Goal: Task Accomplishment & Management: Use online tool/utility

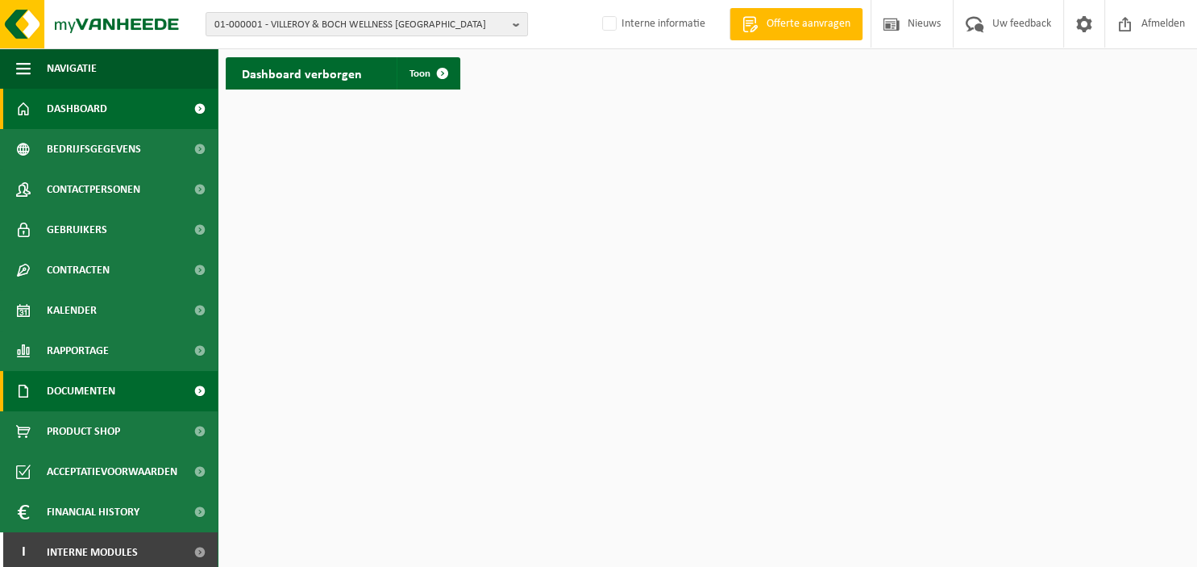
click at [106, 389] on span "Documenten" at bounding box center [81, 391] width 69 height 40
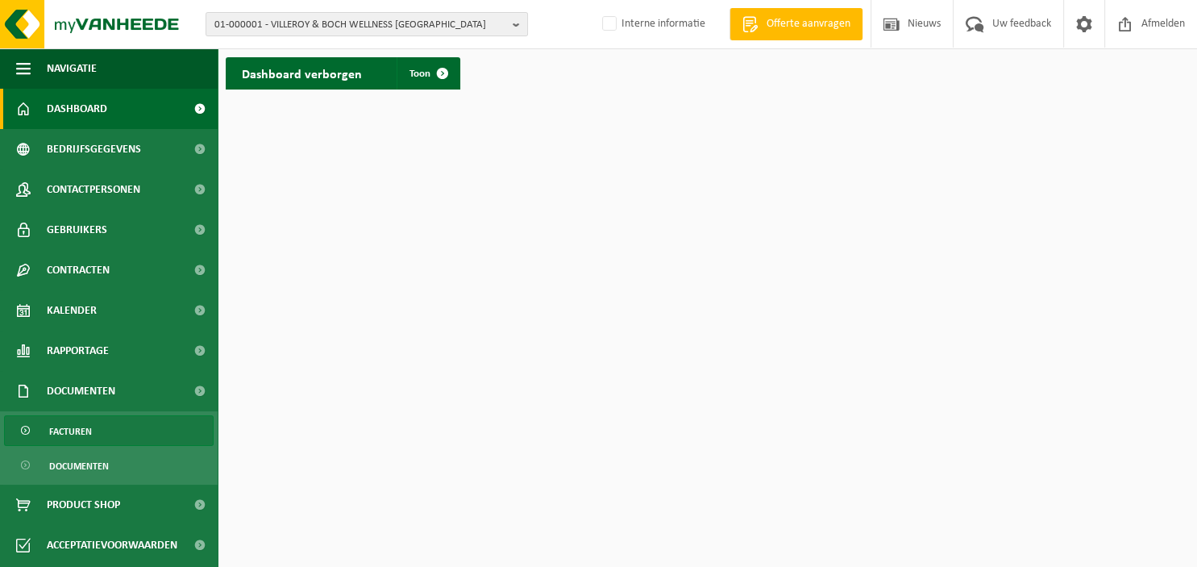
click at [89, 435] on span "Facturen" at bounding box center [70, 431] width 43 height 31
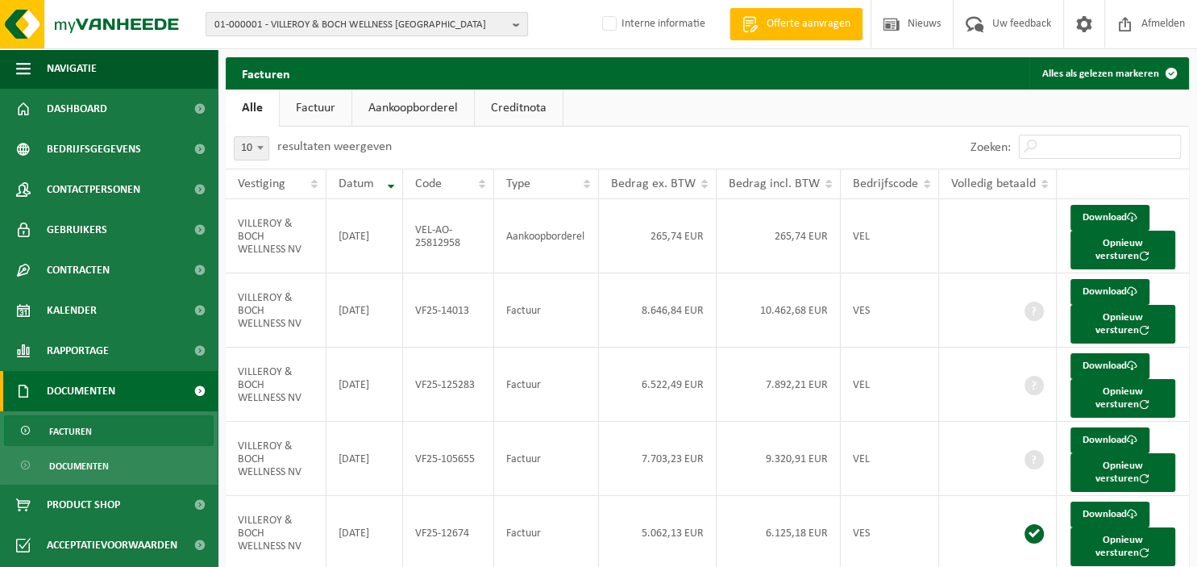
click at [520, 23] on b "button" at bounding box center [520, 24] width 15 height 23
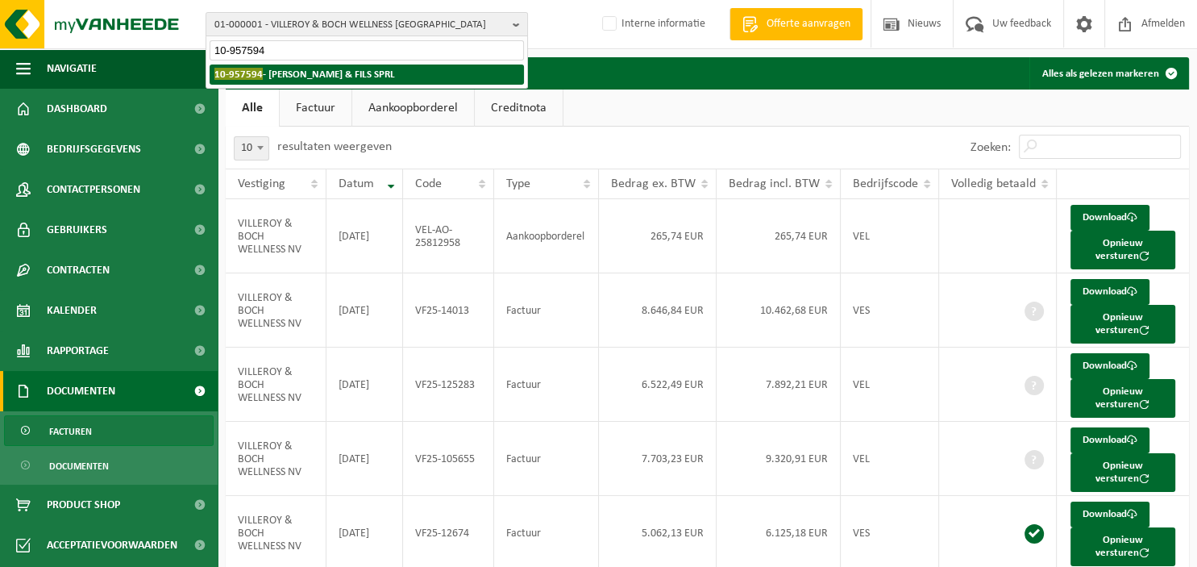
type input "10-957594"
click at [313, 69] on strong "10-957594 - CASTELLI & FILS SPRL" at bounding box center [304, 74] width 181 height 12
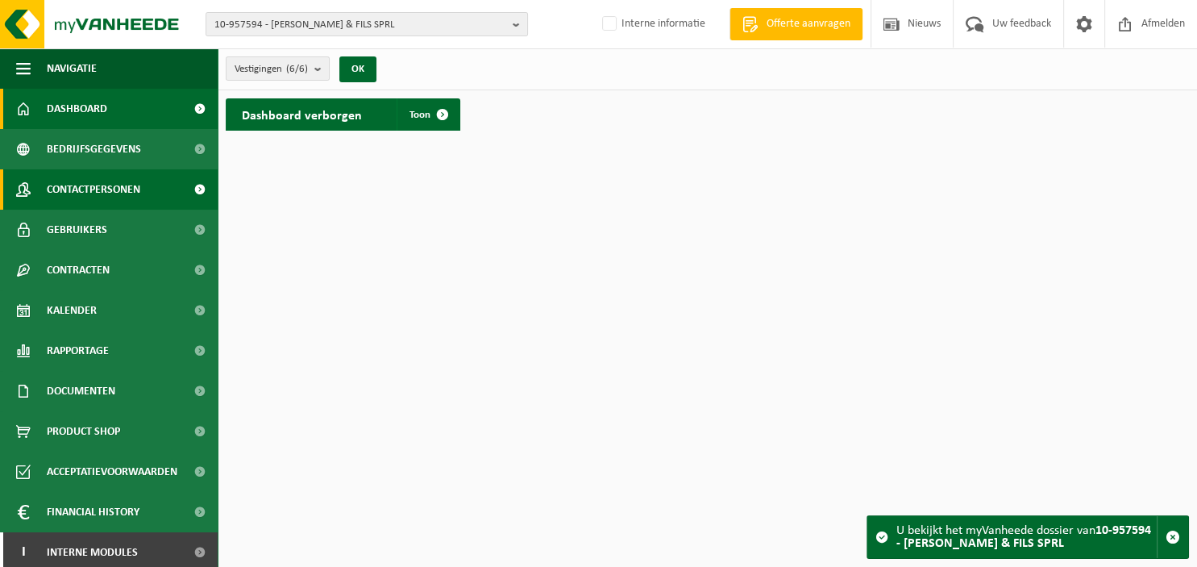
click at [99, 190] on span "Contactpersonen" at bounding box center [94, 189] width 94 height 40
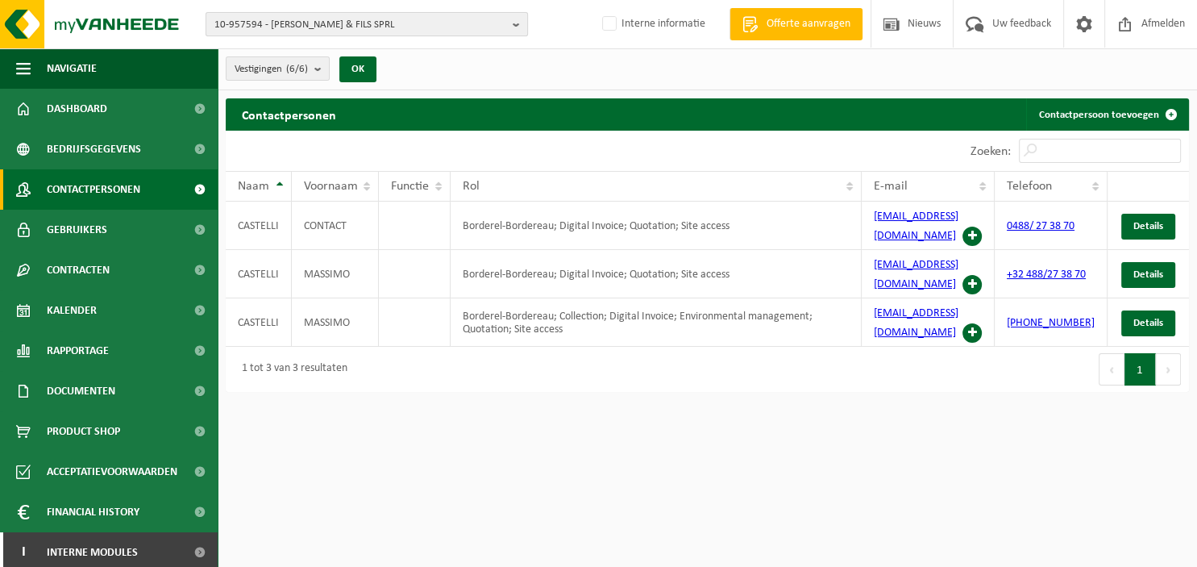
click at [520, 23] on b "button" at bounding box center [520, 24] width 15 height 23
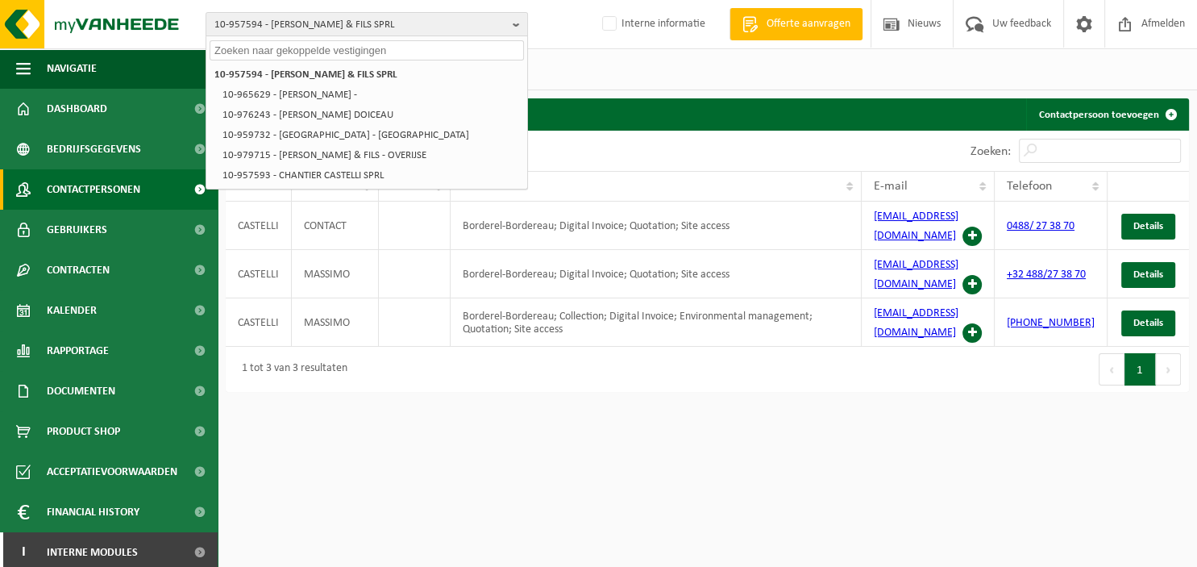
paste input "10-955928"
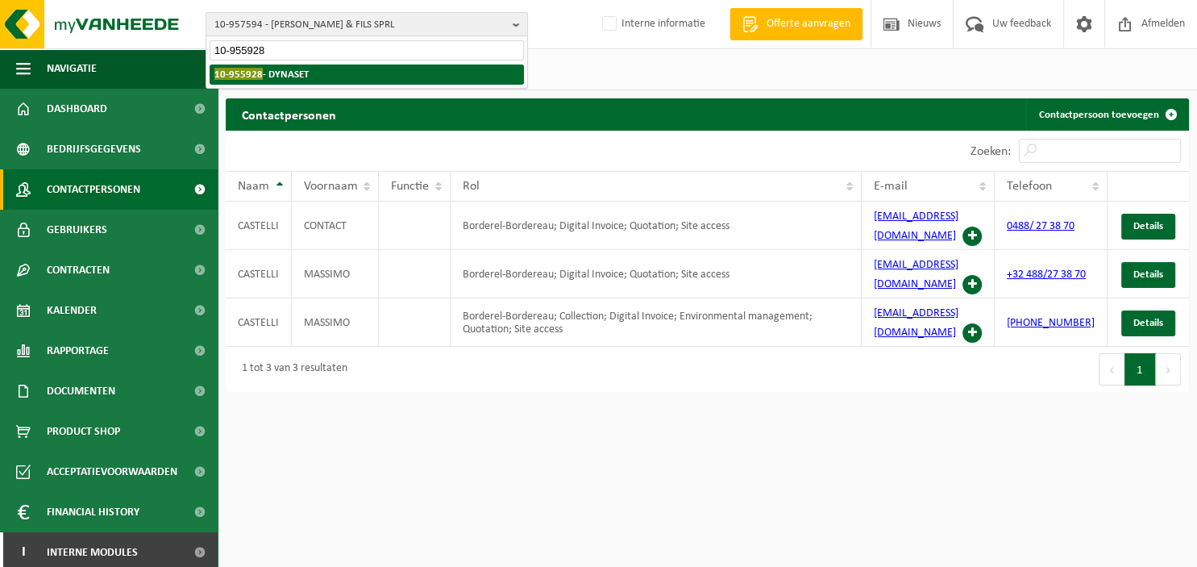
type input "10-955928"
click at [389, 73] on li "10-955928 - DYNASET" at bounding box center [367, 75] width 314 height 20
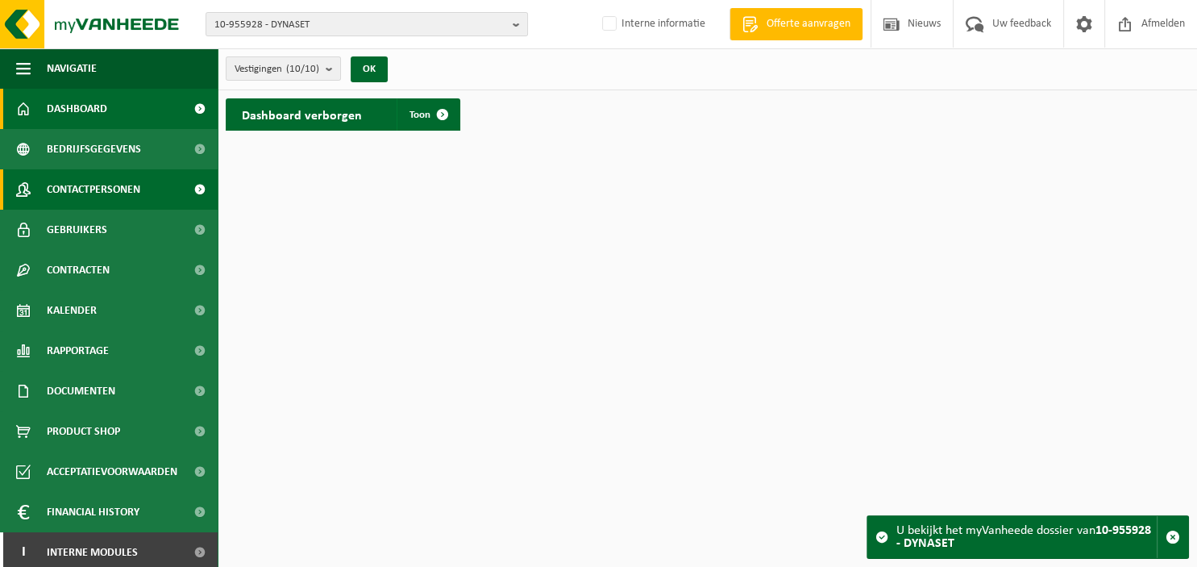
click at [111, 183] on span "Contactpersonen" at bounding box center [94, 189] width 94 height 40
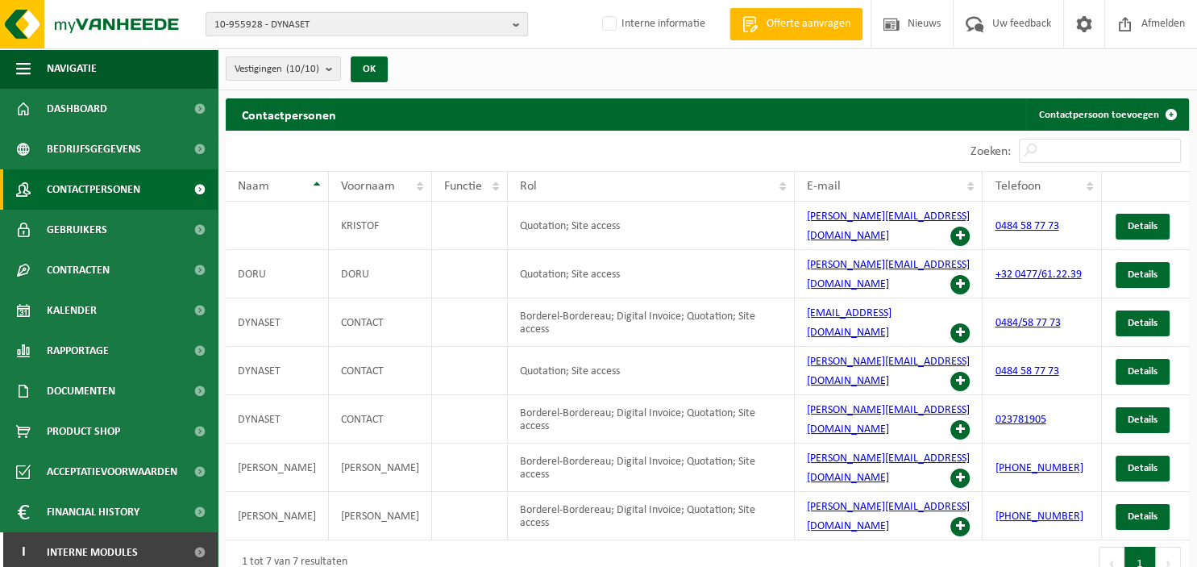
click at [514, 26] on b "button" at bounding box center [520, 24] width 15 height 23
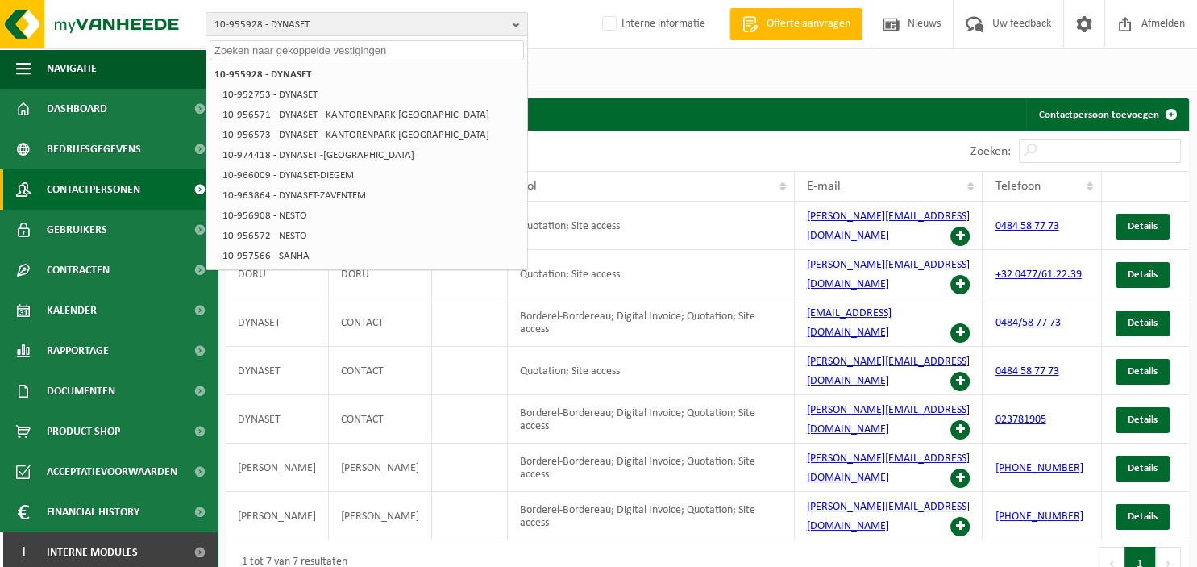
paste input "10-960478"
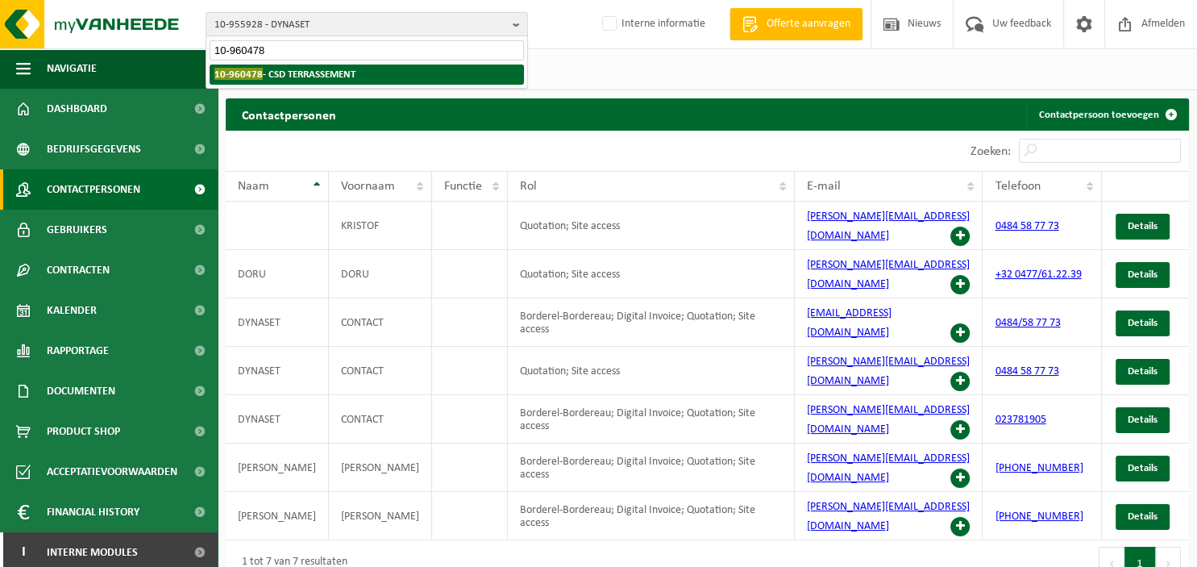
type input "10-960478"
click at [359, 72] on li "10-960478 - CSD TERRASSEMENT" at bounding box center [367, 75] width 314 height 20
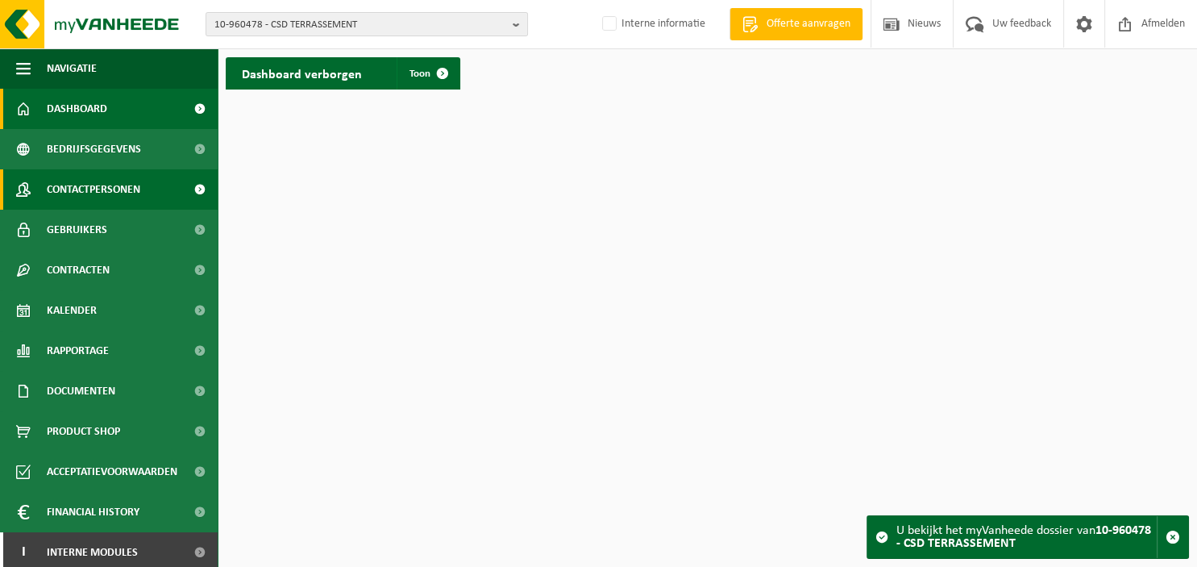
click at [102, 182] on span "Contactpersonen" at bounding box center [94, 189] width 94 height 40
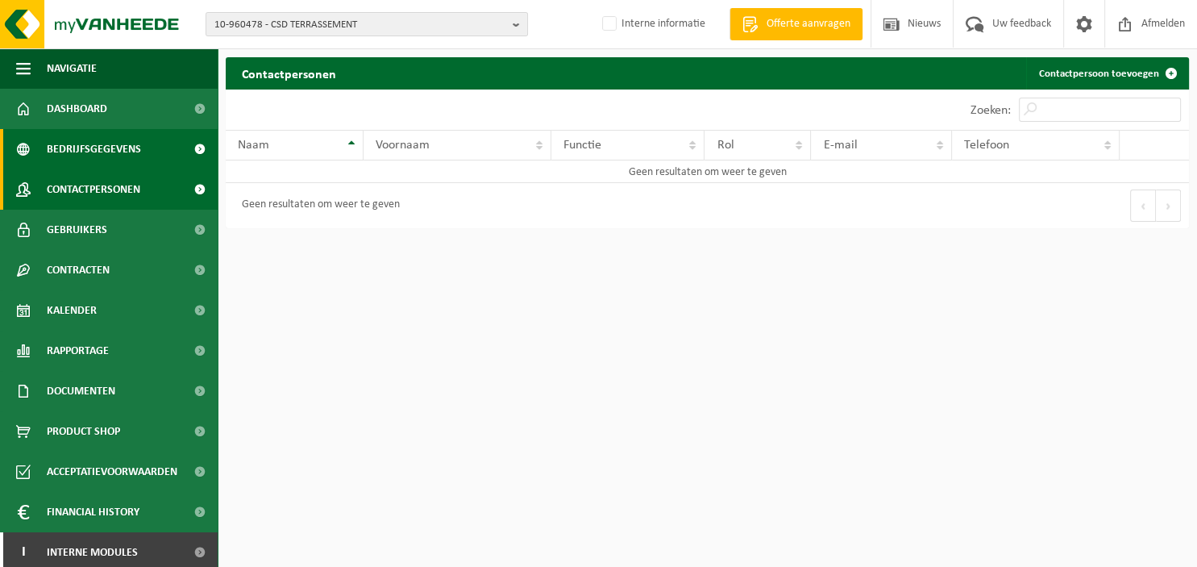
click at [109, 160] on span "Bedrijfsgegevens" at bounding box center [94, 149] width 94 height 40
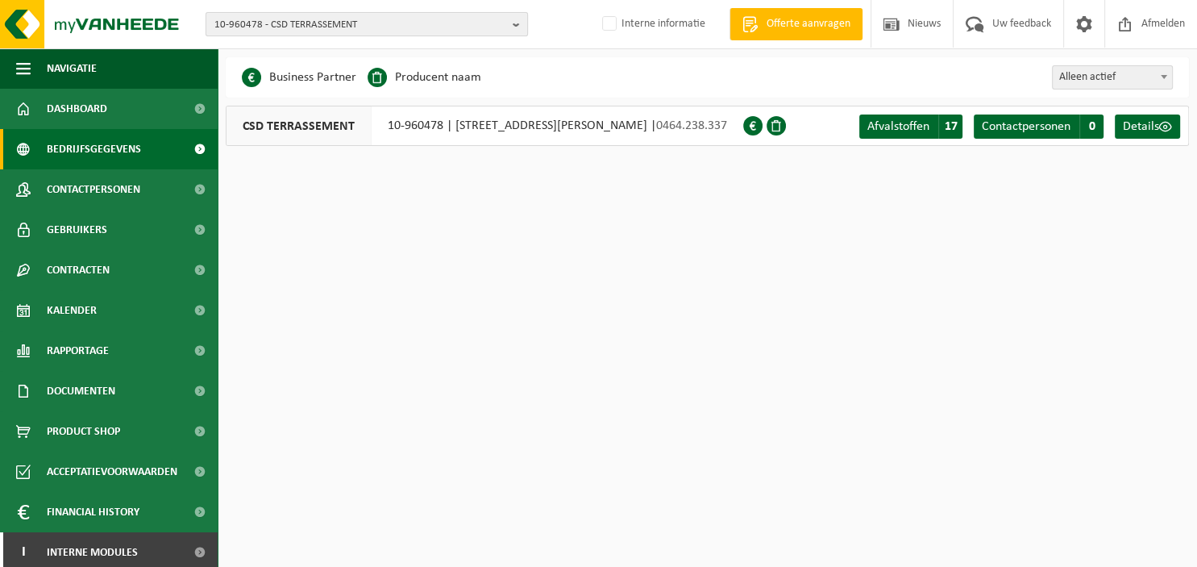
click at [519, 21] on b "button" at bounding box center [520, 24] width 15 height 23
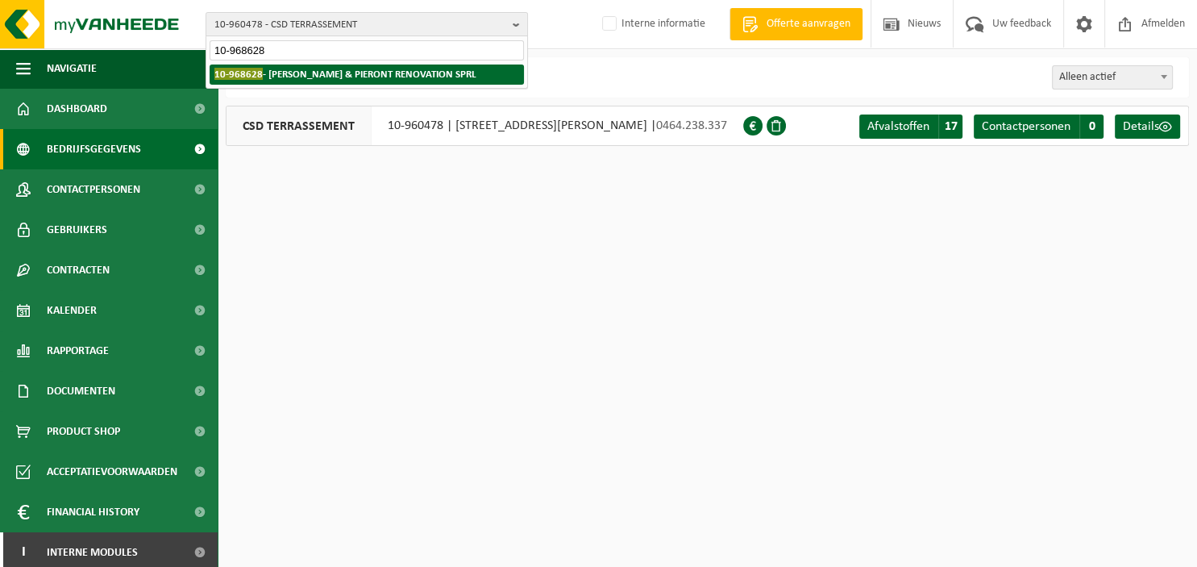
type input "10-968628"
click at [421, 71] on strong "10-968628 - PIERONT & PIERONT RENOVATION SPRL" at bounding box center [345, 74] width 262 height 12
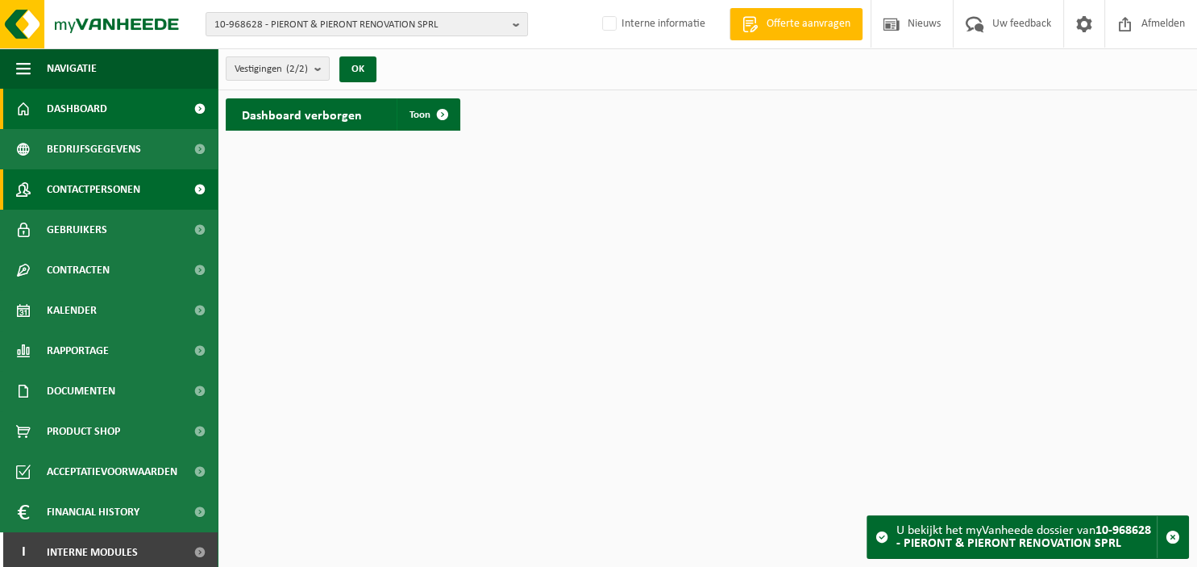
click at [98, 189] on span "Contactpersonen" at bounding box center [94, 189] width 94 height 40
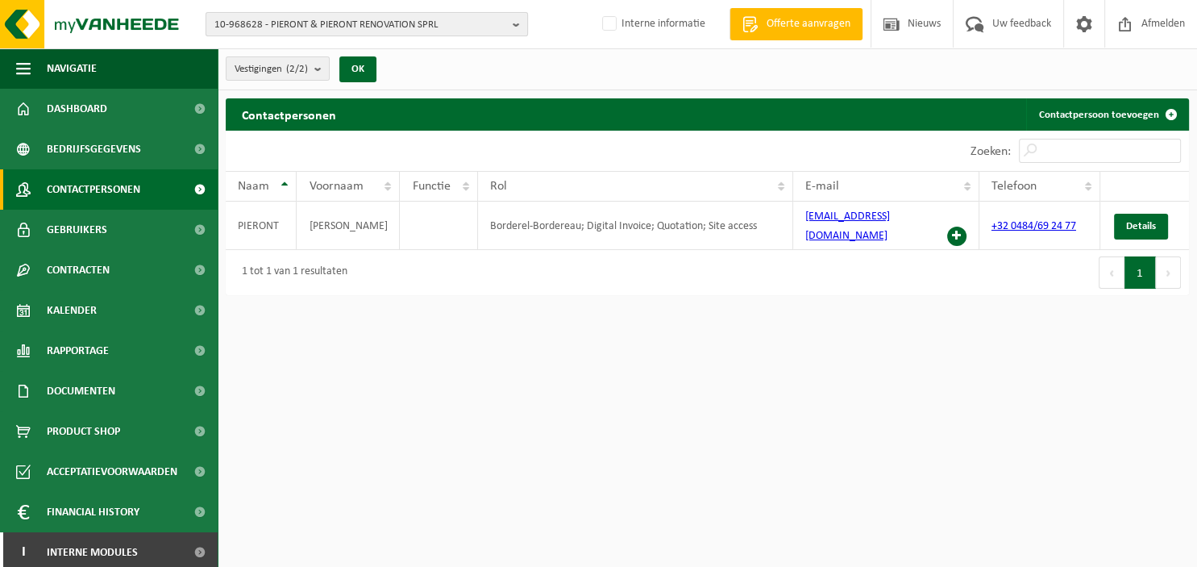
click at [519, 21] on b "button" at bounding box center [520, 24] width 15 height 23
type input "10-959999"
click at [419, 85] on div "10-968628 - PIERONT & PIERONT RENOVATION SPRL 10-968627 - PIERONT & PIERONT REN…" at bounding box center [366, 74] width 321 height 27
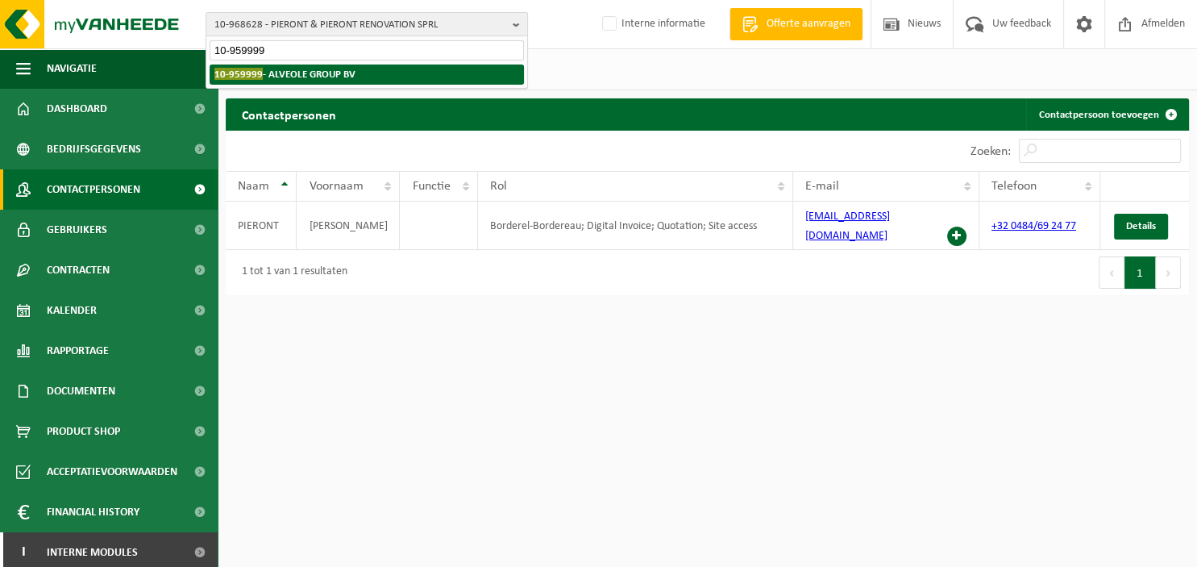
click at [418, 79] on li "10-959999 - ALVEOLE GROUP BV" at bounding box center [367, 75] width 314 height 20
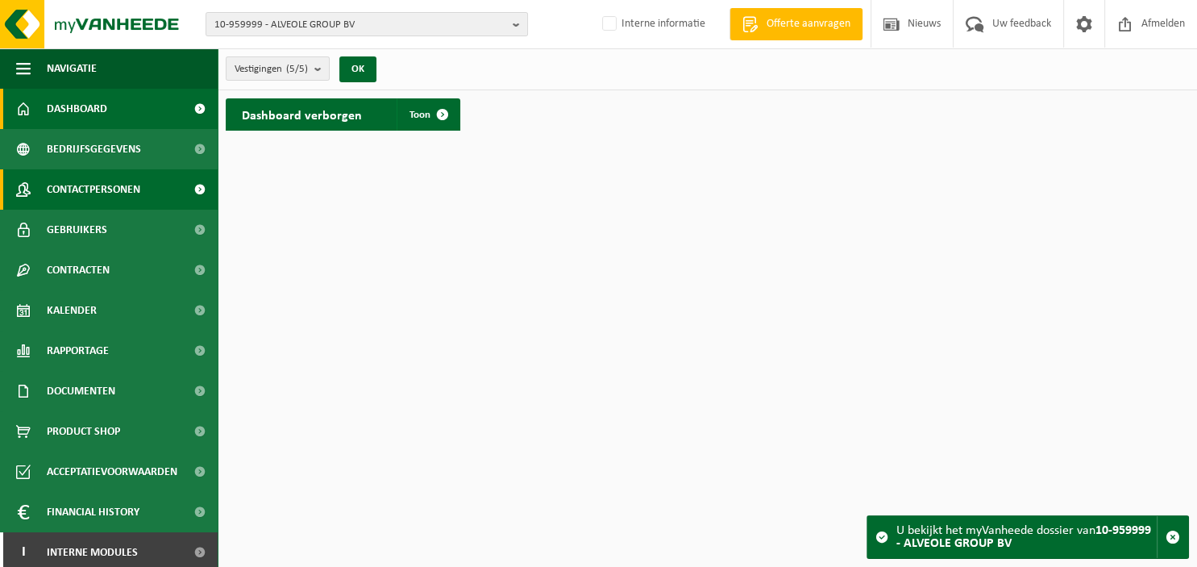
click at [111, 182] on span "Contactpersonen" at bounding box center [94, 189] width 94 height 40
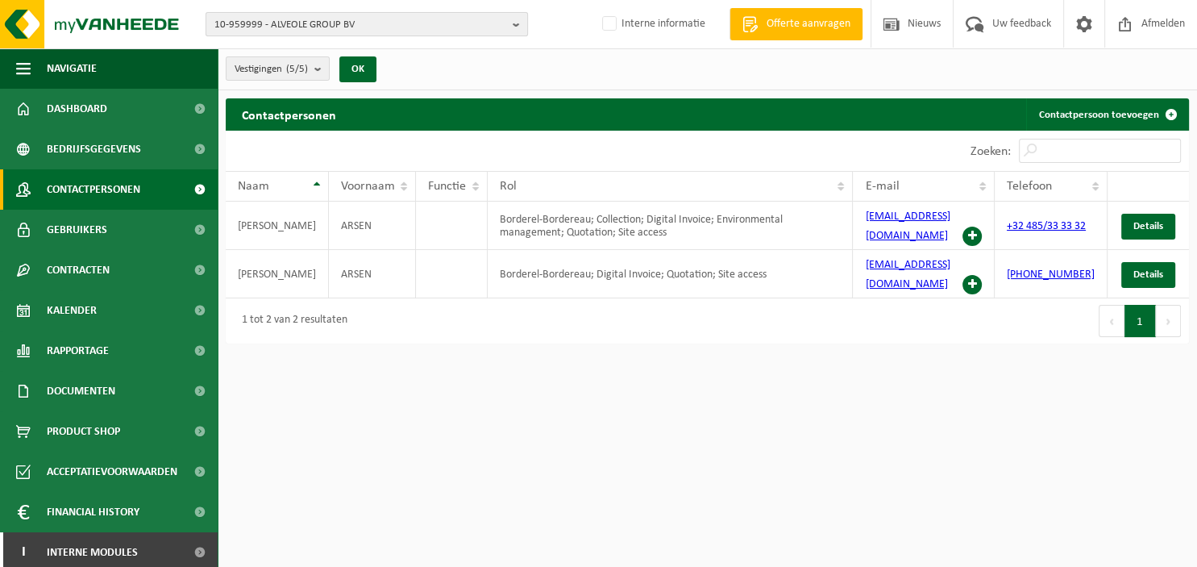
click at [523, 21] on b "button" at bounding box center [520, 24] width 15 height 23
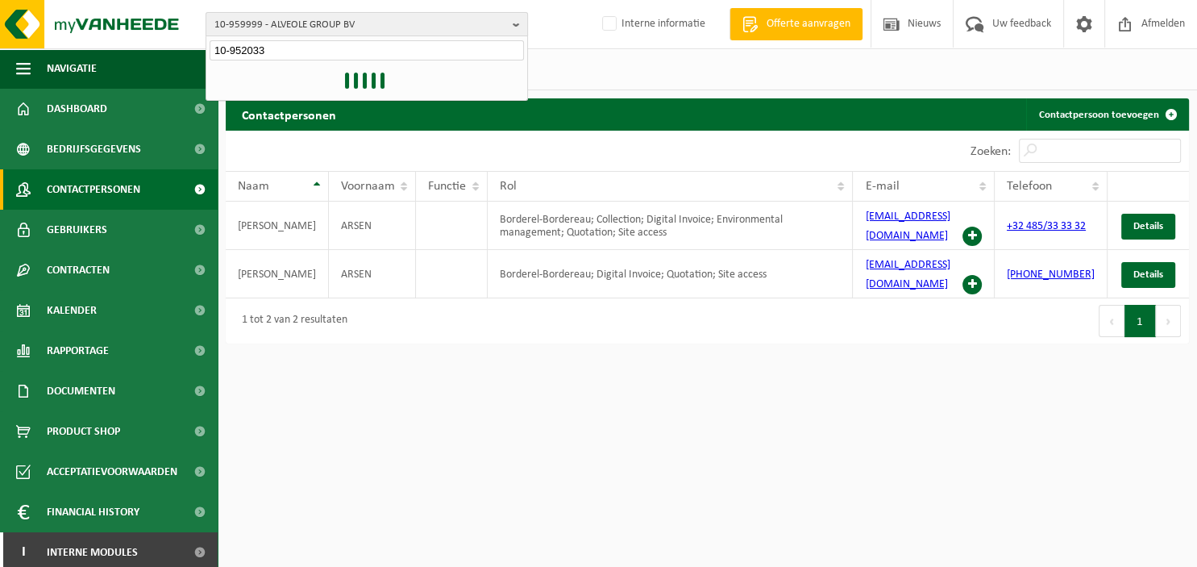
type input "10-952033"
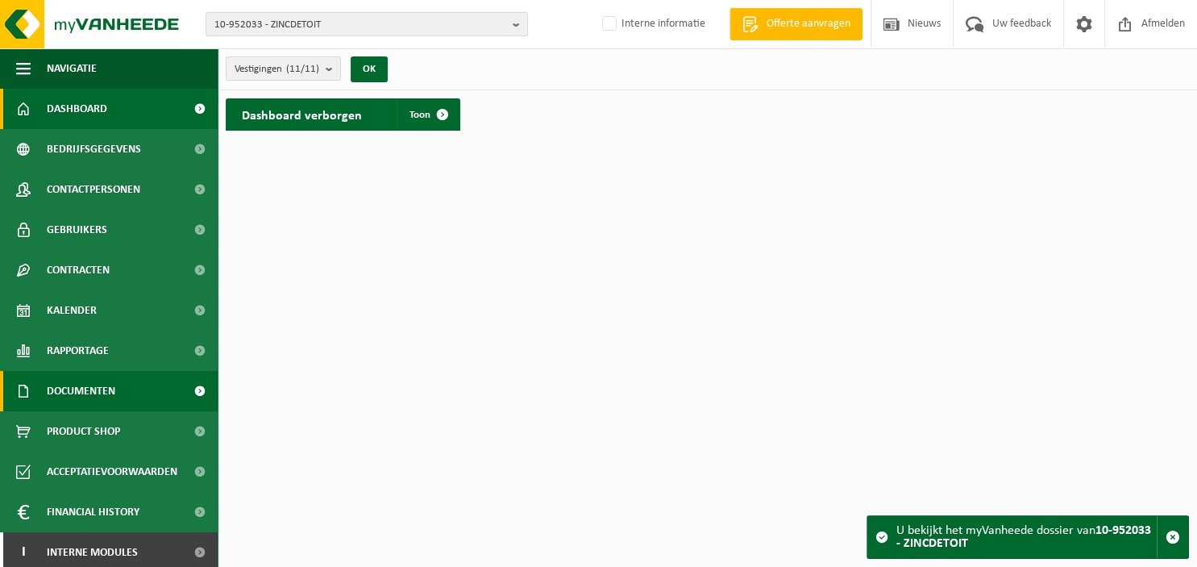
click at [81, 395] on span "Documenten" at bounding box center [81, 391] width 69 height 40
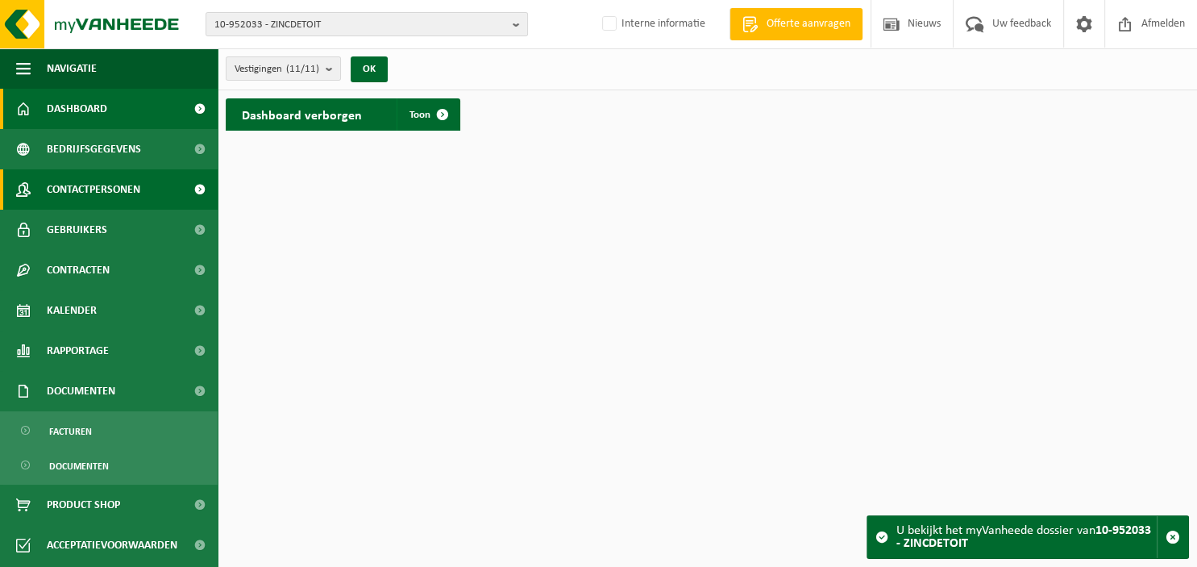
click at [97, 200] on span "Contactpersonen" at bounding box center [94, 189] width 94 height 40
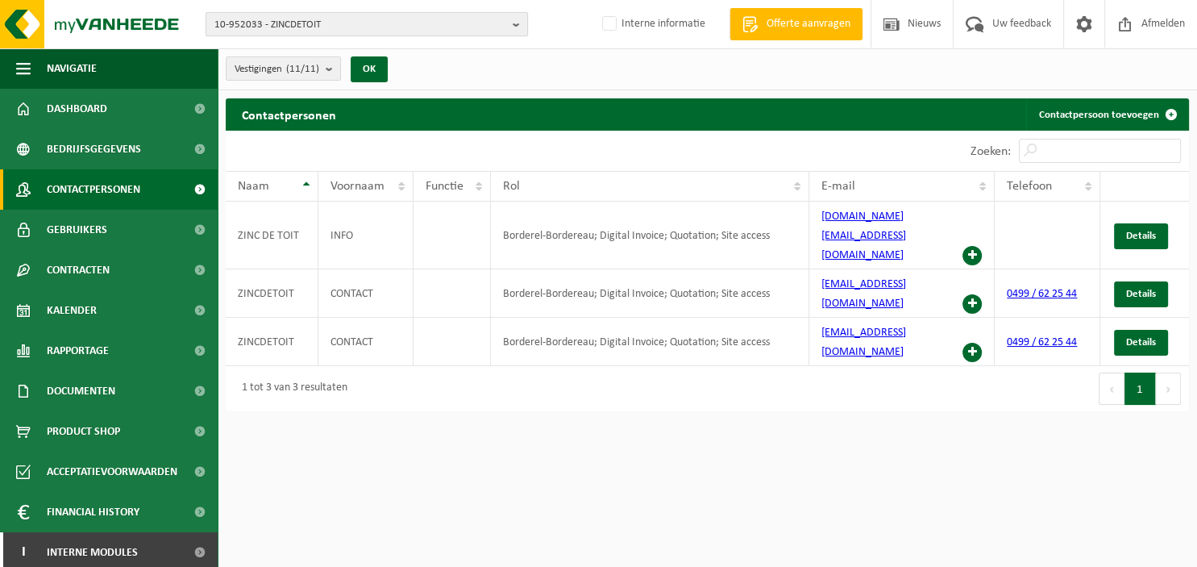
click at [518, 23] on b "button" at bounding box center [520, 24] width 15 height 23
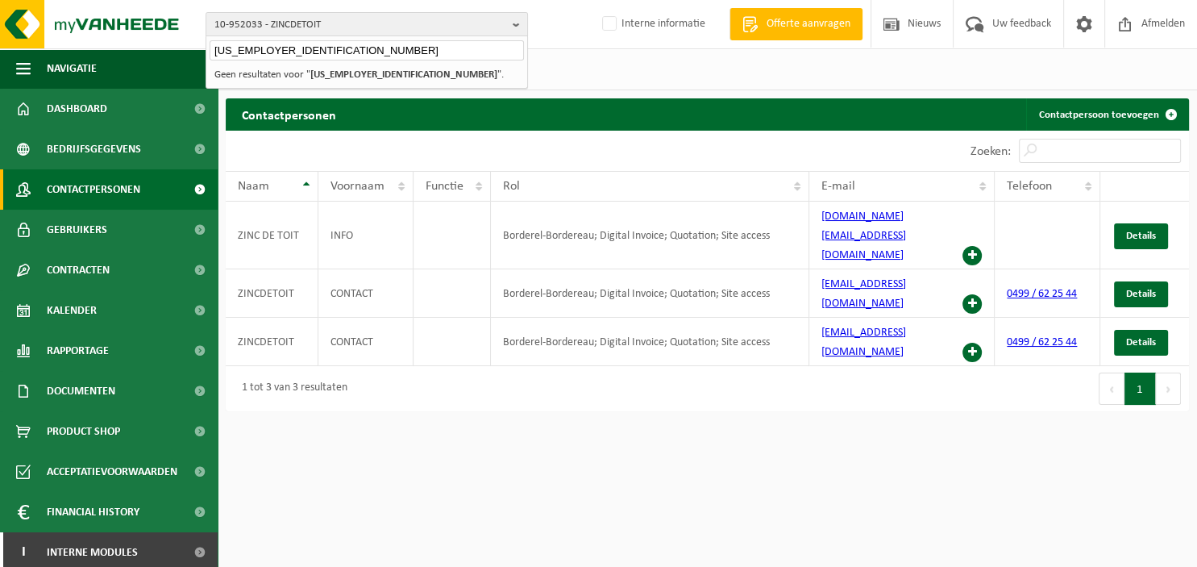
drag, startPoint x: 329, startPoint y: 52, endPoint x: 40, endPoint y: 40, distance: 288.9
click at [210, 40] on input "01-0951831" at bounding box center [367, 50] width 314 height 20
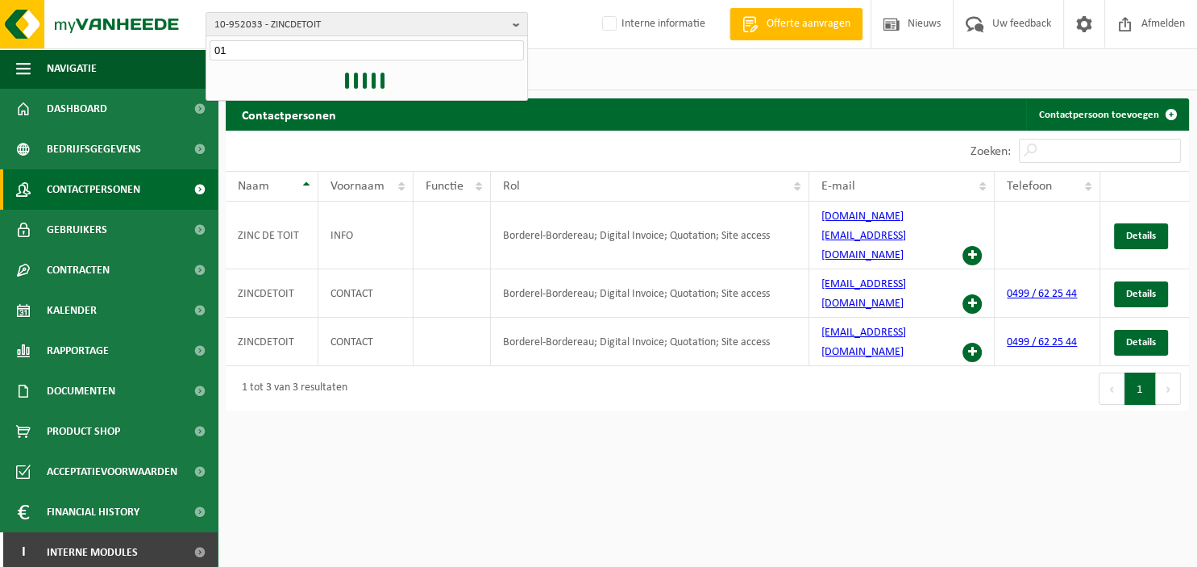
type input "0"
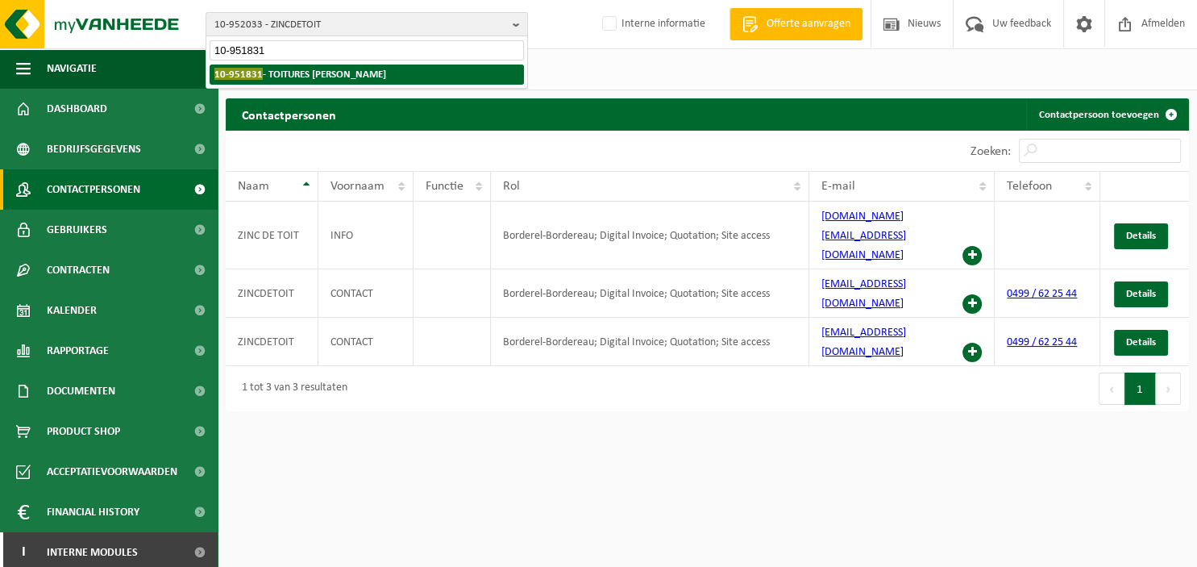
type input "10-951831"
click at [269, 69] on strong "10-951831 - TOITURES BERTRAND SRL" at bounding box center [300, 74] width 172 height 12
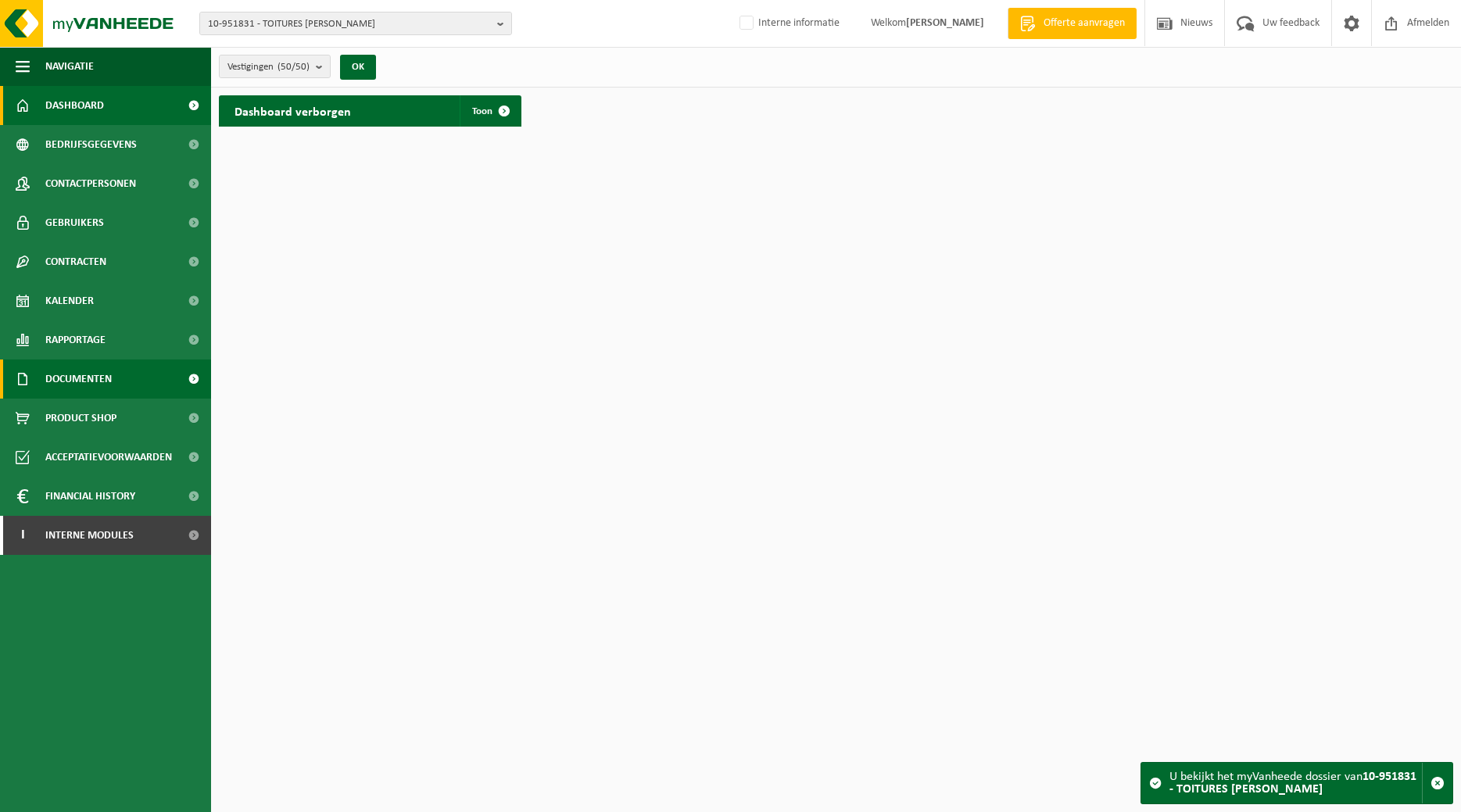
click at [126, 384] on link "Documenten" at bounding box center [106, 379] width 211 height 39
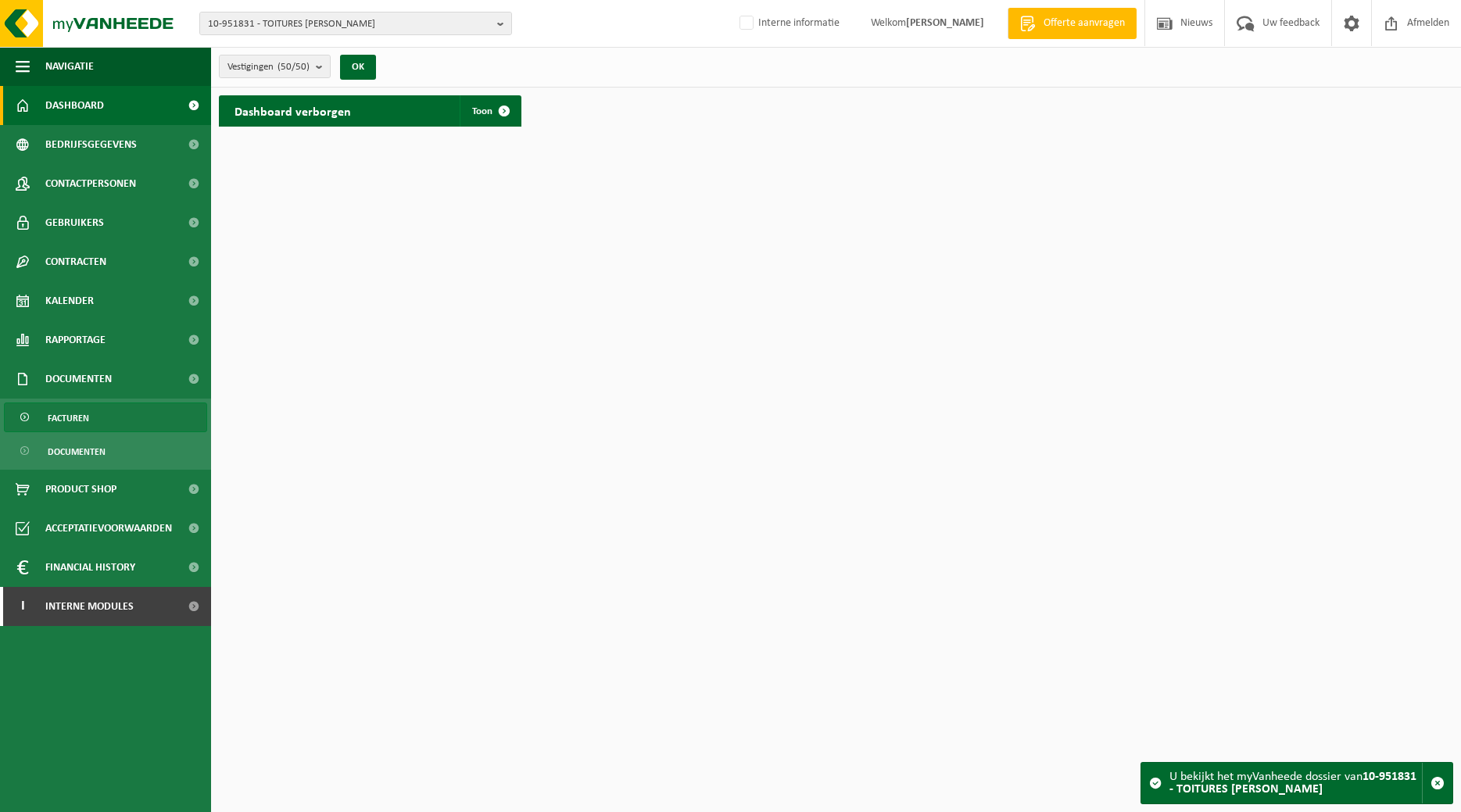
click at [91, 411] on link "Facturen" at bounding box center [106, 417] width 204 height 30
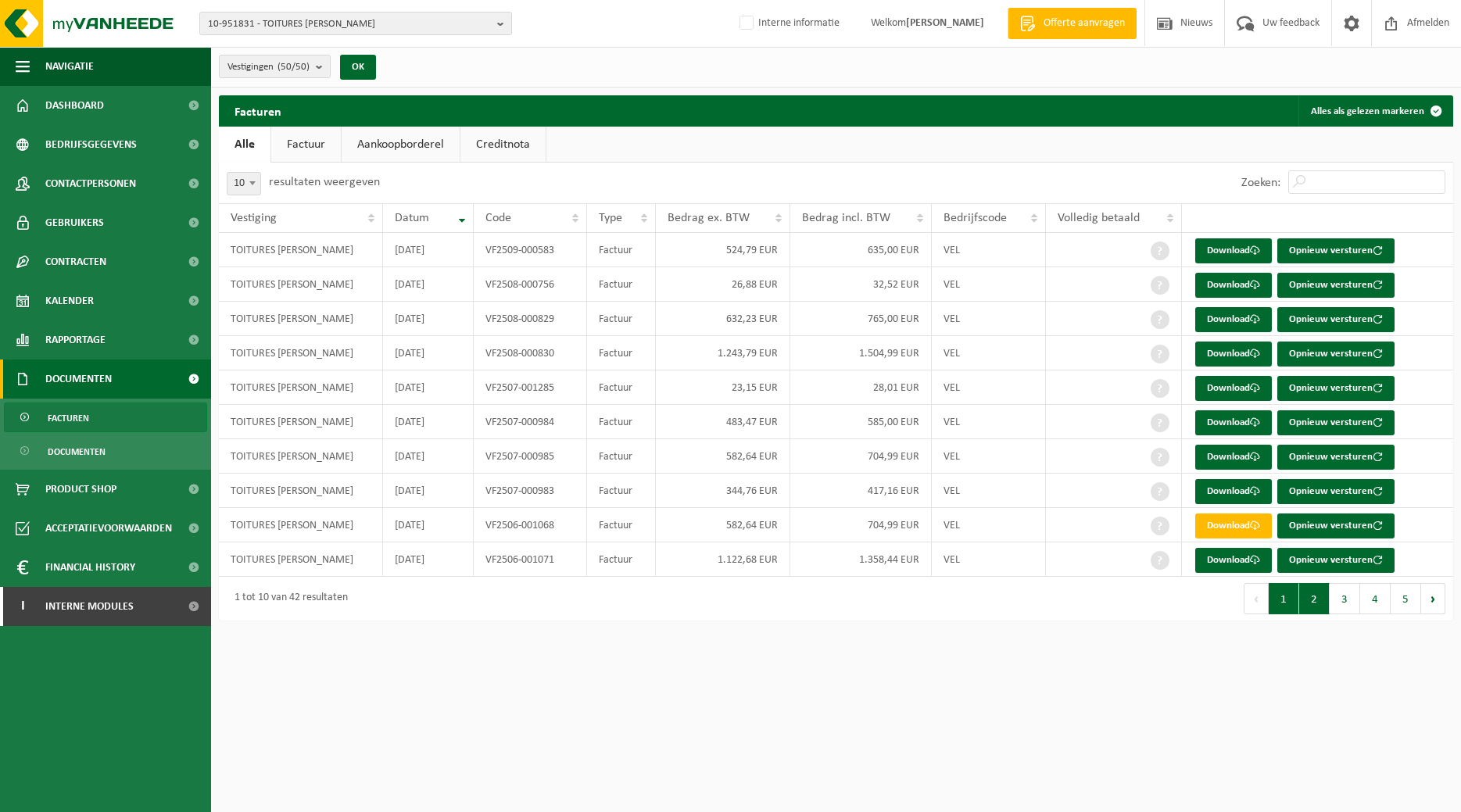
click at [1312, 597] on button "2" at bounding box center [1314, 598] width 30 height 31
click at [1342, 595] on button "3" at bounding box center [1344, 598] width 30 height 31
click at [1366, 594] on button "4" at bounding box center [1375, 598] width 30 height 31
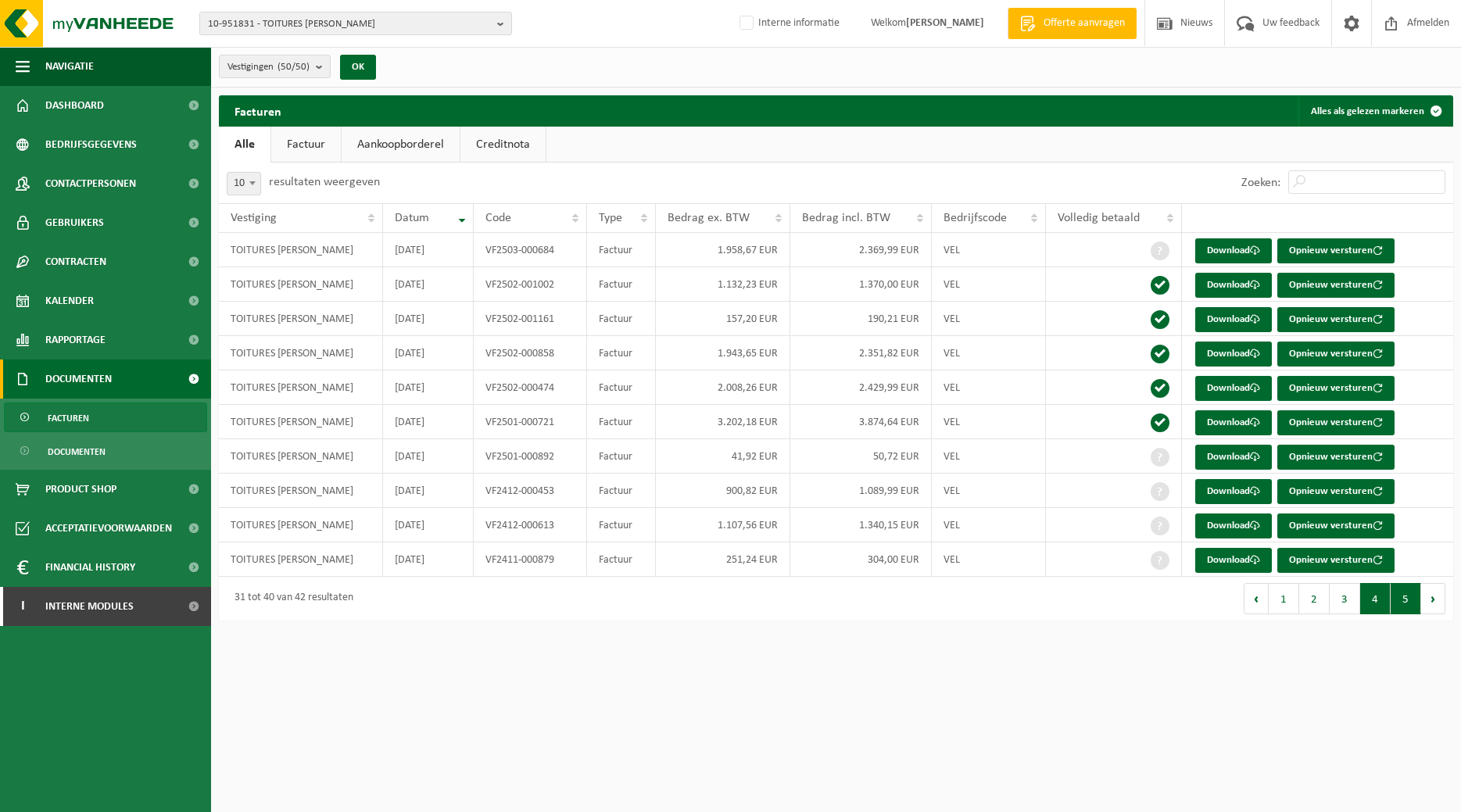
click at [1397, 595] on button "5" at bounding box center [1405, 598] width 30 height 31
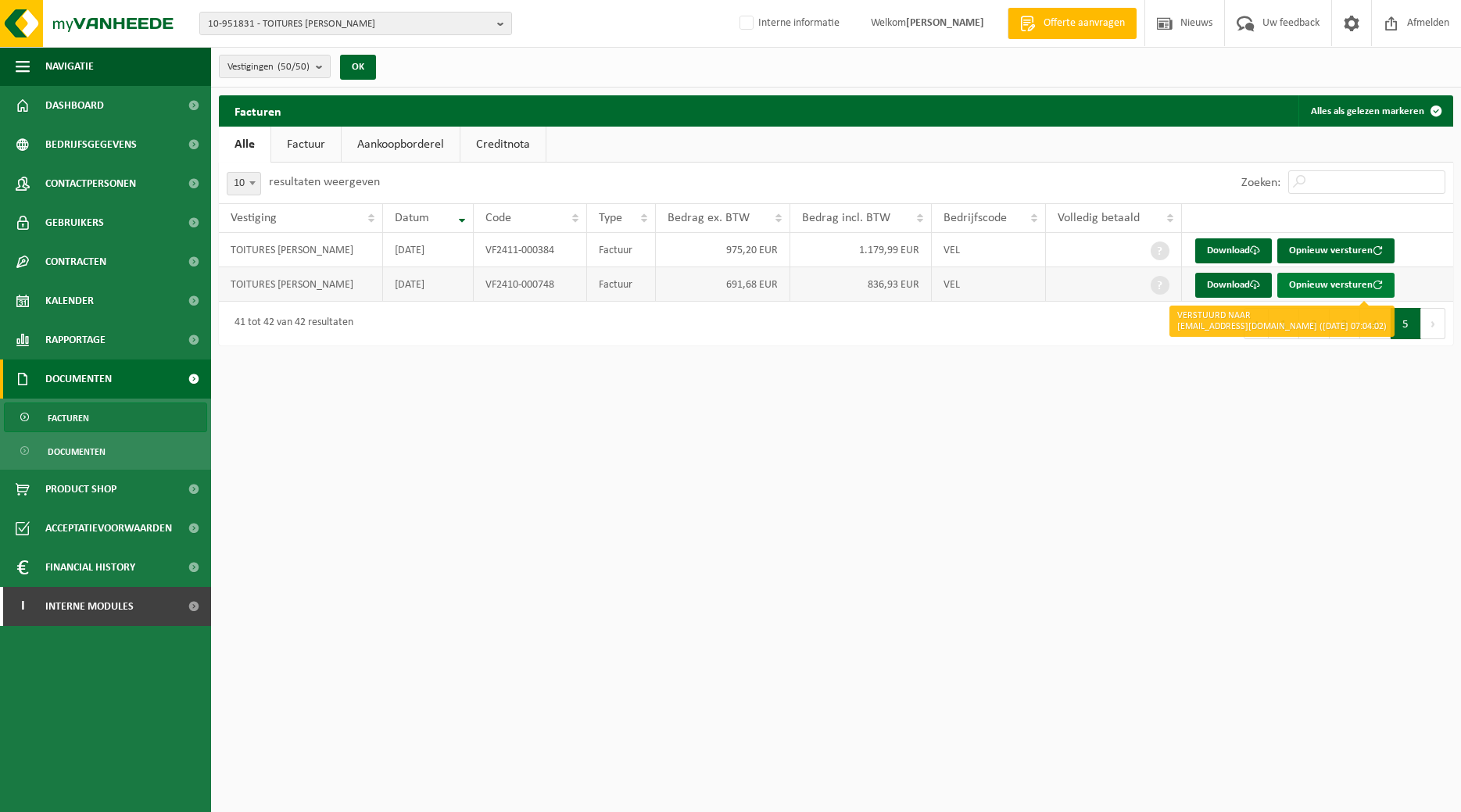
click at [1314, 284] on button "Opnieuw versturen" at bounding box center [1335, 285] width 117 height 25
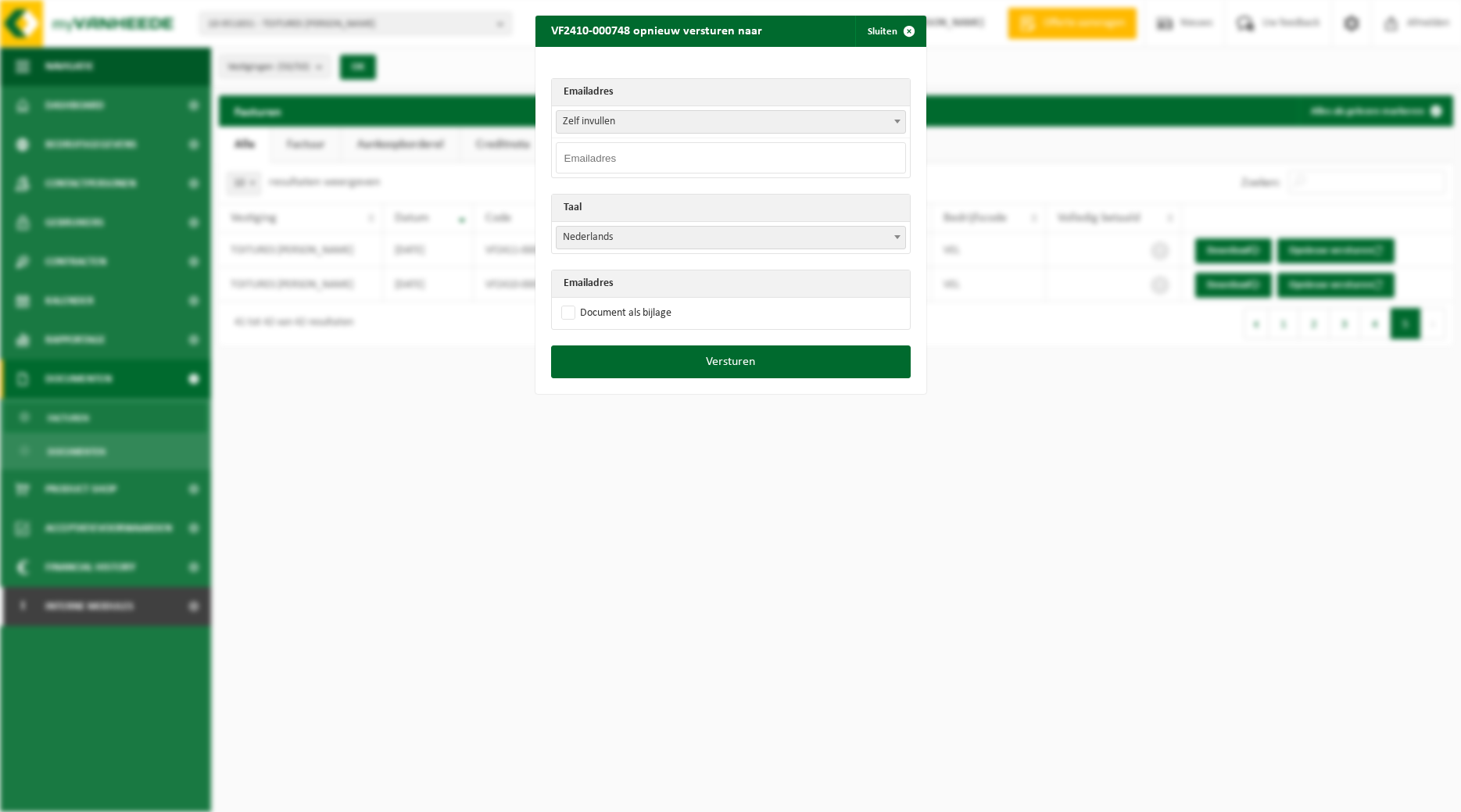
click at [896, 124] on span at bounding box center [898, 120] width 16 height 20
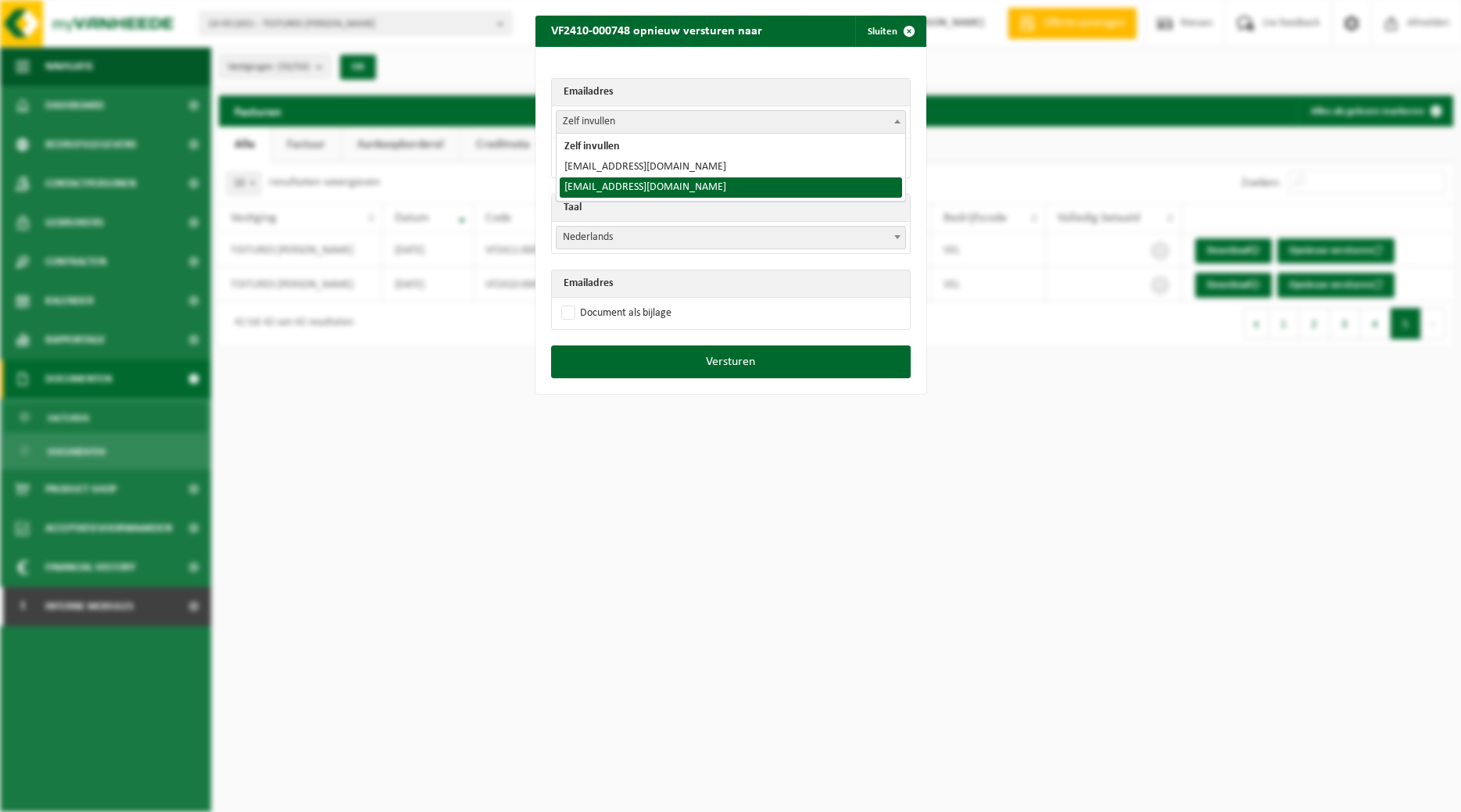
select select "toitures.bertrand@outlook.com"
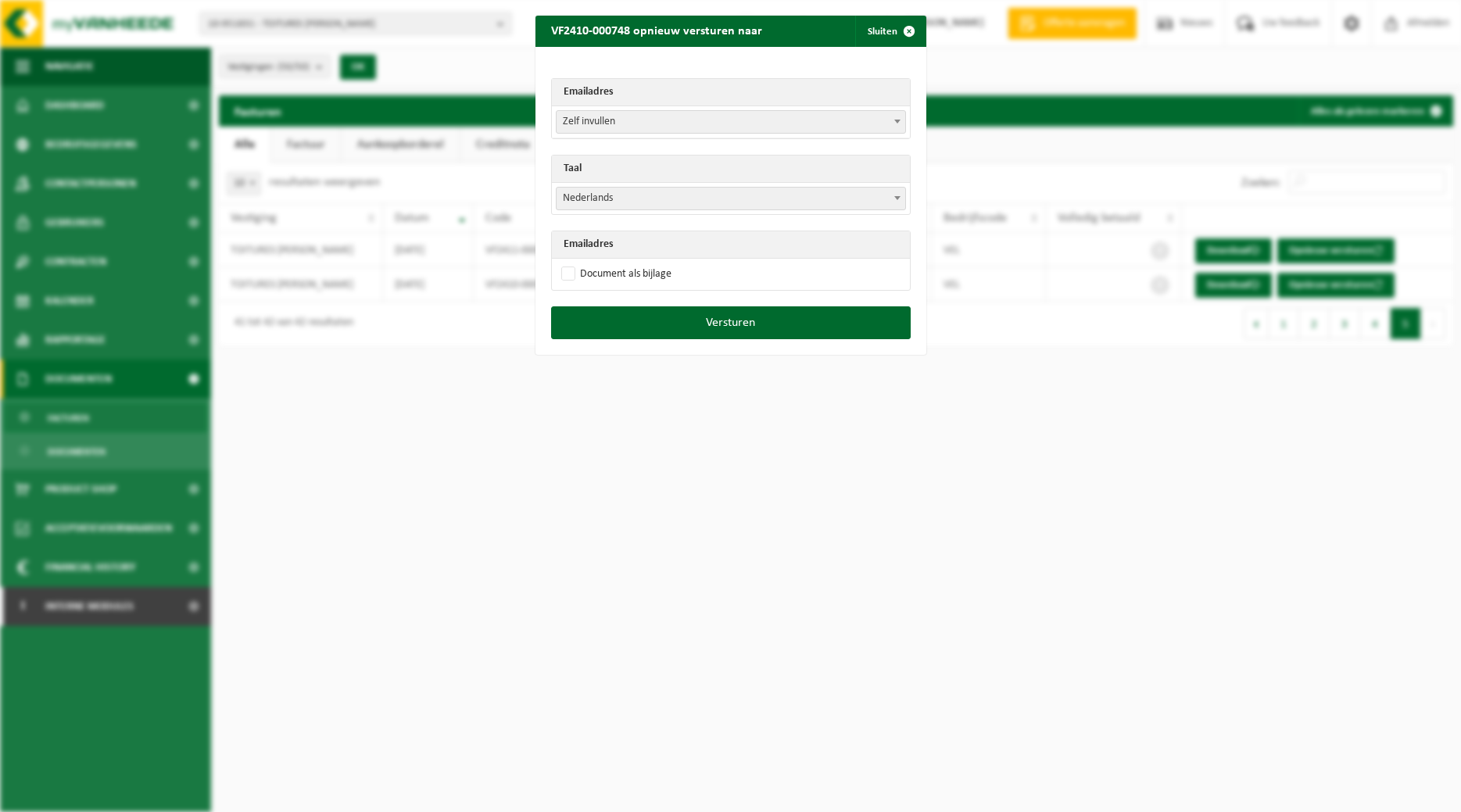
click at [898, 196] on b at bounding box center [897, 198] width 6 height 4
select select "fr"
click at [621, 271] on label "Document als bijlage" at bounding box center [615, 274] width 113 height 23
click at [621, 263] on input "Document als bijlage" at bounding box center [749, 262] width 391 height 1
checkbox input "true"
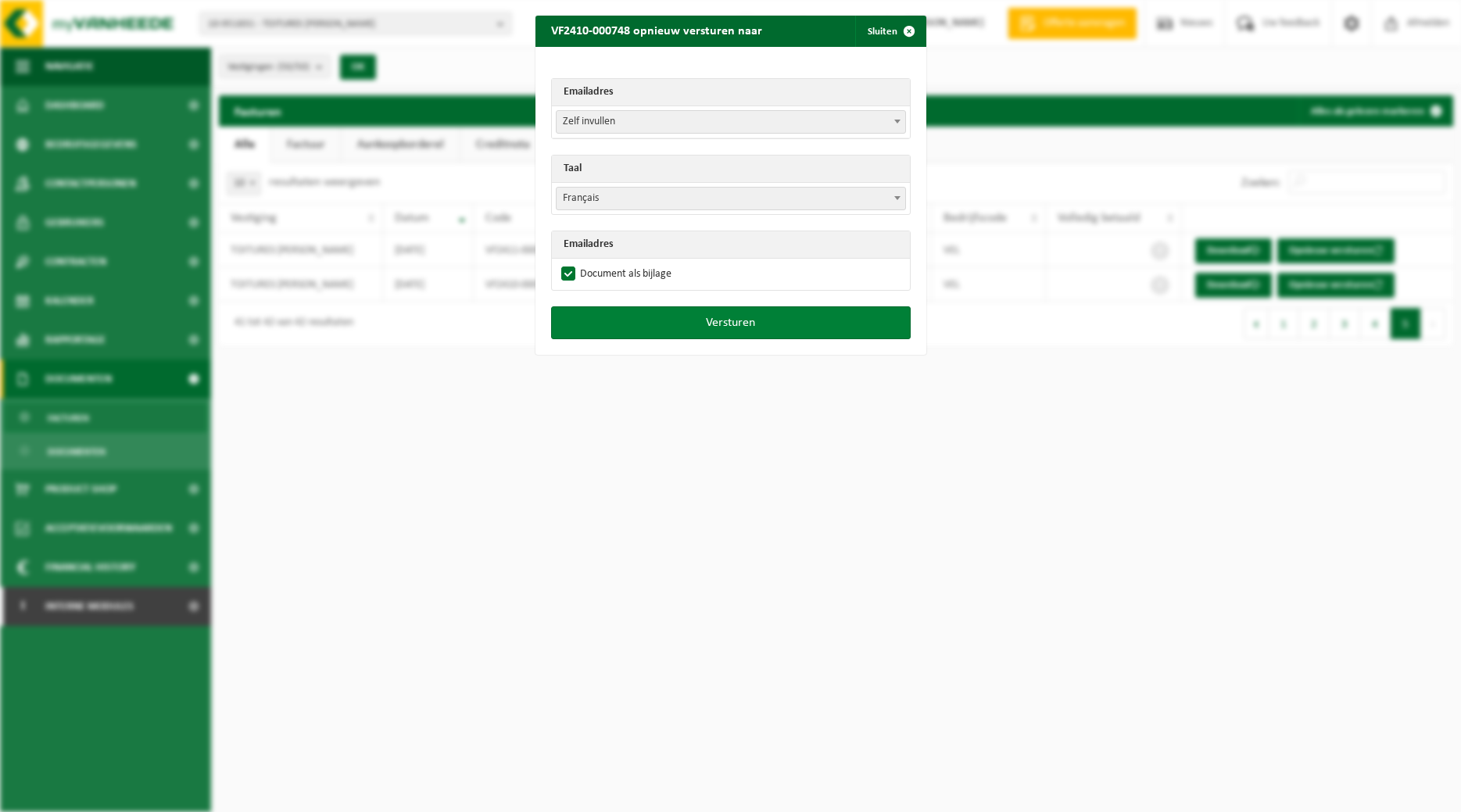
click at [668, 319] on button "Versturen" at bounding box center [730, 323] width 360 height 33
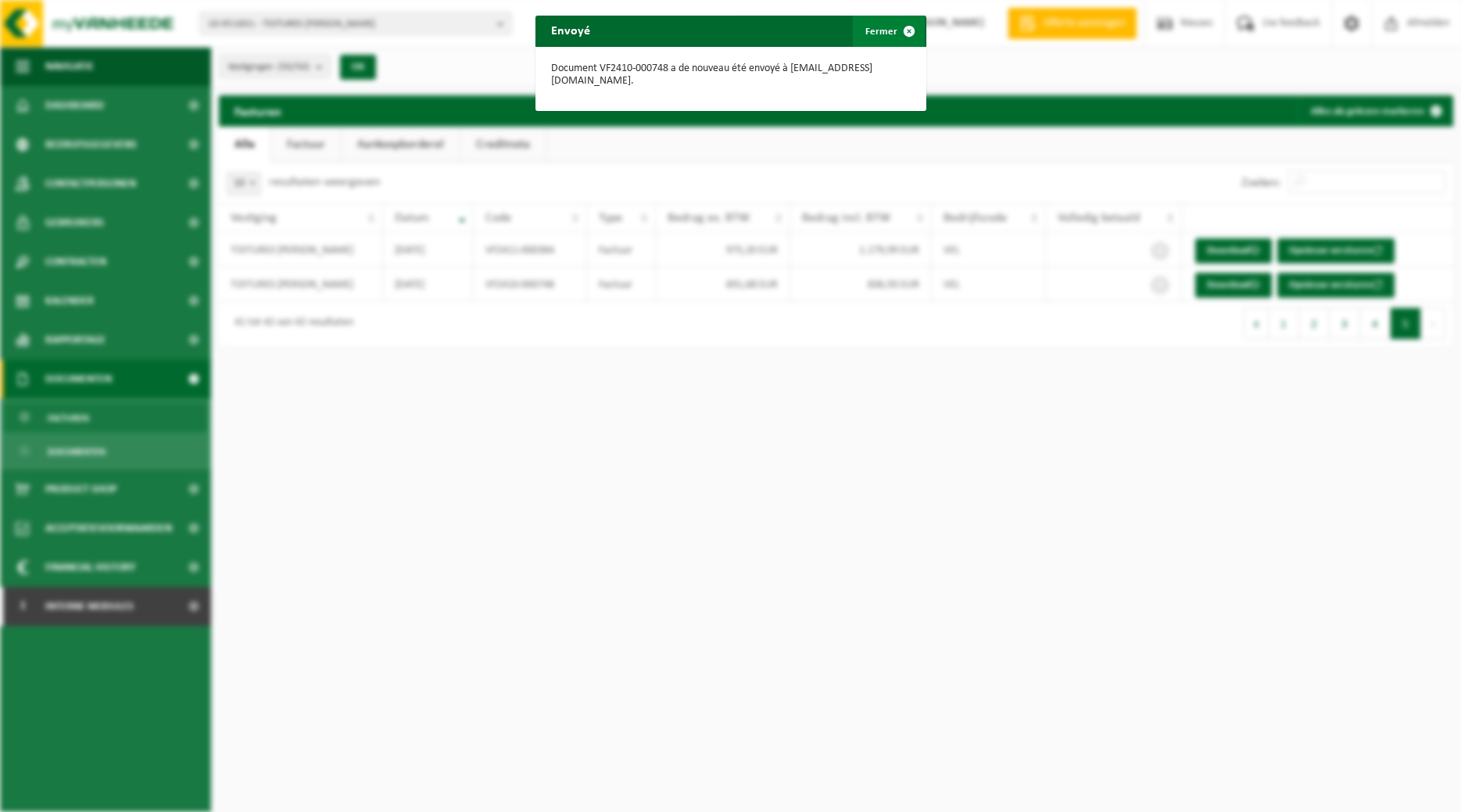
click at [903, 30] on span "button" at bounding box center [909, 31] width 31 height 31
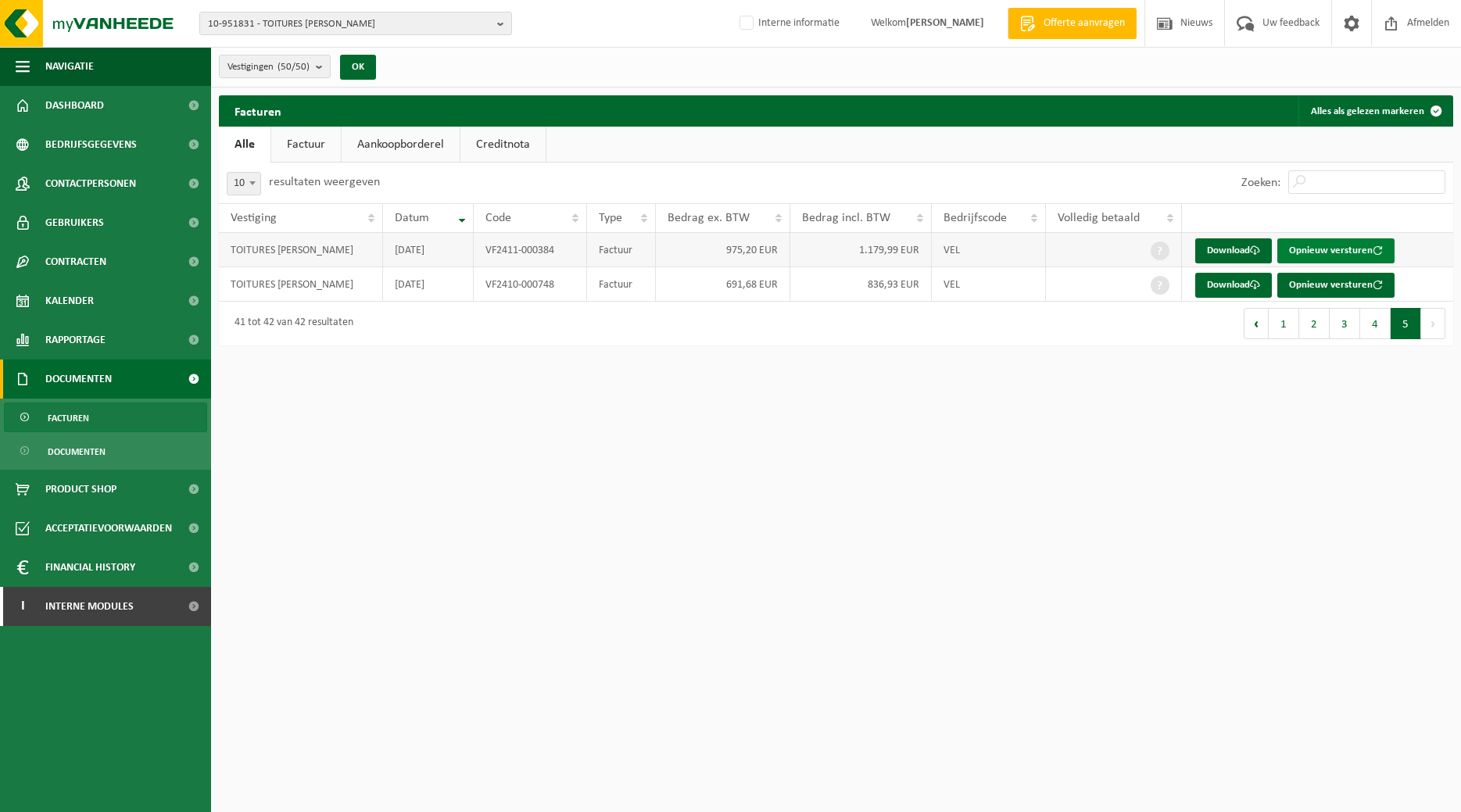
click at [1310, 249] on button "Opnieuw versturen" at bounding box center [1335, 251] width 117 height 25
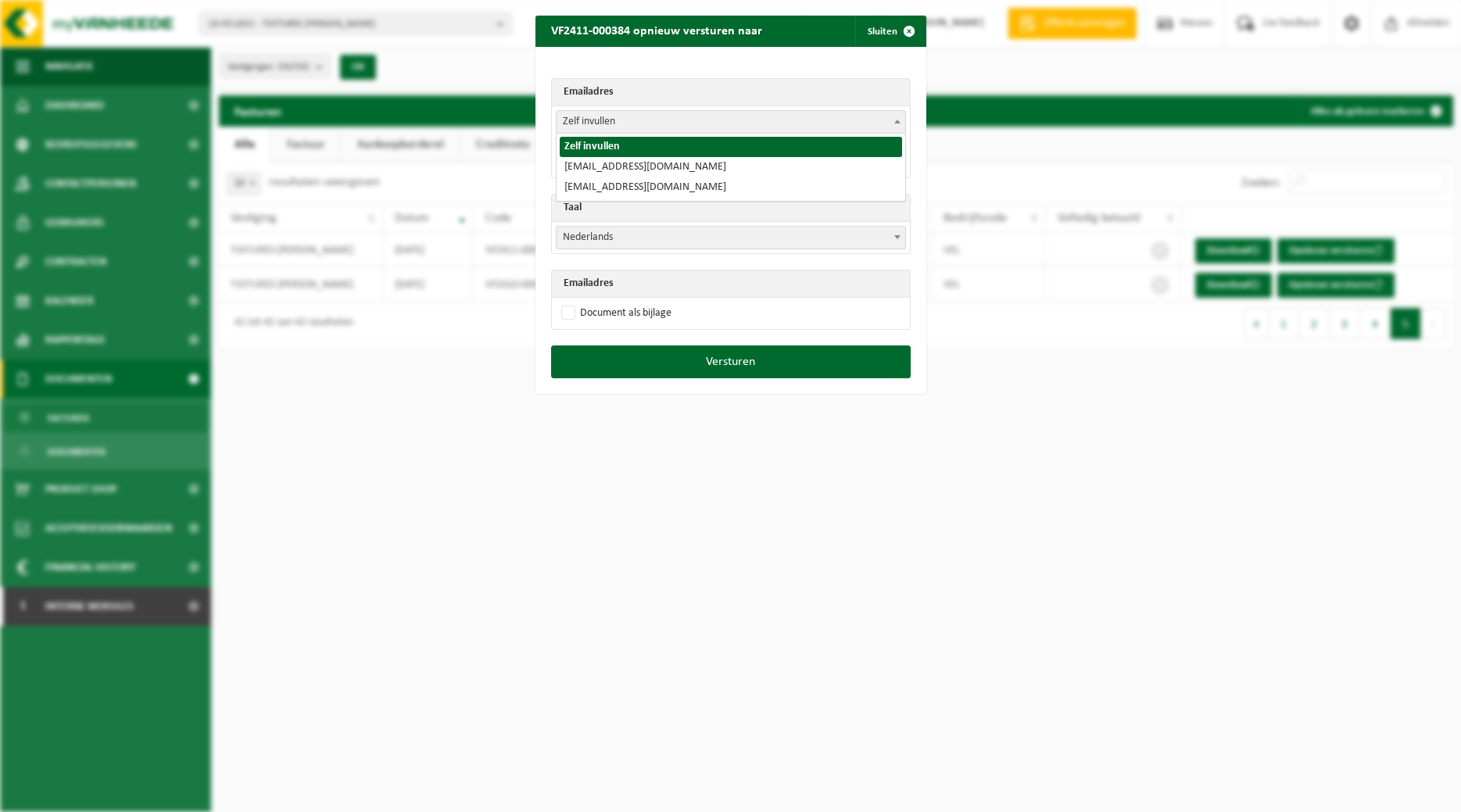
click at [894, 123] on span at bounding box center [898, 120] width 16 height 20
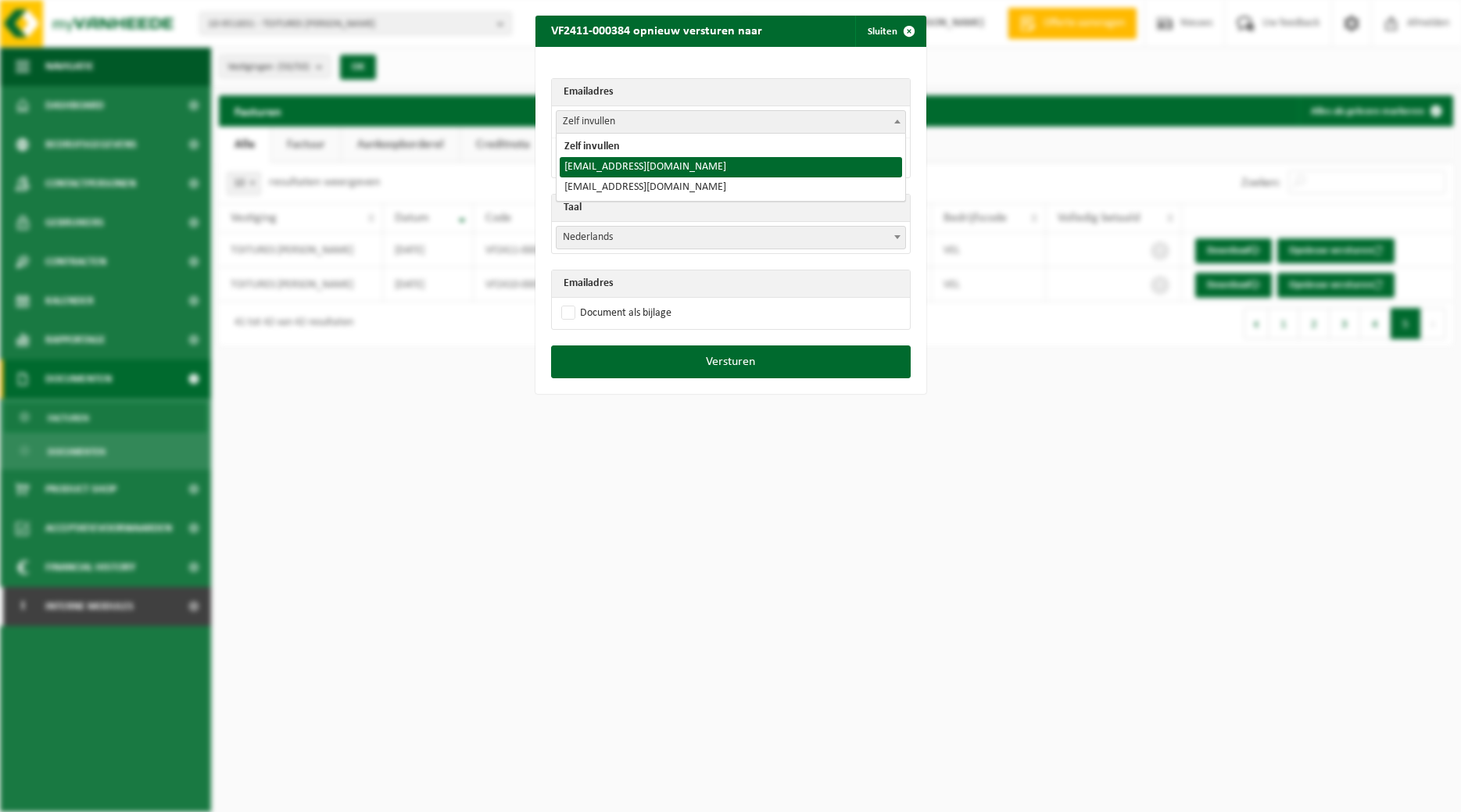
select select "[EMAIL_ADDRESS][DOMAIN_NAME]"
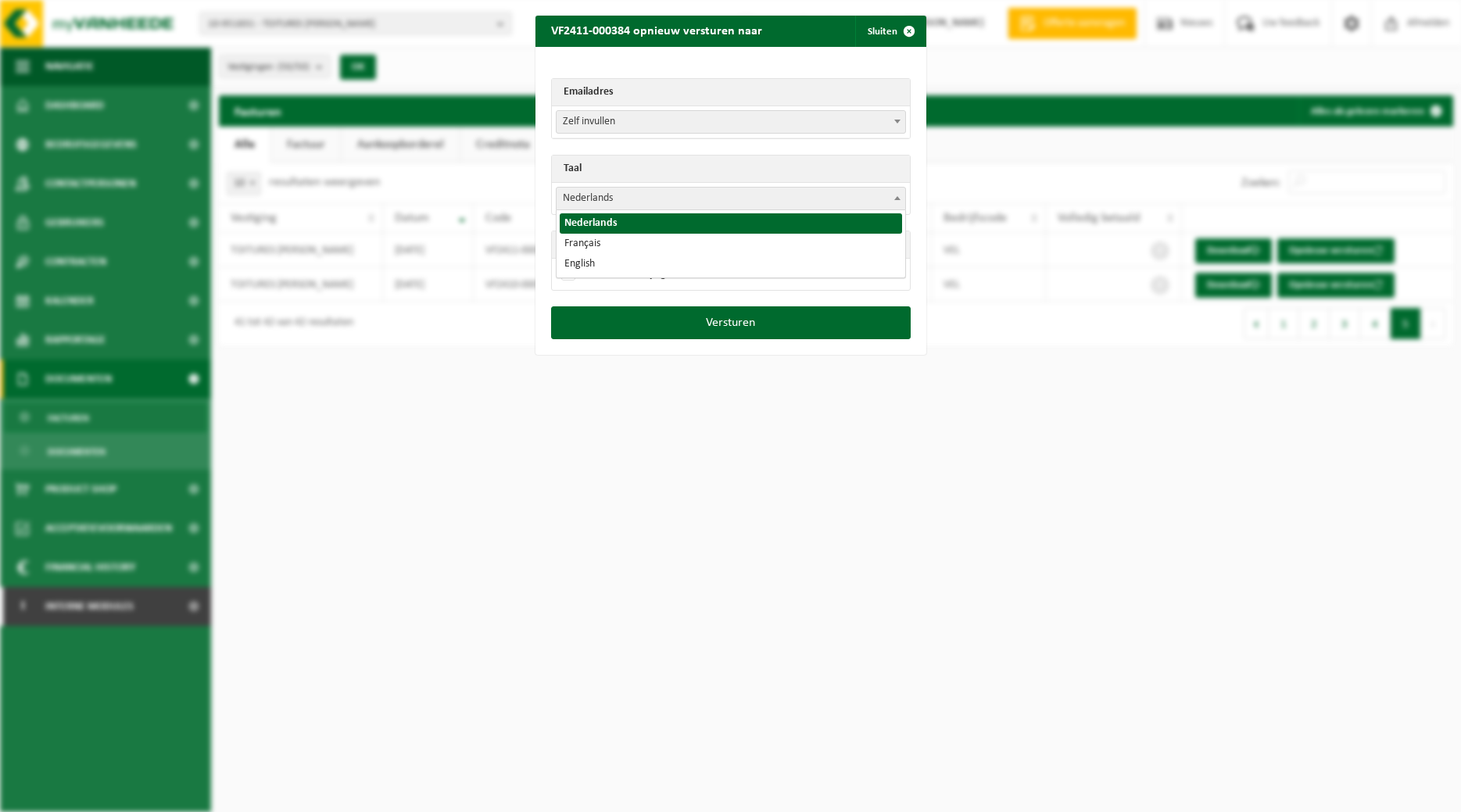
click at [896, 201] on span at bounding box center [898, 198] width 16 height 20
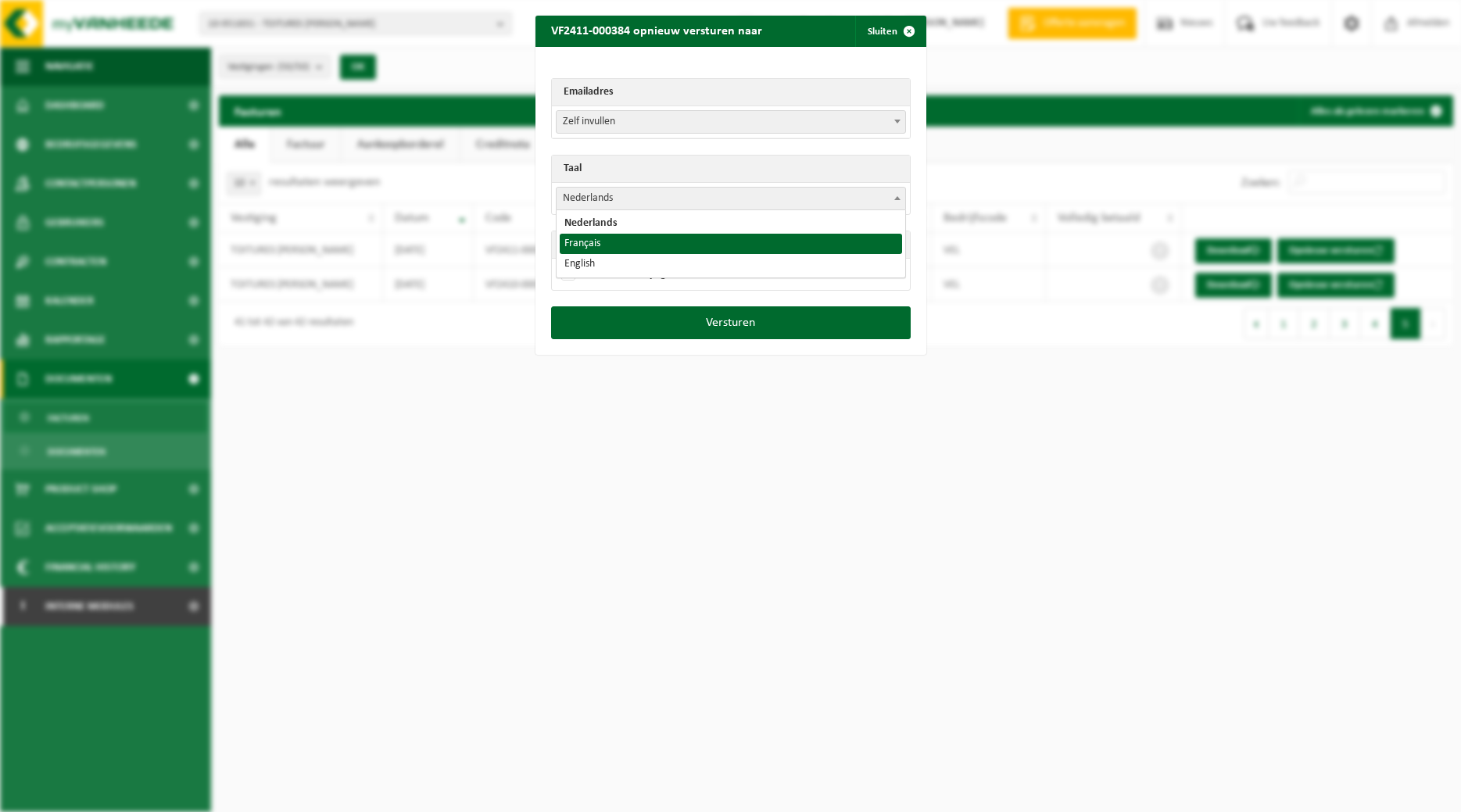
select select "fr"
click at [644, 273] on label "Document als bijlage" at bounding box center [615, 274] width 113 height 23
click at [644, 263] on input "Document als bijlage" at bounding box center [749, 262] width 391 height 1
checkbox input "true"
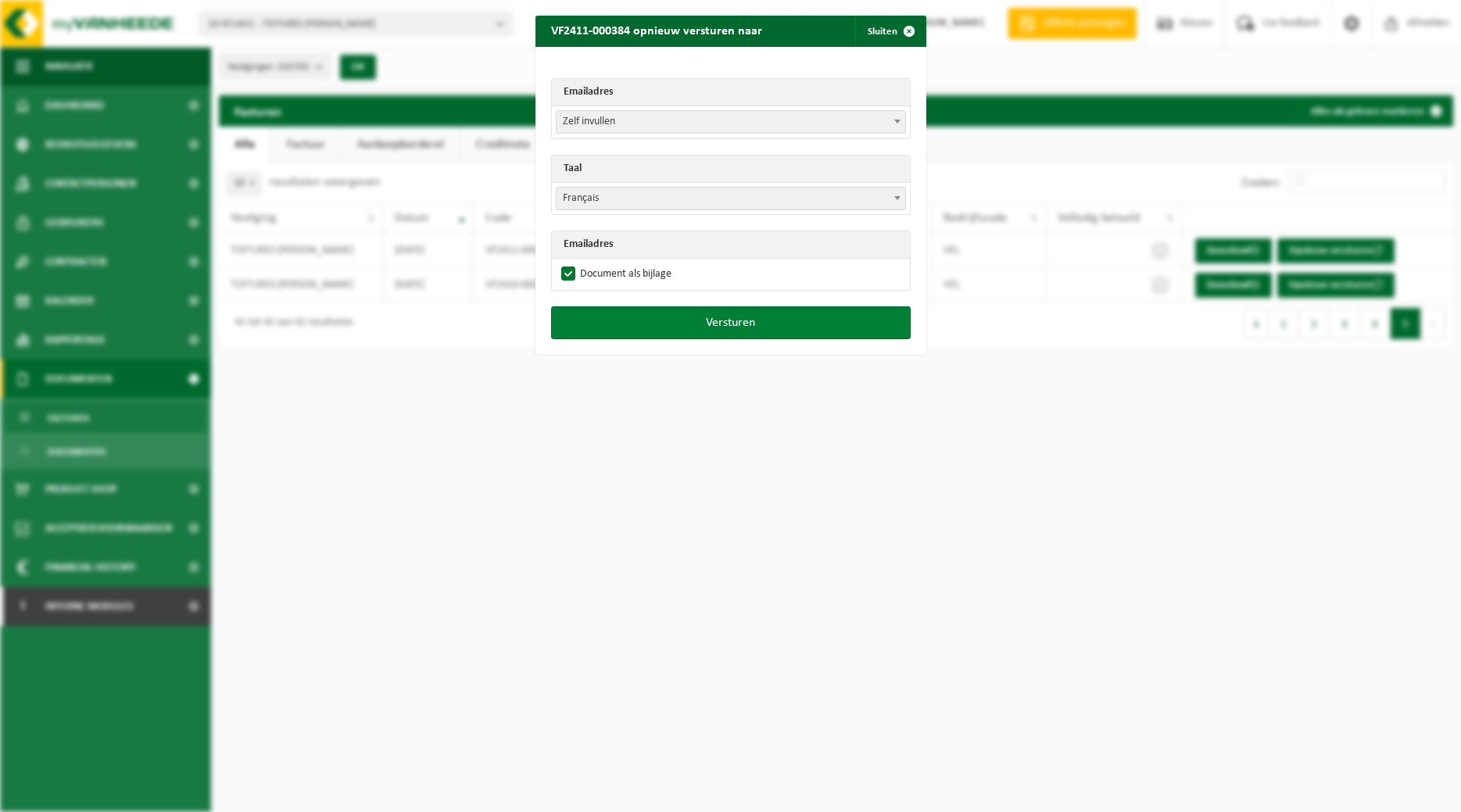
click at [673, 325] on button "Versturen" at bounding box center [730, 323] width 360 height 33
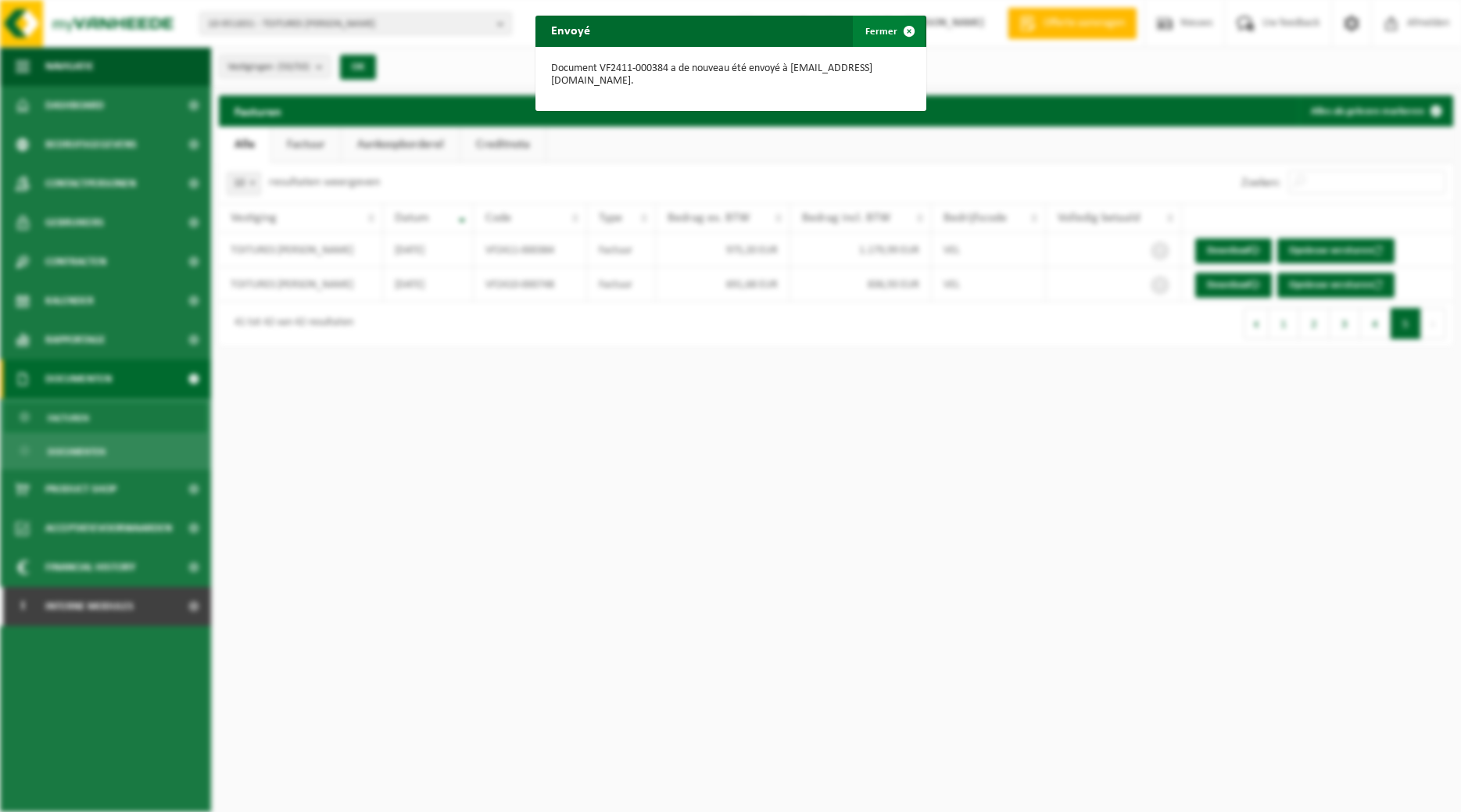
click at [913, 27] on span "button" at bounding box center [909, 31] width 31 height 31
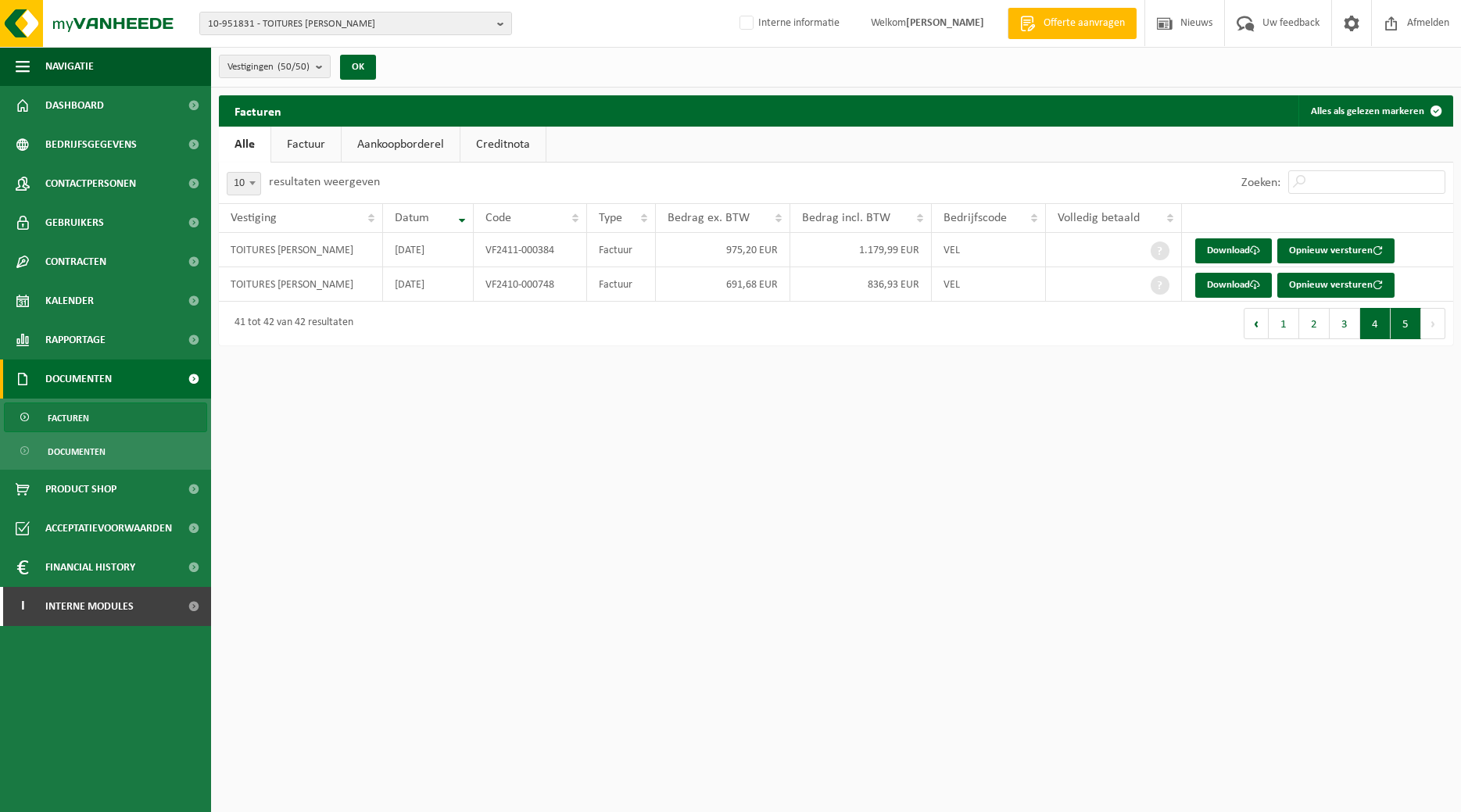
click at [1373, 321] on button "4" at bounding box center [1375, 324] width 30 height 31
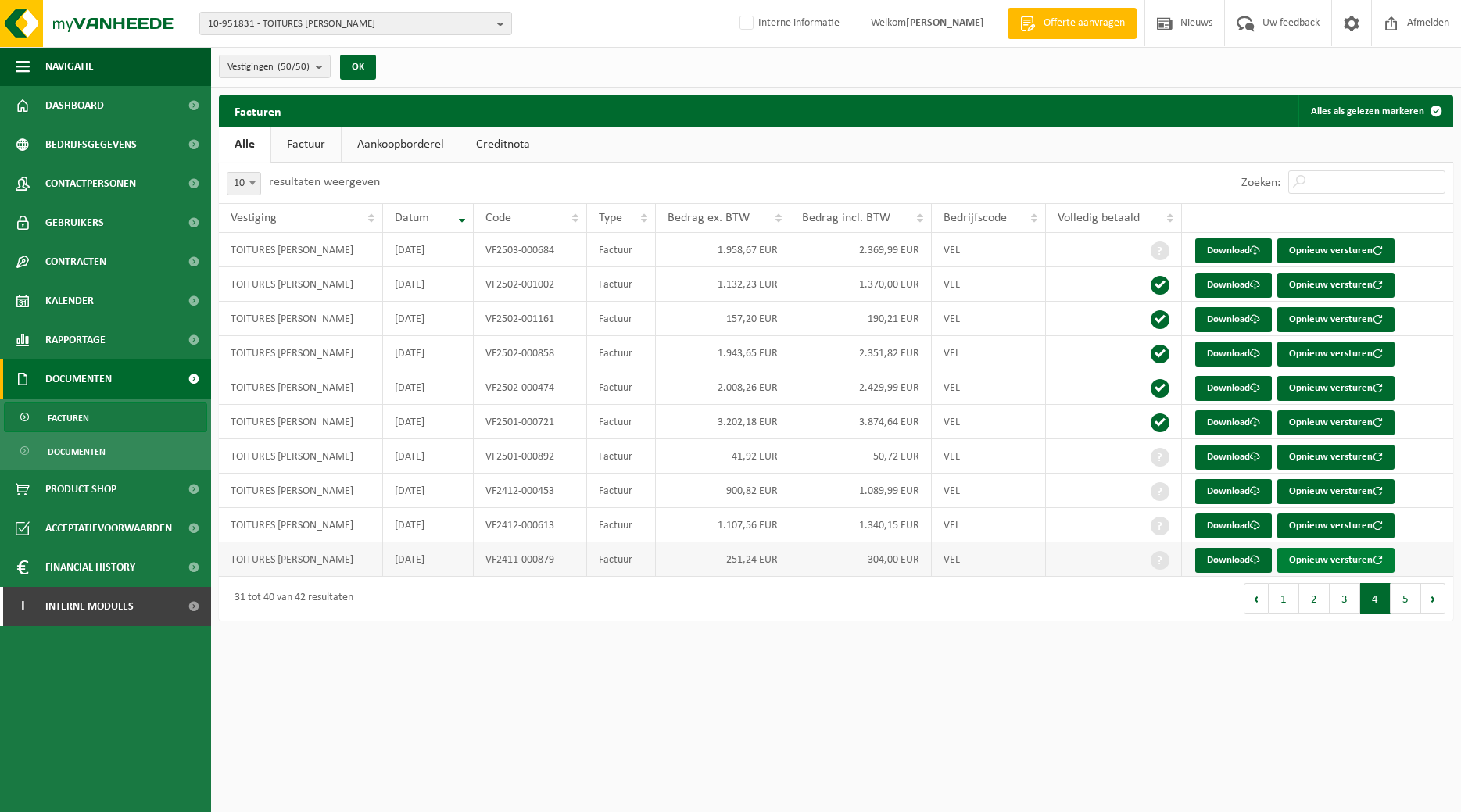
click at [1321, 560] on button "Opnieuw versturen" at bounding box center [1335, 560] width 117 height 25
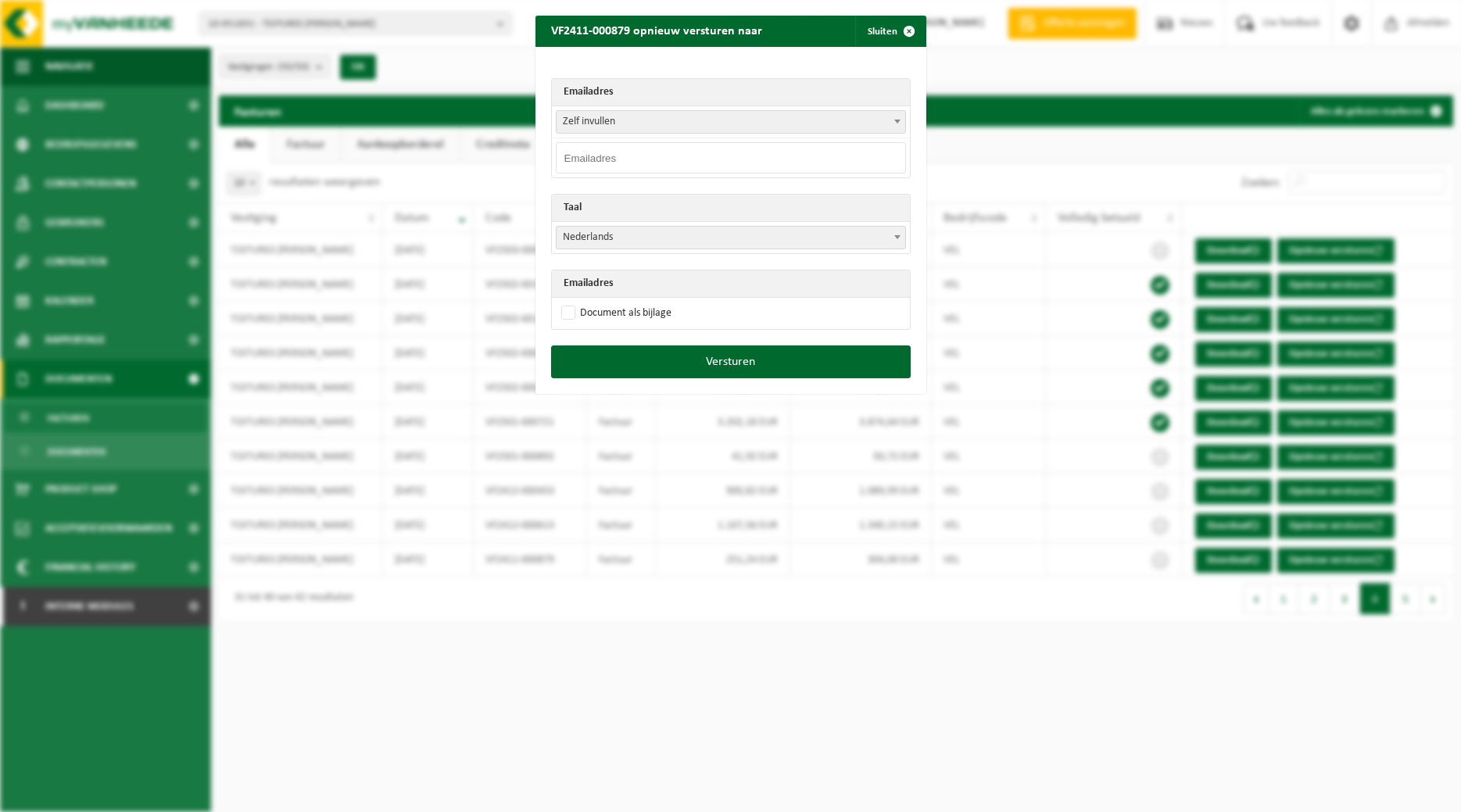
click at [897, 127] on span at bounding box center [898, 120] width 16 height 20
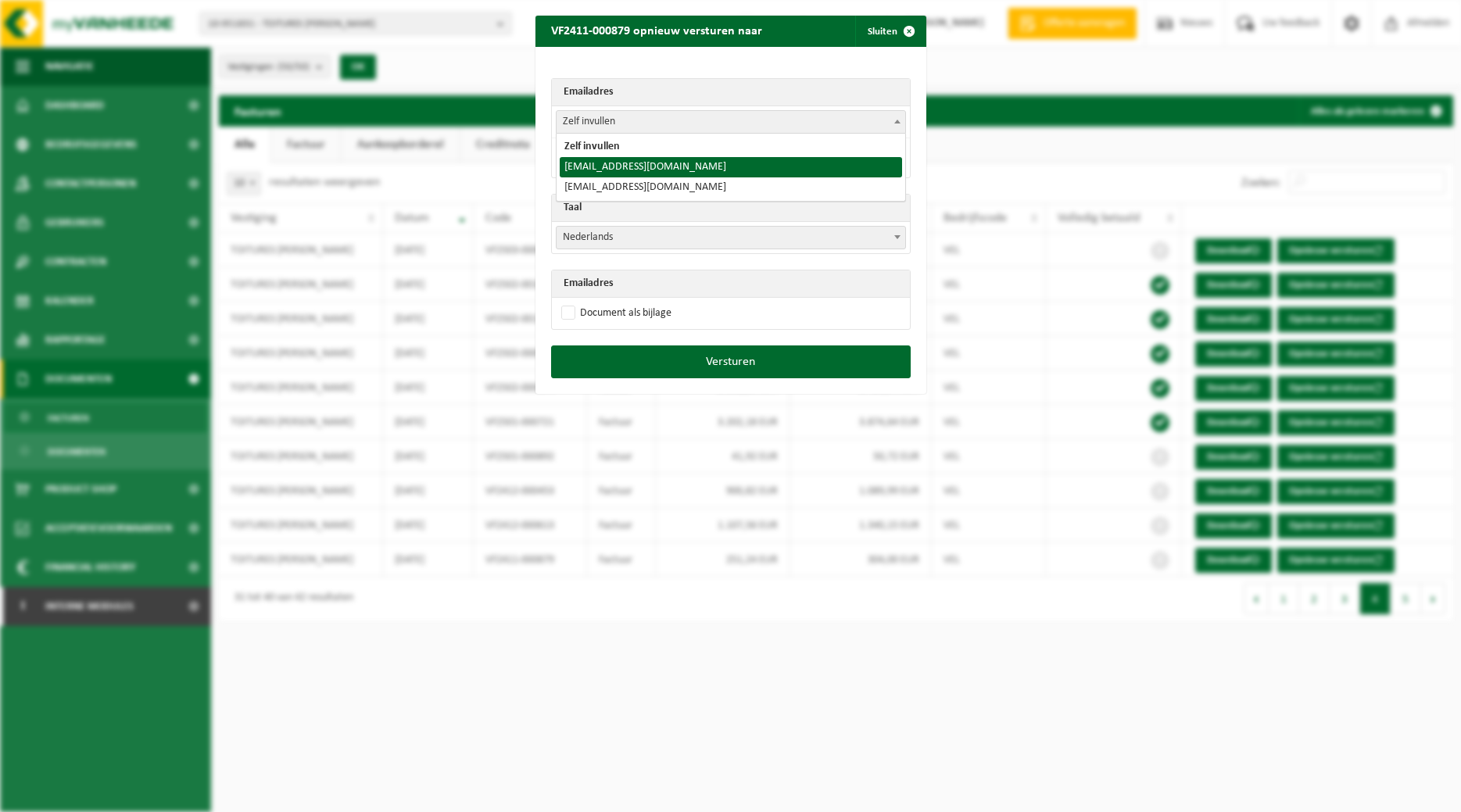
select select "[EMAIL_ADDRESS][DOMAIN_NAME]"
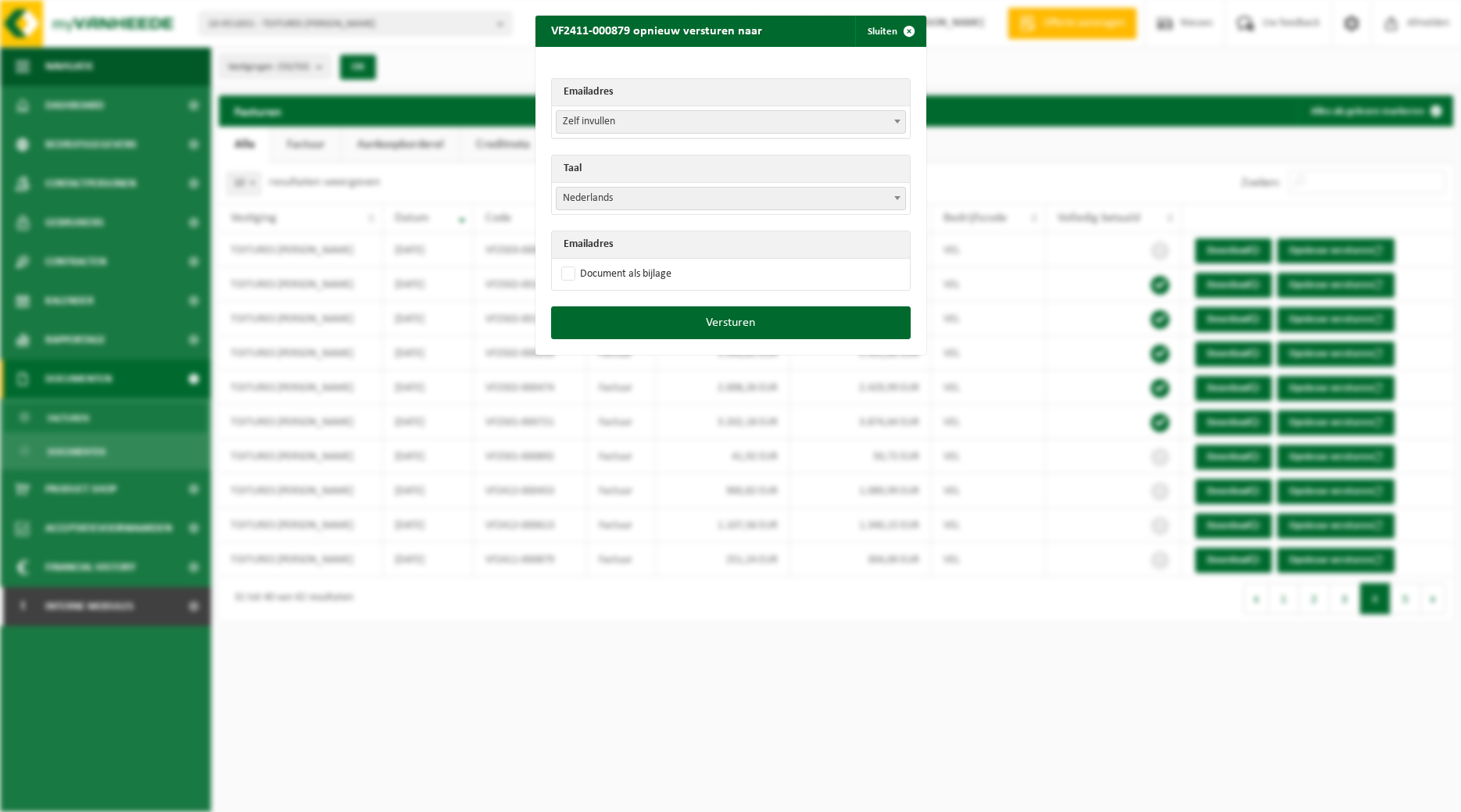
click at [896, 197] on b at bounding box center [897, 198] width 6 height 4
select select "fr"
click at [640, 275] on label "Document als bijlage" at bounding box center [615, 274] width 113 height 23
click at [640, 263] on input "Document als bijlage" at bounding box center [749, 262] width 391 height 1
checkbox input "true"
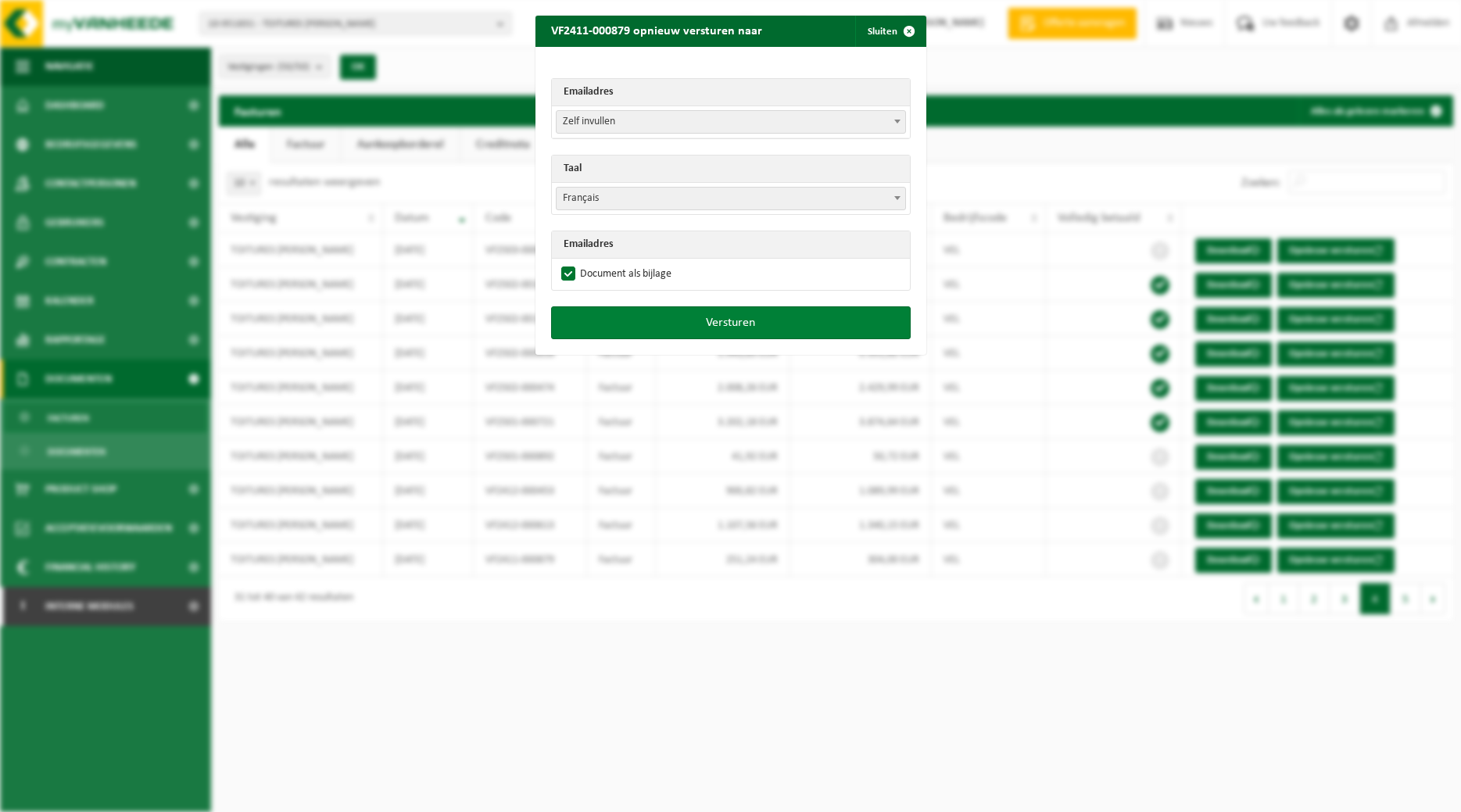
click at [667, 313] on button "Versturen" at bounding box center [730, 323] width 360 height 33
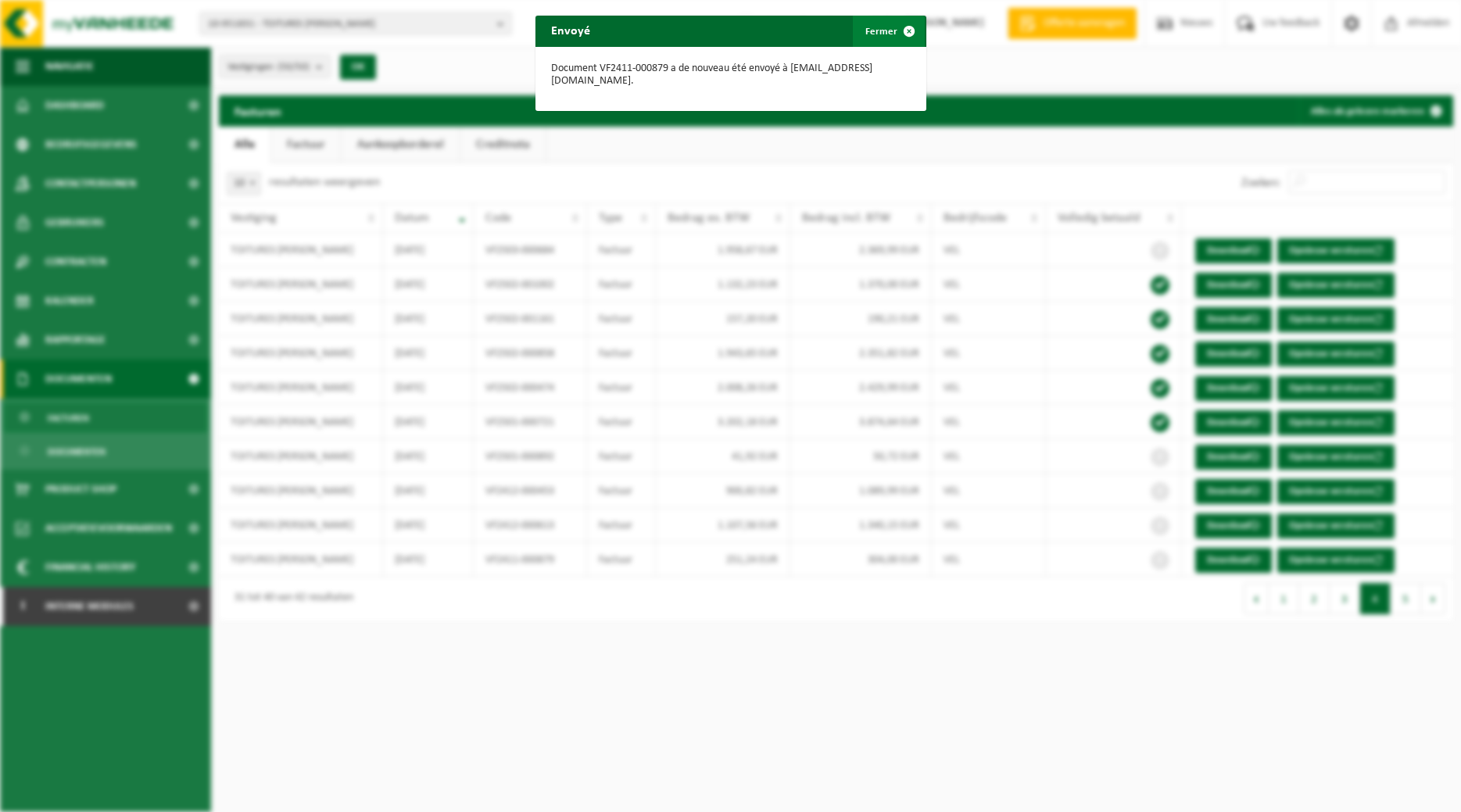
click at [912, 30] on span "button" at bounding box center [909, 31] width 31 height 31
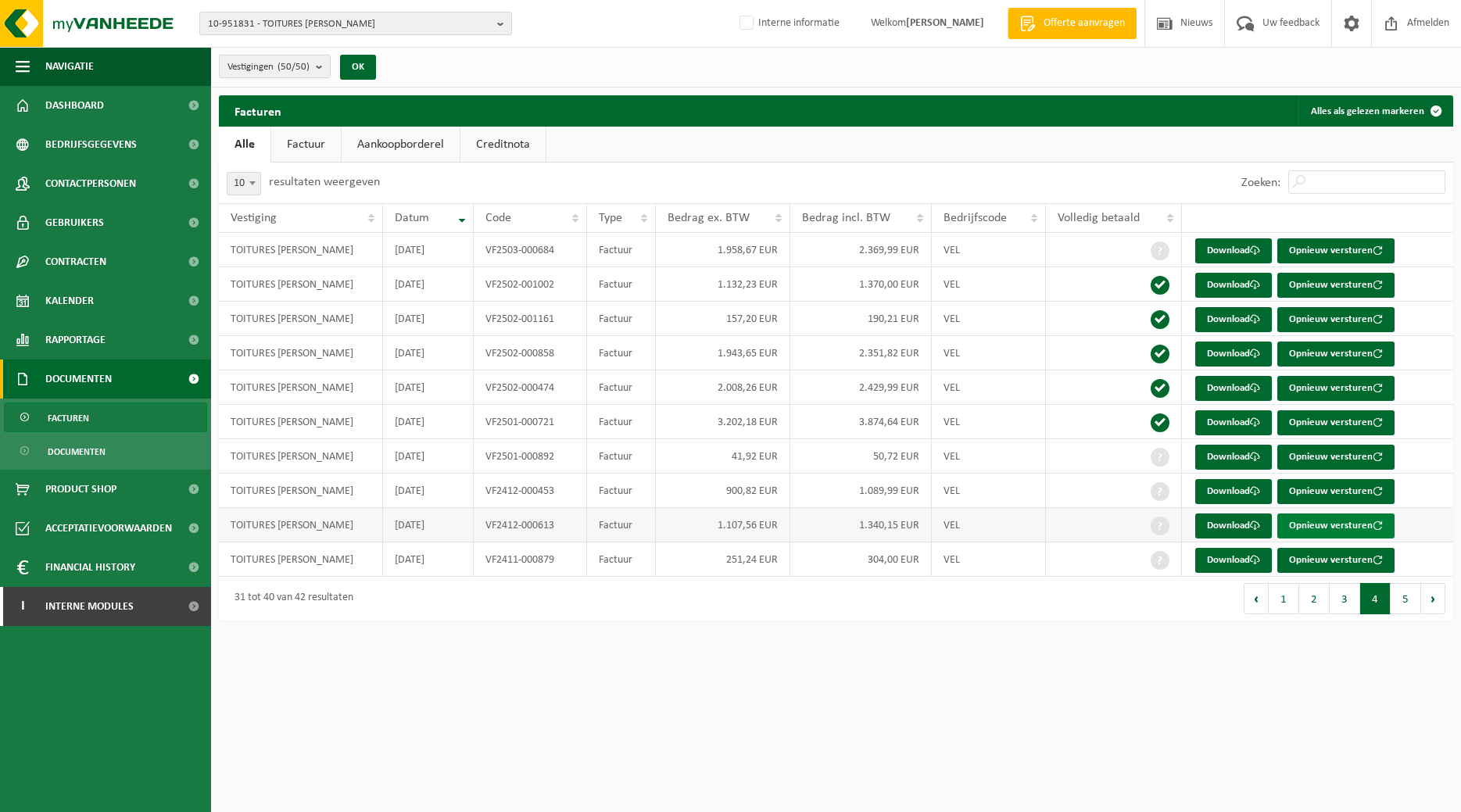
click at [1338, 518] on button "Opnieuw versturen" at bounding box center [1335, 526] width 117 height 25
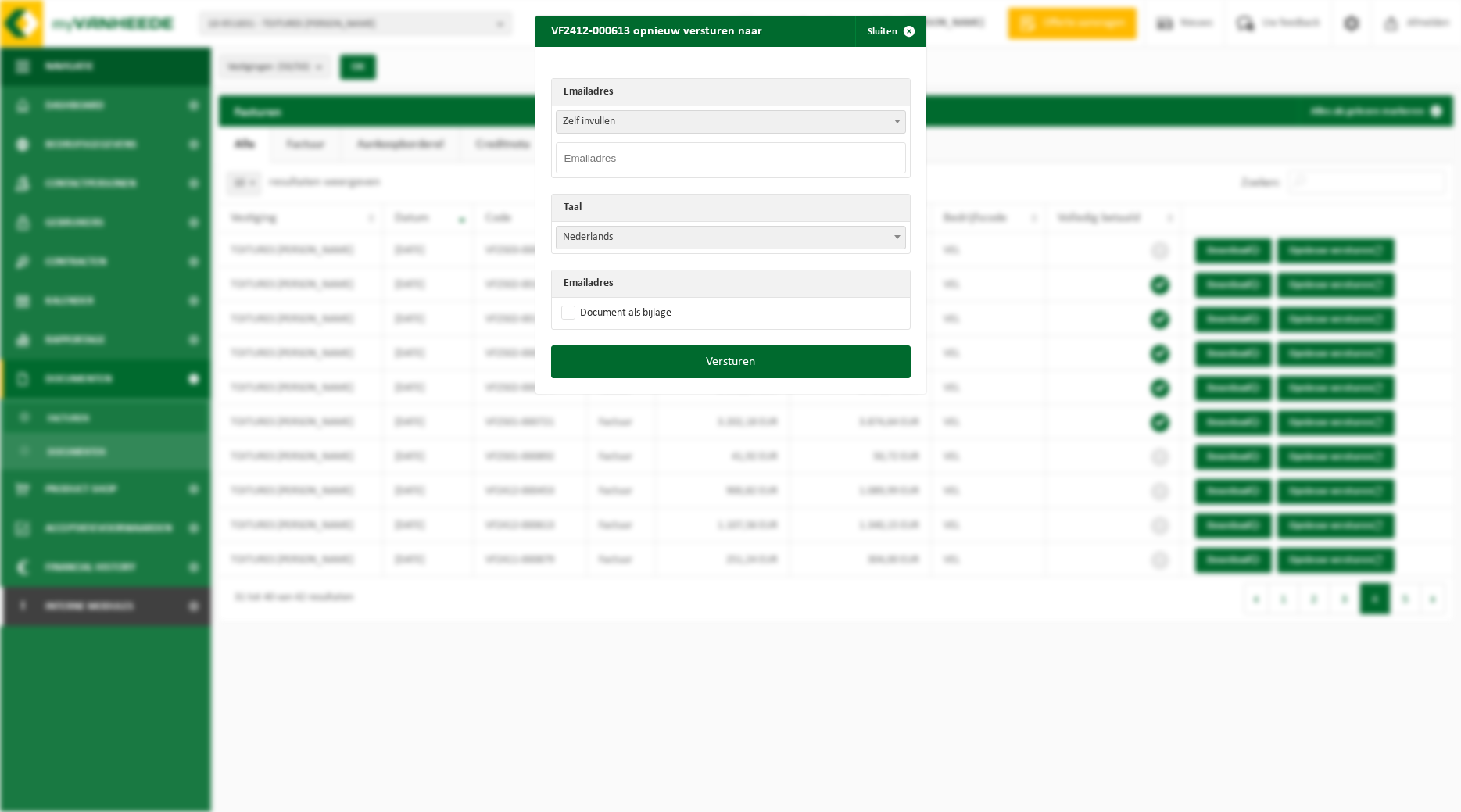
click at [898, 117] on span at bounding box center [898, 120] width 16 height 20
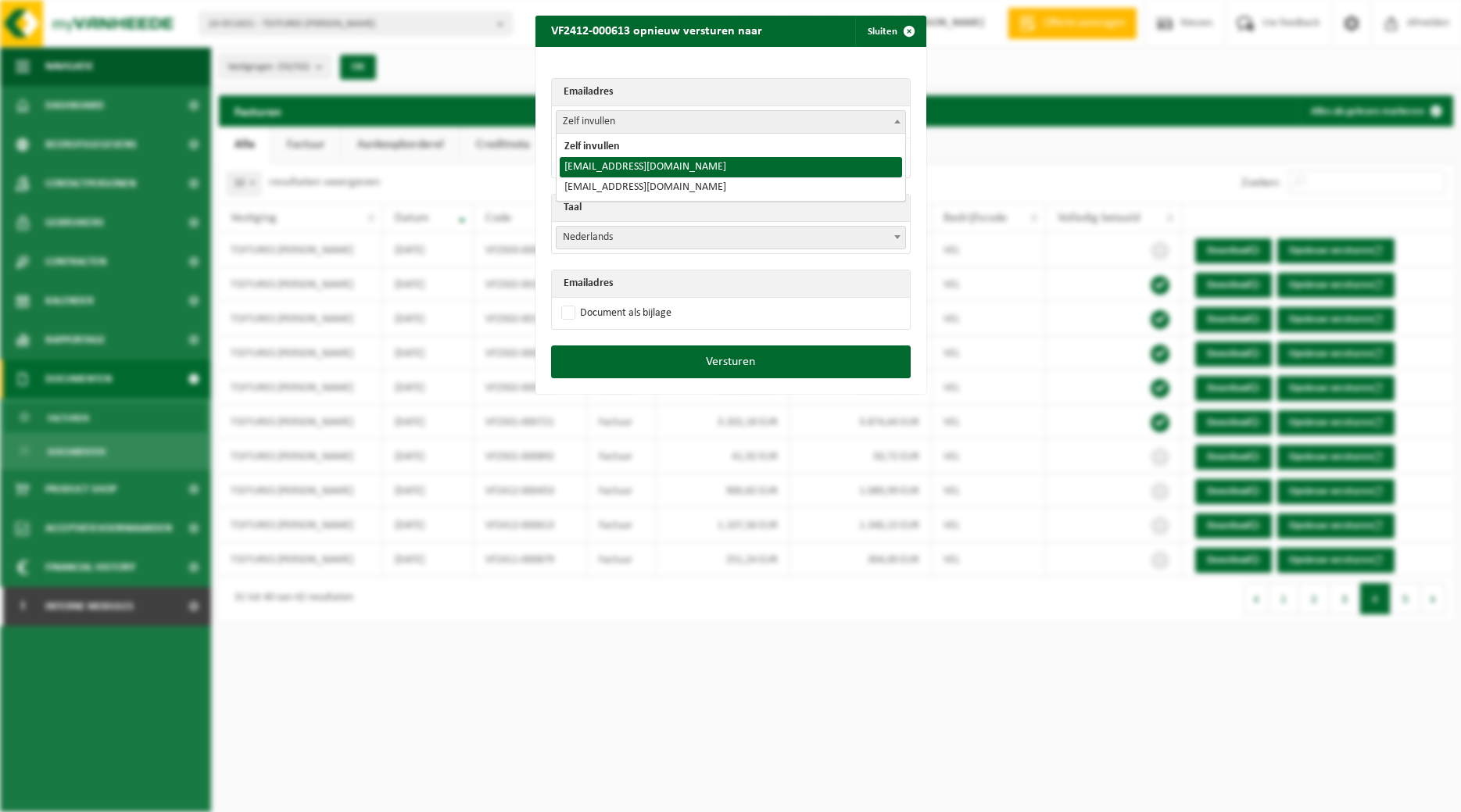
select select "toitures.bertrand@outlook.com"
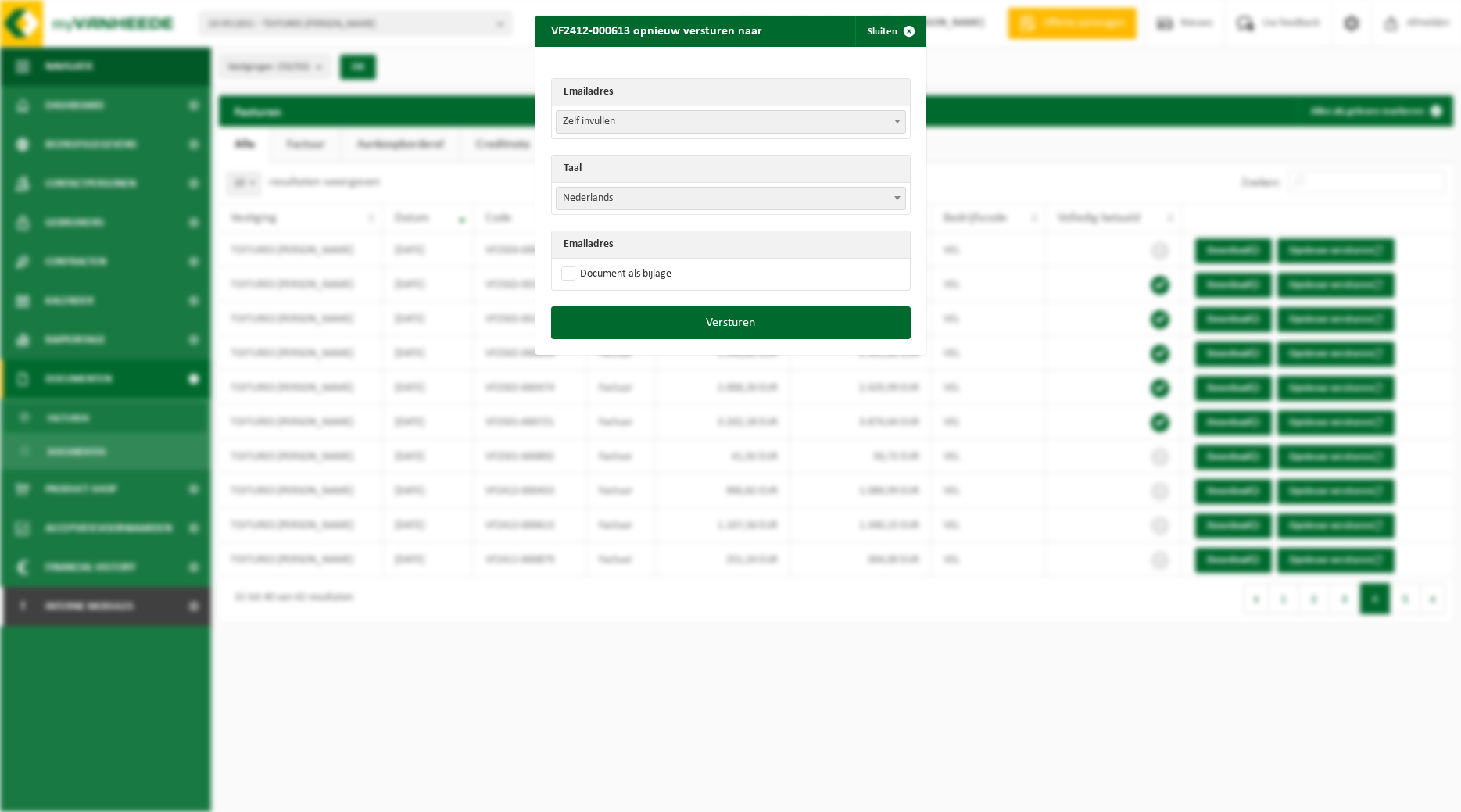
click at [894, 202] on span at bounding box center [898, 198] width 16 height 20
select select "fr"
click at [594, 268] on label "Document als bijlage" at bounding box center [615, 274] width 113 height 23
click at [594, 263] on input "Document als bijlage" at bounding box center [749, 262] width 391 height 1
checkbox input "true"
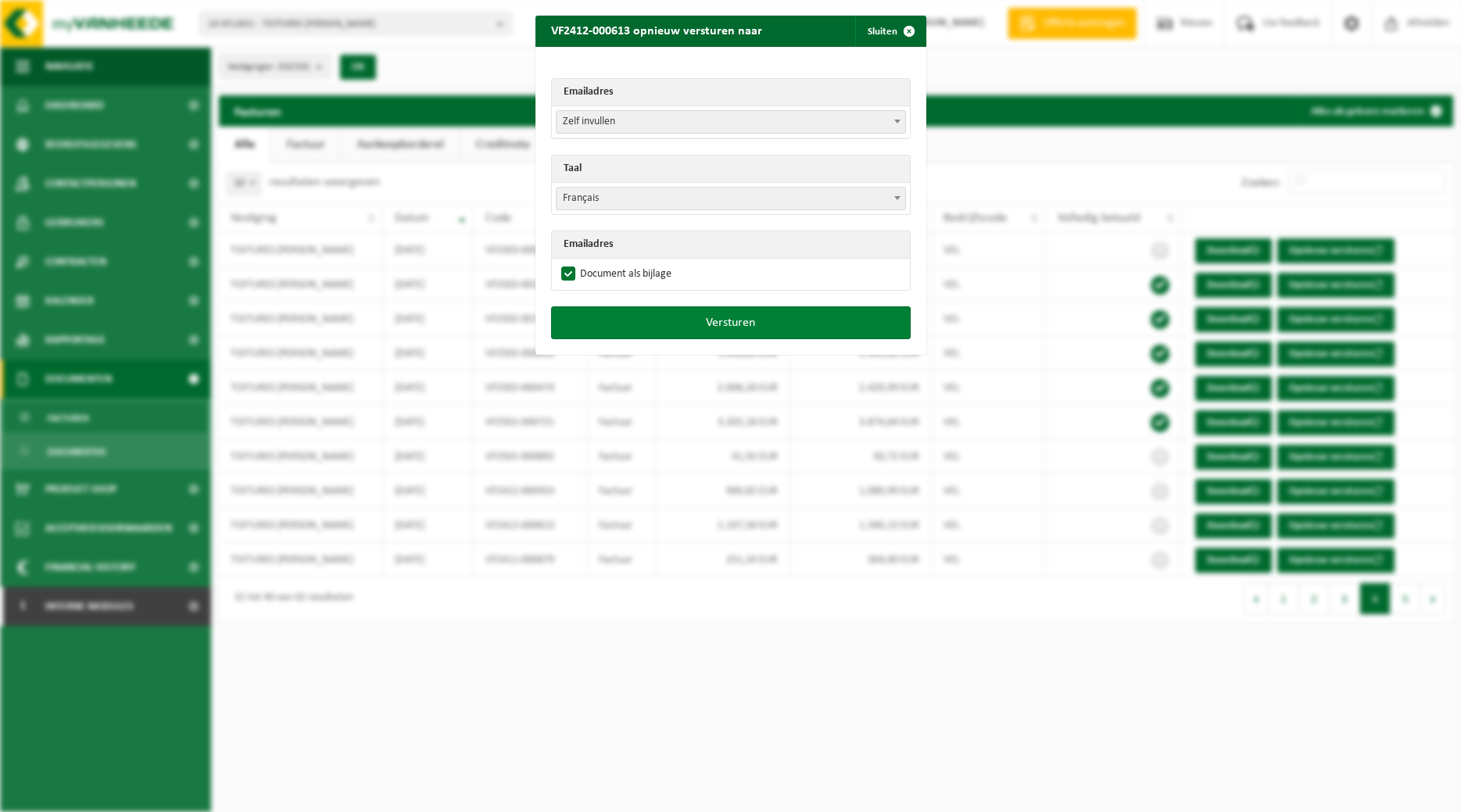
click at [641, 320] on button "Versturen" at bounding box center [730, 323] width 360 height 33
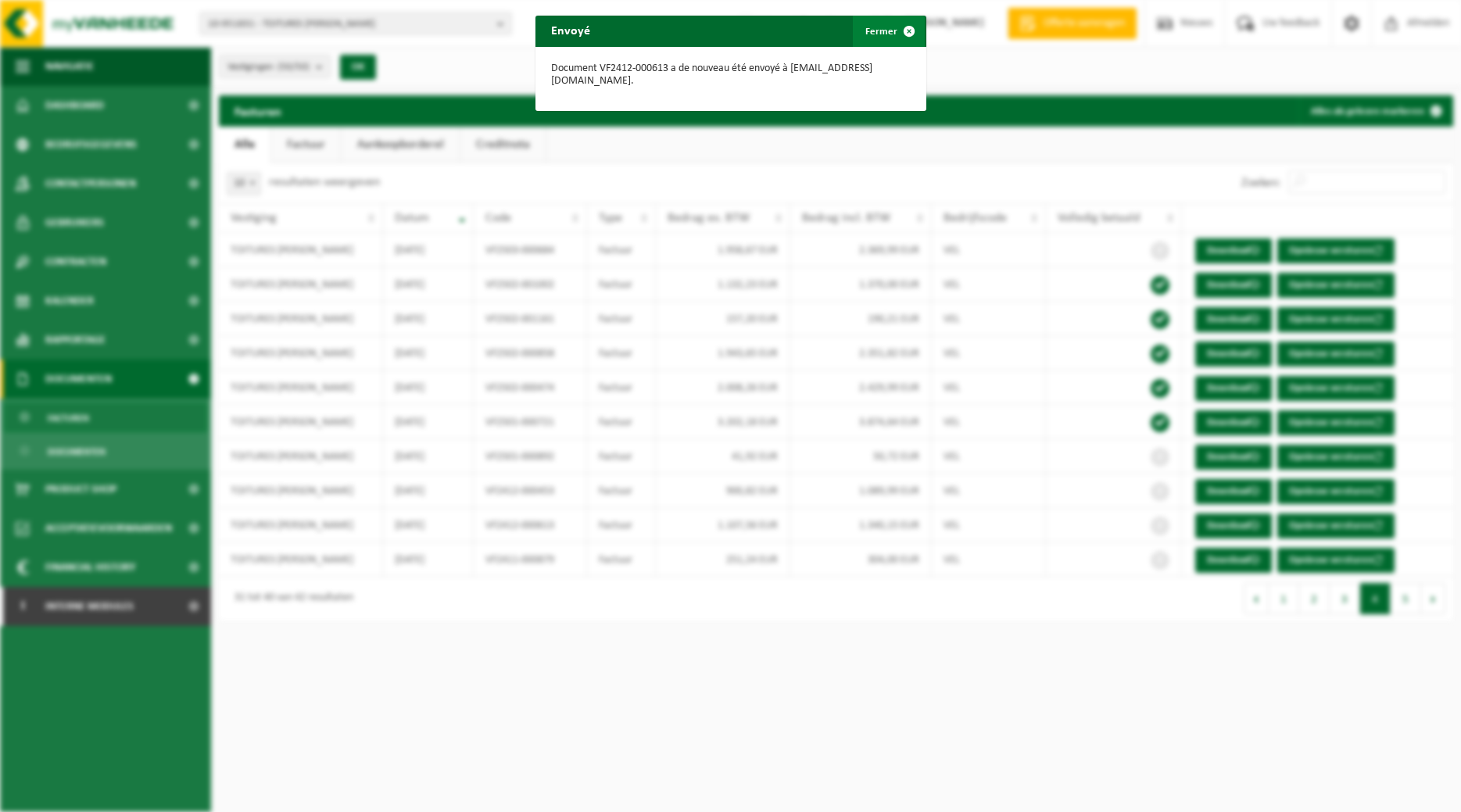
click at [905, 27] on span "button" at bounding box center [909, 31] width 31 height 31
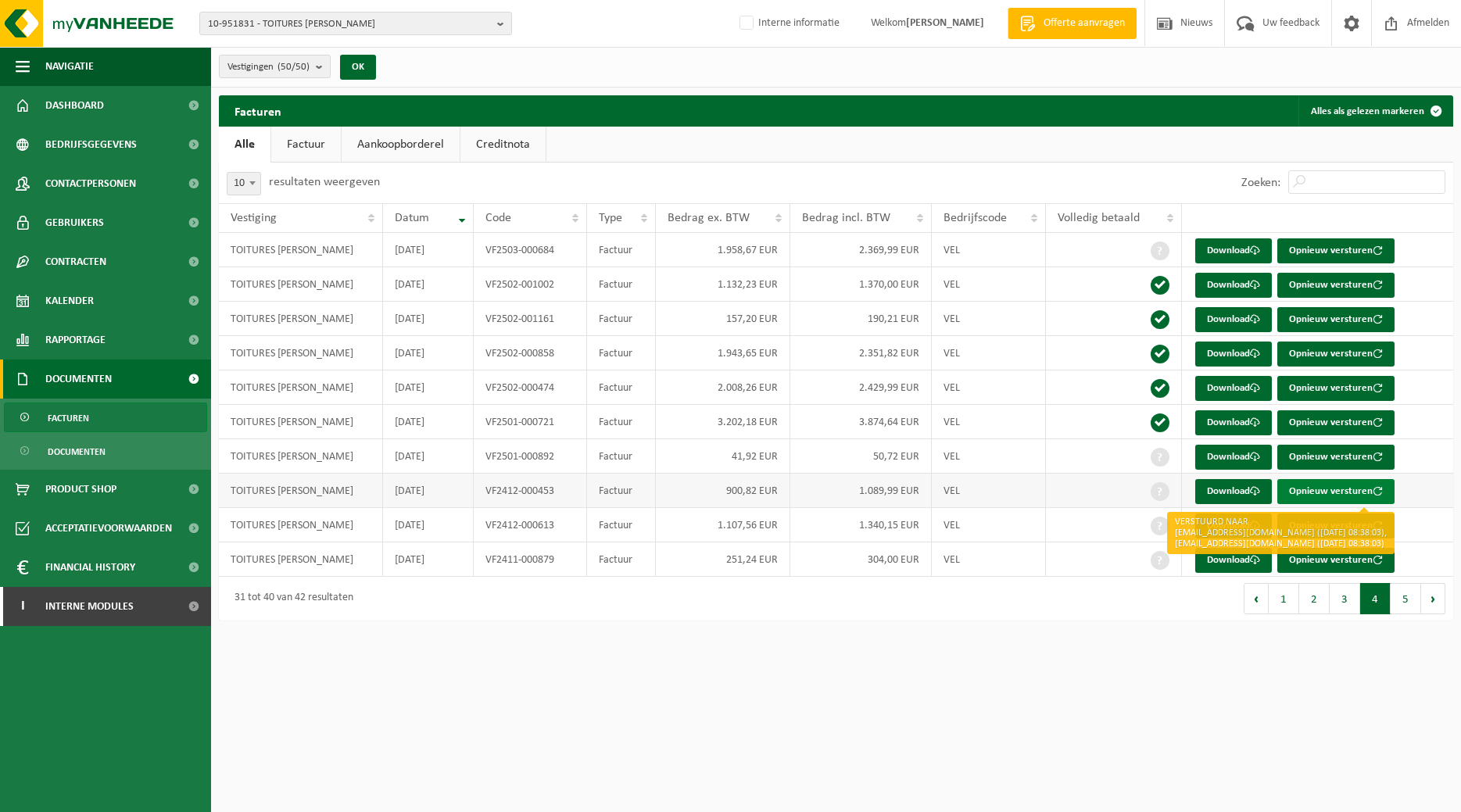
click at [1355, 493] on button "Opnieuw versturen" at bounding box center [1335, 491] width 117 height 25
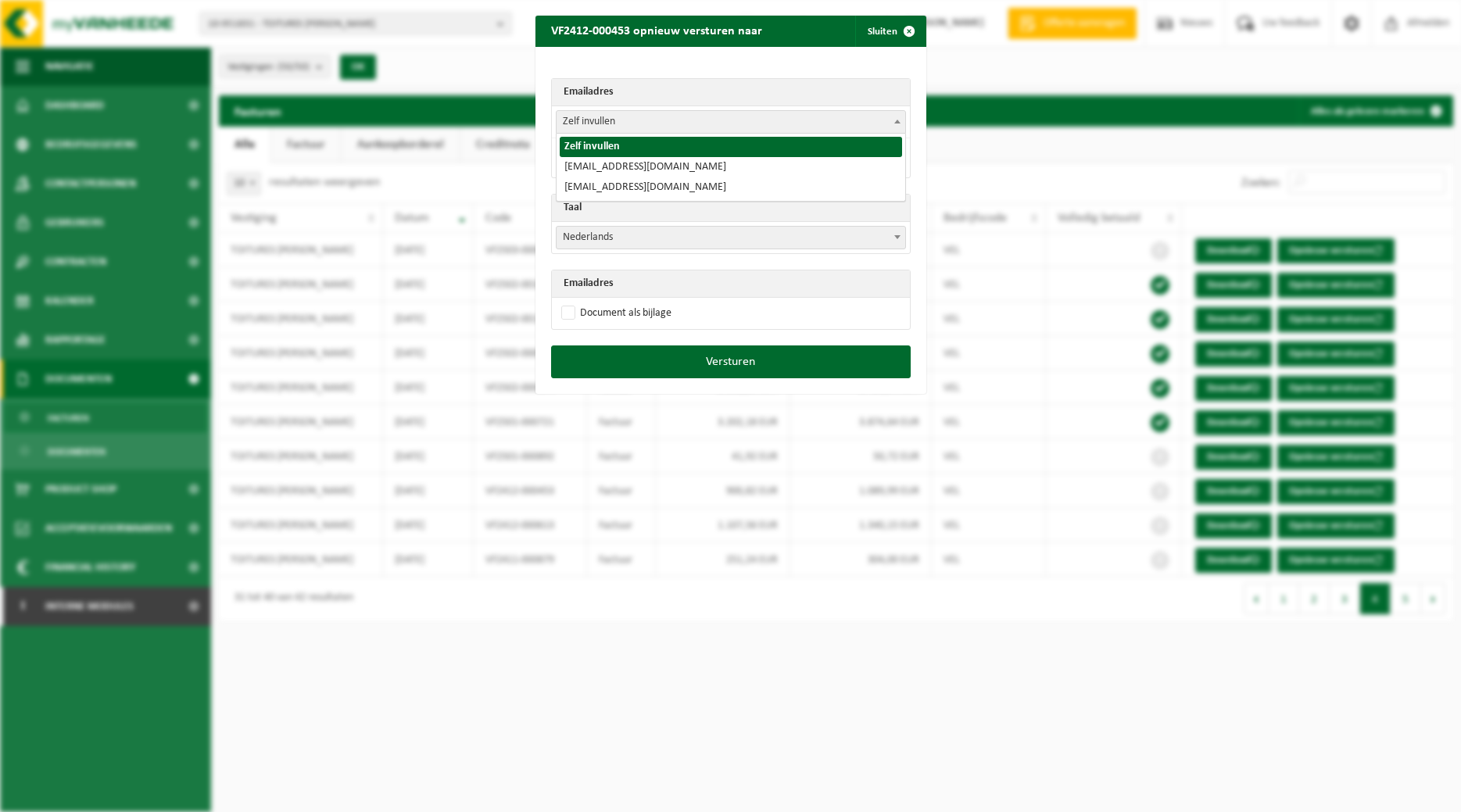
click at [895, 128] on span at bounding box center [898, 120] width 16 height 20
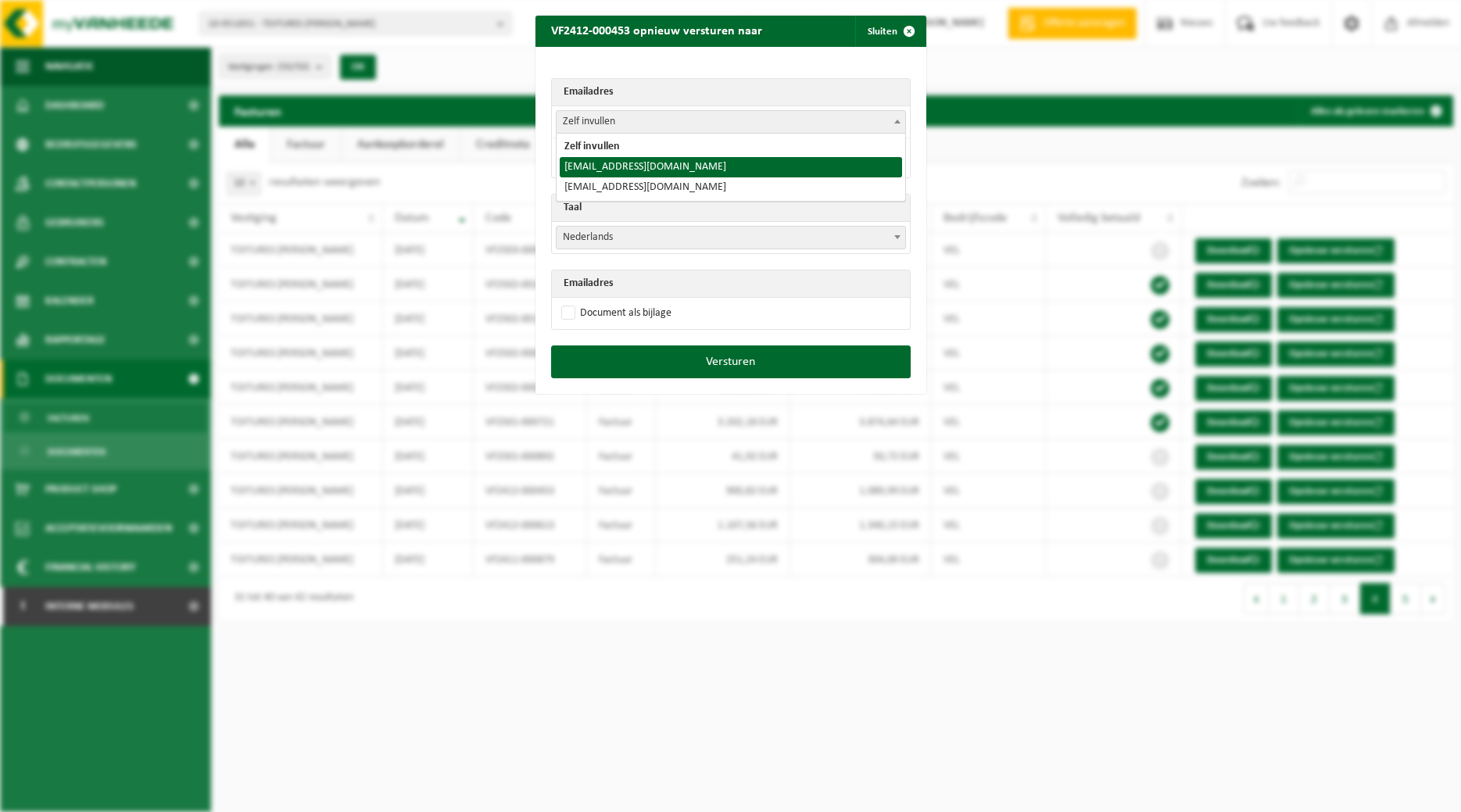
select select "toitures.bertrand@outlook.com"
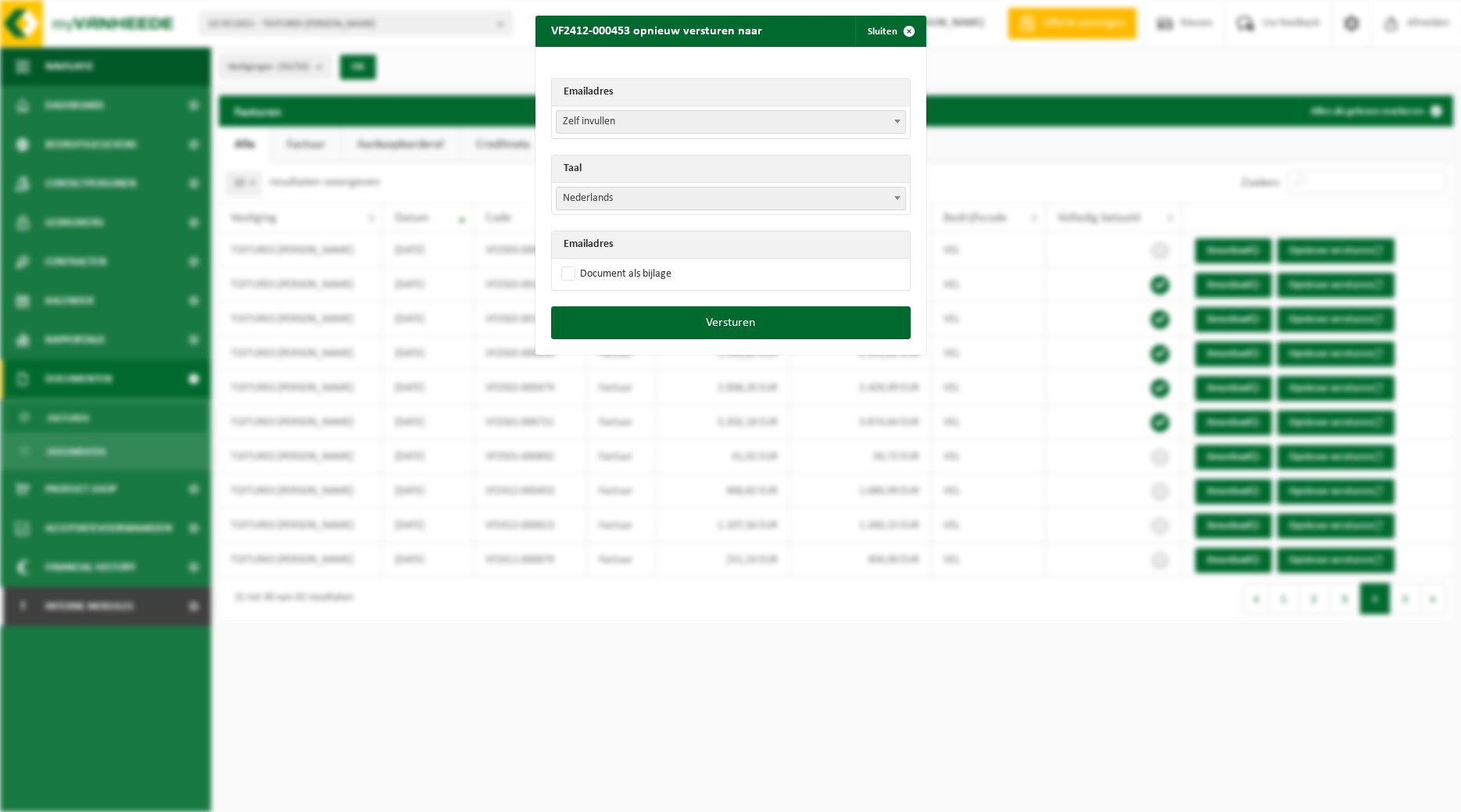
click at [898, 196] on b at bounding box center [897, 198] width 6 height 4
select select "fr"
click at [631, 268] on label "Document als bijlage" at bounding box center [615, 274] width 113 height 23
click at [631, 263] on input "Document als bijlage" at bounding box center [749, 262] width 391 height 1
checkbox input "true"
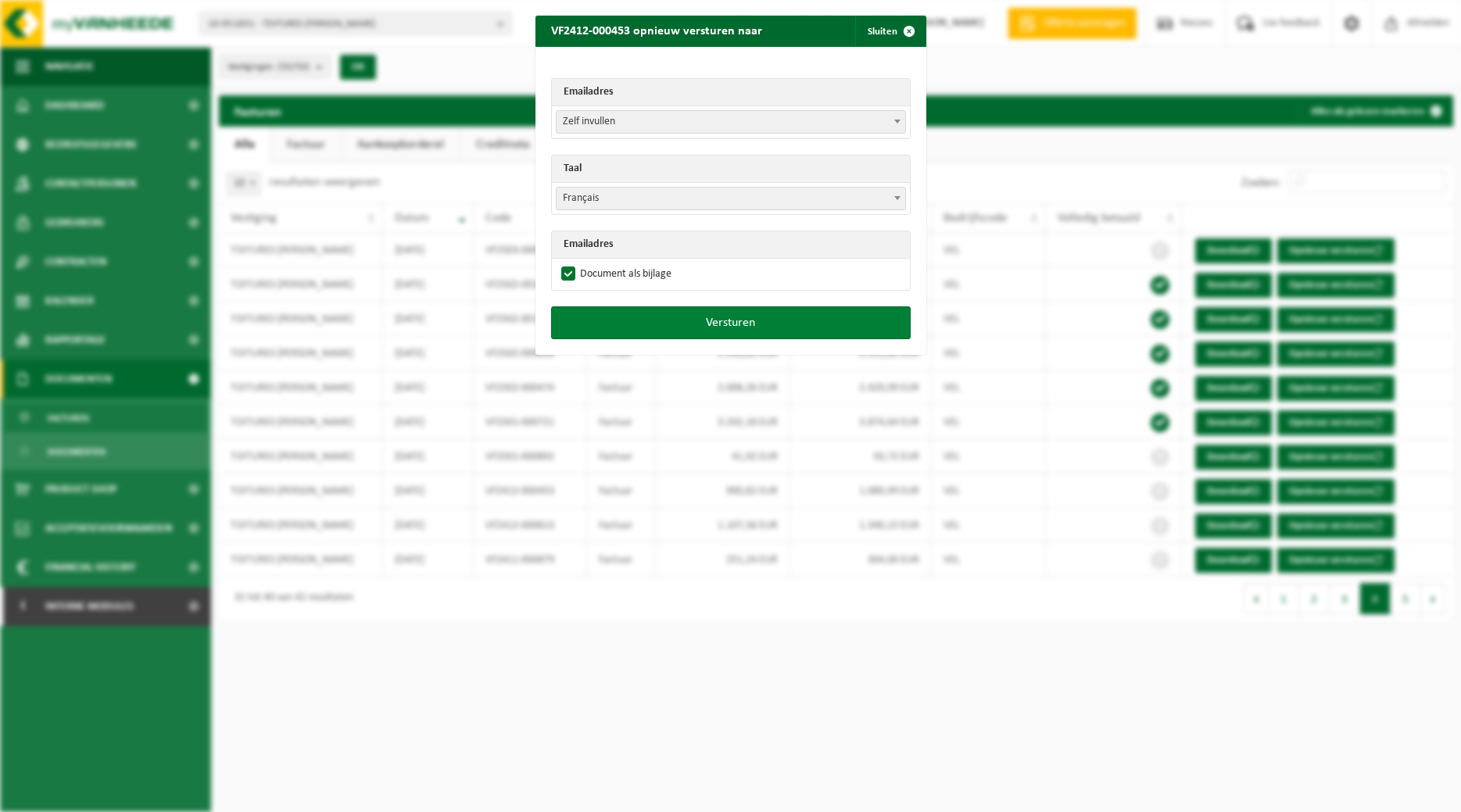
click at [673, 328] on button "Versturen" at bounding box center [730, 323] width 360 height 33
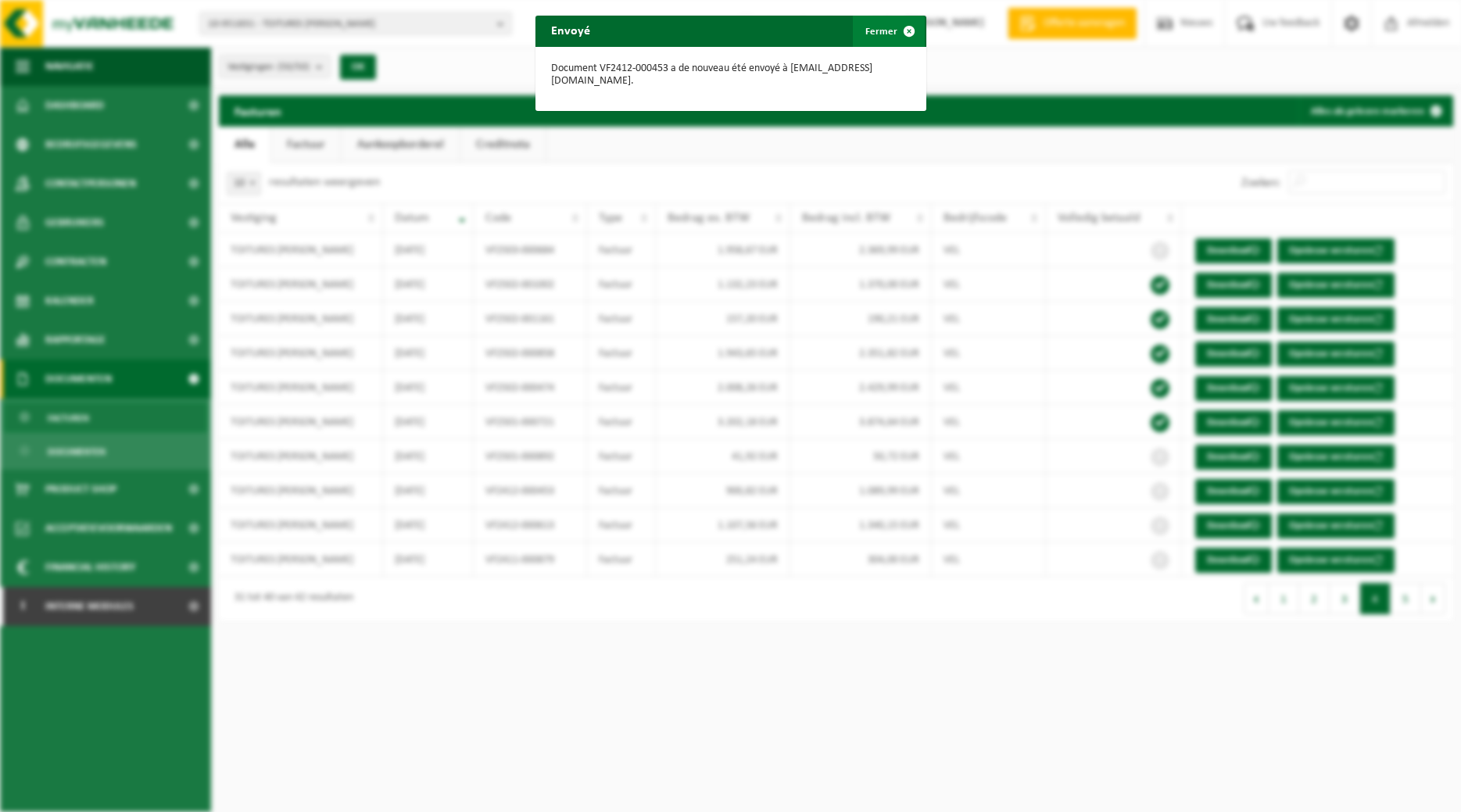
click at [903, 32] on span "button" at bounding box center [909, 31] width 31 height 31
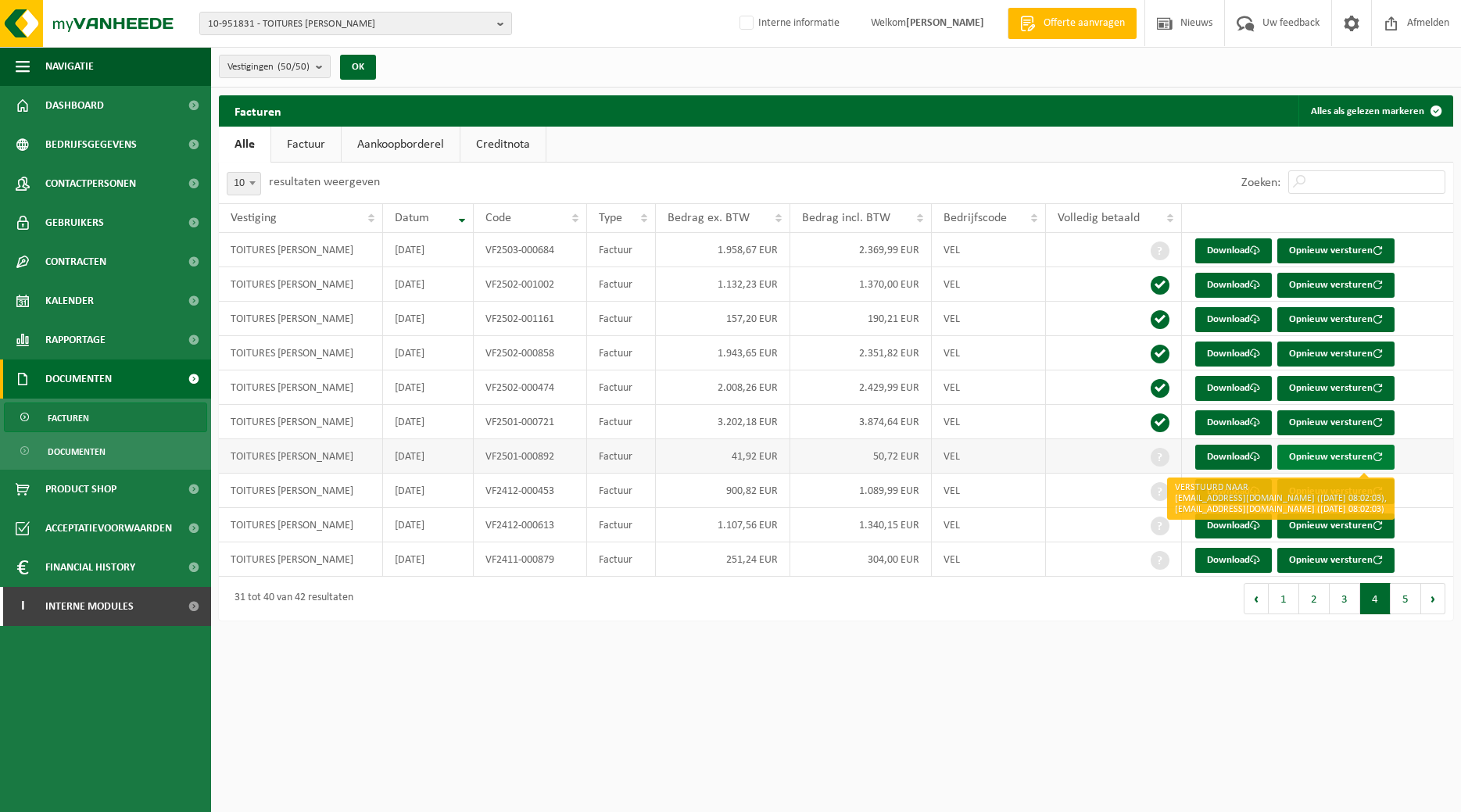
click at [1304, 453] on button "Opnieuw versturen" at bounding box center [1335, 457] width 117 height 25
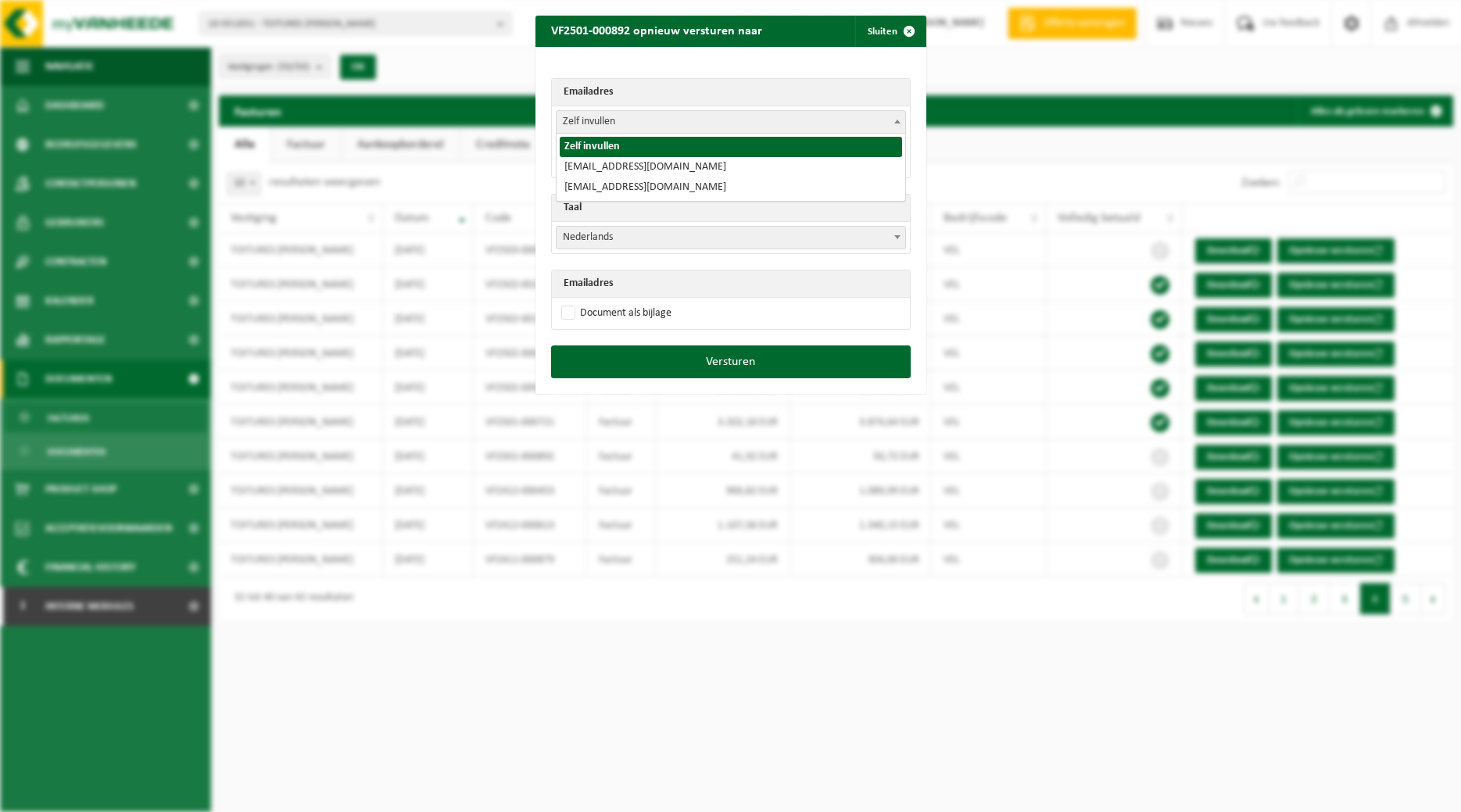
click at [898, 118] on span at bounding box center [898, 120] width 16 height 20
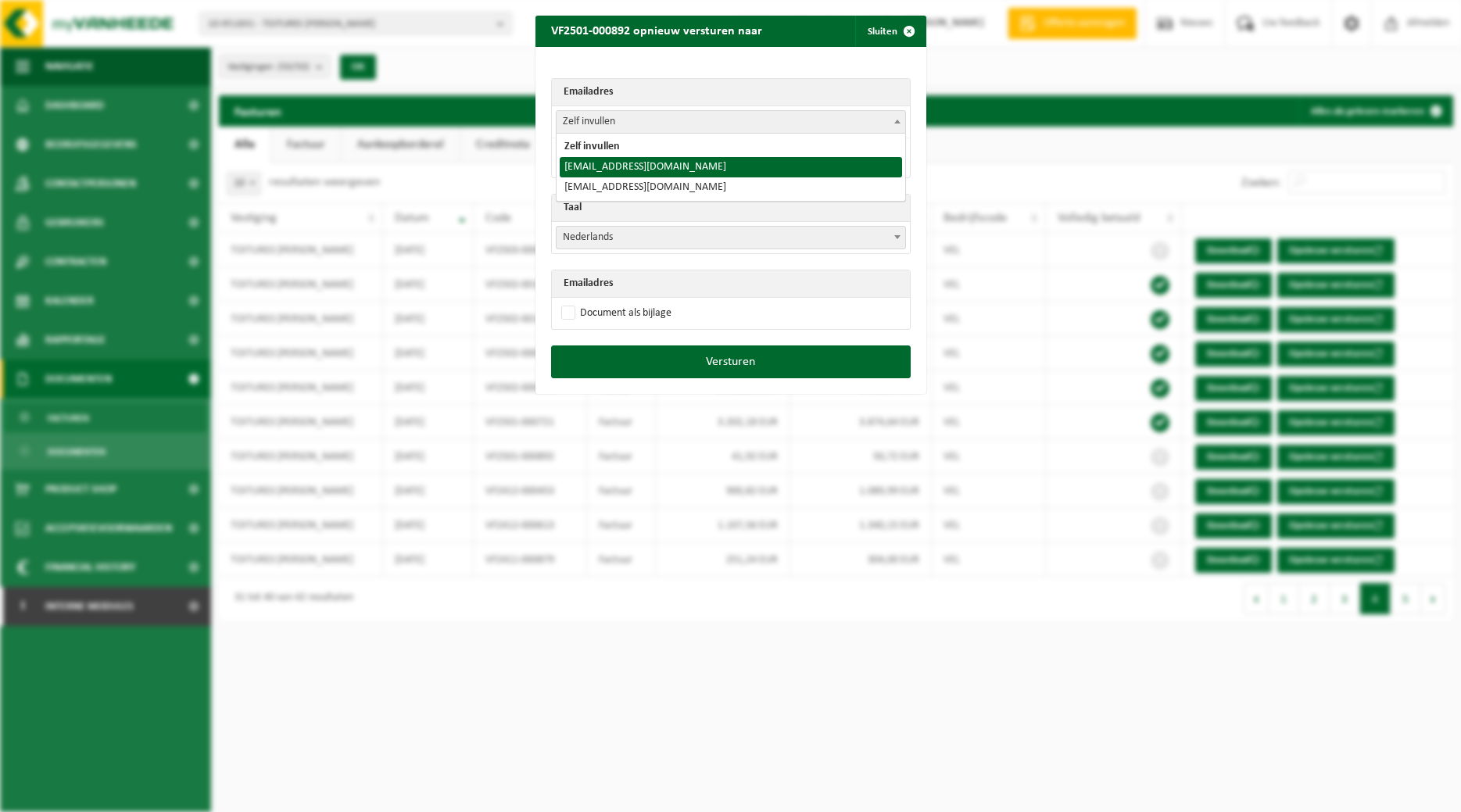
select select "toitures.bertrand@outlook.com"
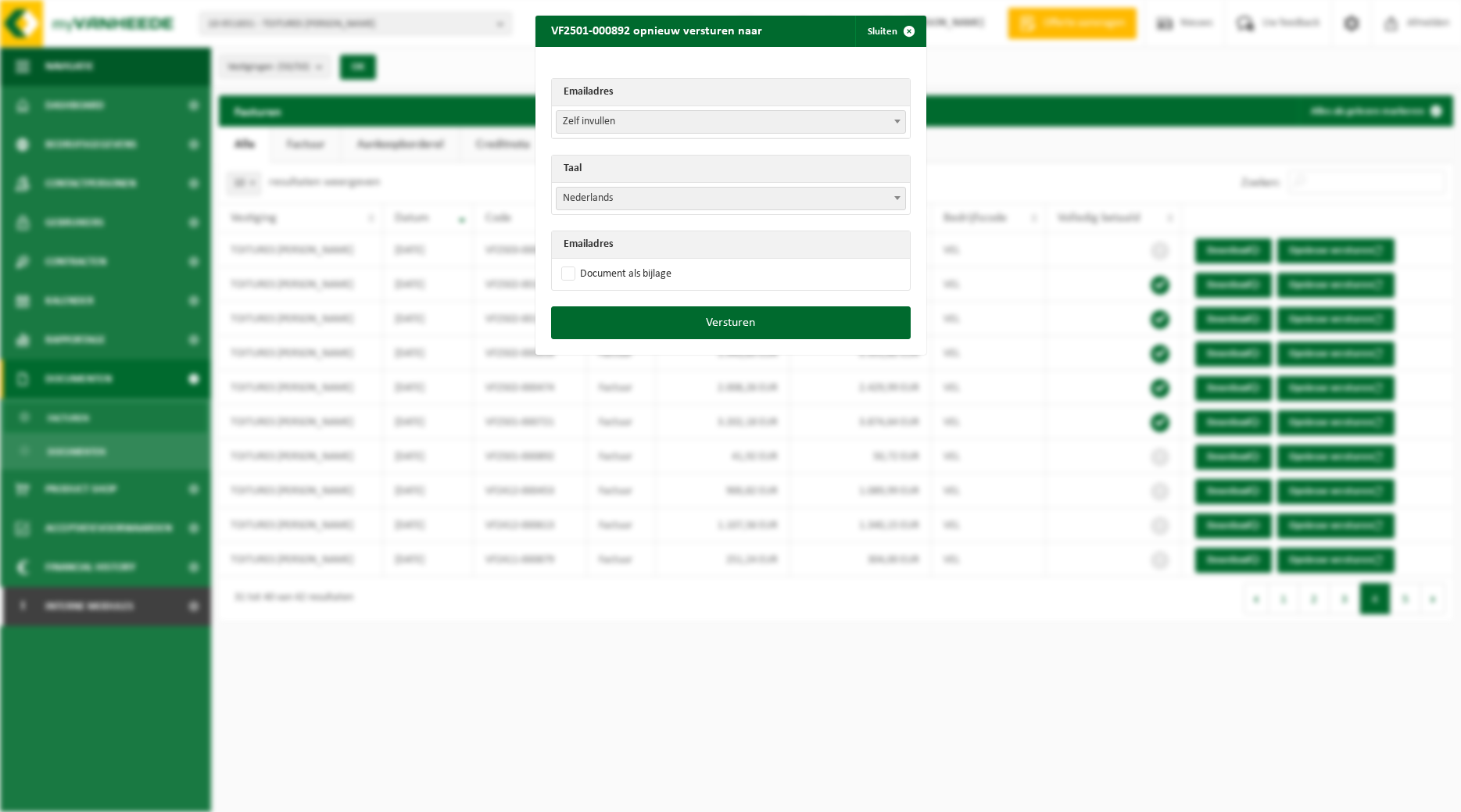
click at [895, 198] on b at bounding box center [897, 198] width 6 height 4
select select "fr"
click at [648, 264] on label "Document als bijlage" at bounding box center [615, 274] width 113 height 23
click at [648, 263] on input "Document als bijlage" at bounding box center [749, 262] width 391 height 1
checkbox input "true"
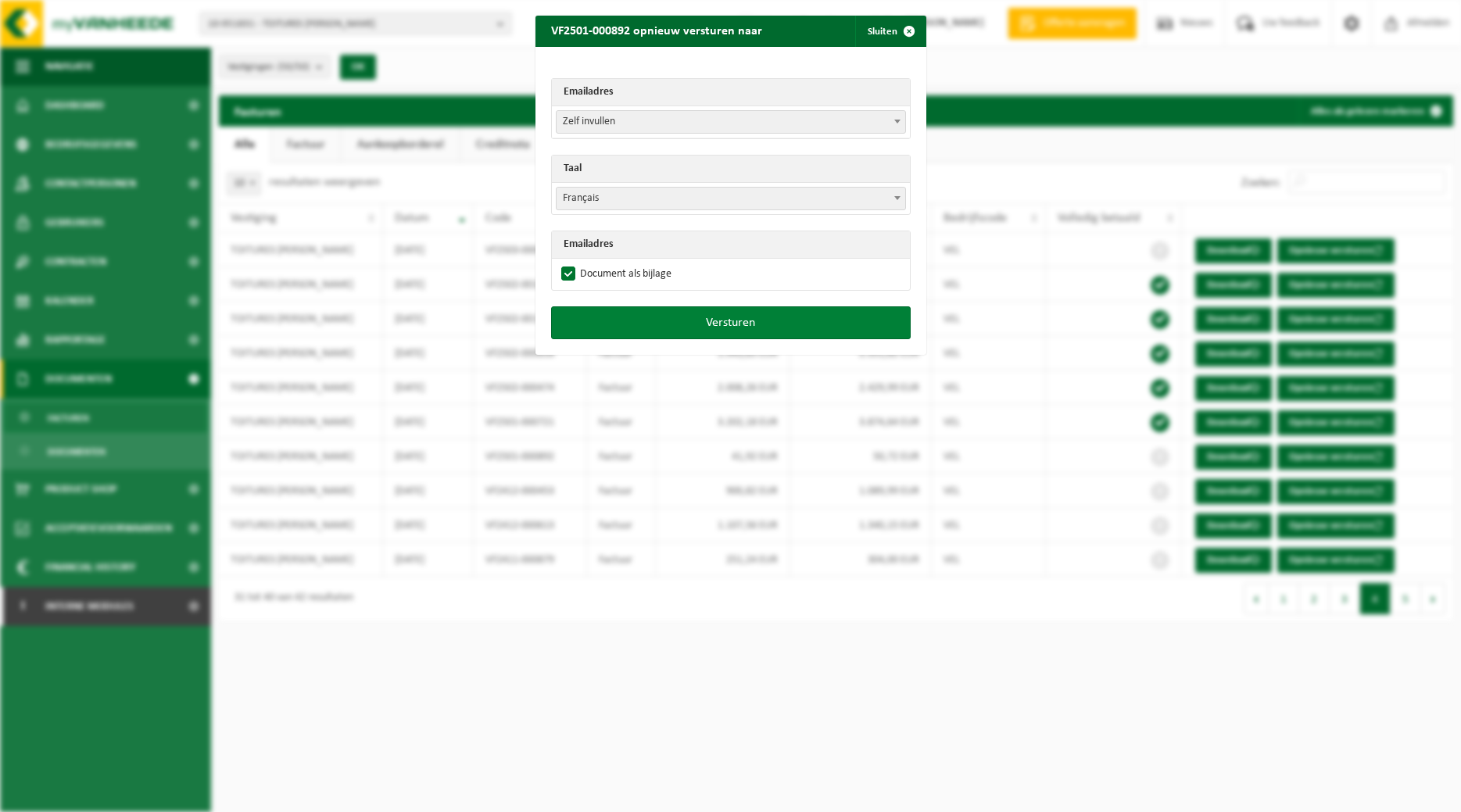
click at [672, 318] on button "Versturen" at bounding box center [730, 323] width 360 height 33
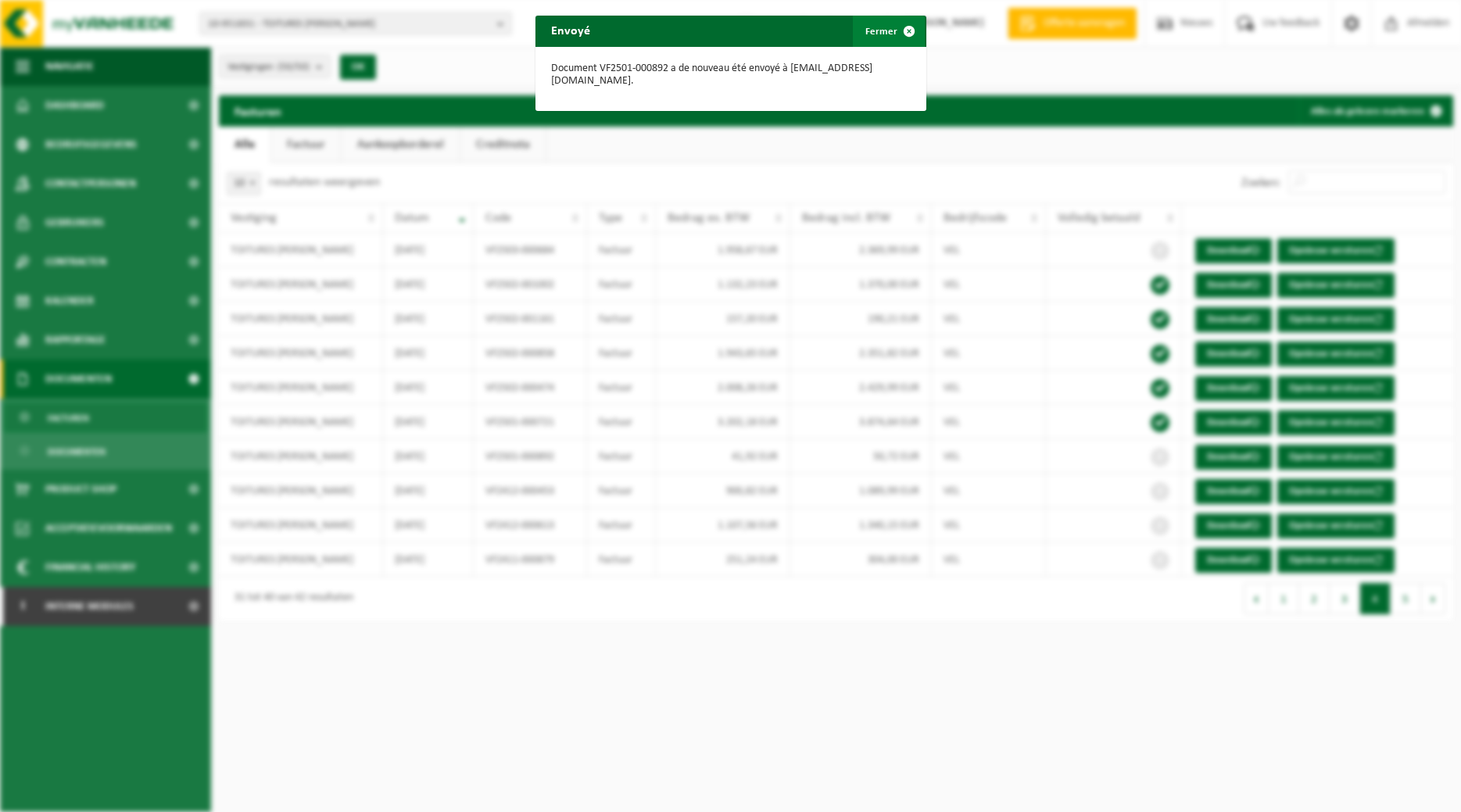
click at [902, 31] on span "button" at bounding box center [909, 31] width 31 height 31
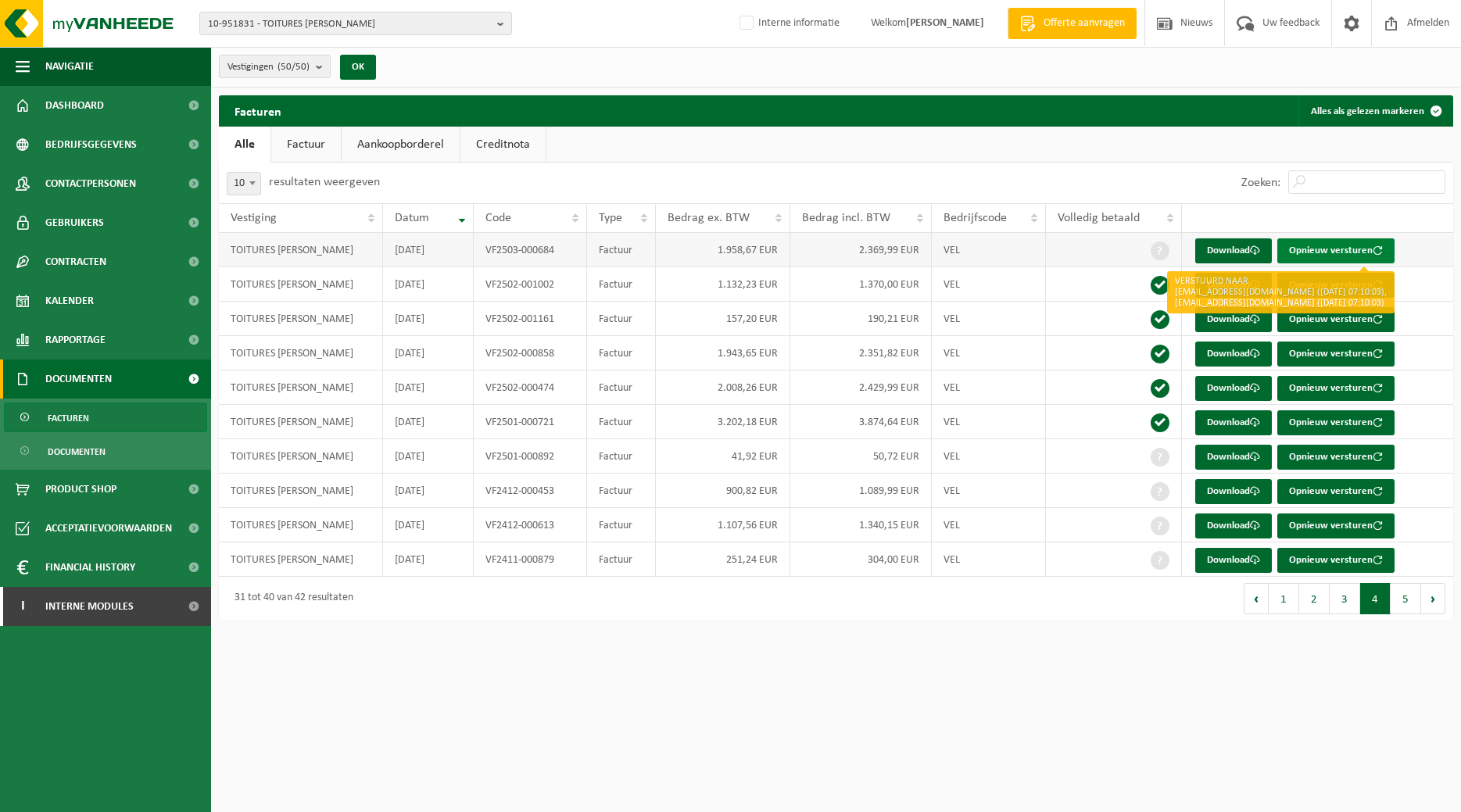
click at [1339, 246] on button "Opnieuw versturen" at bounding box center [1335, 251] width 117 height 25
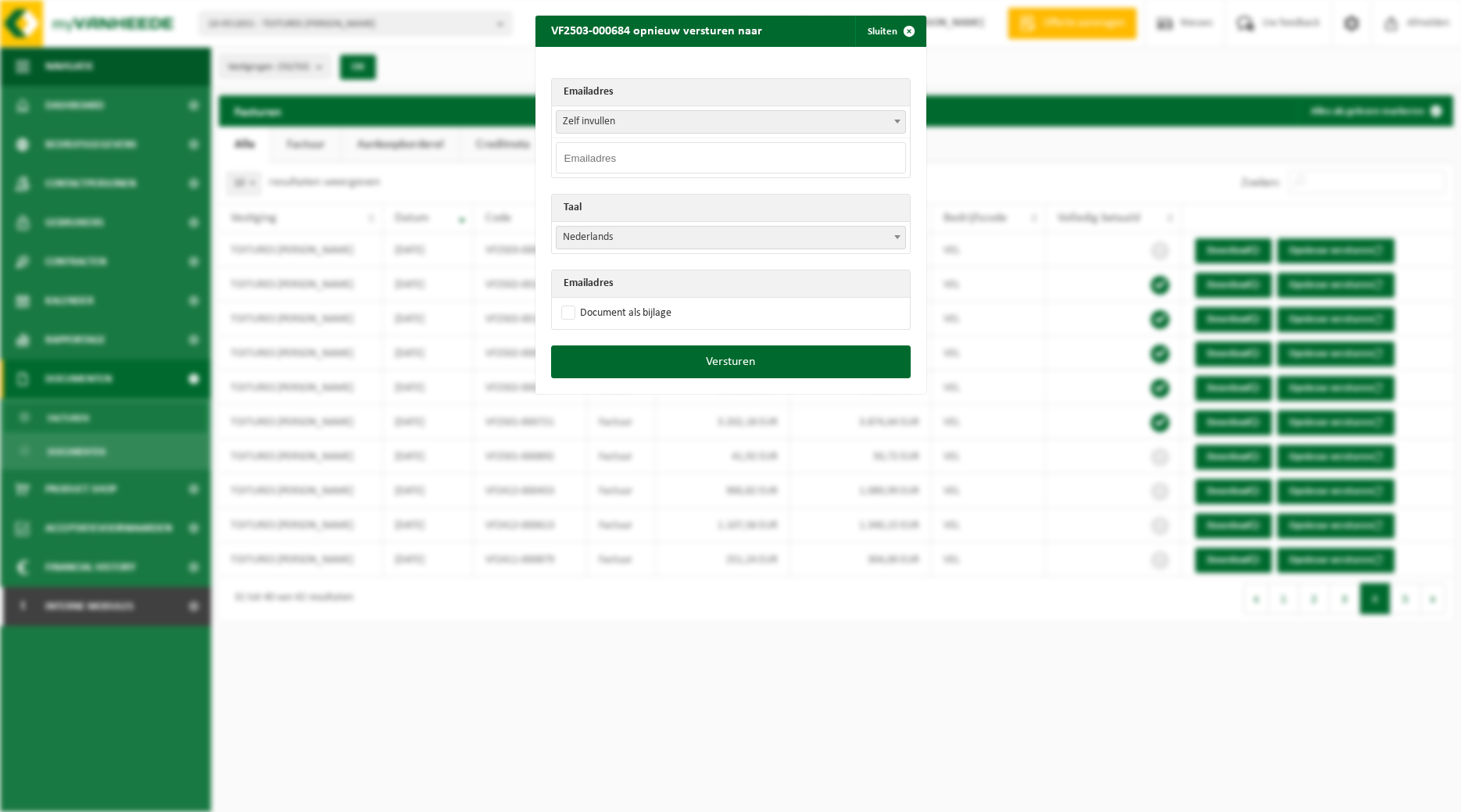
click at [897, 116] on span at bounding box center [898, 120] width 16 height 20
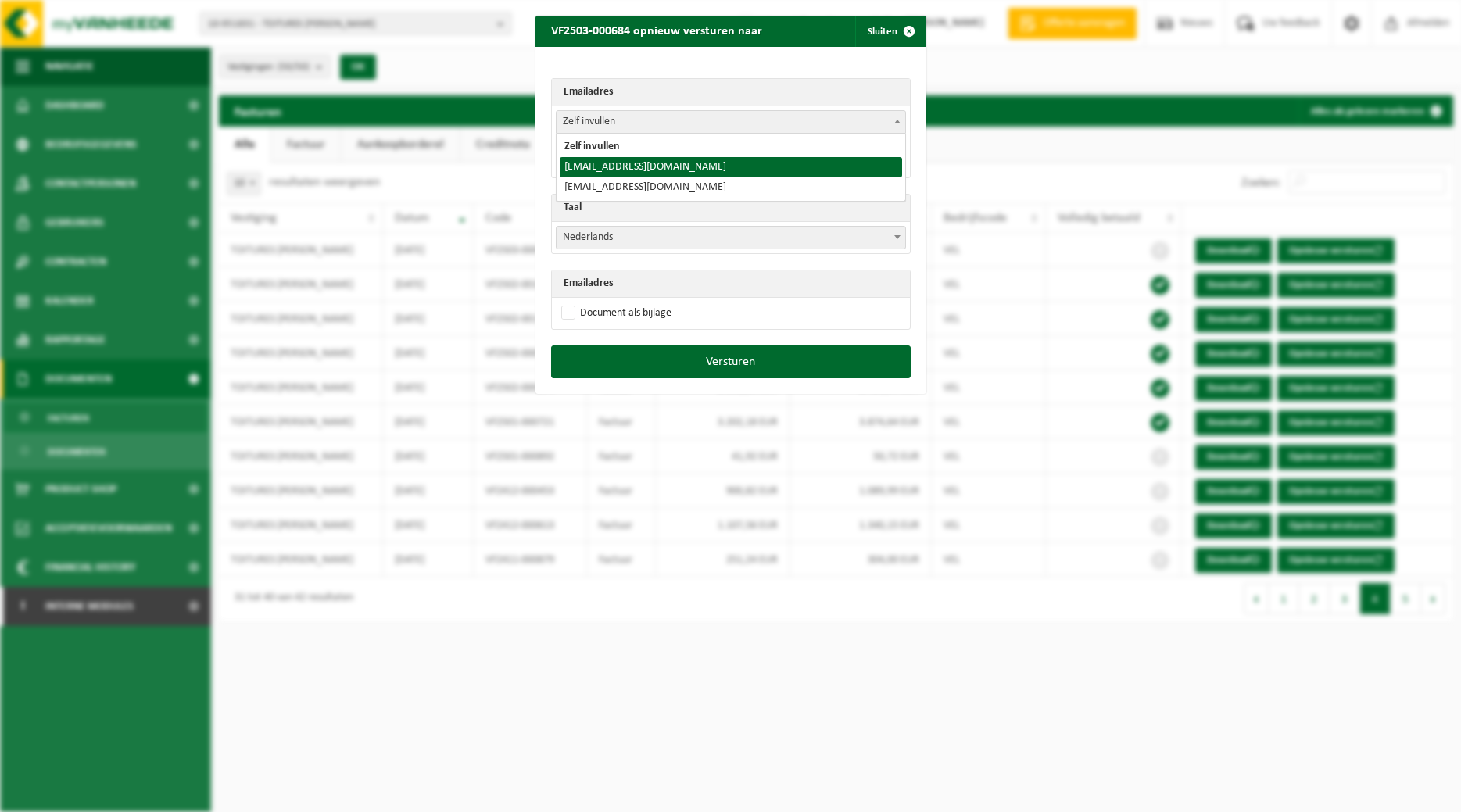
select select "toitures.bertrand@outlook.com"
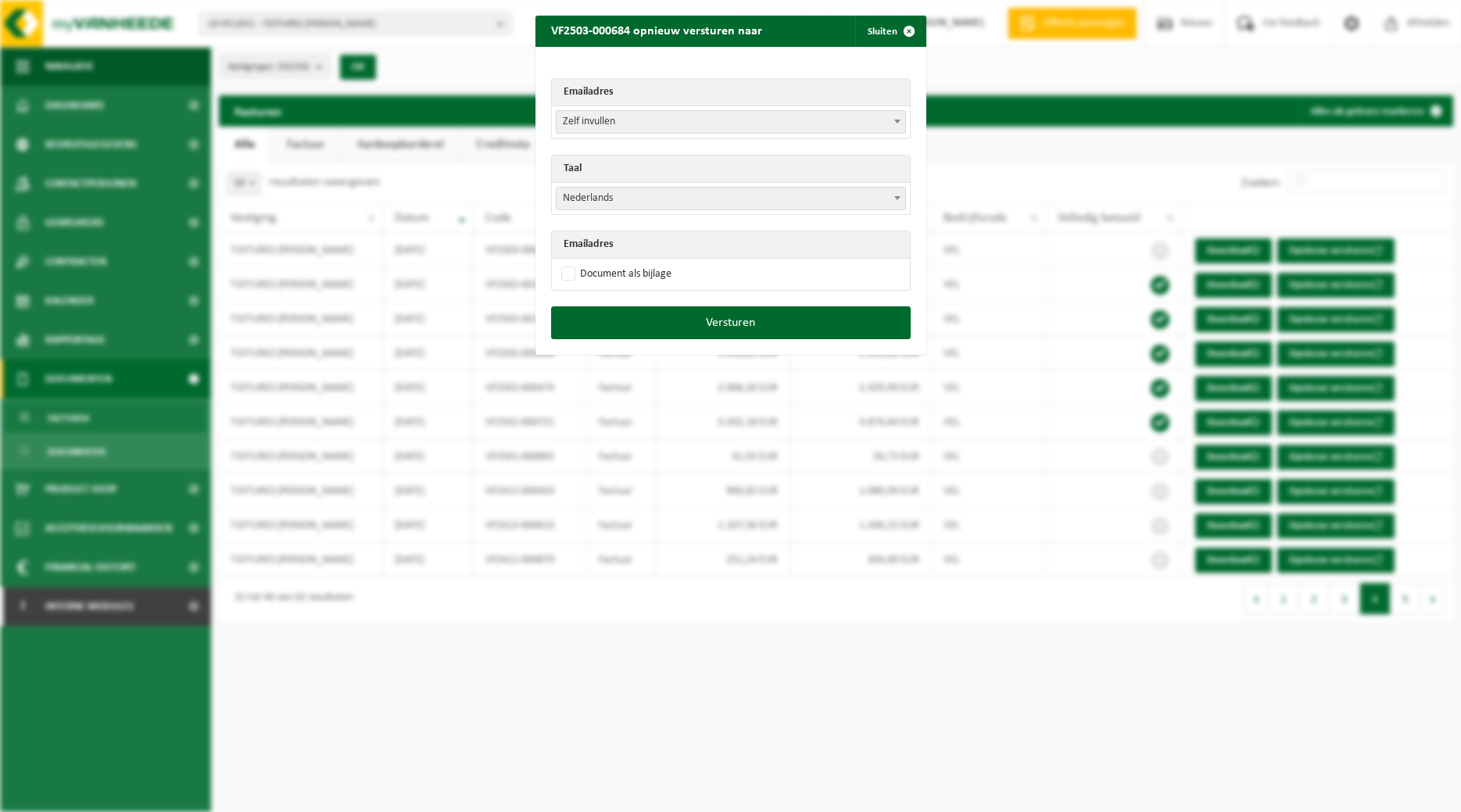
click at [902, 200] on span at bounding box center [898, 198] width 16 height 20
select select "fr"
click at [642, 266] on label "Document als bijlage" at bounding box center [615, 274] width 113 height 23
click at [642, 263] on input "Document als bijlage" at bounding box center [749, 262] width 391 height 1
checkbox input "true"
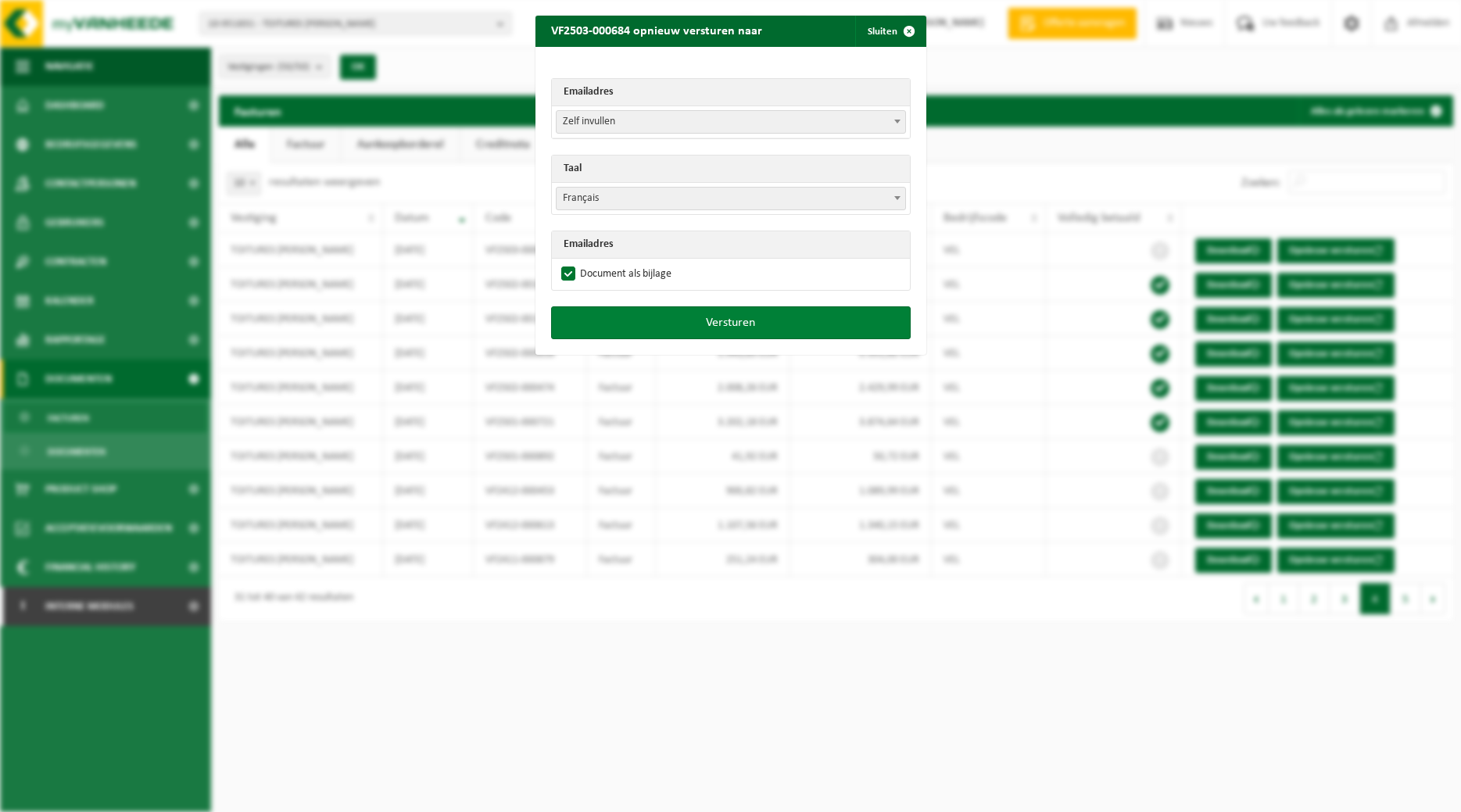
click at [708, 323] on button "Versturen" at bounding box center [730, 323] width 360 height 33
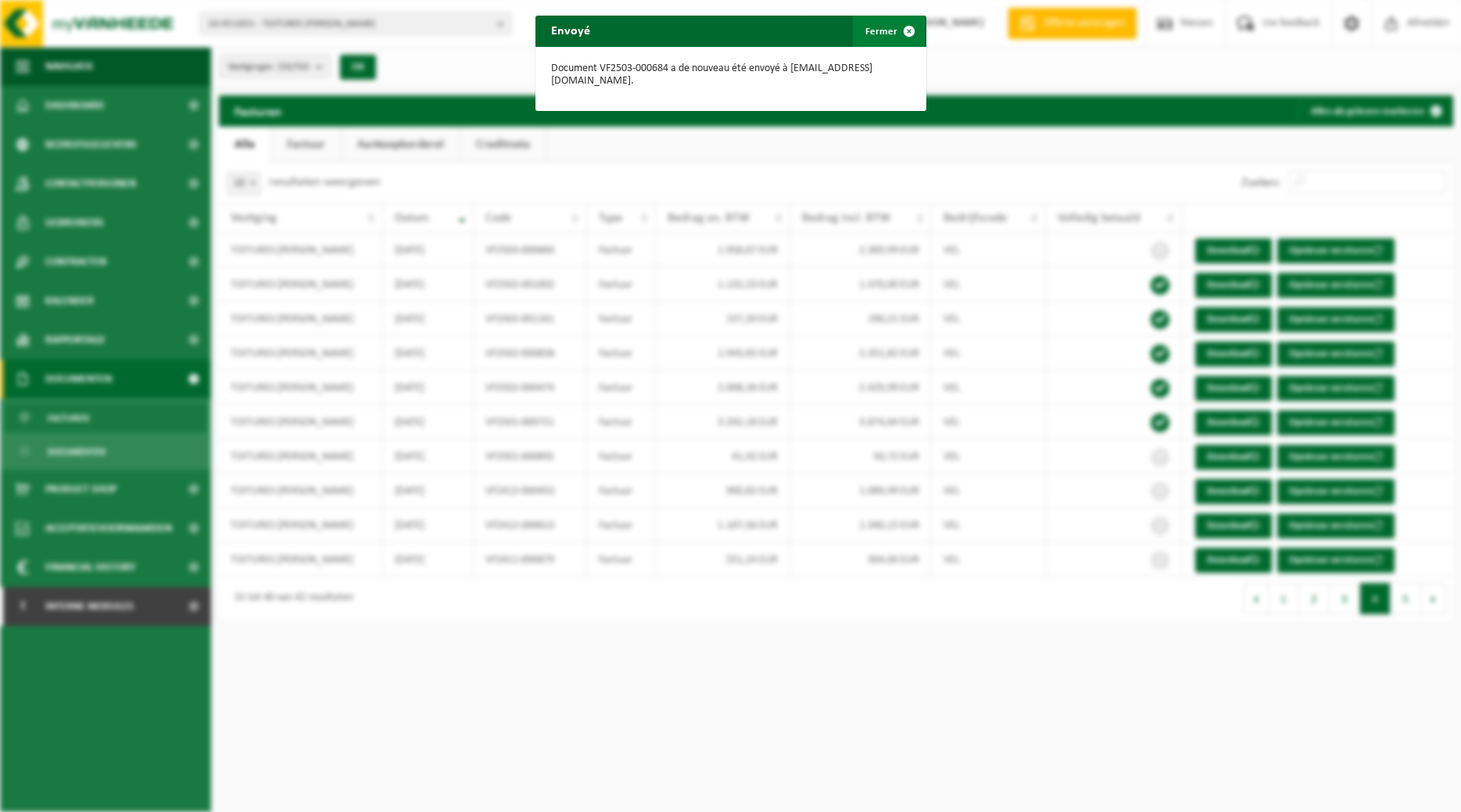
click at [910, 29] on span "button" at bounding box center [909, 31] width 31 height 31
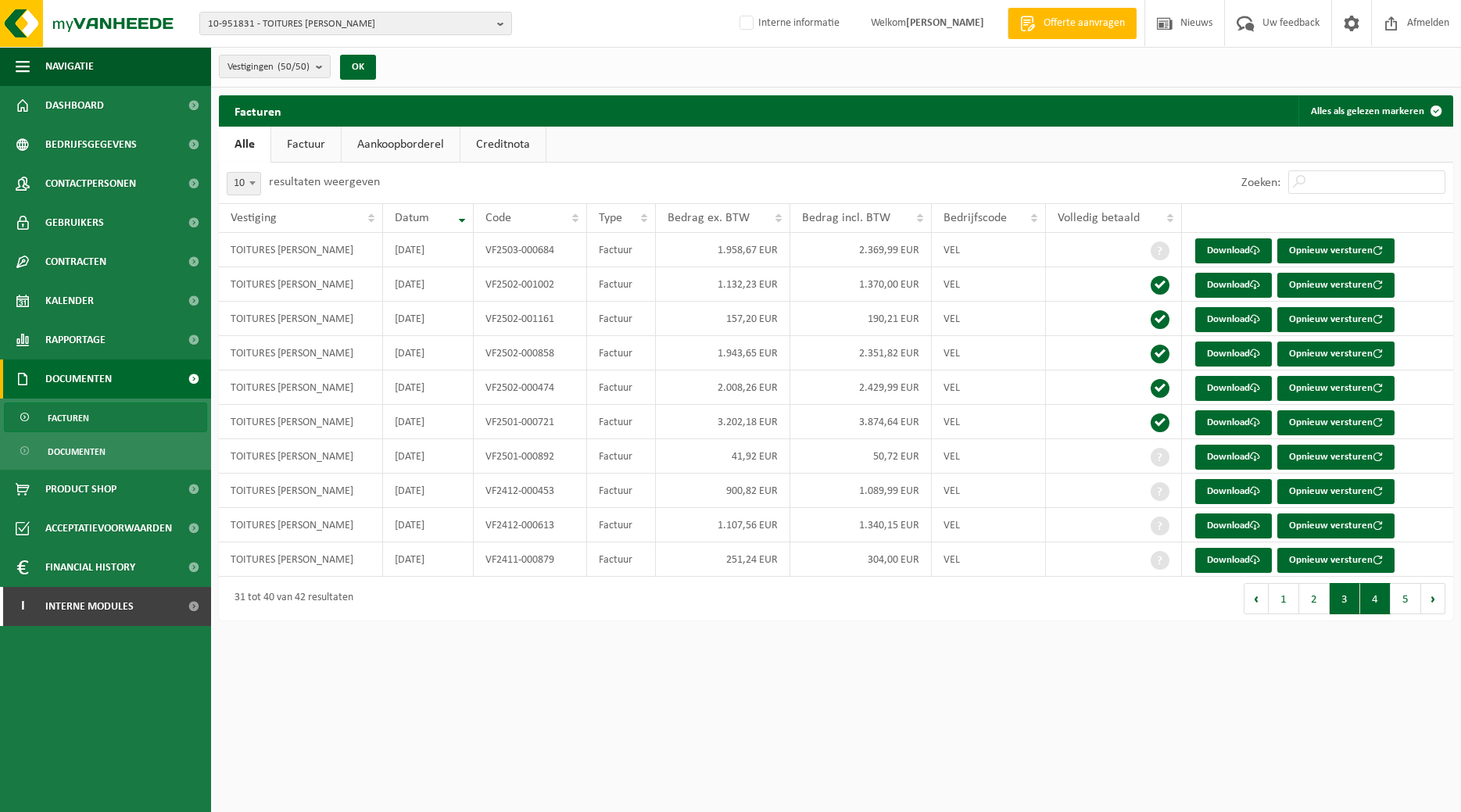
click at [1341, 592] on button "3" at bounding box center [1344, 598] width 30 height 31
click at [1297, 558] on button "Opnieuw versturen" at bounding box center [1335, 560] width 117 height 25
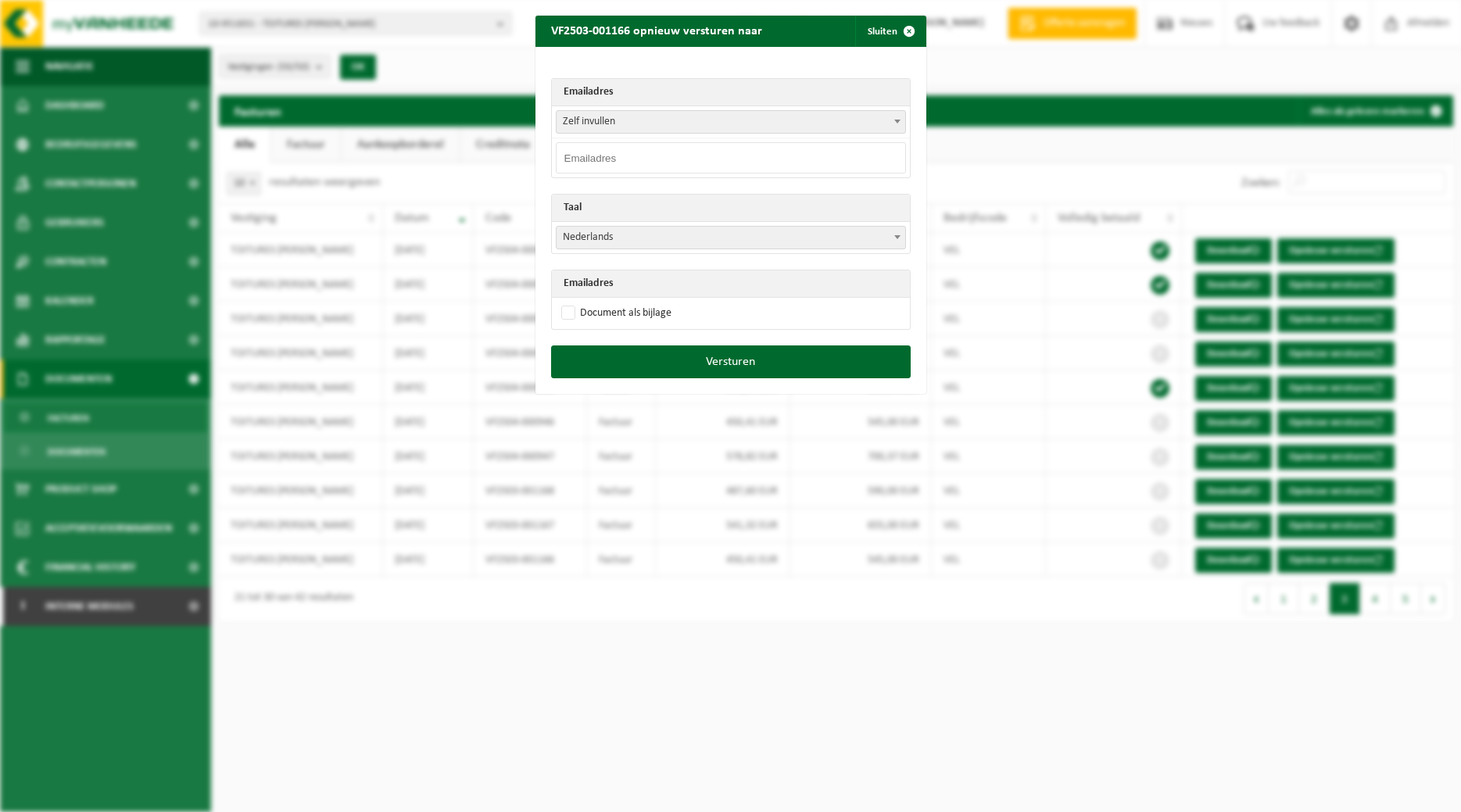
click at [893, 123] on span at bounding box center [898, 120] width 16 height 20
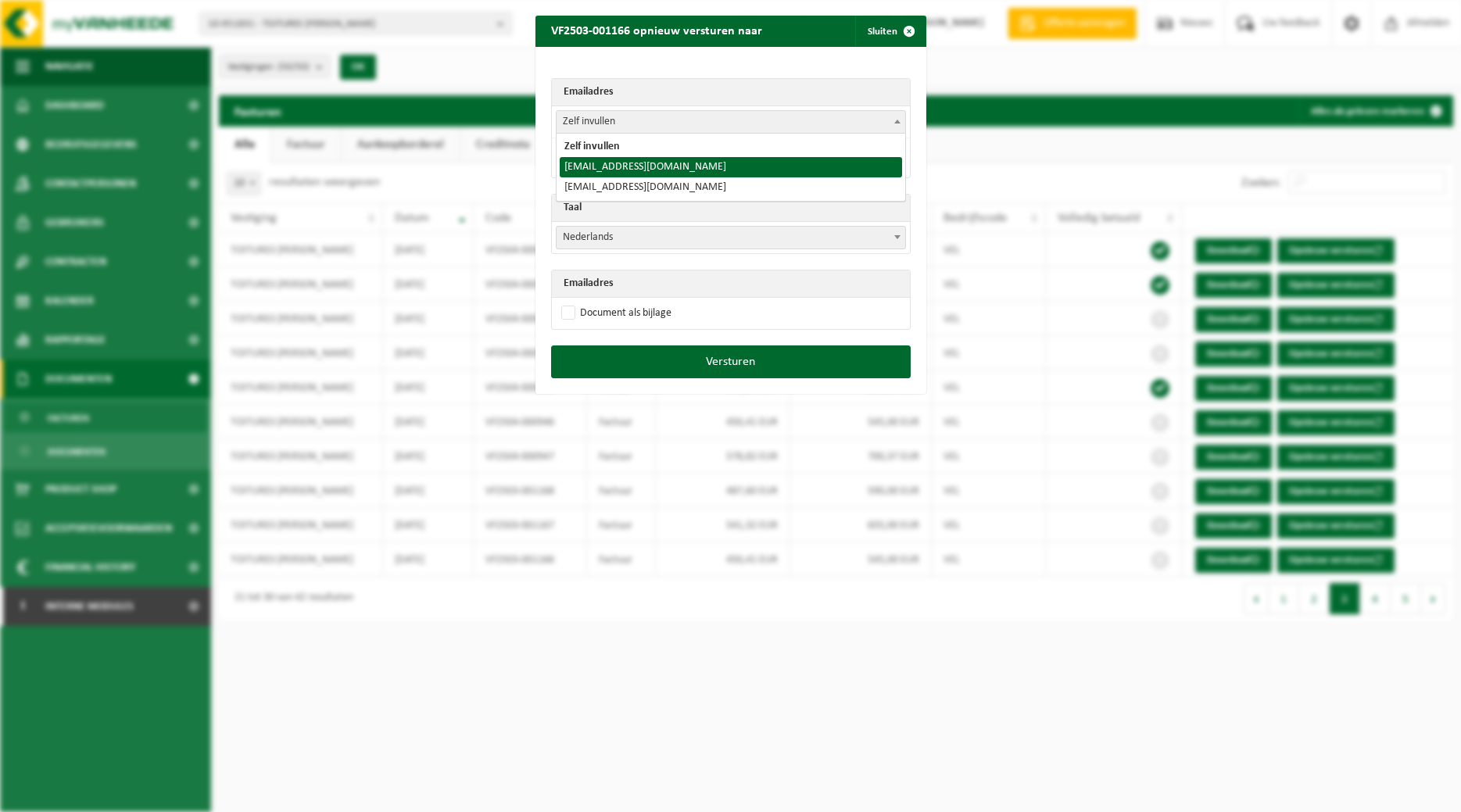
select select "toitures.bertrand@outlook.com"
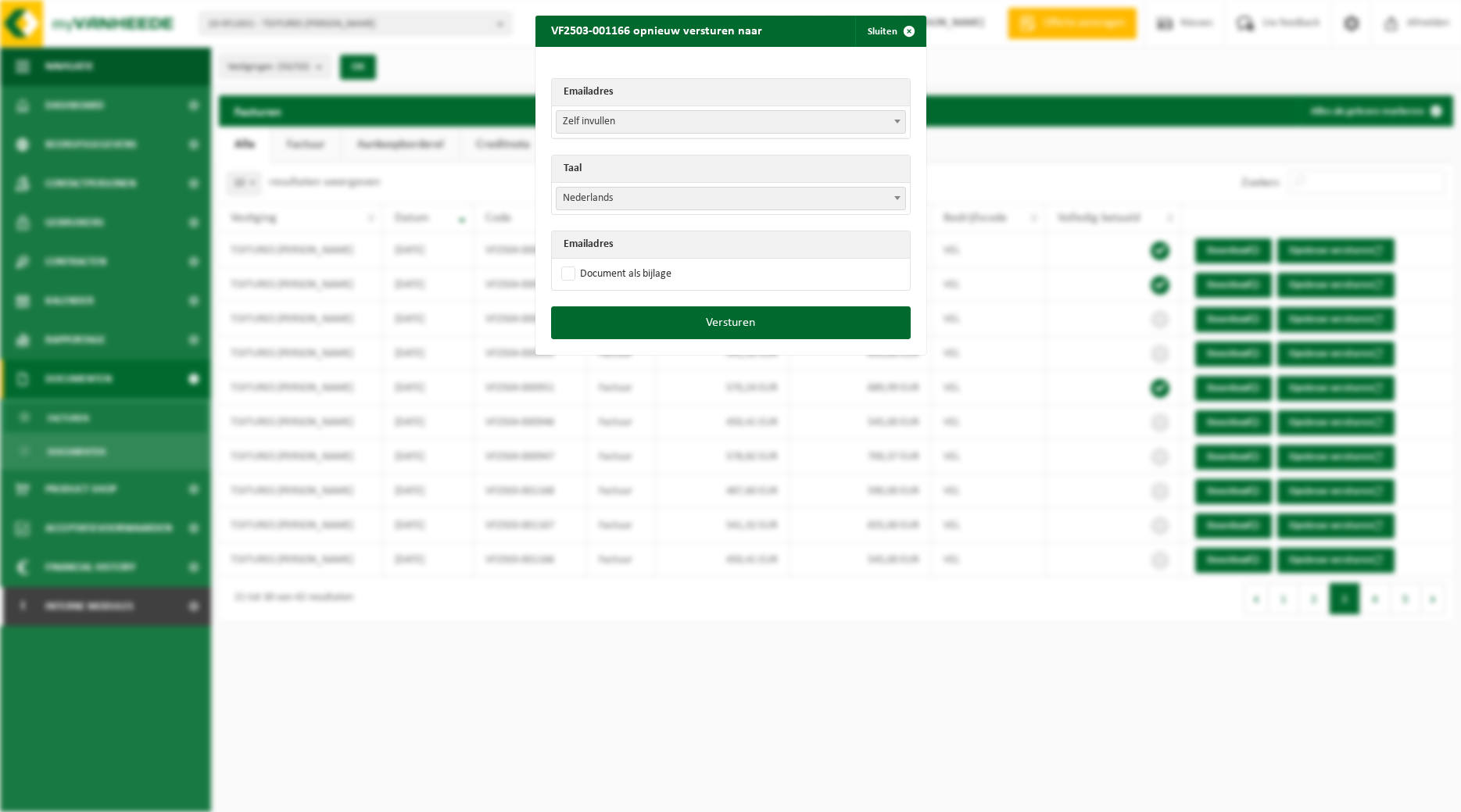
click at [752, 194] on span "Nederlands" at bounding box center [731, 199] width 349 height 22
select select "fr"
click at [659, 270] on label "Document als bijlage" at bounding box center [615, 274] width 113 height 23
click at [659, 263] on input "Document als bijlage" at bounding box center [749, 262] width 391 height 1
checkbox input "true"
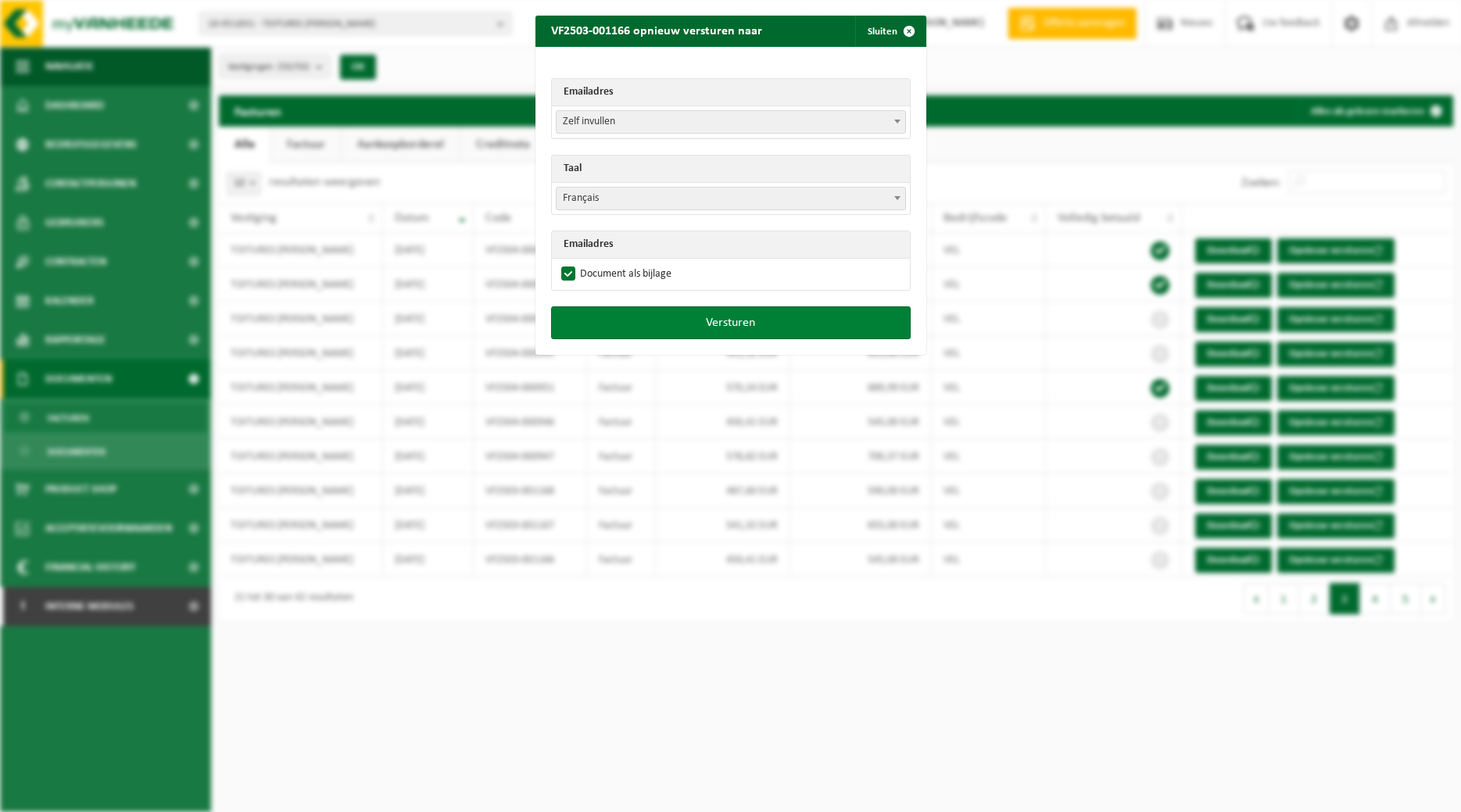
click at [657, 314] on button "Versturen" at bounding box center [730, 323] width 360 height 33
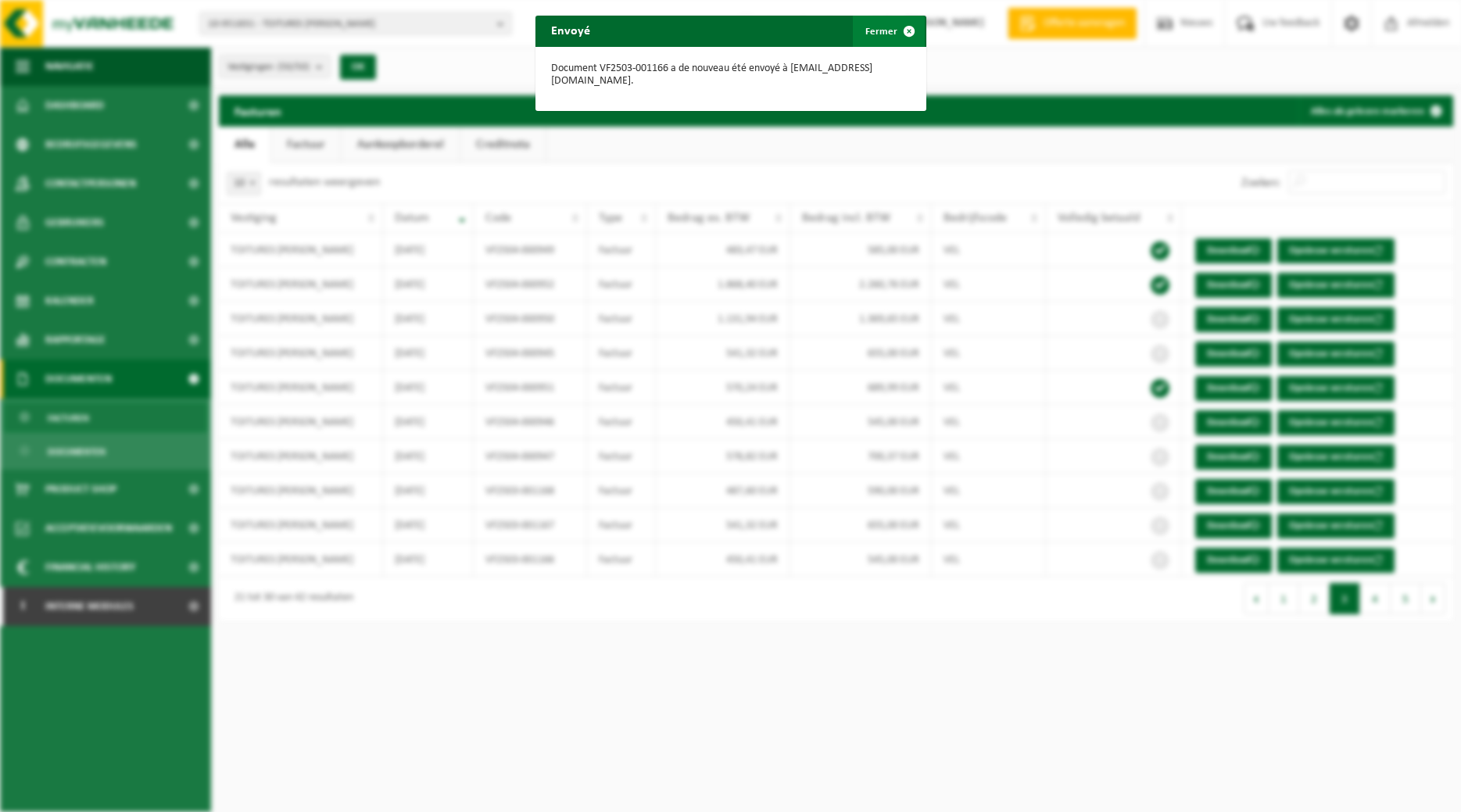
click at [889, 29] on button "Fermer" at bounding box center [889, 31] width 72 height 31
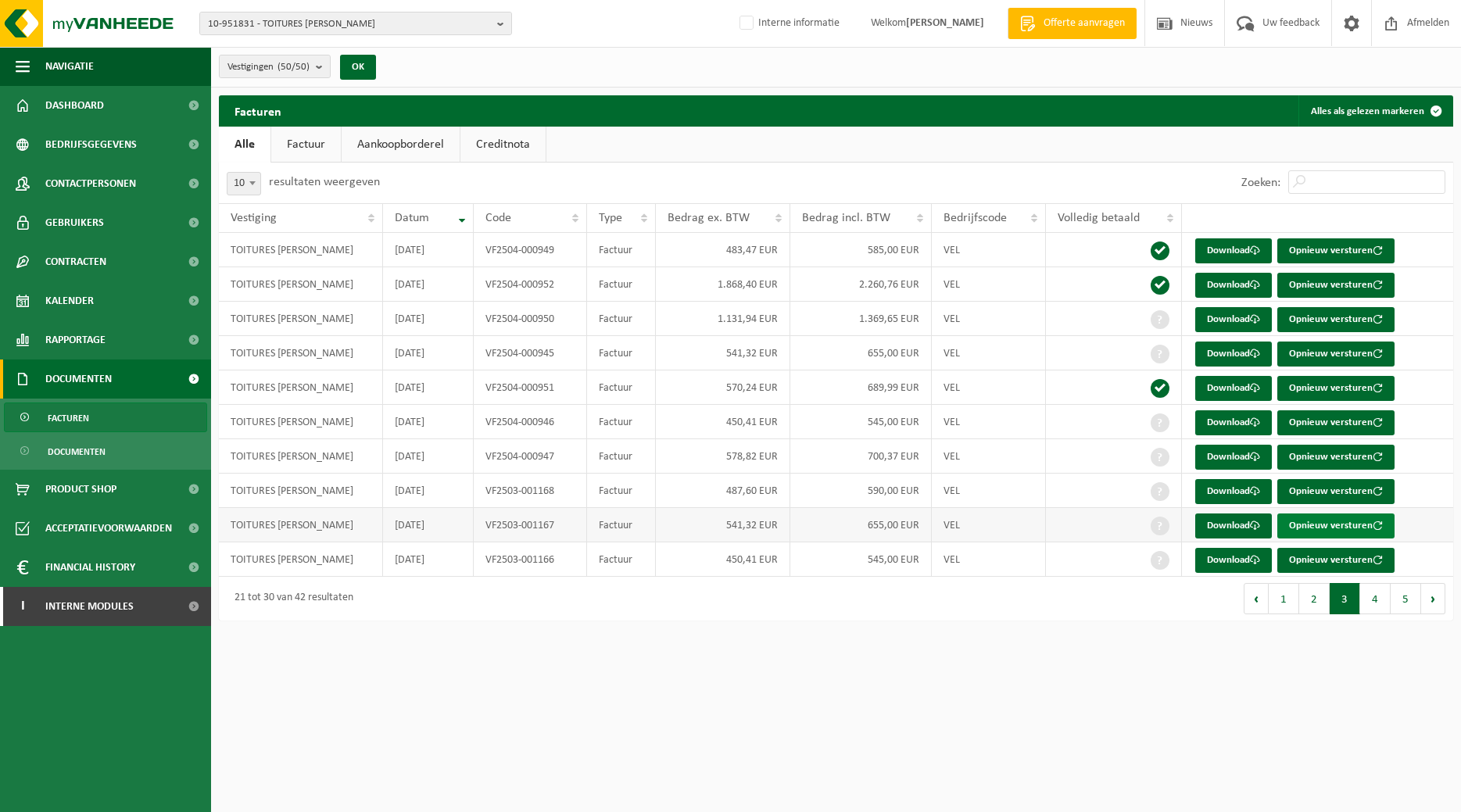
click at [1334, 526] on button "Opnieuw versturen" at bounding box center [1335, 526] width 117 height 25
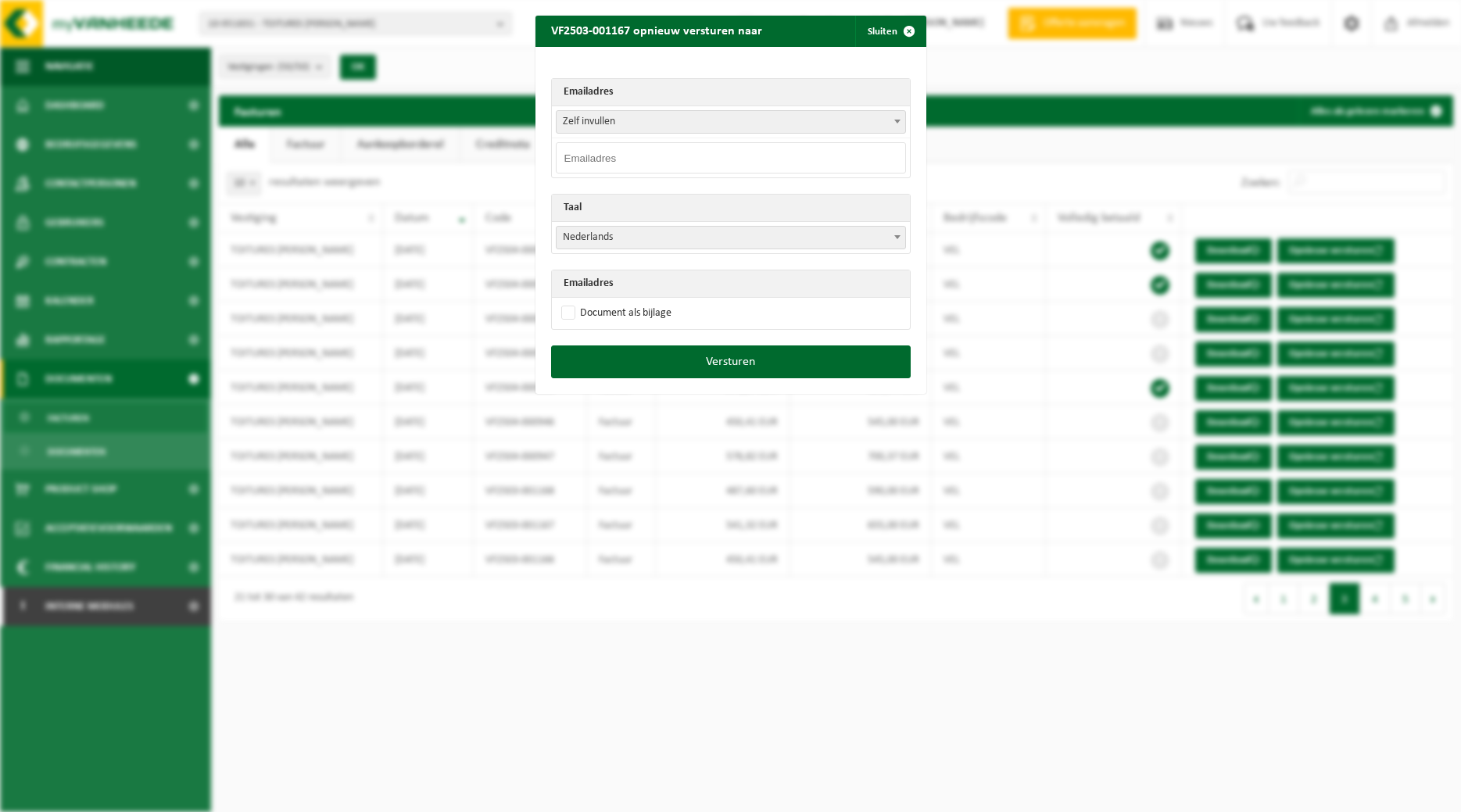
click at [895, 125] on span at bounding box center [898, 120] width 16 height 20
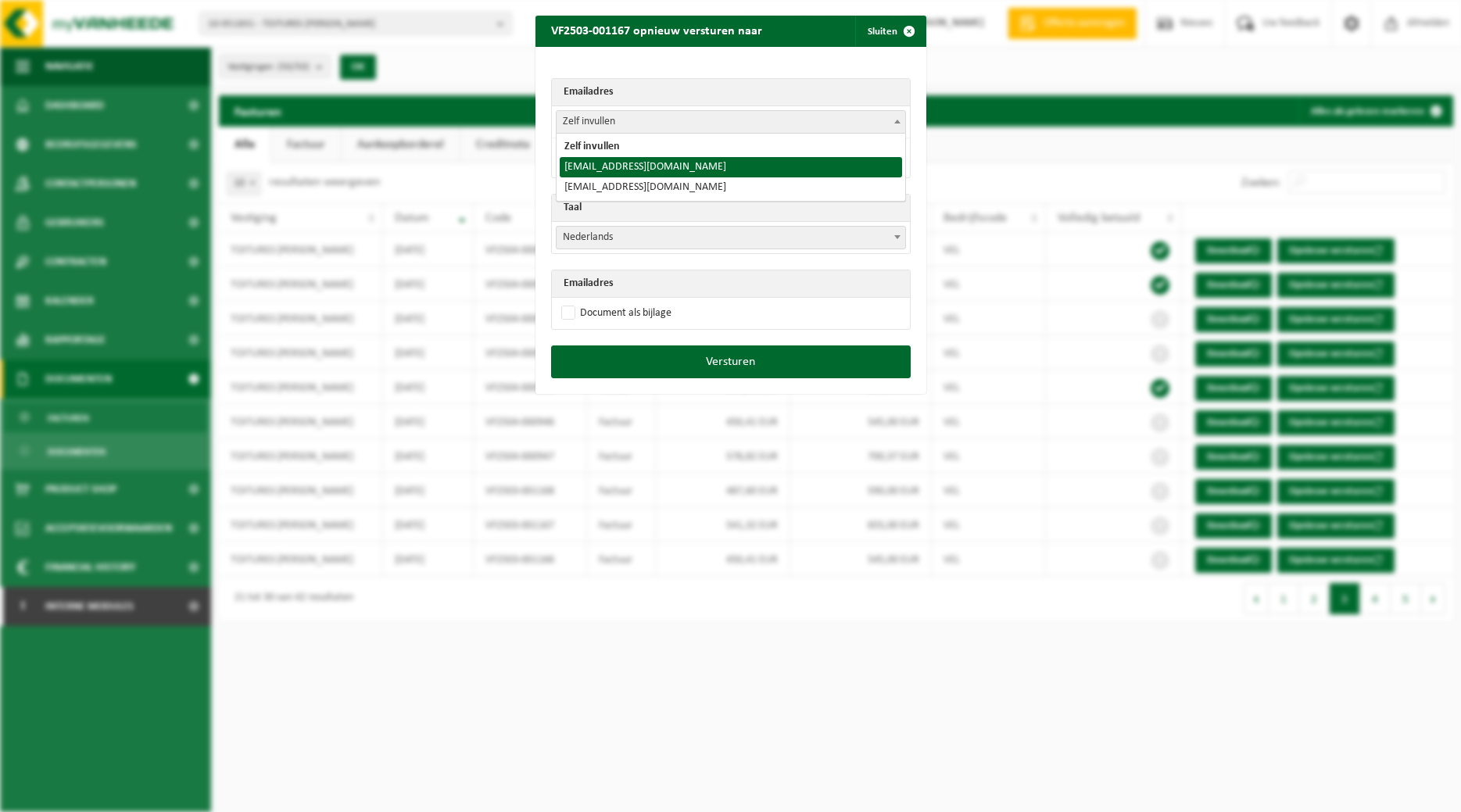
select select "toitures.bertrand@outlook.com"
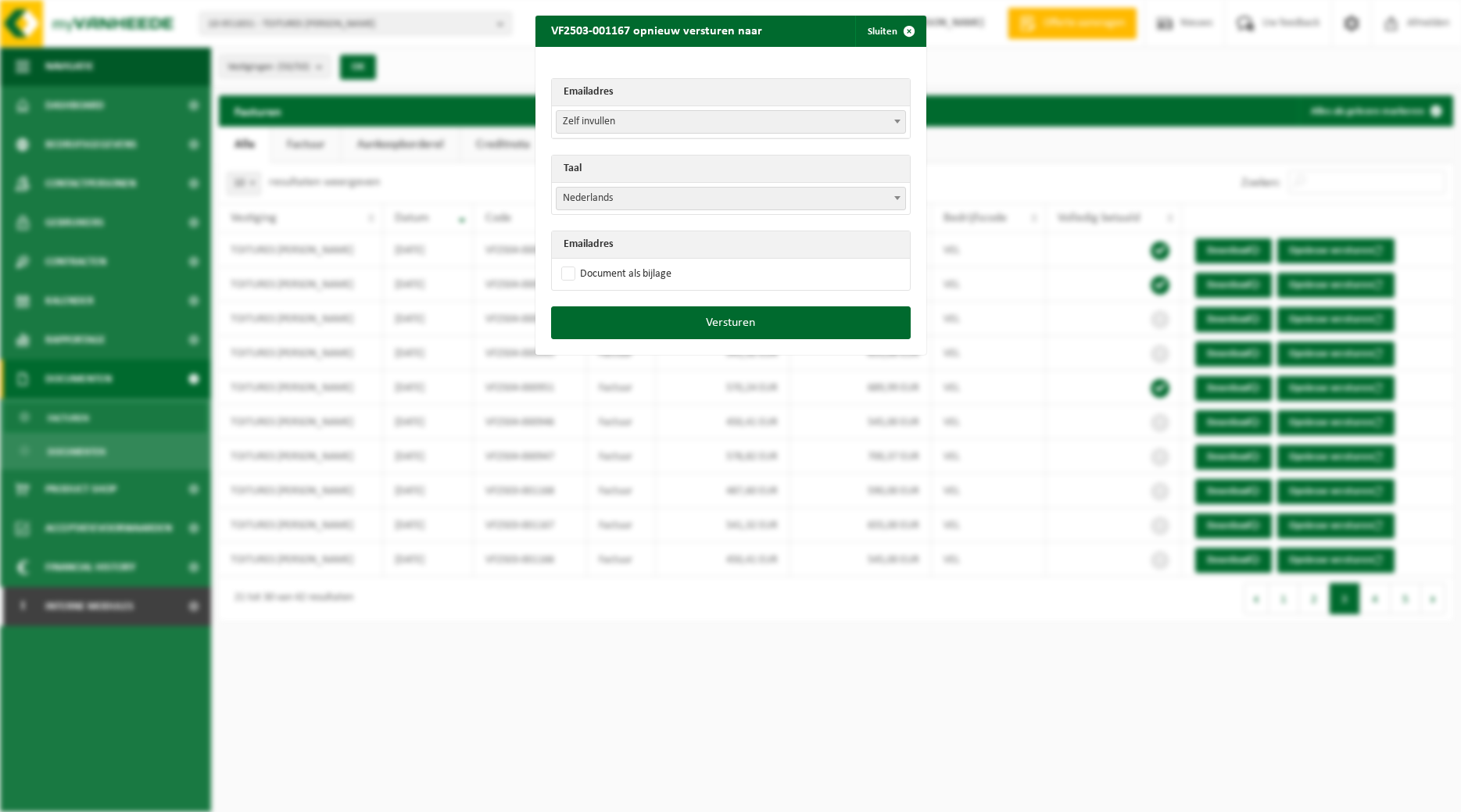
click at [894, 198] on b at bounding box center [897, 198] width 6 height 4
select select "fr"
click at [634, 275] on label "Document als bijlage" at bounding box center [615, 274] width 113 height 23
click at [634, 263] on input "Document als bijlage" at bounding box center [749, 262] width 391 height 1
checkbox input "true"
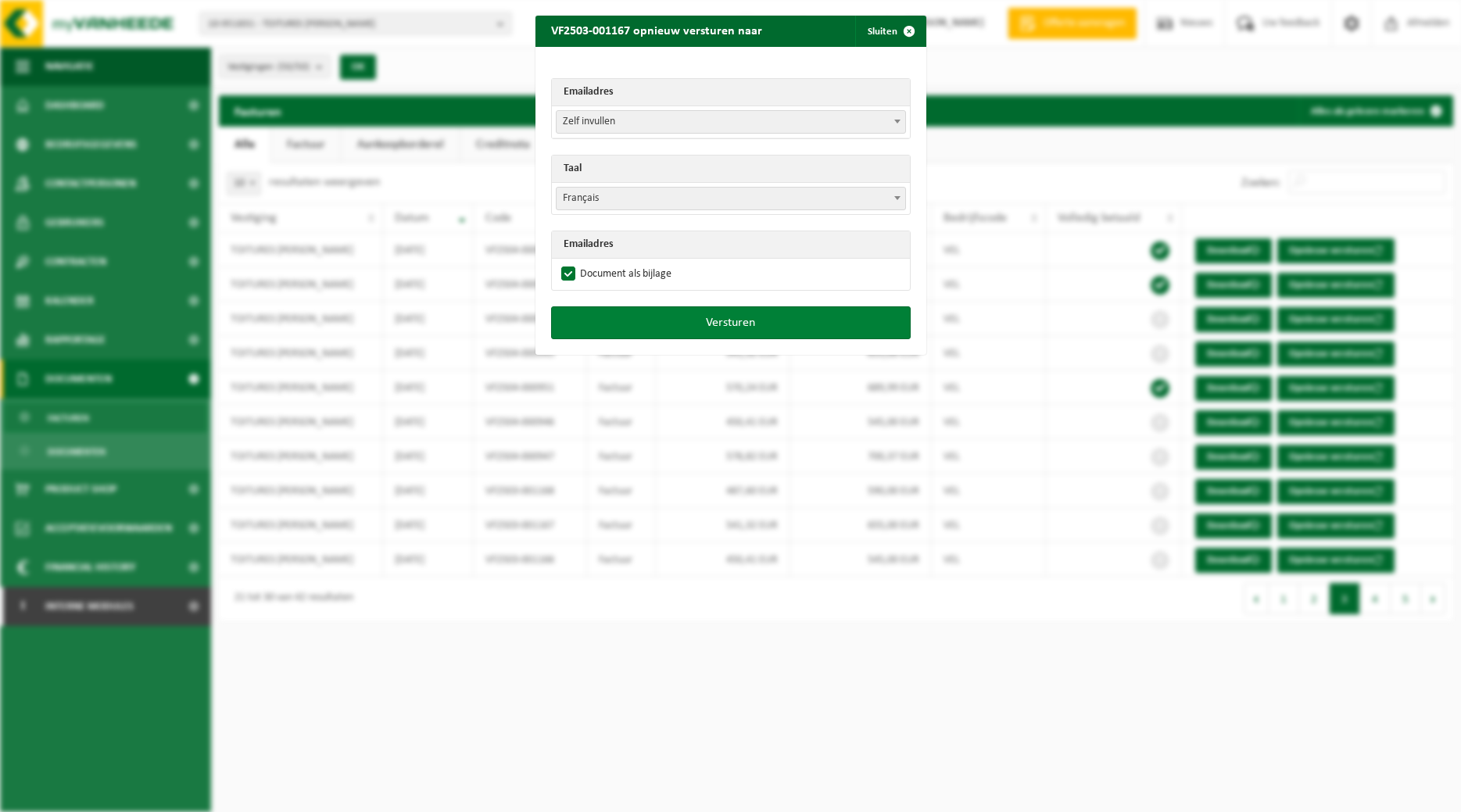
click at [648, 318] on button "Versturen" at bounding box center [730, 323] width 360 height 33
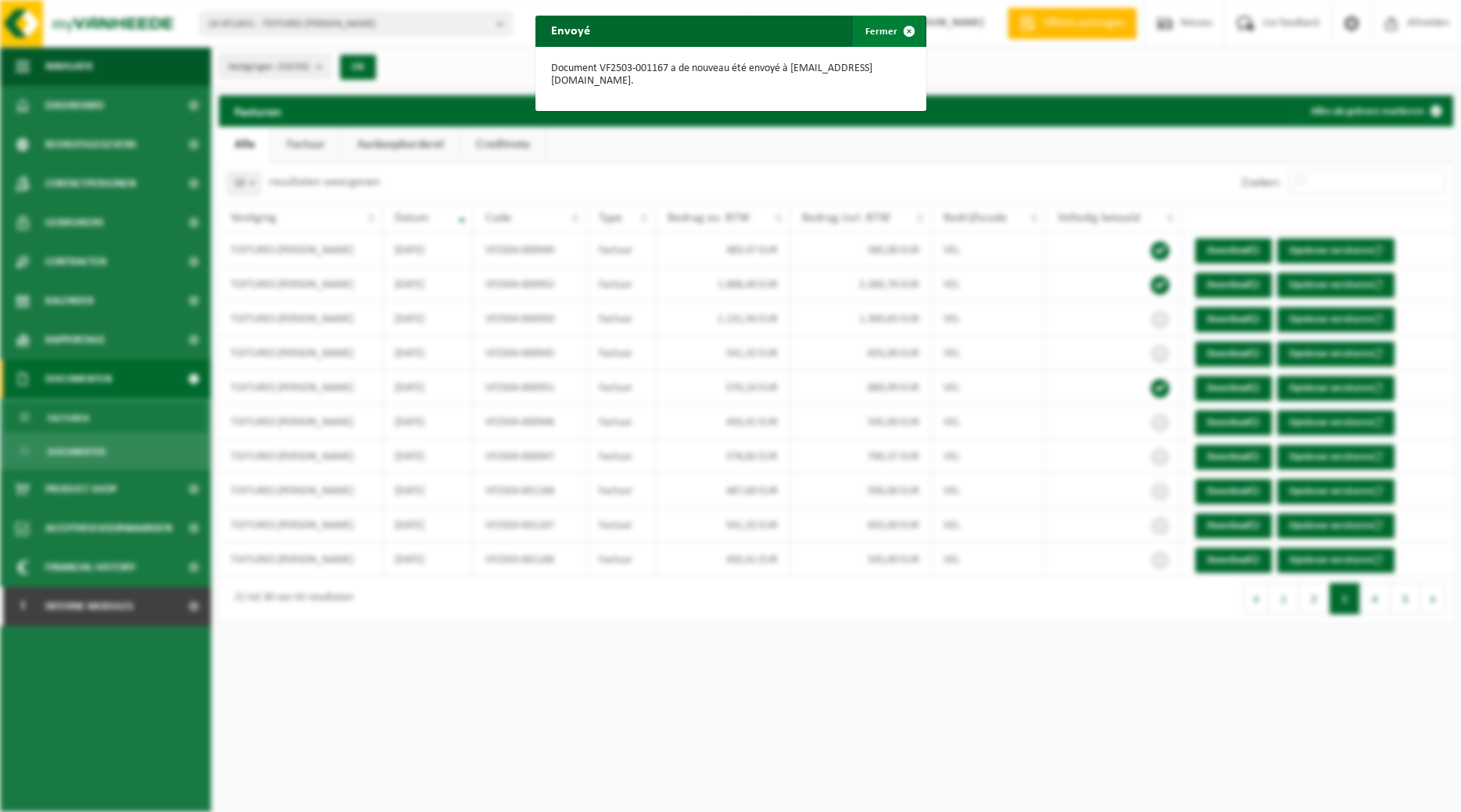
click at [902, 34] on span "button" at bounding box center [909, 31] width 31 height 31
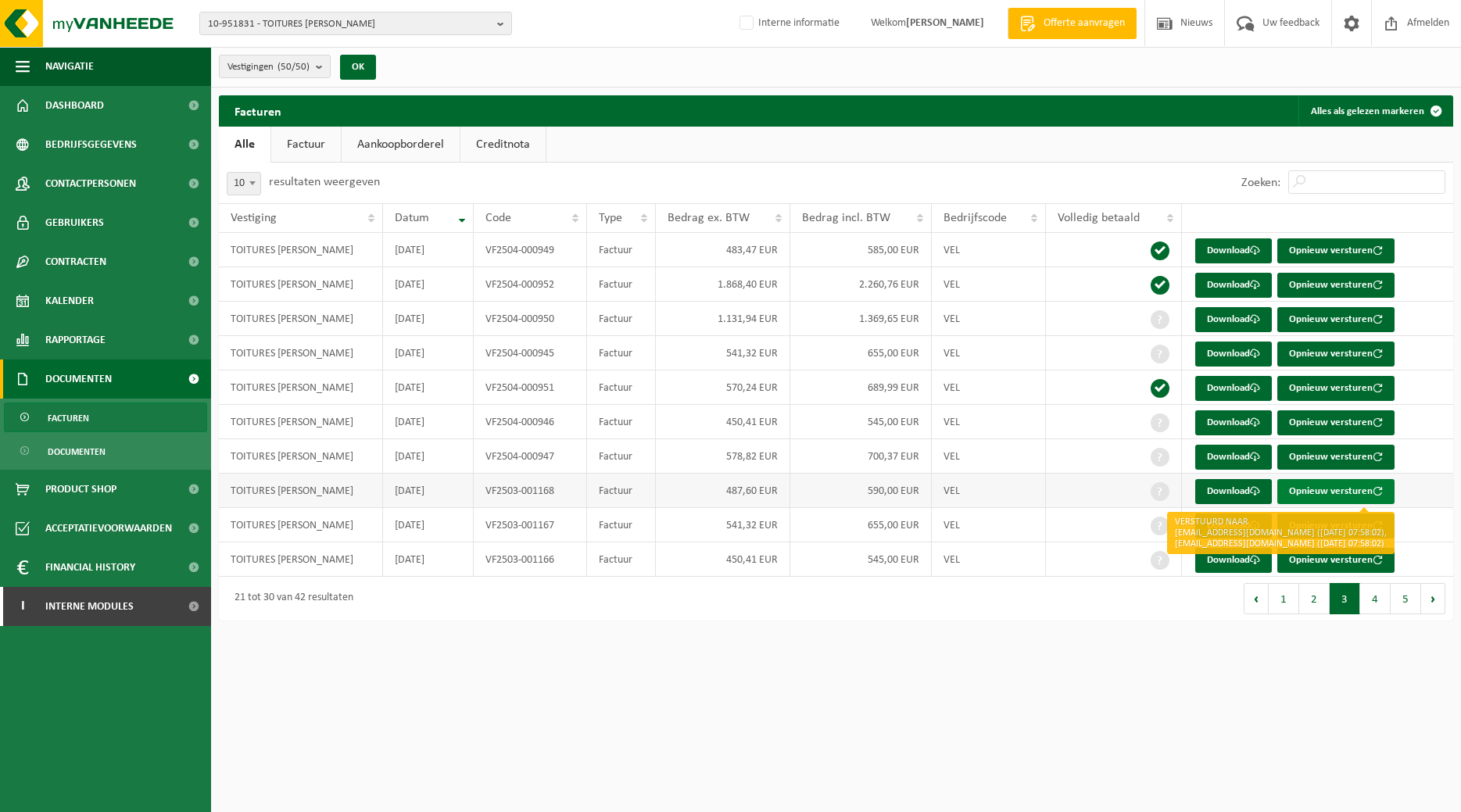
click at [1313, 486] on button "Opnieuw versturen" at bounding box center [1335, 491] width 117 height 25
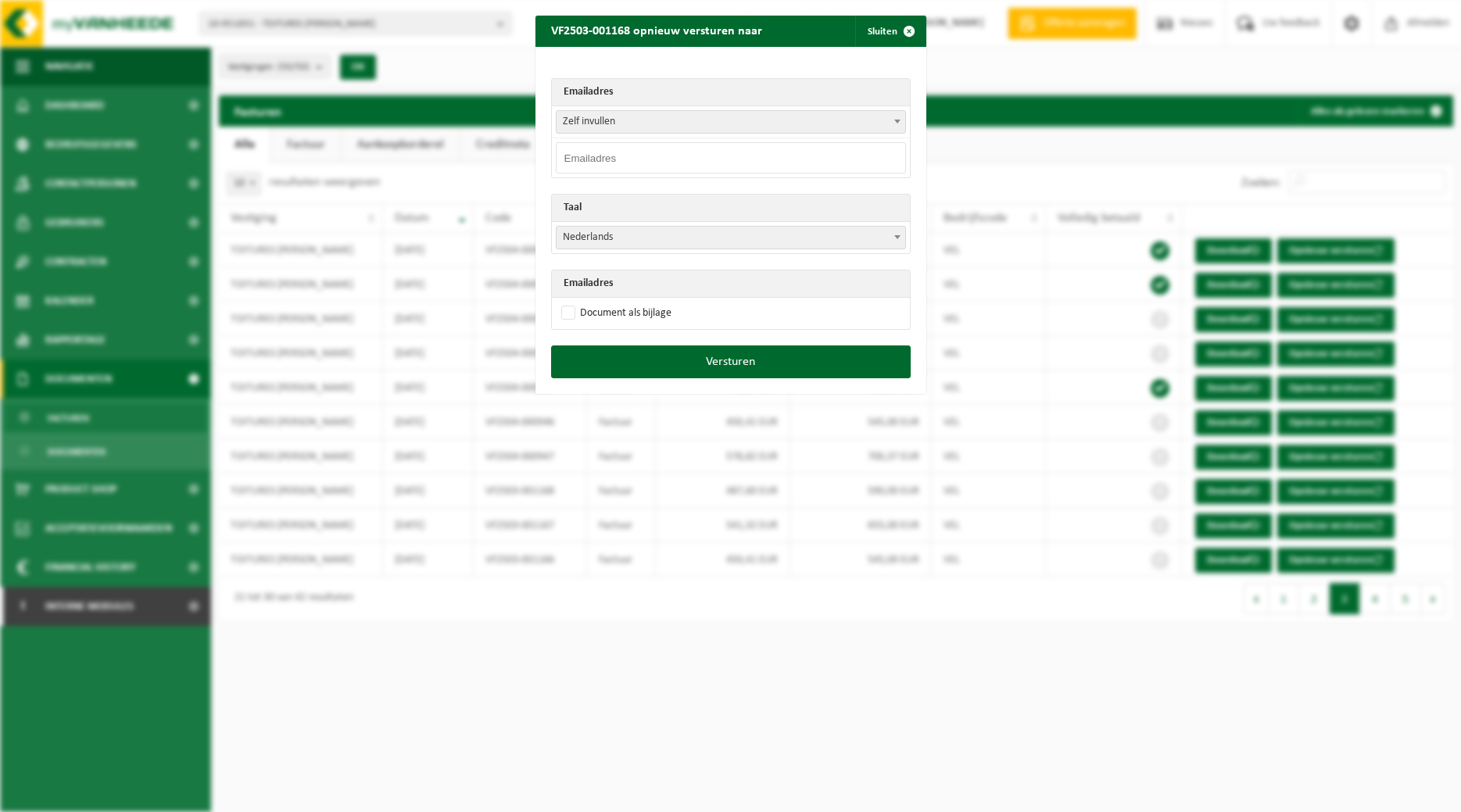
click at [905, 118] on span at bounding box center [898, 120] width 16 height 20
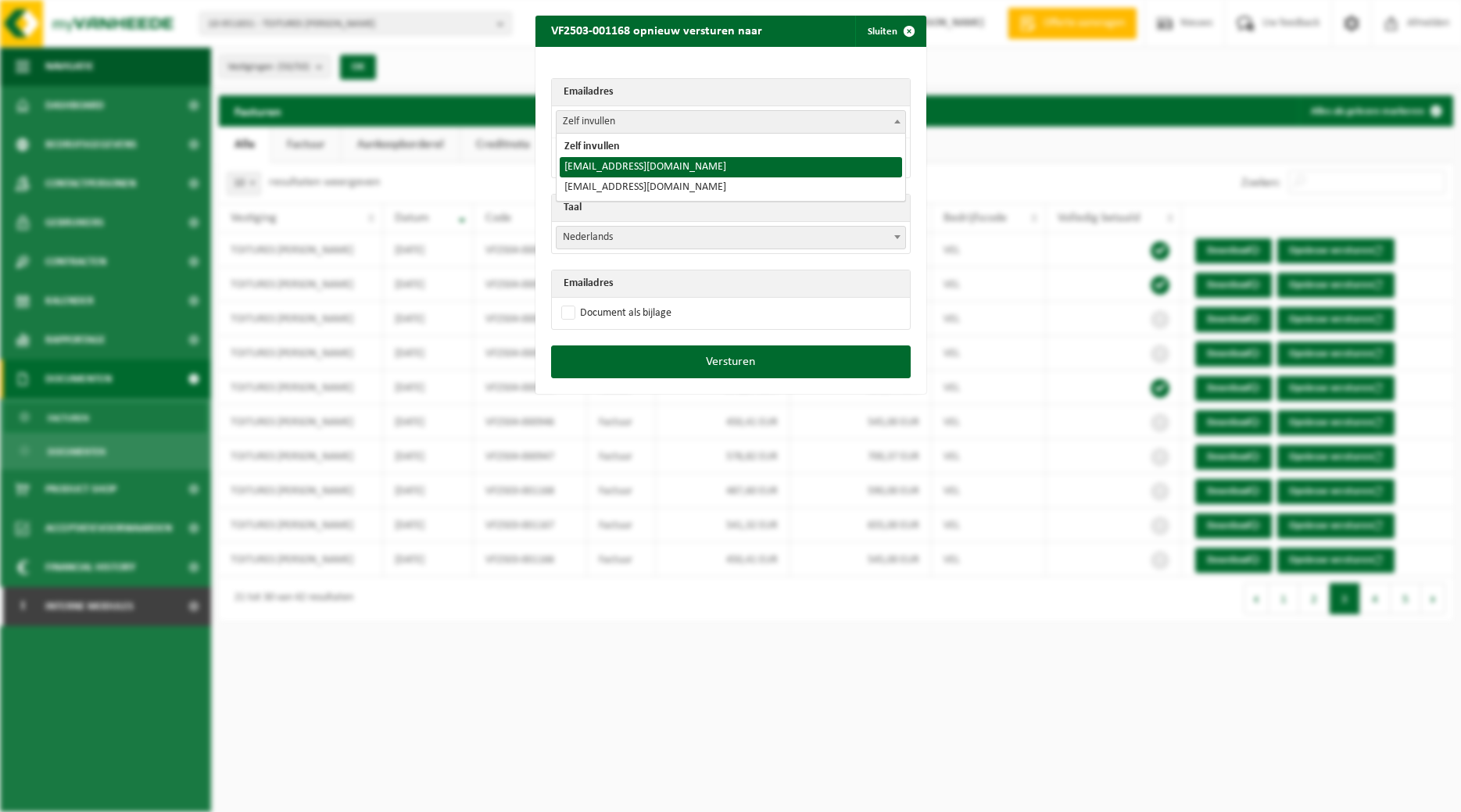
select select "toitures.bertrand@outlook.com"
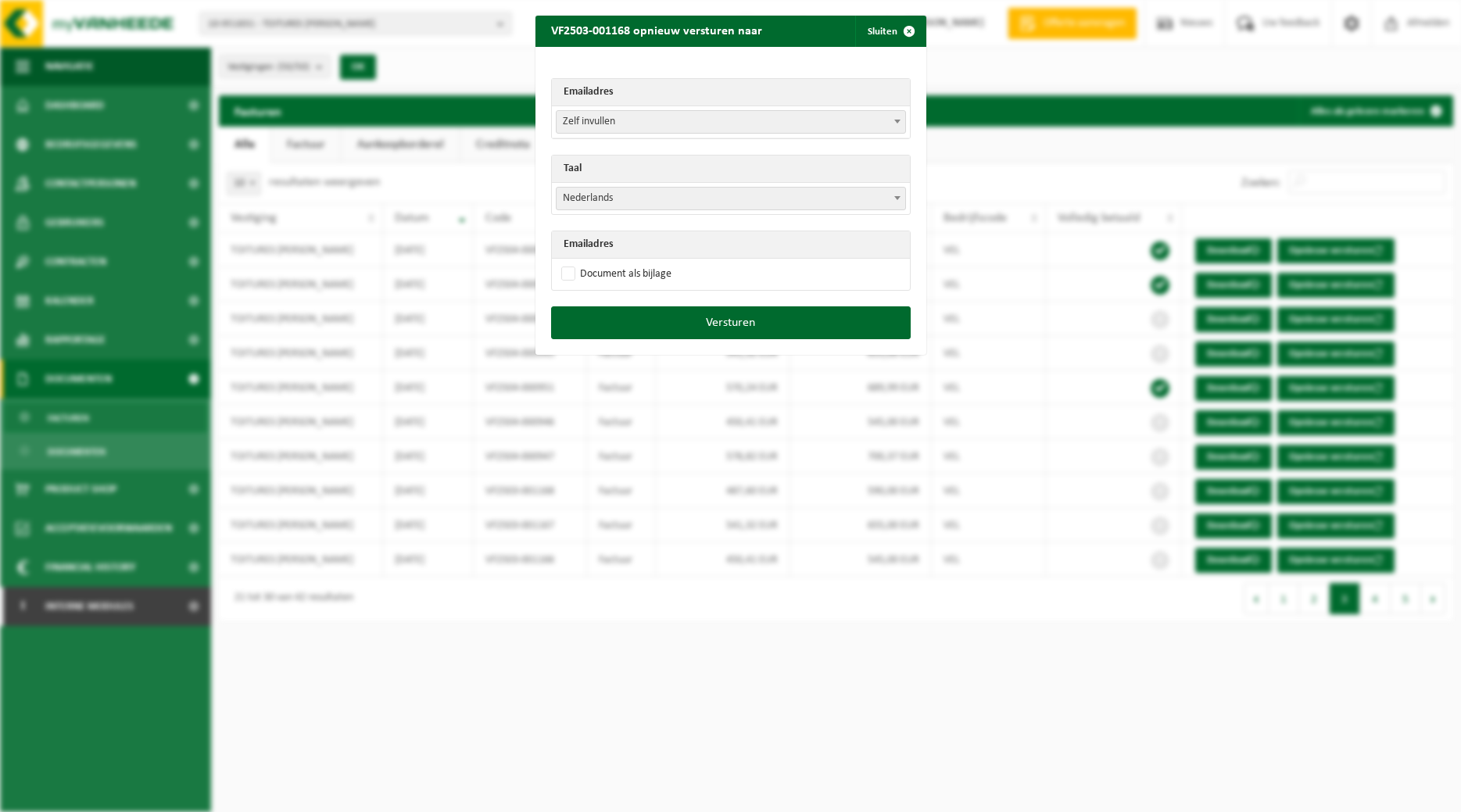
click at [899, 200] on b at bounding box center [897, 198] width 6 height 4
select select "fr"
click at [660, 276] on label "Document als bijlage" at bounding box center [615, 274] width 113 height 23
click at [660, 263] on input "Document als bijlage" at bounding box center [749, 262] width 391 height 1
checkbox input "true"
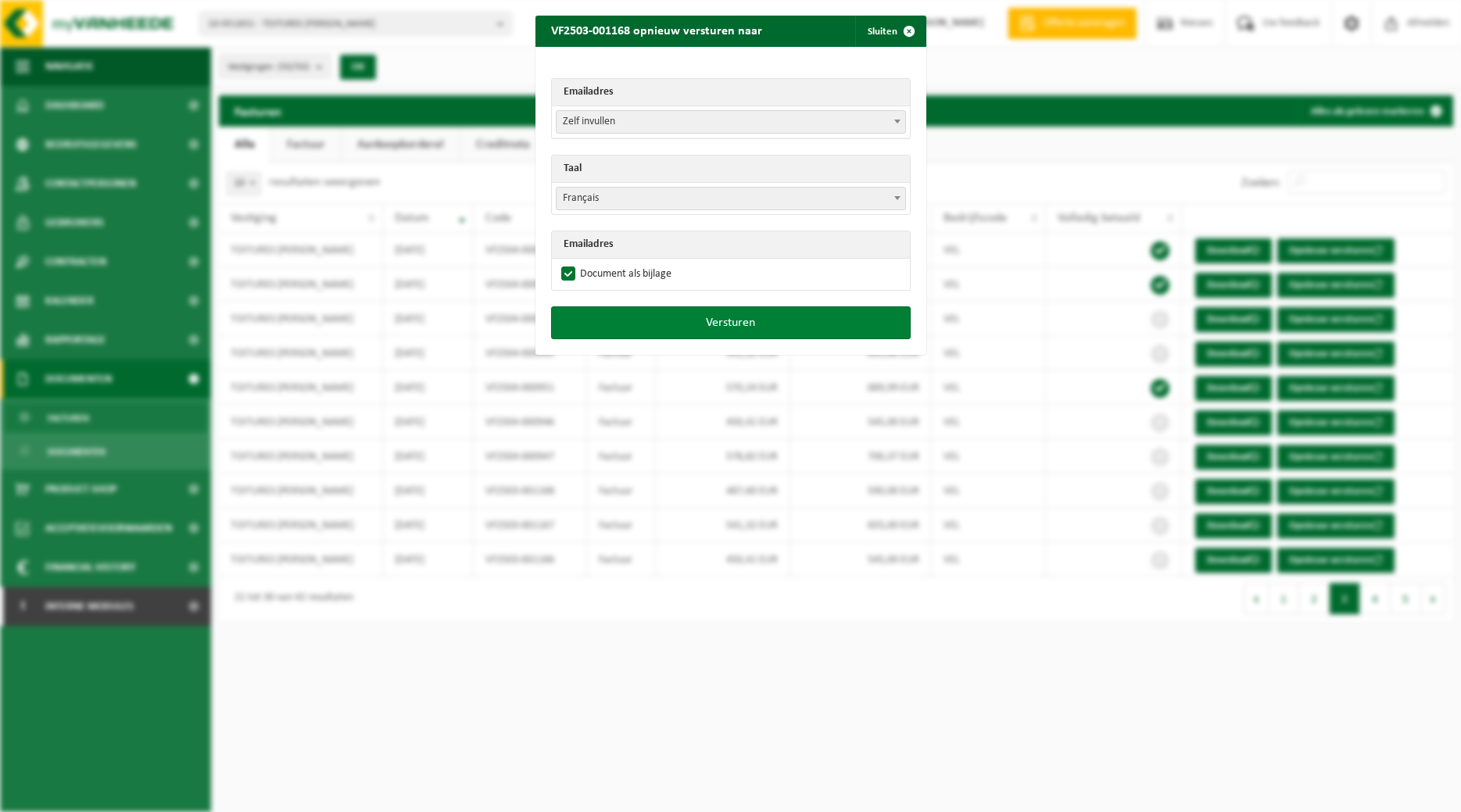
click at [688, 314] on button "Versturen" at bounding box center [730, 323] width 360 height 33
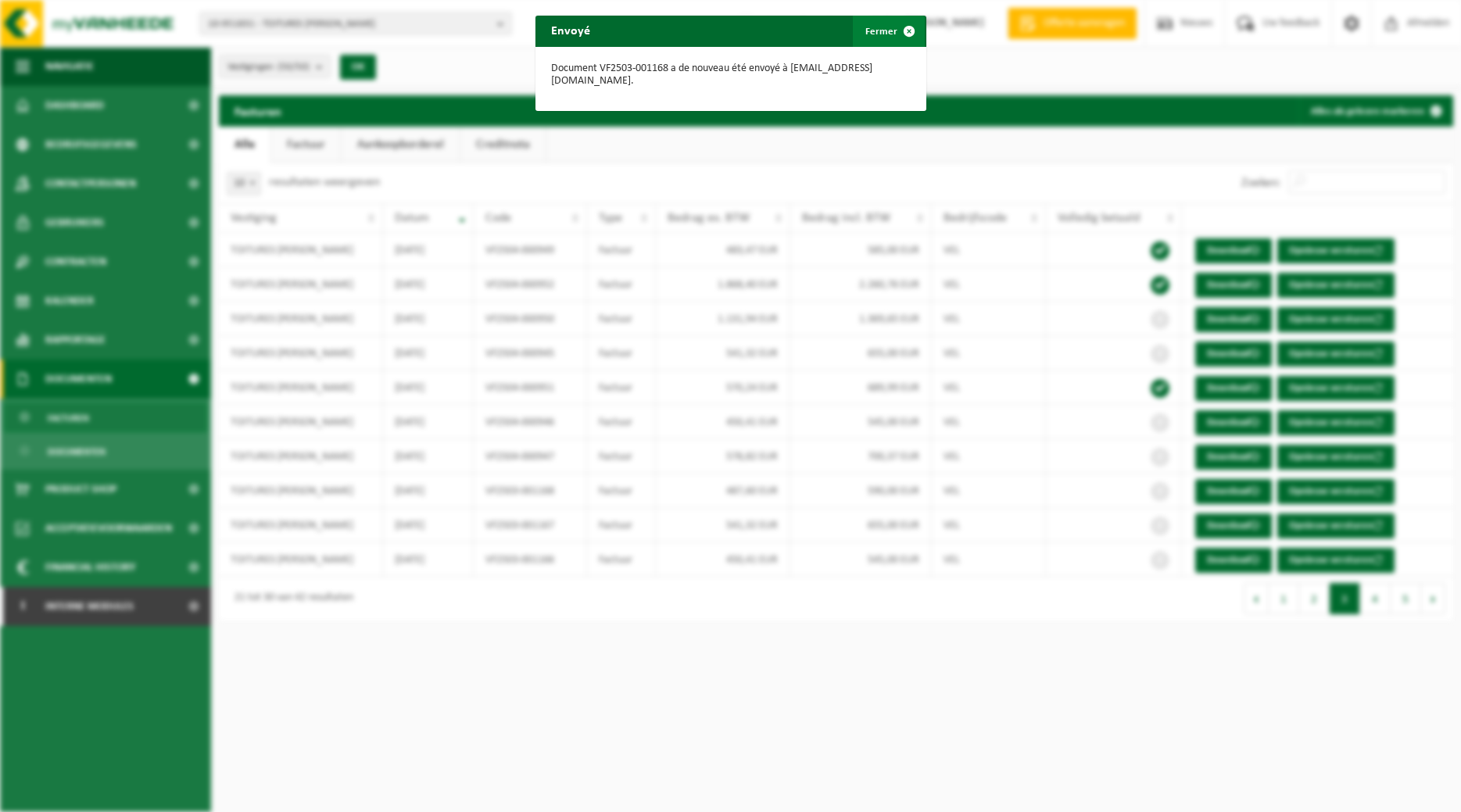
click at [904, 28] on span "button" at bounding box center [909, 31] width 31 height 31
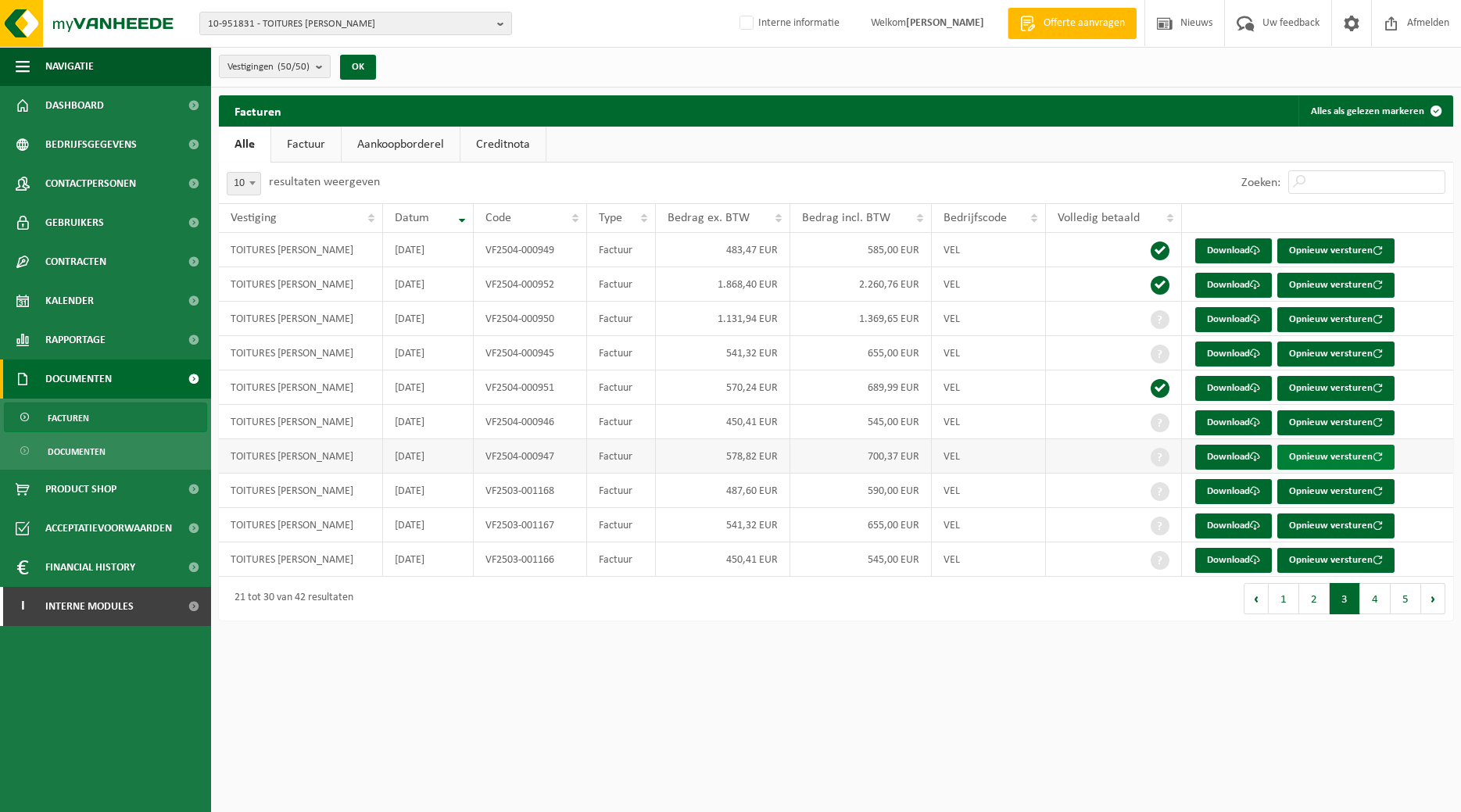
click at [1331, 457] on button "Opnieuw versturen" at bounding box center [1335, 457] width 117 height 25
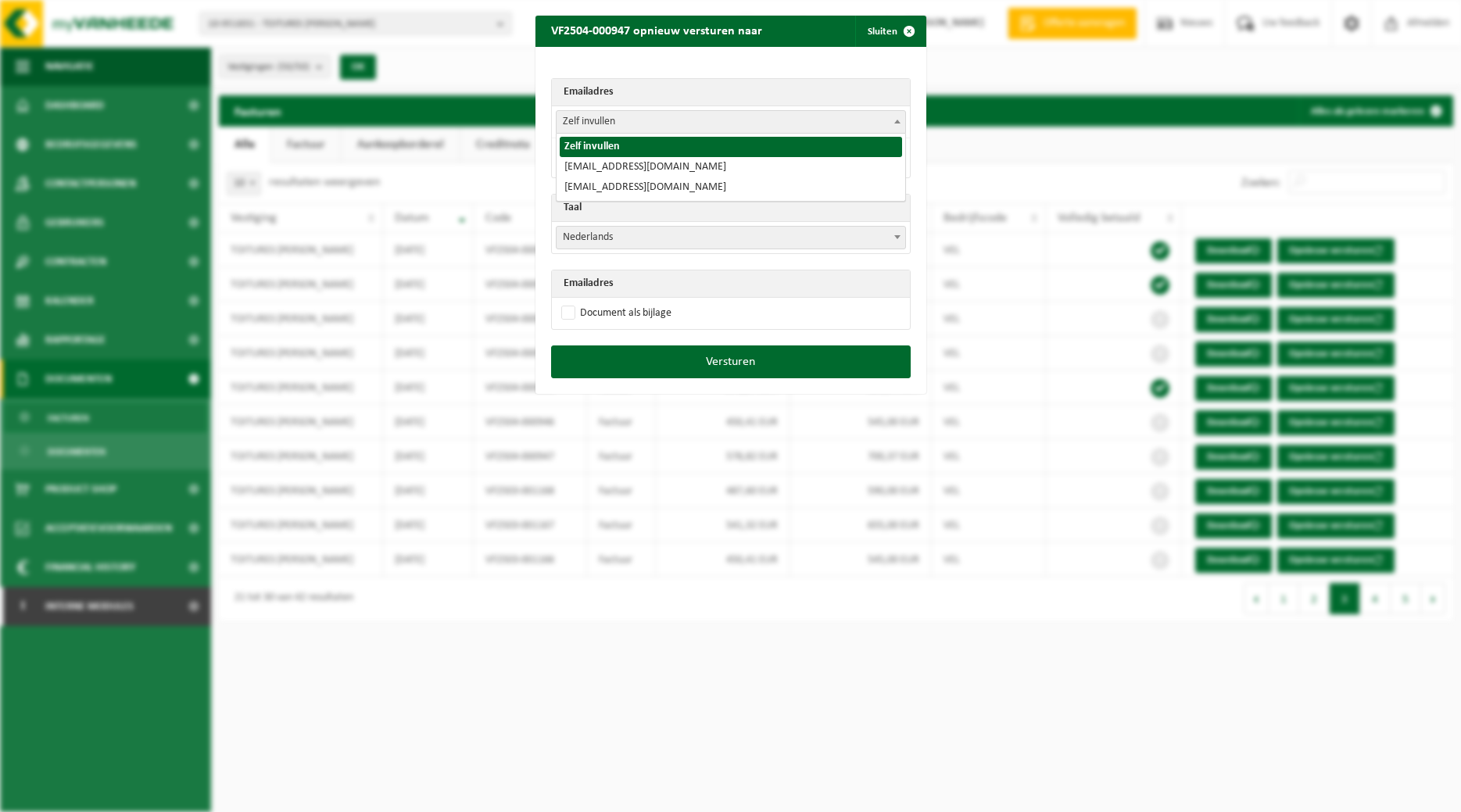
click at [886, 125] on span "Zelf invullen" at bounding box center [731, 121] width 349 height 22
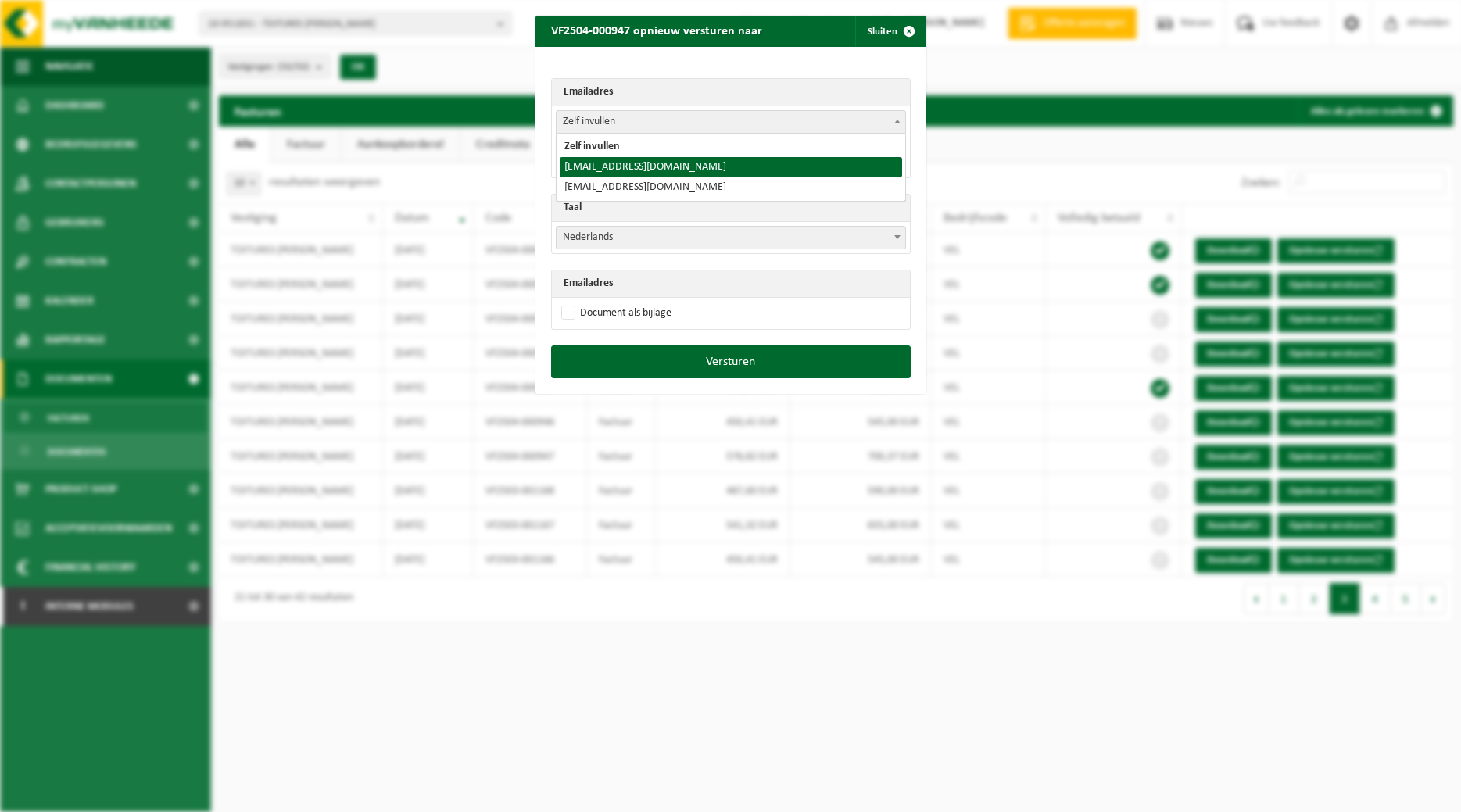
select select "toitures.bertrand@outlook.com"
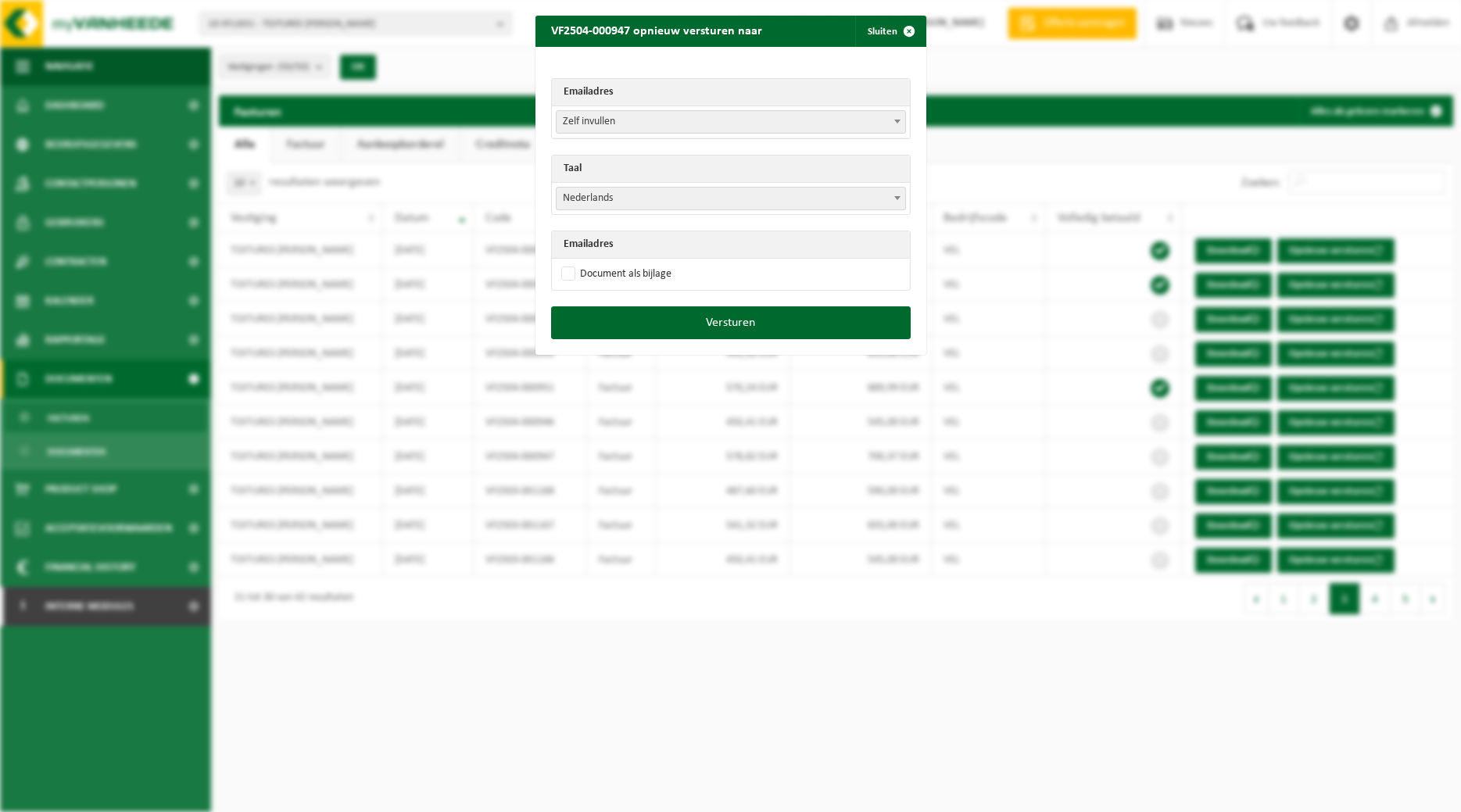
click at [772, 192] on span "Nederlands" at bounding box center [731, 199] width 349 height 22
select select "fr"
click at [630, 269] on label "Document als bijlage" at bounding box center [615, 274] width 113 height 23
click at [630, 263] on input "Document als bijlage" at bounding box center [749, 262] width 391 height 1
checkbox input "true"
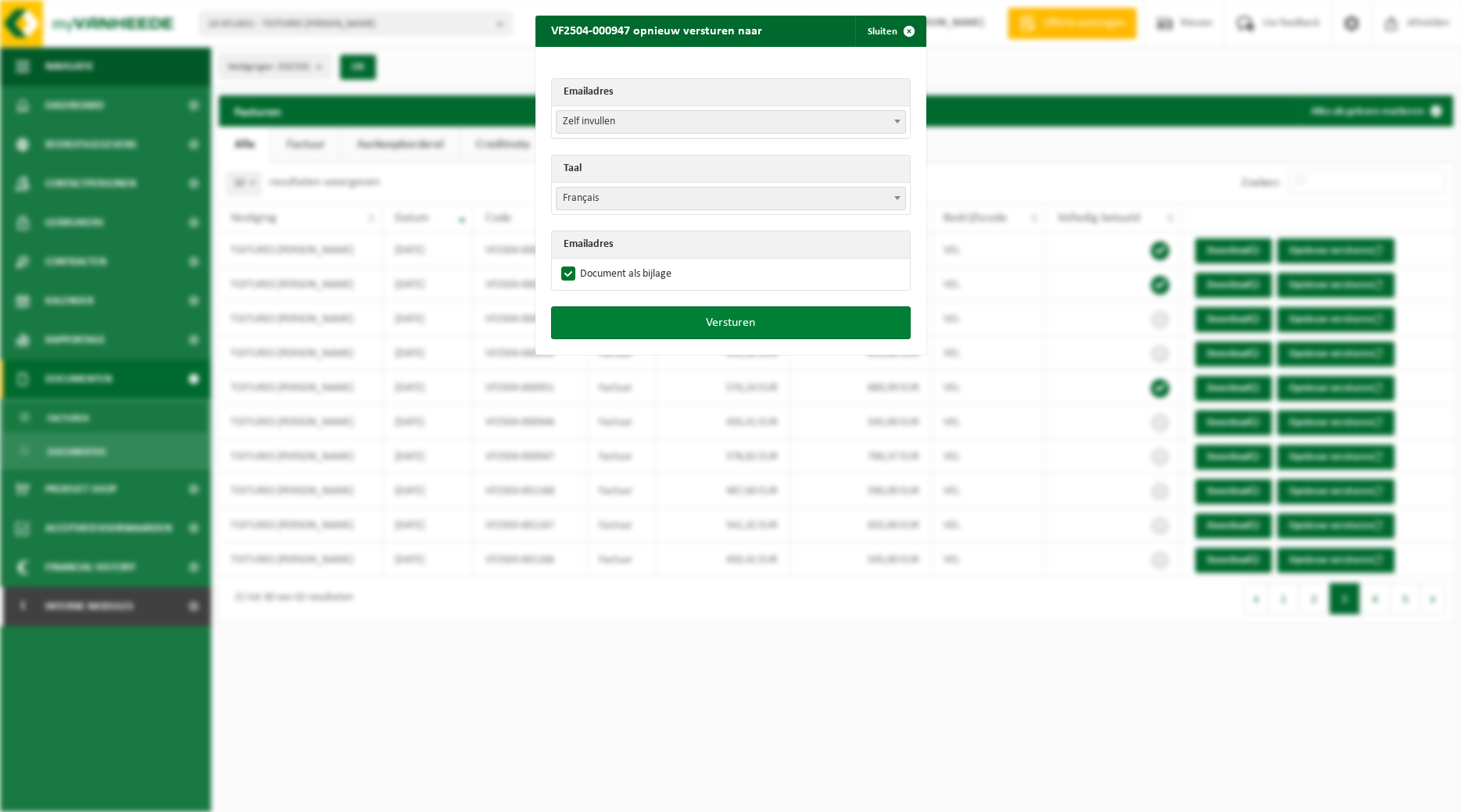
click at [655, 324] on button "Versturen" at bounding box center [730, 323] width 360 height 33
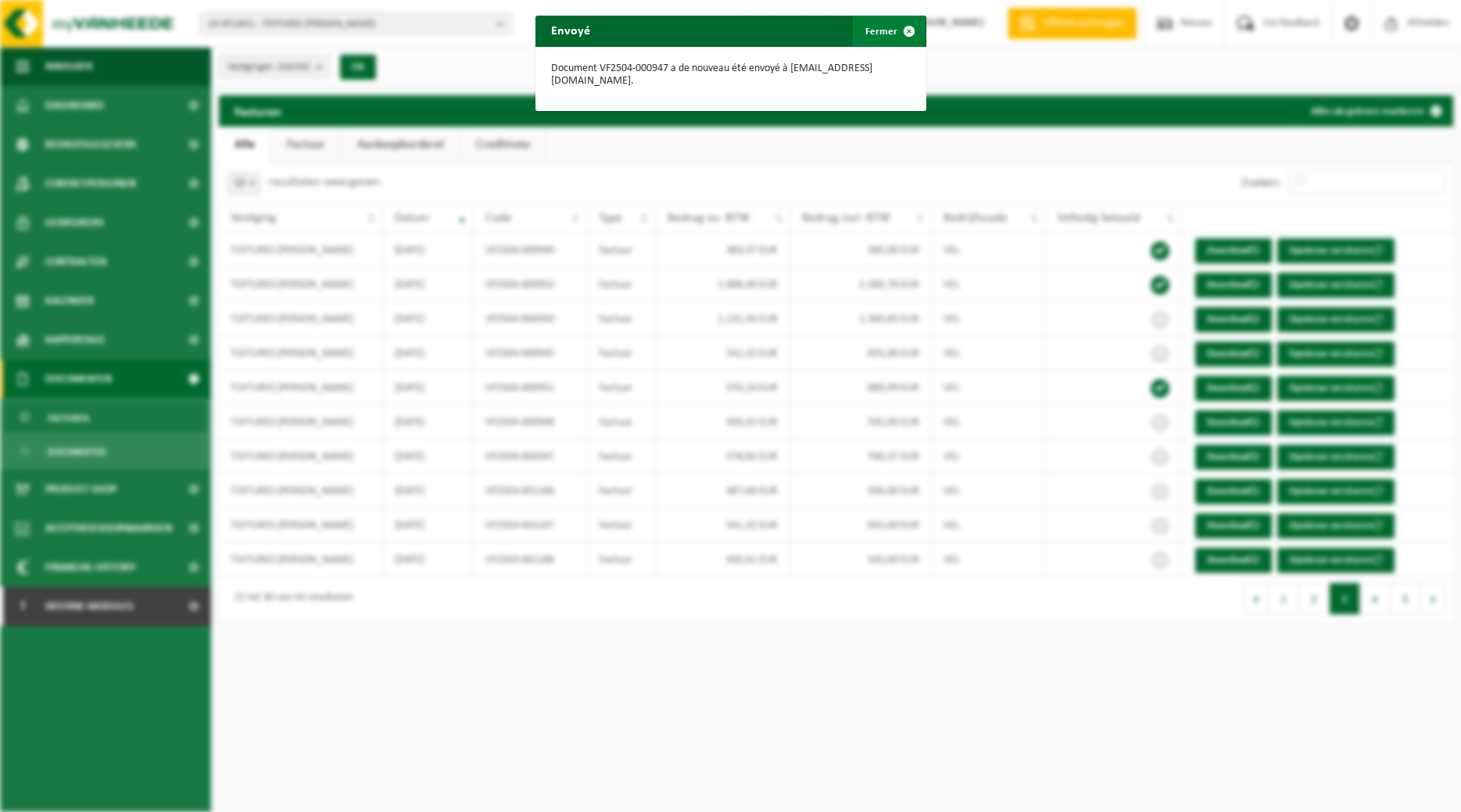
click at [914, 26] on span "button" at bounding box center [909, 31] width 31 height 31
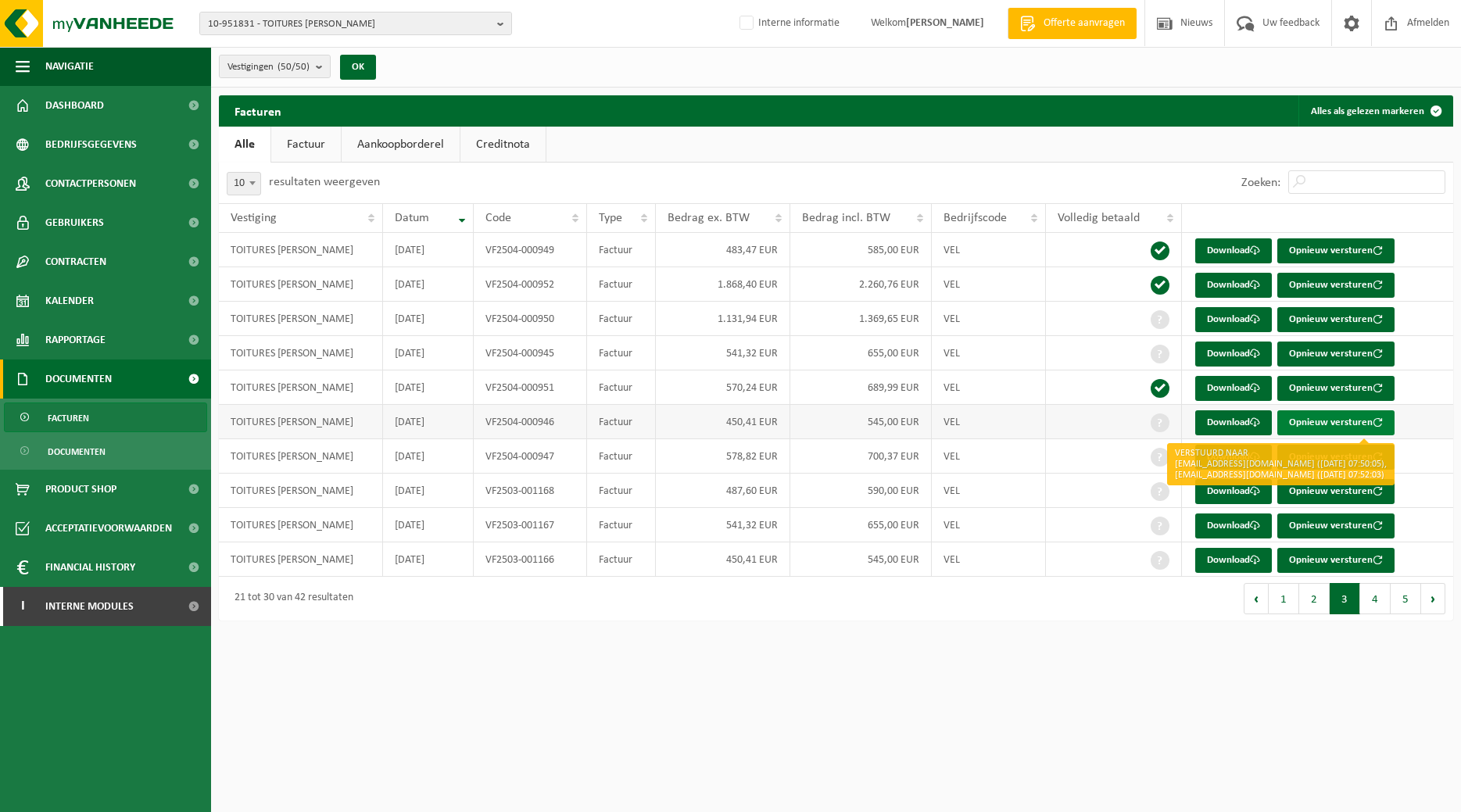
click at [1329, 424] on button "Opnieuw versturen" at bounding box center [1335, 422] width 117 height 25
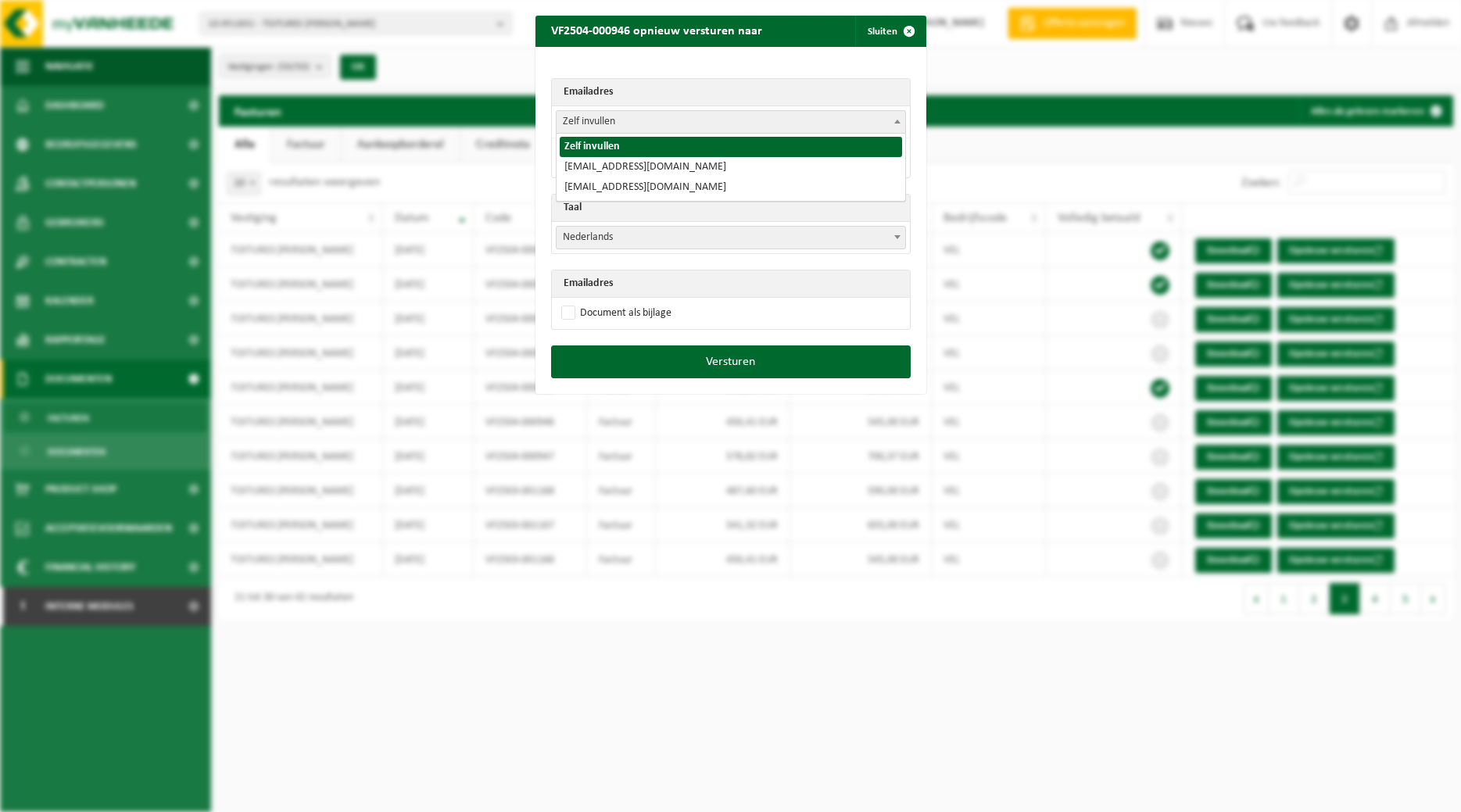
click at [900, 121] on b at bounding box center [897, 121] width 6 height 4
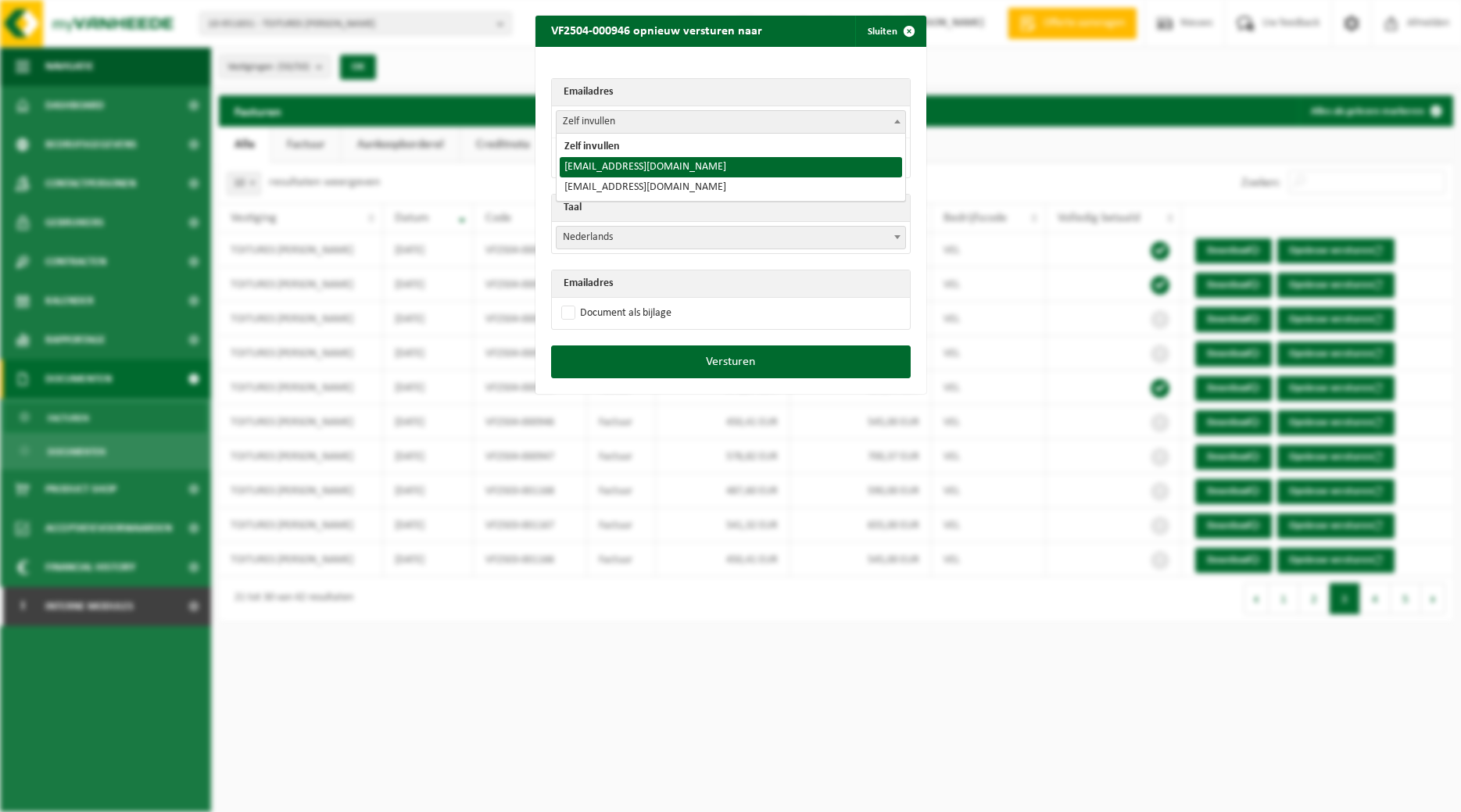
select select "toitures.bertrand@outlook.com"
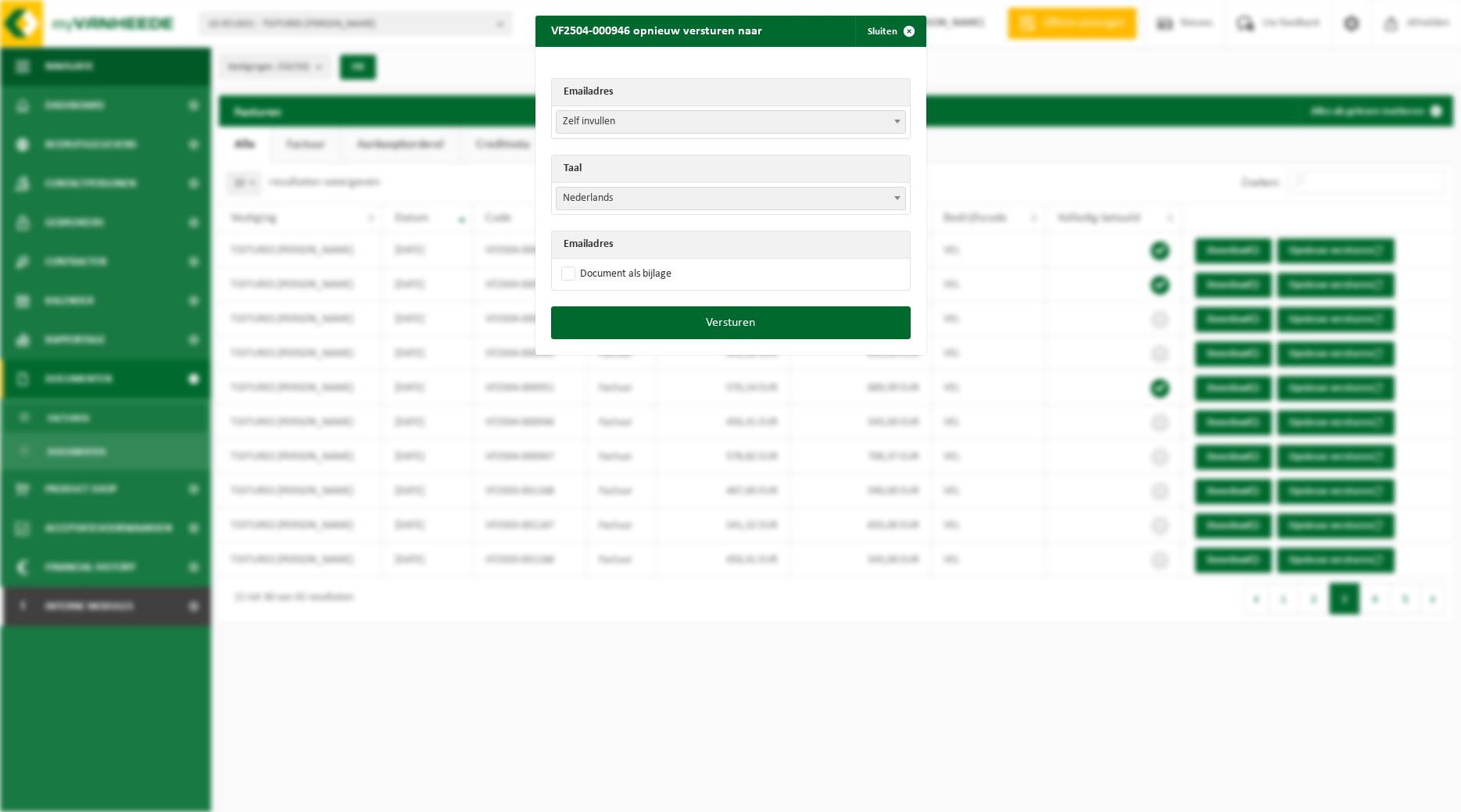
click at [895, 197] on b at bounding box center [897, 198] width 6 height 4
select select "fr"
click at [612, 270] on label "Document als bijlage" at bounding box center [615, 274] width 113 height 23
click at [612, 263] on input "Document als bijlage" at bounding box center [749, 262] width 391 height 1
checkbox input "true"
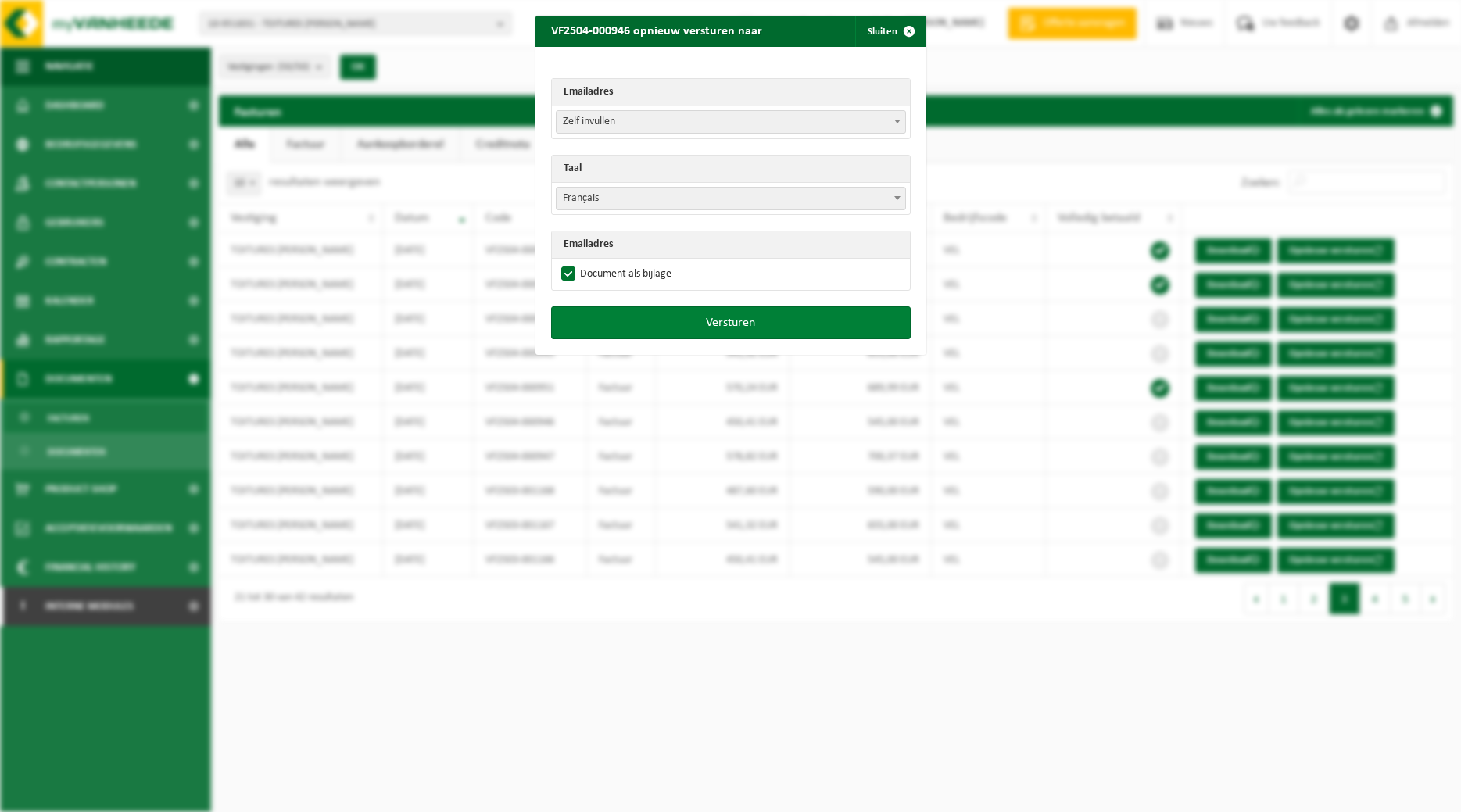
click at [630, 313] on button "Versturen" at bounding box center [730, 323] width 360 height 33
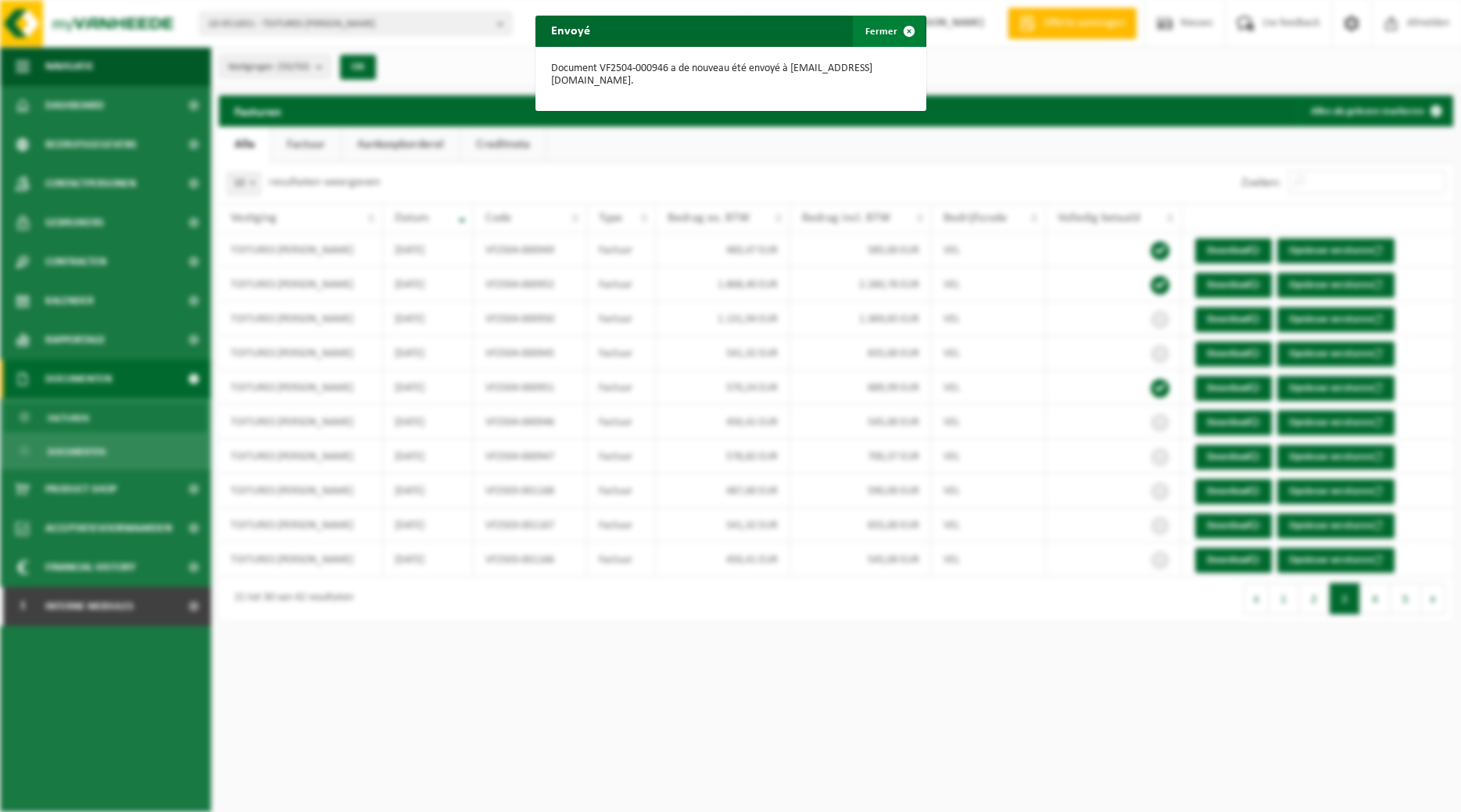
click at [905, 30] on span "button" at bounding box center [909, 31] width 31 height 31
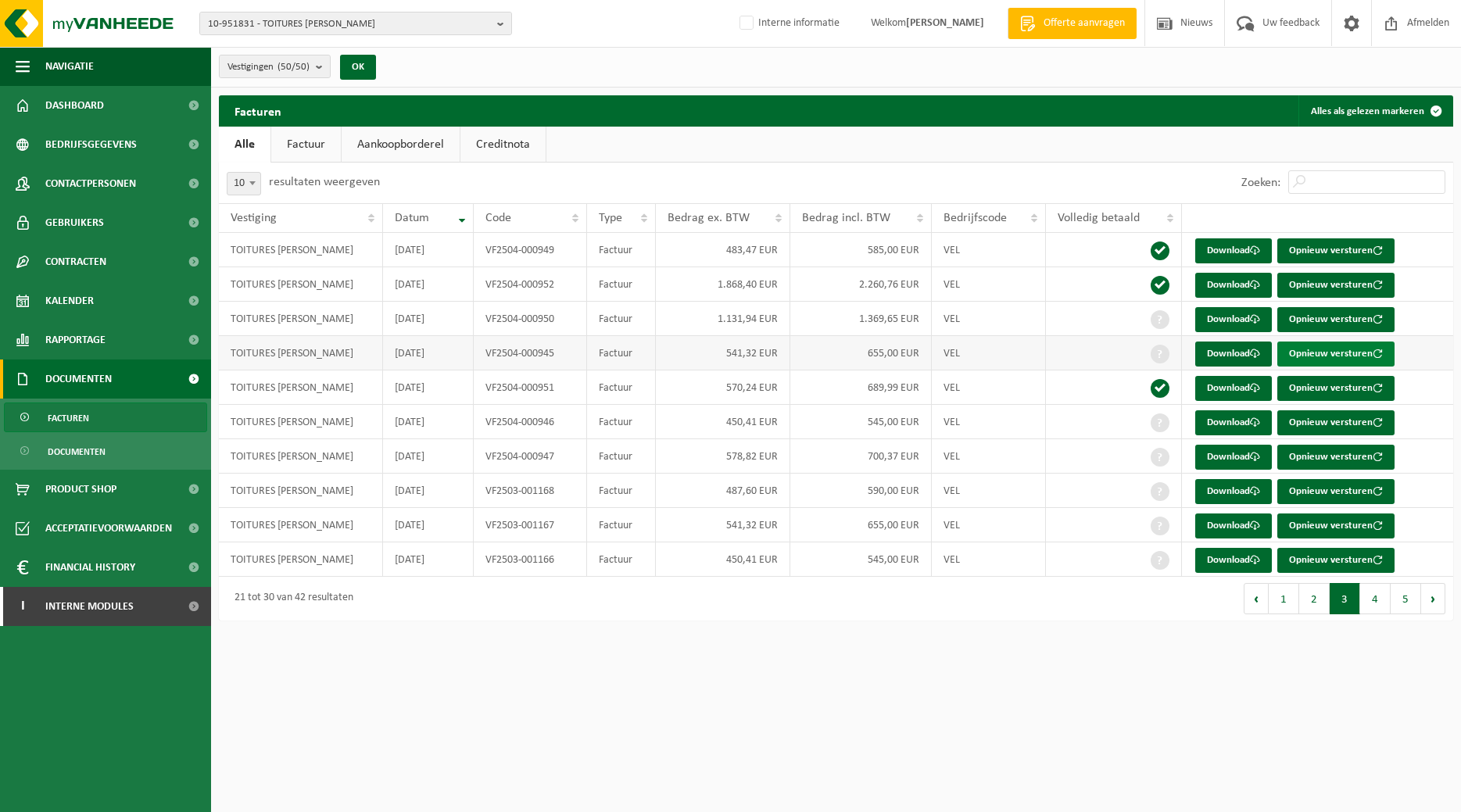
click at [1343, 346] on button "Opnieuw versturen" at bounding box center [1335, 354] width 117 height 25
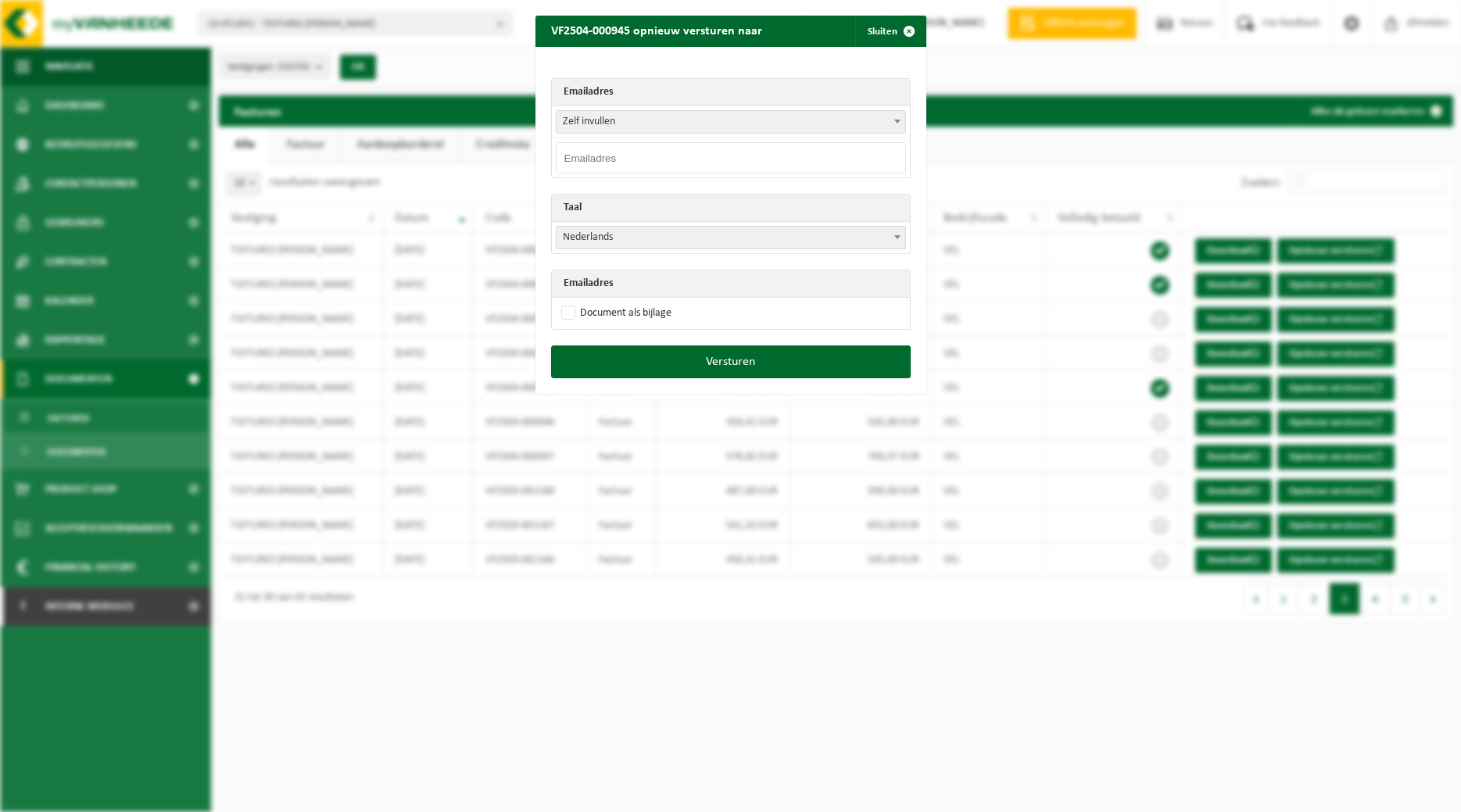
click at [894, 116] on span at bounding box center [898, 120] width 16 height 20
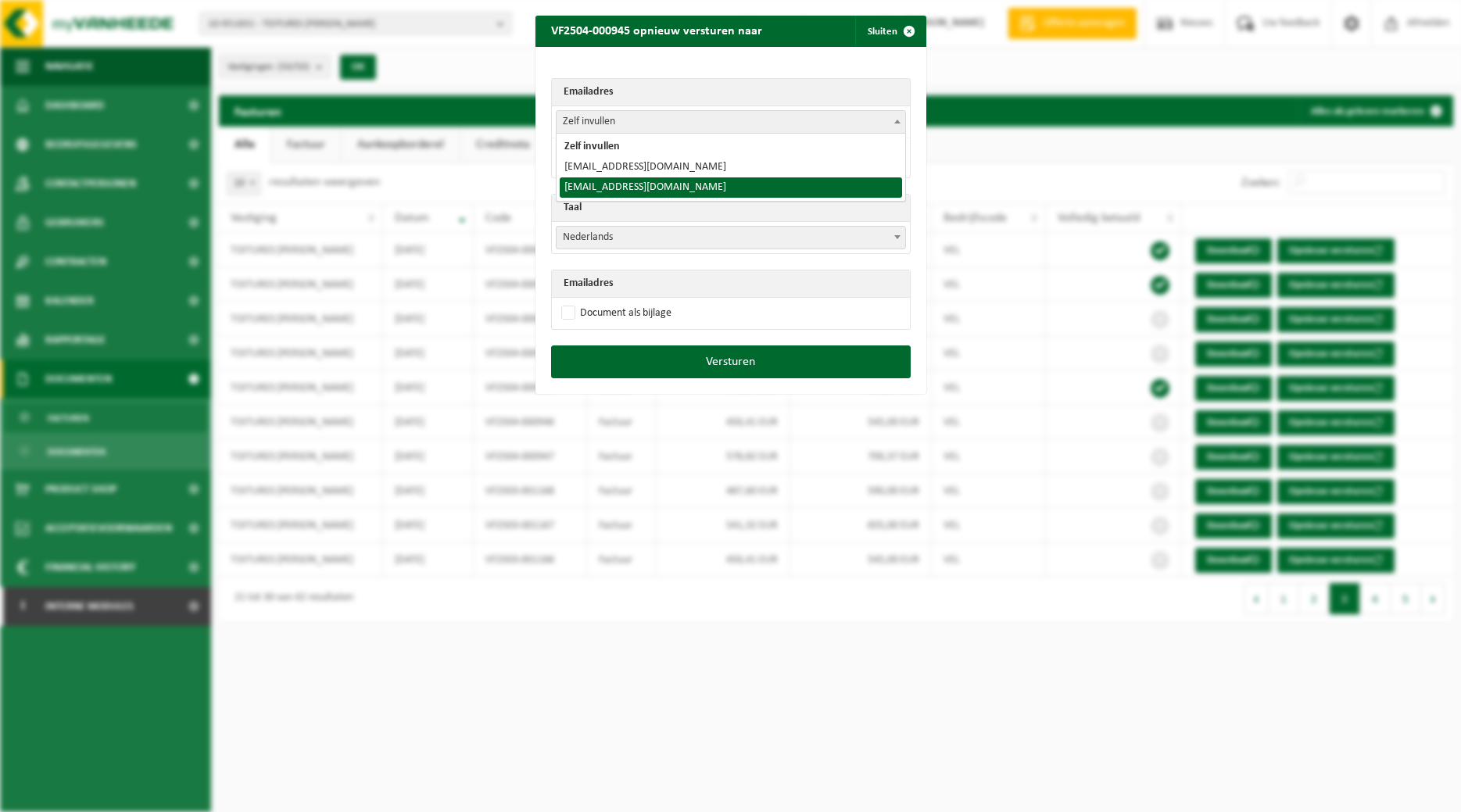
select select "toitures.bertrand@outlook.com"
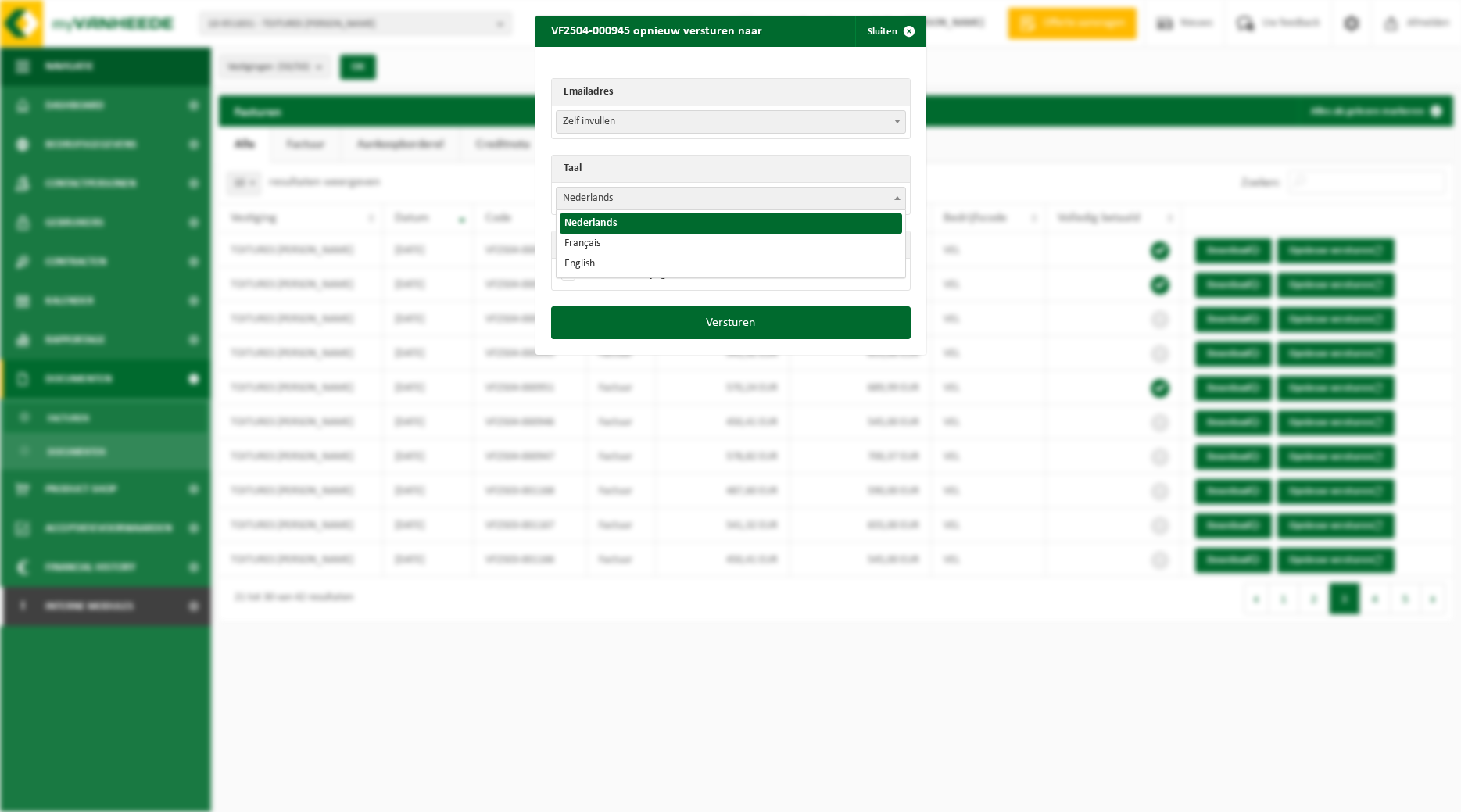
click at [894, 194] on span at bounding box center [898, 198] width 16 height 20
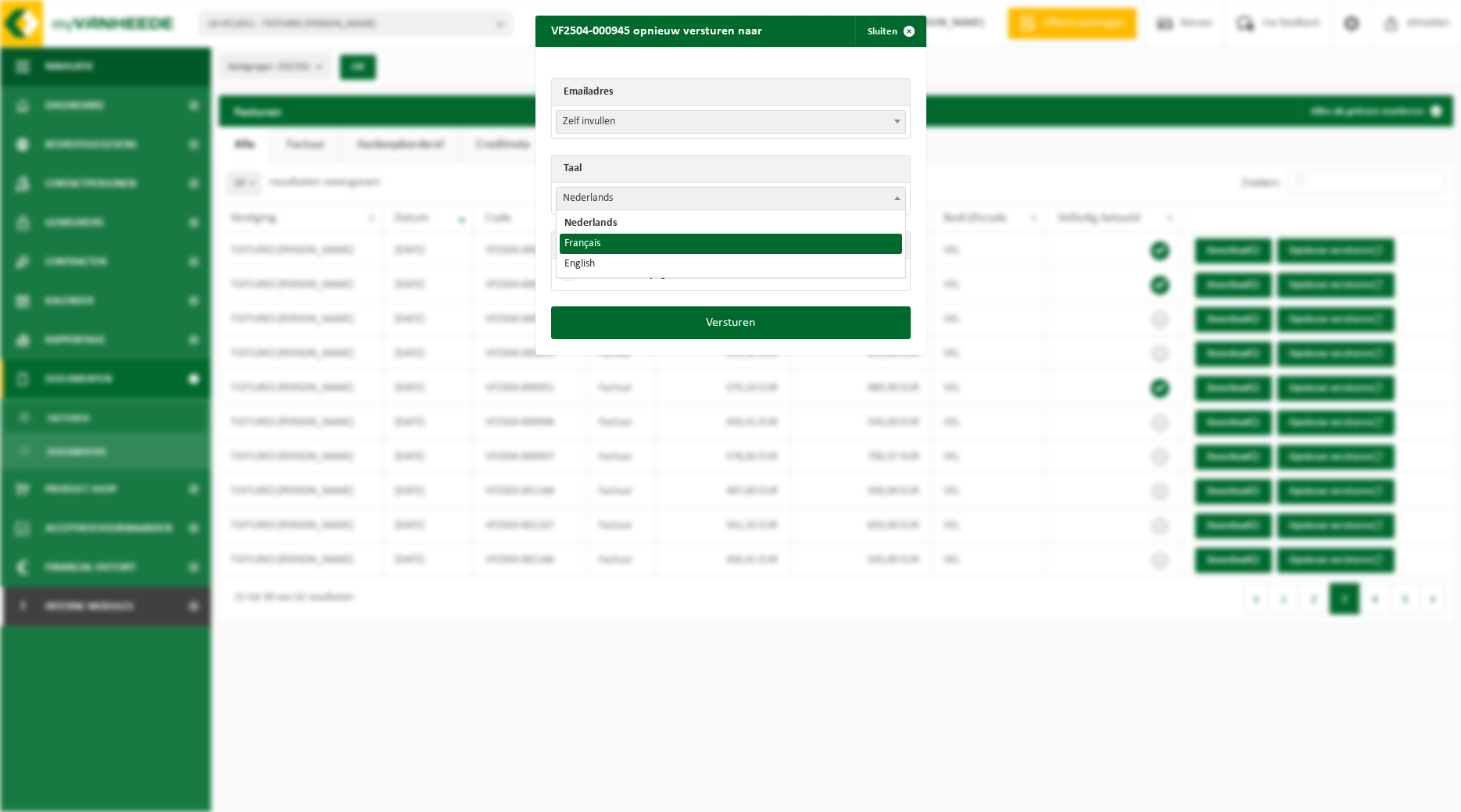
select select "fr"
click at [631, 278] on label "Document als bijlage" at bounding box center [615, 274] width 113 height 23
click at [631, 263] on input "Document als bijlage" at bounding box center [749, 262] width 391 height 1
checkbox input "true"
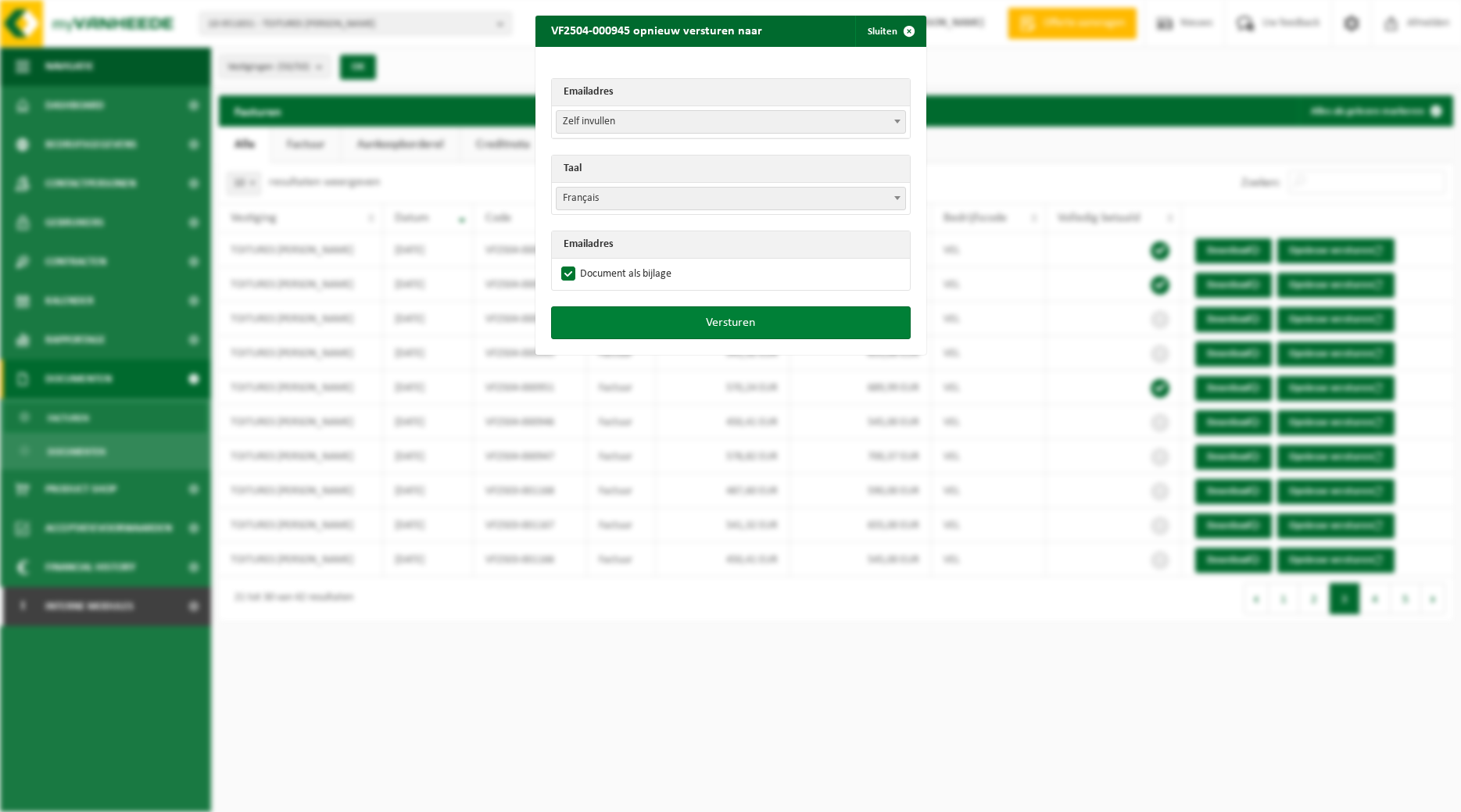
click at [692, 312] on button "Versturen" at bounding box center [730, 323] width 360 height 33
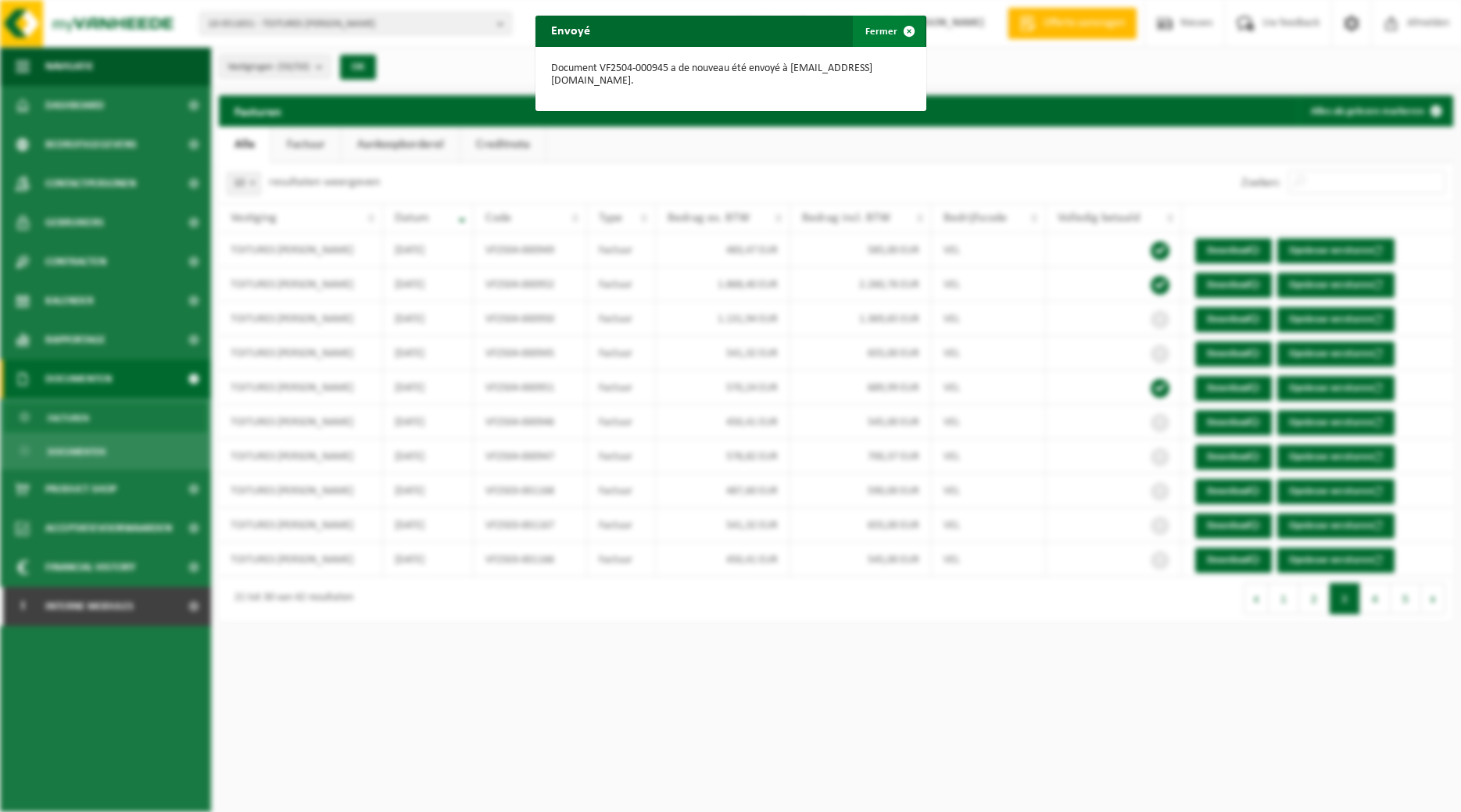
click at [903, 39] on span "button" at bounding box center [909, 31] width 31 height 31
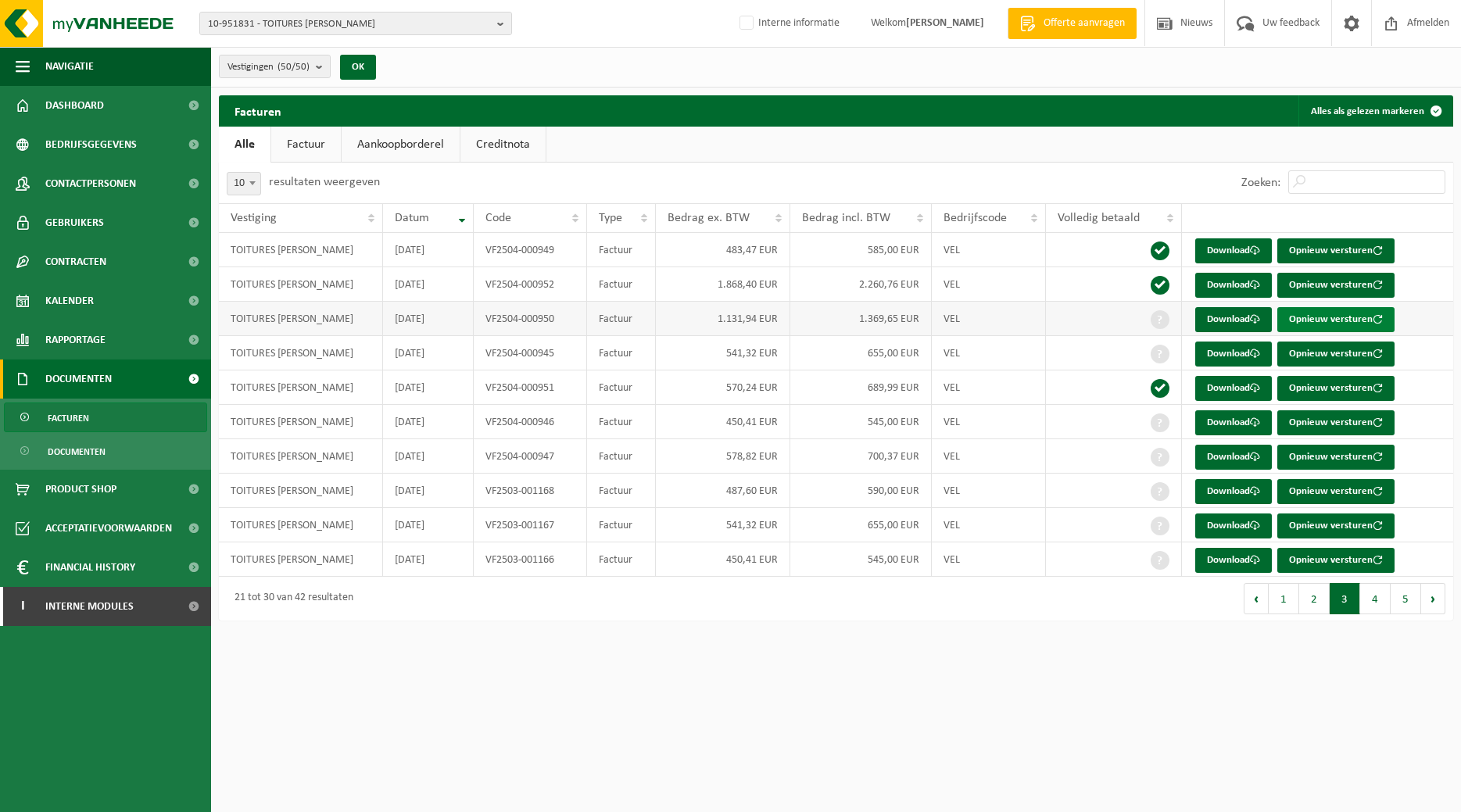
click at [1324, 316] on button "Opnieuw versturen" at bounding box center [1335, 320] width 117 height 25
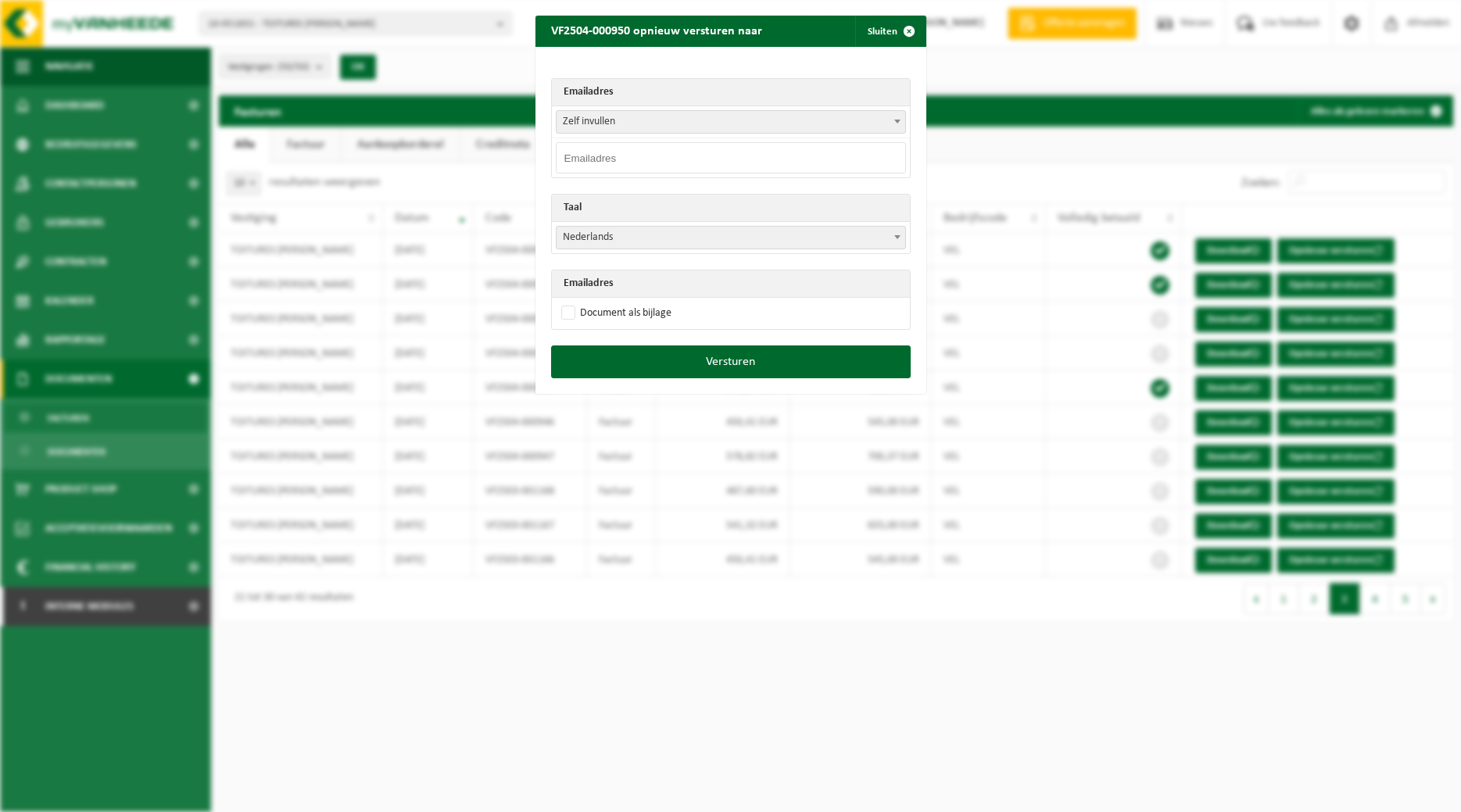
click at [892, 123] on span at bounding box center [898, 120] width 16 height 20
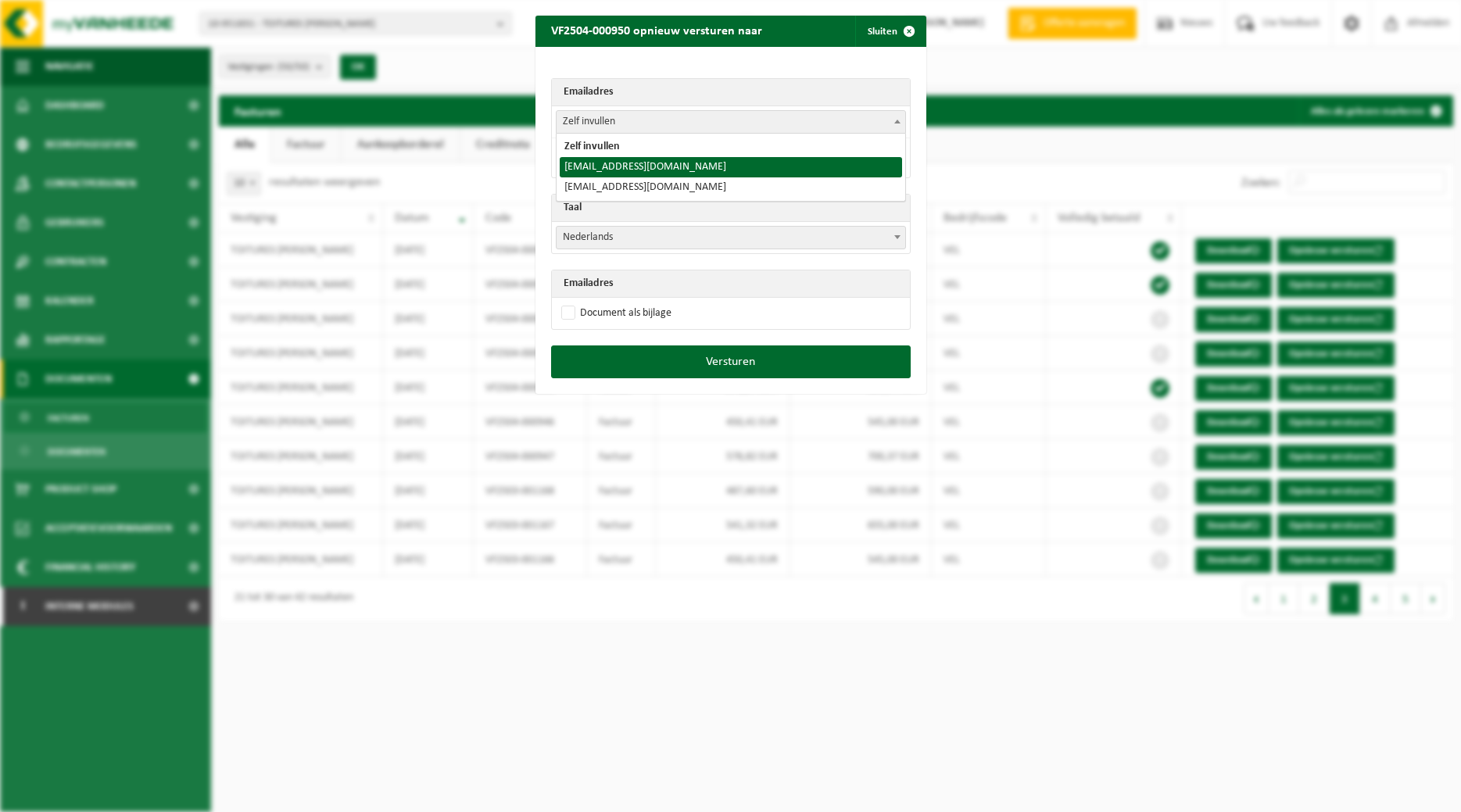
select select "toitures.bertrand@outlook.com"
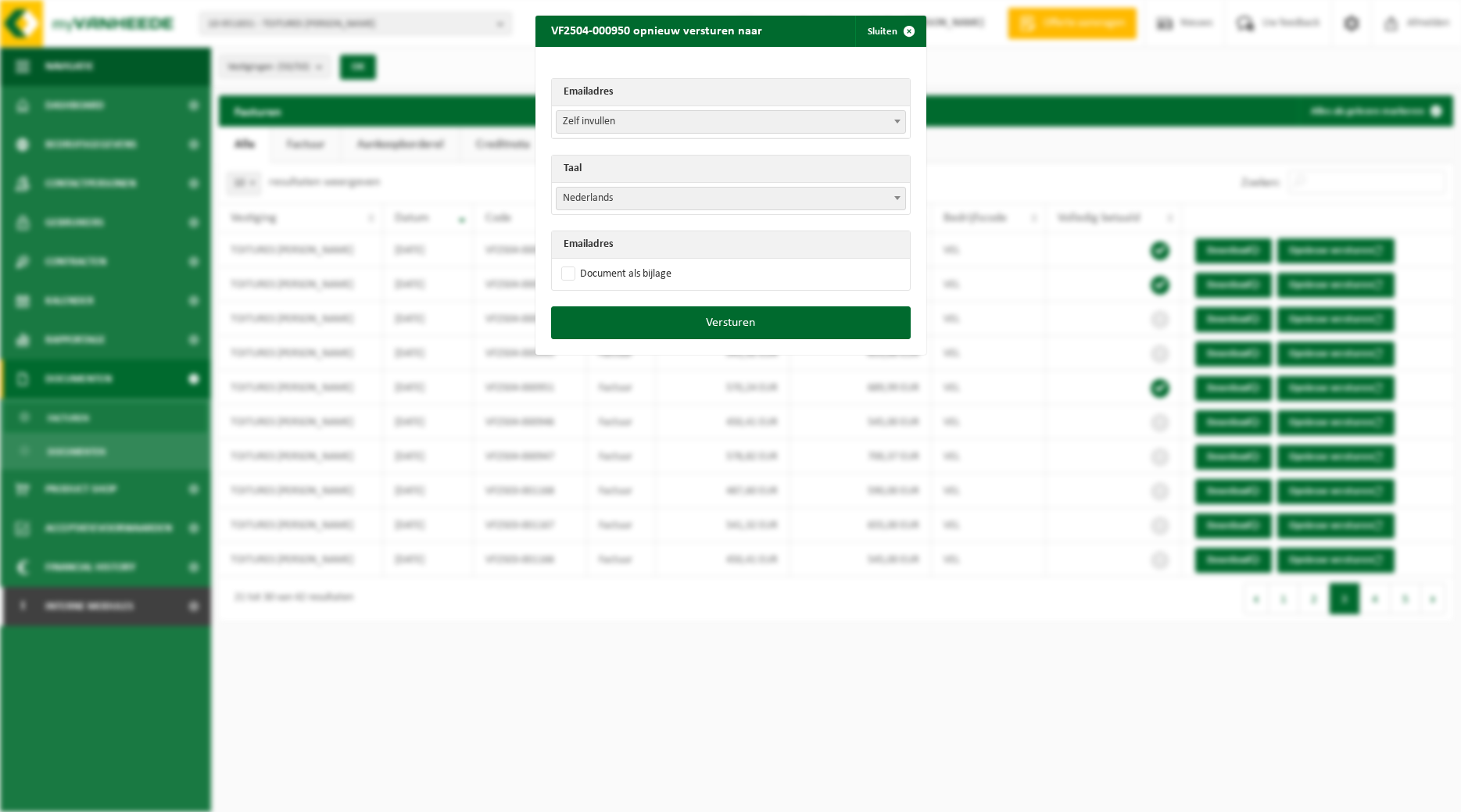
click at [893, 200] on span at bounding box center [898, 198] width 16 height 20
select select "fr"
click at [648, 267] on label "Document als bijlage" at bounding box center [615, 274] width 113 height 23
click at [648, 263] on input "Document als bijlage" at bounding box center [749, 262] width 391 height 1
checkbox input "true"
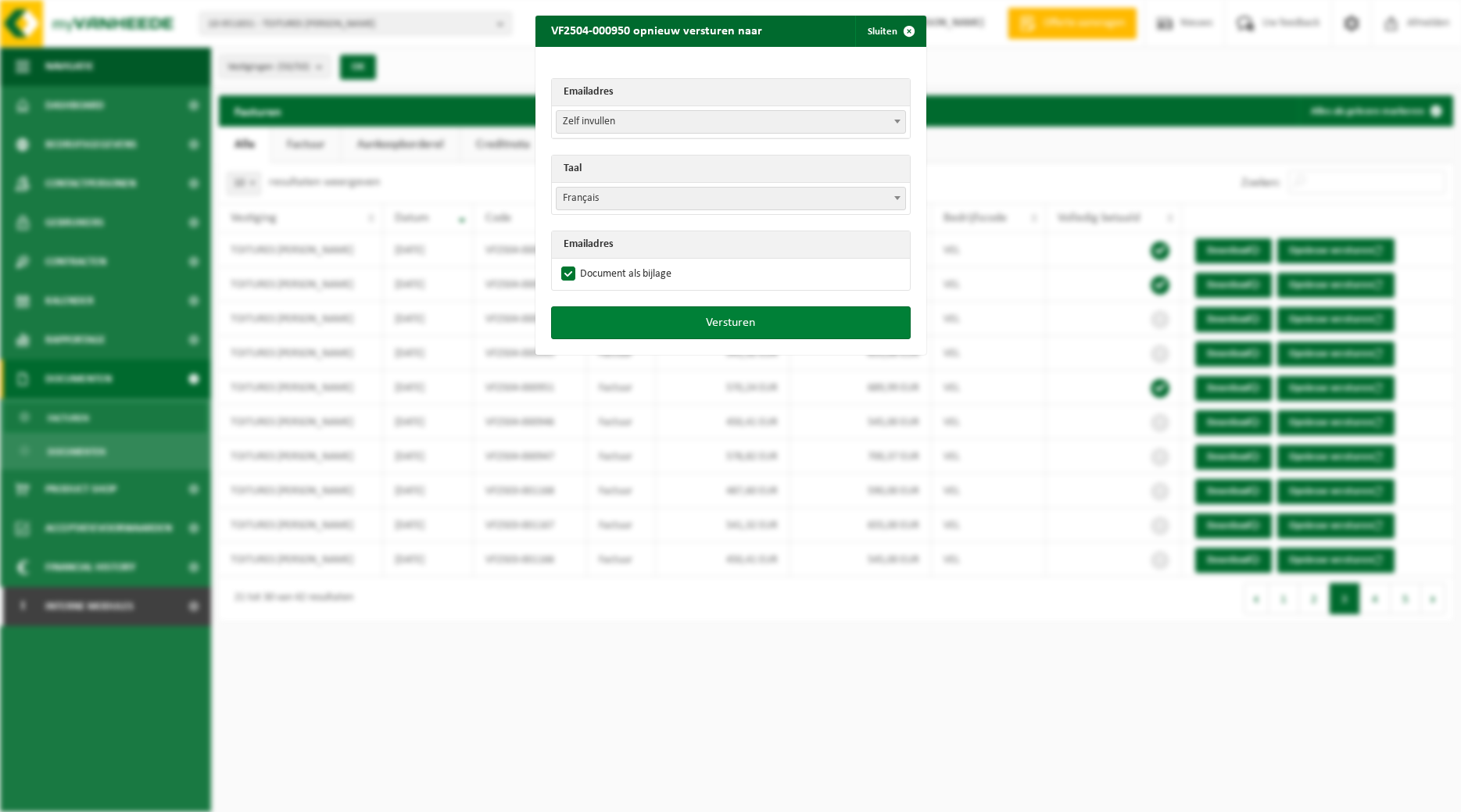
click at [695, 331] on button "Versturen" at bounding box center [730, 323] width 360 height 33
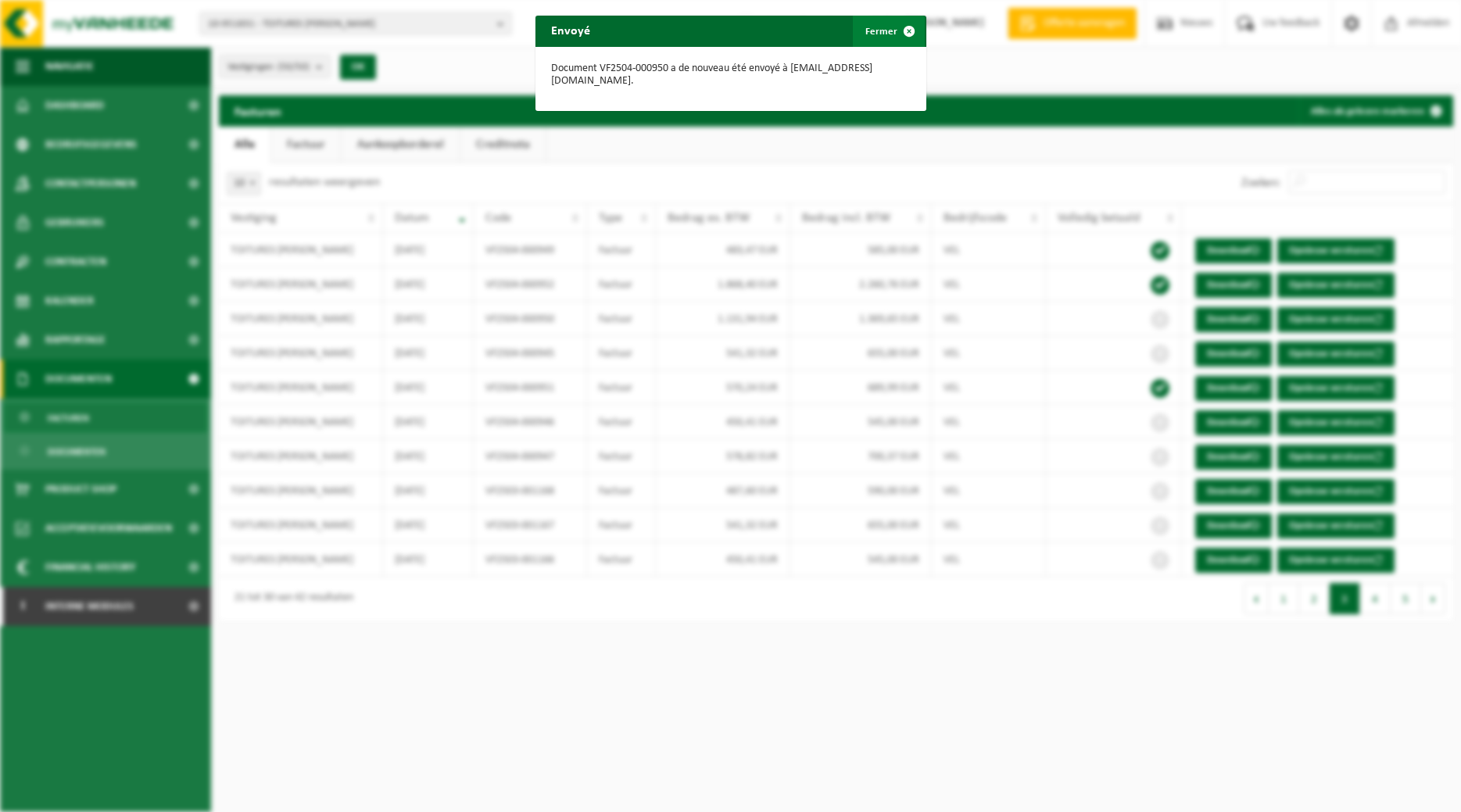
click at [906, 42] on span "button" at bounding box center [909, 31] width 31 height 31
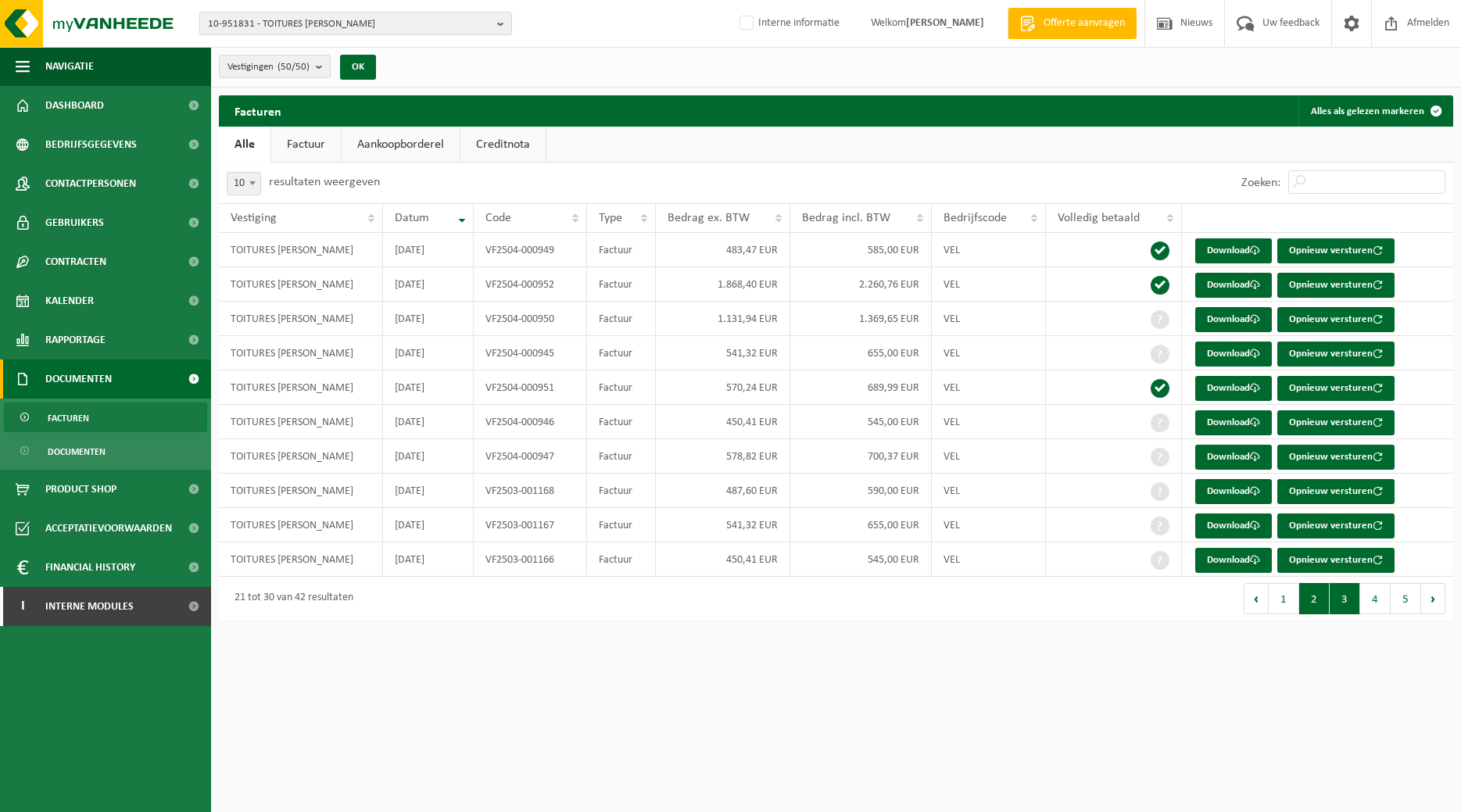
click at [1316, 593] on button "2" at bounding box center [1314, 598] width 30 height 31
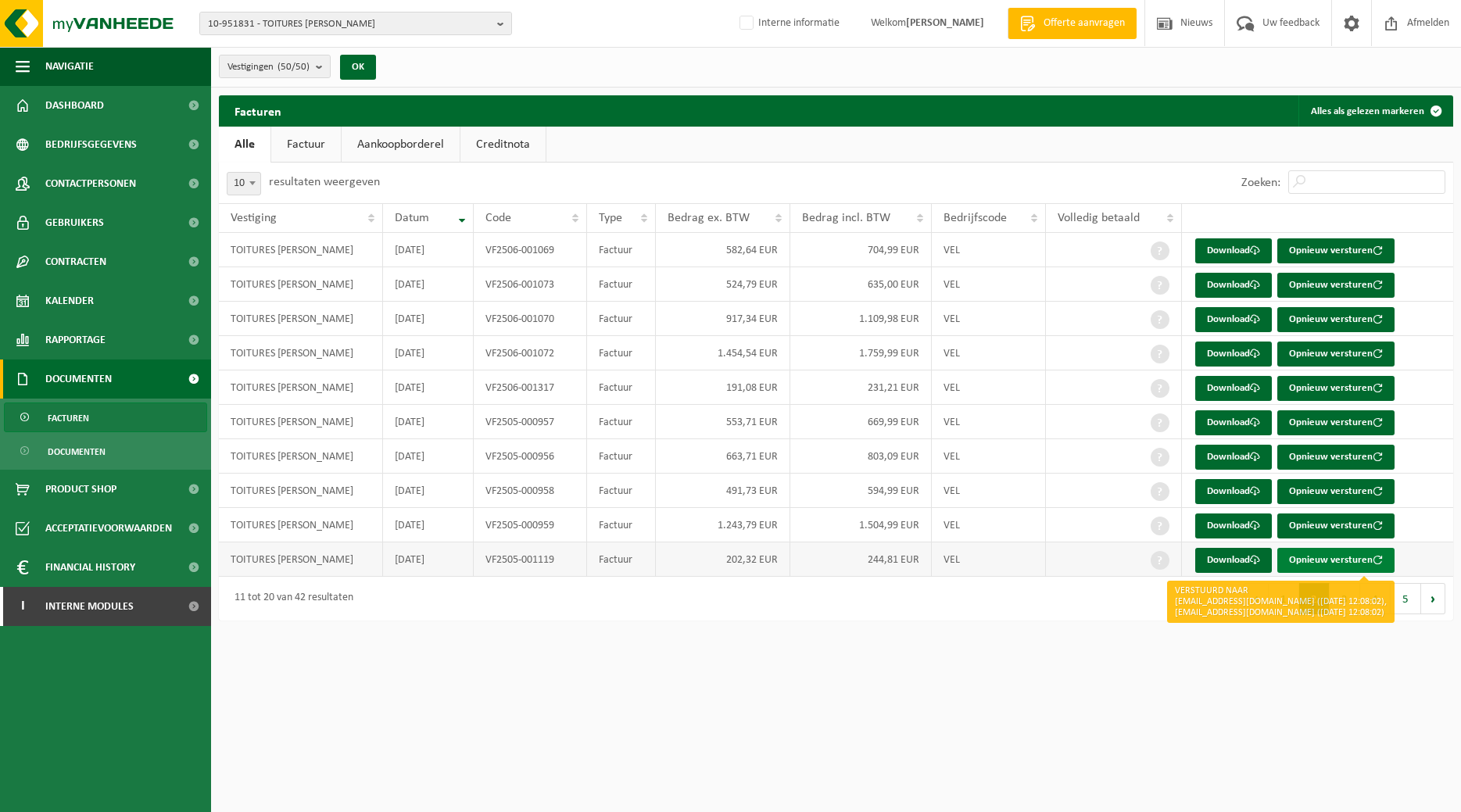
click at [1316, 554] on button "Opnieuw versturen" at bounding box center [1335, 560] width 117 height 25
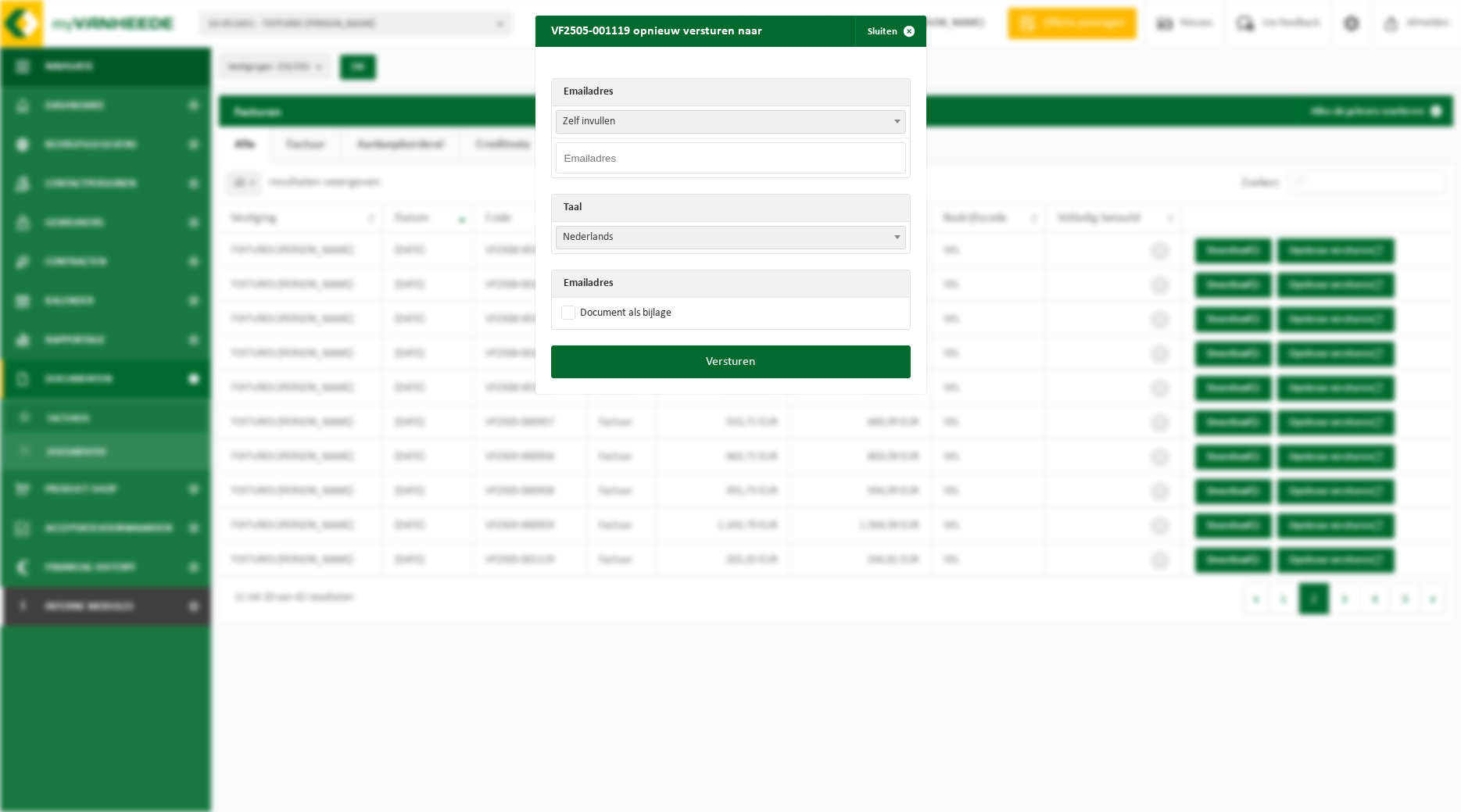
click at [895, 125] on span at bounding box center [898, 120] width 16 height 20
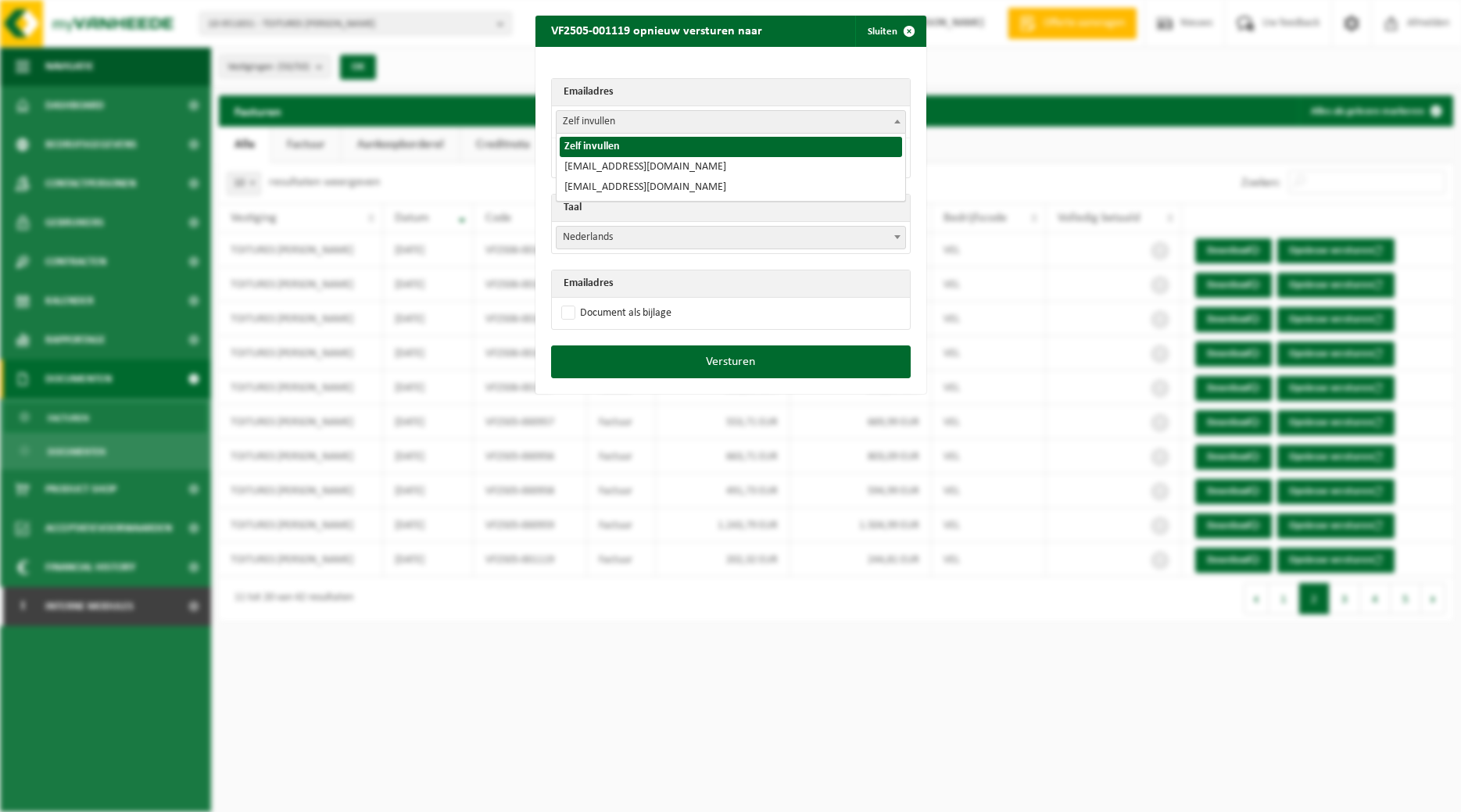
select select "toitures.bertrand@outlook.com"
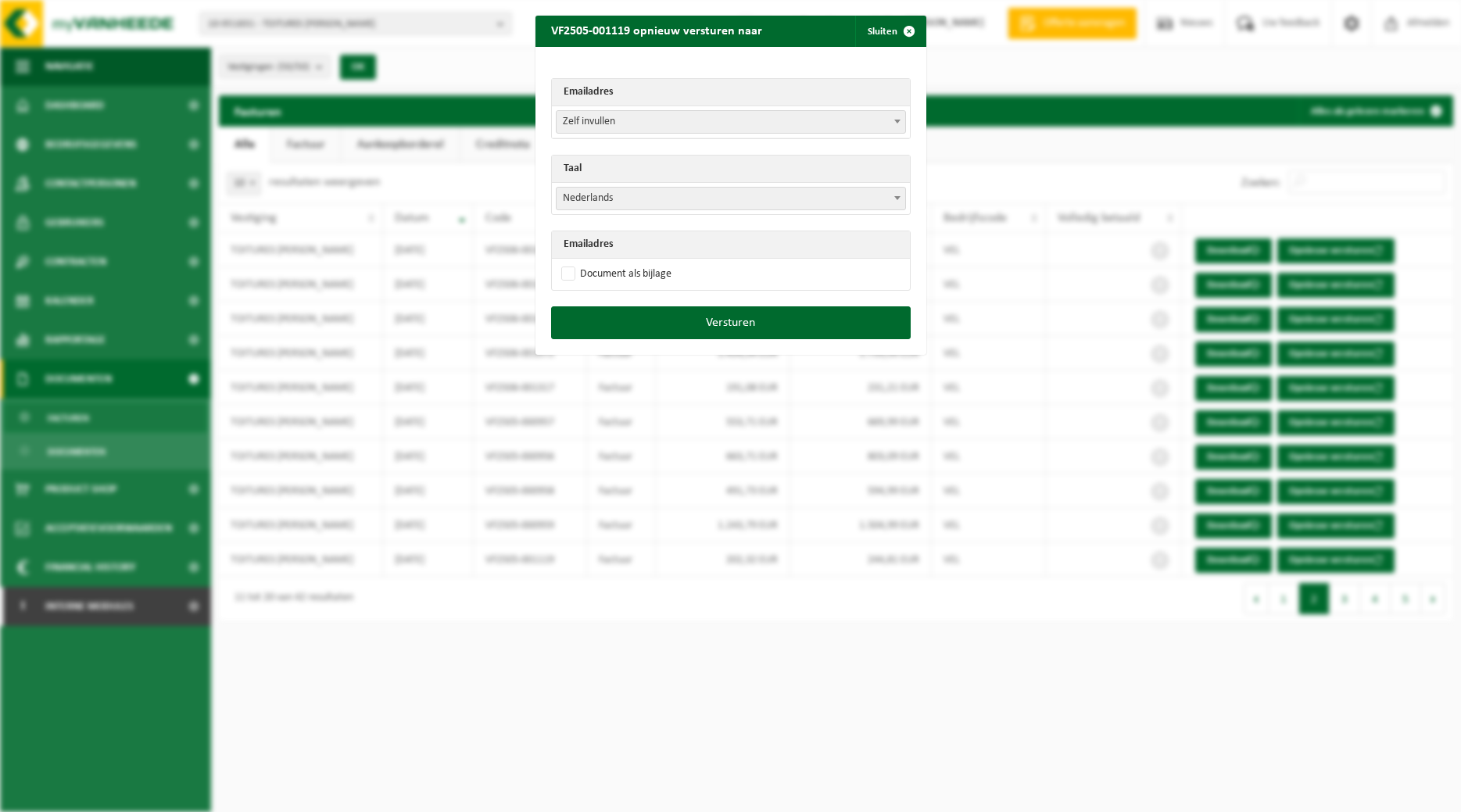
click at [772, 190] on span "Nederlands" at bounding box center [731, 199] width 349 height 22
select select "fr"
click at [659, 260] on td "Document als bijlage" at bounding box center [730, 274] width 358 height 31
click at [651, 271] on label "Document als bijlage" at bounding box center [615, 274] width 113 height 23
click at [651, 263] on input "Document als bijlage" at bounding box center [749, 262] width 391 height 1
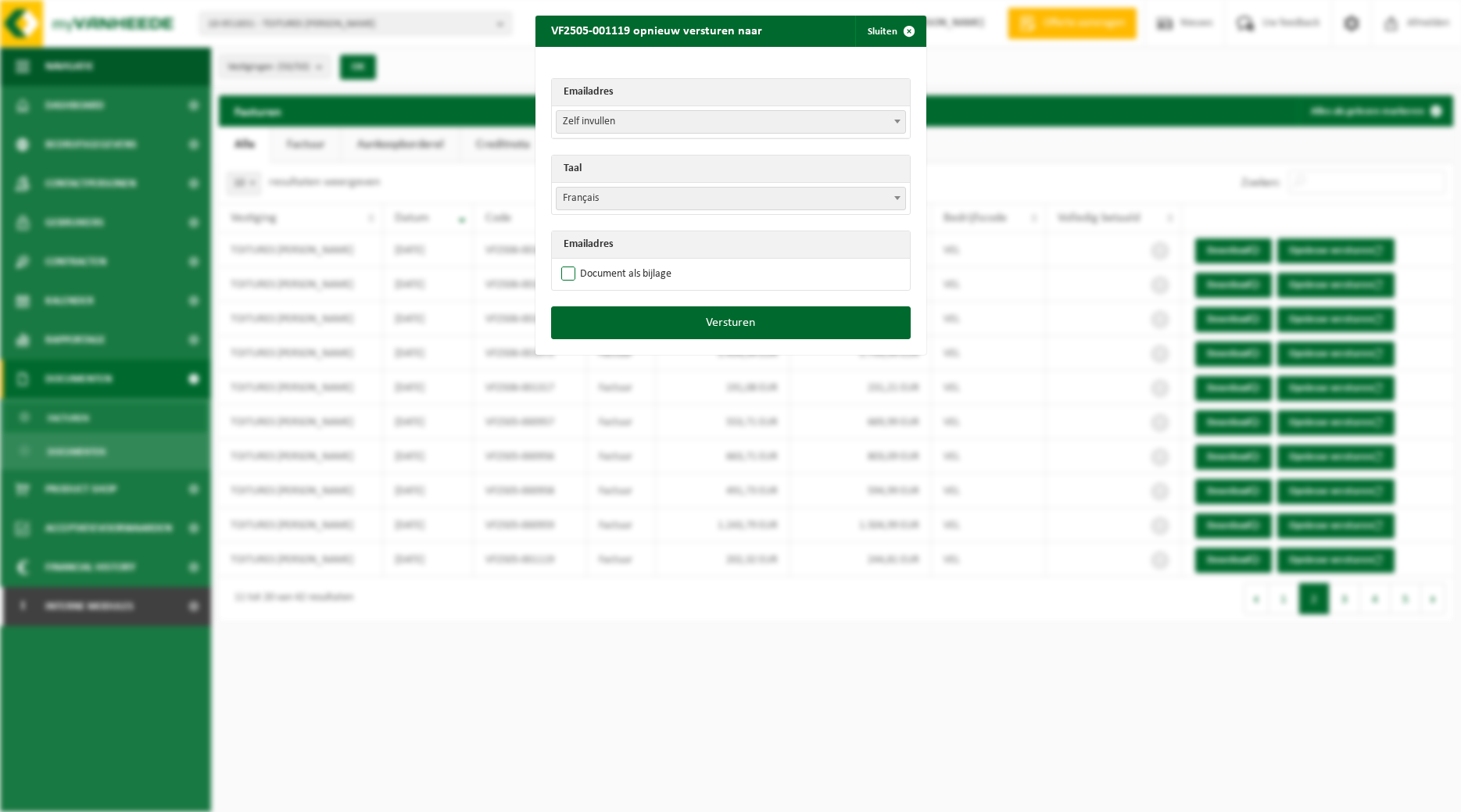
checkbox input "true"
click at [661, 314] on button "Versturen" at bounding box center [730, 323] width 360 height 33
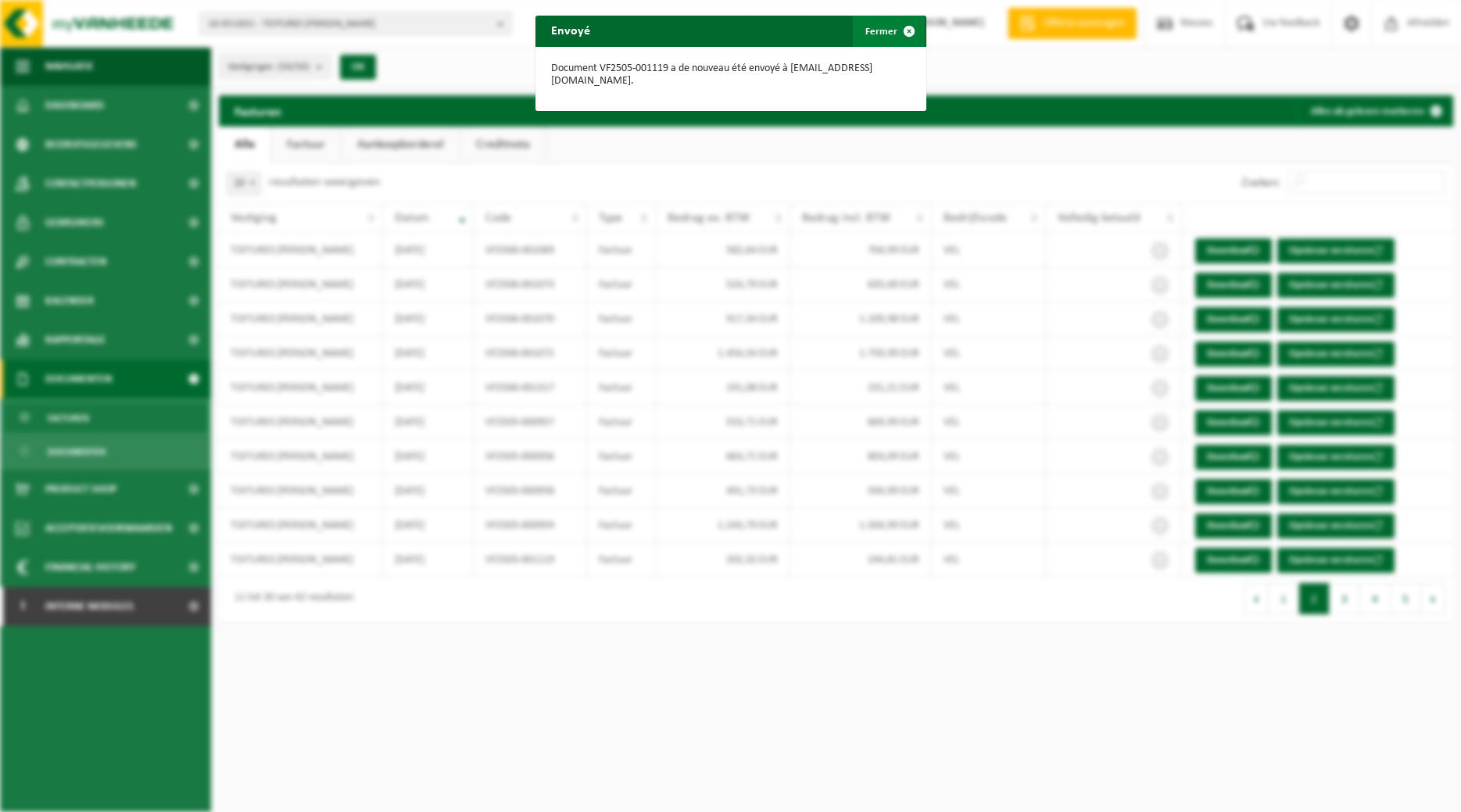
click at [899, 24] on span "button" at bounding box center [909, 31] width 31 height 31
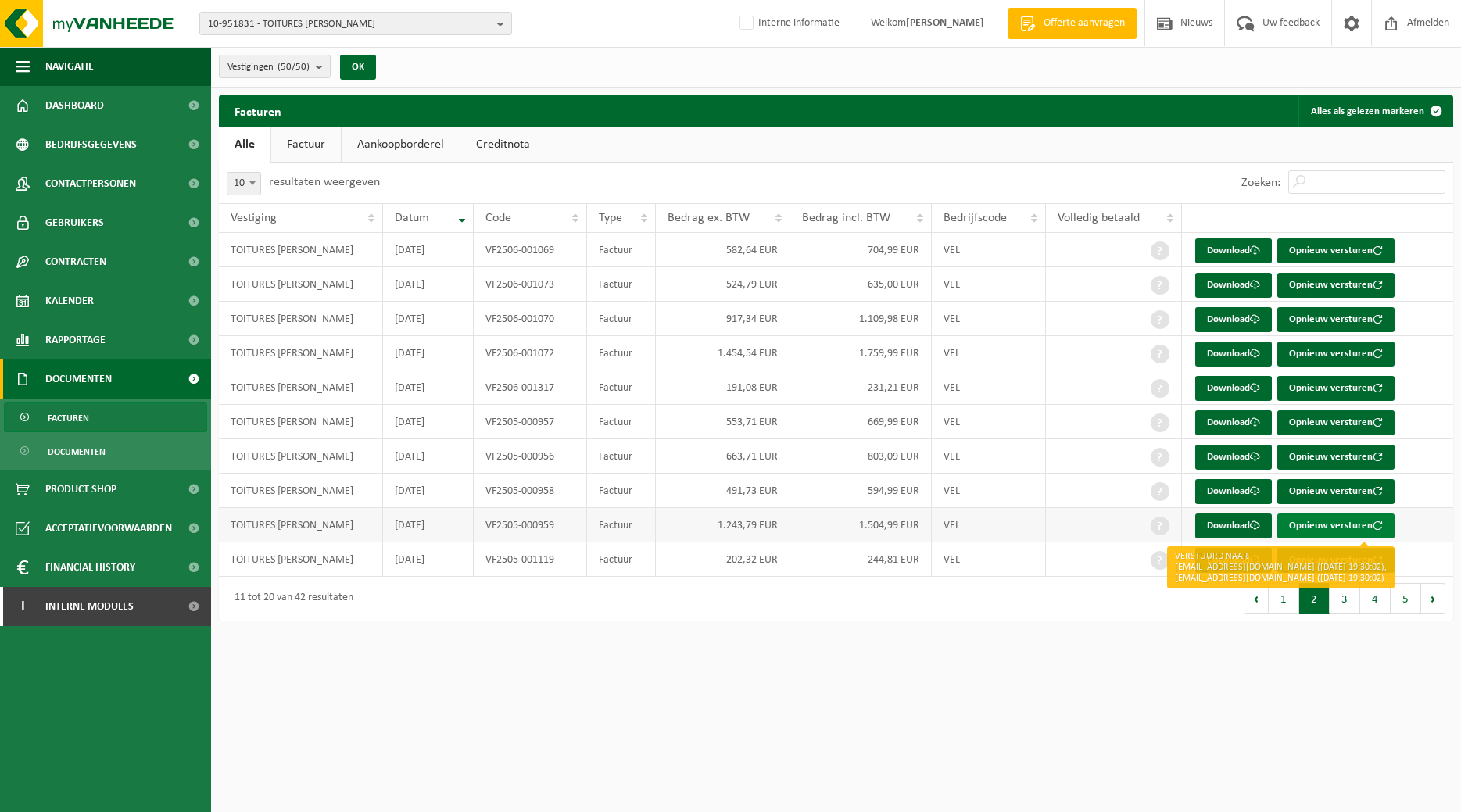
click at [1329, 520] on button "Opnieuw versturen" at bounding box center [1335, 526] width 117 height 25
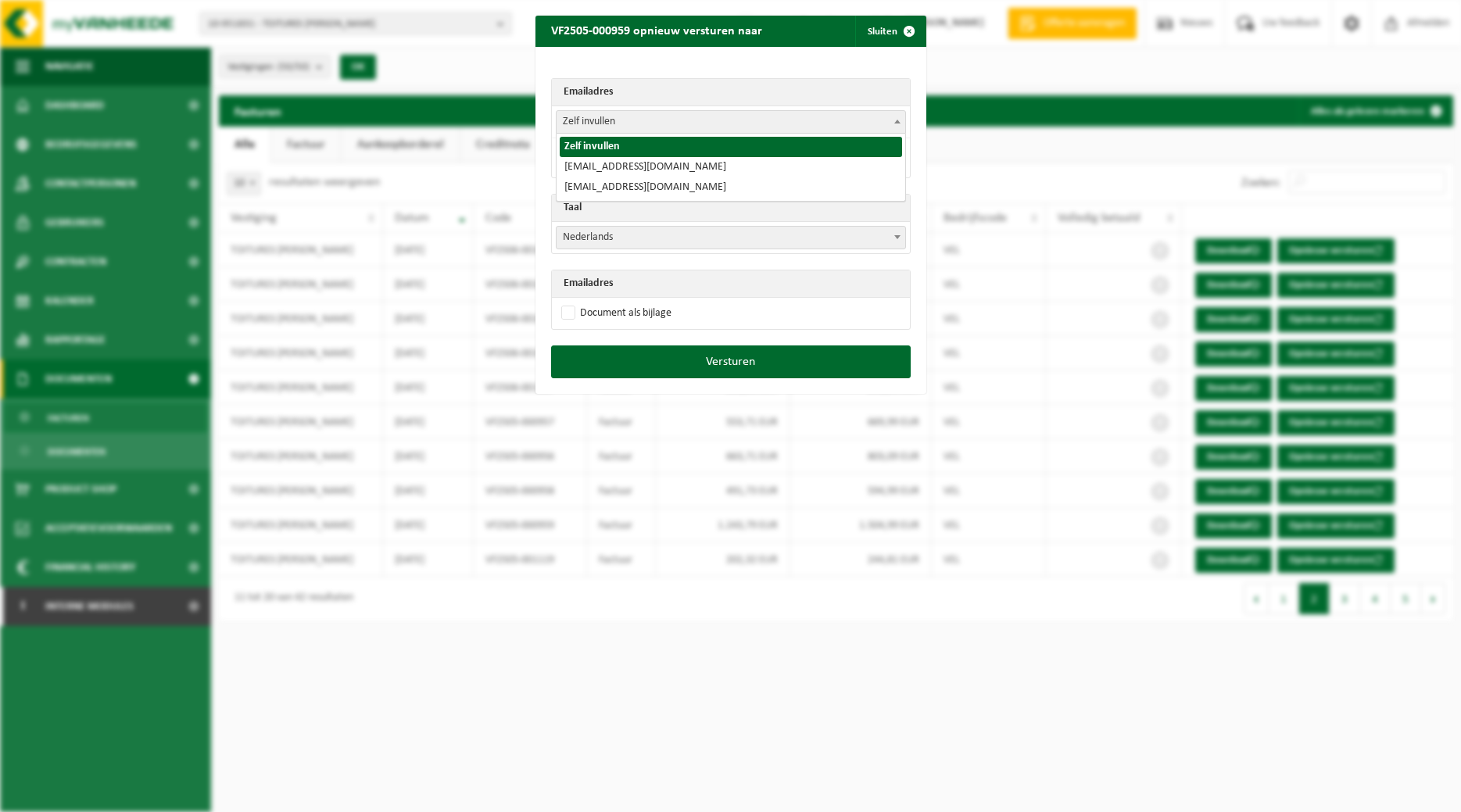
click at [896, 124] on span at bounding box center [898, 120] width 16 height 20
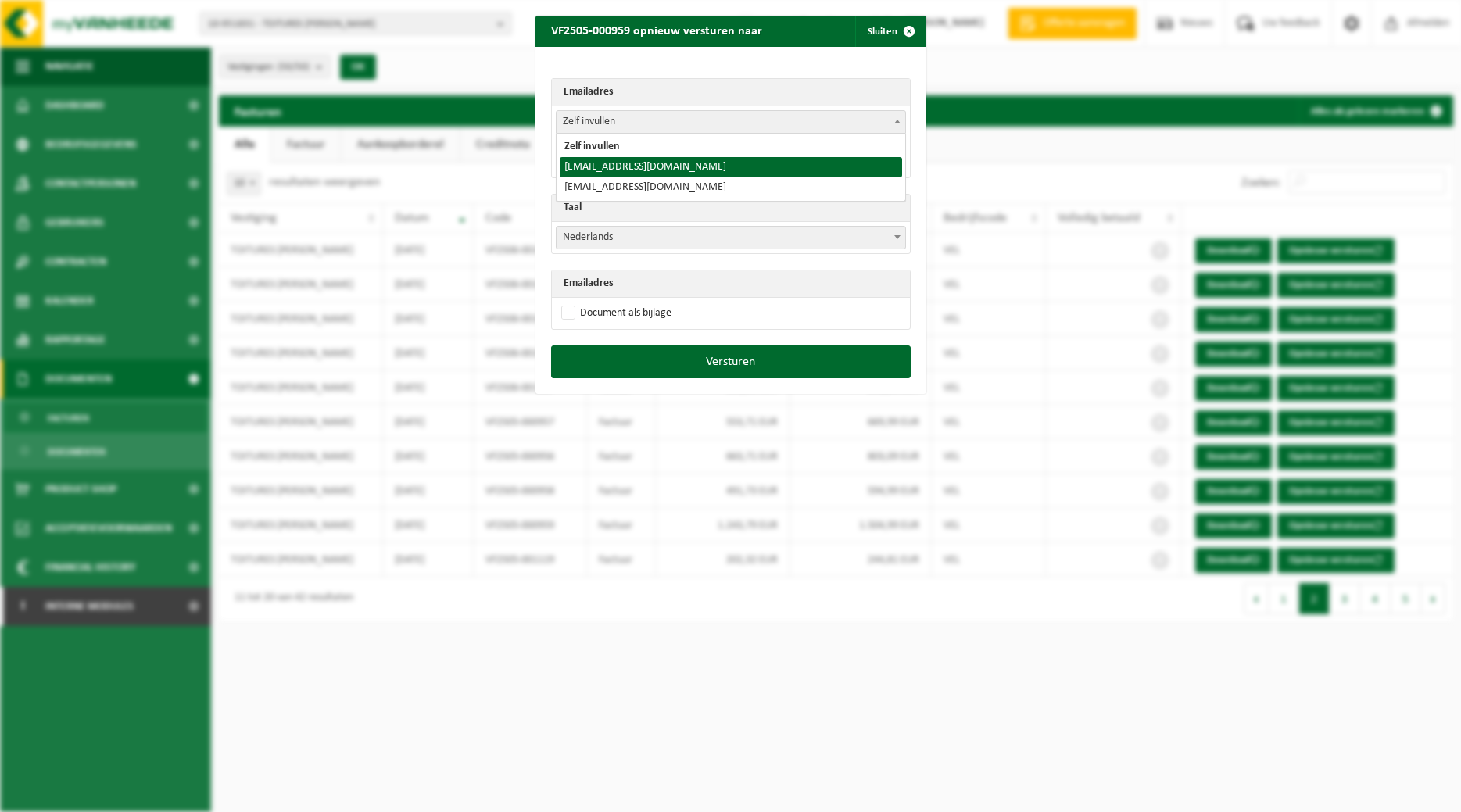
select select "toitures.bertrand@outlook.com"
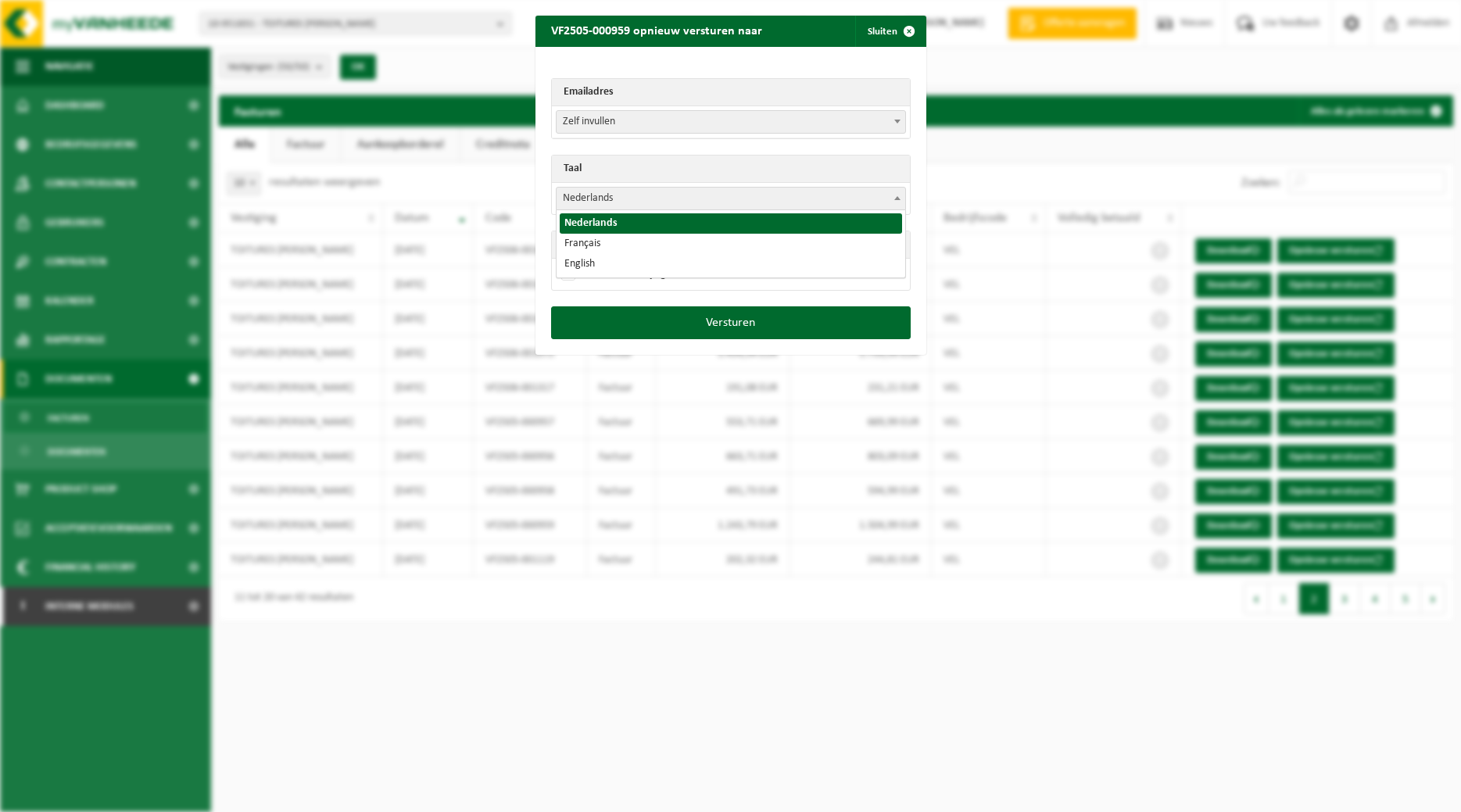
click at [904, 203] on span at bounding box center [898, 198] width 16 height 20
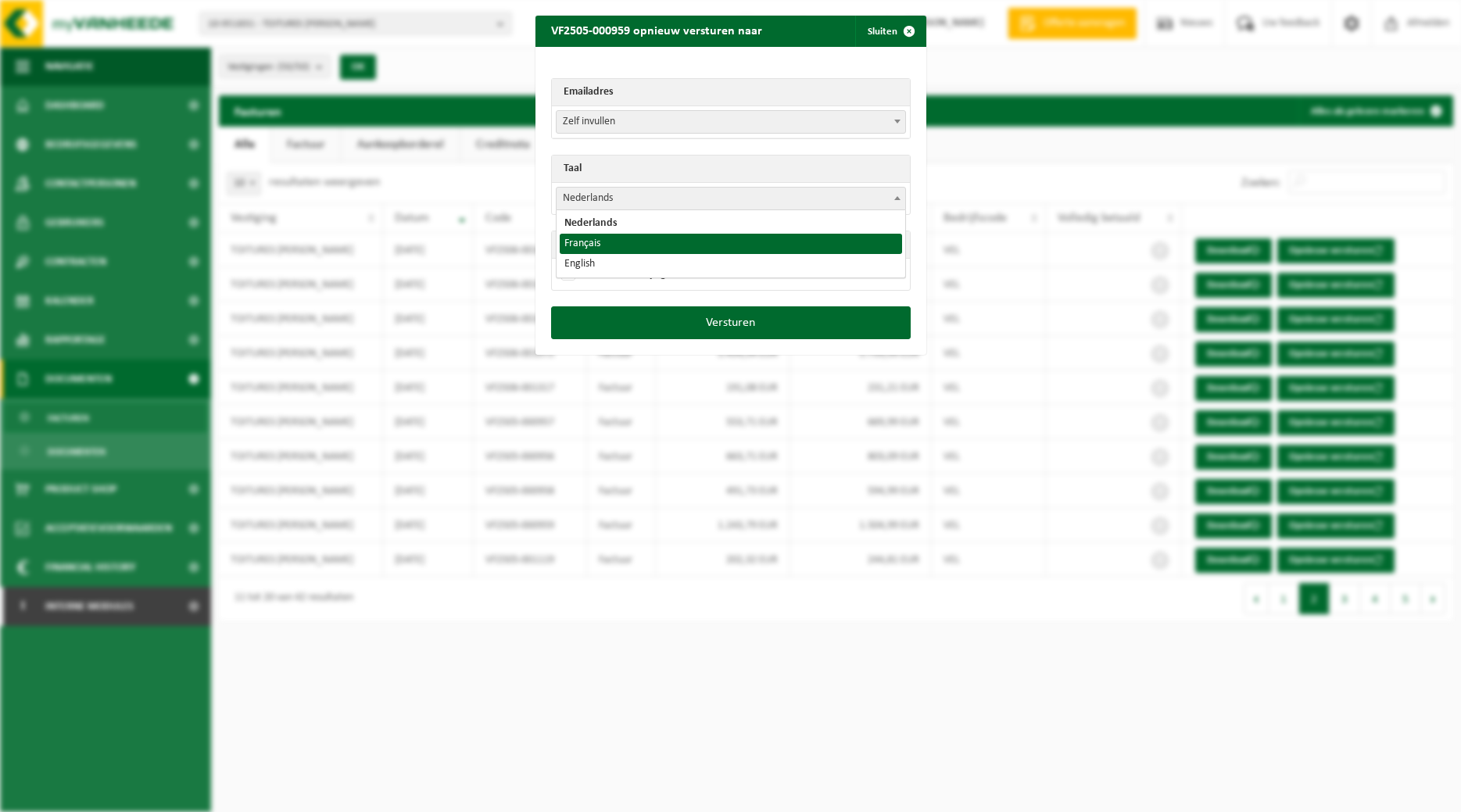
select select "fr"
click at [635, 272] on label "Document als bijlage" at bounding box center [615, 274] width 113 height 23
click at [635, 263] on input "Document als bijlage" at bounding box center [749, 262] width 391 height 1
checkbox input "true"
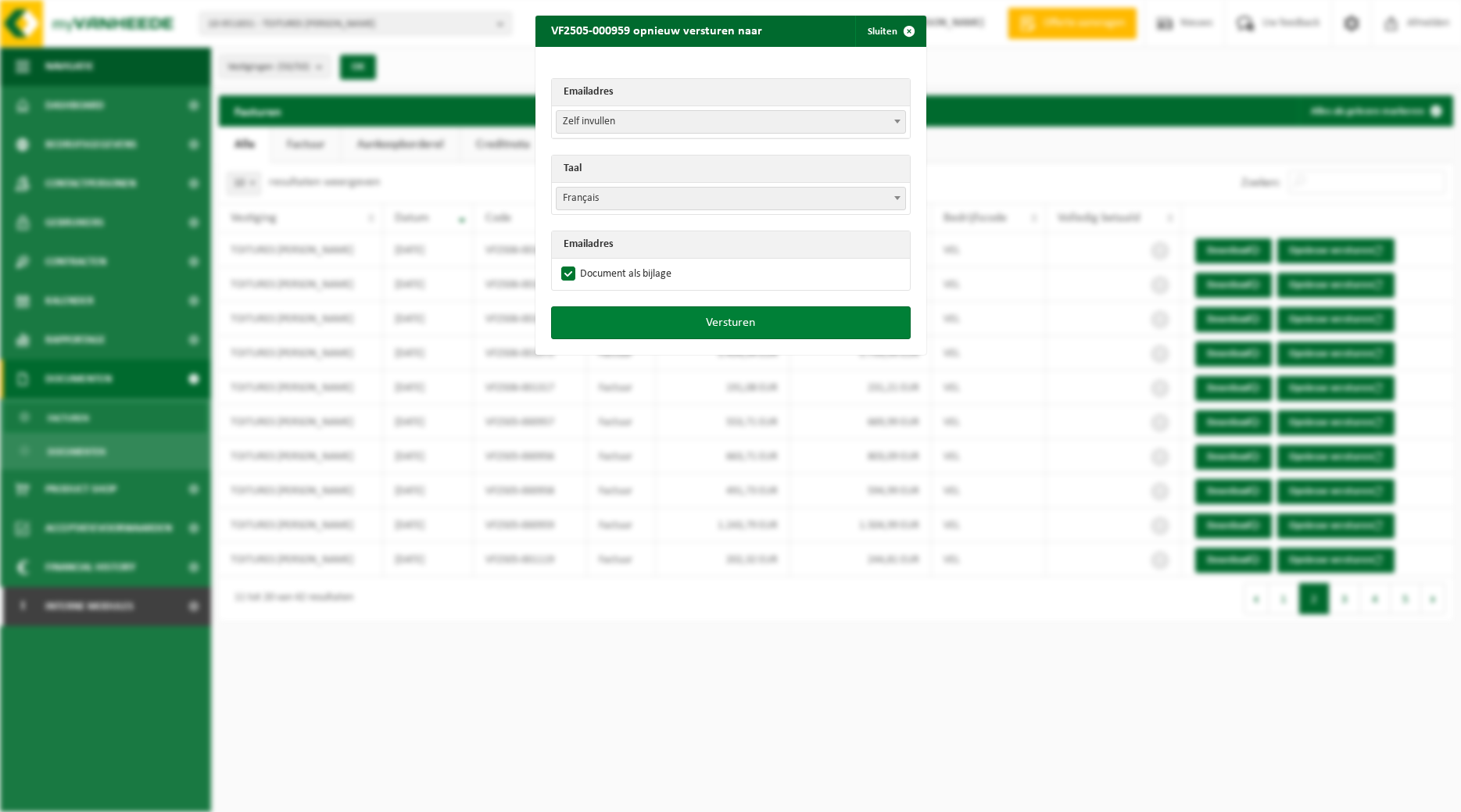
click at [655, 326] on button "Versturen" at bounding box center [730, 323] width 360 height 33
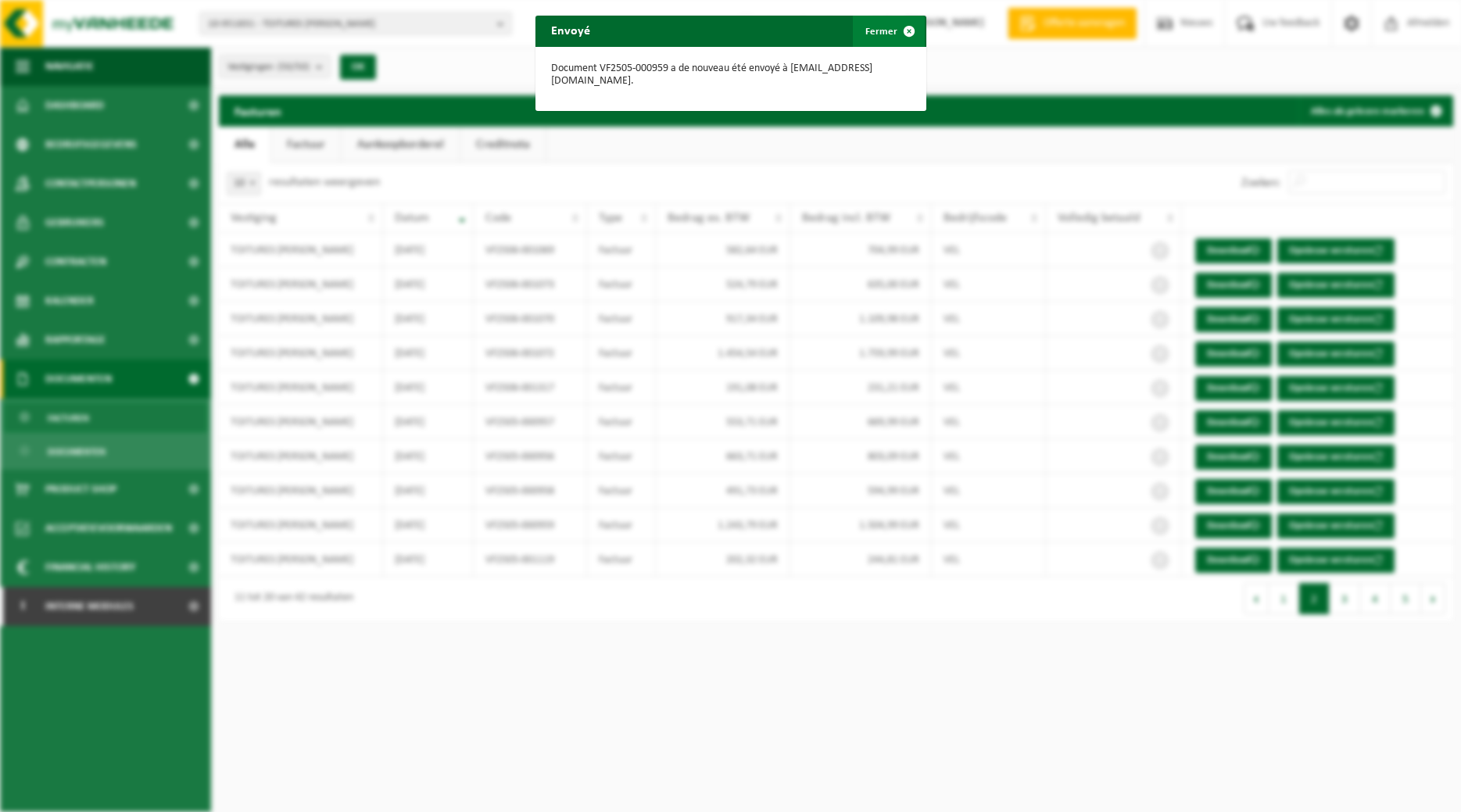
click at [913, 22] on span "button" at bounding box center [909, 31] width 31 height 31
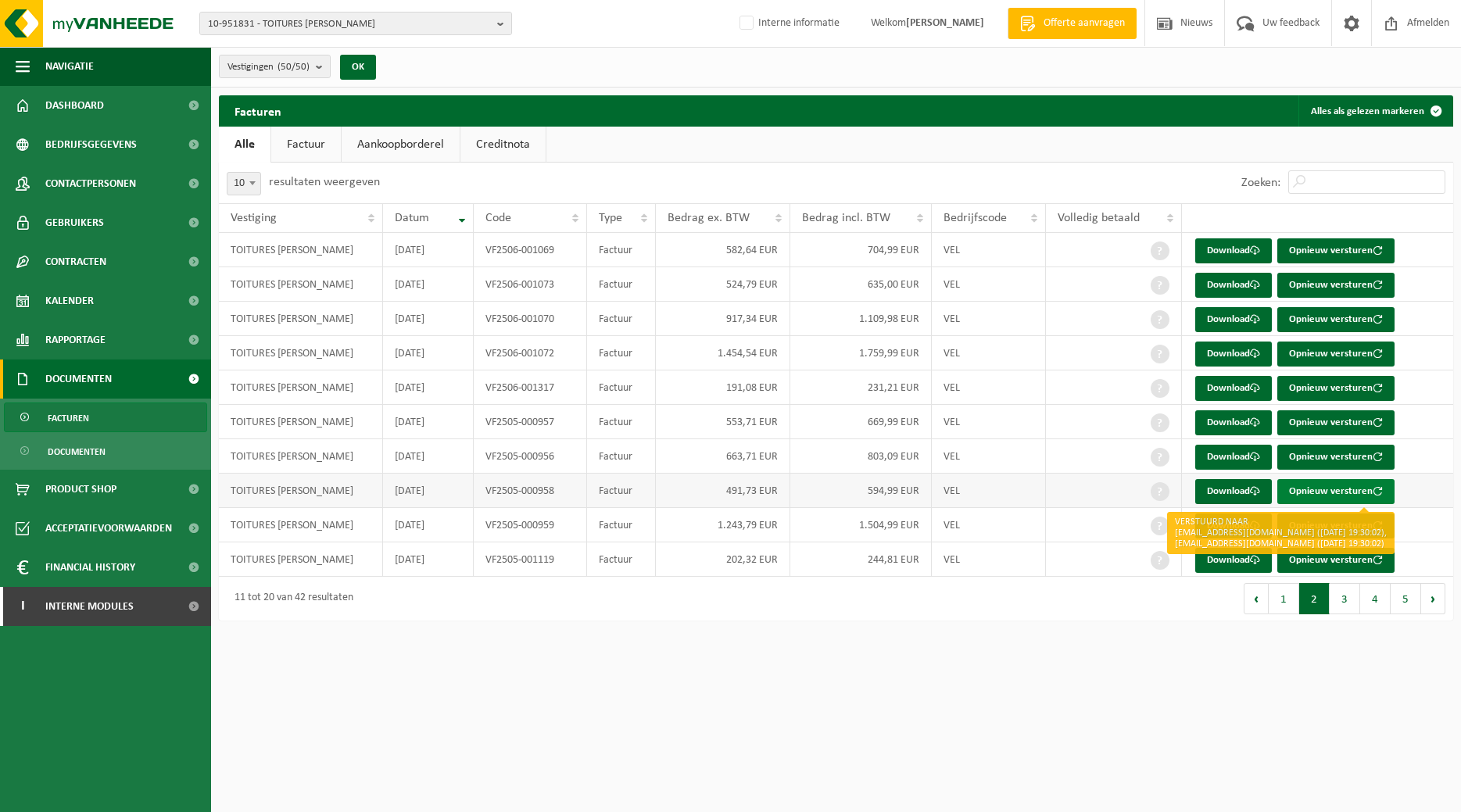
click at [1334, 488] on button "Opnieuw versturen" at bounding box center [1335, 491] width 117 height 25
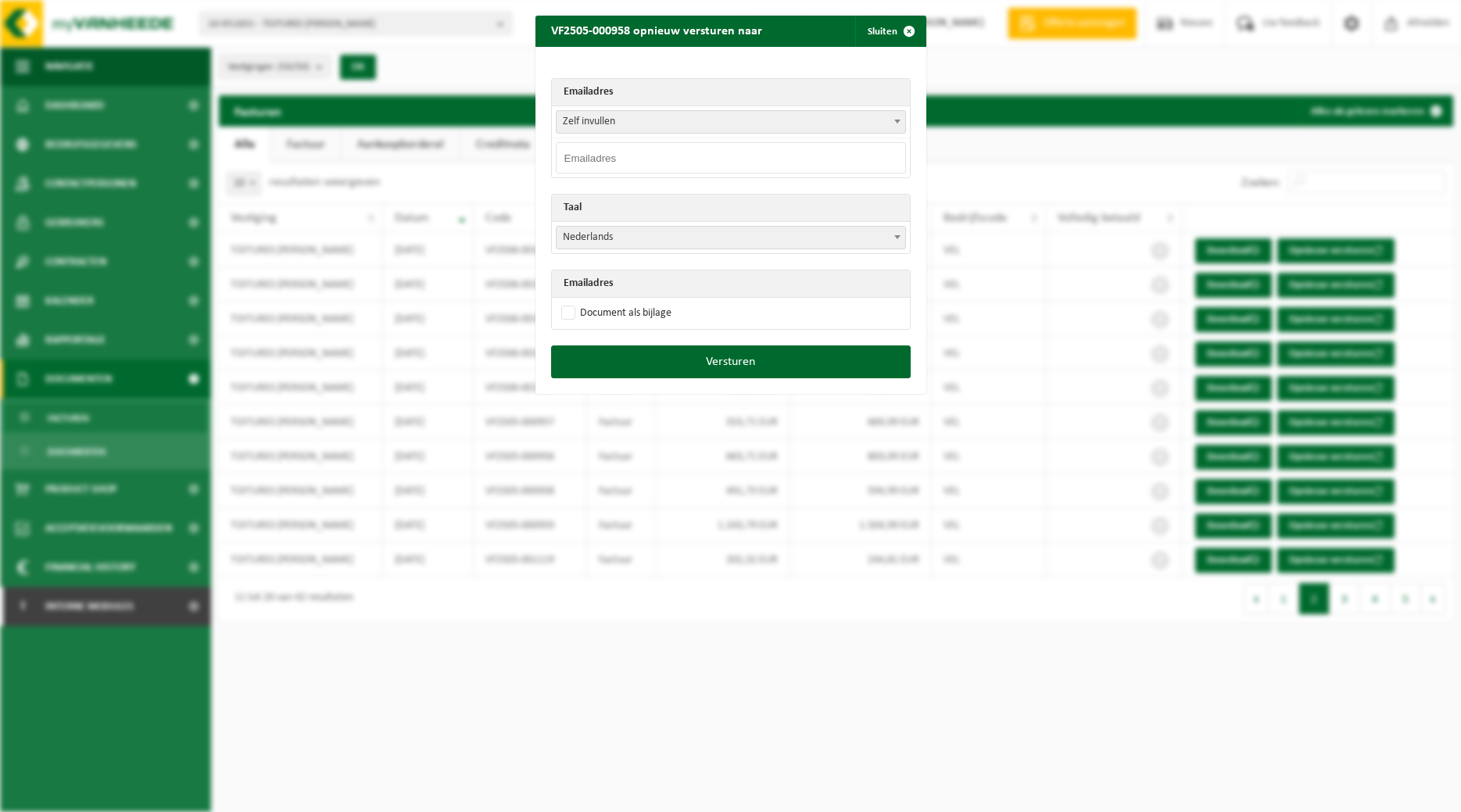
click at [895, 122] on b at bounding box center [897, 121] width 6 height 4
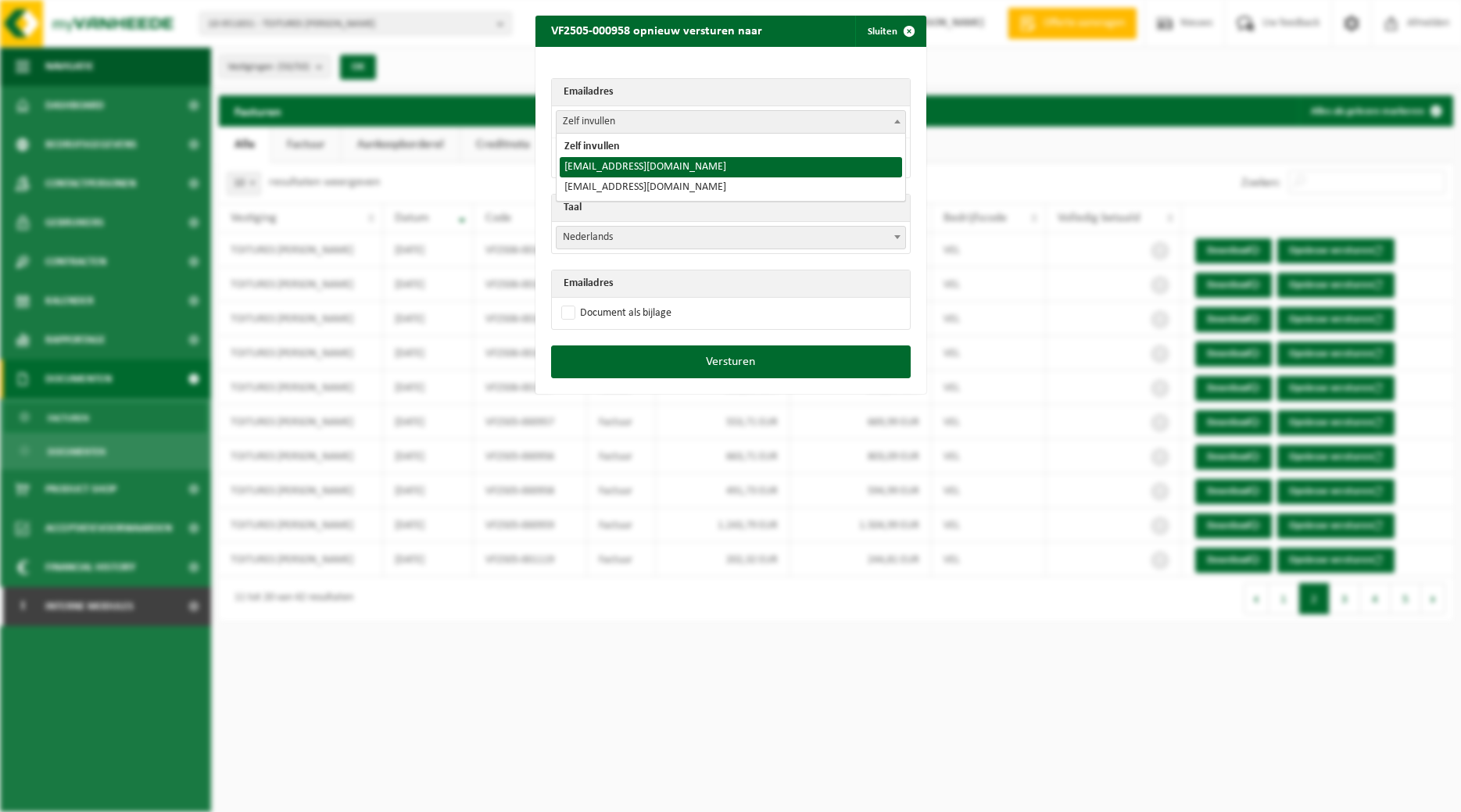
select select "toitures.bertrand@outlook.com"
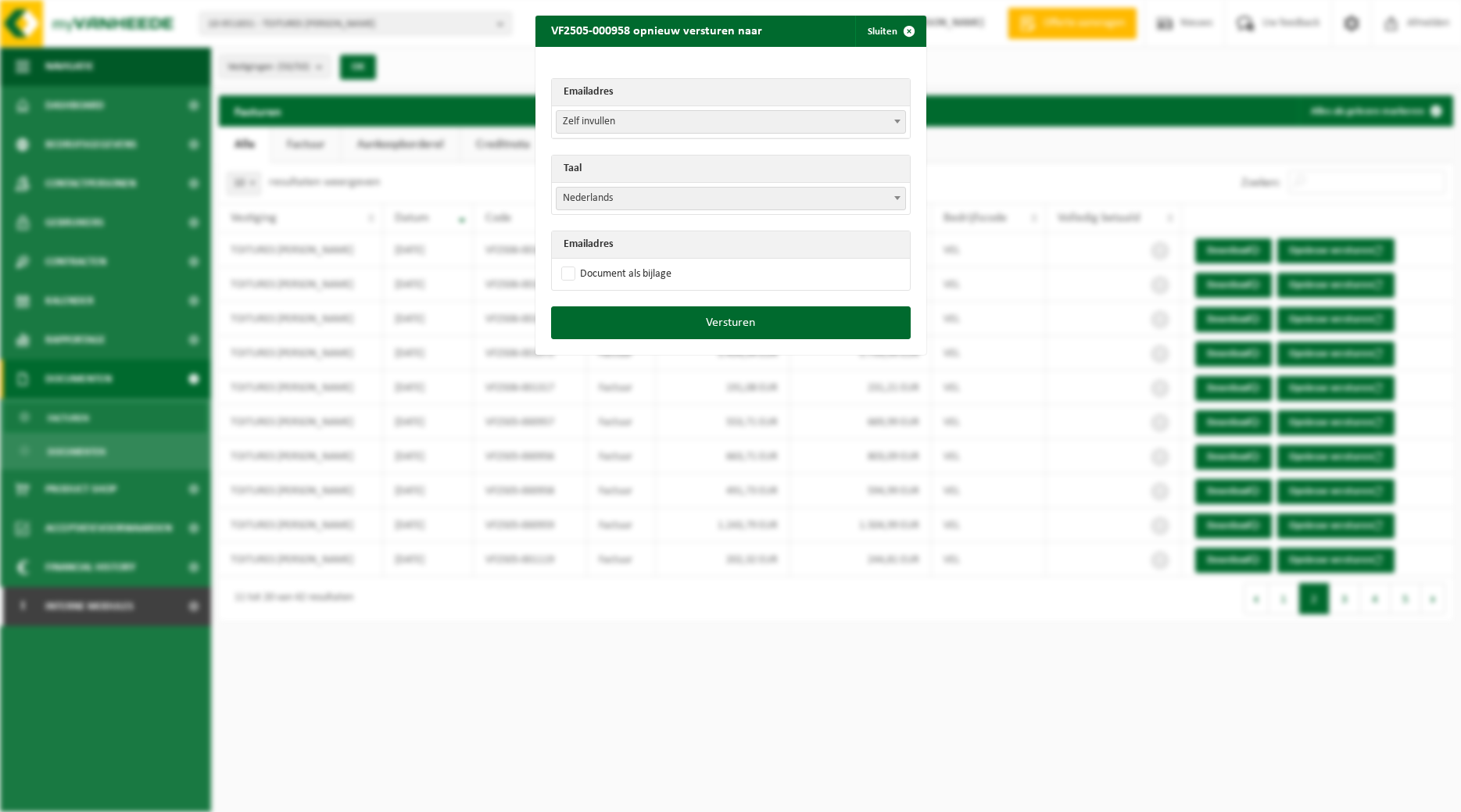
click at [892, 202] on span at bounding box center [898, 198] width 16 height 20
select select "fr"
click at [651, 272] on label "Document als bijlage" at bounding box center [615, 274] width 113 height 23
click at [651, 263] on input "Document als bijlage" at bounding box center [749, 262] width 391 height 1
checkbox input "true"
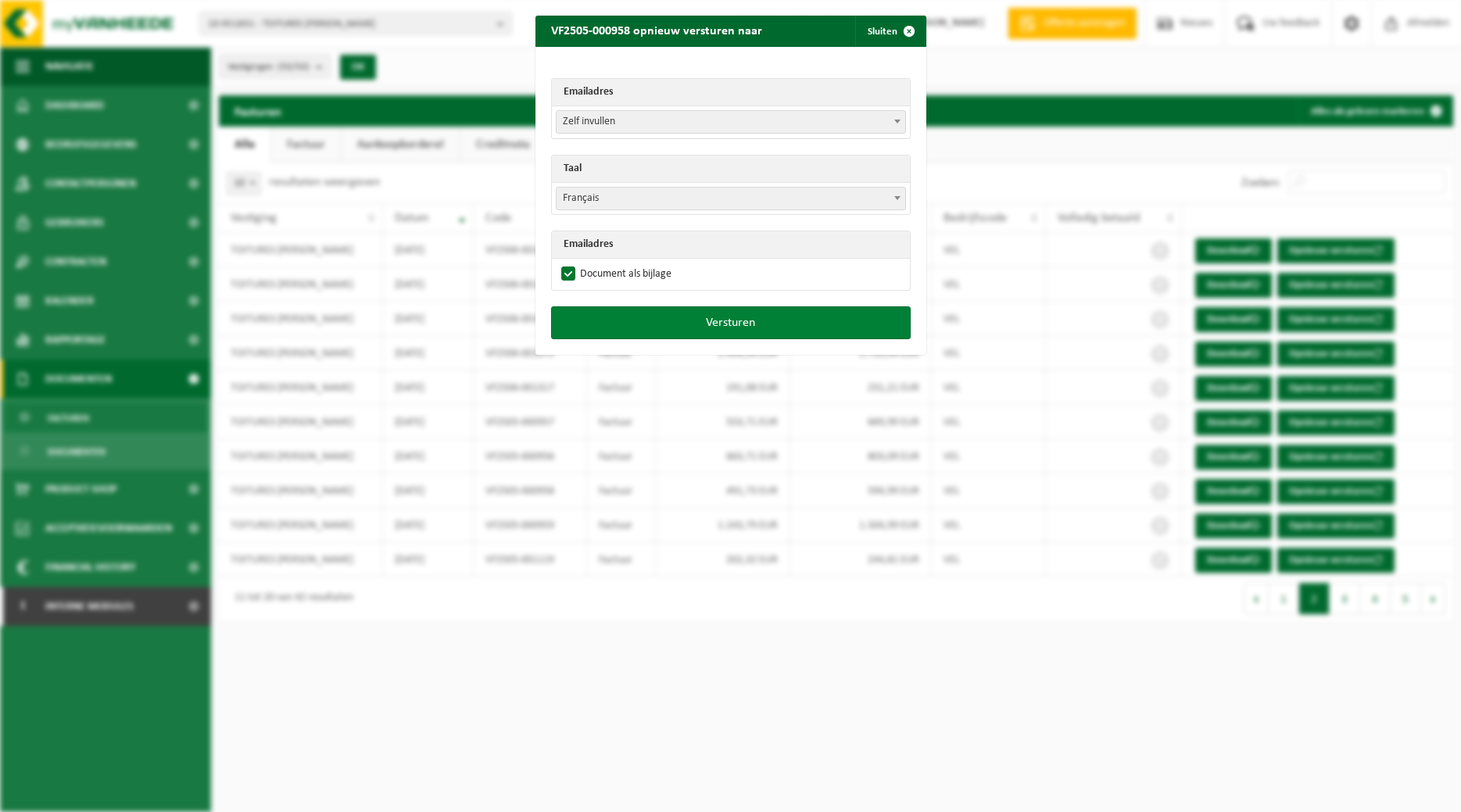
click at [677, 318] on button "Versturen" at bounding box center [730, 323] width 360 height 33
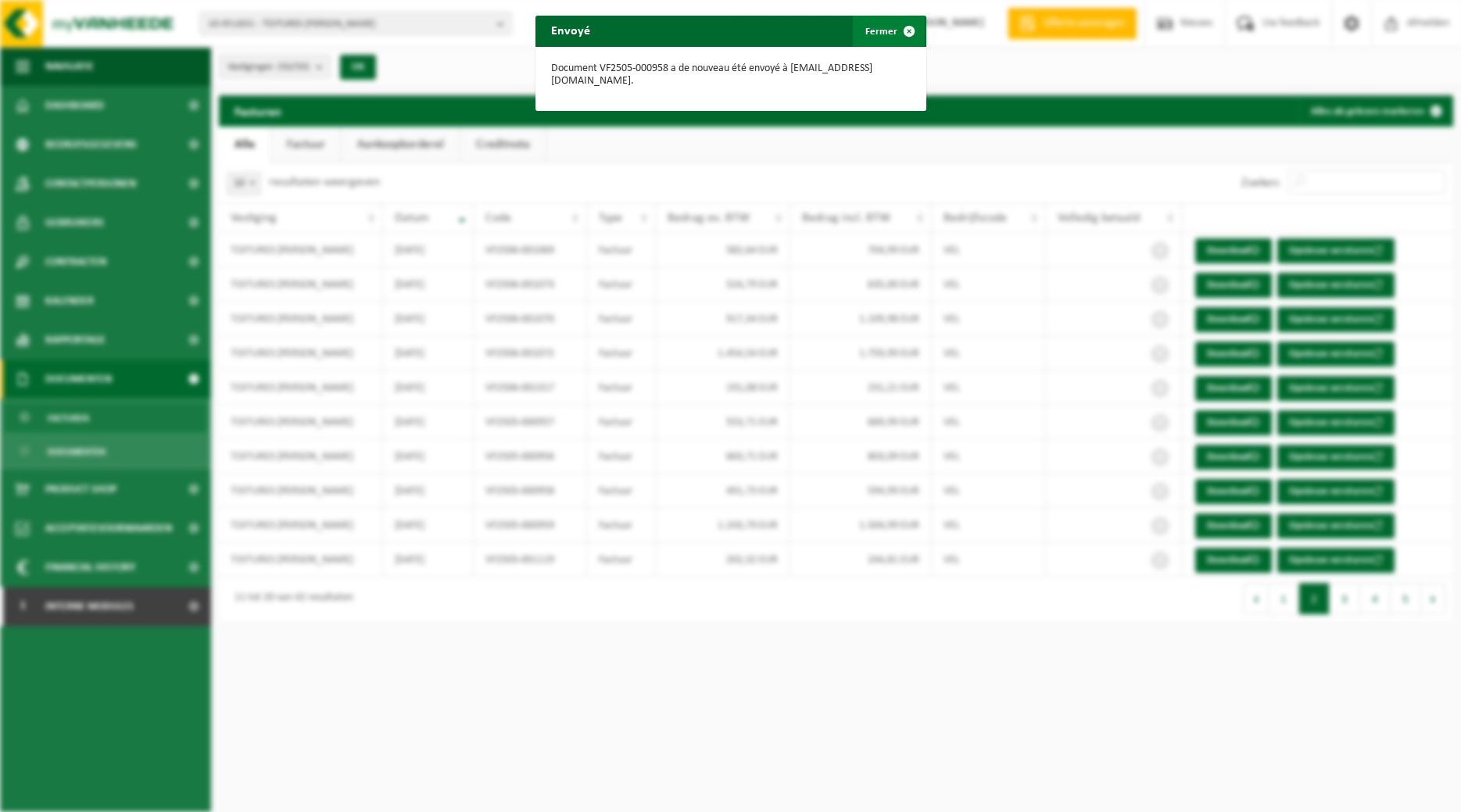
click at [902, 28] on span "button" at bounding box center [909, 31] width 31 height 31
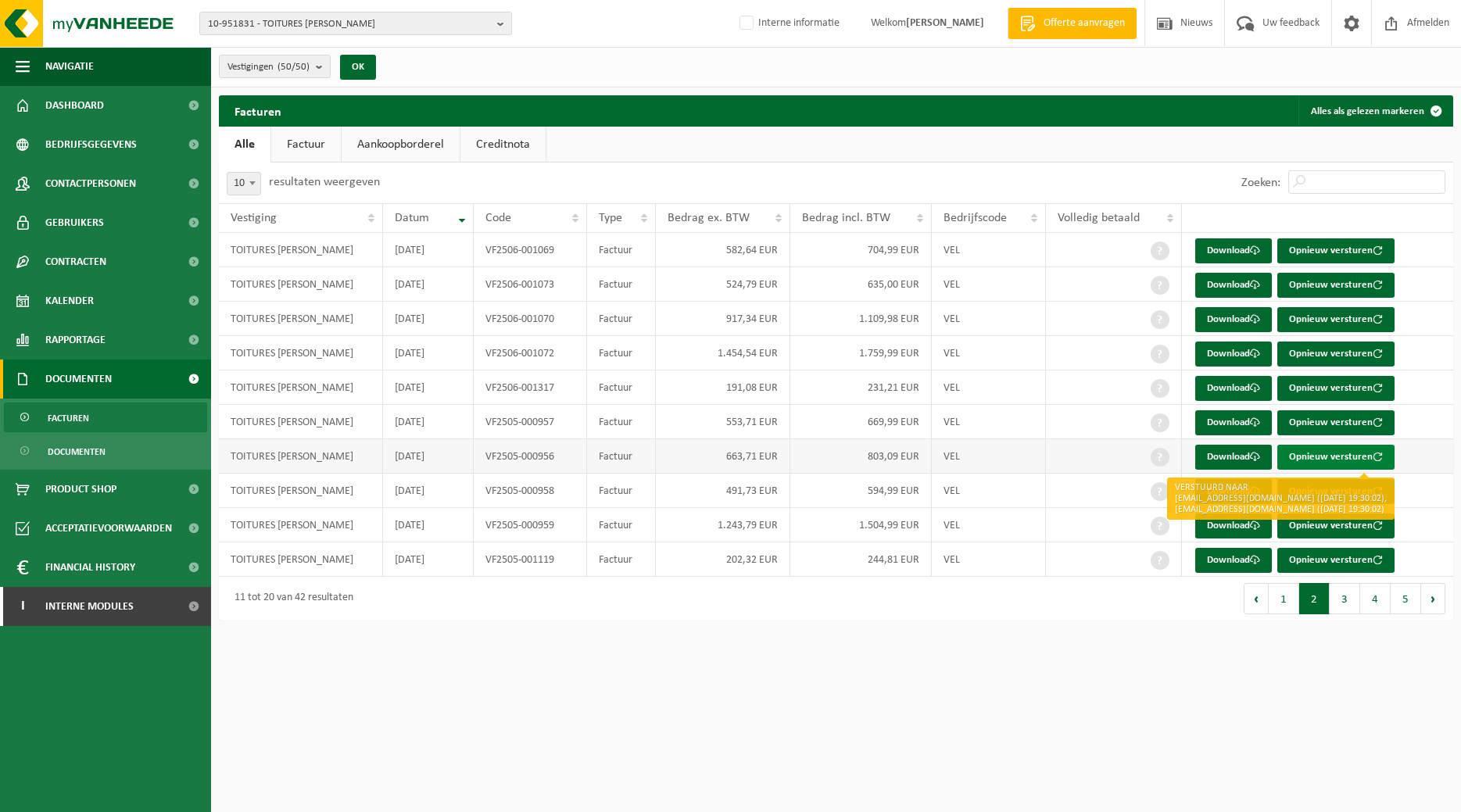
click at [1336, 456] on button "Opnieuw versturen" at bounding box center [1335, 457] width 117 height 25
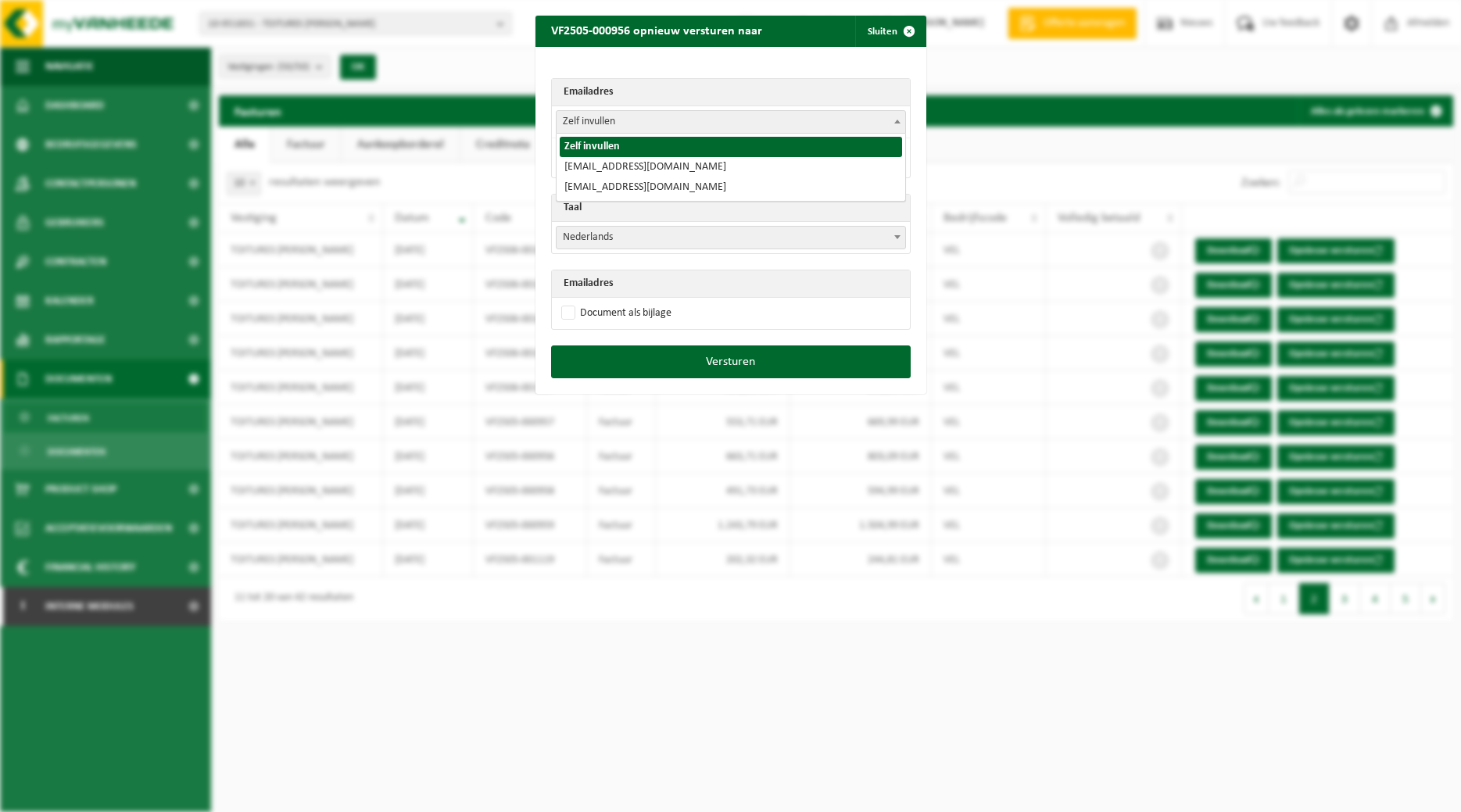
click at [896, 123] on span at bounding box center [898, 120] width 16 height 20
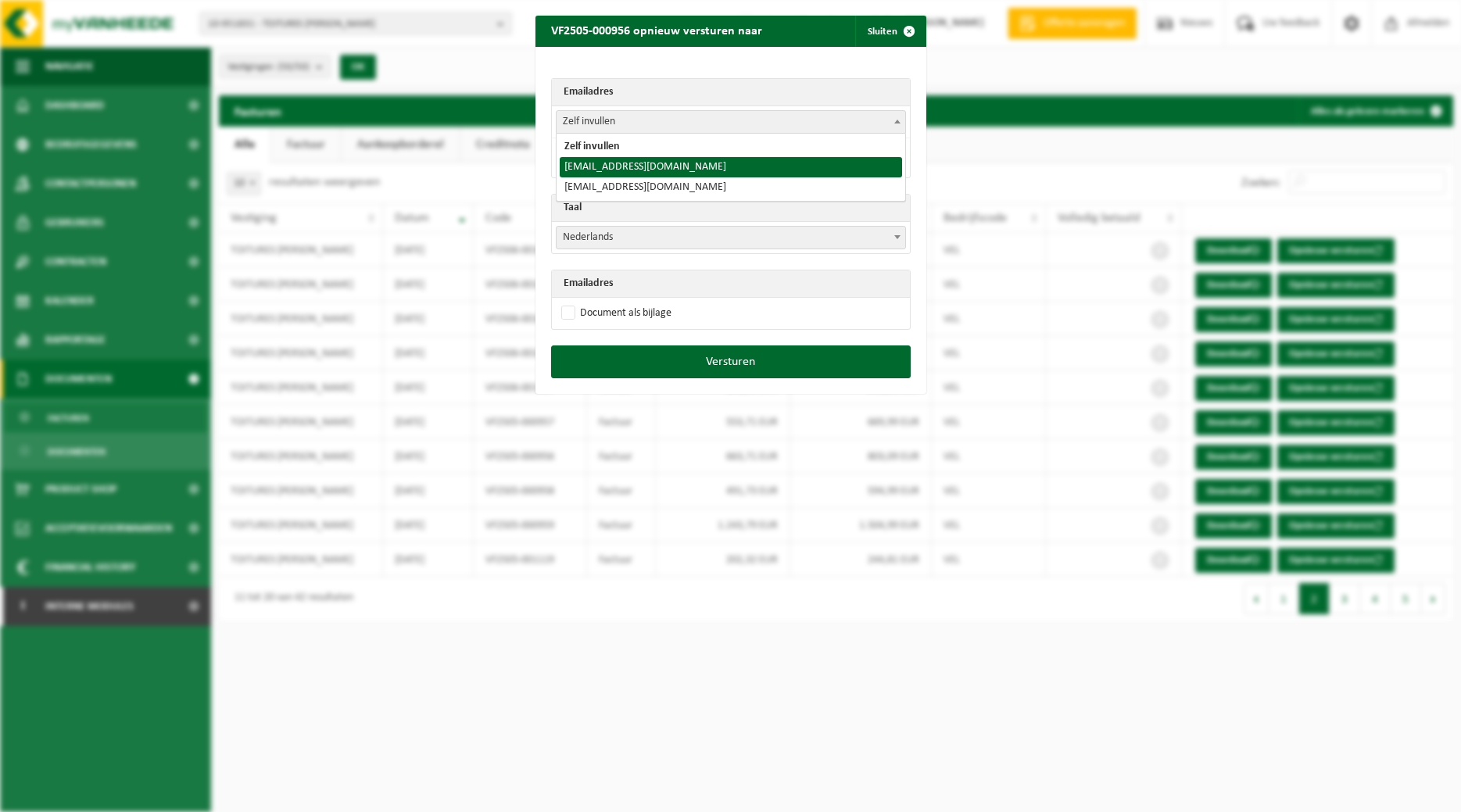
select select "toitures.bertrand@outlook.com"
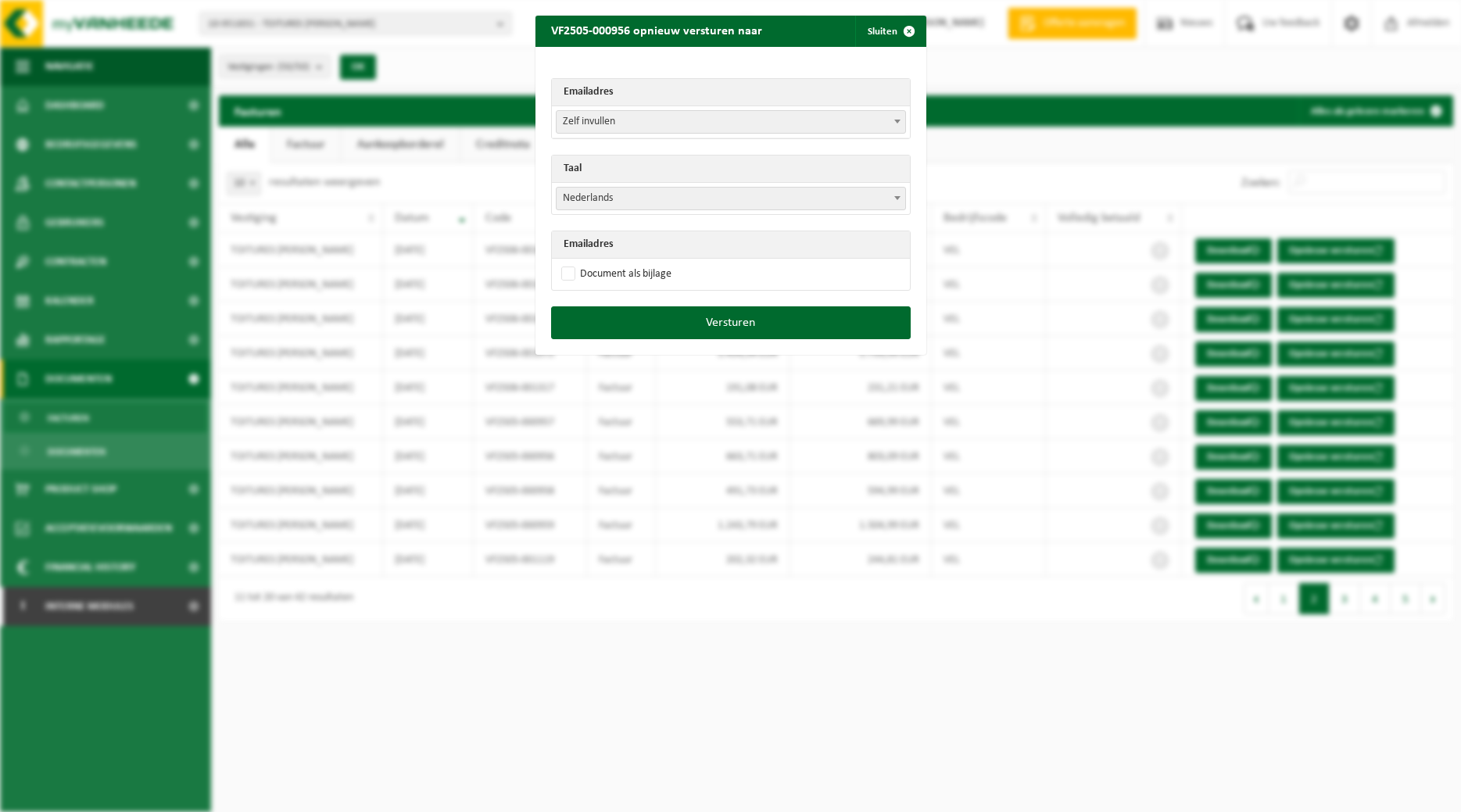
click at [893, 199] on span at bounding box center [898, 198] width 16 height 20
select select "fr"
click at [624, 272] on label "Document als bijlage" at bounding box center [615, 274] width 113 height 23
click at [624, 263] on input "Document als bijlage" at bounding box center [749, 262] width 391 height 1
checkbox input "true"
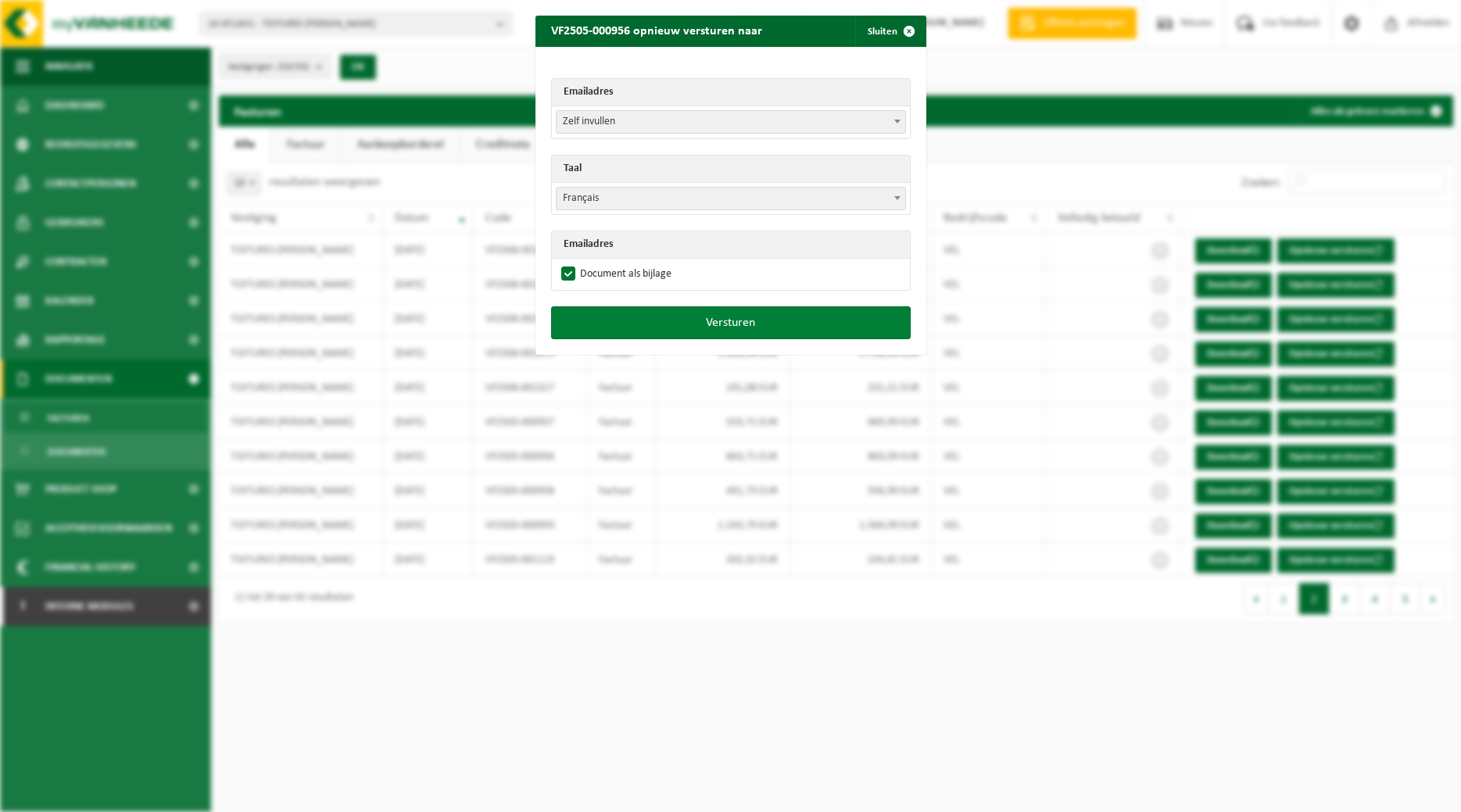
click at [643, 317] on button "Versturen" at bounding box center [730, 323] width 360 height 33
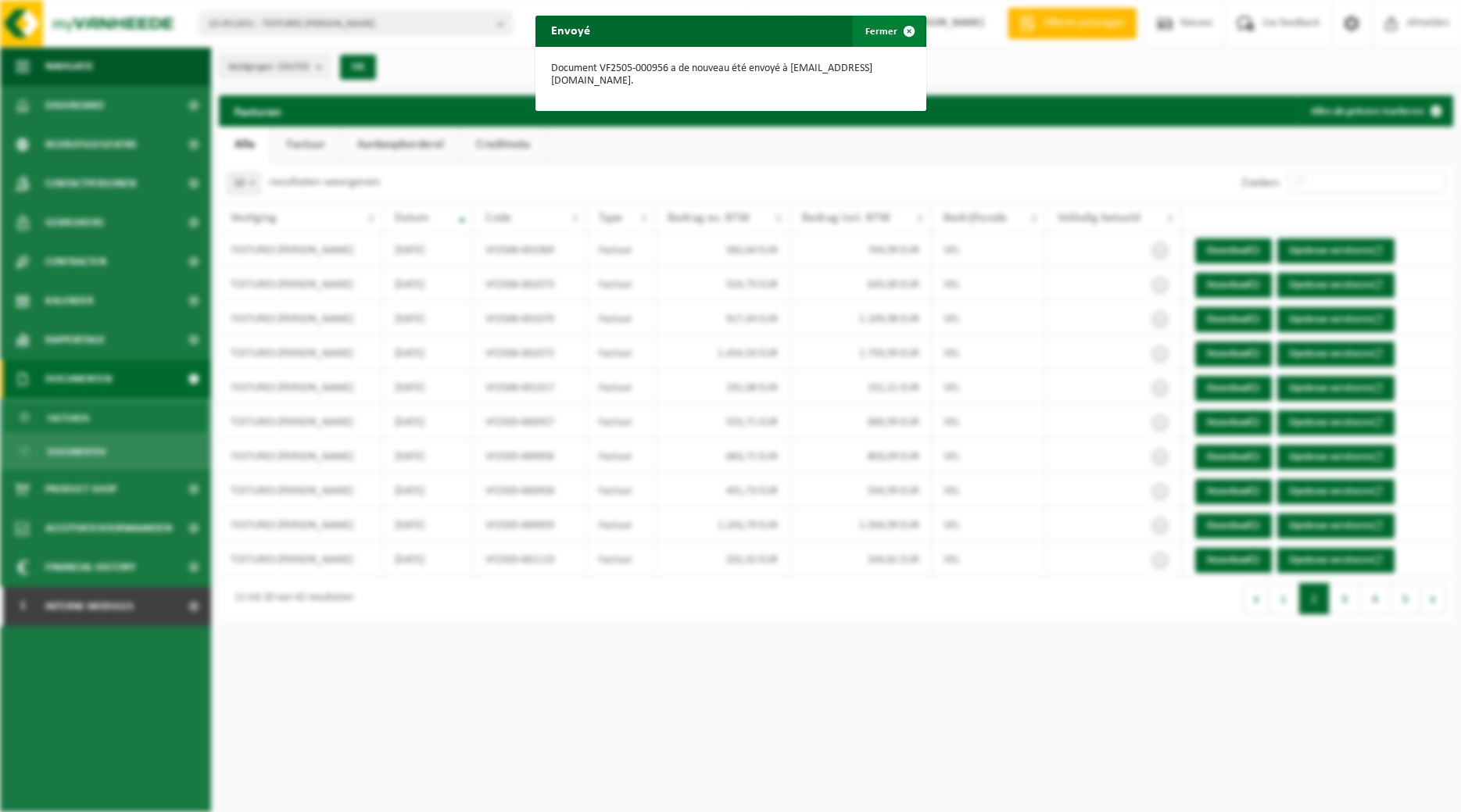
click at [902, 30] on span "button" at bounding box center [909, 31] width 31 height 31
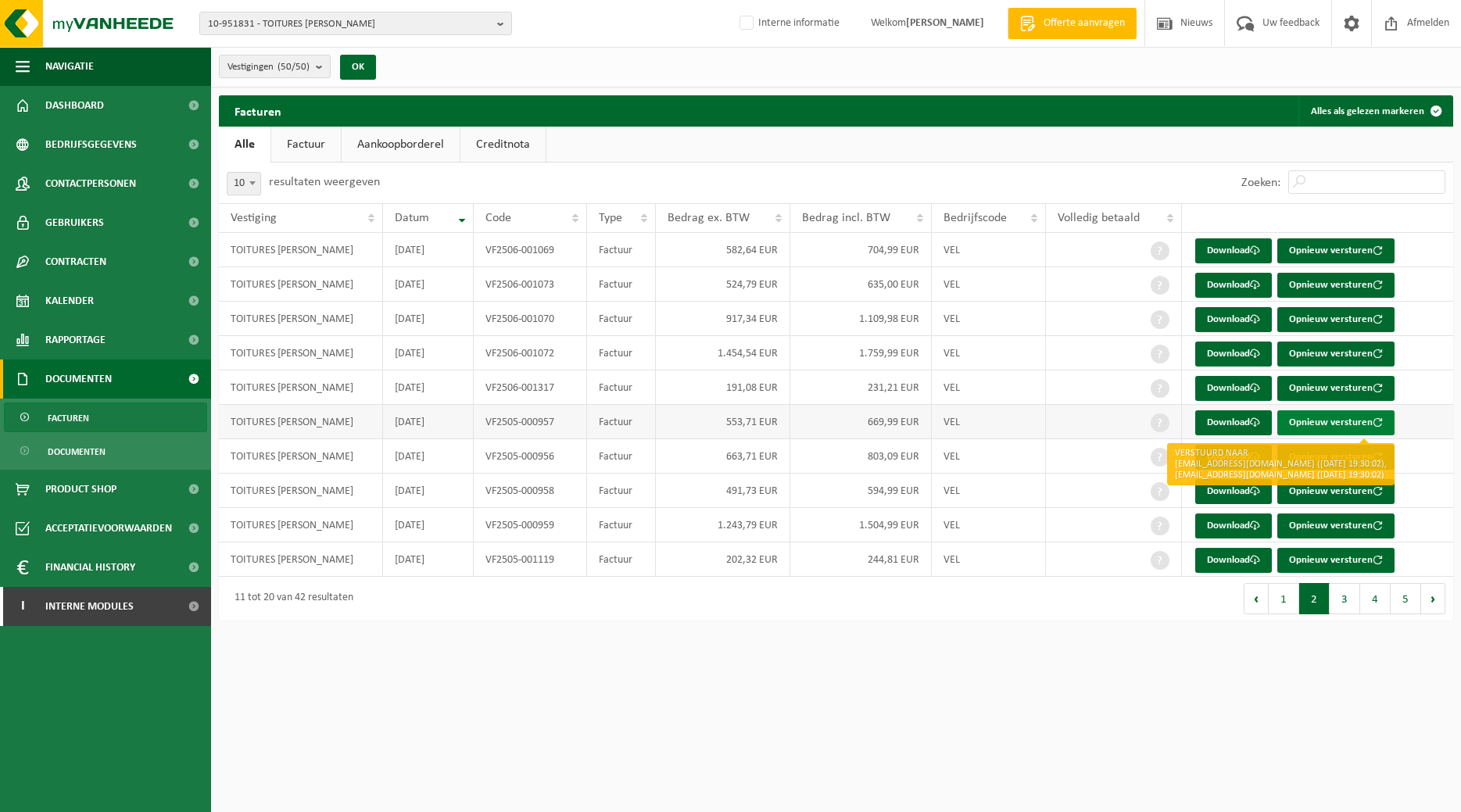
click at [1321, 422] on button "Opnieuw versturen" at bounding box center [1335, 422] width 117 height 25
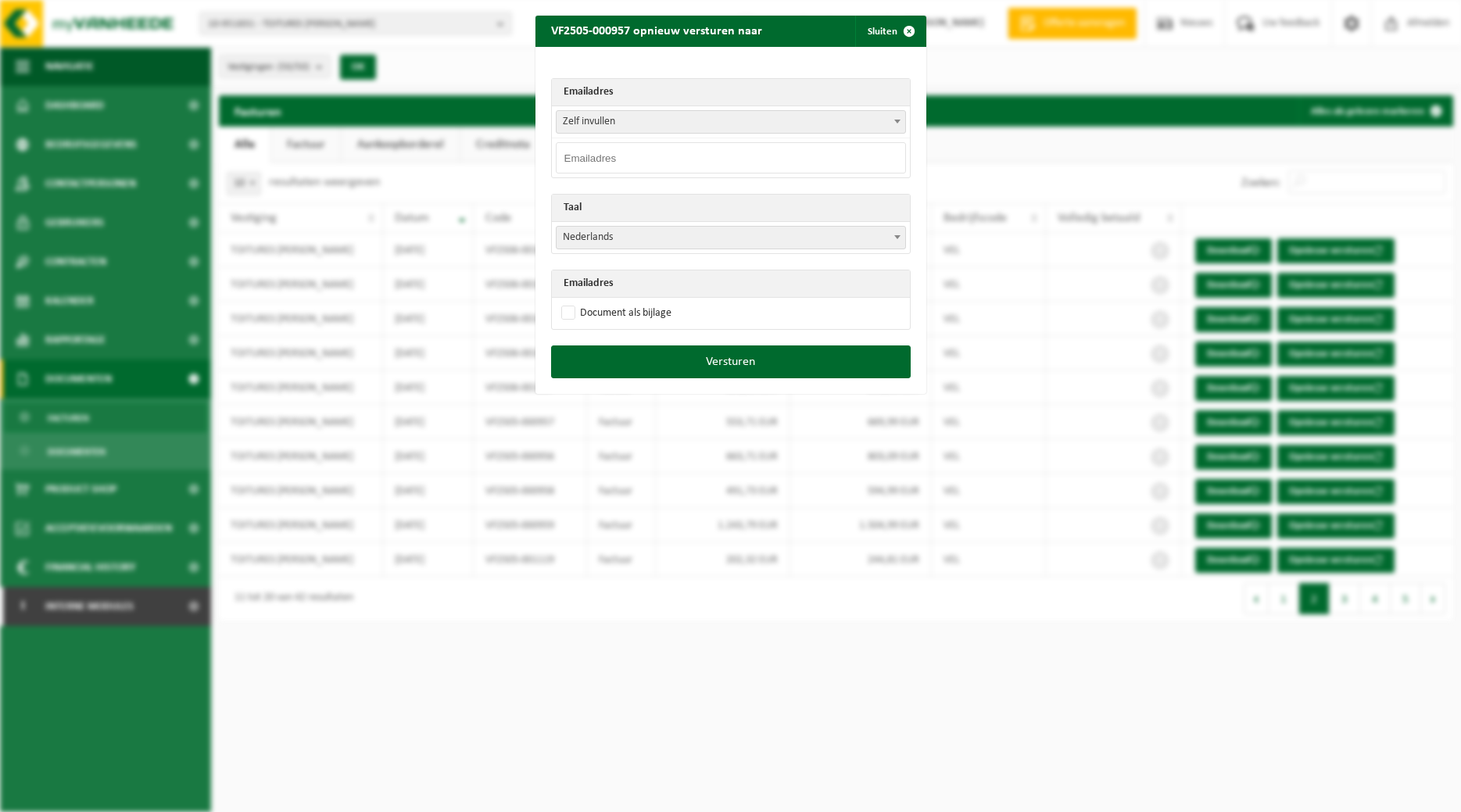
click at [893, 127] on span at bounding box center [898, 120] width 16 height 20
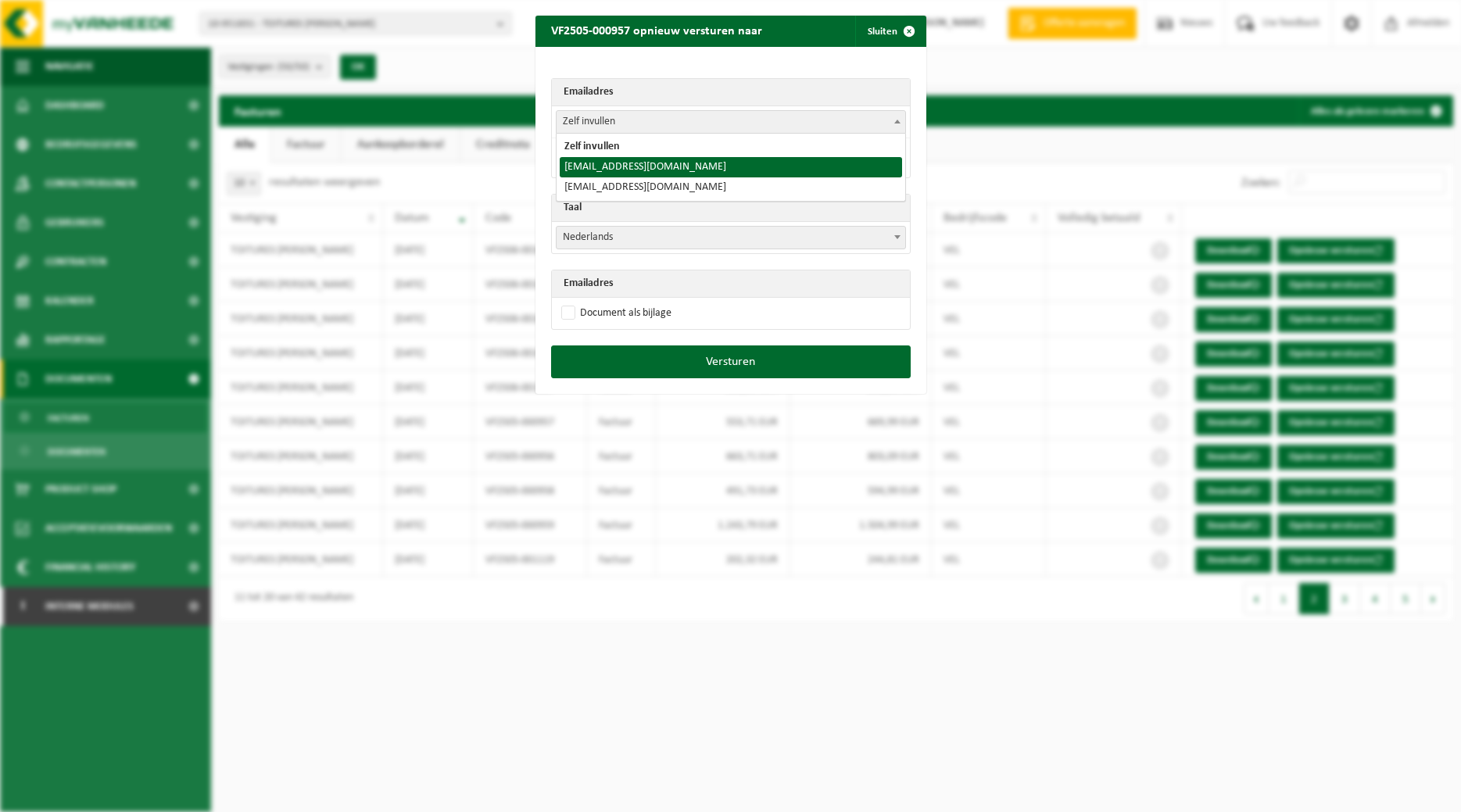
select select "toitures.bertrand@outlook.com"
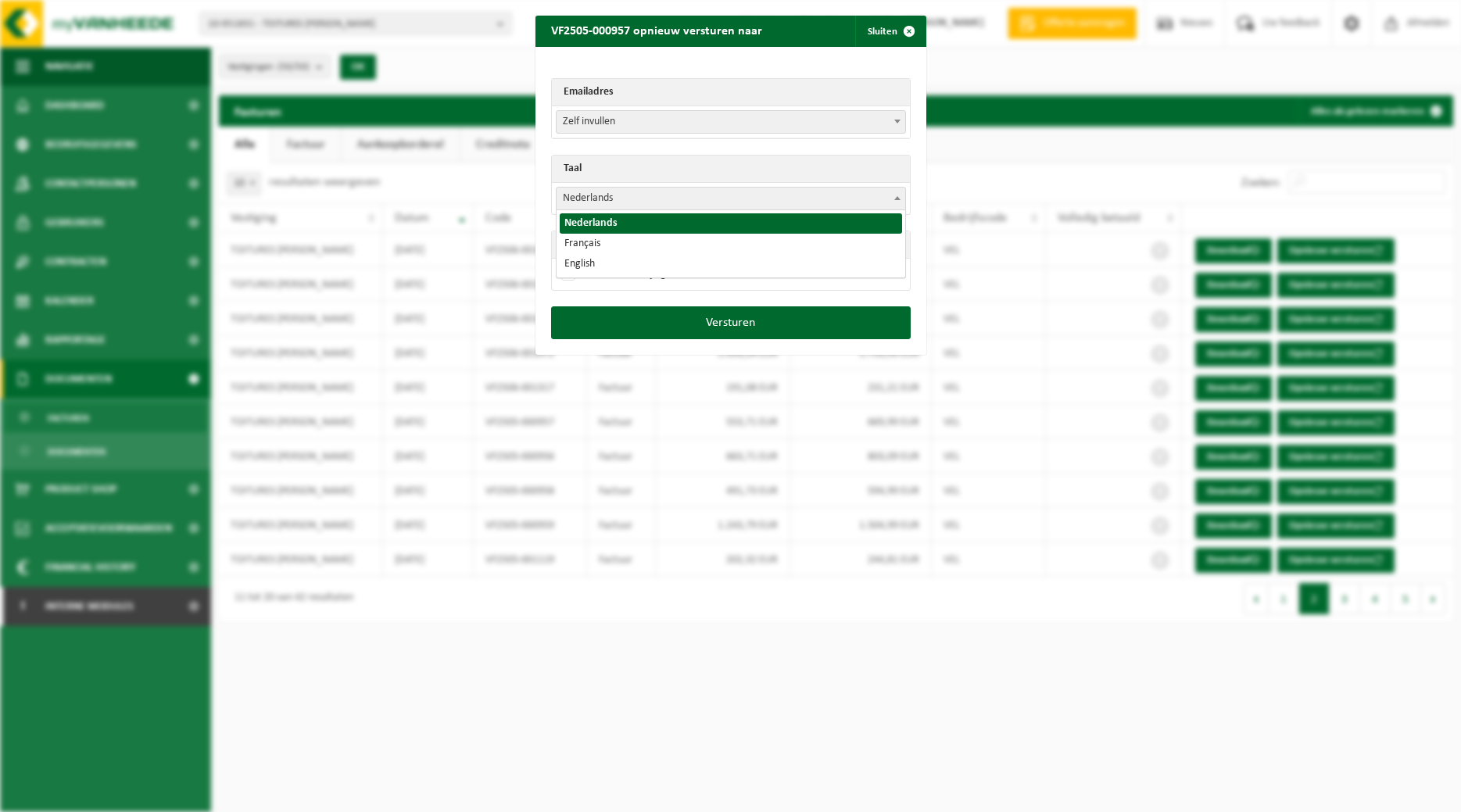
click at [735, 194] on span "Nederlands" at bounding box center [731, 199] width 349 height 22
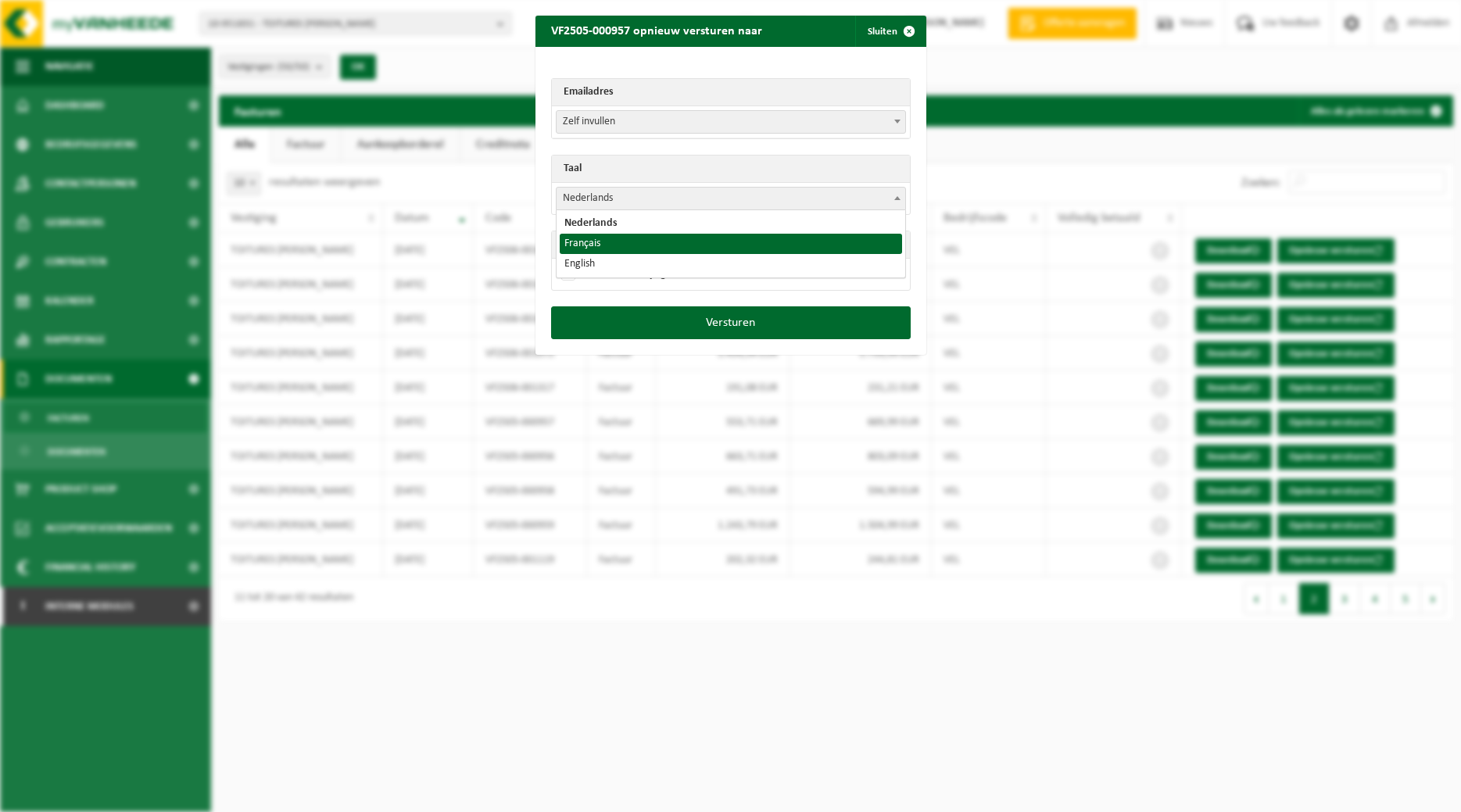
select select "fr"
click at [643, 276] on label "Document als bijlage" at bounding box center [615, 274] width 113 height 23
click at [643, 263] on input "Document als bijlage" at bounding box center [749, 262] width 391 height 1
checkbox input "true"
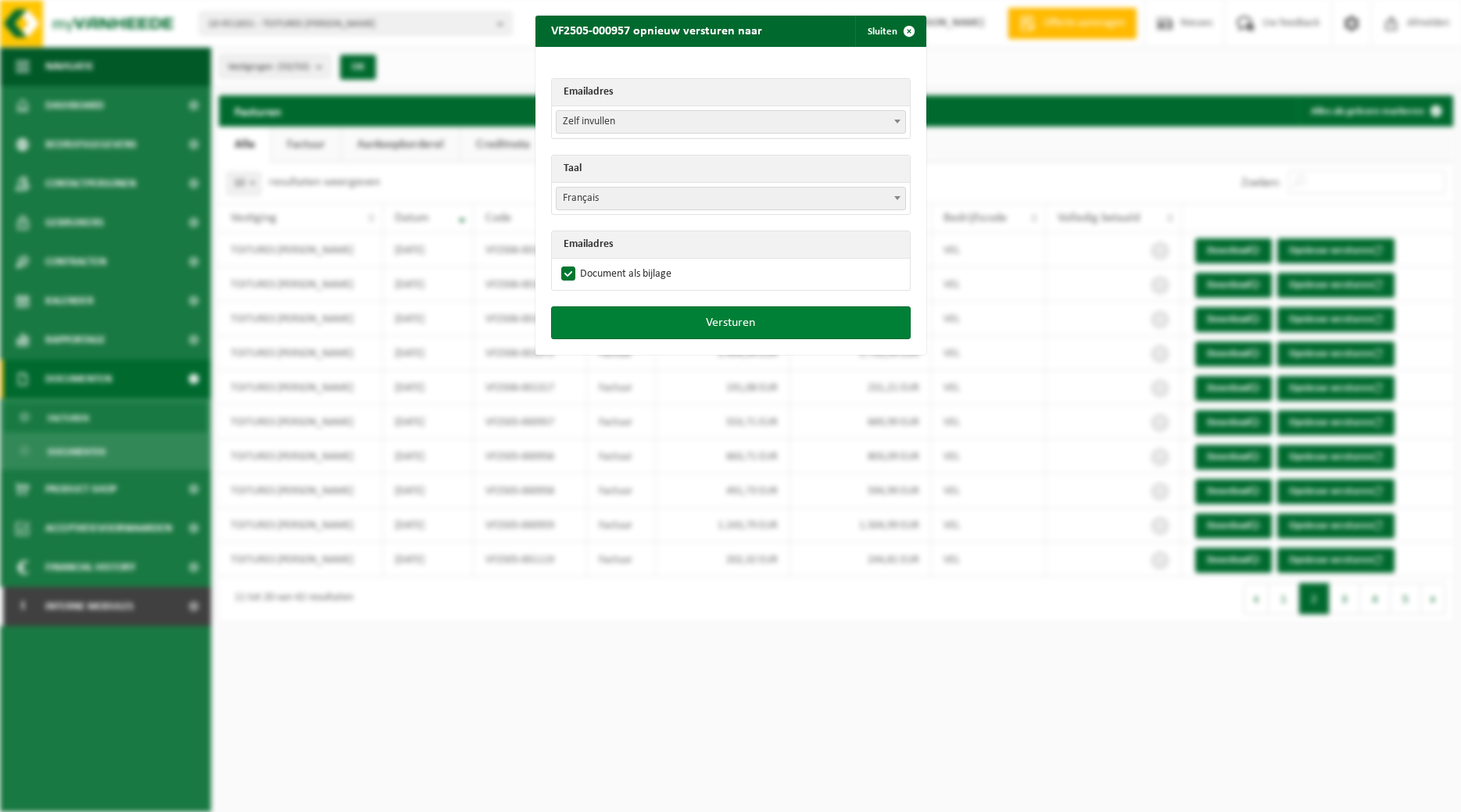
click at [653, 322] on button "Versturen" at bounding box center [730, 323] width 360 height 33
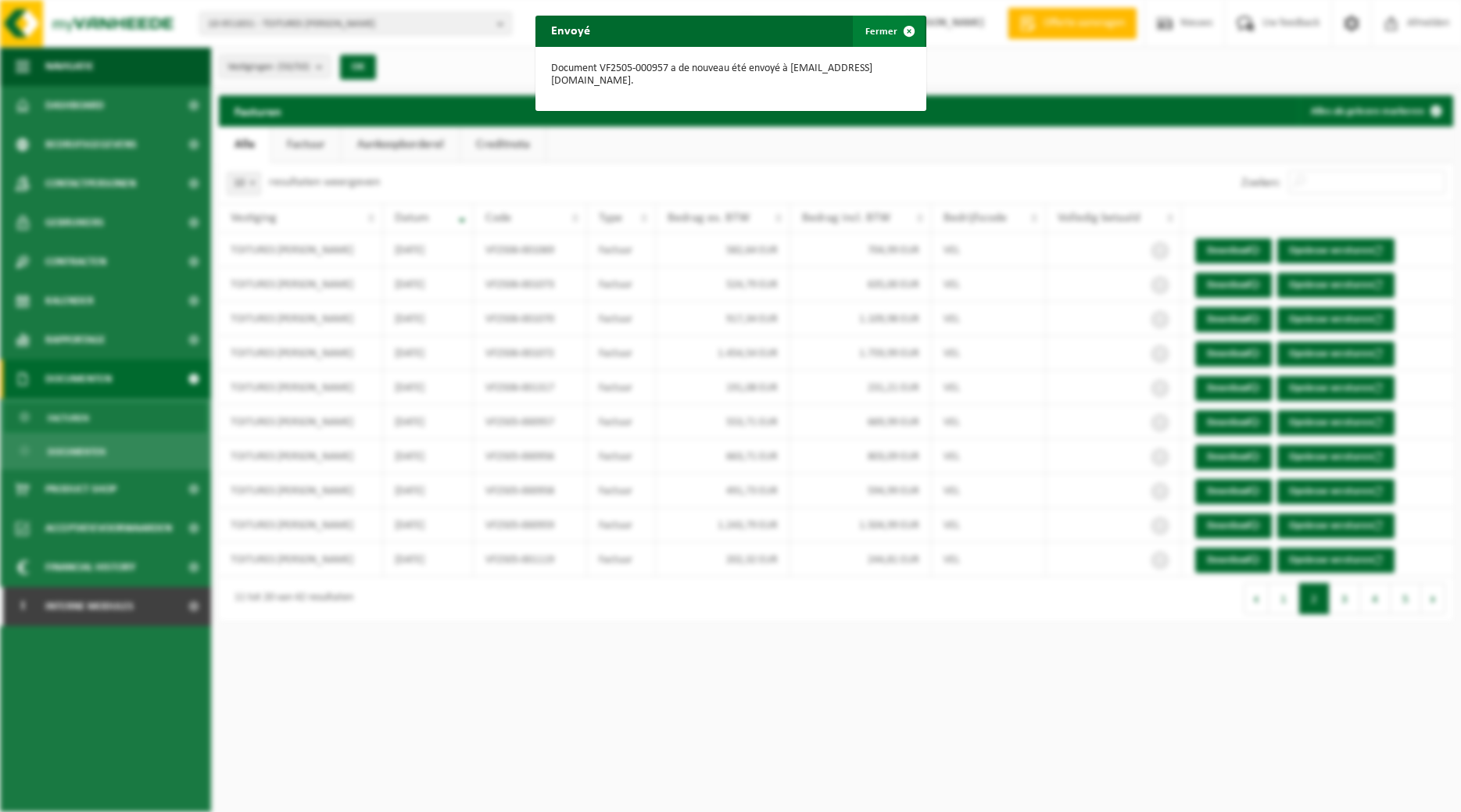
click at [891, 33] on button "Fermer" at bounding box center [889, 31] width 72 height 31
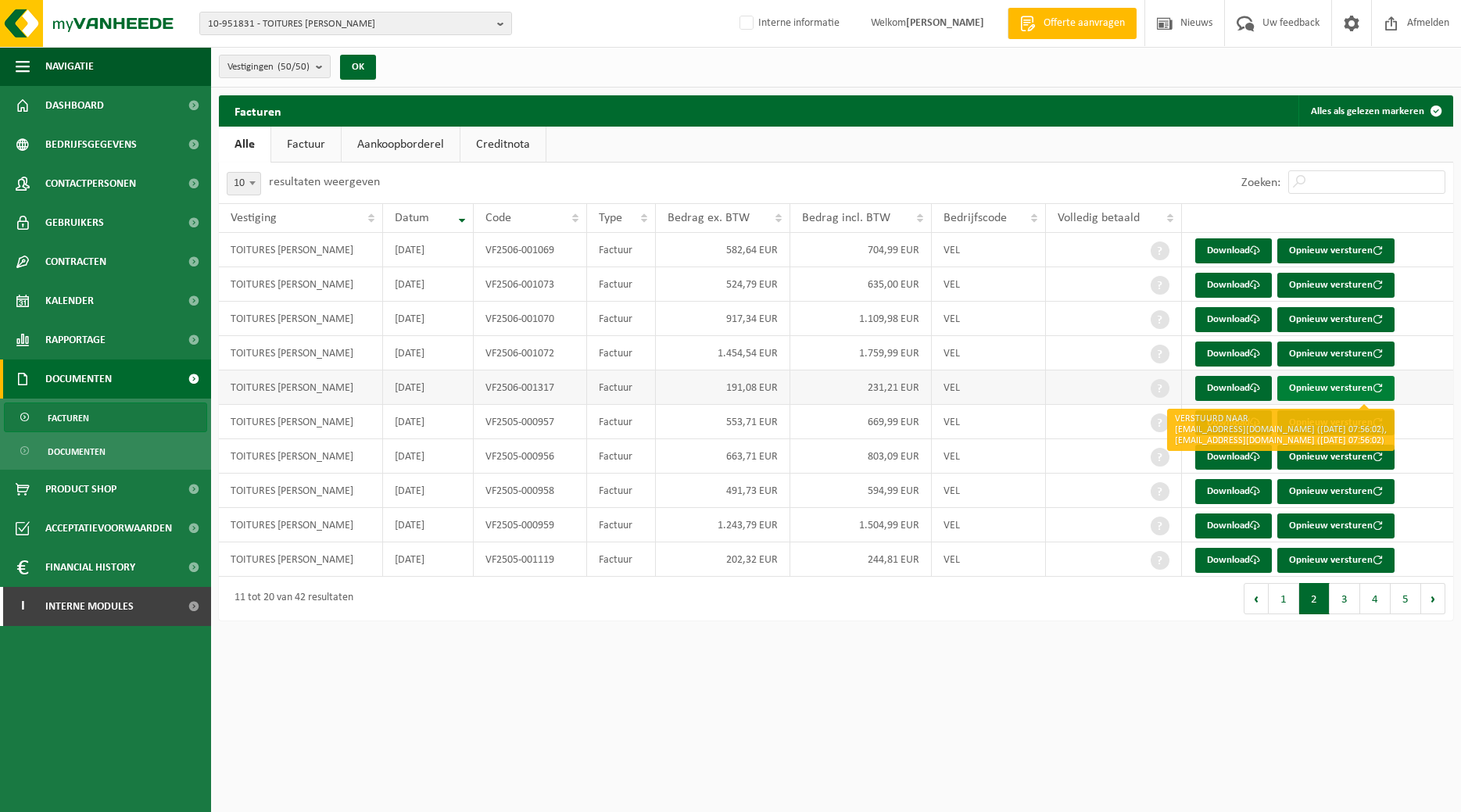
click at [1344, 390] on button "Opnieuw versturen" at bounding box center [1335, 389] width 117 height 25
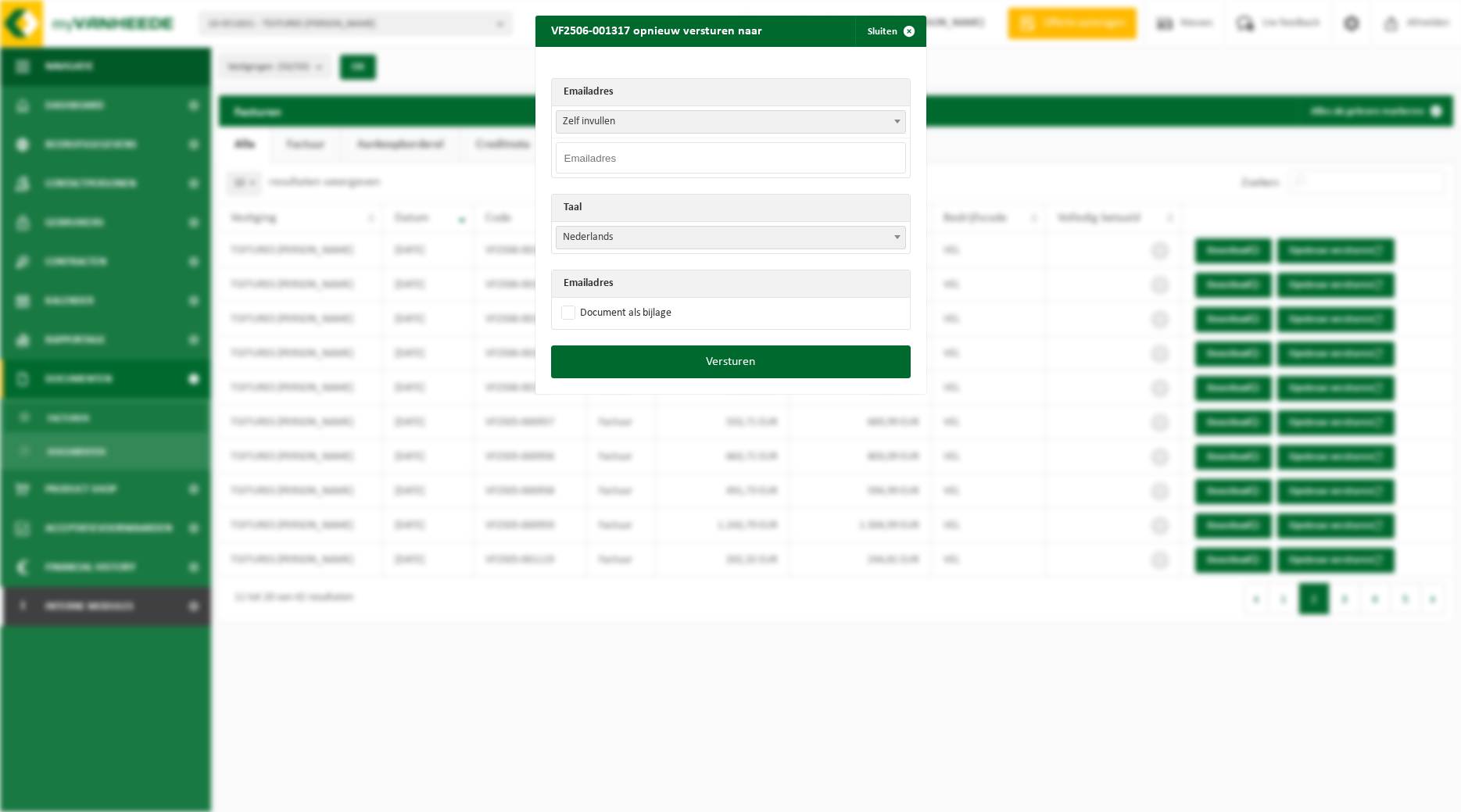
click at [903, 115] on span at bounding box center [898, 120] width 16 height 20
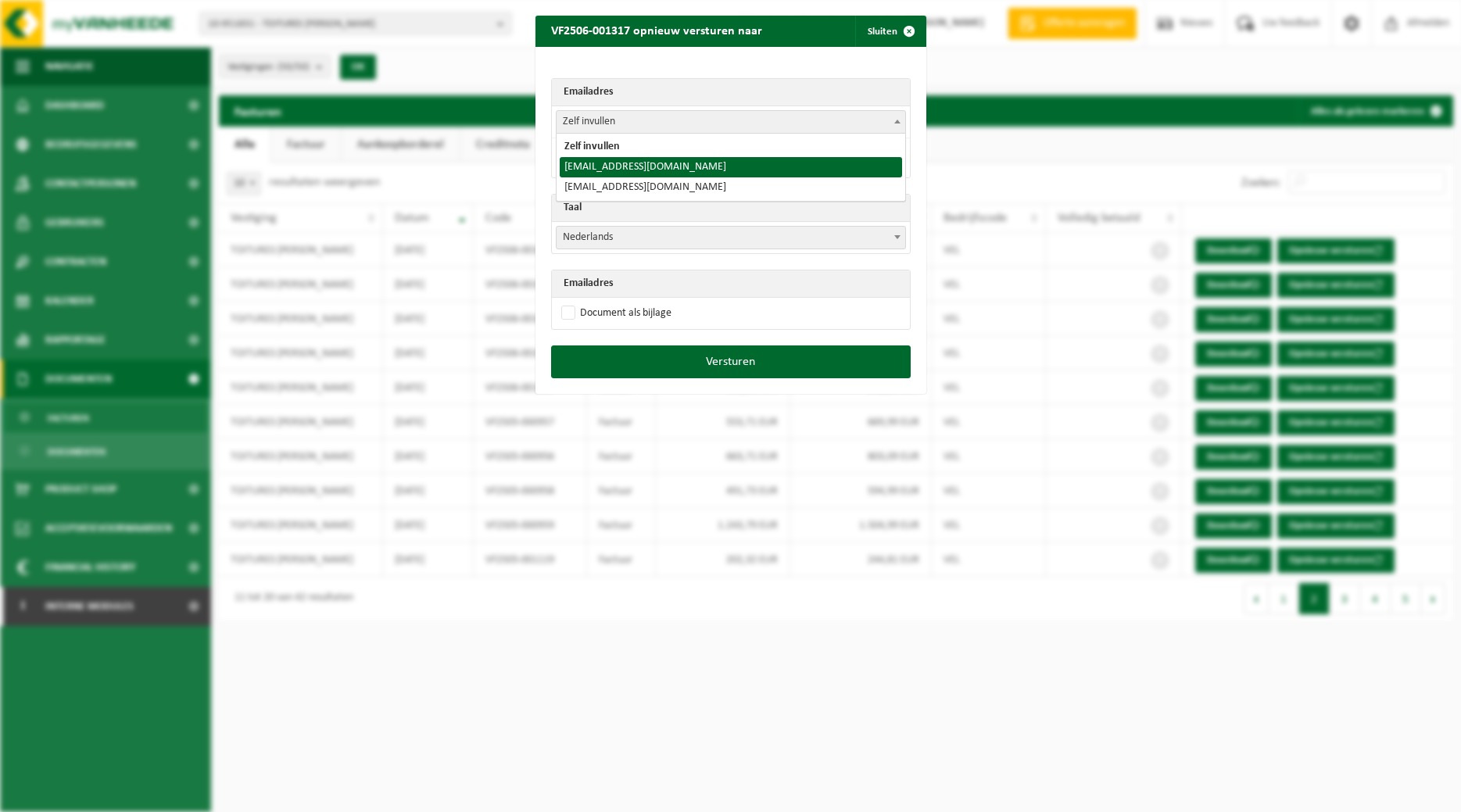
select select "toitures.bertrand@outlook.com"
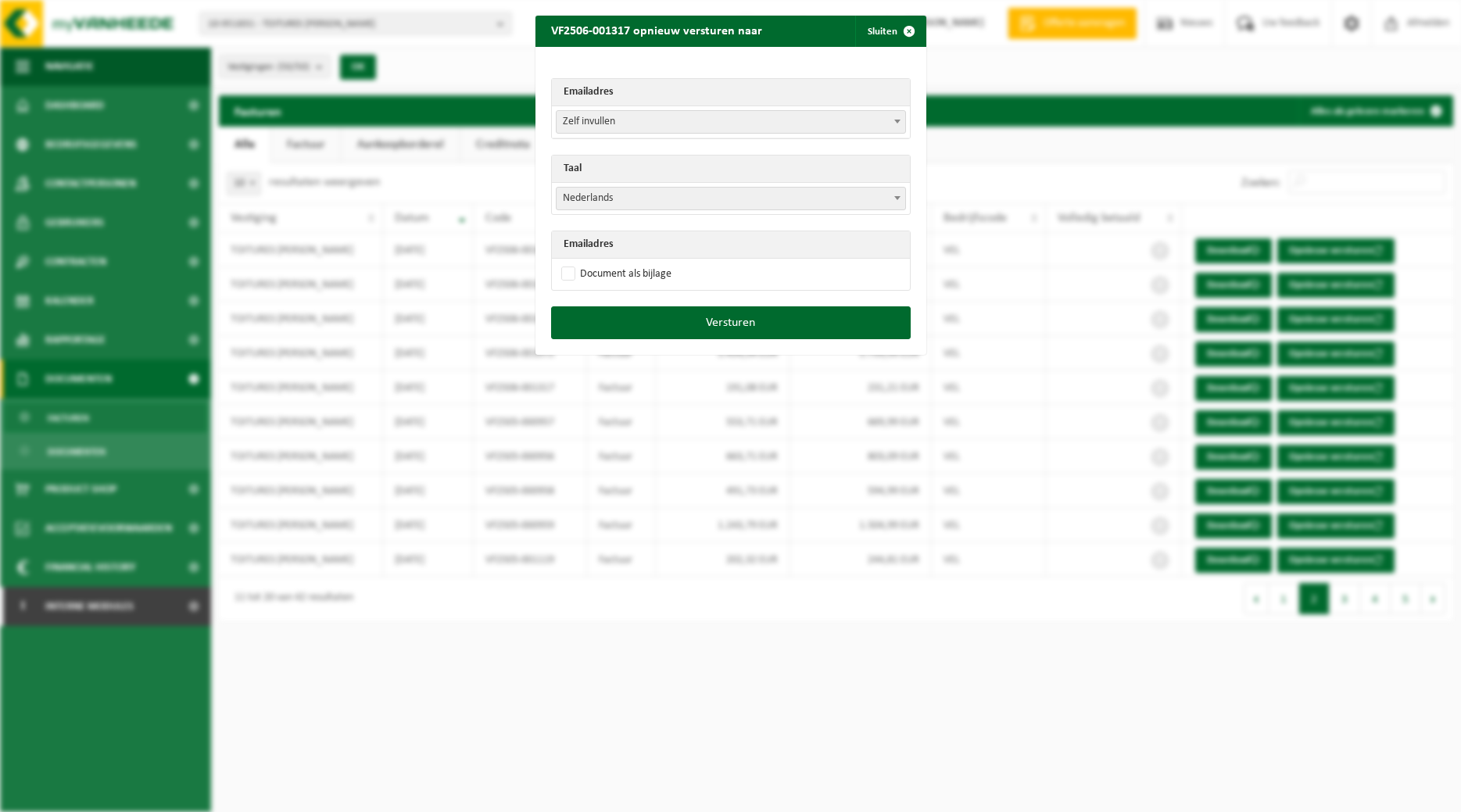
click at [662, 198] on span "Nederlands" at bounding box center [731, 199] width 349 height 22
select select "fr"
click at [622, 272] on label "Document als bijlage" at bounding box center [615, 274] width 113 height 23
click at [622, 263] on input "Document als bijlage" at bounding box center [749, 262] width 391 height 1
checkbox input "true"
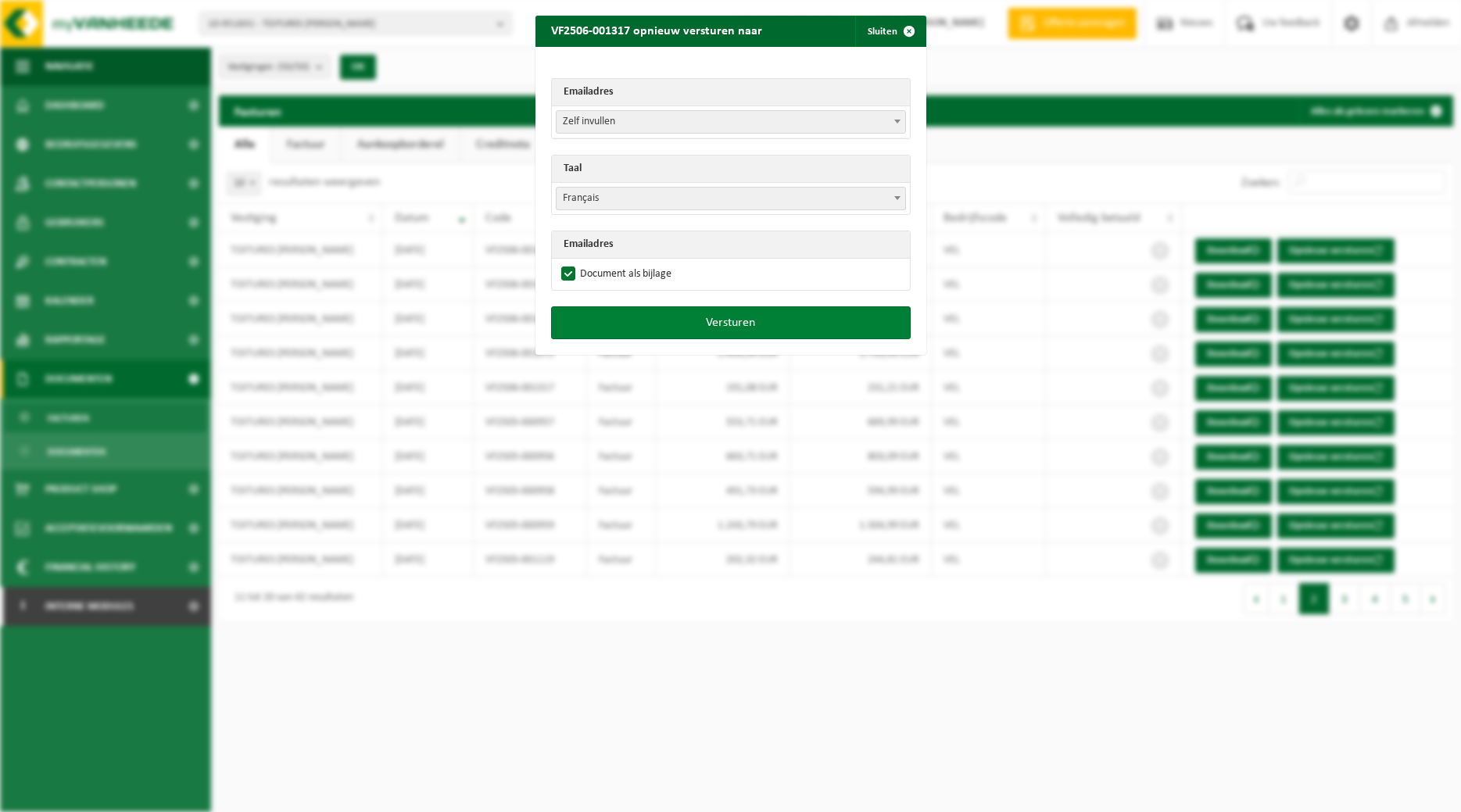
click at [633, 312] on button "Versturen" at bounding box center [730, 323] width 360 height 33
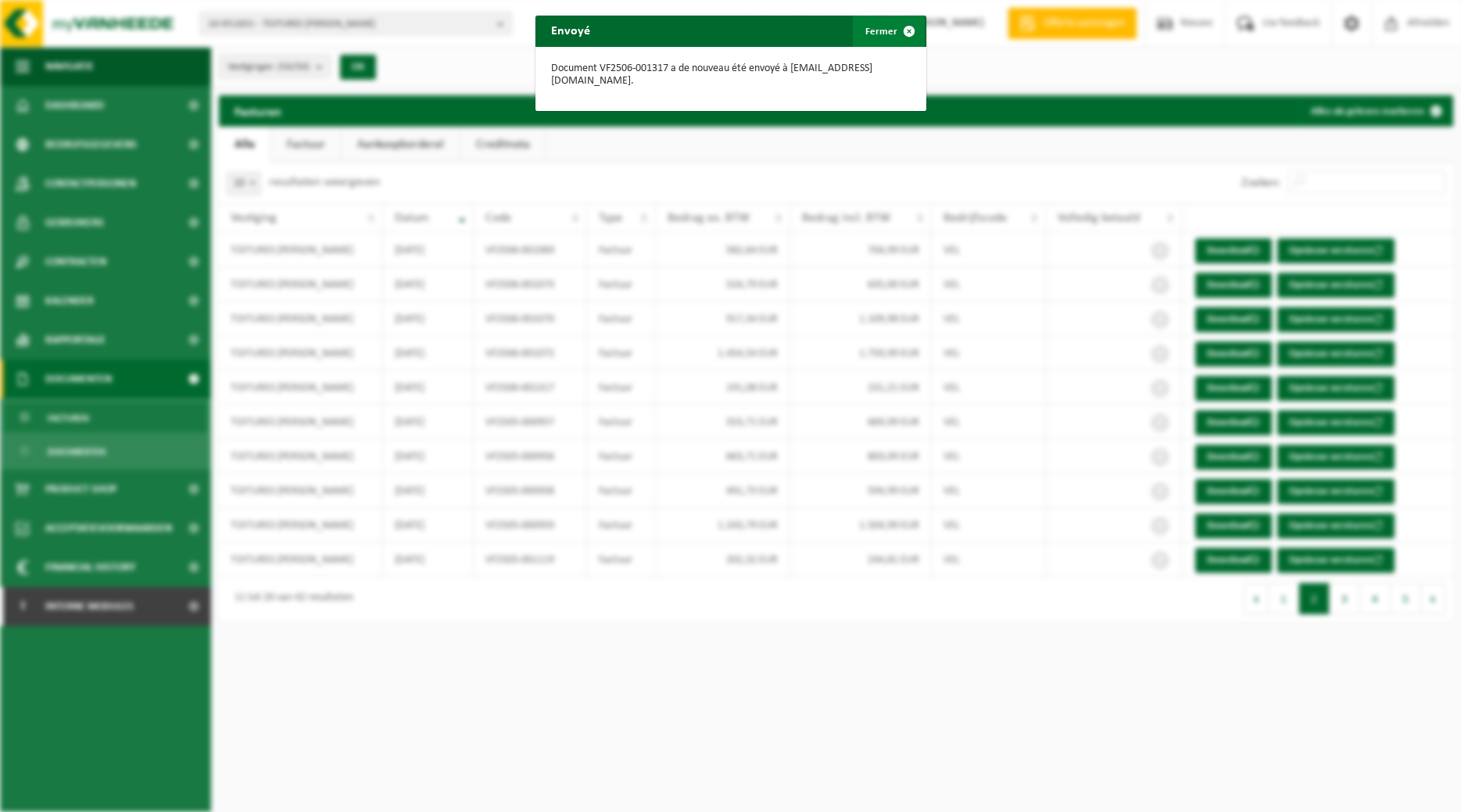
click at [909, 25] on span "button" at bounding box center [909, 31] width 31 height 31
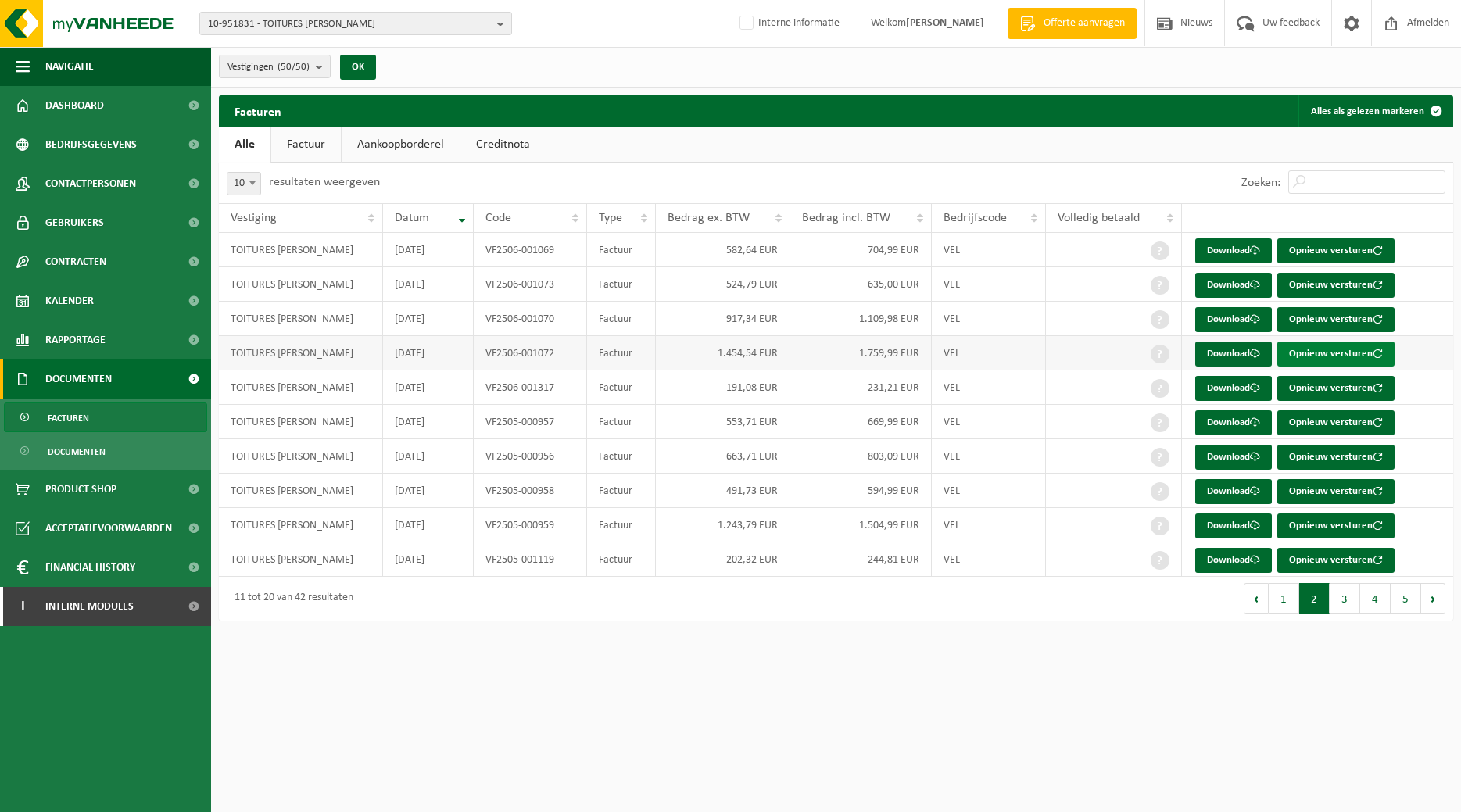
click at [1325, 352] on button "Opnieuw versturen" at bounding box center [1335, 354] width 117 height 25
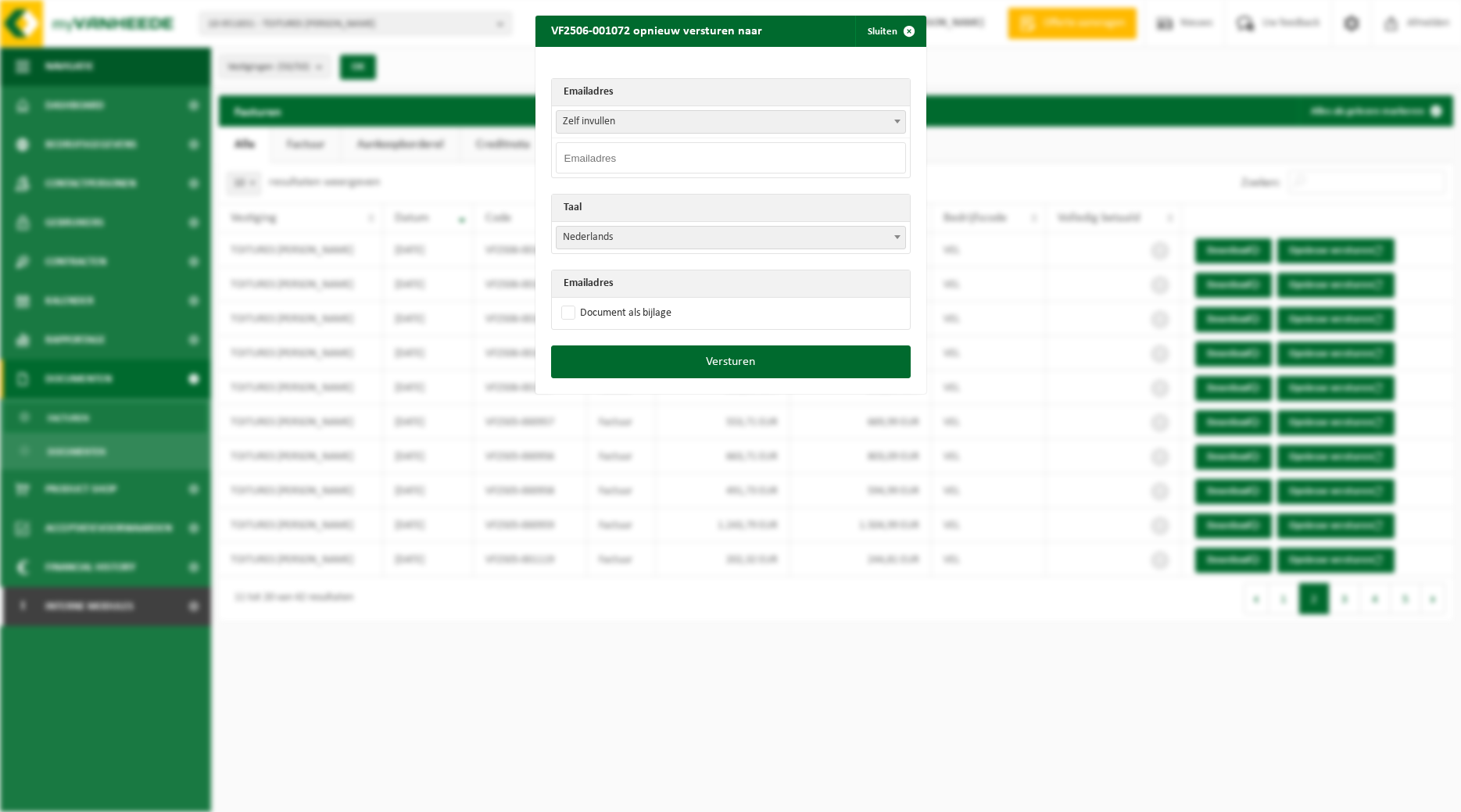
click at [895, 122] on b at bounding box center [897, 121] width 6 height 4
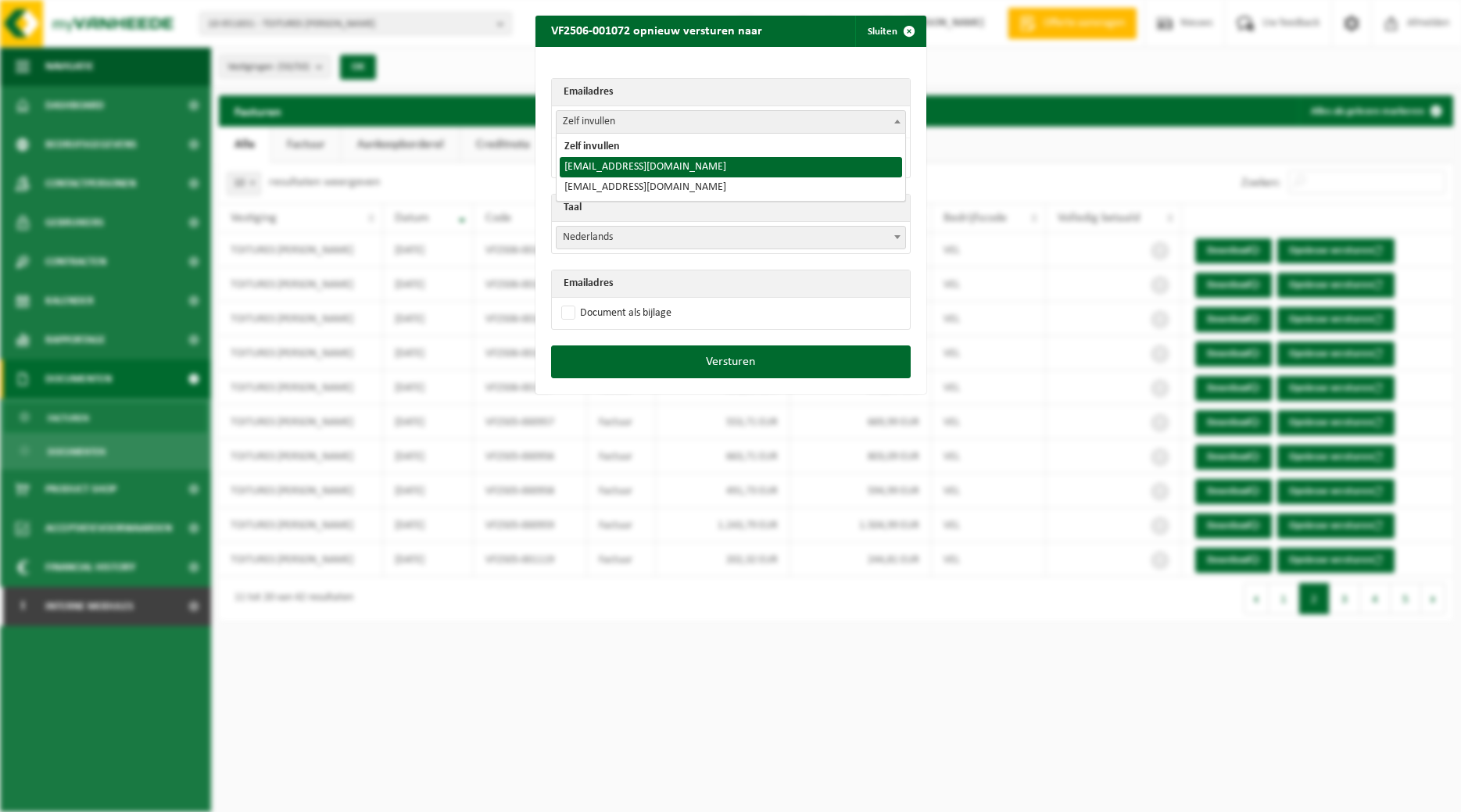
select select "toitures.bertrand@outlook.com"
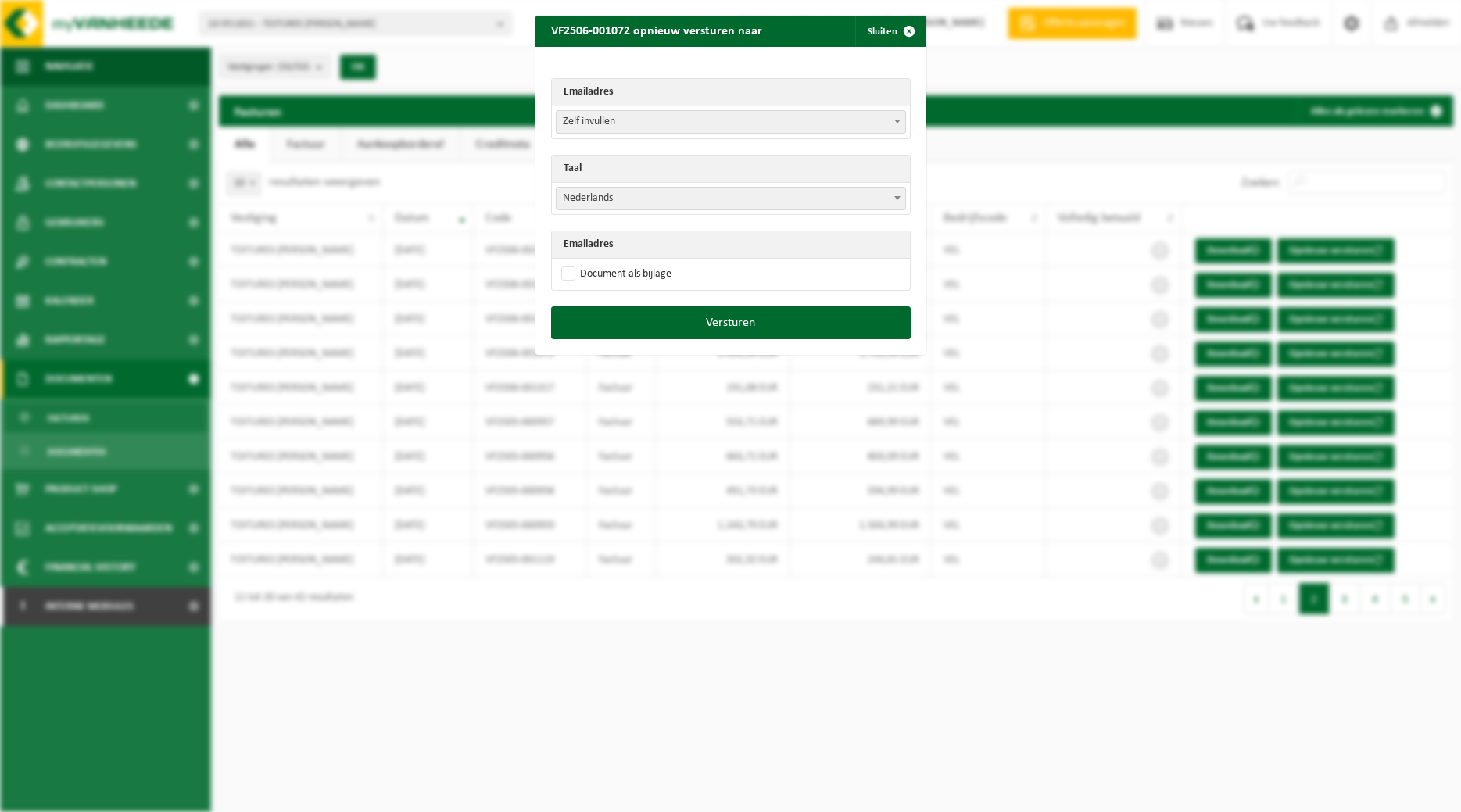
click at [895, 200] on span at bounding box center [898, 198] width 16 height 20
select select "fr"
click at [638, 271] on label "Document als bijlage" at bounding box center [615, 274] width 113 height 23
click at [638, 263] on input "Document als bijlage" at bounding box center [749, 262] width 391 height 1
checkbox input "true"
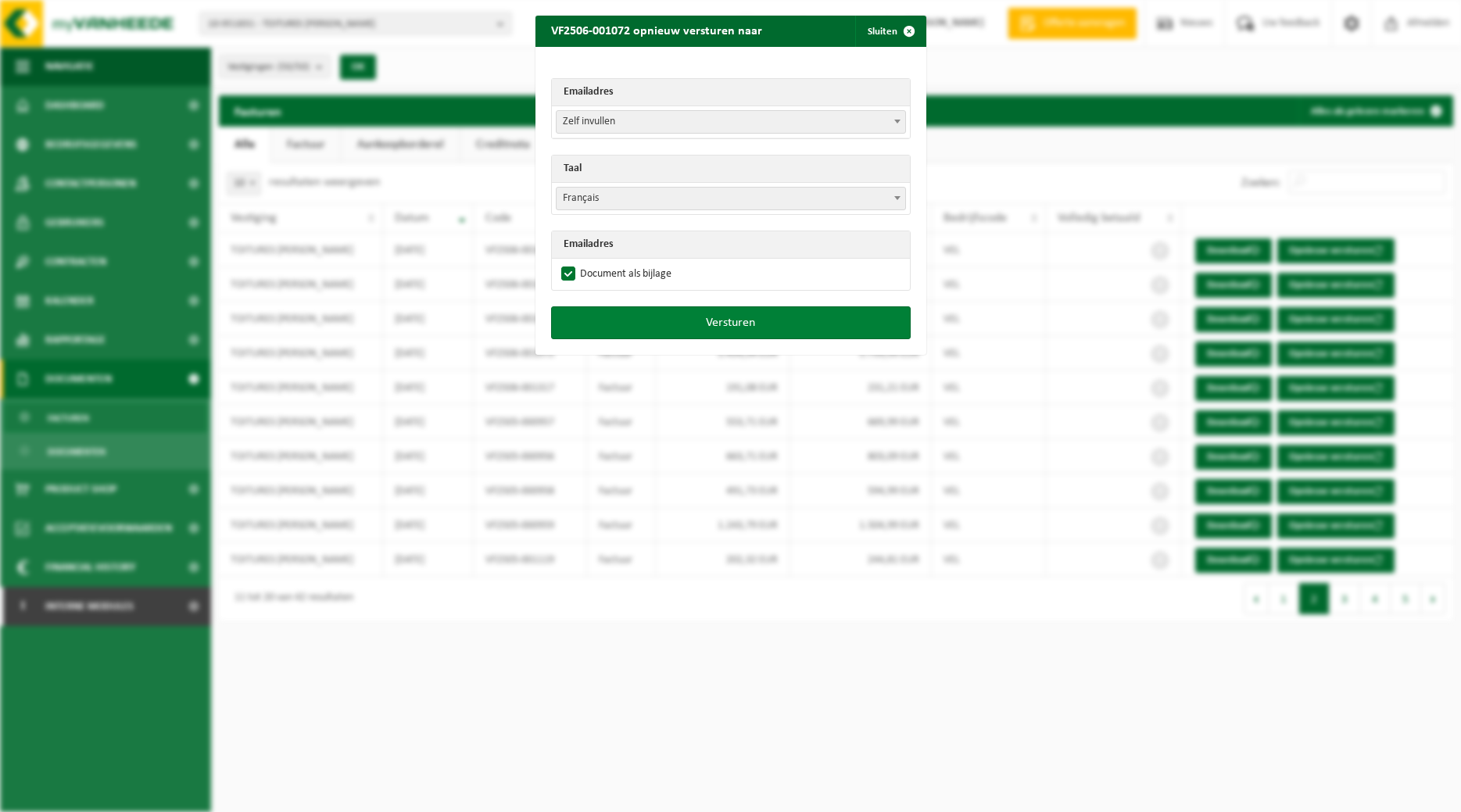
click at [671, 317] on button "Versturen" at bounding box center [730, 323] width 360 height 33
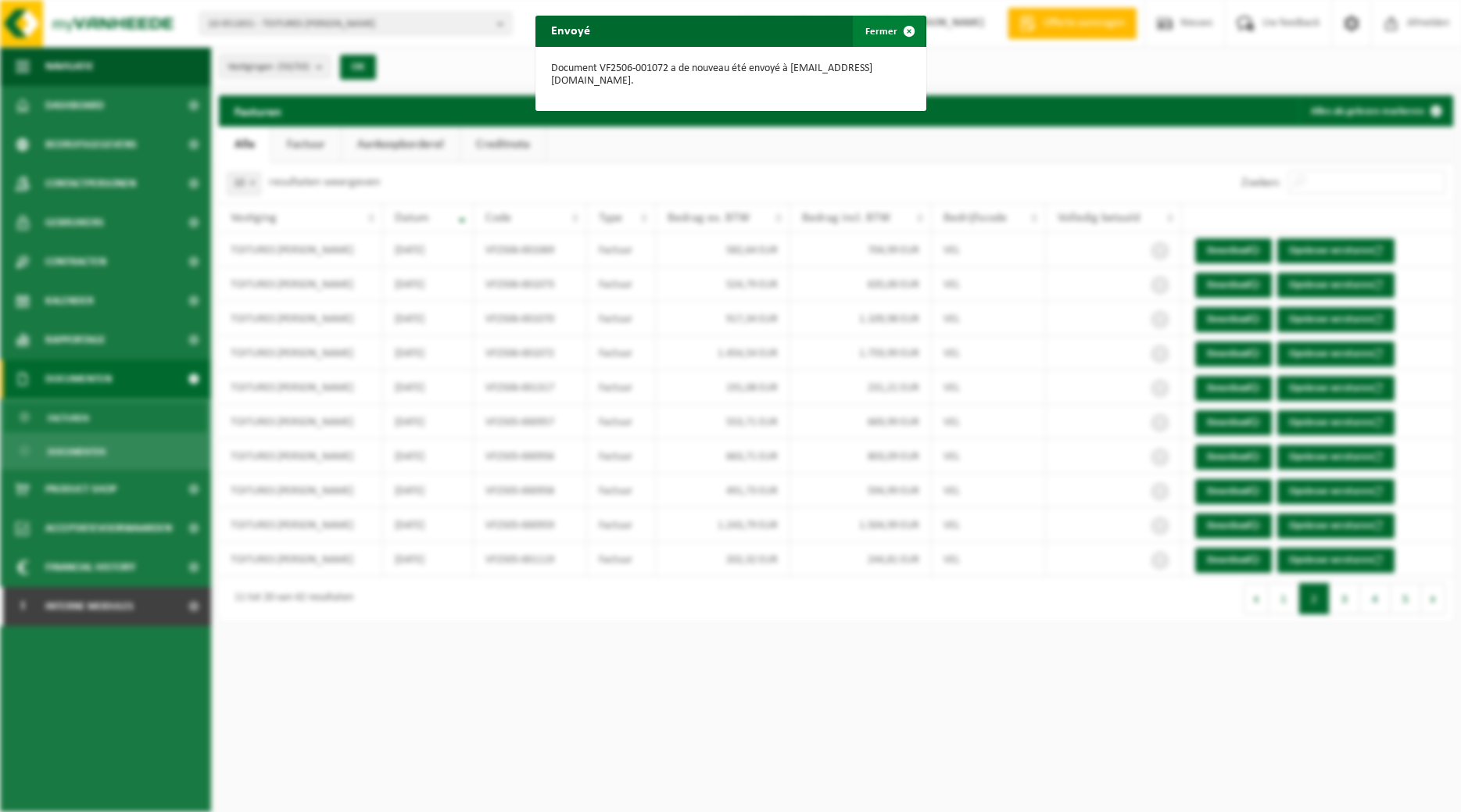
click at [895, 30] on span "button" at bounding box center [909, 31] width 31 height 31
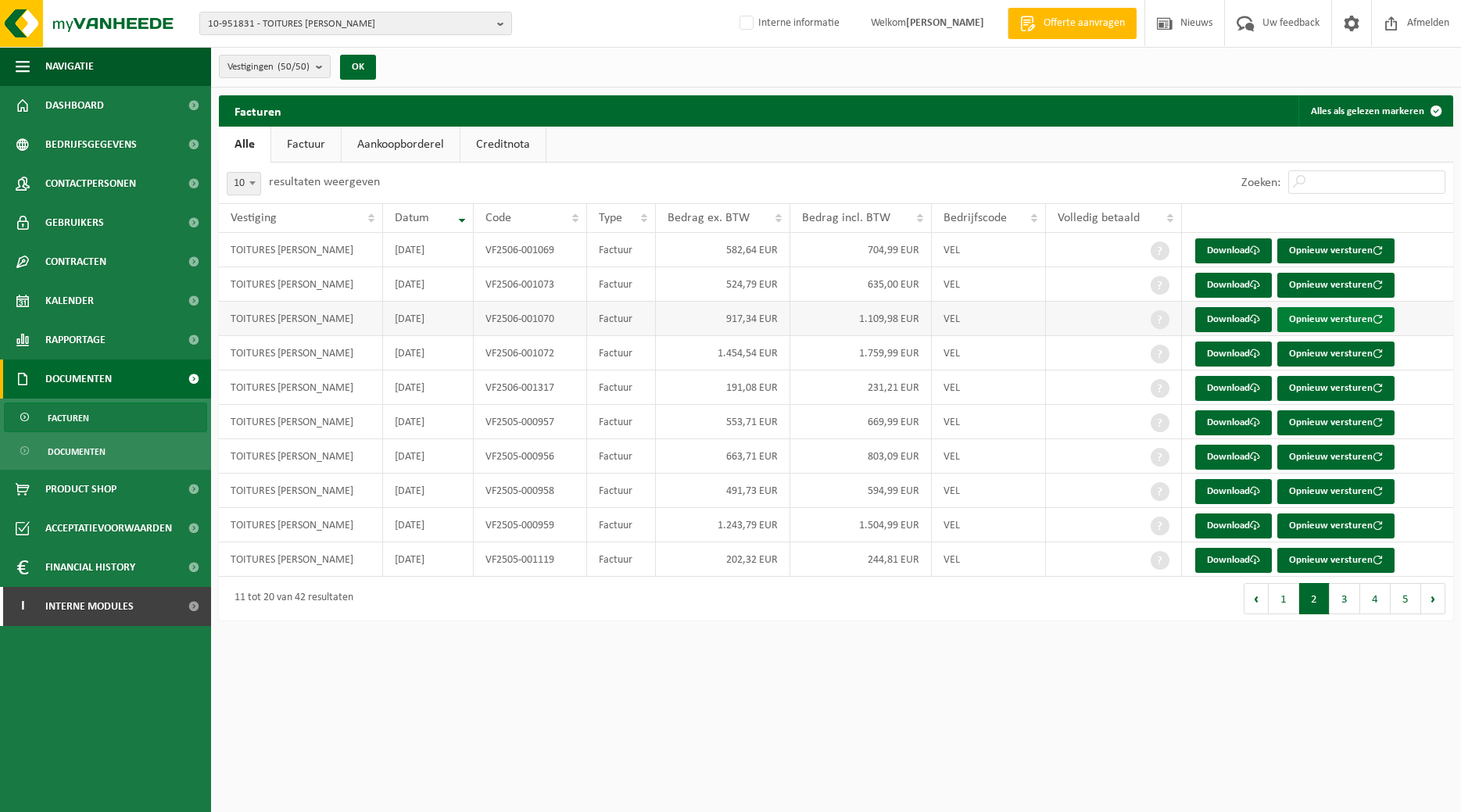
click at [1334, 313] on button "Opnieuw versturen" at bounding box center [1335, 320] width 117 height 25
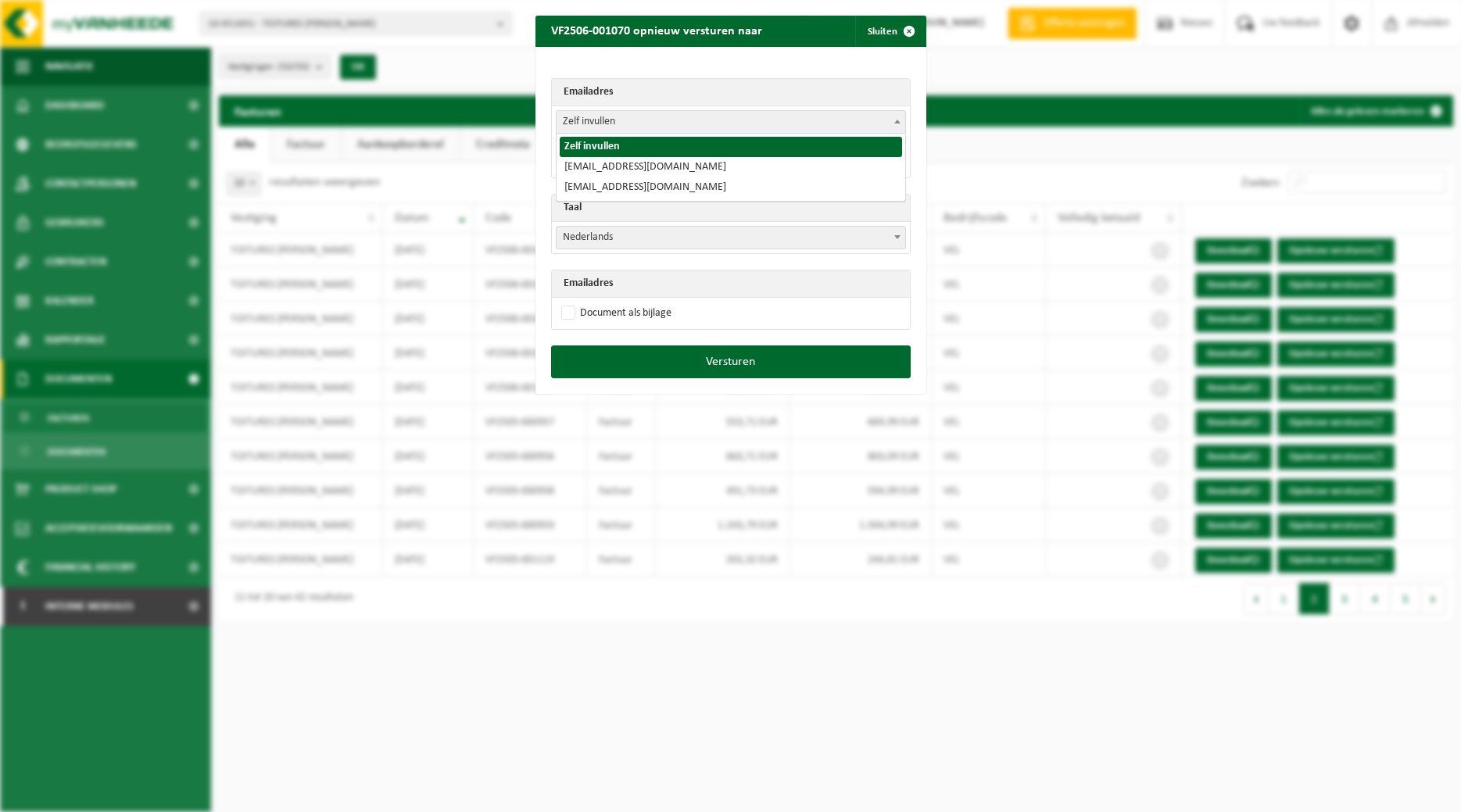
click at [900, 113] on span at bounding box center [898, 120] width 16 height 20
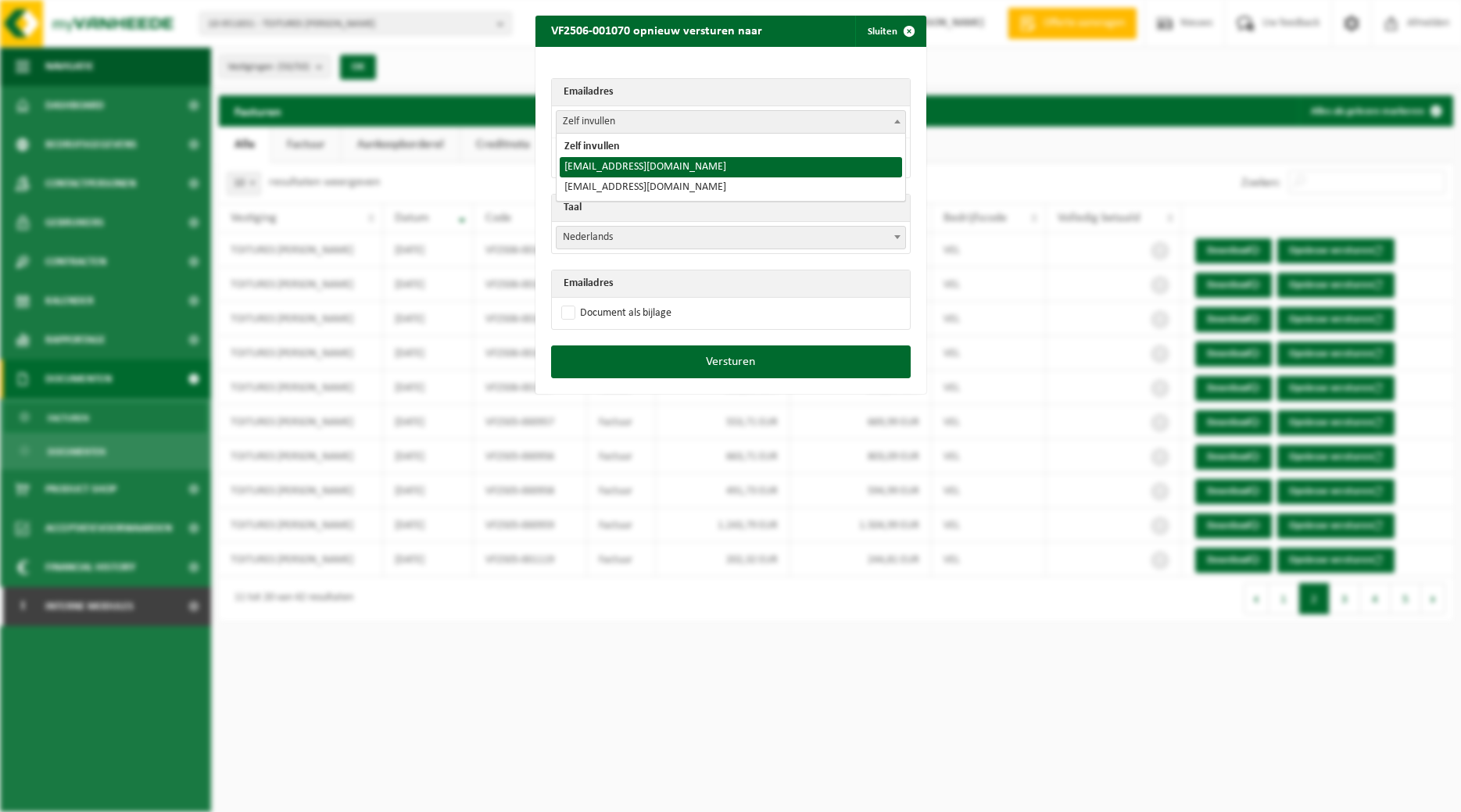
select select "toitures.bertrand@outlook.com"
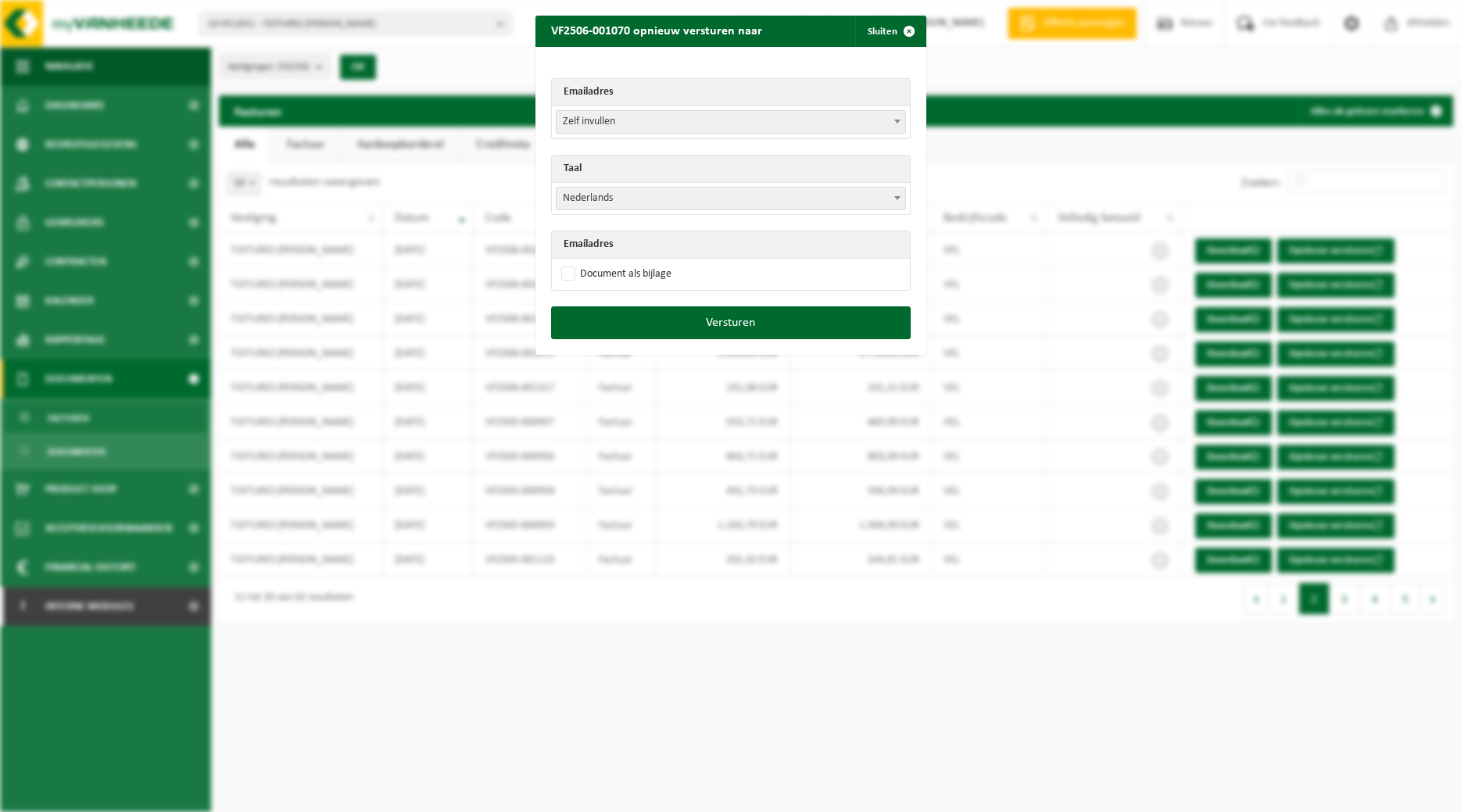
click at [894, 201] on span at bounding box center [898, 198] width 16 height 20
select select "fr"
click at [636, 274] on label "Document als bijlage" at bounding box center [615, 274] width 113 height 23
click at [636, 263] on input "Document als bijlage" at bounding box center [749, 262] width 391 height 1
checkbox input "true"
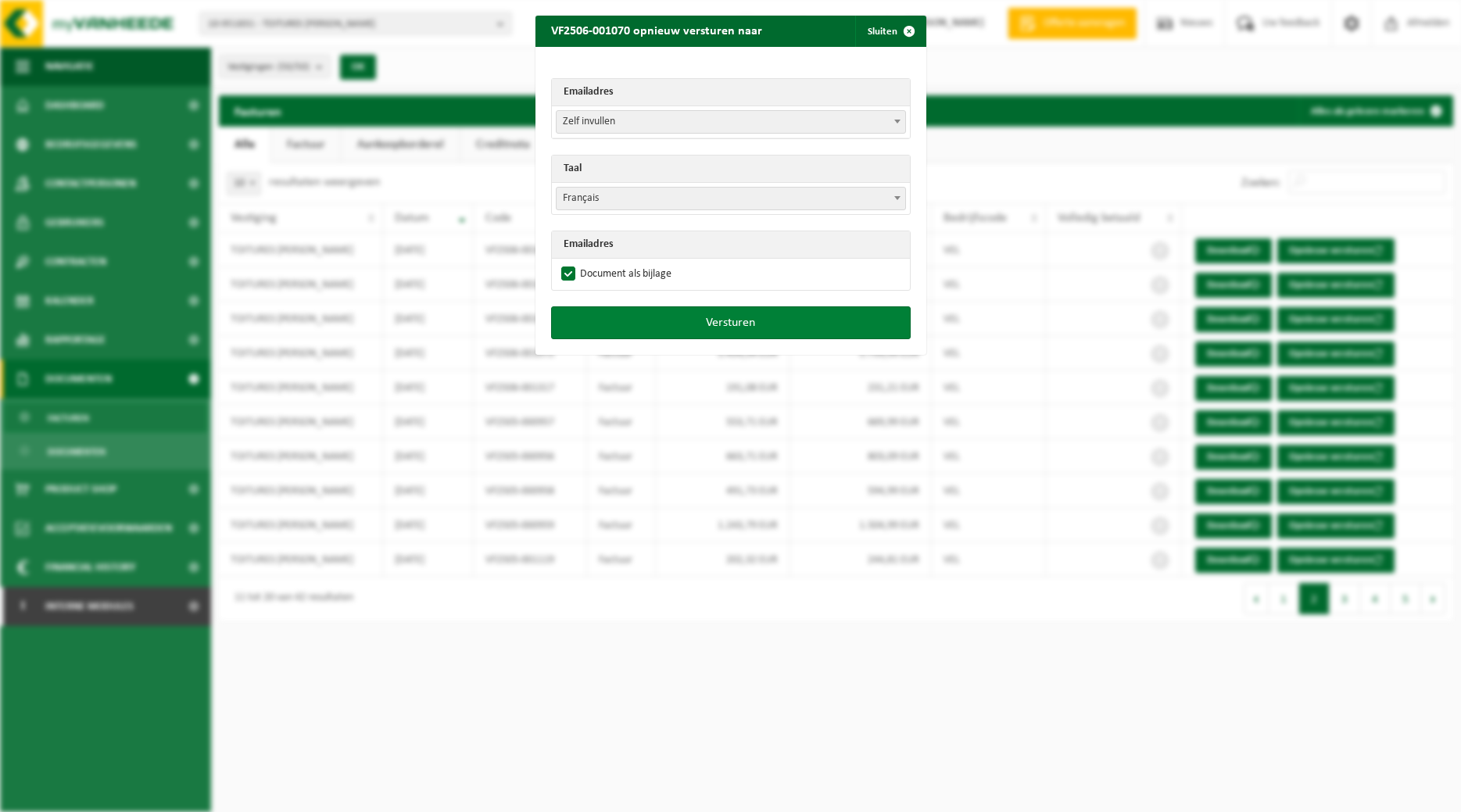
click at [672, 315] on button "Versturen" at bounding box center [730, 323] width 360 height 33
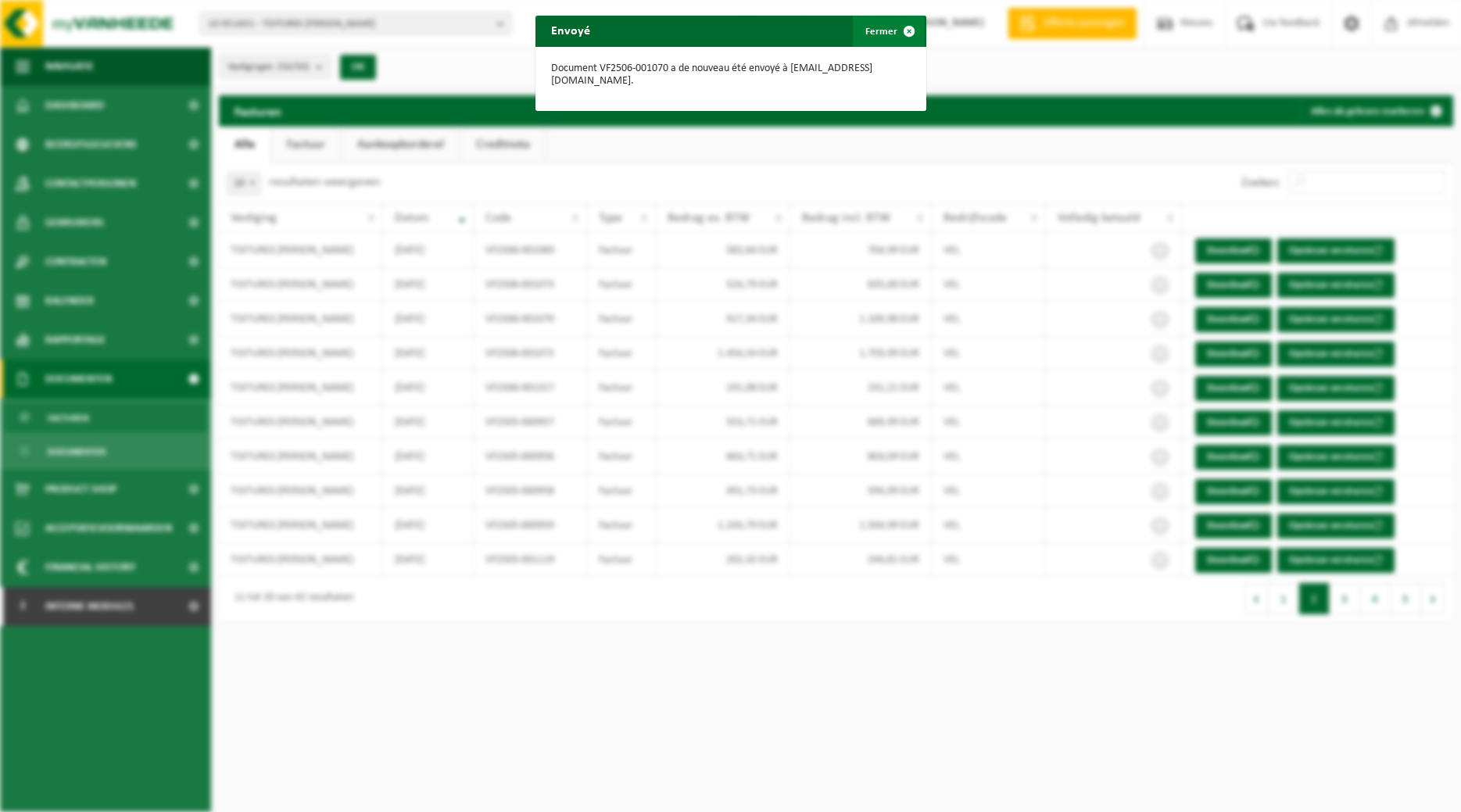
click at [897, 39] on span "button" at bounding box center [909, 31] width 31 height 31
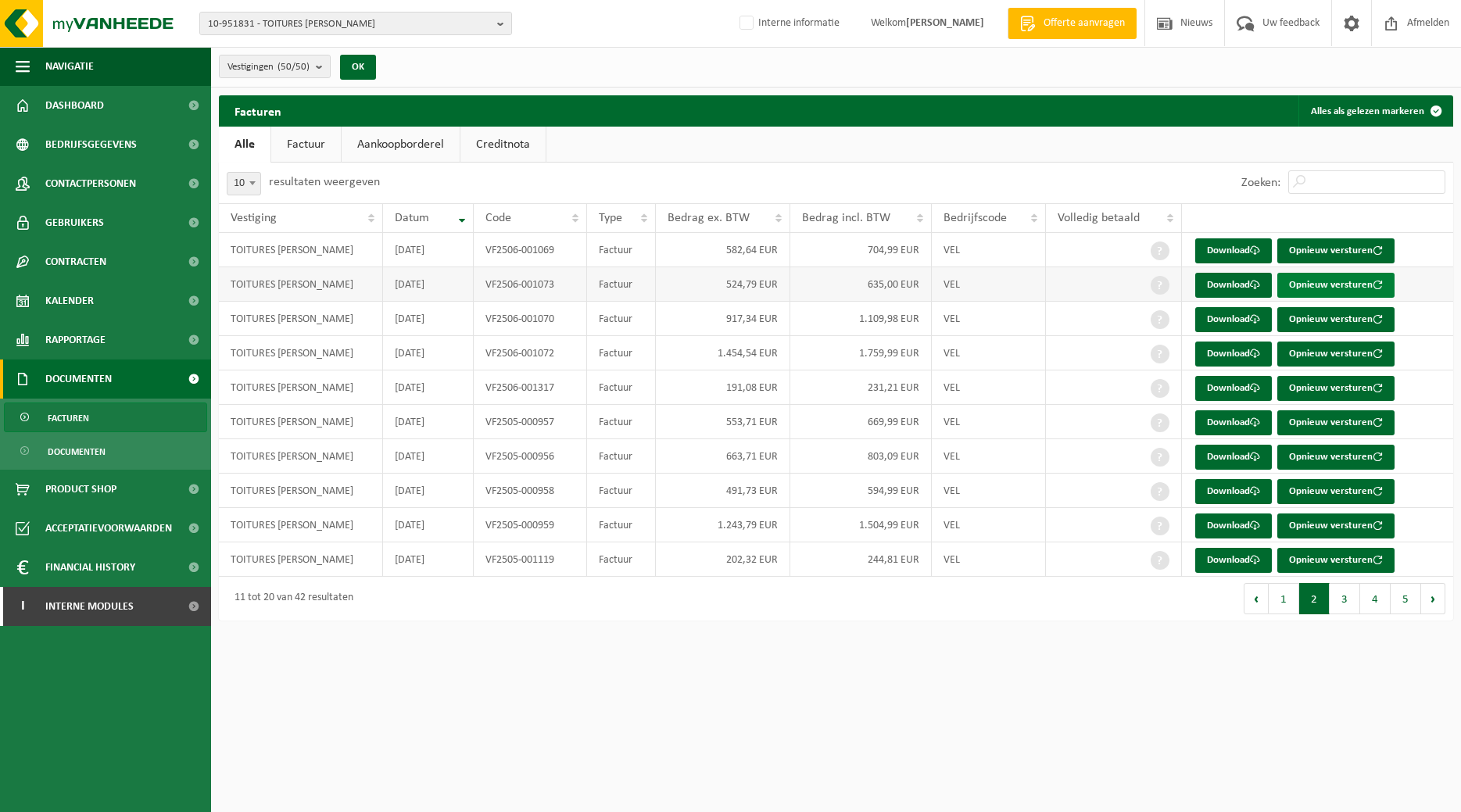
click at [1350, 284] on button "Opnieuw versturen" at bounding box center [1335, 285] width 117 height 25
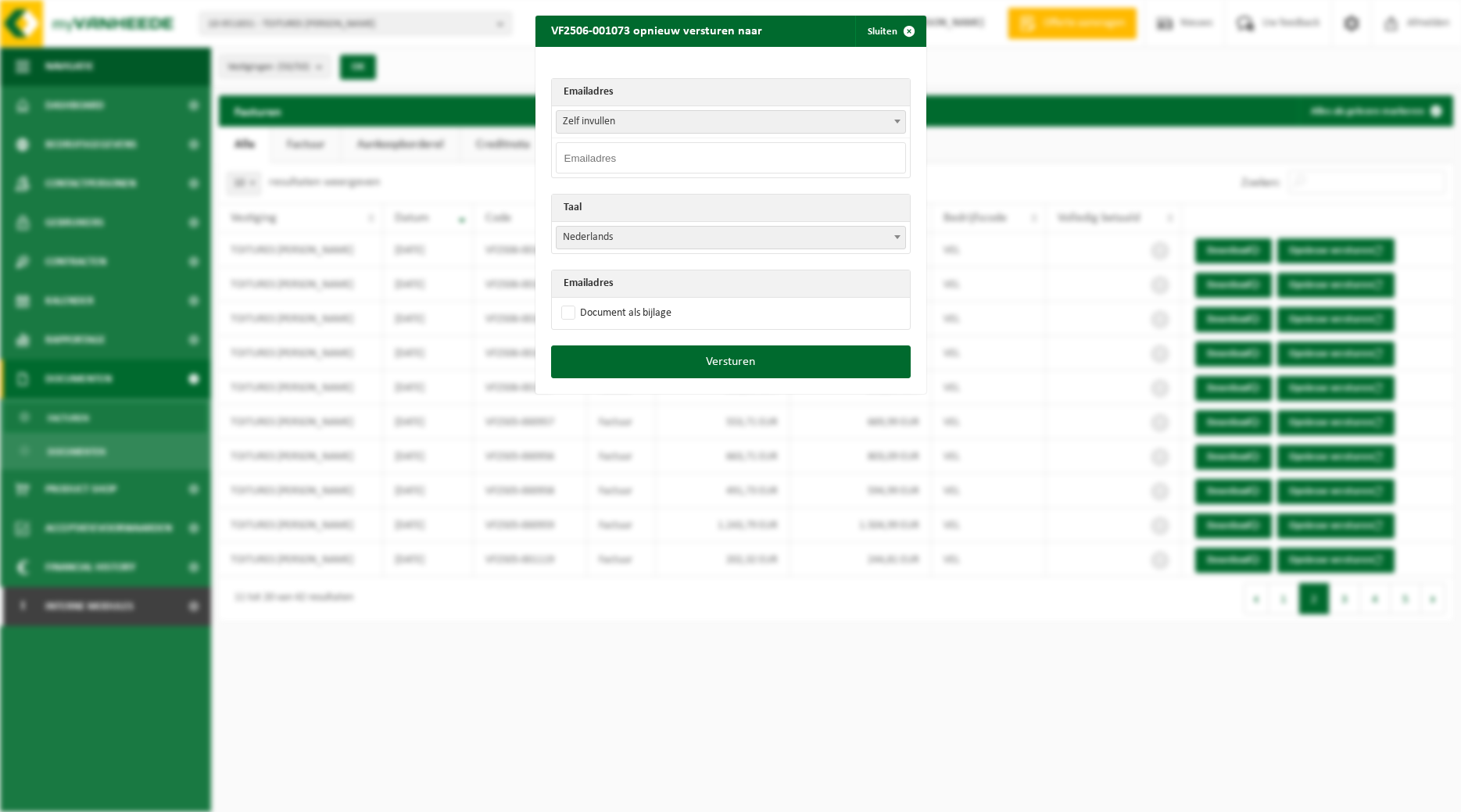
click at [902, 127] on span at bounding box center [898, 120] width 16 height 20
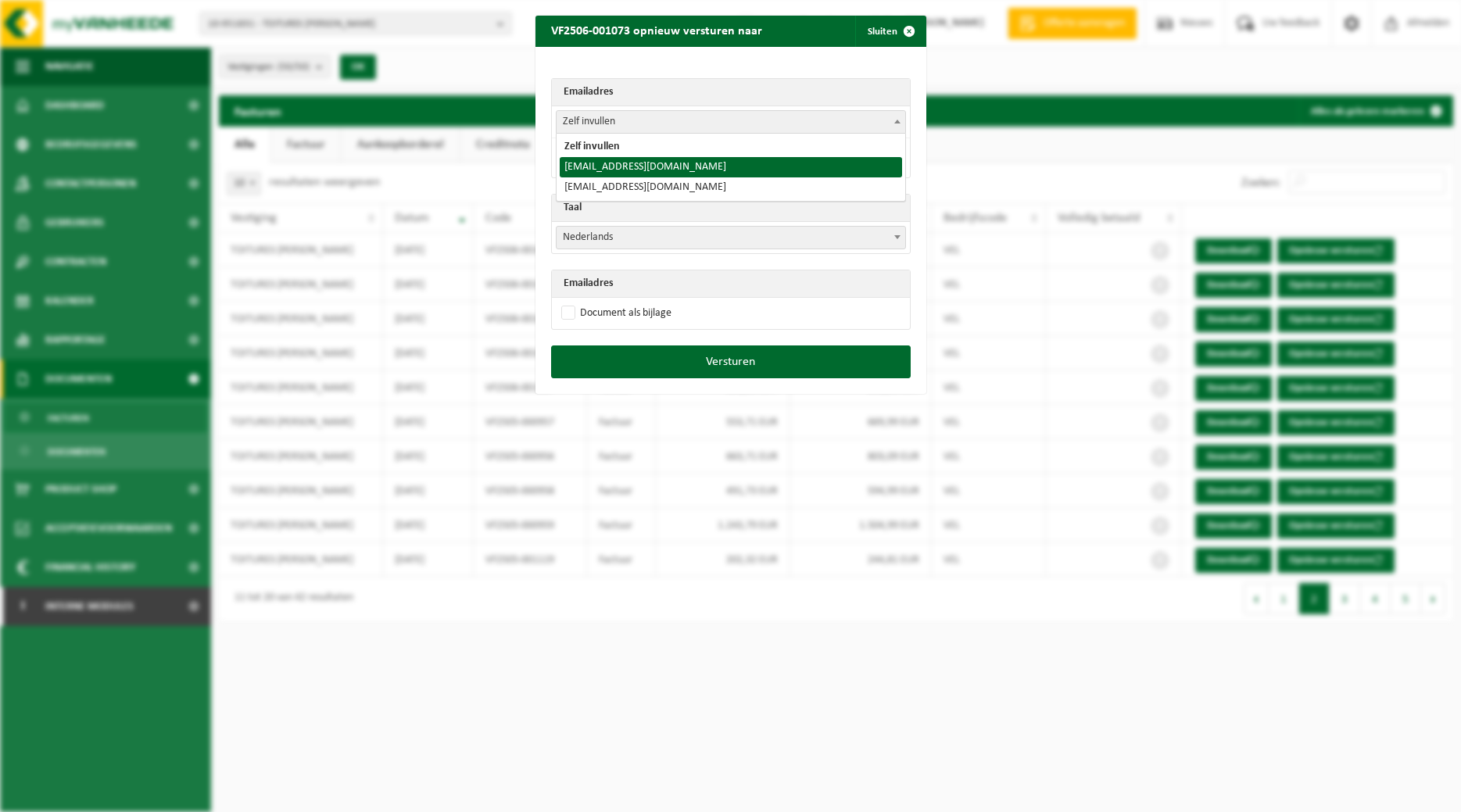
select select "toitures.bertrand@outlook.com"
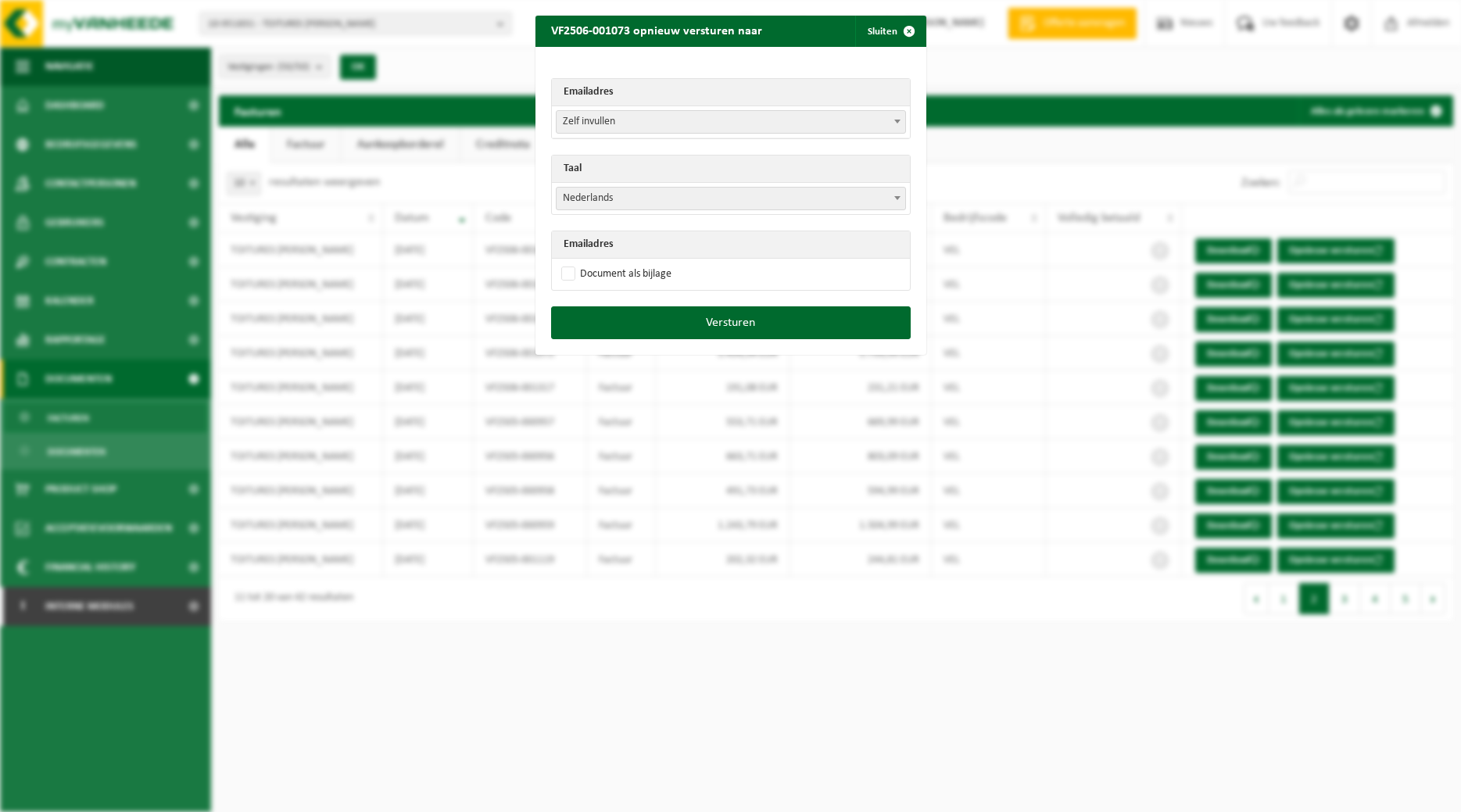
click at [733, 200] on span "Nederlands" at bounding box center [731, 199] width 349 height 22
select select "fr"
click at [616, 275] on label "Document als bijlage" at bounding box center [615, 274] width 113 height 23
click at [616, 263] on input "Document als bijlage" at bounding box center [749, 262] width 391 height 1
checkbox input "true"
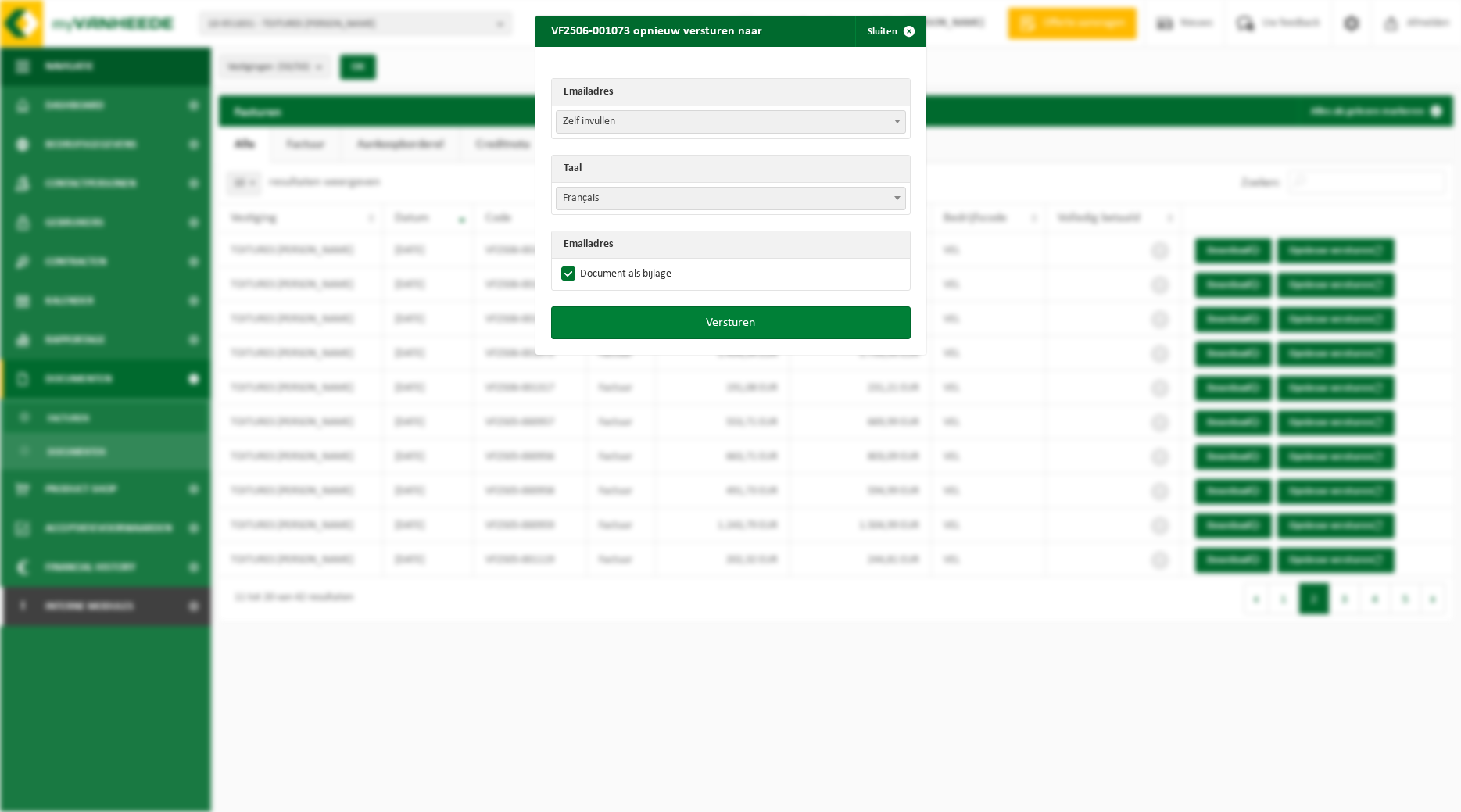
click at [623, 317] on button "Versturen" at bounding box center [730, 323] width 360 height 33
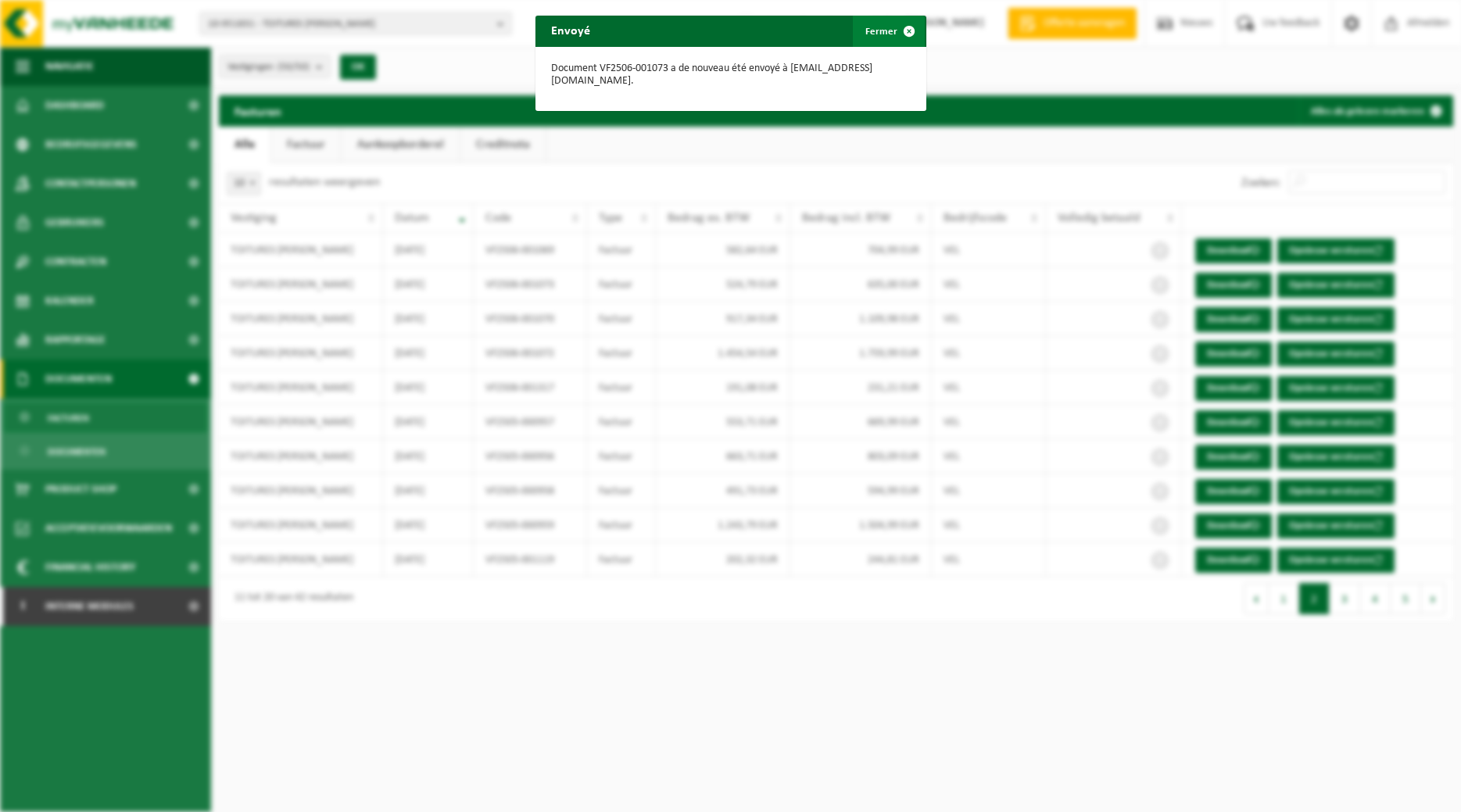
click at [886, 37] on button "Fermer" at bounding box center [889, 31] width 72 height 31
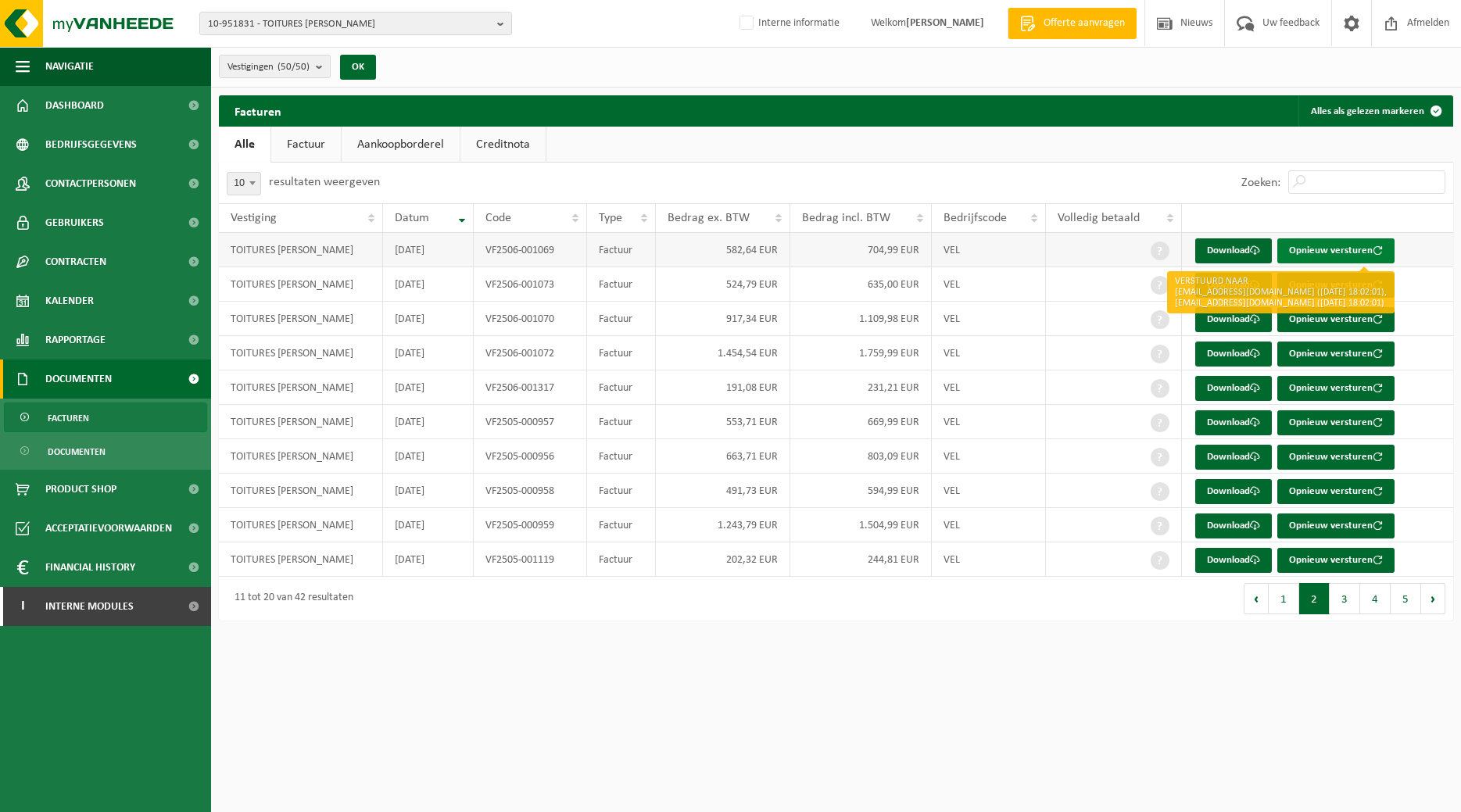
click at [1307, 252] on button "Opnieuw versturen" at bounding box center [1335, 251] width 117 height 25
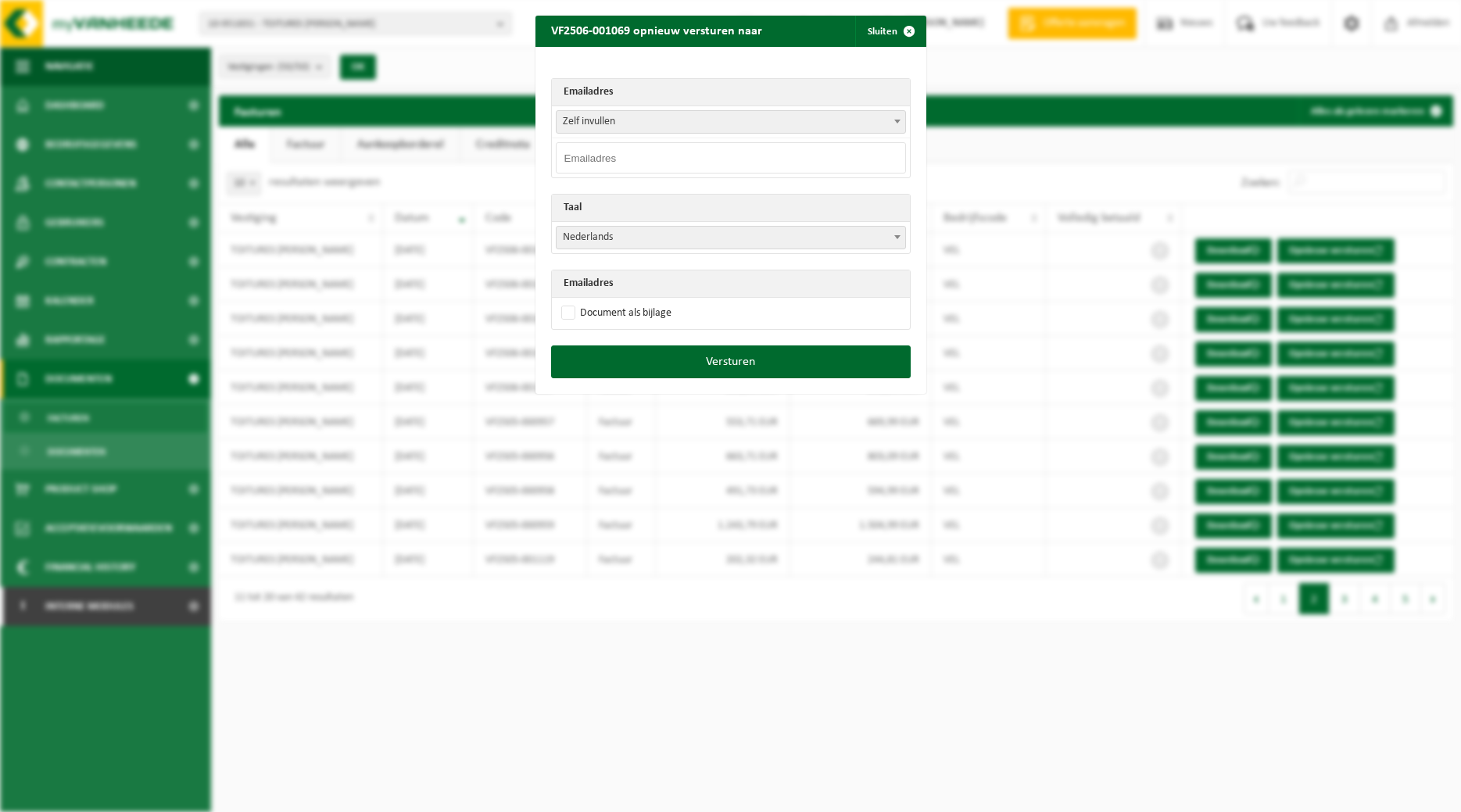
click at [891, 119] on span at bounding box center [898, 120] width 16 height 20
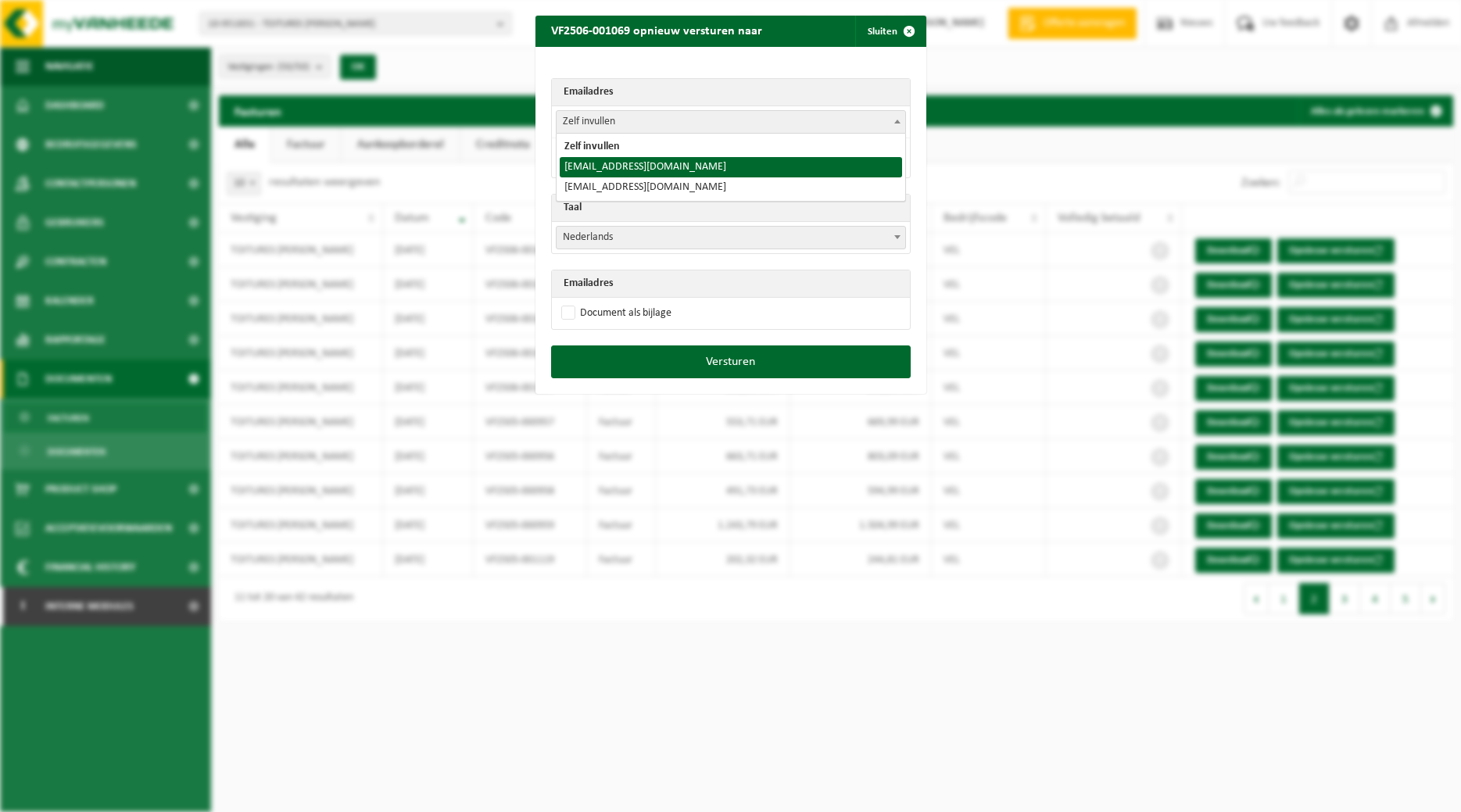
select select "toitures.bertrand@outlook.com"
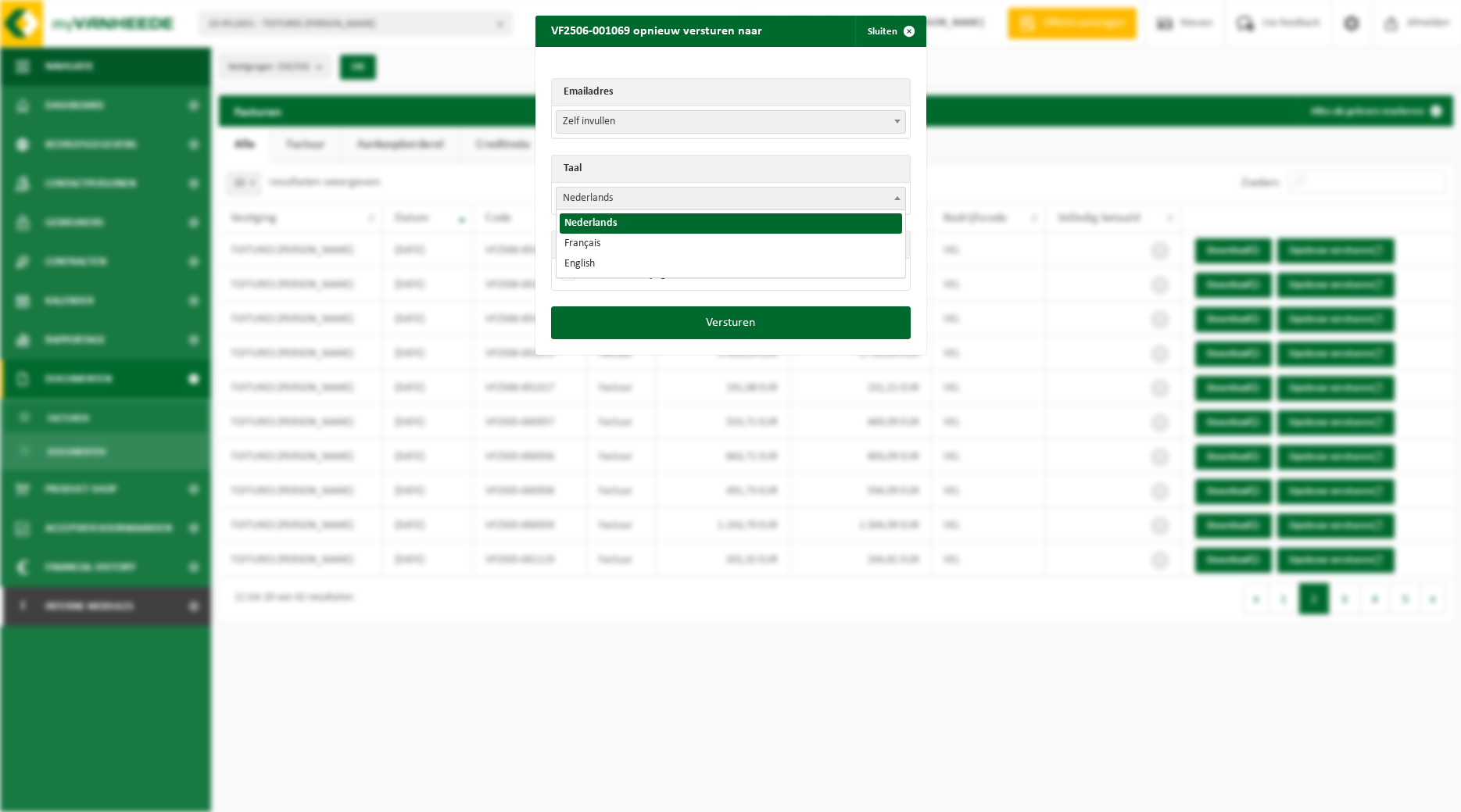
click at [736, 203] on span "Nederlands" at bounding box center [731, 199] width 349 height 22
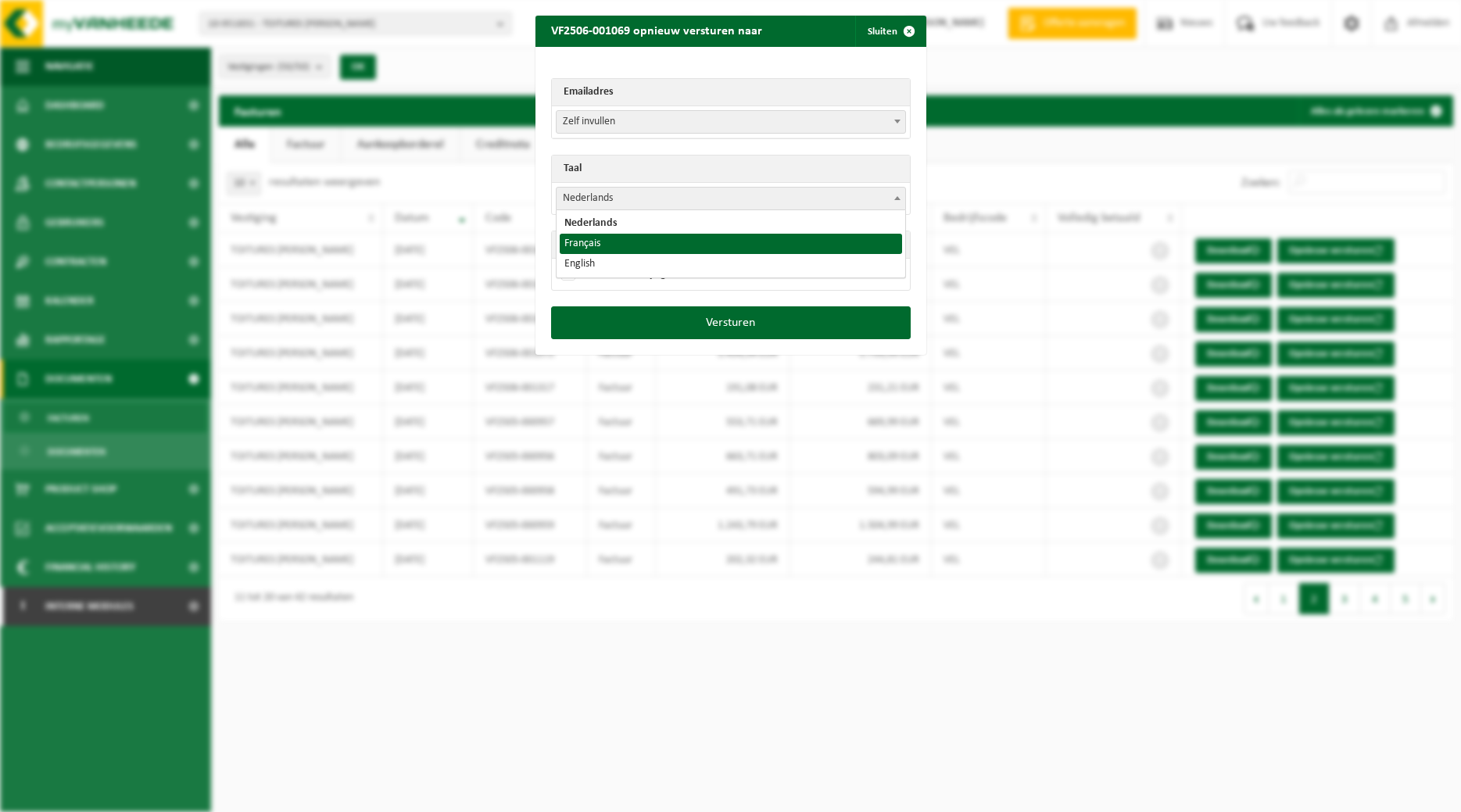
select select "fr"
click at [619, 271] on label "Document als bijlage" at bounding box center [615, 274] width 113 height 23
click at [619, 263] on input "Document als bijlage" at bounding box center [749, 262] width 391 height 1
checkbox input "true"
click at [640, 303] on div "Emailadres Zelf invullen toitures.bertrand@outlook.com toitures.bertrand@outloo…" at bounding box center [730, 176] width 391 height 260
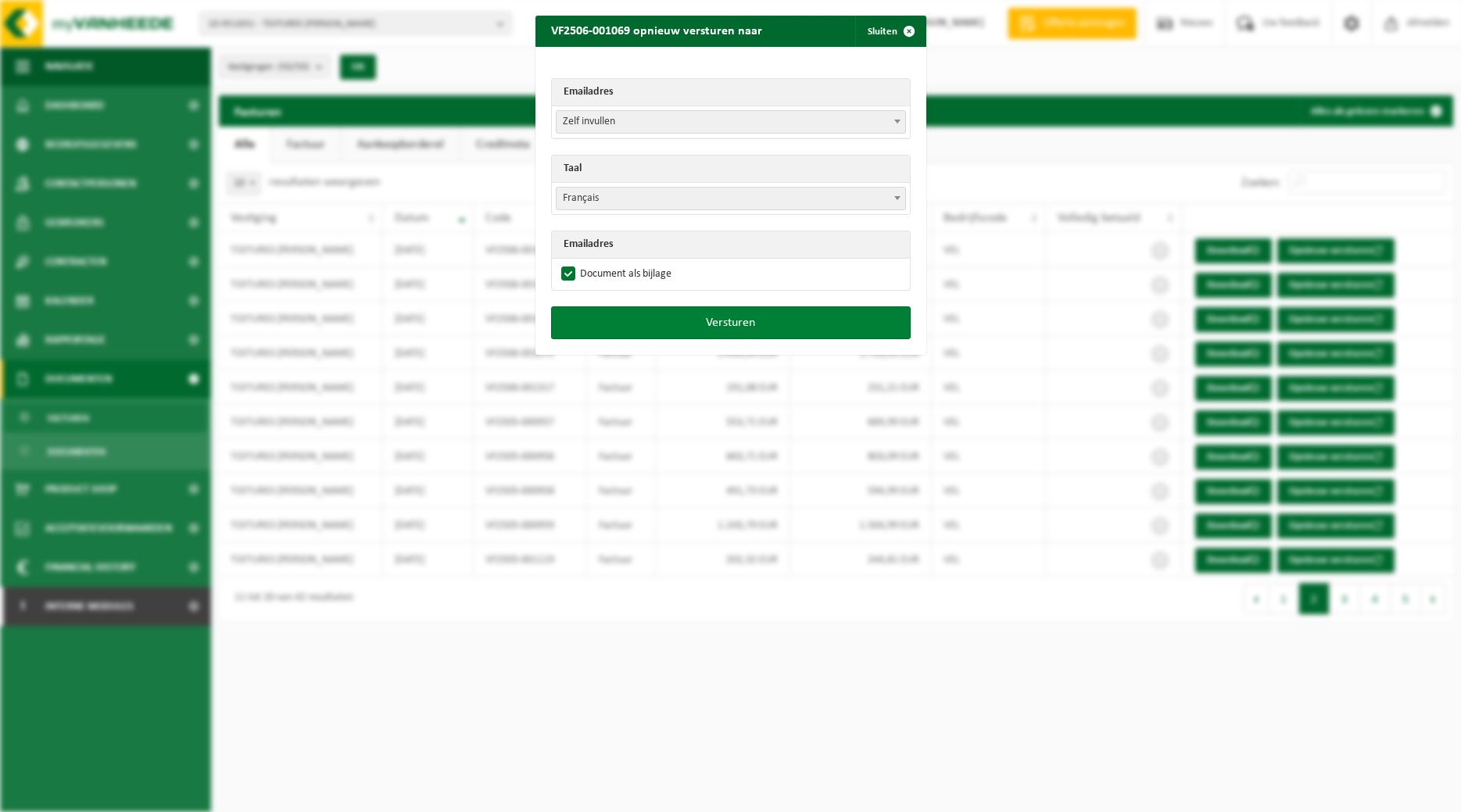
click at [644, 310] on button "Versturen" at bounding box center [730, 323] width 360 height 33
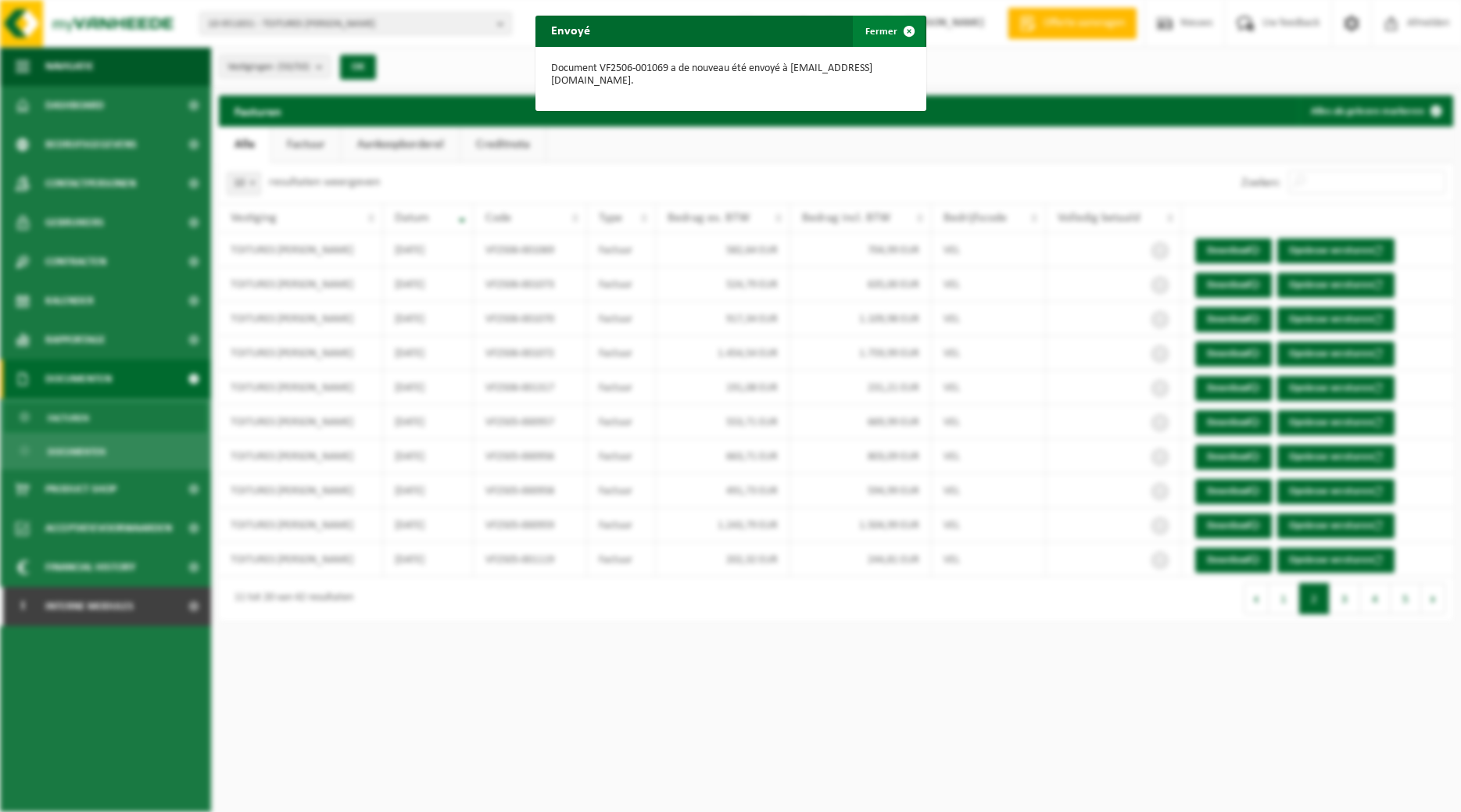
click at [898, 41] on span "button" at bounding box center [909, 31] width 31 height 31
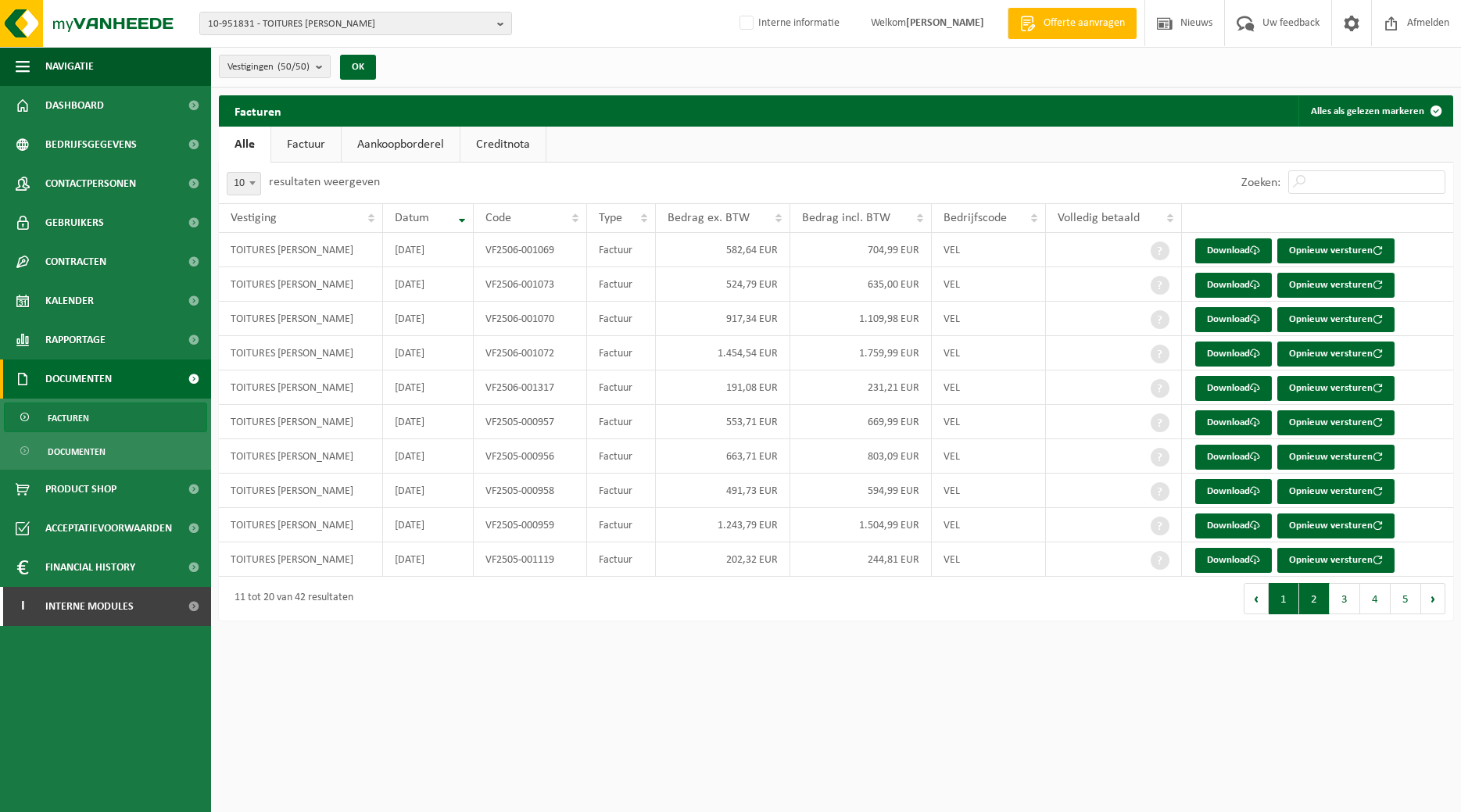
click at [1287, 594] on button "1" at bounding box center [1284, 598] width 30 height 31
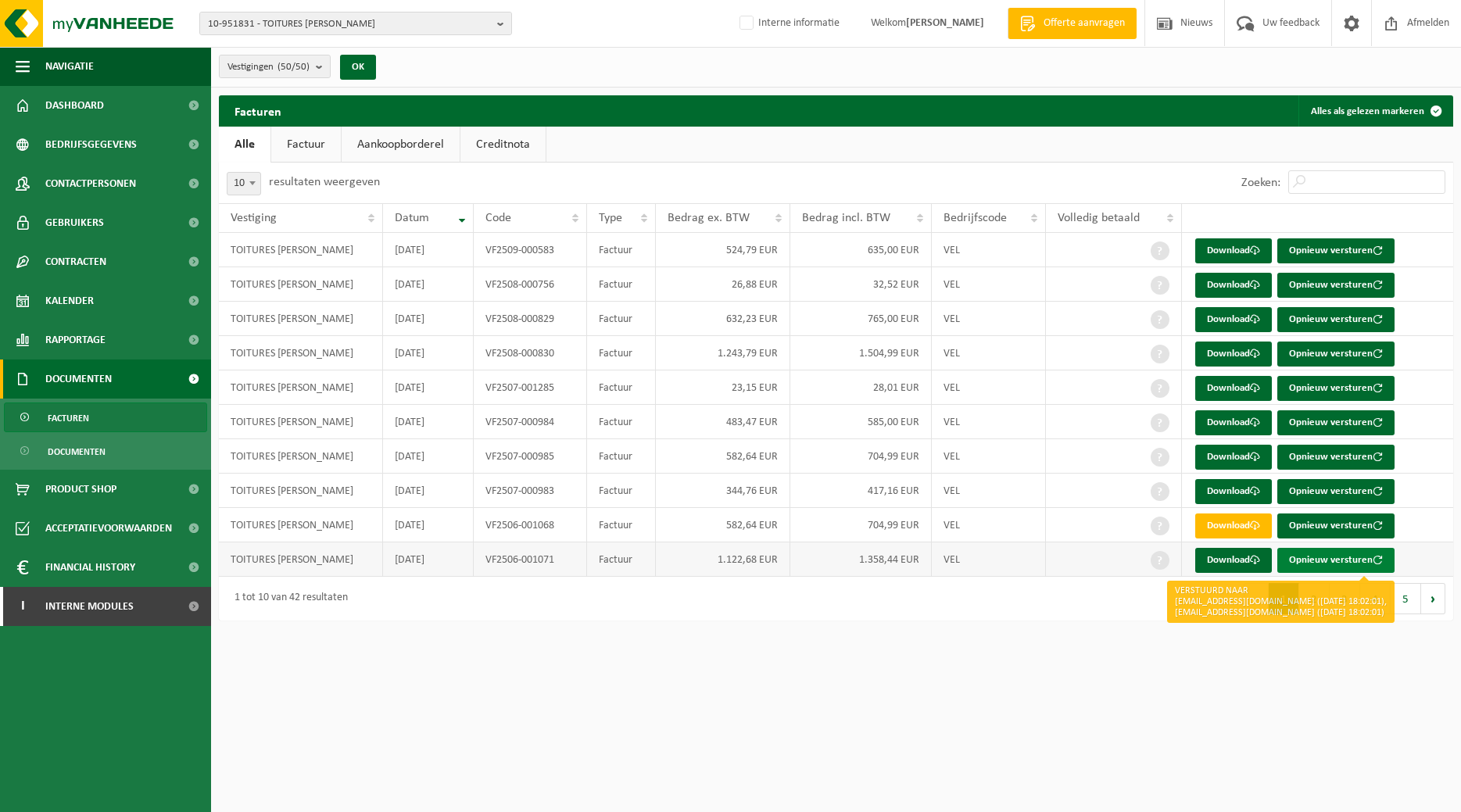
click at [1328, 554] on button "Opnieuw versturen" at bounding box center [1335, 560] width 117 height 25
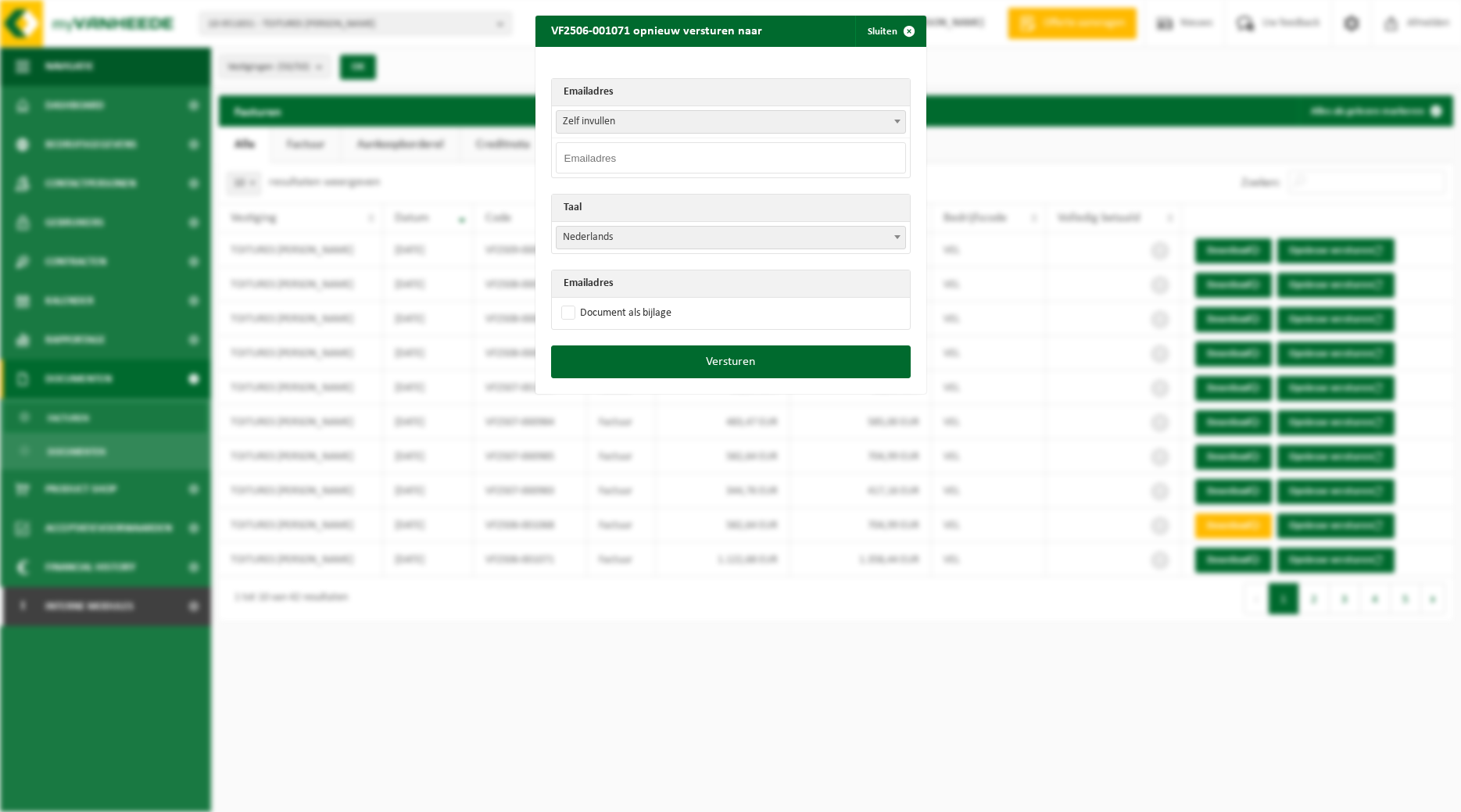
click at [894, 119] on span at bounding box center [898, 120] width 16 height 20
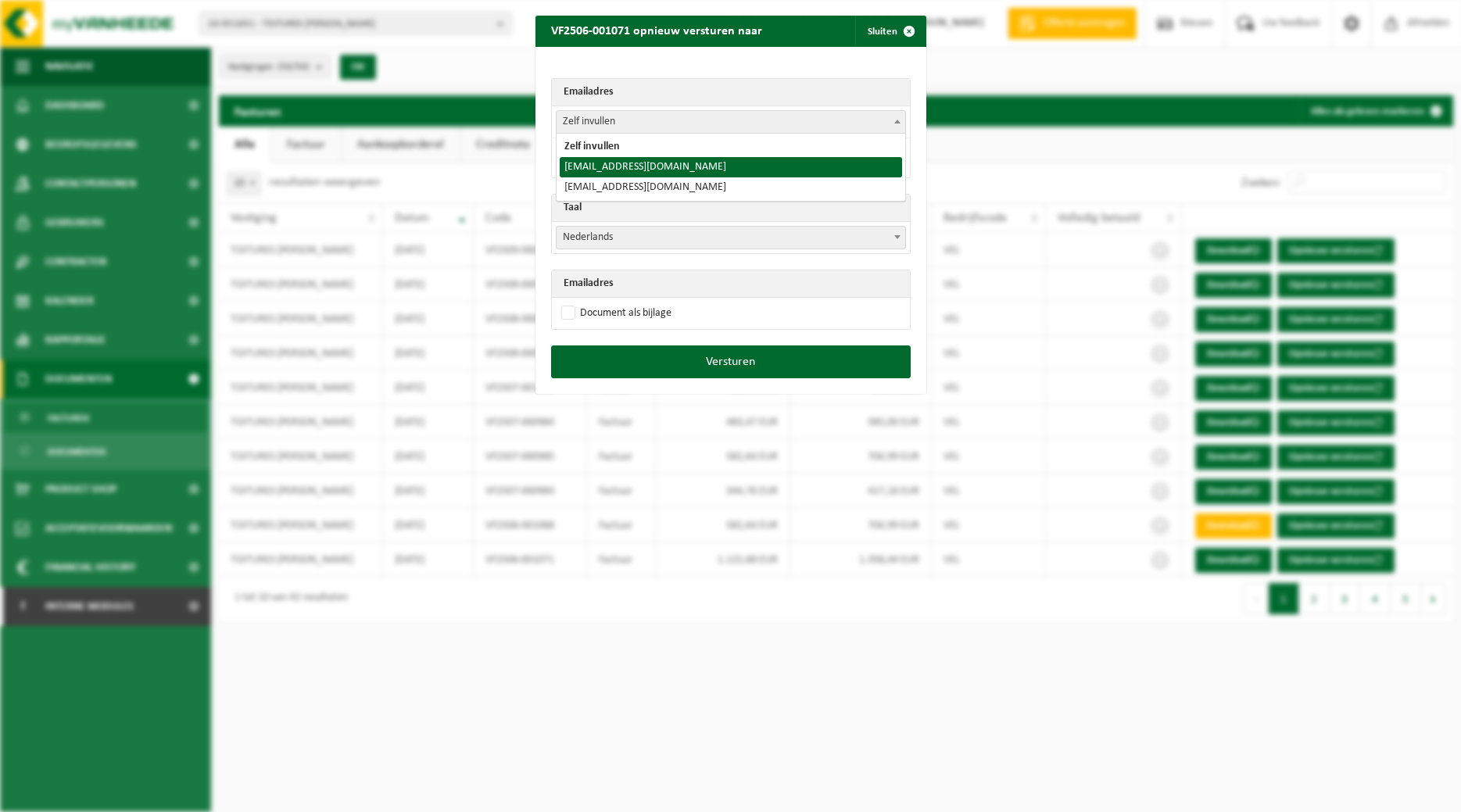
select select "toitures.bertrand@outlook.com"
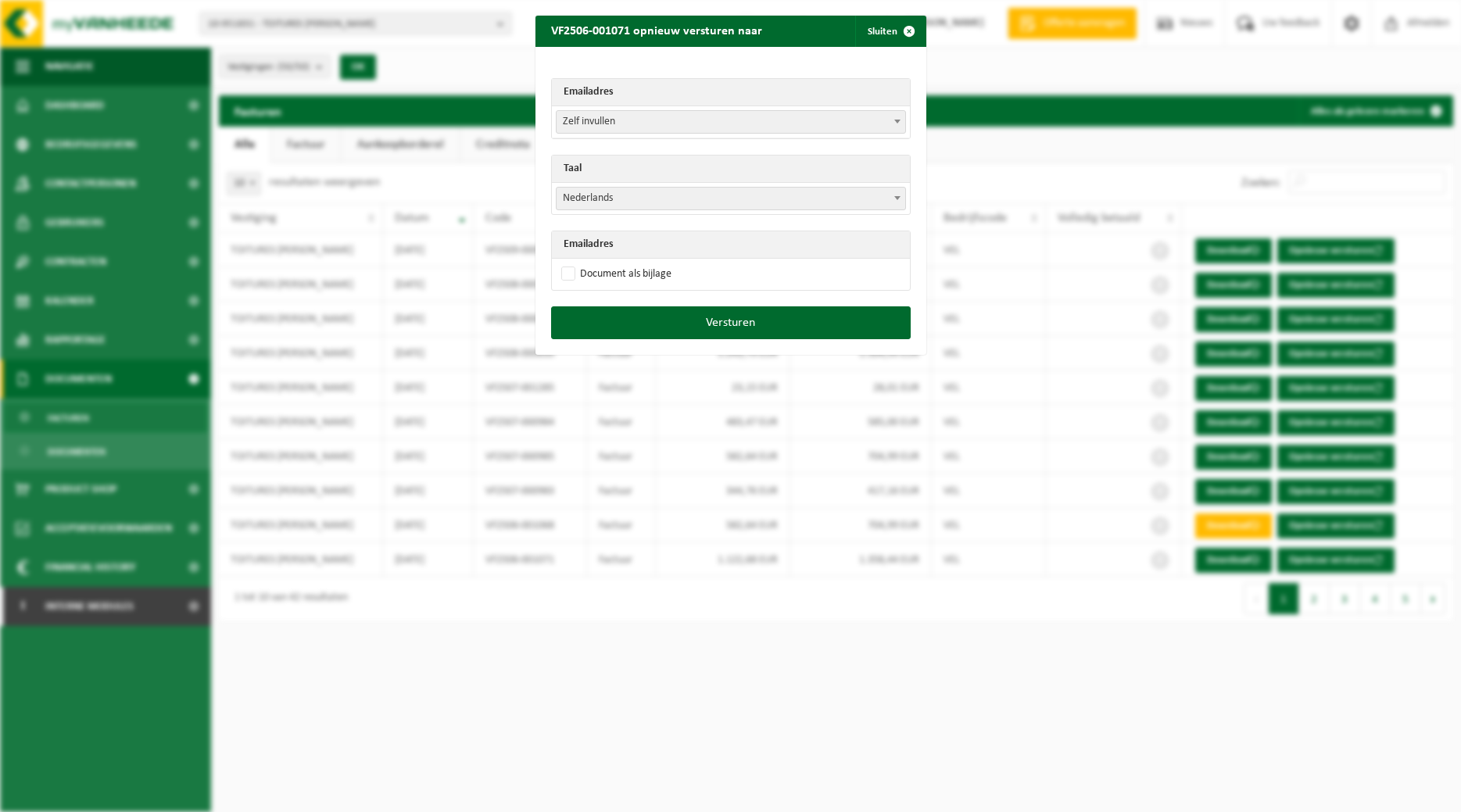
click at [903, 197] on span at bounding box center [898, 198] width 16 height 20
select select "fr"
click at [612, 268] on label "Document als bijlage" at bounding box center [615, 274] width 113 height 23
click at [612, 263] on input "Document als bijlage" at bounding box center [749, 262] width 391 height 1
checkbox input "true"
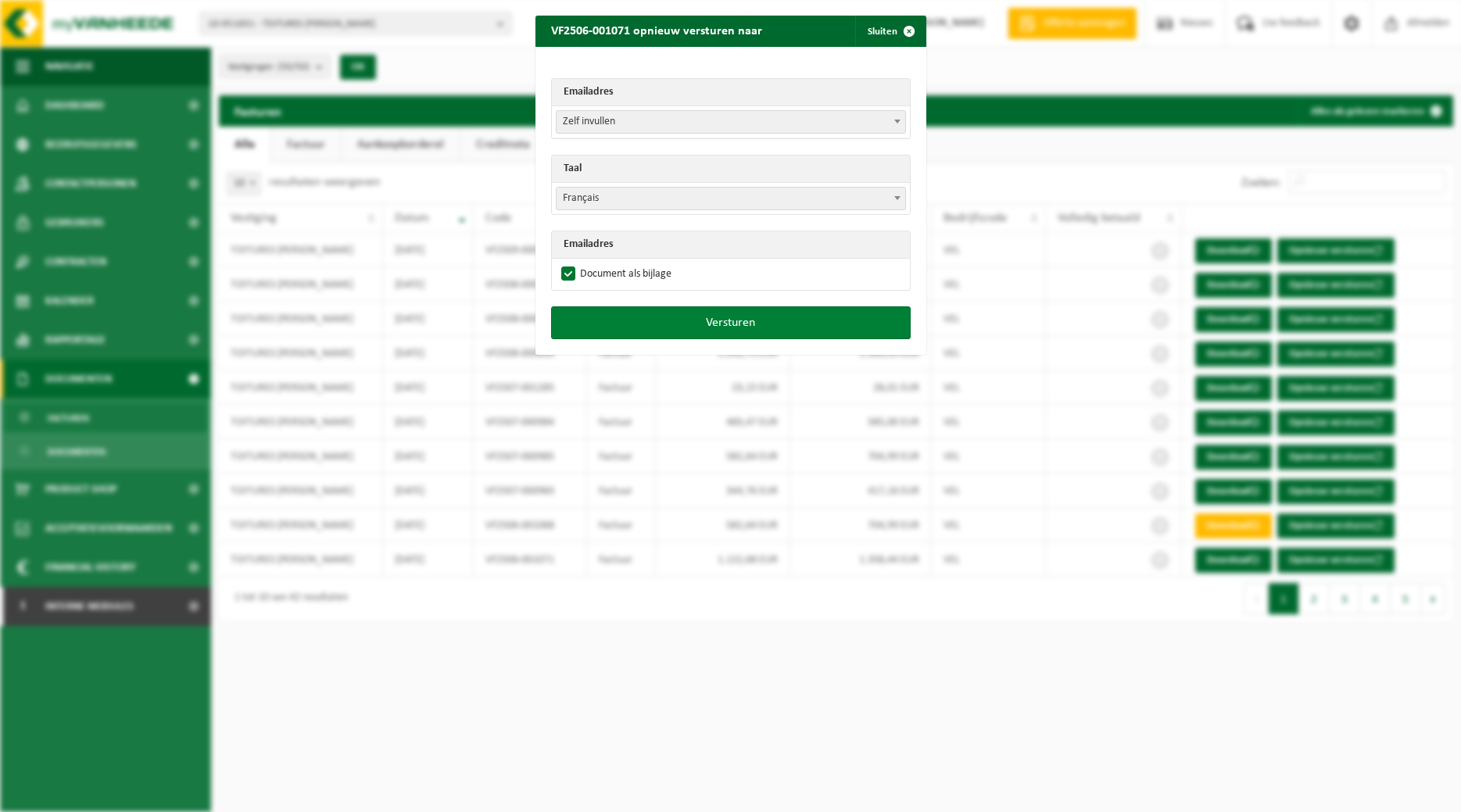
click at [644, 313] on button "Versturen" at bounding box center [730, 323] width 360 height 33
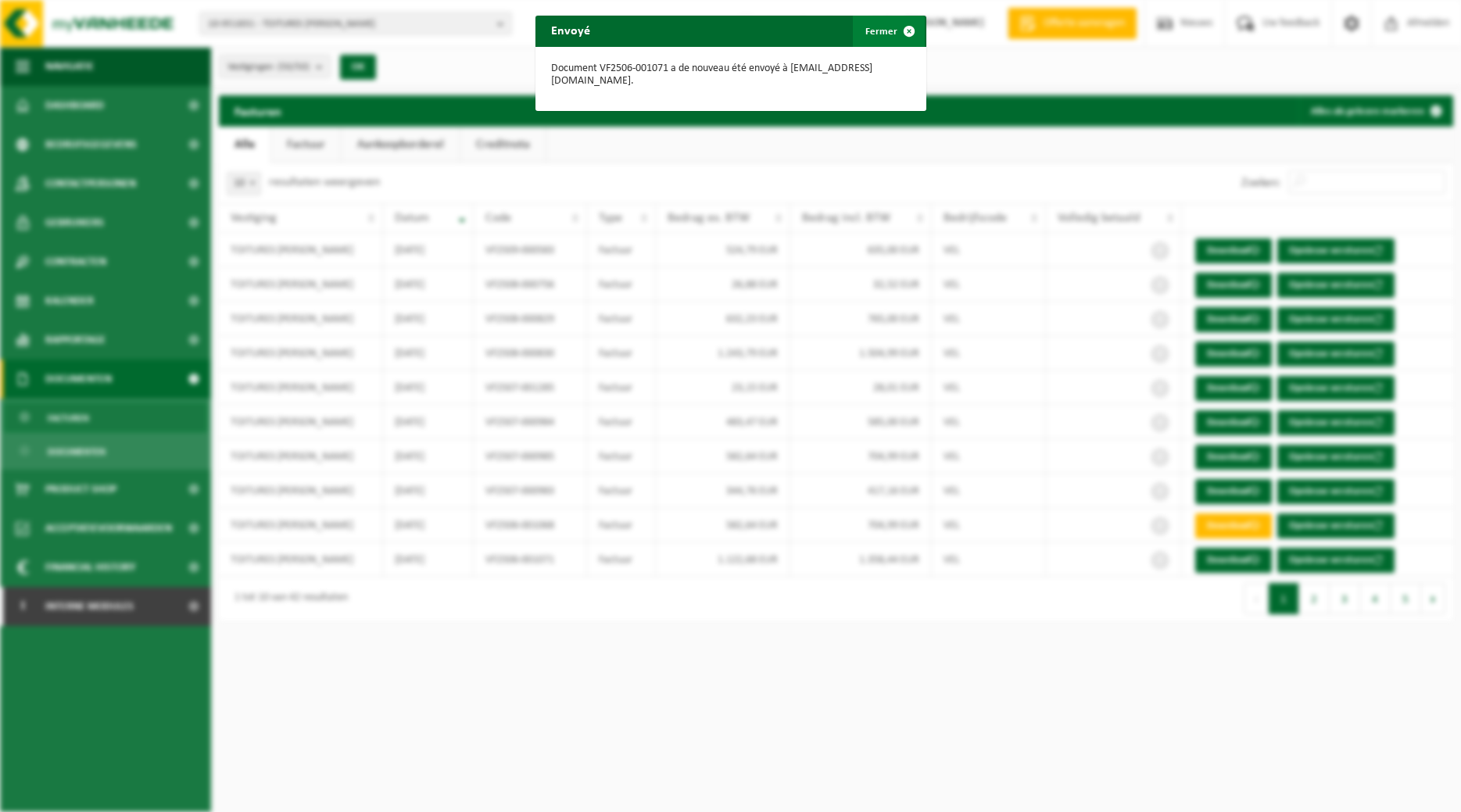
click at [910, 21] on span "button" at bounding box center [909, 31] width 31 height 31
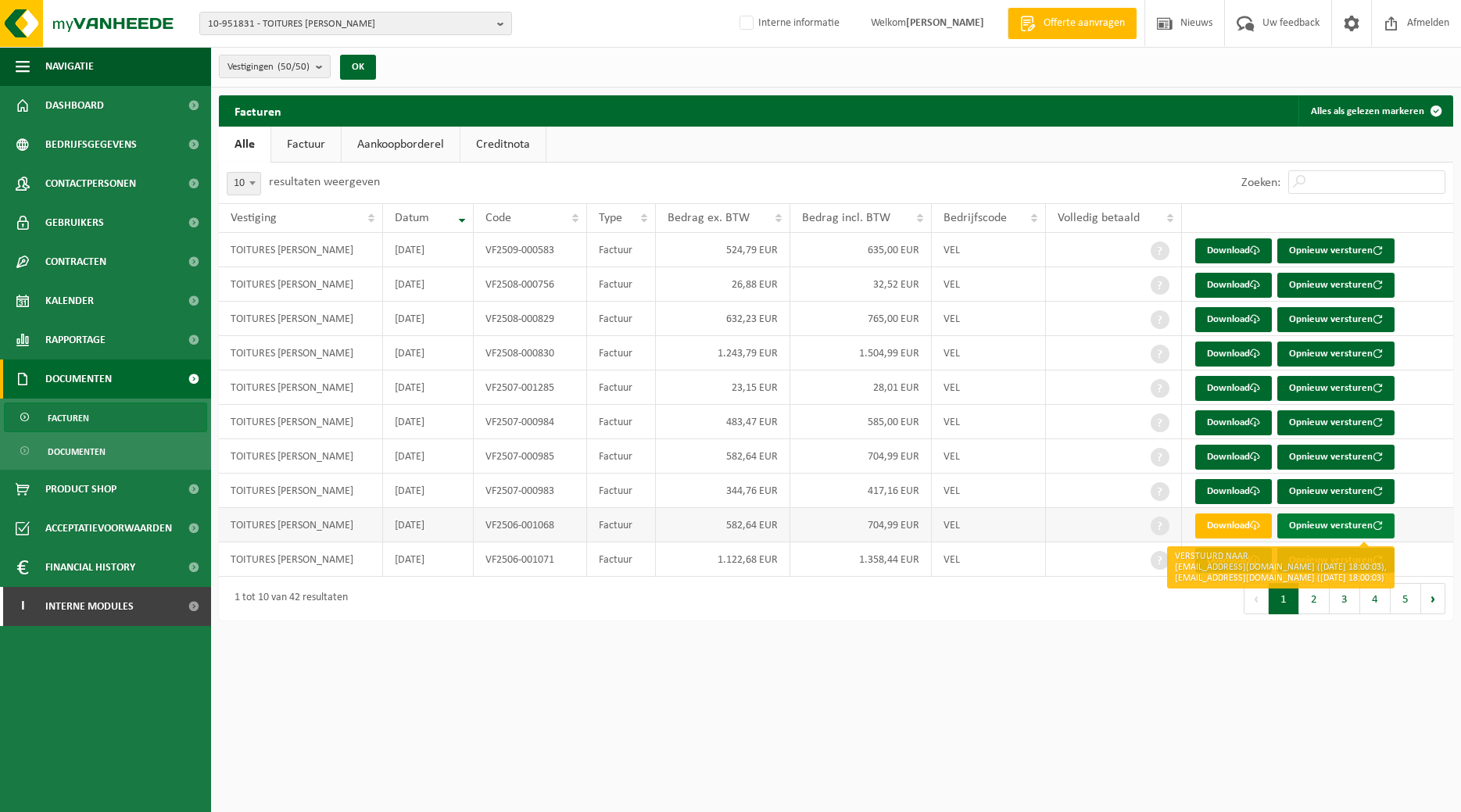
click at [1334, 520] on button "Opnieuw versturen" at bounding box center [1335, 526] width 117 height 25
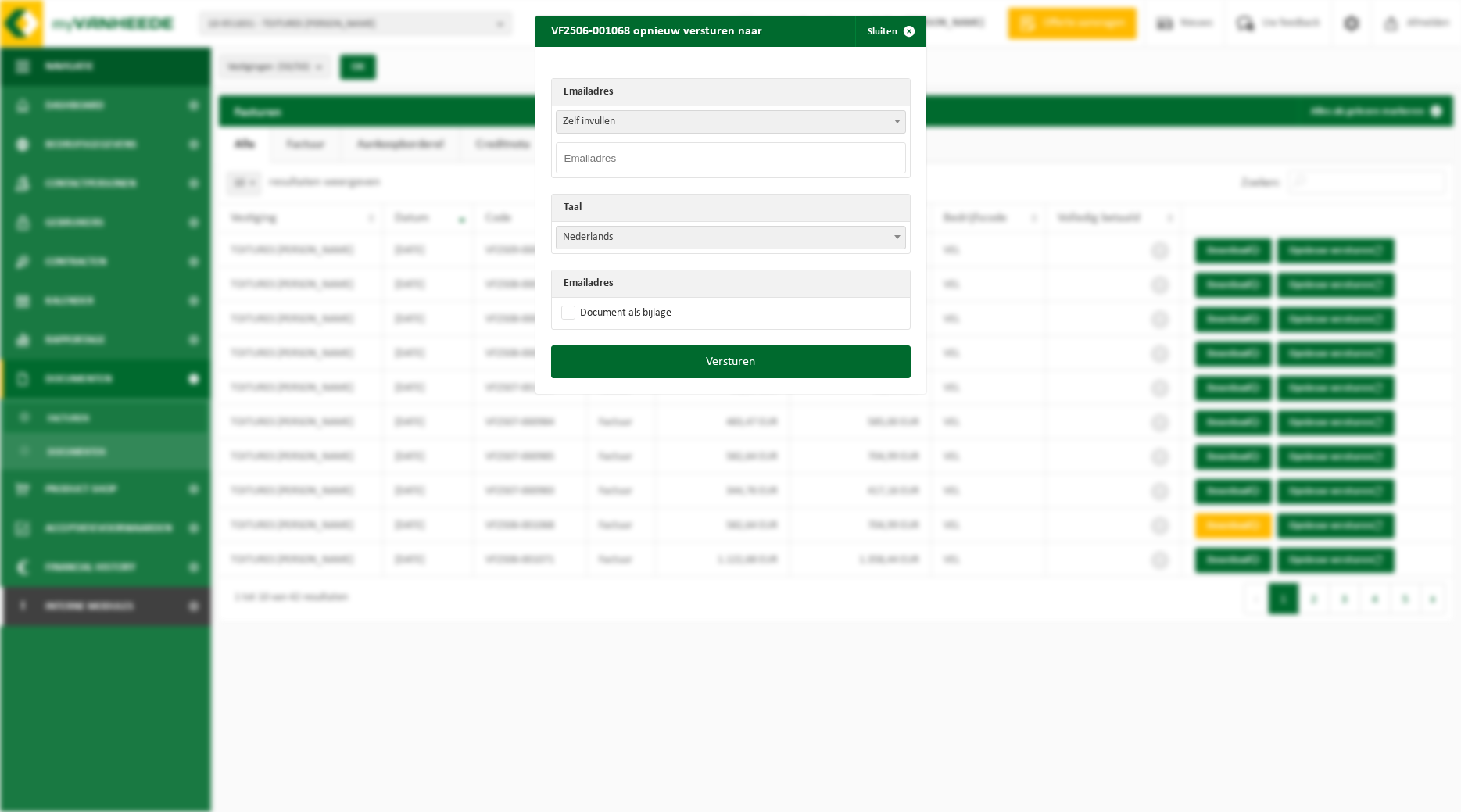
click at [896, 118] on span at bounding box center [898, 120] width 16 height 20
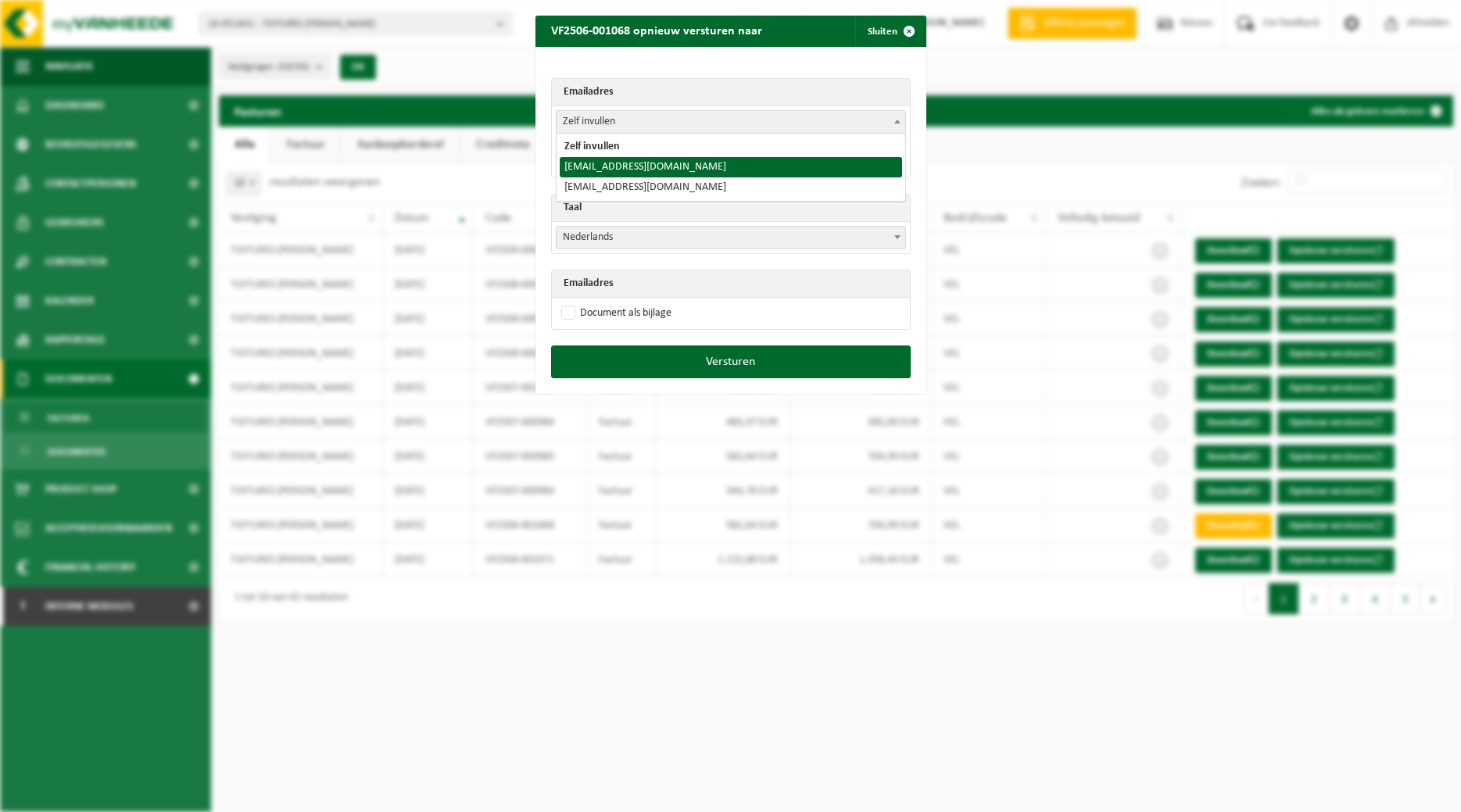
select select "toitures.bertrand@outlook.com"
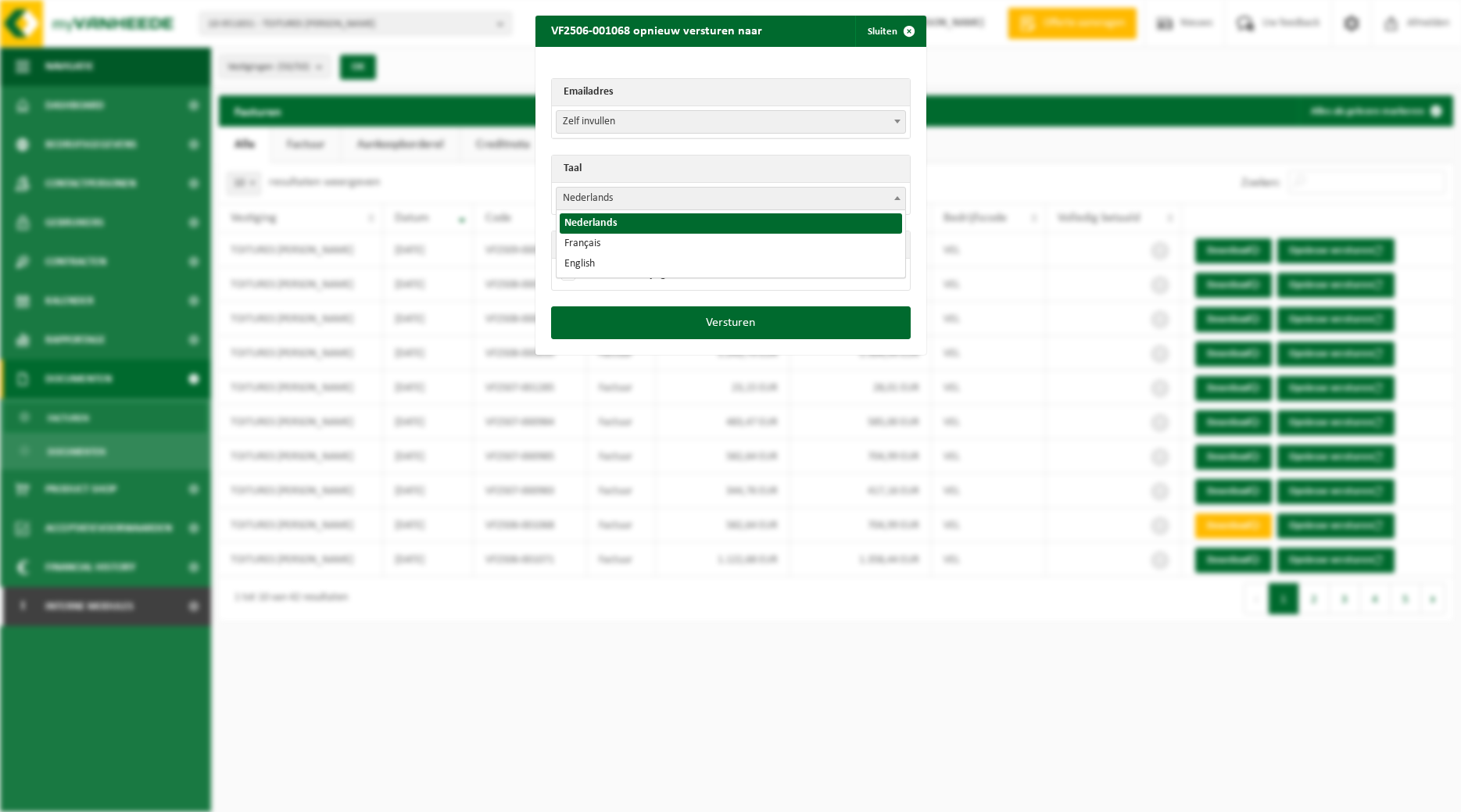
click at [902, 196] on span at bounding box center [898, 198] width 16 height 20
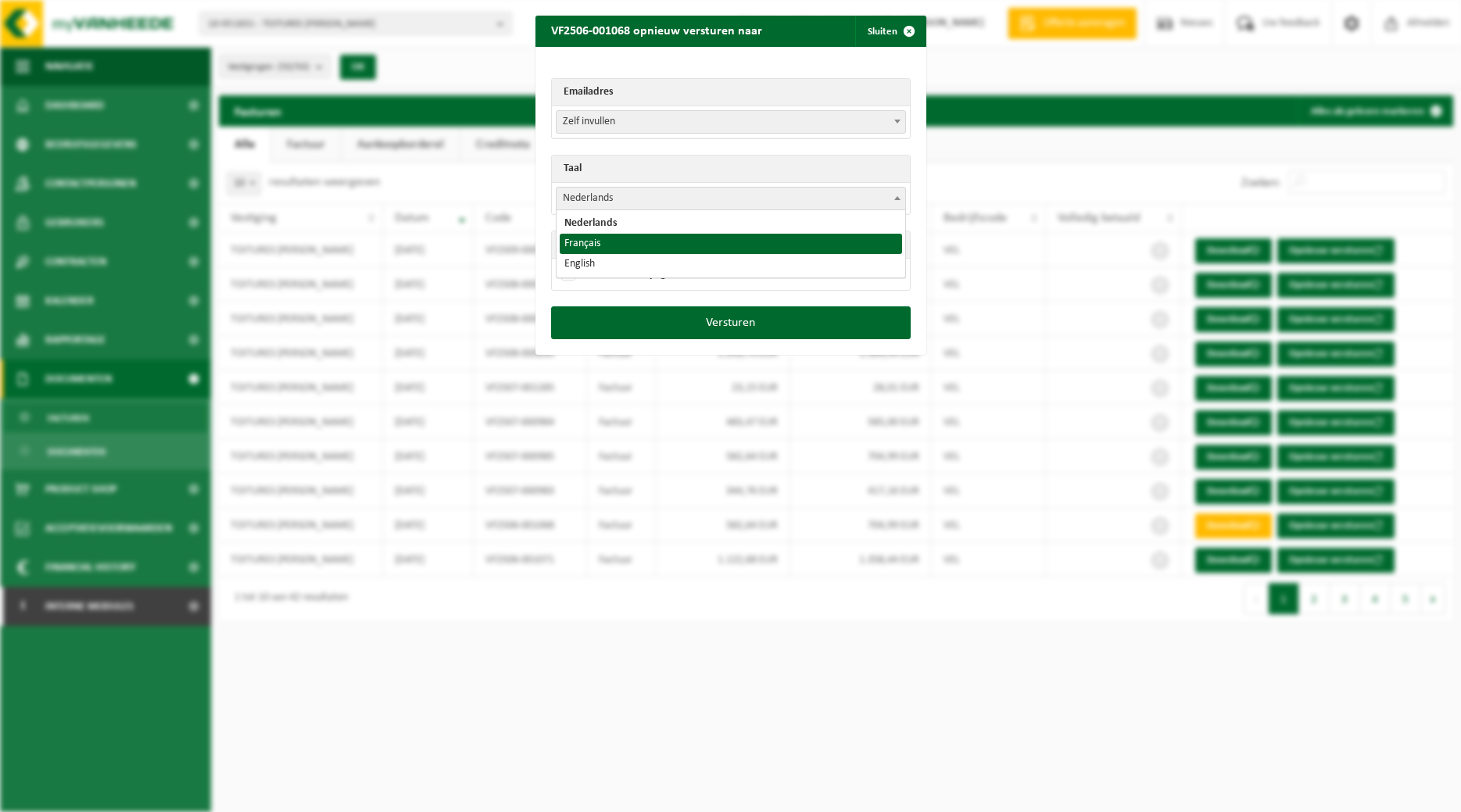
select select "fr"
click at [605, 271] on label "Document als bijlage" at bounding box center [615, 274] width 113 height 23
click at [605, 263] on input "Document als bijlage" at bounding box center [749, 262] width 391 height 1
checkbox input "true"
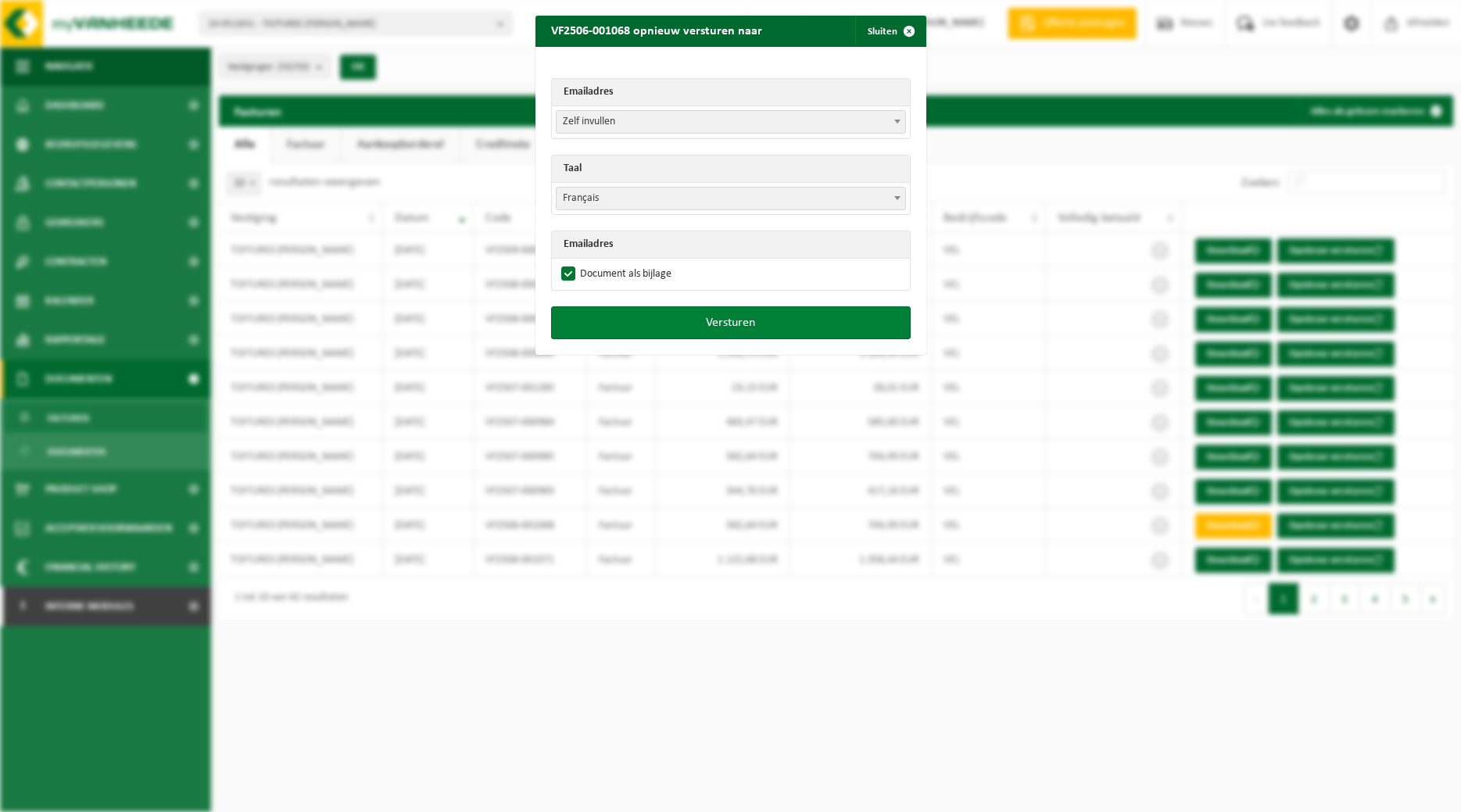
click at [629, 318] on button "Versturen" at bounding box center [730, 323] width 360 height 33
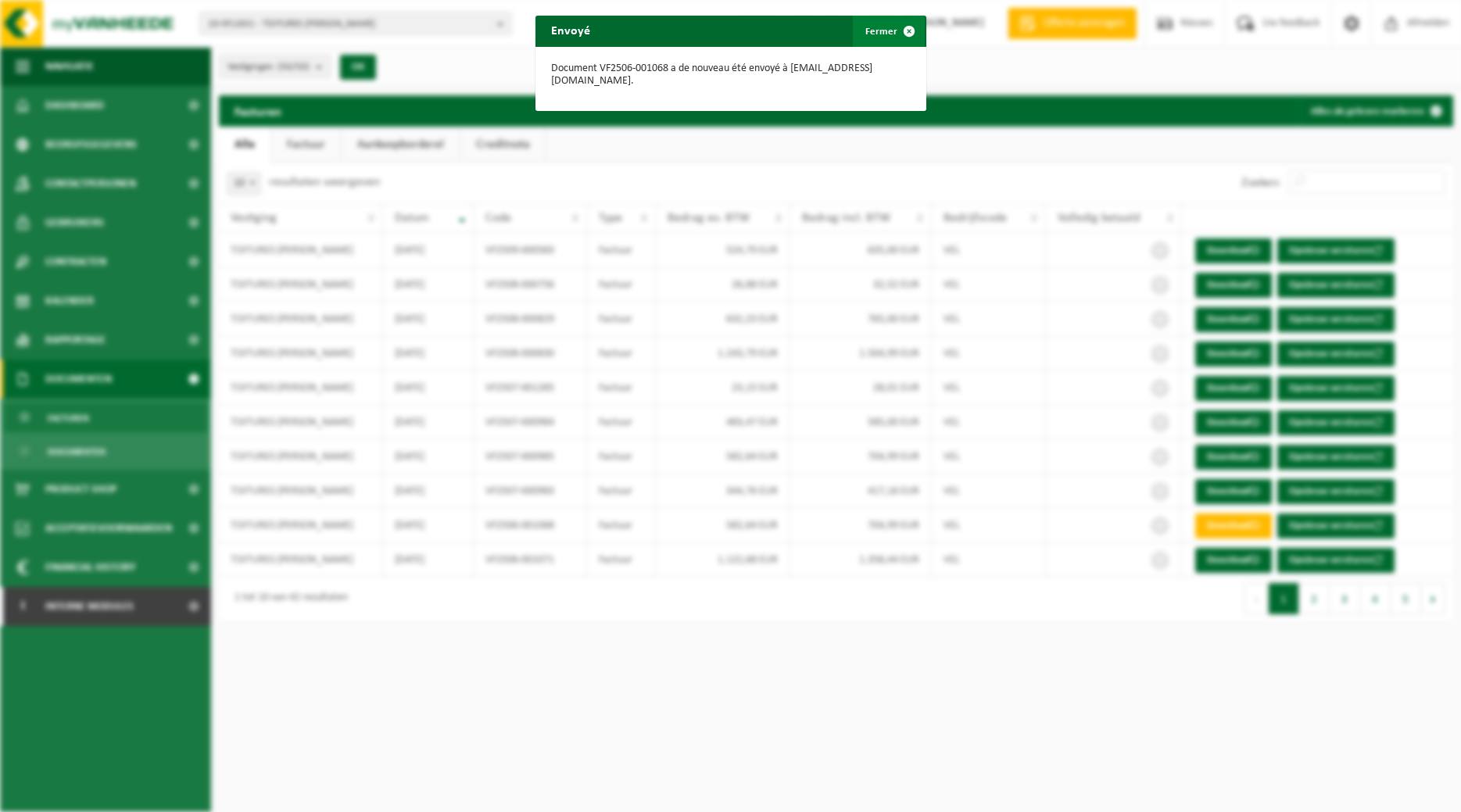
click at [894, 37] on span "button" at bounding box center [909, 31] width 31 height 31
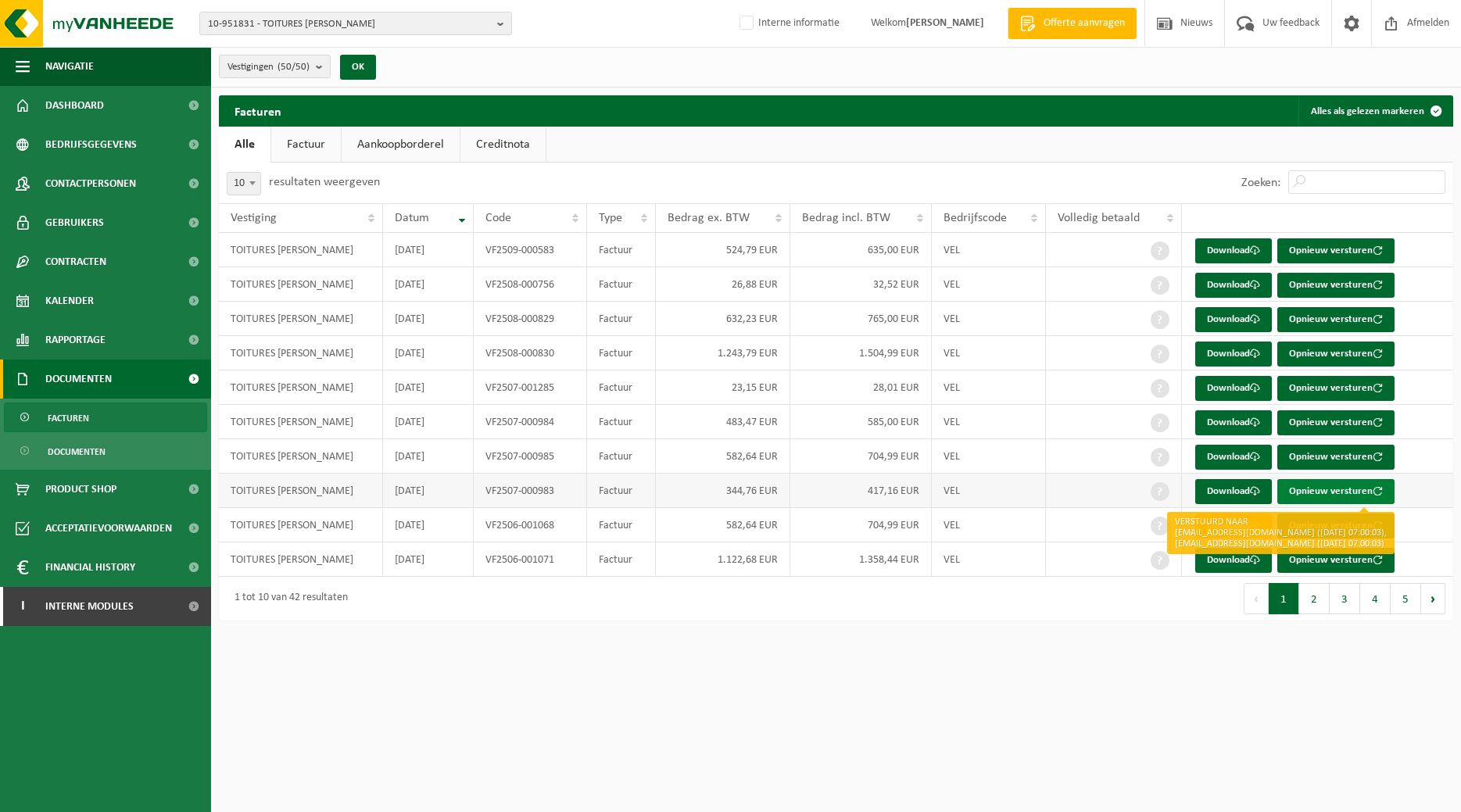
click at [1305, 488] on button "Opnieuw versturen" at bounding box center [1335, 491] width 117 height 25
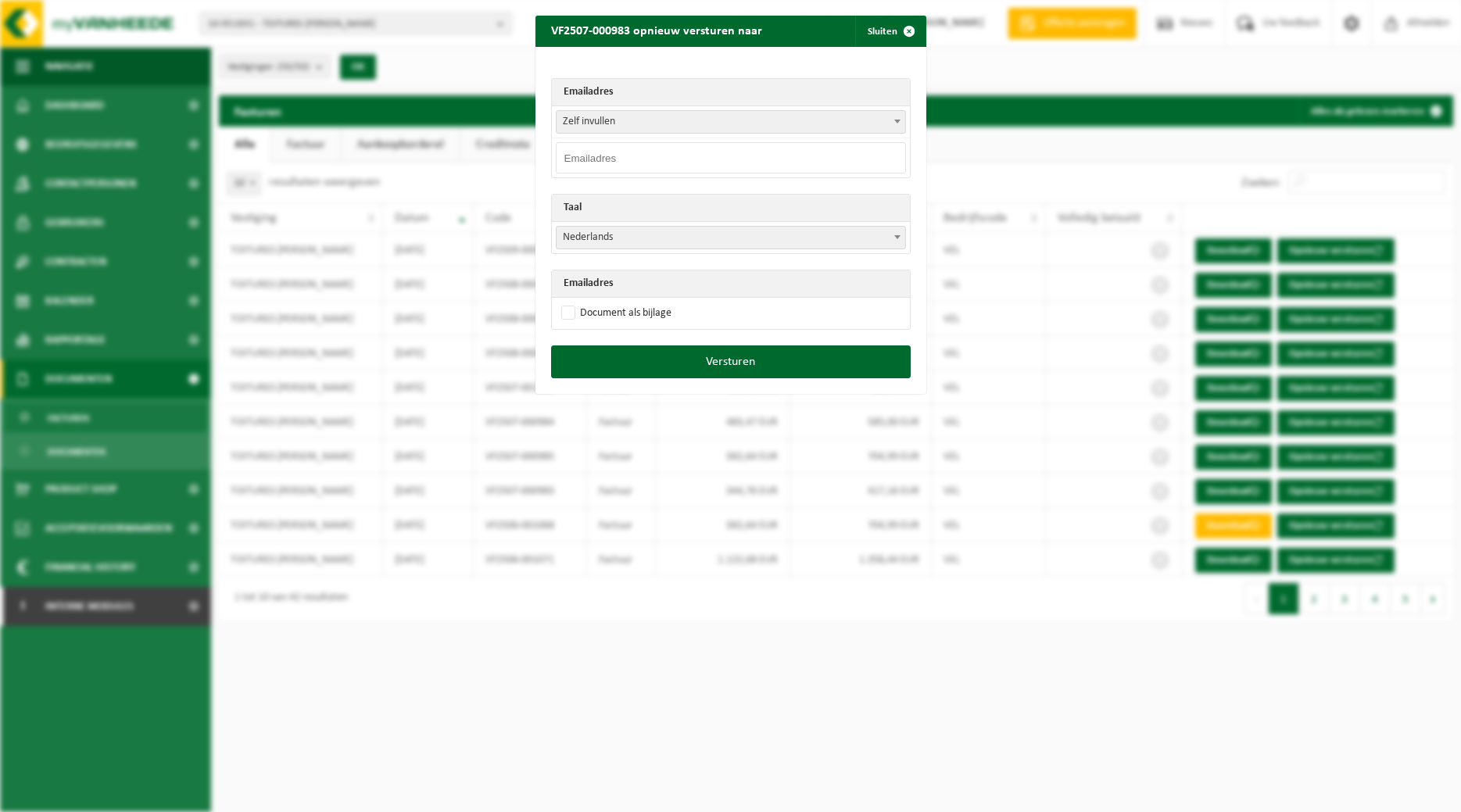
click at [900, 121] on b at bounding box center [897, 121] width 6 height 4
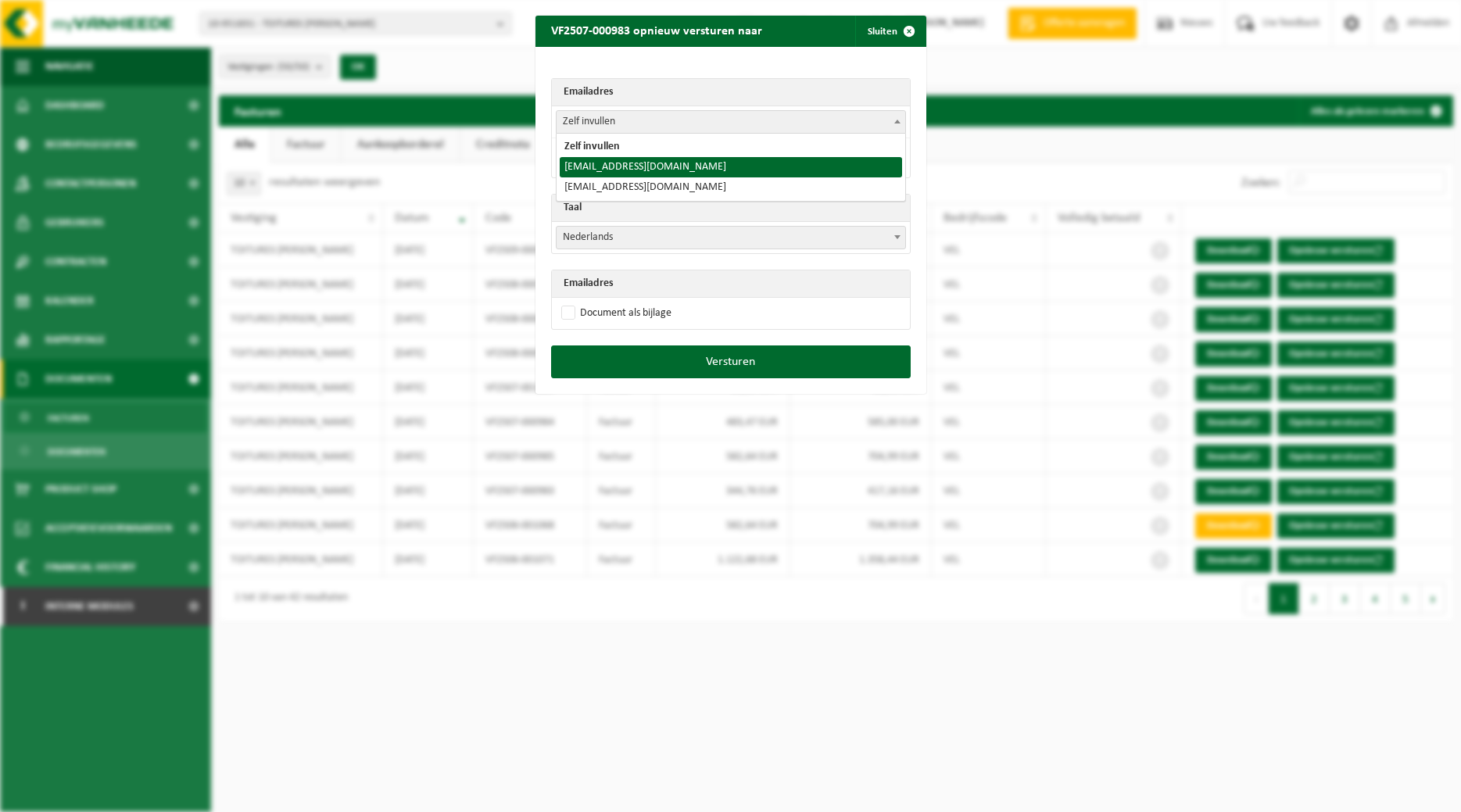
select select "toitures.bertrand@outlook.com"
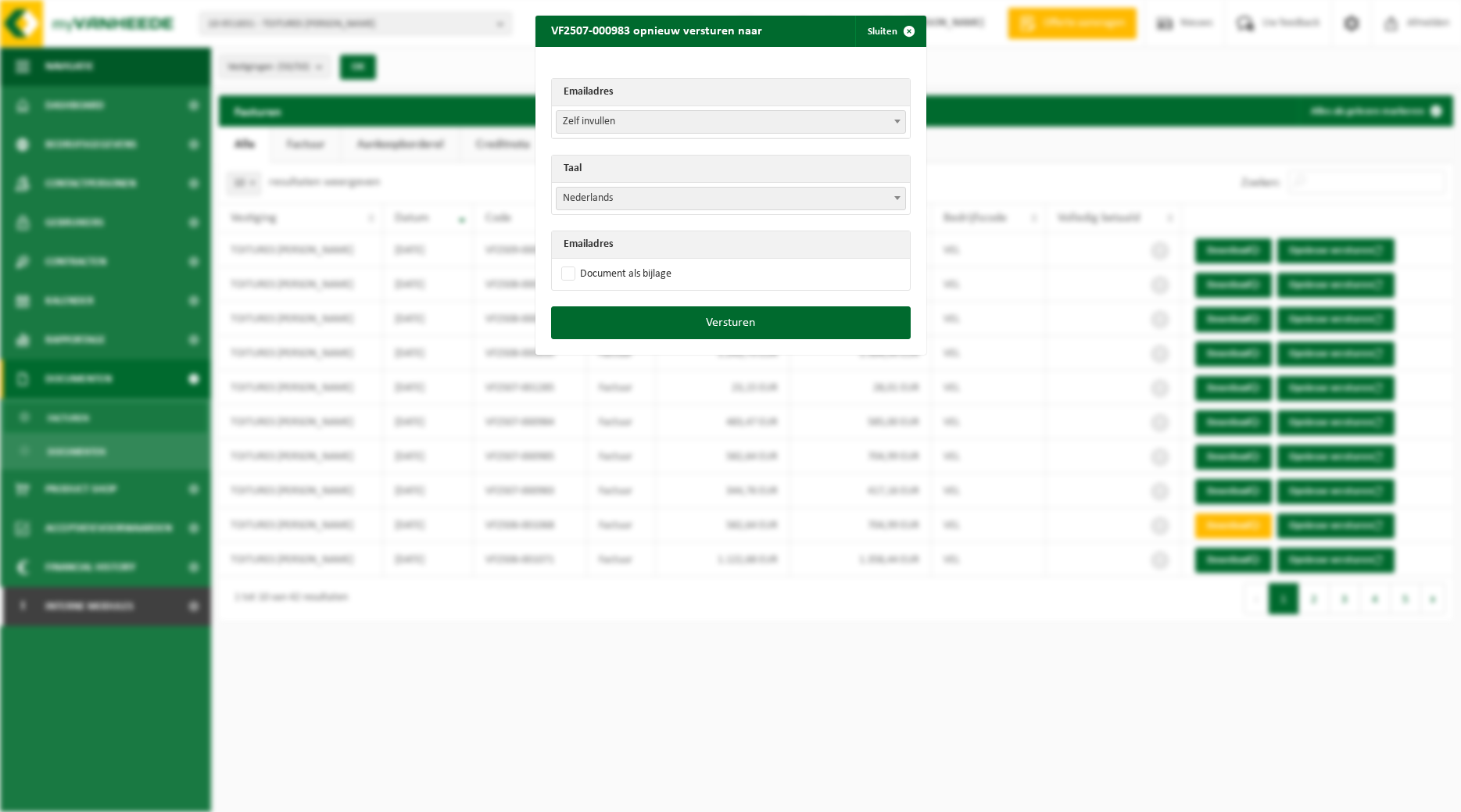
click at [842, 195] on span "Nederlands" at bounding box center [731, 199] width 349 height 22
select select "fr"
click at [655, 268] on label "Document als bijlage" at bounding box center [615, 274] width 113 height 23
click at [655, 263] on input "Document als bijlage" at bounding box center [749, 262] width 391 height 1
checkbox input "true"
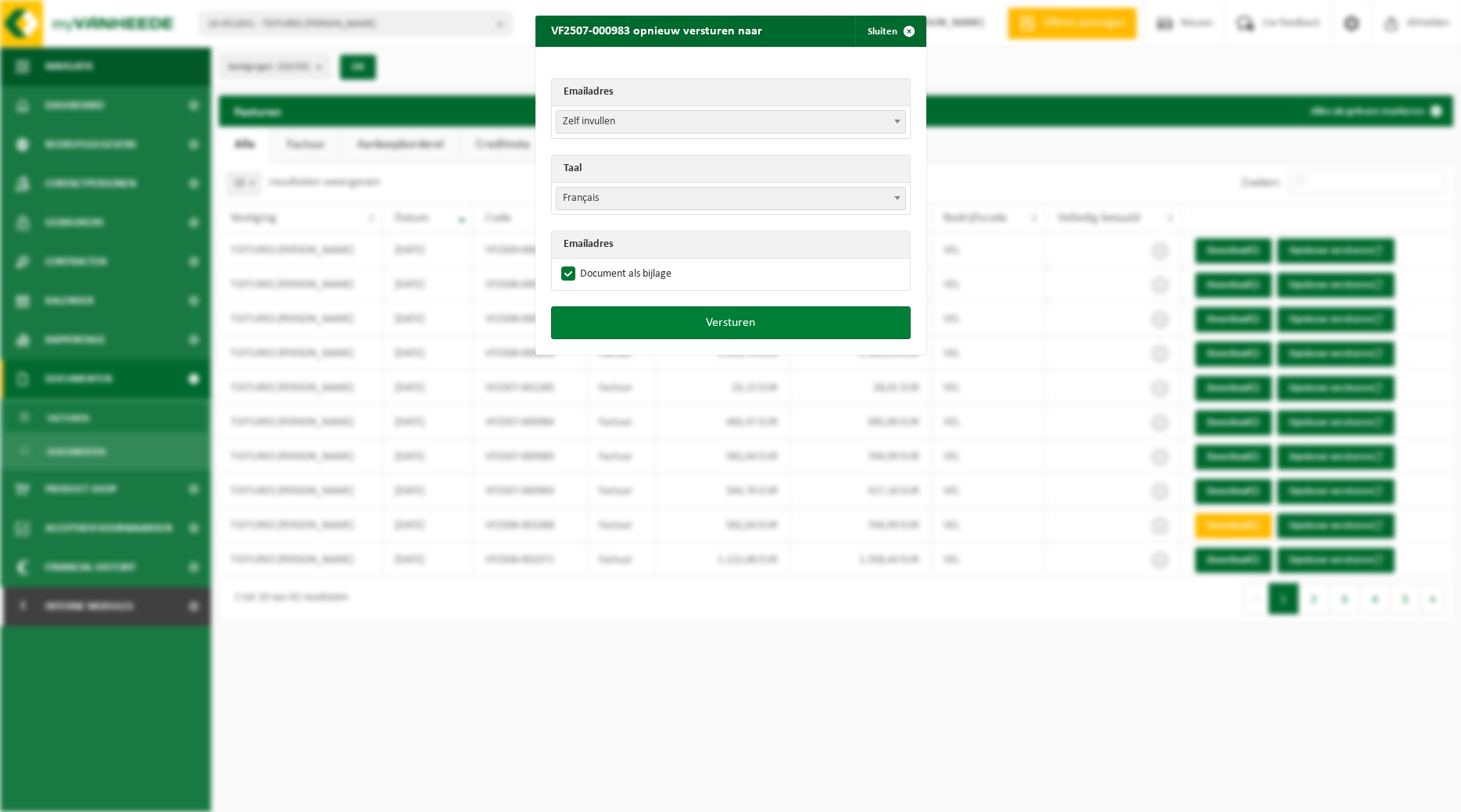
click at [648, 317] on button "Versturen" at bounding box center [730, 323] width 360 height 33
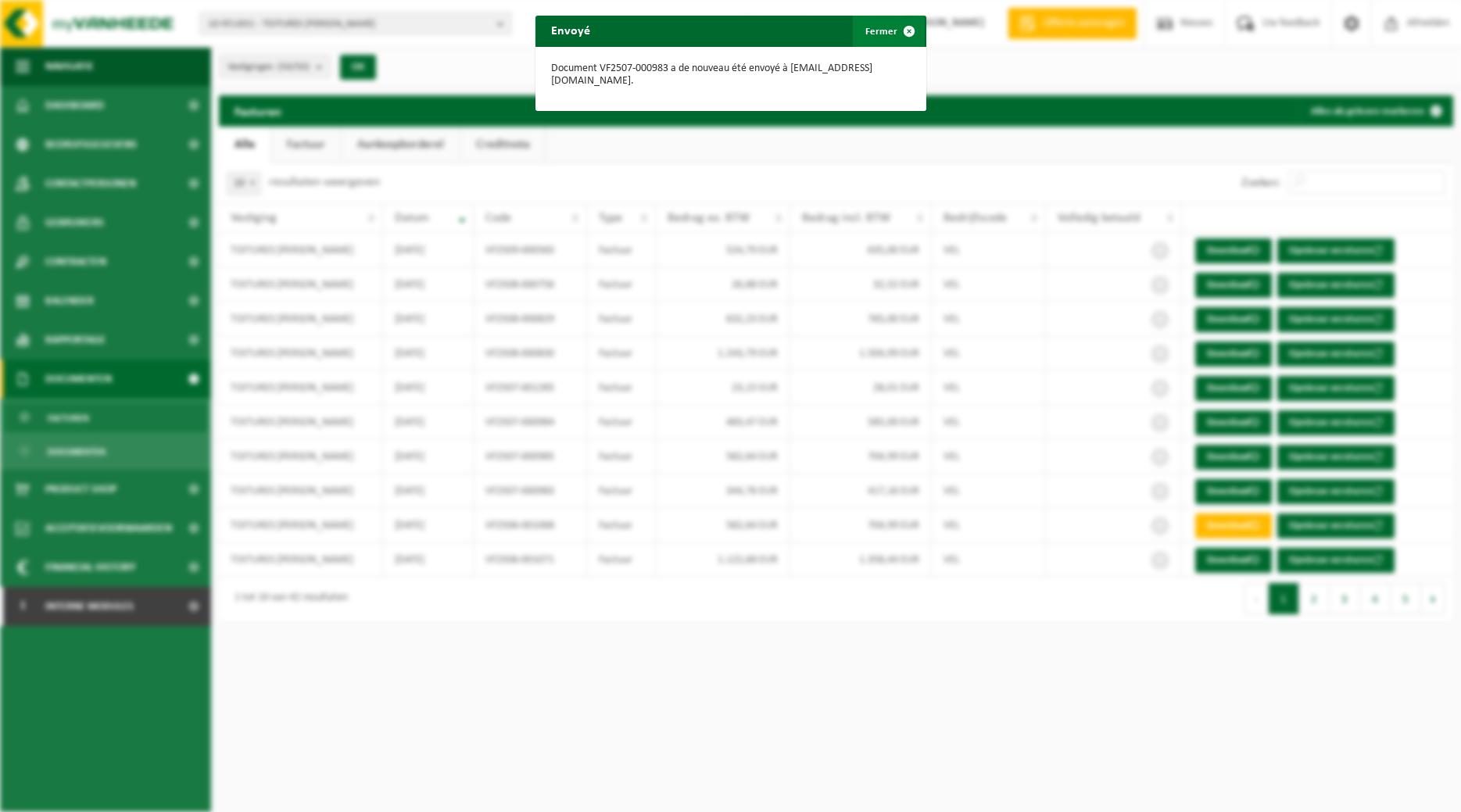
click at [887, 28] on button "Fermer" at bounding box center [889, 31] width 72 height 31
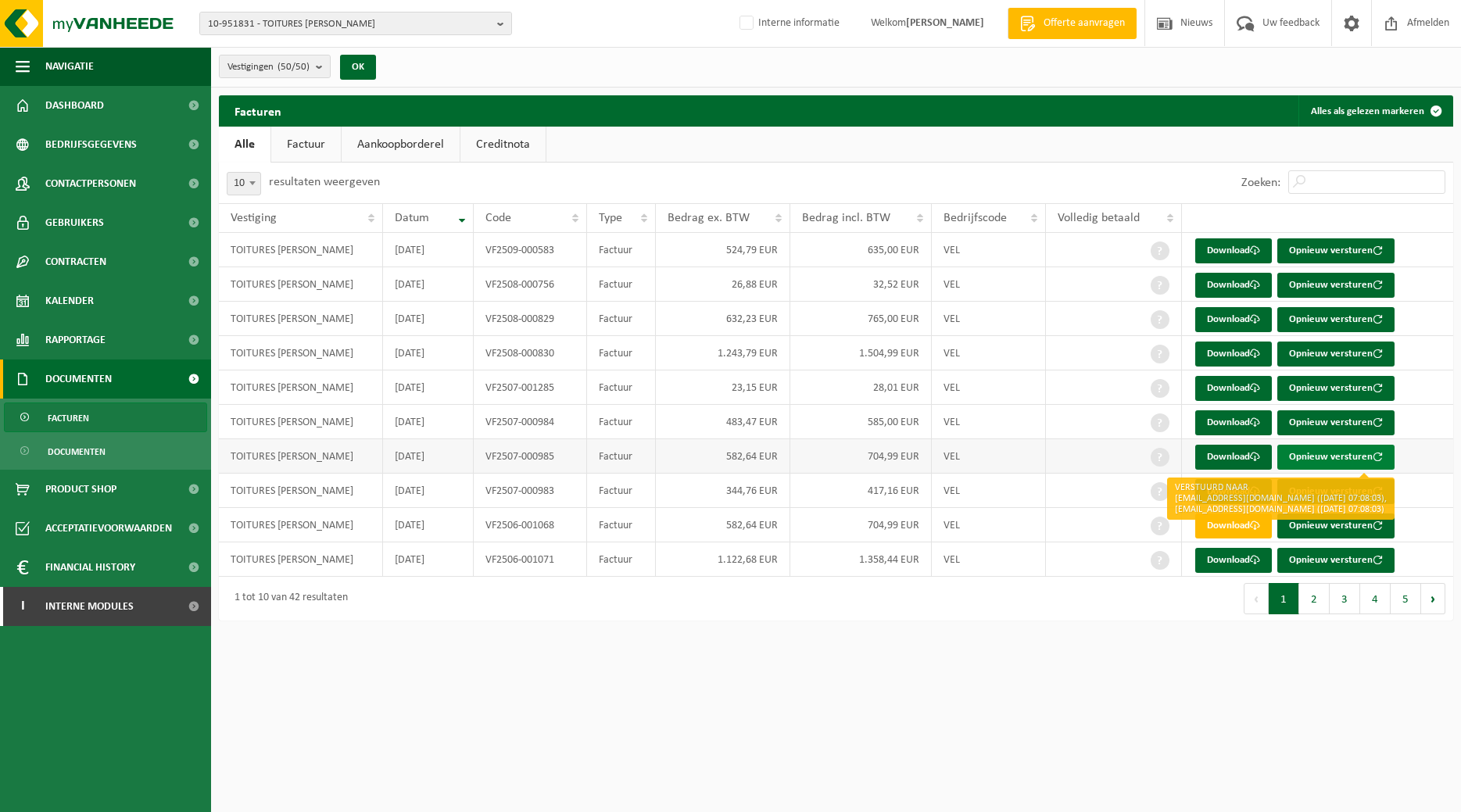
click at [1346, 453] on button "Opnieuw versturen" at bounding box center [1335, 457] width 117 height 25
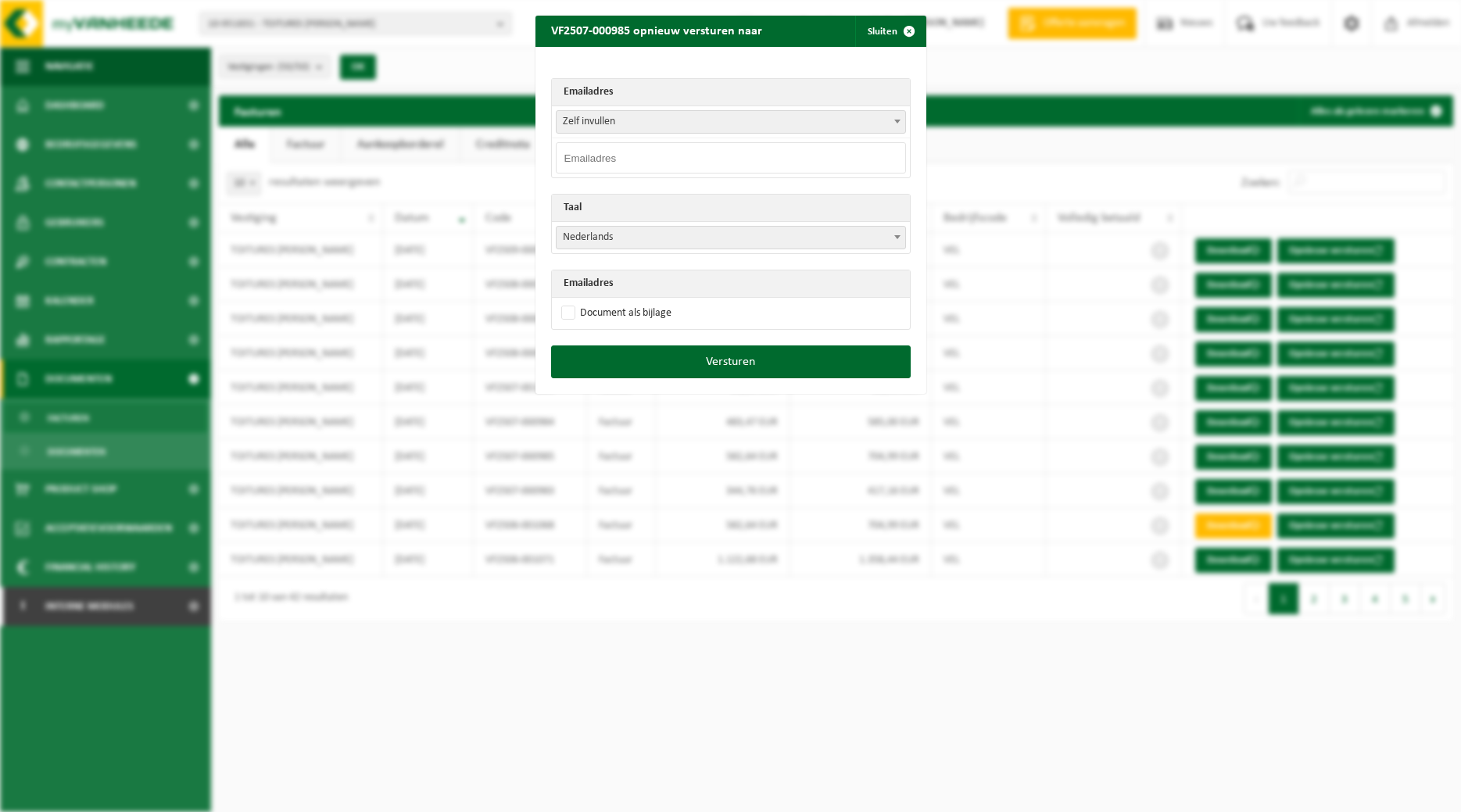
click at [896, 119] on b at bounding box center [897, 121] width 6 height 4
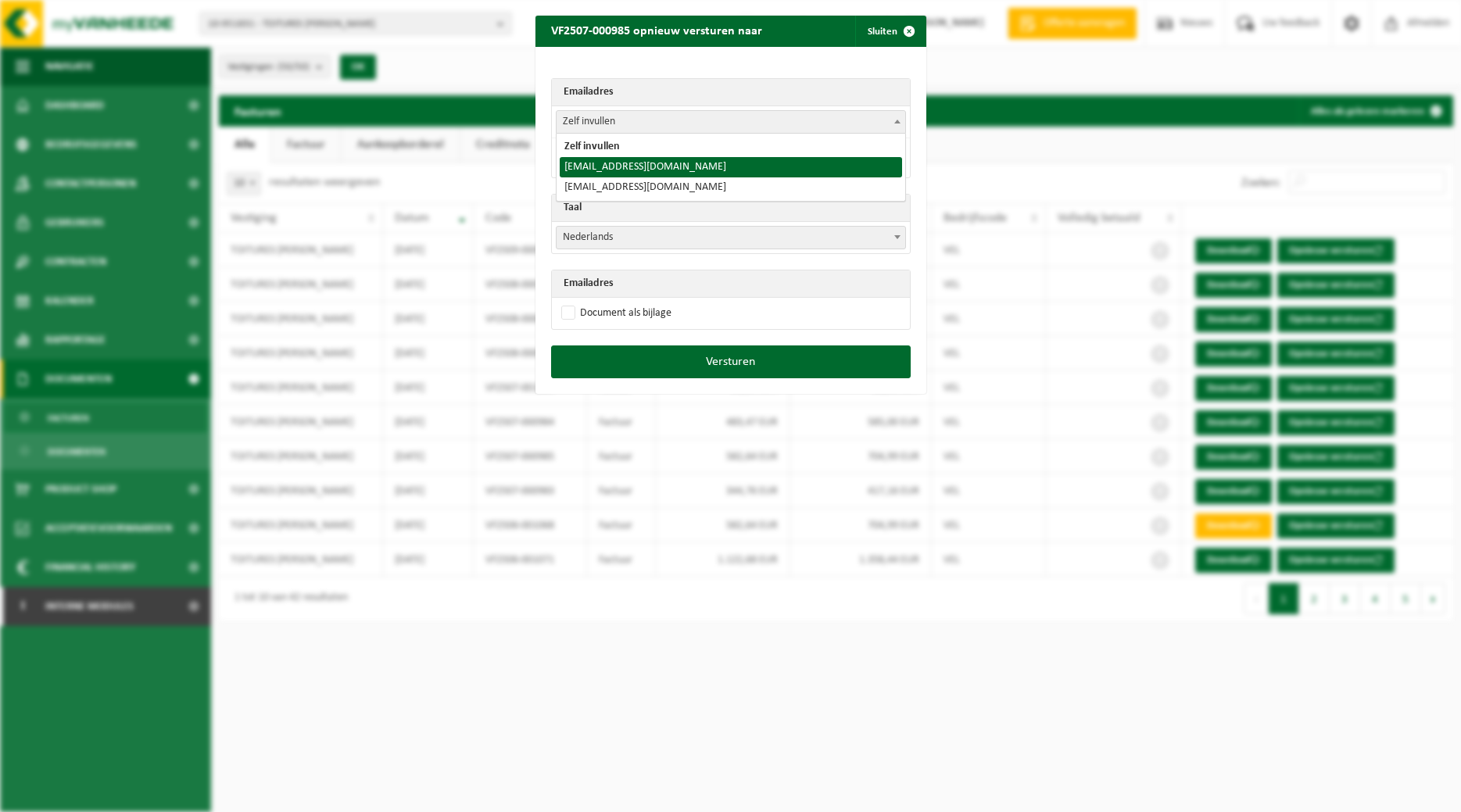
select select "toitures.bertrand@outlook.com"
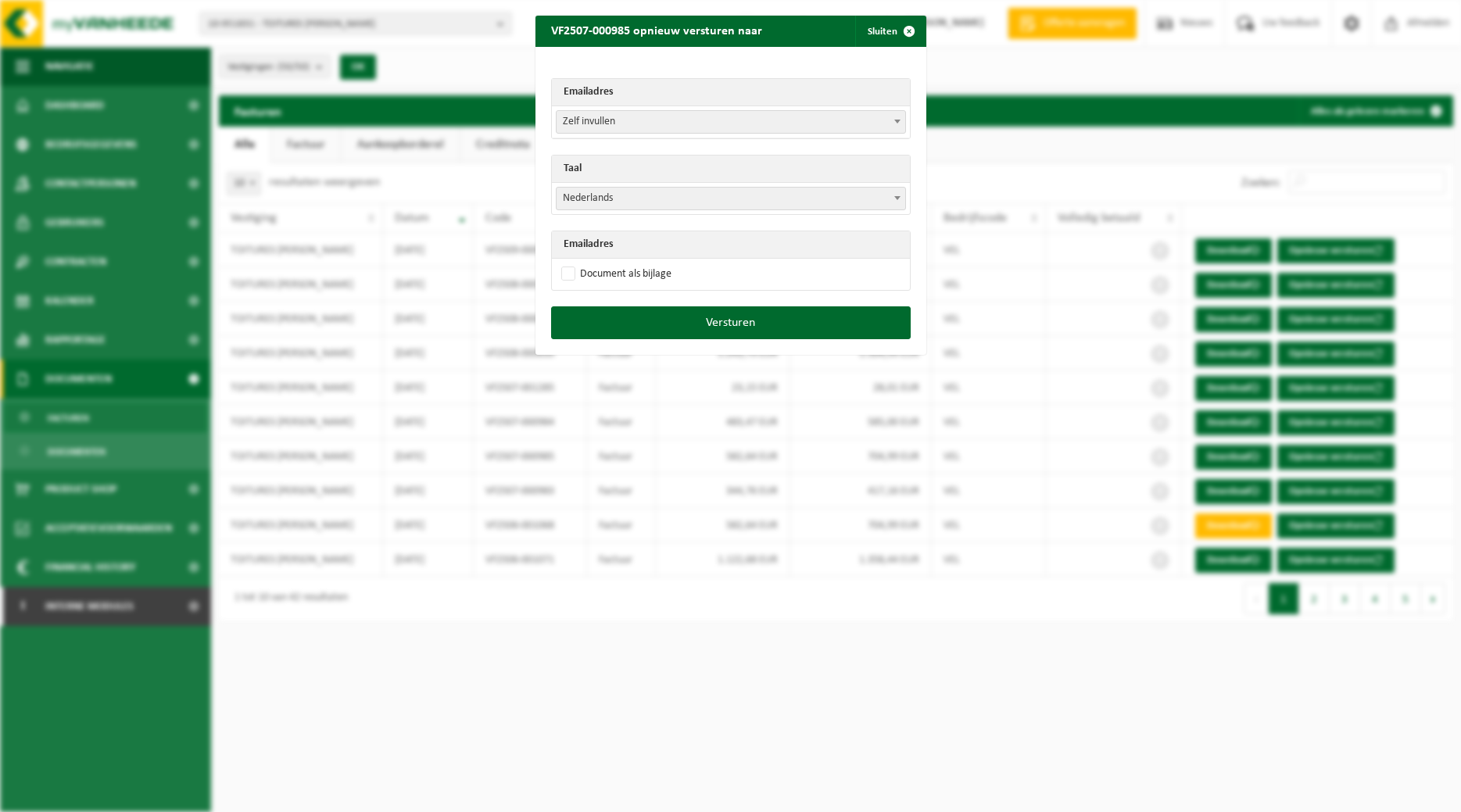
click at [905, 196] on span "Nederlands" at bounding box center [730, 199] width 350 height 23
select select "fr"
click at [626, 267] on label "Document als bijlage" at bounding box center [615, 274] width 113 height 23
click at [626, 263] on input "Document als bijlage" at bounding box center [749, 262] width 391 height 1
checkbox input "true"
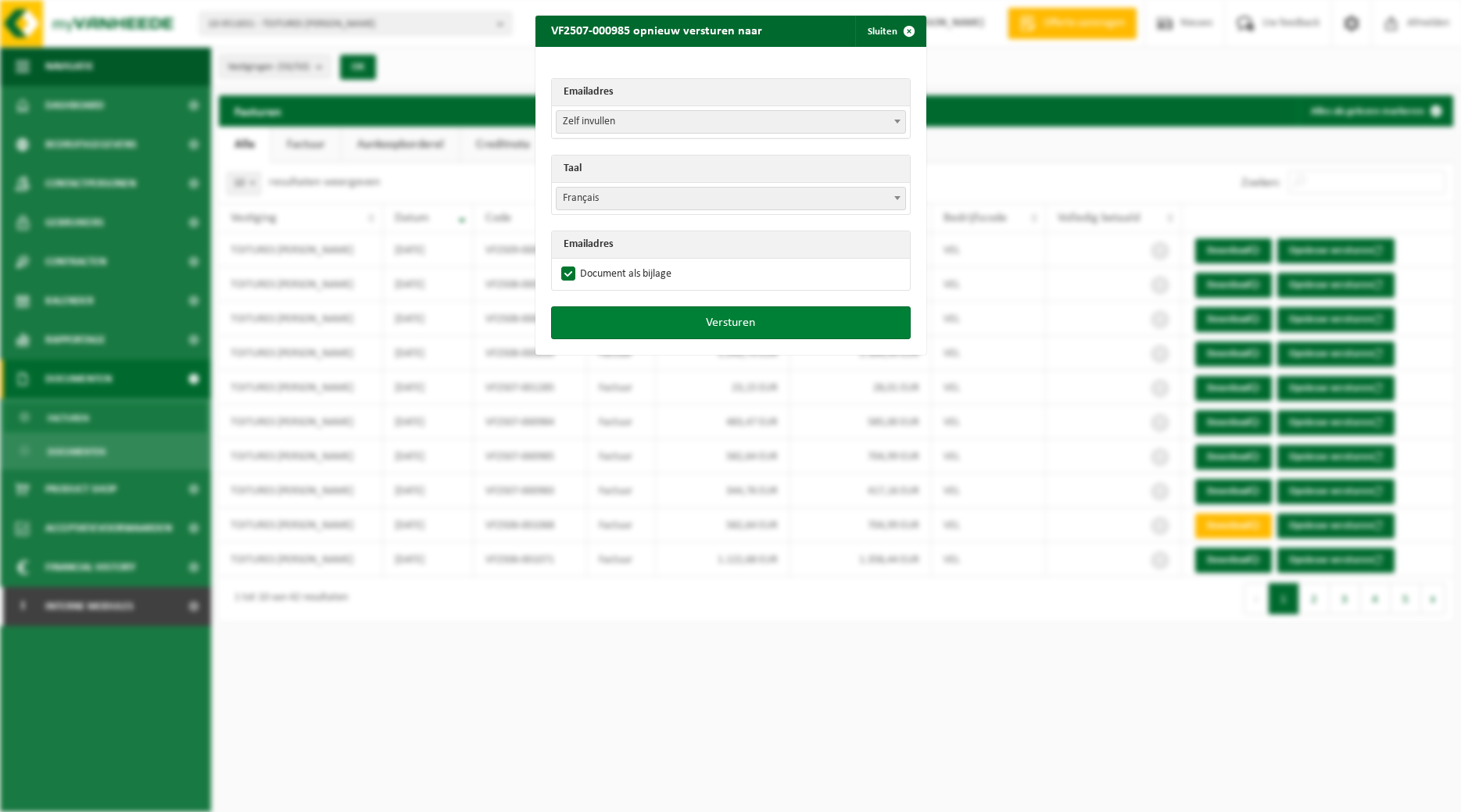
click at [691, 310] on button "Versturen" at bounding box center [730, 323] width 360 height 33
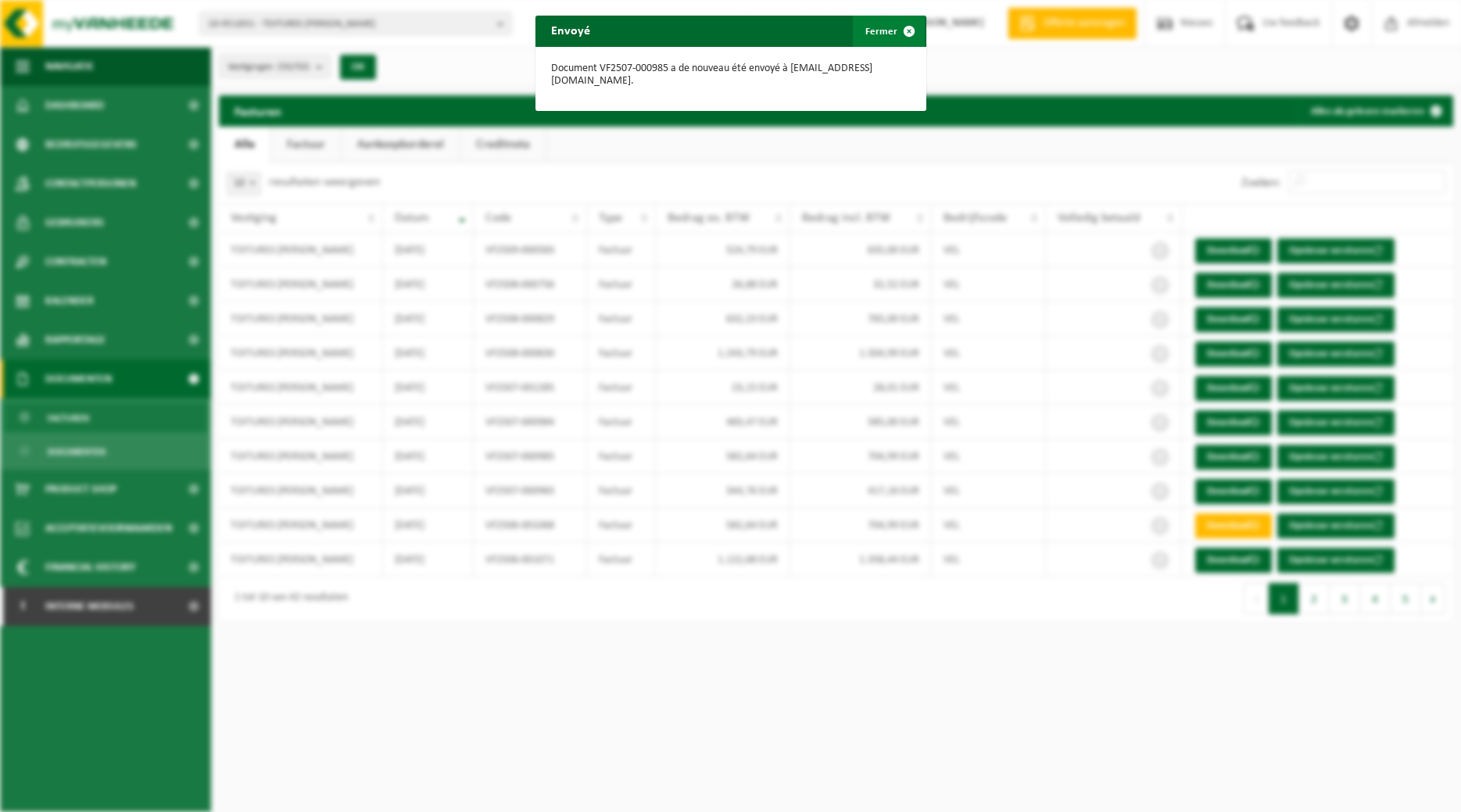
click at [894, 30] on span "button" at bounding box center [909, 31] width 31 height 31
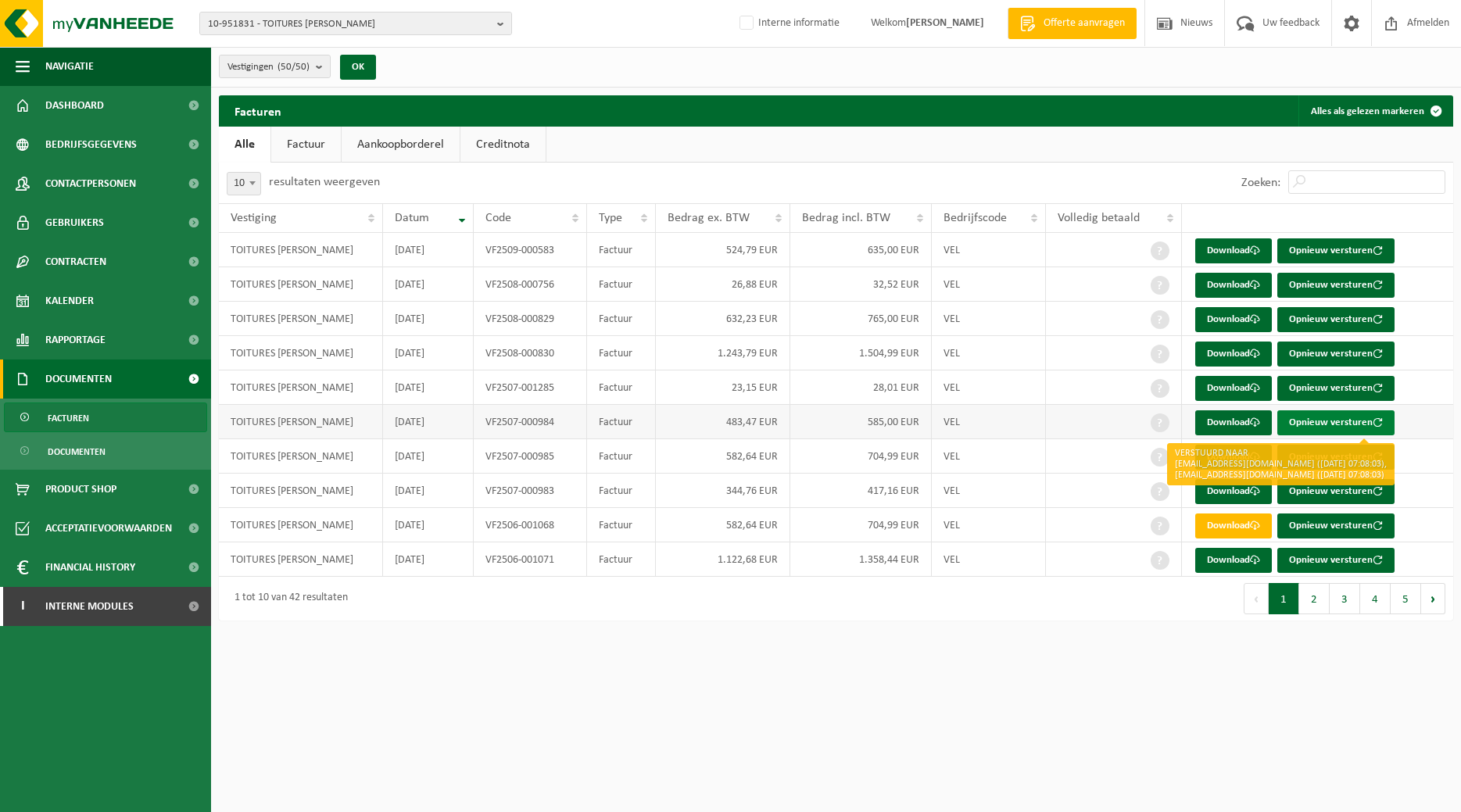
click at [1331, 428] on button "Opnieuw versturen" at bounding box center [1335, 422] width 117 height 25
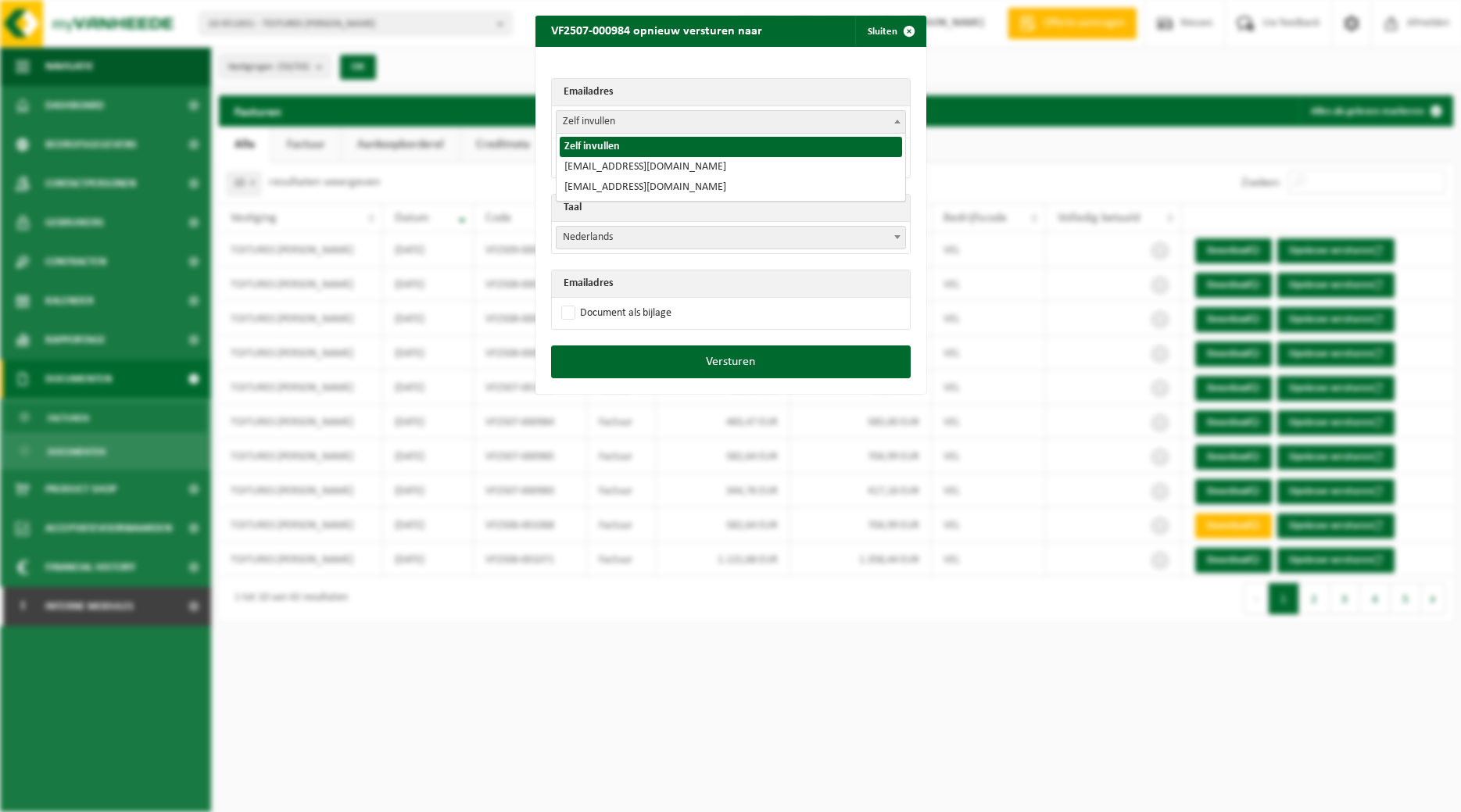
click at [902, 119] on span at bounding box center [898, 120] width 16 height 20
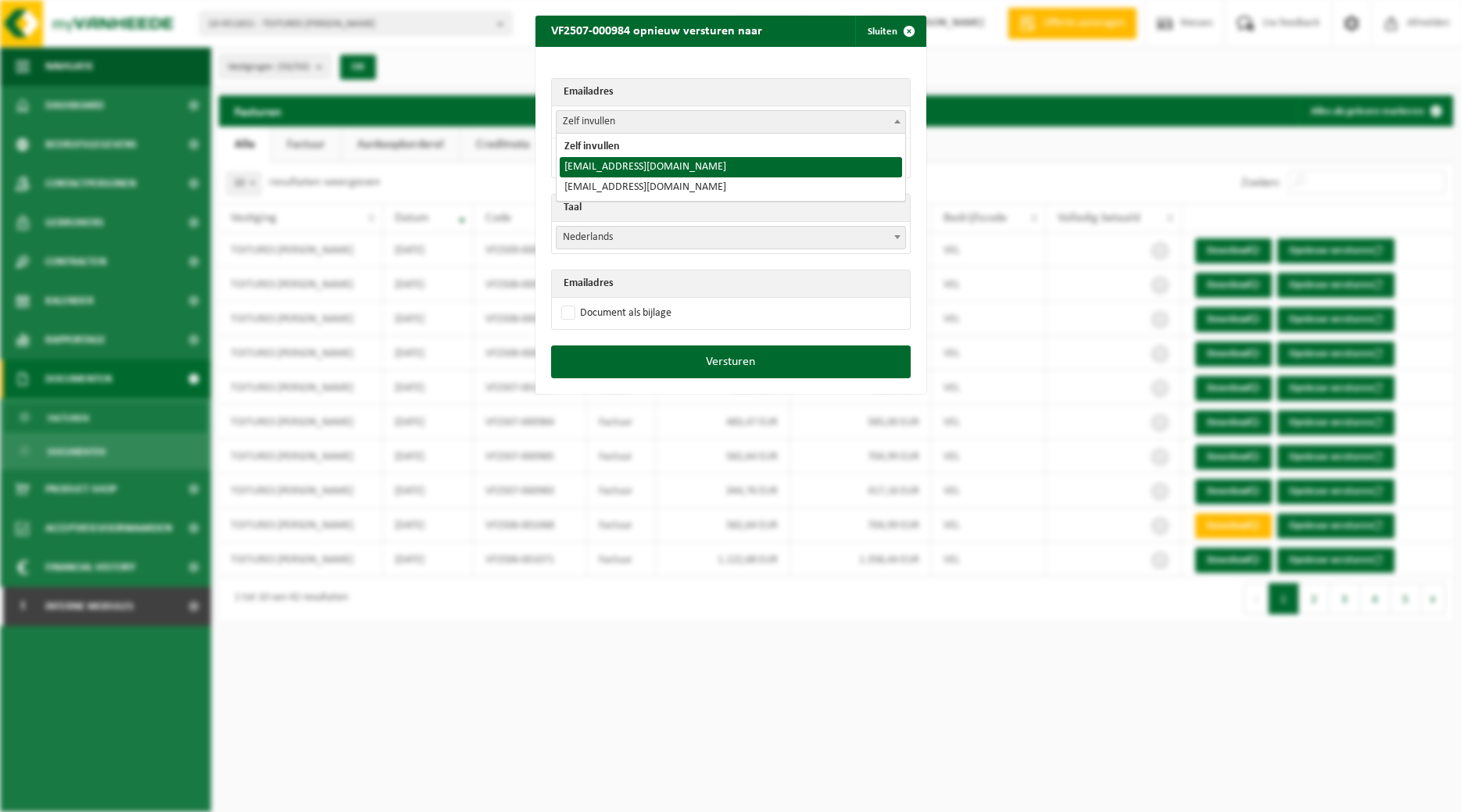
select select "toitures.bertrand@outlook.com"
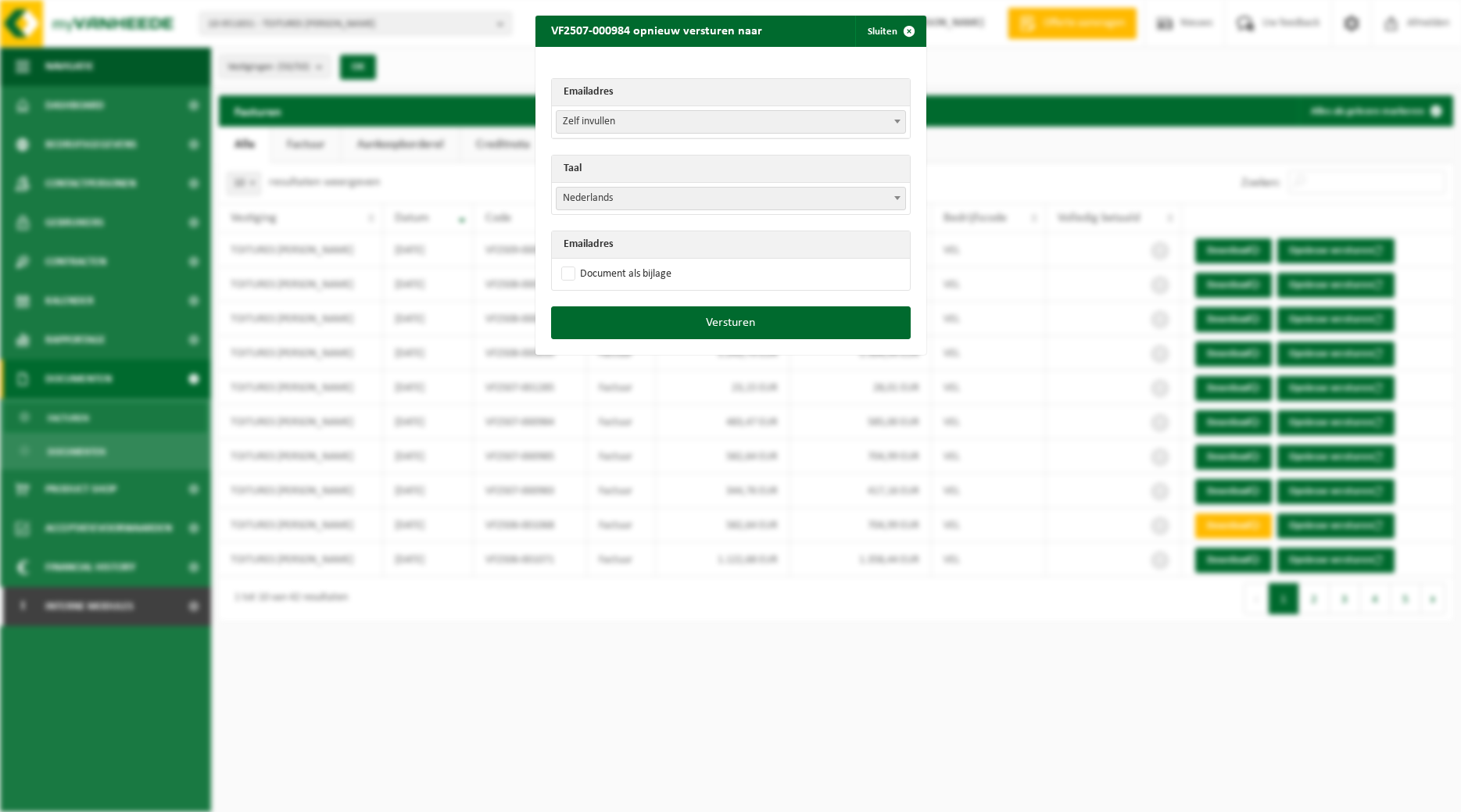
click at [732, 197] on span "Nederlands" at bounding box center [731, 199] width 349 height 22
select select "fr"
click at [628, 272] on label "Document als bijlage" at bounding box center [615, 274] width 113 height 23
click at [628, 263] on input "Document als bijlage" at bounding box center [749, 262] width 391 height 1
checkbox input "true"
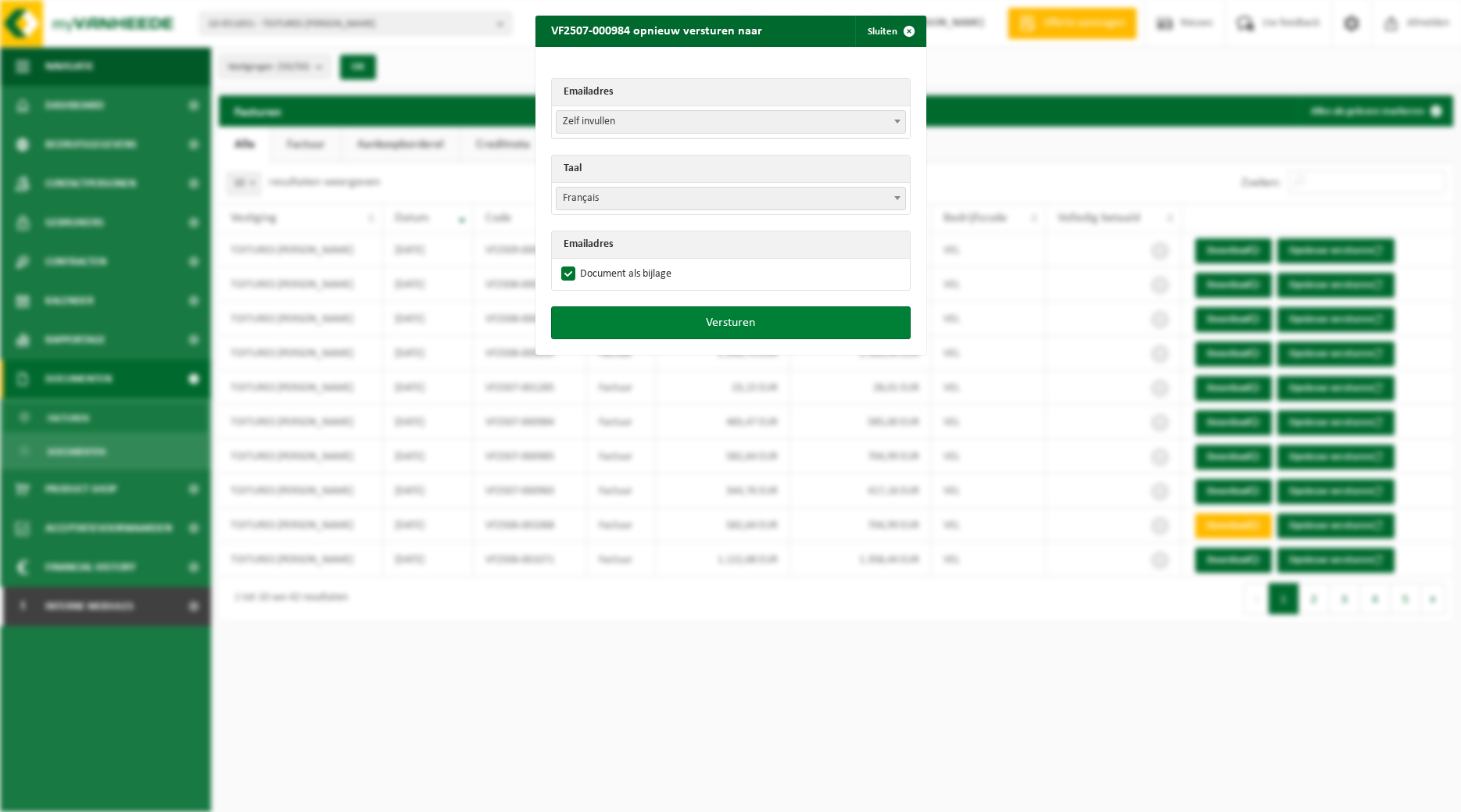
click at [651, 315] on button "Versturen" at bounding box center [730, 323] width 360 height 33
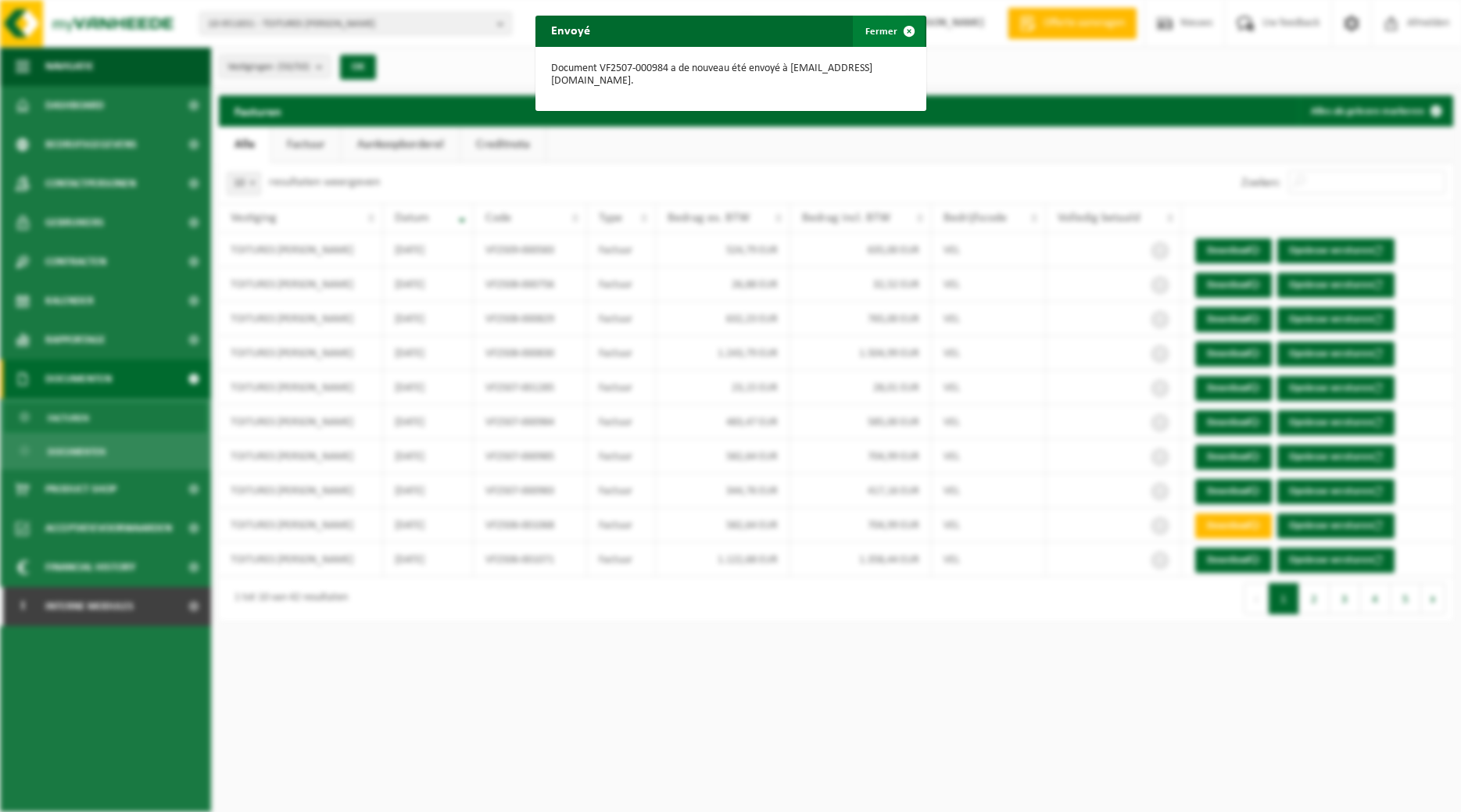
click at [895, 28] on span "button" at bounding box center [909, 31] width 31 height 31
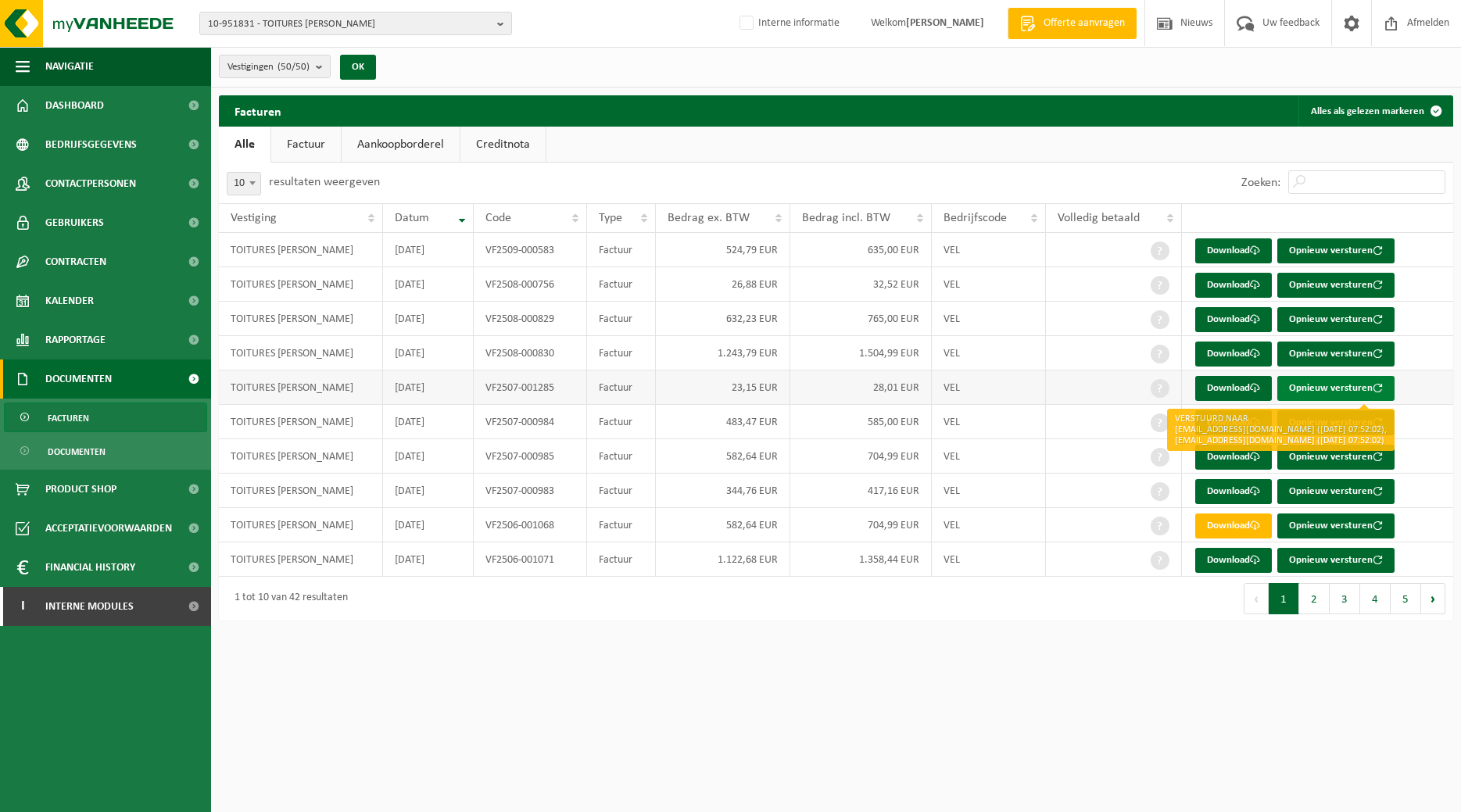
click at [1302, 383] on button "Opnieuw versturen" at bounding box center [1335, 389] width 117 height 25
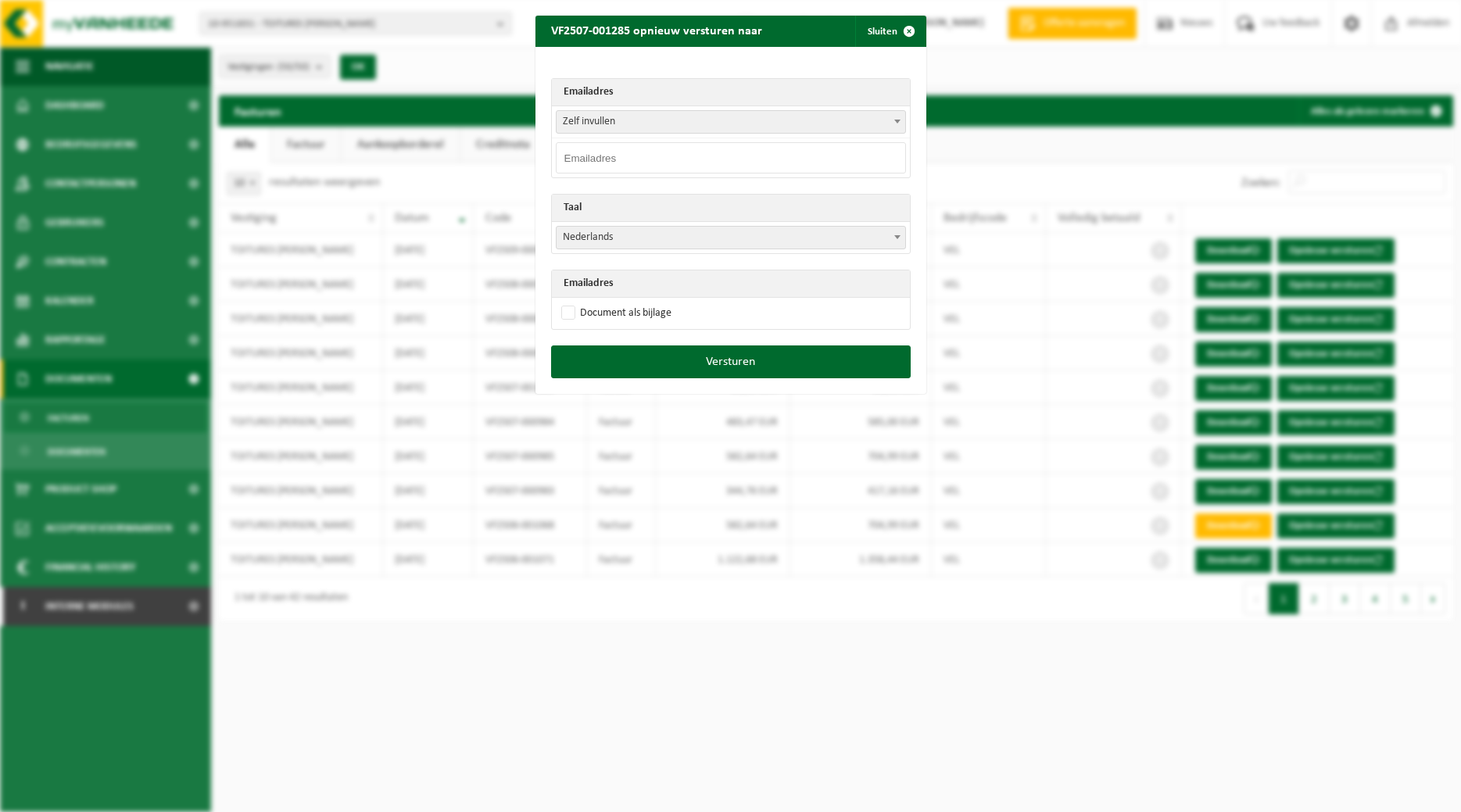
click at [897, 118] on span at bounding box center [898, 120] width 16 height 20
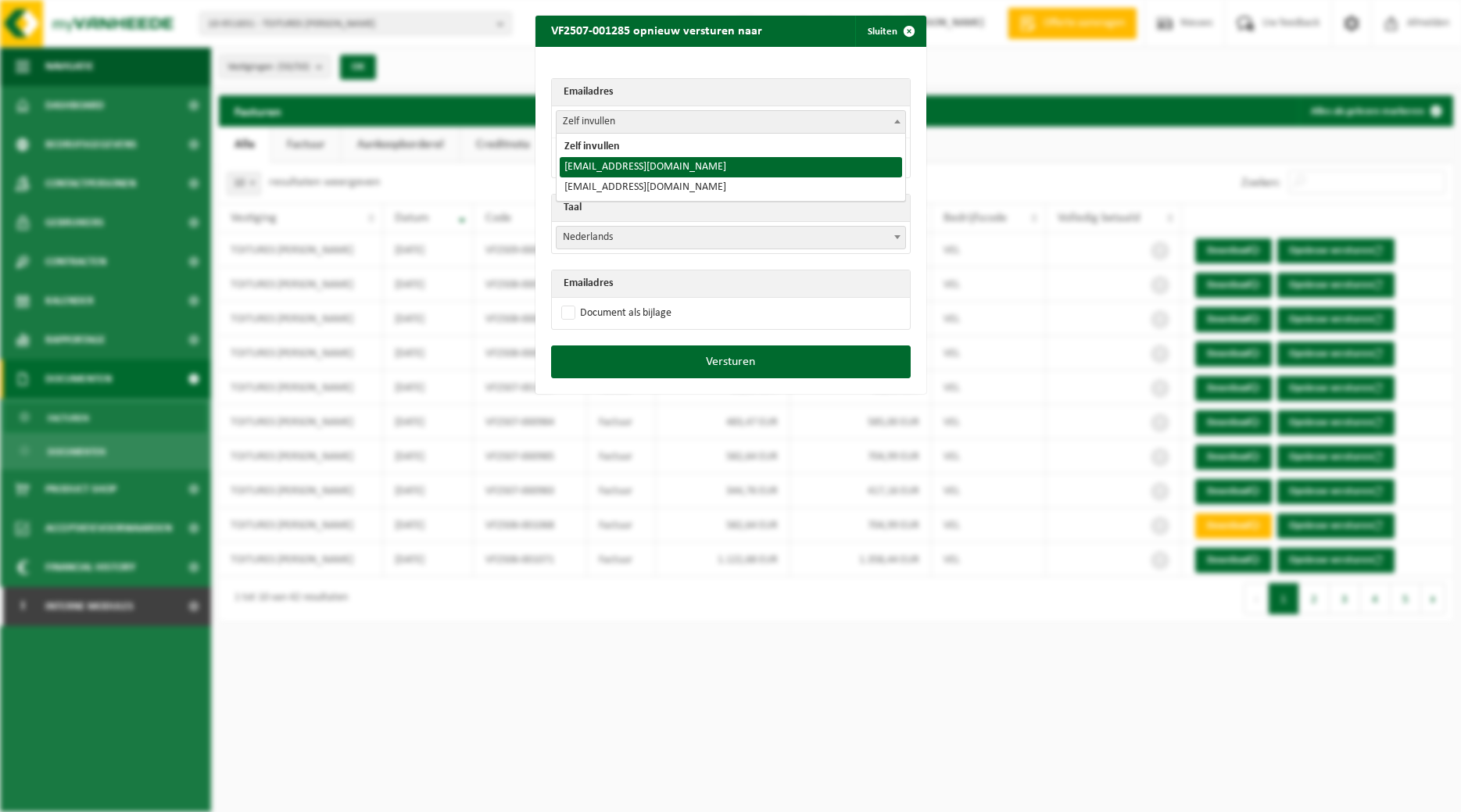
select select "toitures.bertrand@outlook.com"
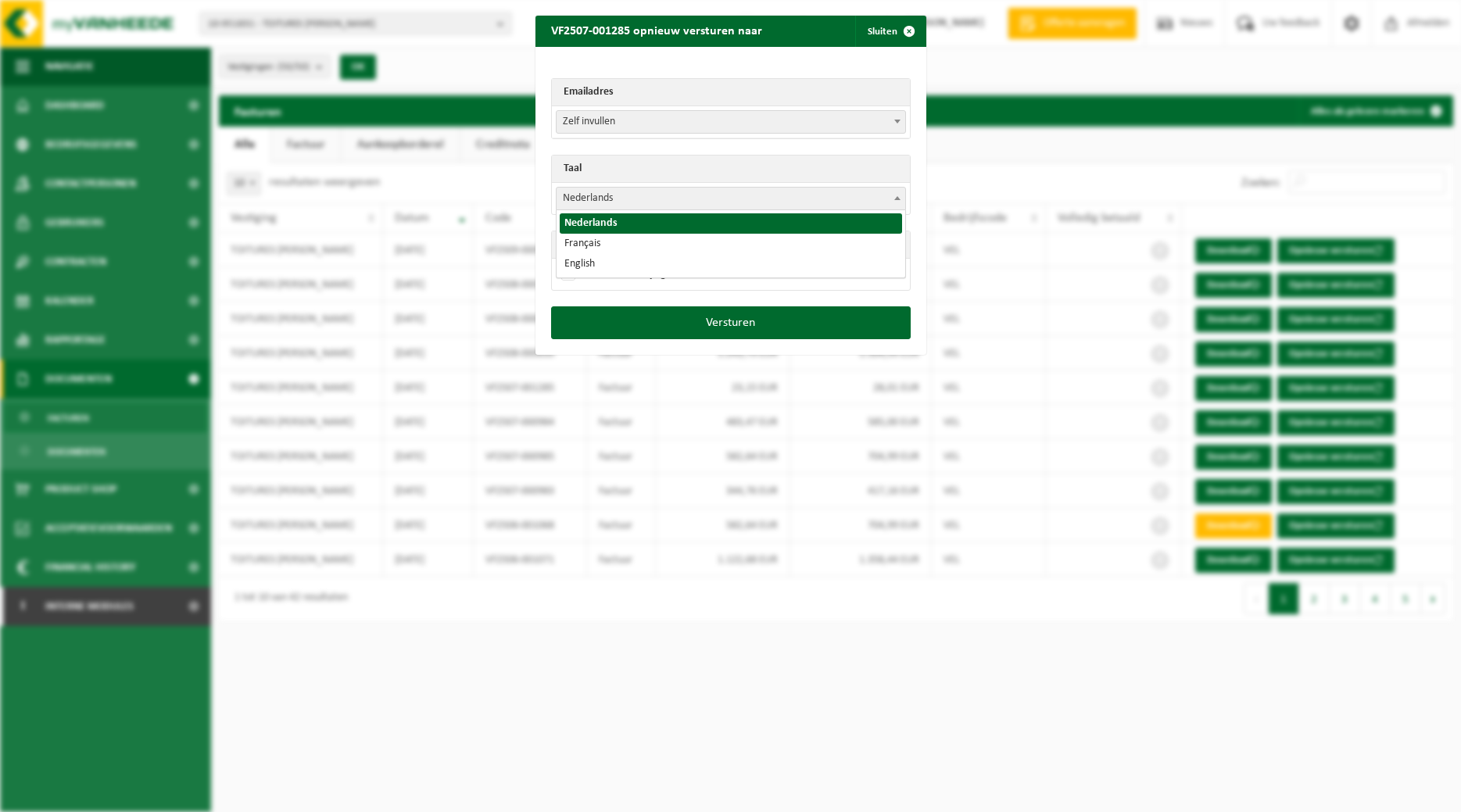
click at [674, 199] on span "Nederlands" at bounding box center [731, 199] width 349 height 22
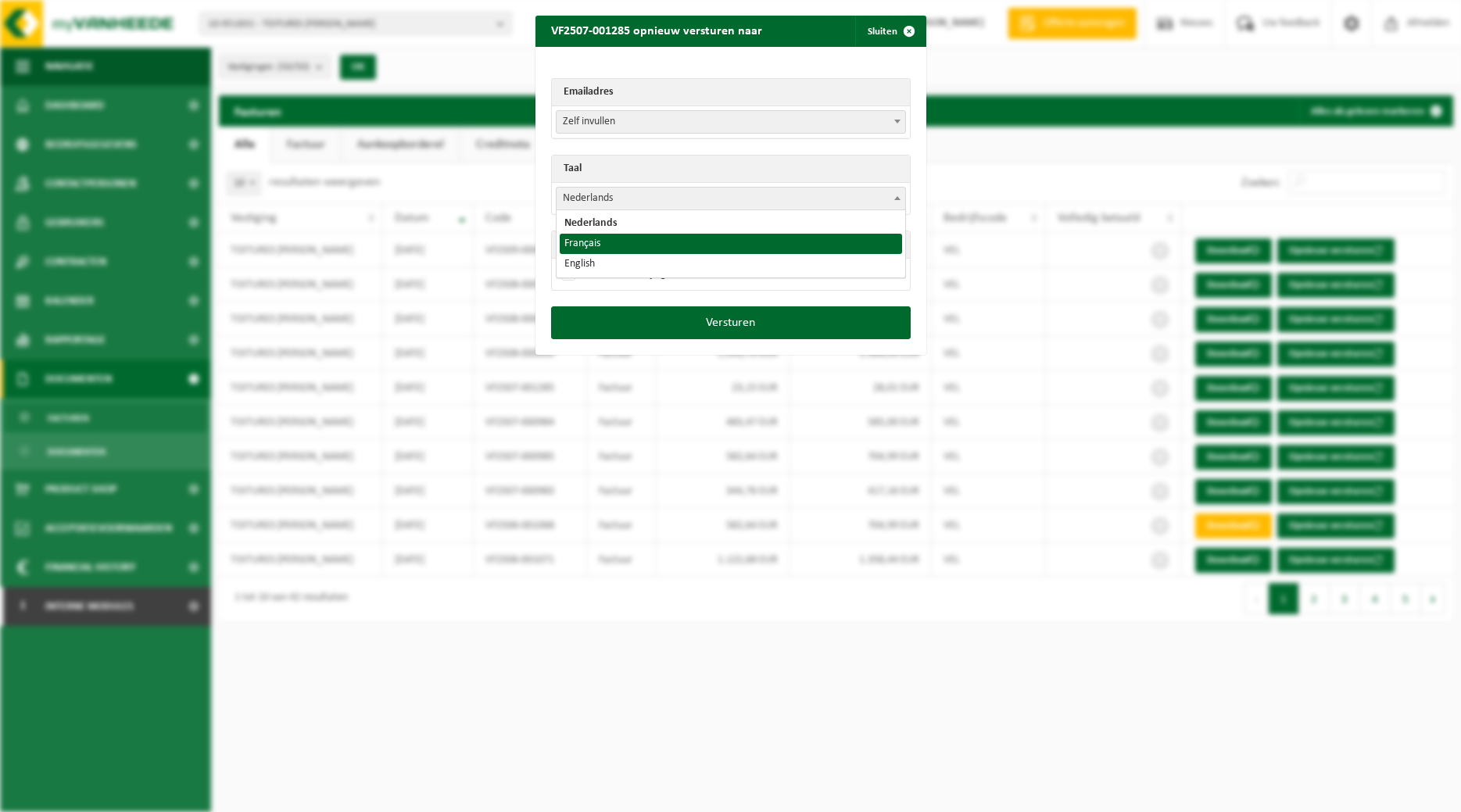
select select "fr"
click at [610, 270] on label "Document als bijlage" at bounding box center [615, 274] width 113 height 23
click at [610, 263] on input "Document als bijlage" at bounding box center [749, 262] width 391 height 1
checkbox input "true"
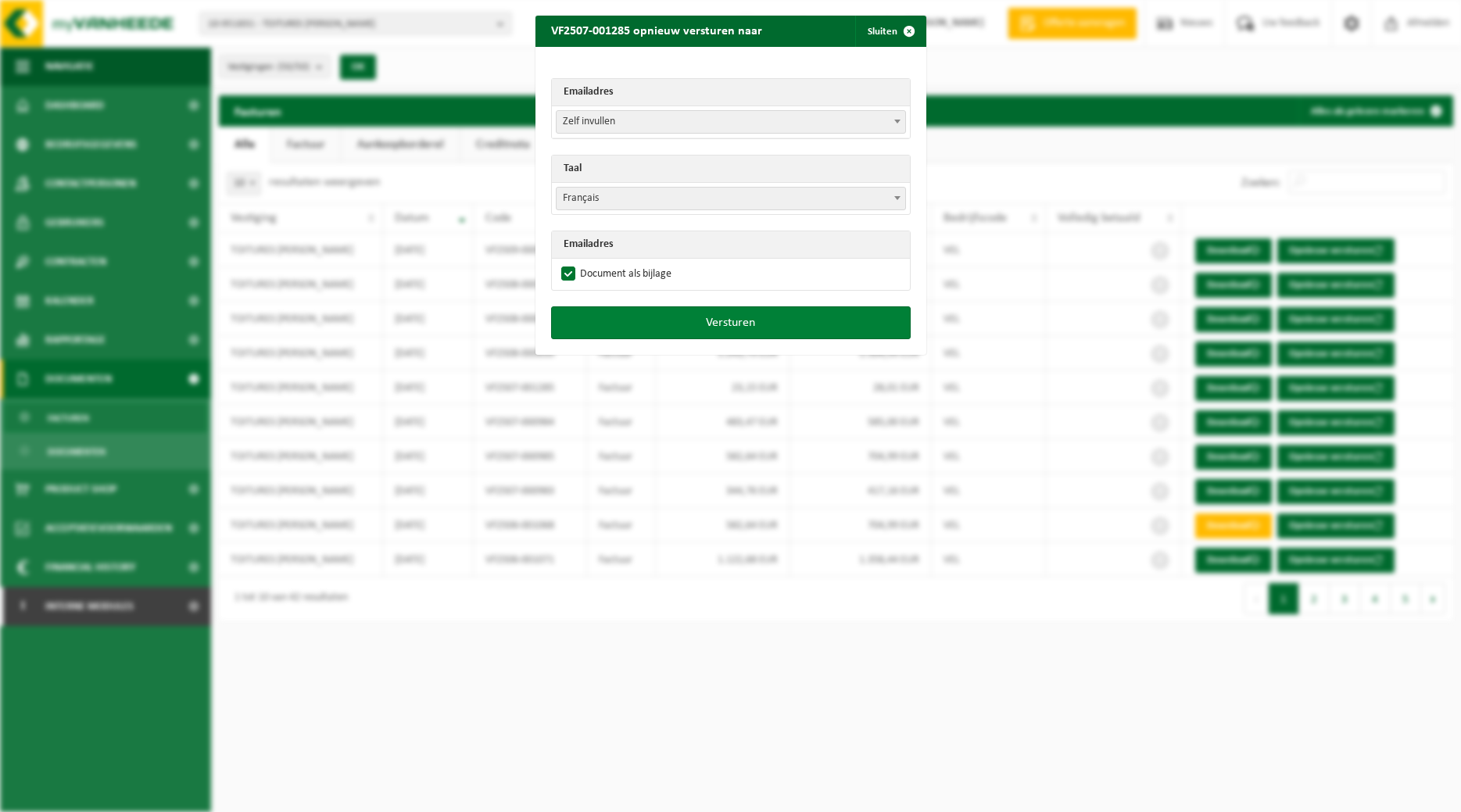
click at [623, 317] on button "Versturen" at bounding box center [730, 323] width 360 height 33
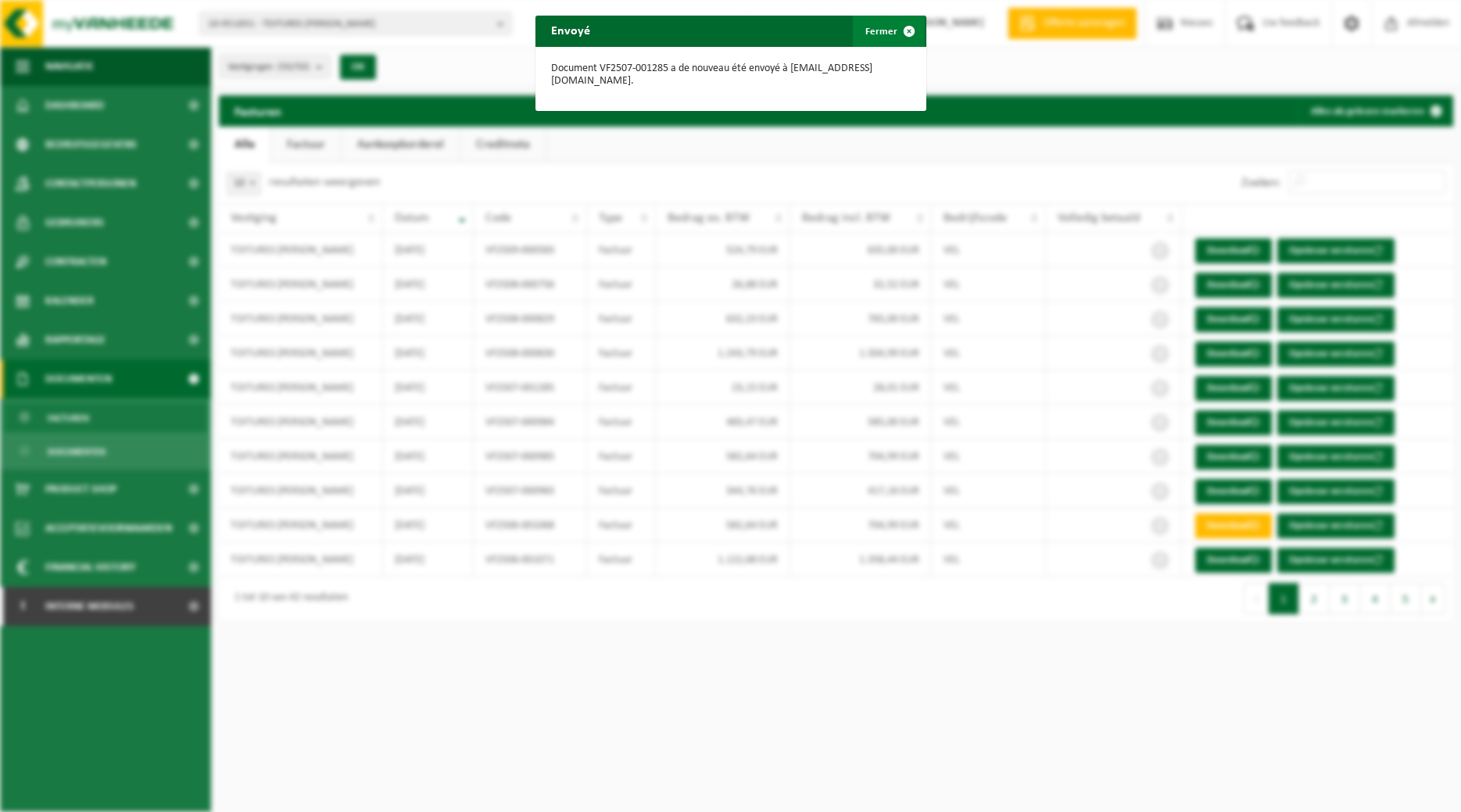
click at [879, 31] on button "Fermer" at bounding box center [889, 31] width 72 height 31
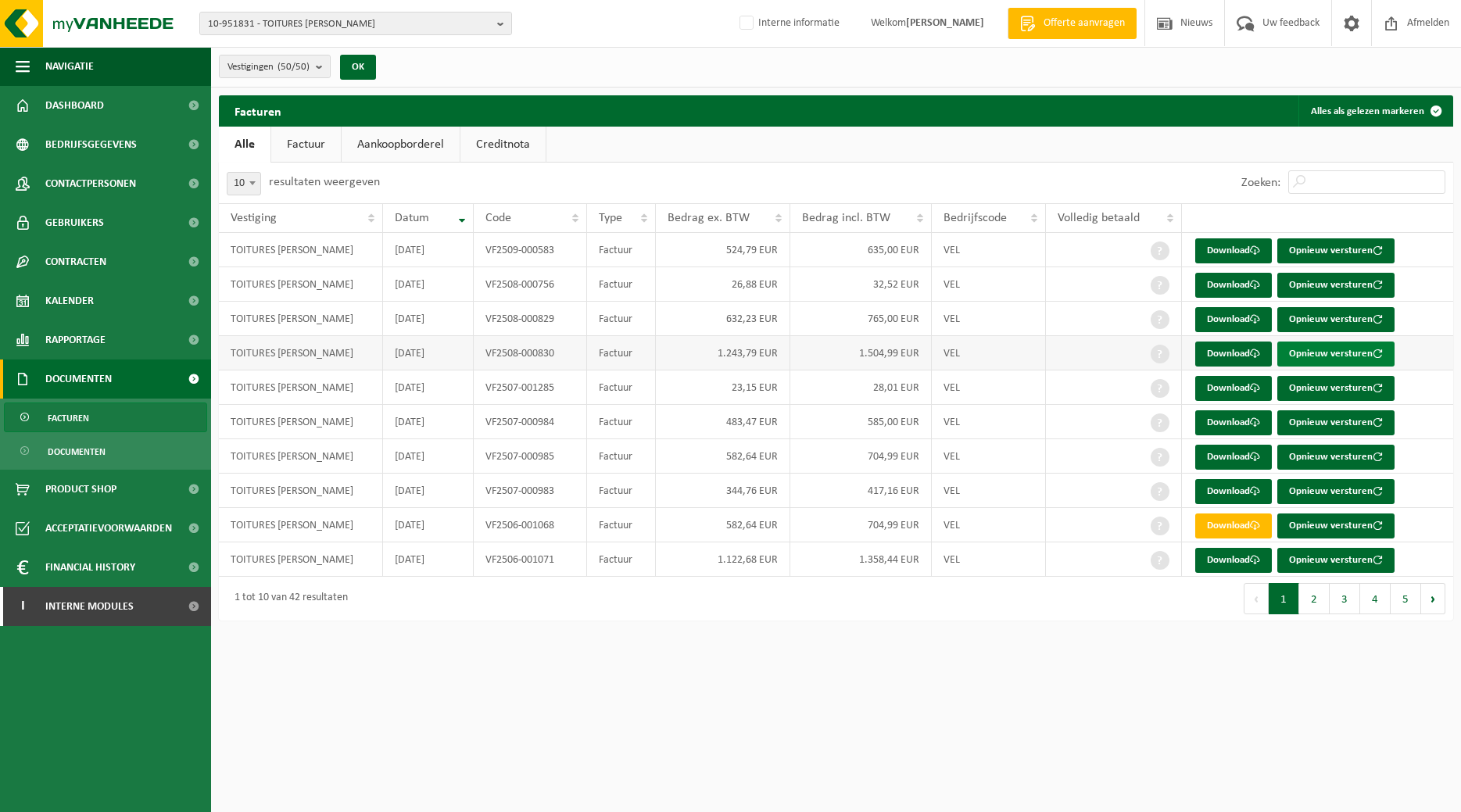
click at [1305, 348] on button "Opnieuw versturen" at bounding box center [1335, 354] width 117 height 25
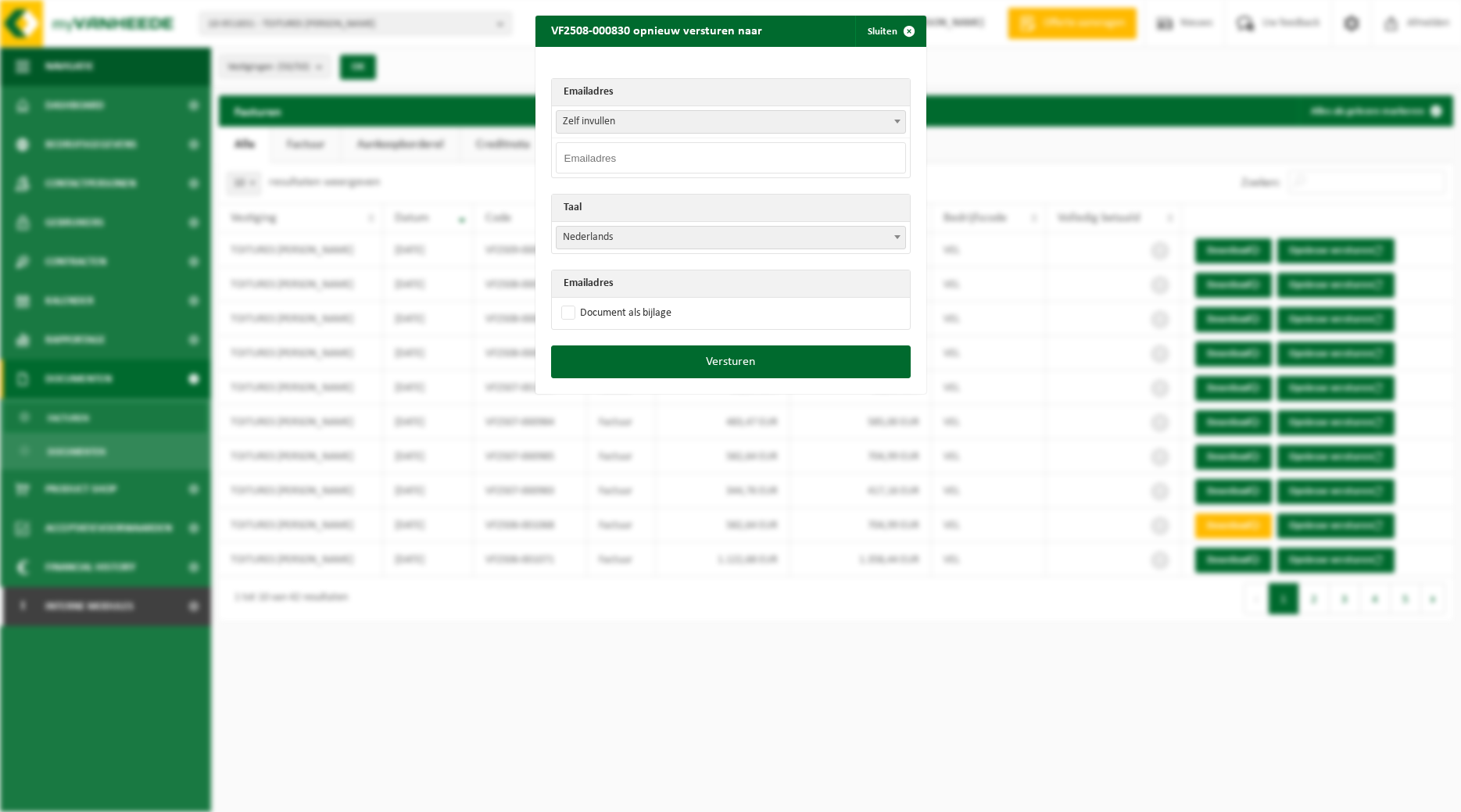
click at [896, 123] on span at bounding box center [898, 120] width 16 height 20
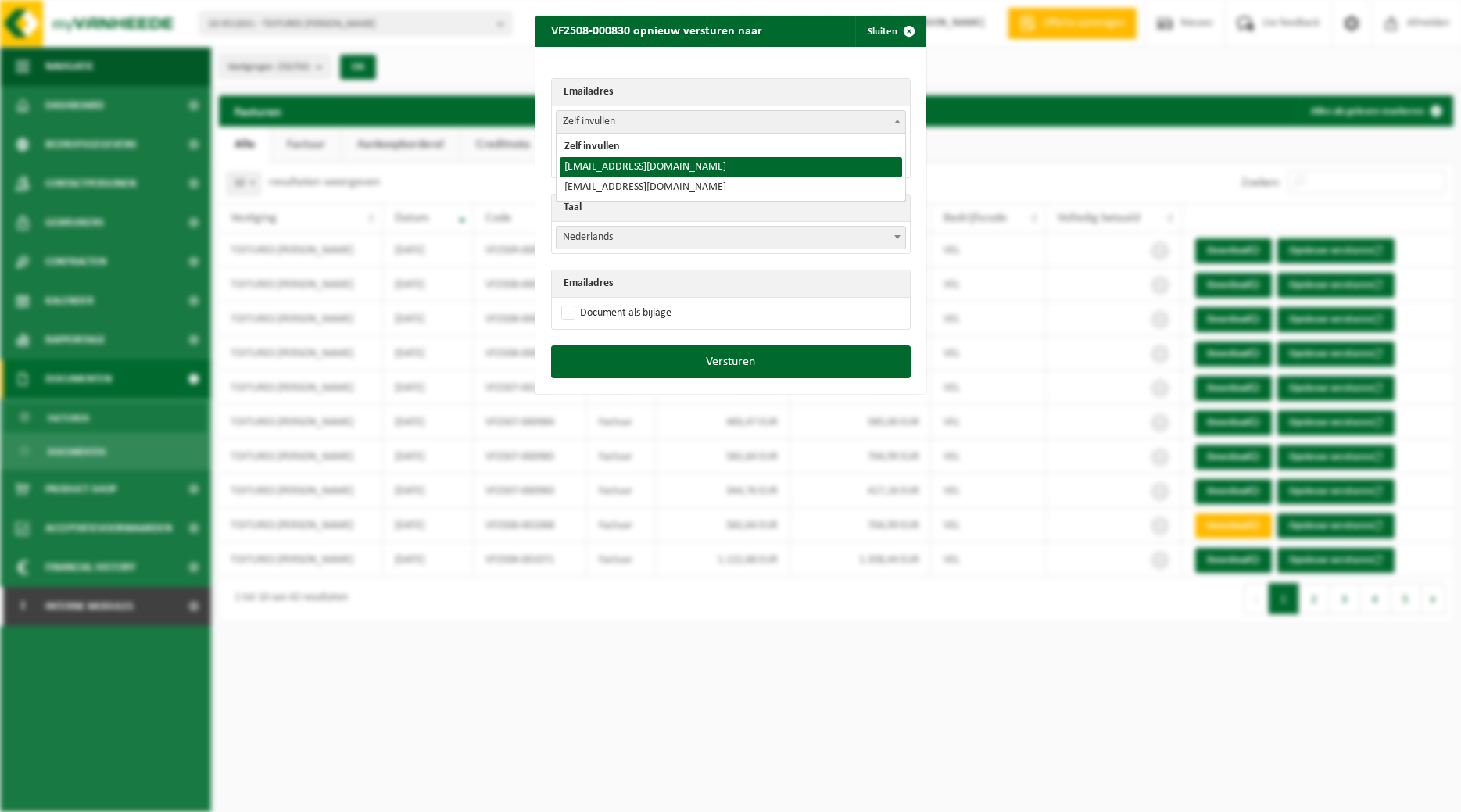
select select "toitures.bertrand@outlook.com"
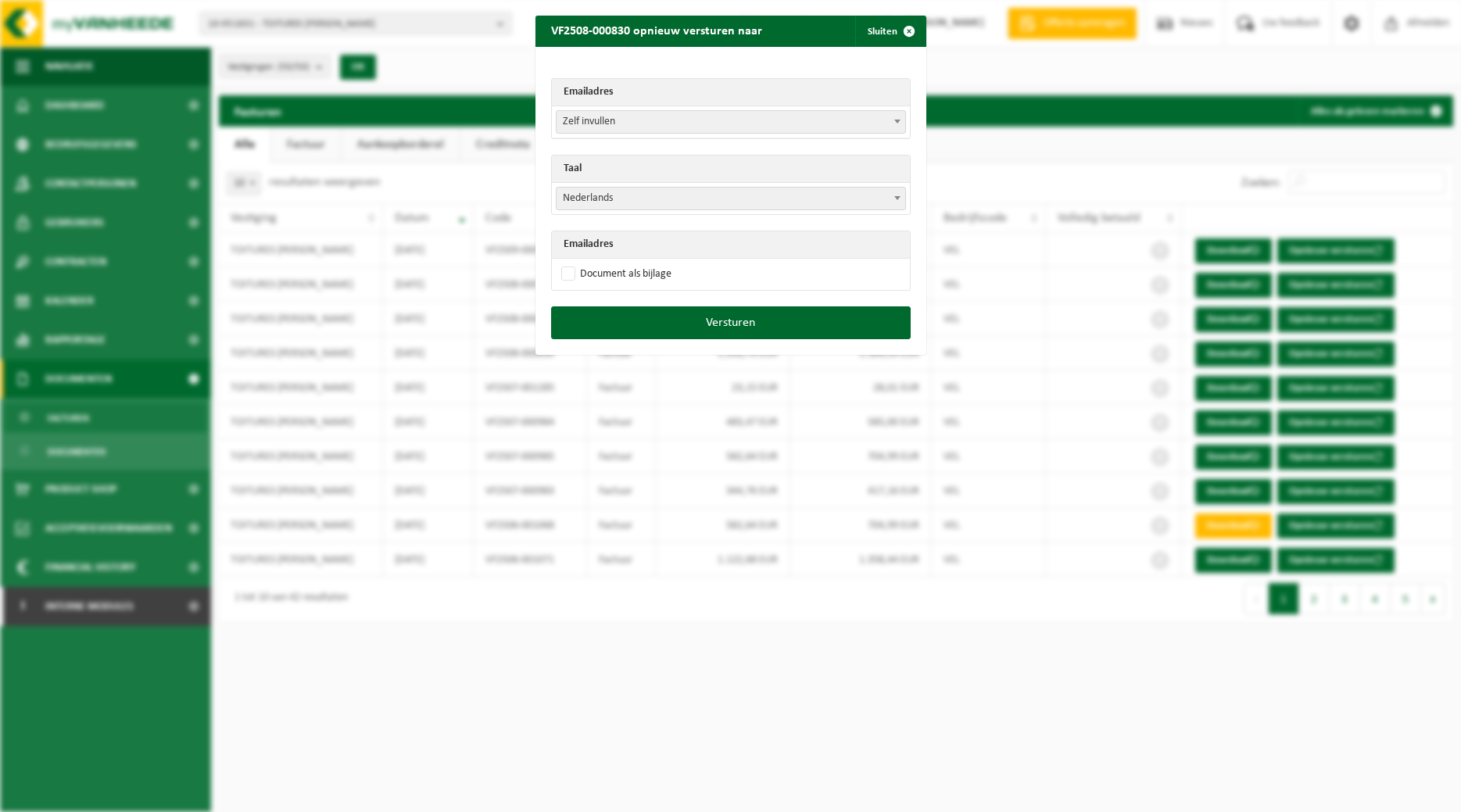
click at [715, 203] on span "Nederlands" at bounding box center [731, 199] width 349 height 22
select select "fr"
click at [632, 281] on label "Document als bijlage" at bounding box center [615, 274] width 113 height 23
click at [632, 263] on input "Document als bijlage" at bounding box center [749, 262] width 391 height 1
checkbox input "true"
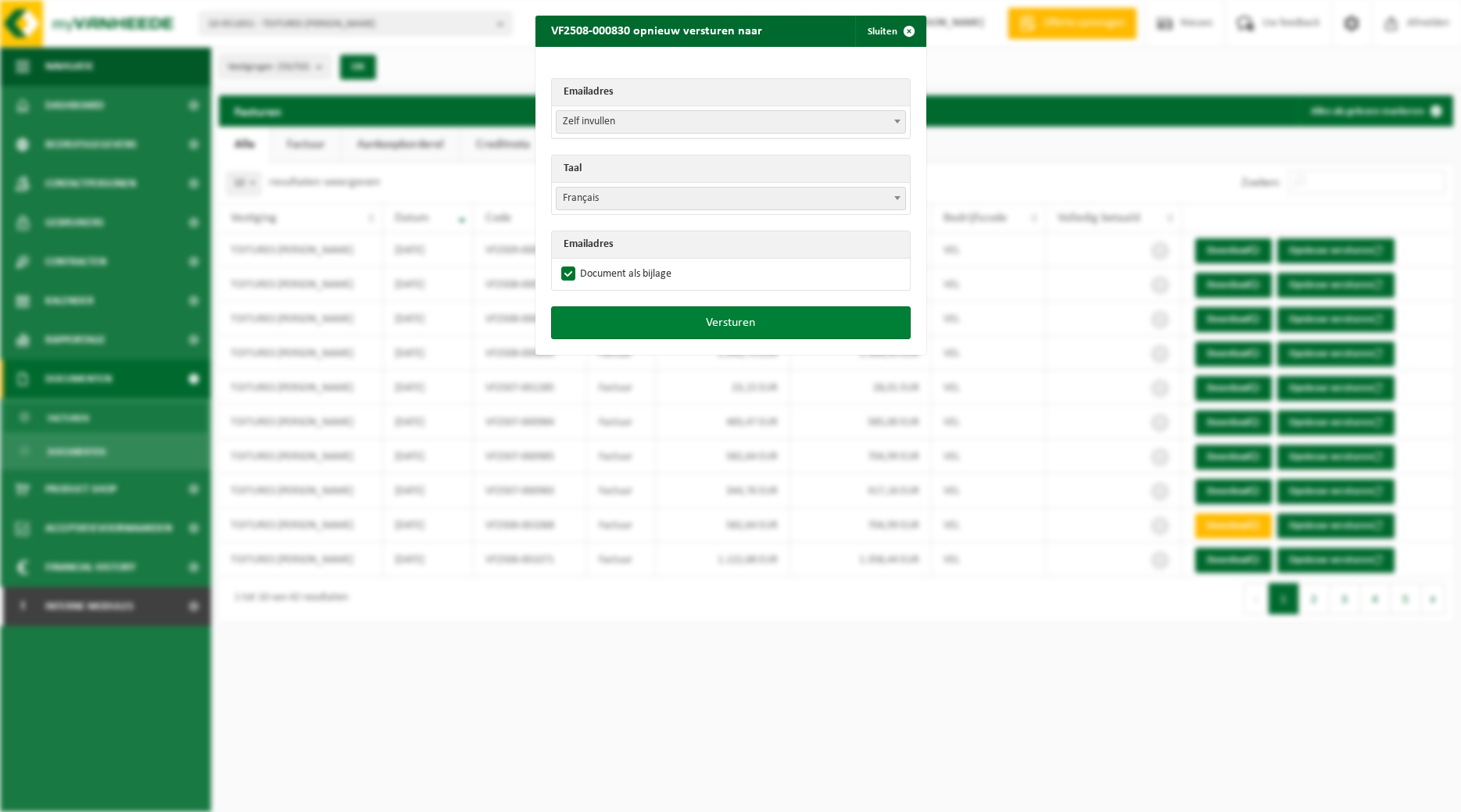
click at [644, 319] on button "Versturen" at bounding box center [730, 323] width 360 height 33
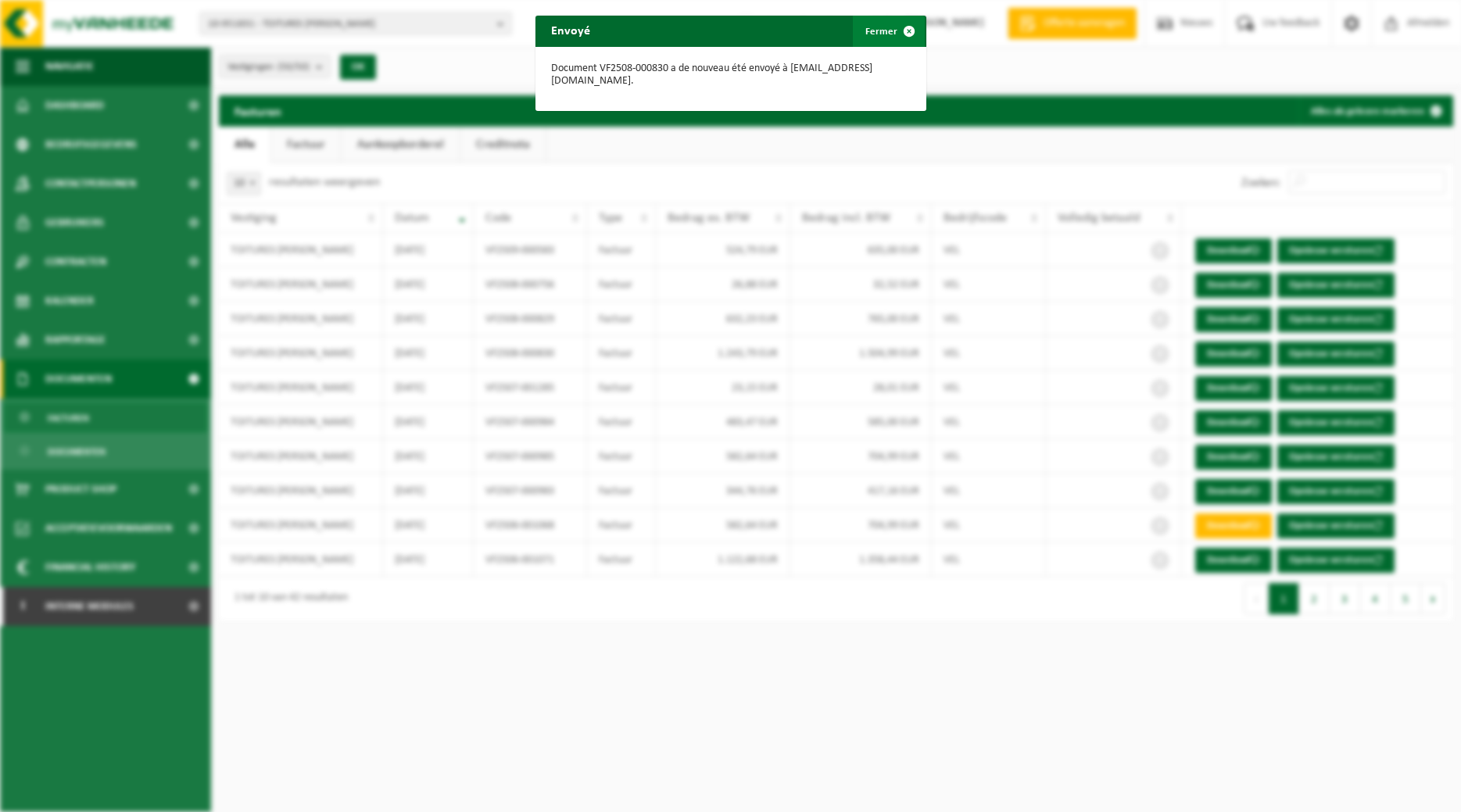
click at [896, 28] on span "button" at bounding box center [909, 31] width 31 height 31
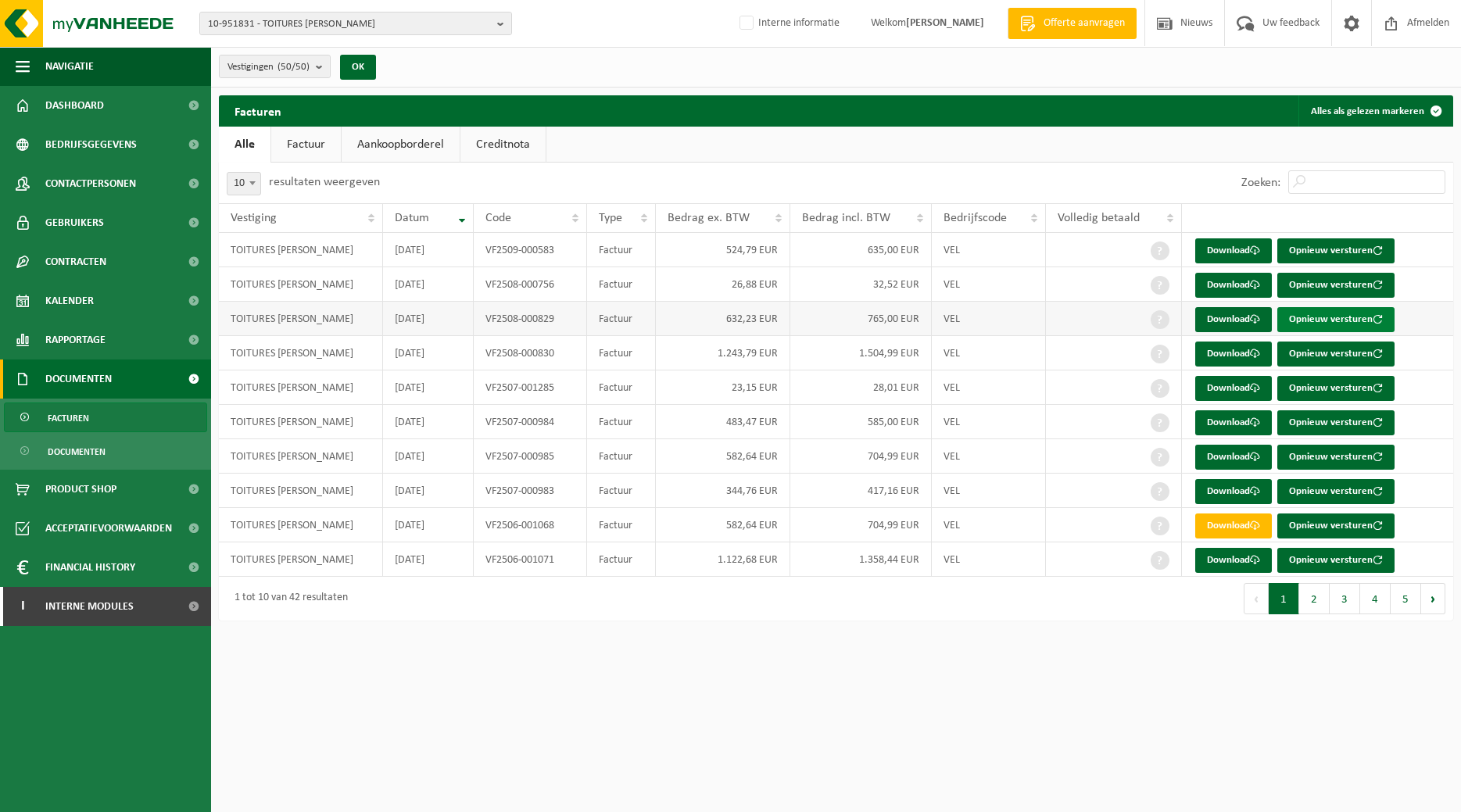
click at [1362, 318] on button "Opnieuw versturen" at bounding box center [1335, 320] width 117 height 25
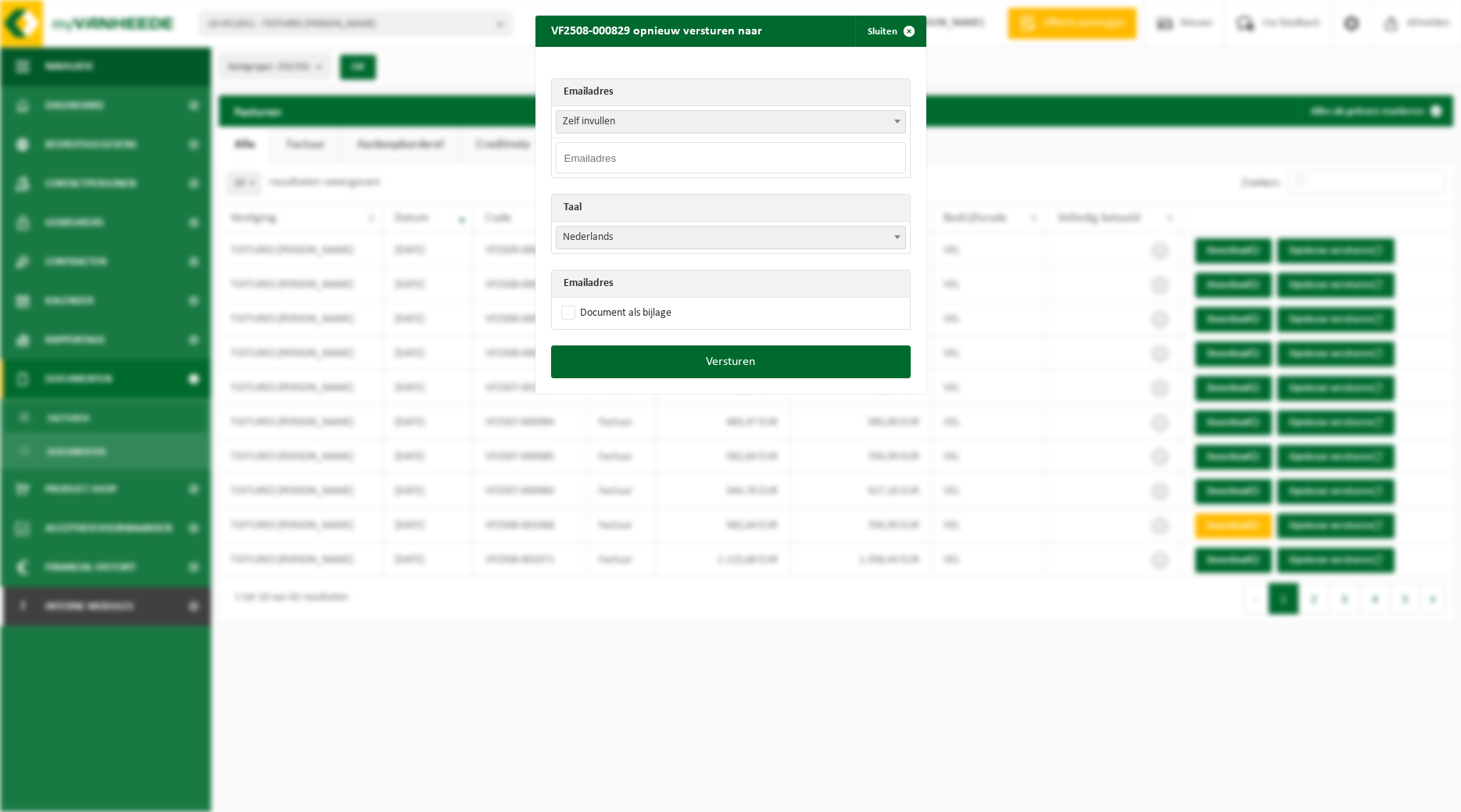
click at [898, 122] on b at bounding box center [897, 121] width 6 height 4
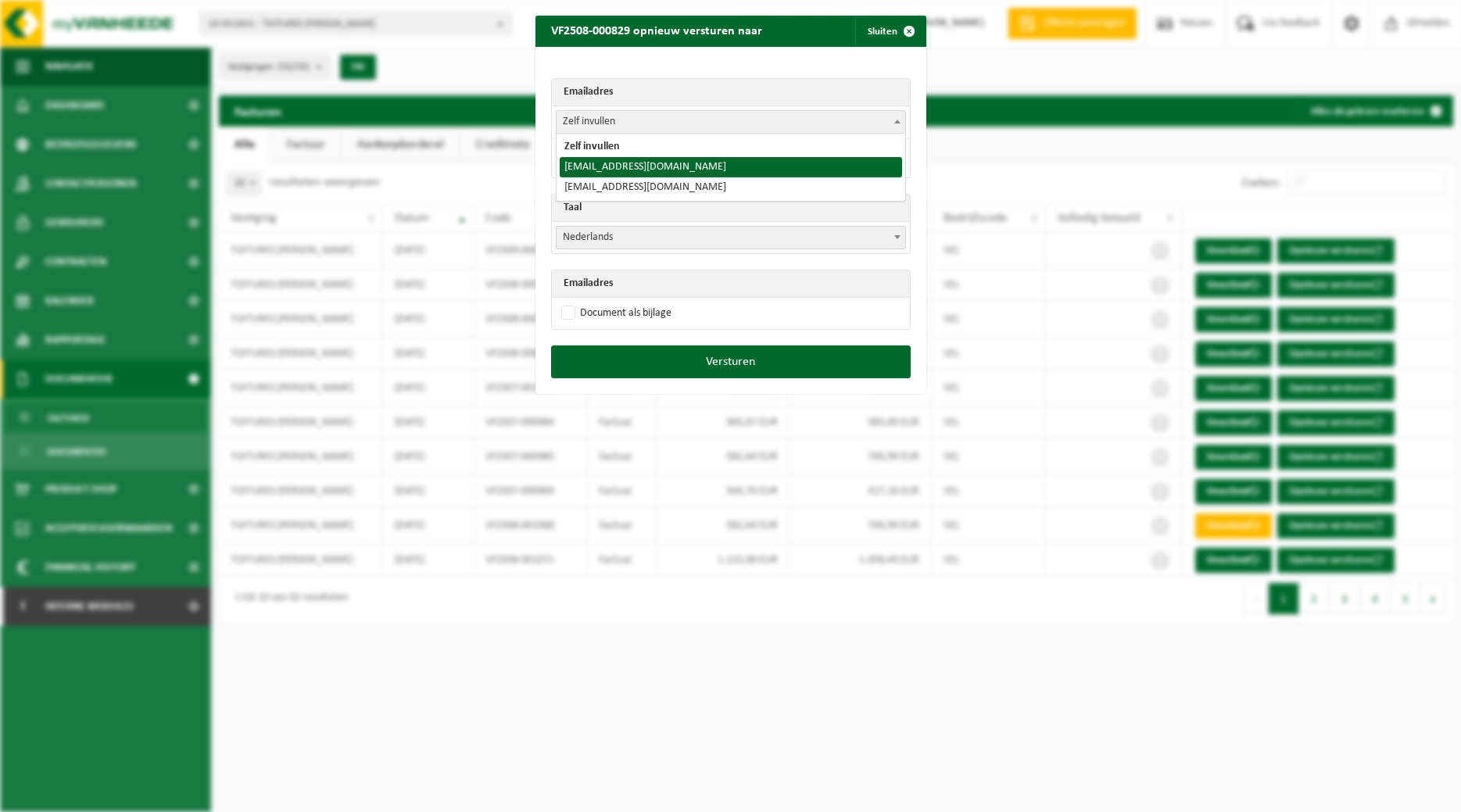
select select "toitures.bertrand@outlook.com"
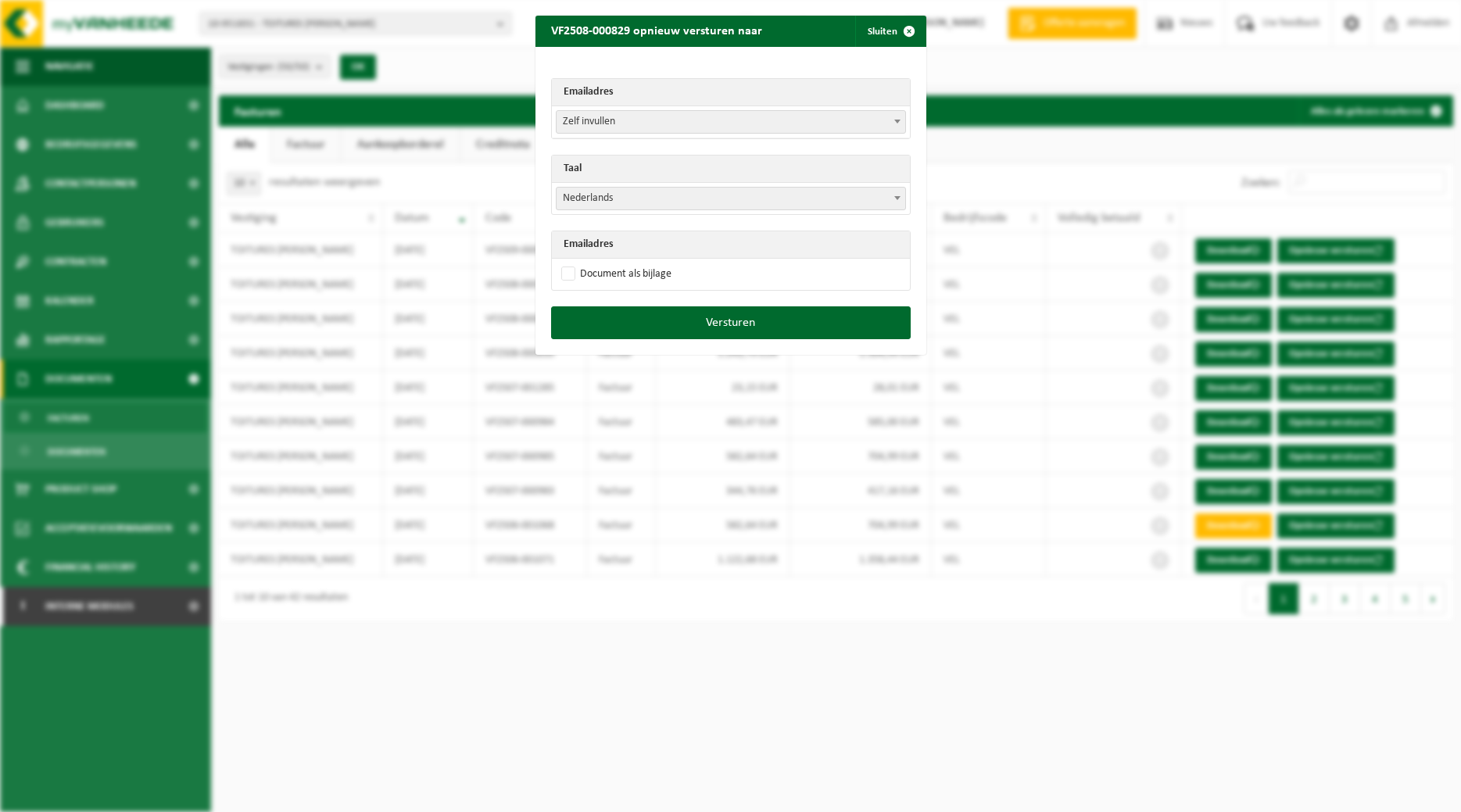
click at [715, 200] on span "Nederlands" at bounding box center [731, 199] width 349 height 22
select select "fr"
click at [614, 272] on label "Document als bijlage" at bounding box center [615, 274] width 113 height 23
click at [614, 263] on input "Document als bijlage" at bounding box center [749, 262] width 391 height 1
checkbox input "true"
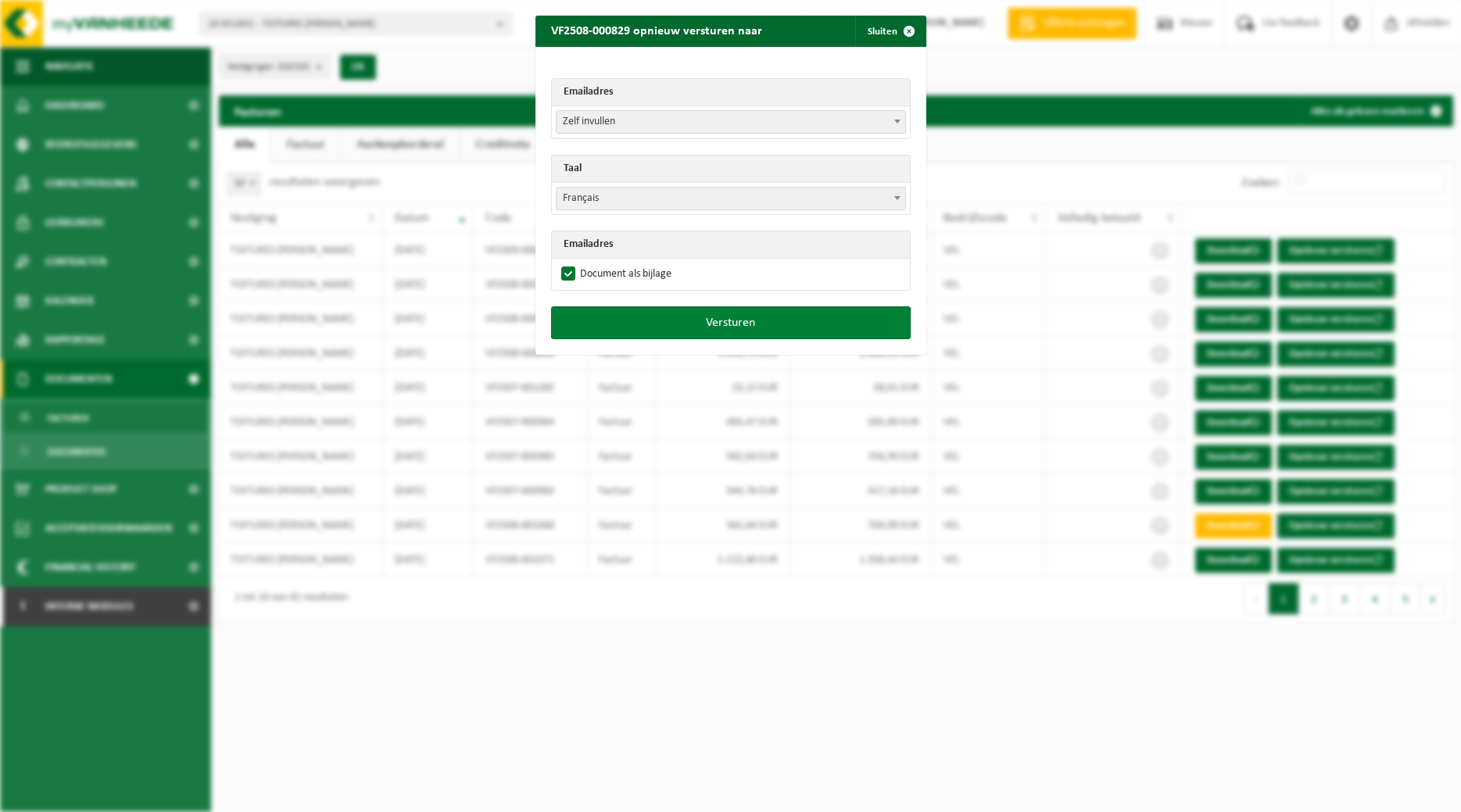
click at [643, 316] on button "Versturen" at bounding box center [730, 323] width 360 height 33
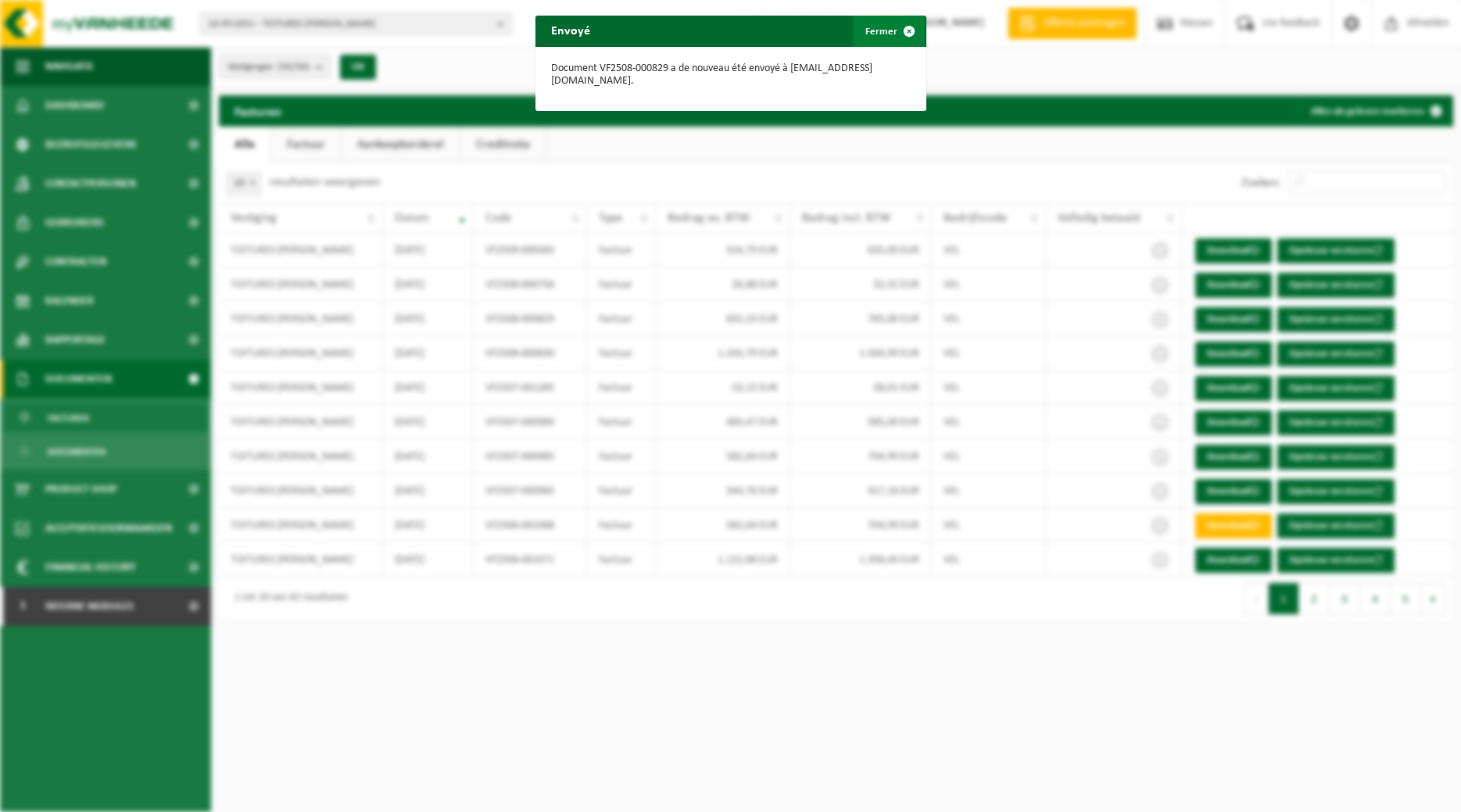
click at [888, 29] on button "Fermer" at bounding box center [889, 31] width 72 height 31
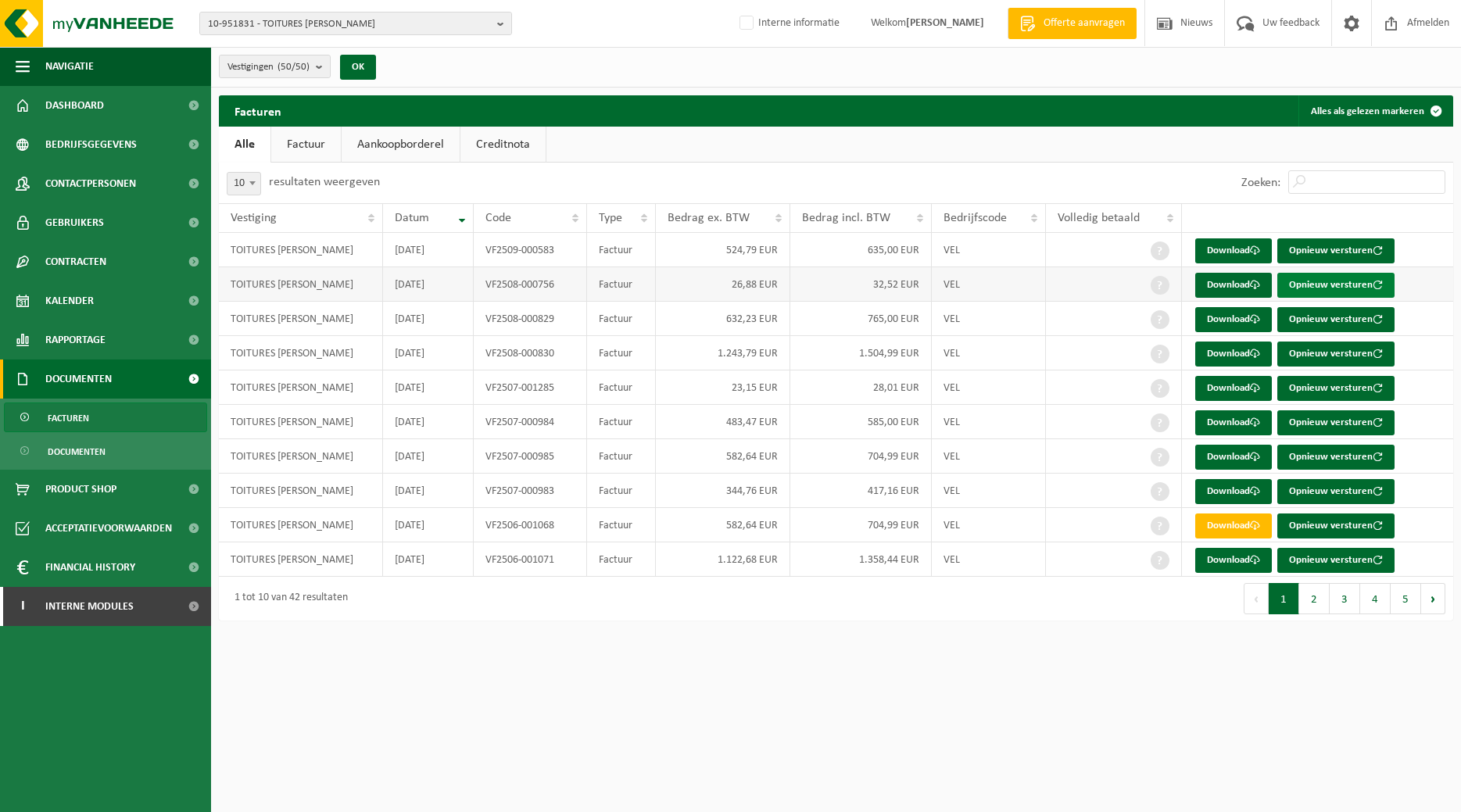
click at [1312, 278] on button "Opnieuw versturen" at bounding box center [1335, 285] width 117 height 25
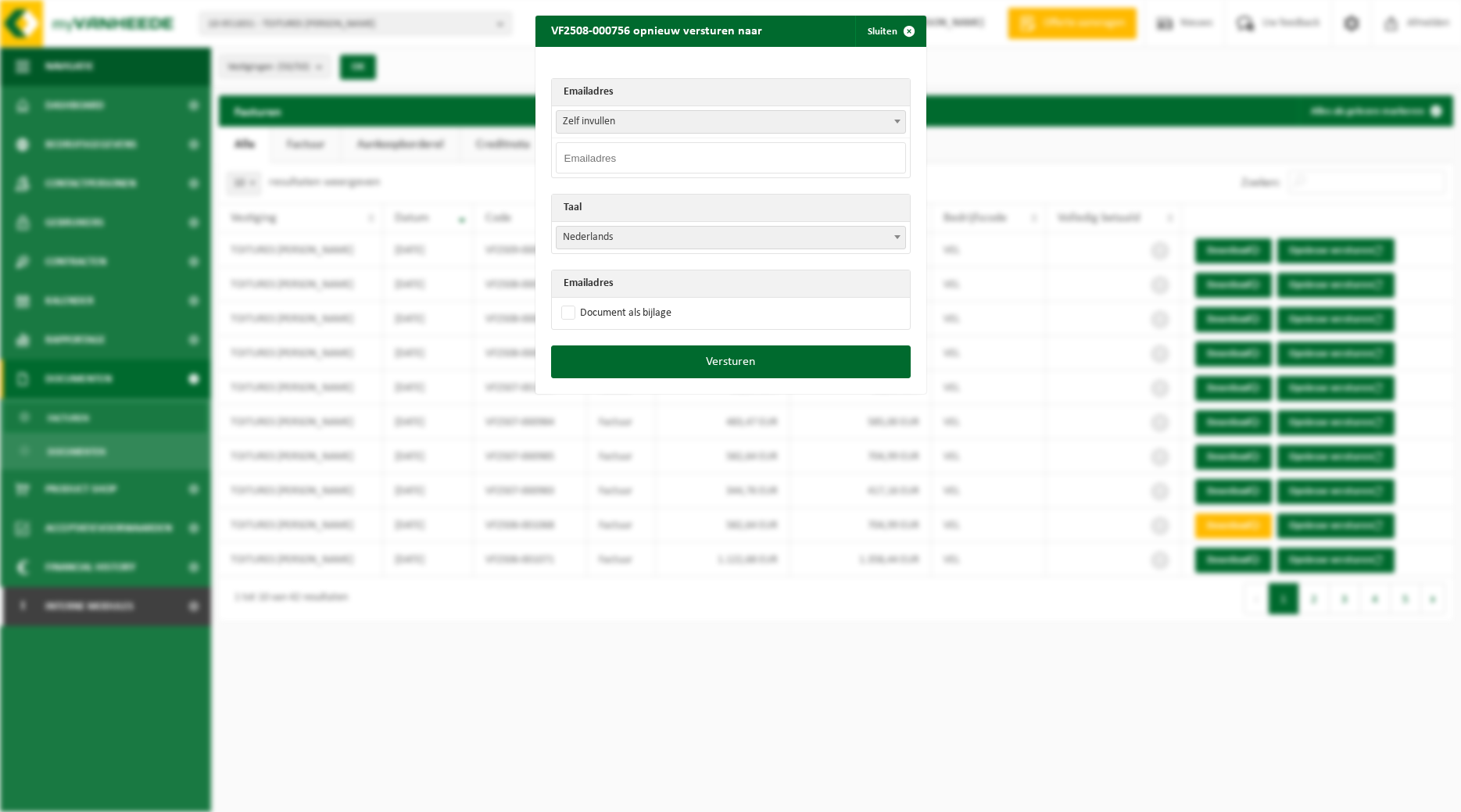
click at [898, 121] on b at bounding box center [897, 121] width 6 height 4
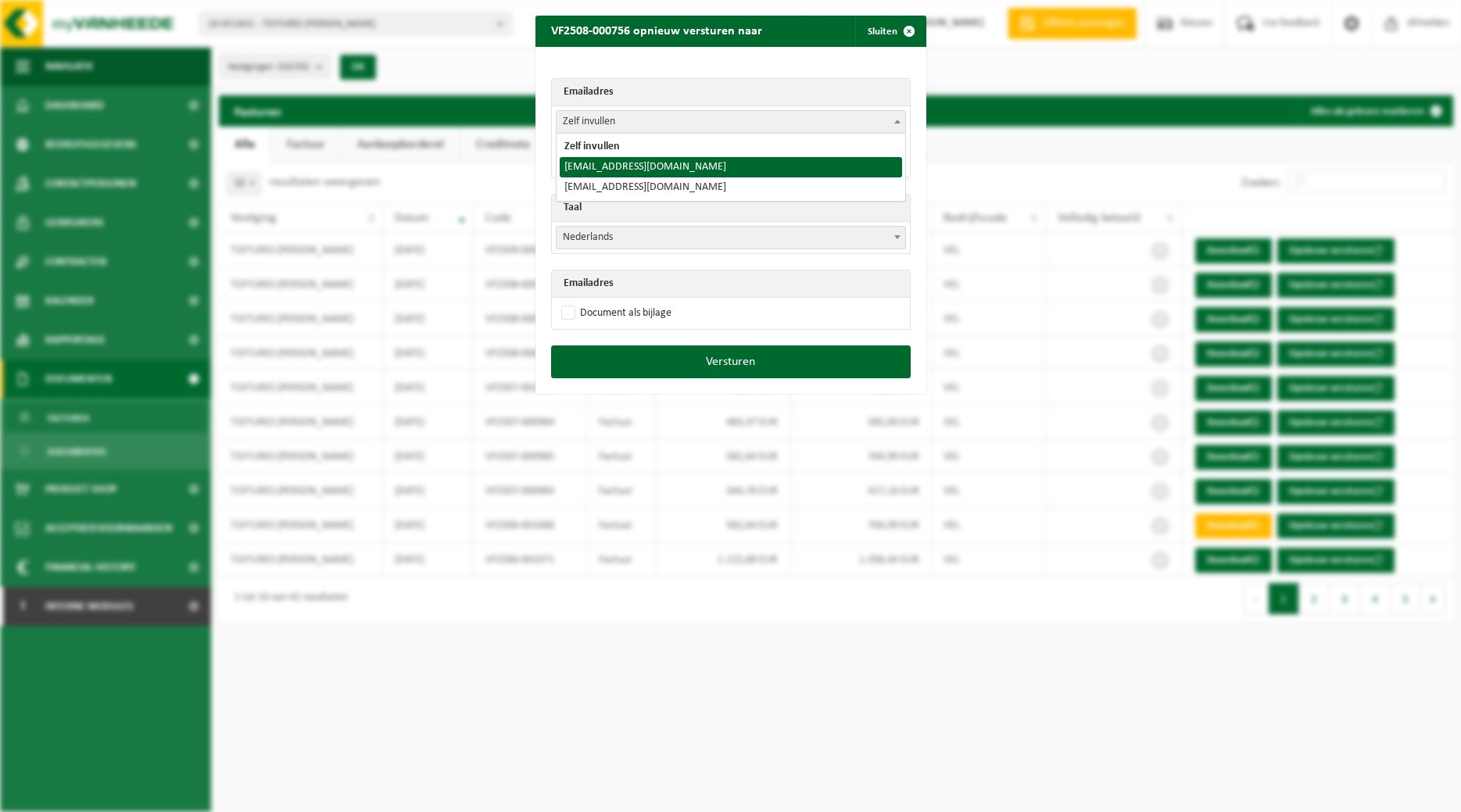
select select "toitures.bertrand@outlook.com"
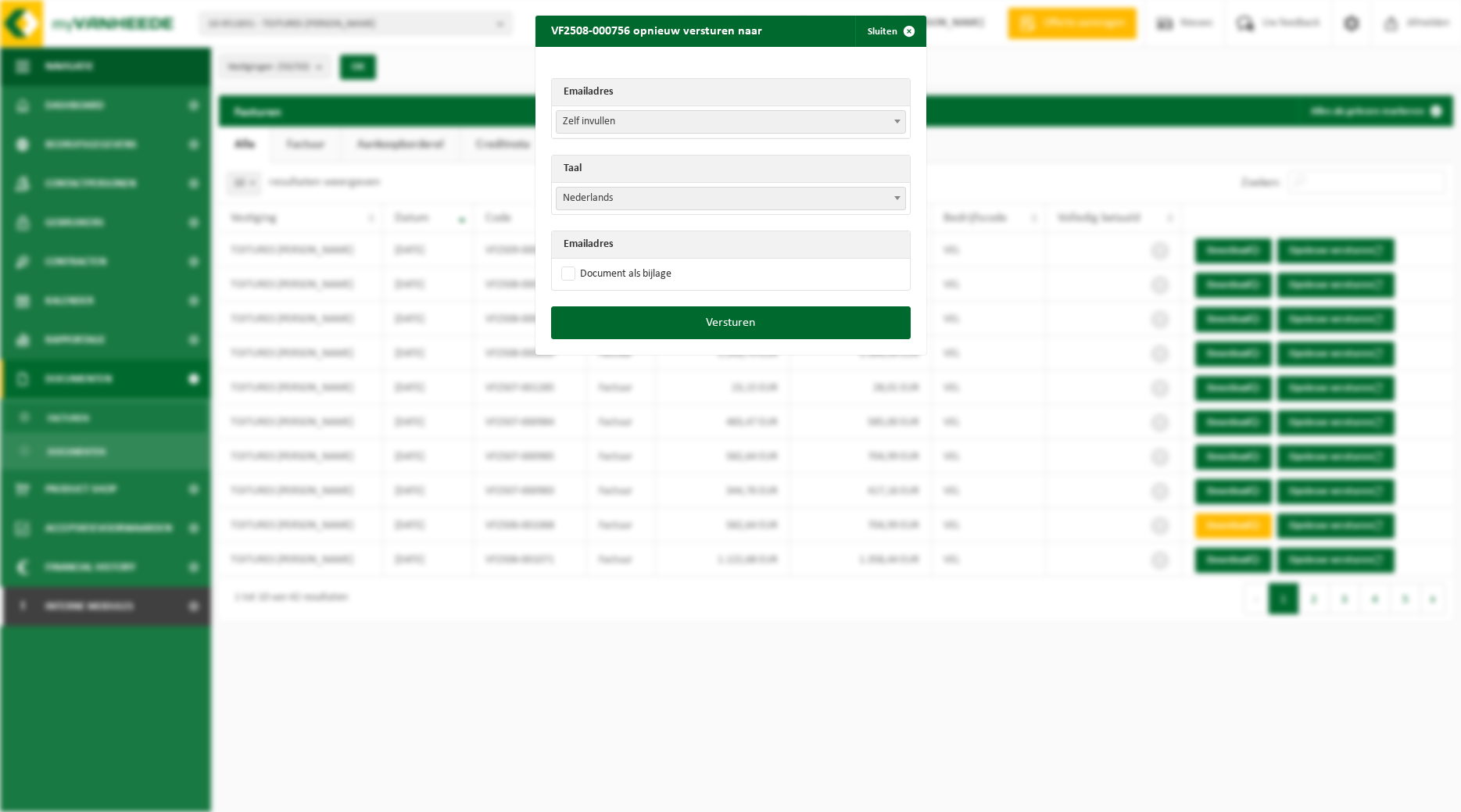
click at [757, 203] on span "Nederlands" at bounding box center [731, 199] width 349 height 22
select select "fr"
click at [644, 272] on label "Document als bijlage" at bounding box center [615, 274] width 113 height 23
click at [644, 263] on input "Document als bijlage" at bounding box center [749, 262] width 391 height 1
checkbox input "true"
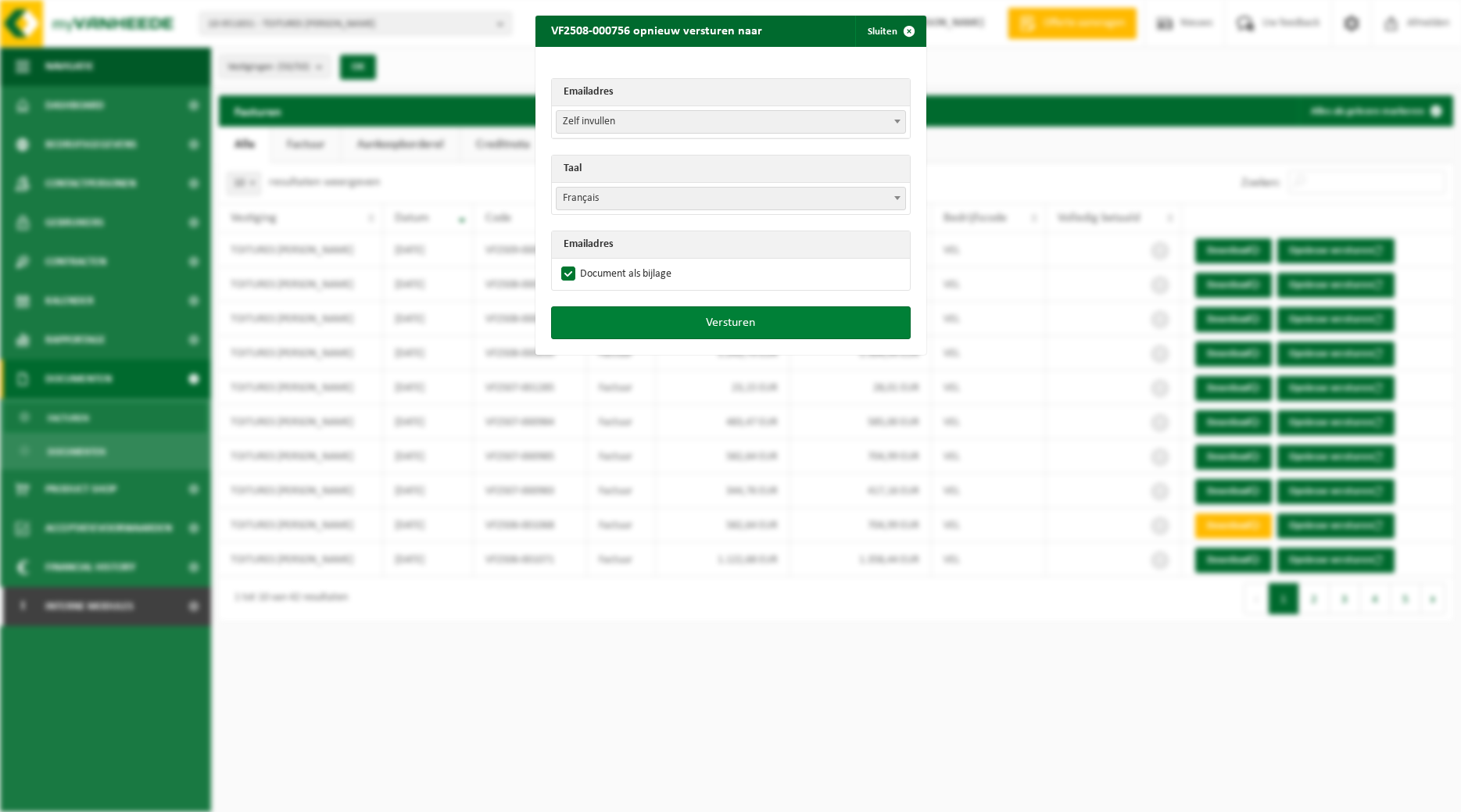
click at [659, 318] on button "Versturen" at bounding box center [730, 323] width 360 height 33
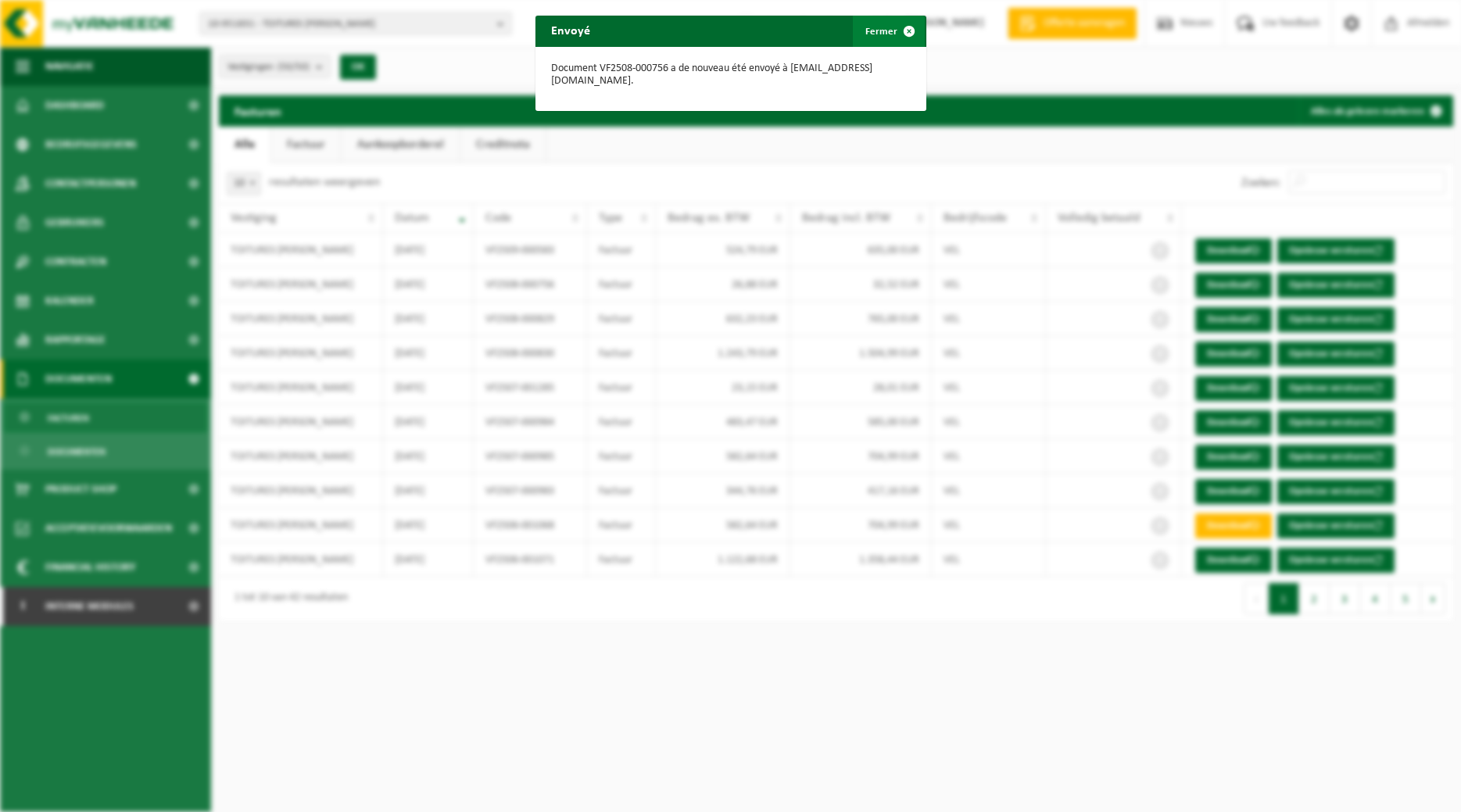
click at [887, 30] on button "Fermer" at bounding box center [889, 31] width 72 height 31
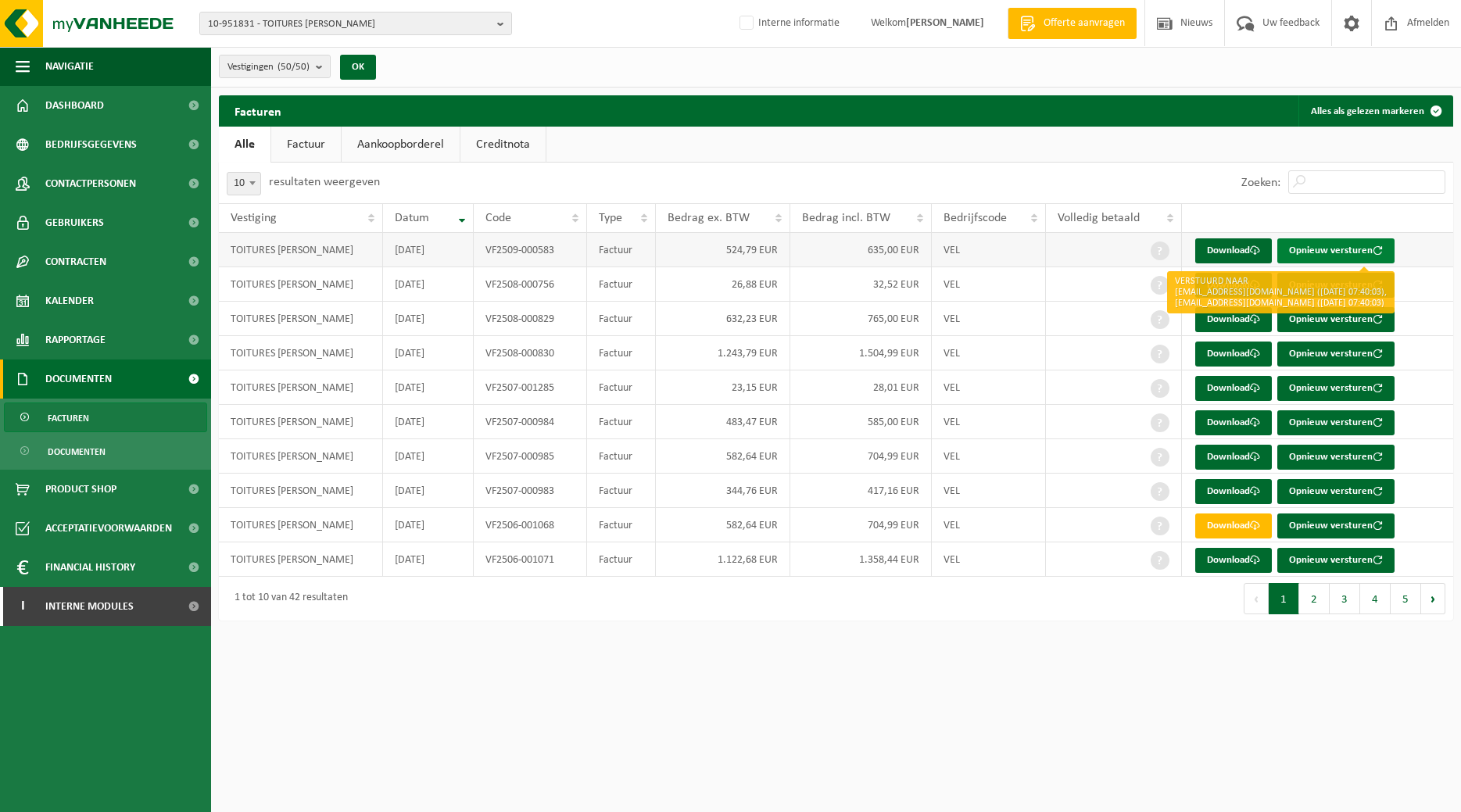
click at [1324, 252] on button "Opnieuw versturen" at bounding box center [1335, 251] width 117 height 25
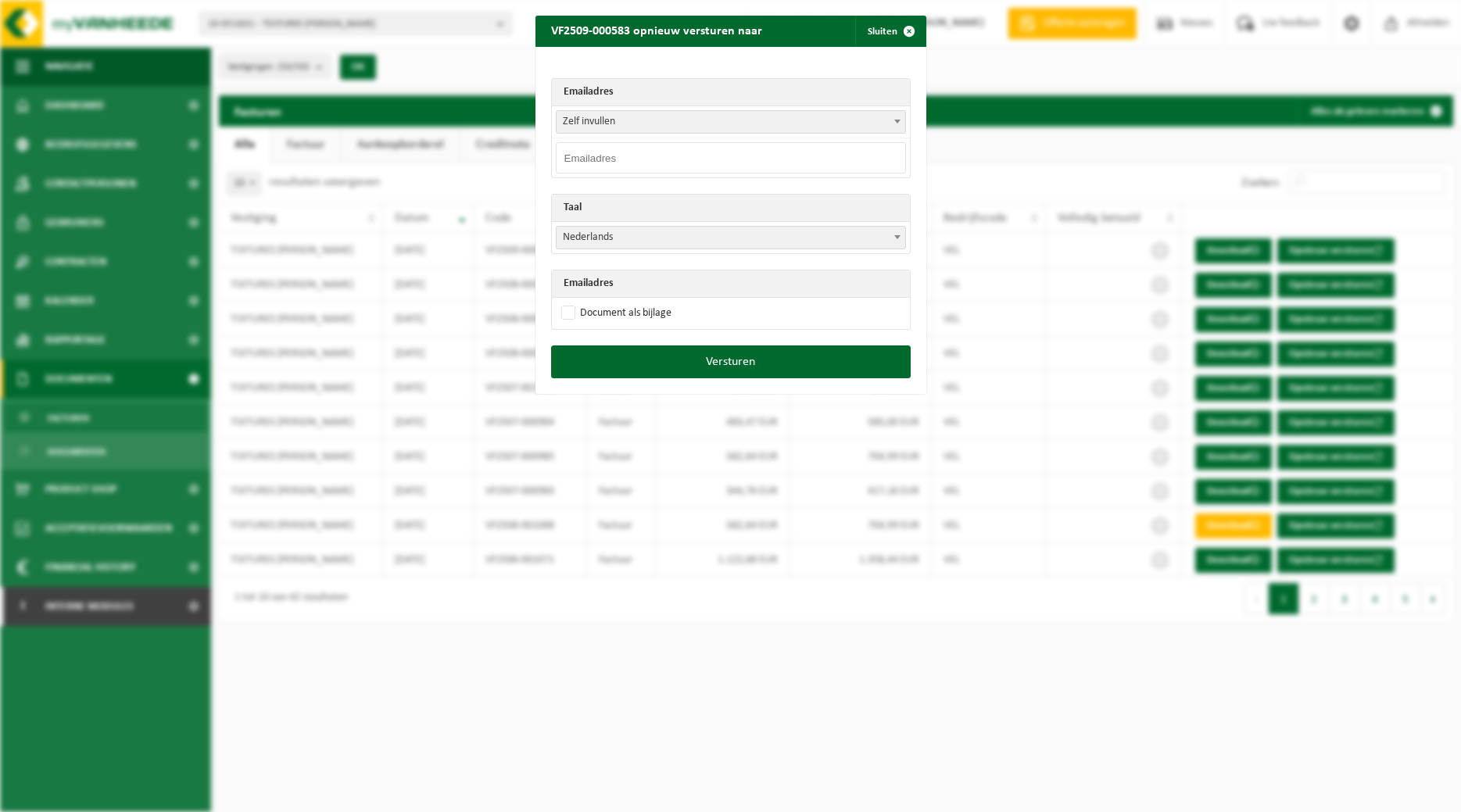
click at [903, 123] on span at bounding box center [898, 120] width 16 height 20
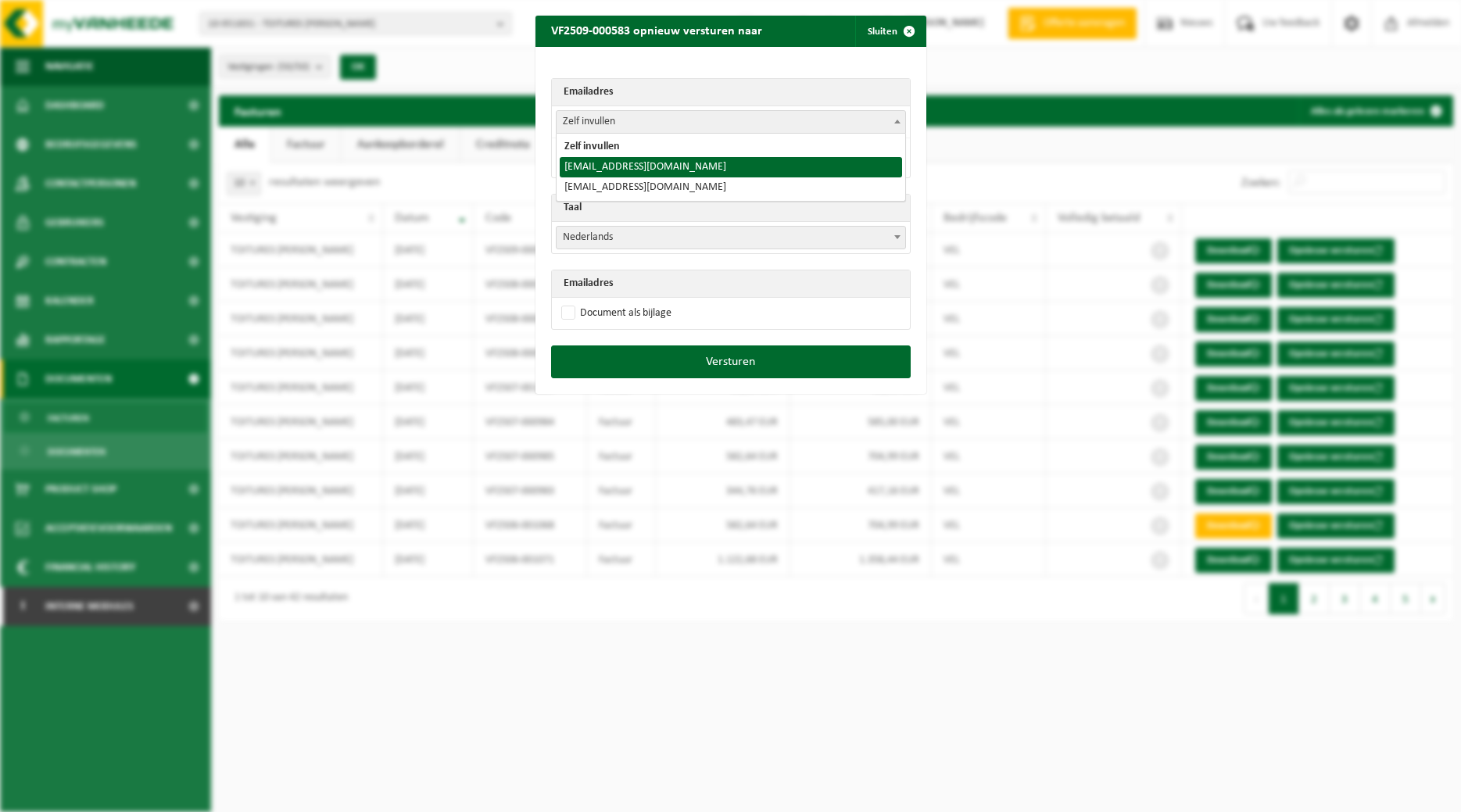
select select "toitures.bertrand@outlook.com"
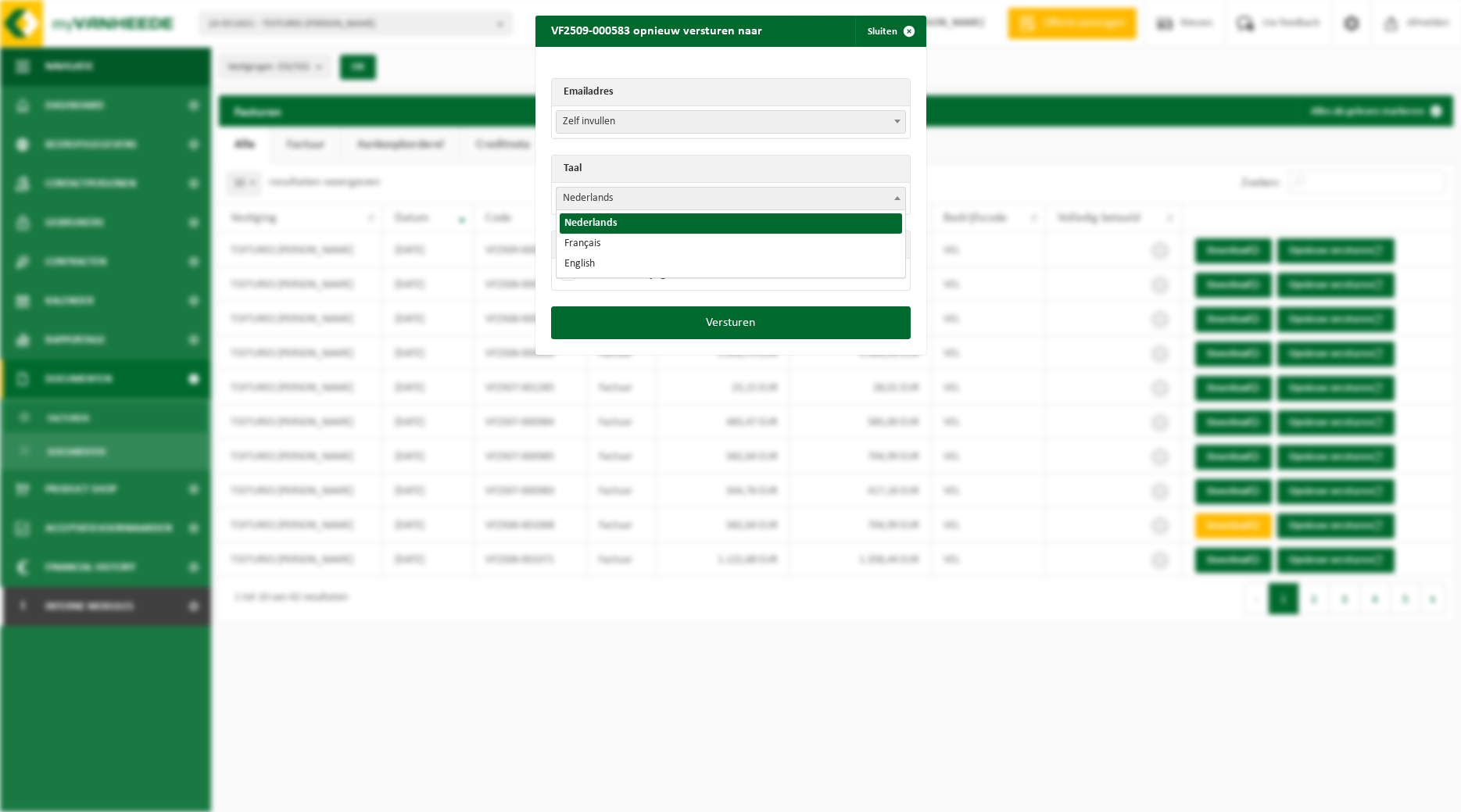
click at [891, 197] on span at bounding box center [898, 198] width 16 height 20
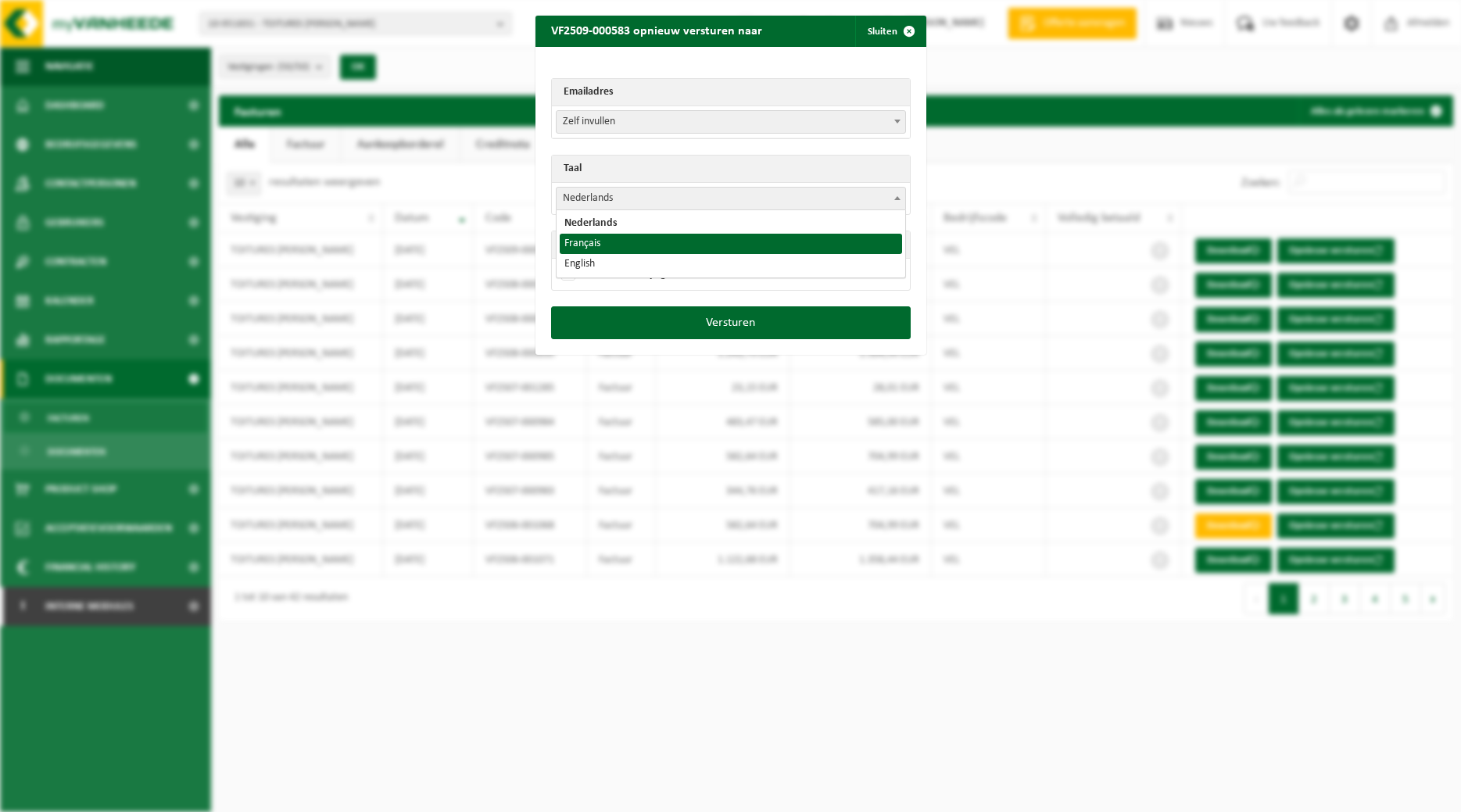
select select "fr"
click at [628, 273] on label "Document als bijlage" at bounding box center [615, 274] width 113 height 23
click at [628, 263] on input "Document als bijlage" at bounding box center [749, 262] width 391 height 1
checkbox input "true"
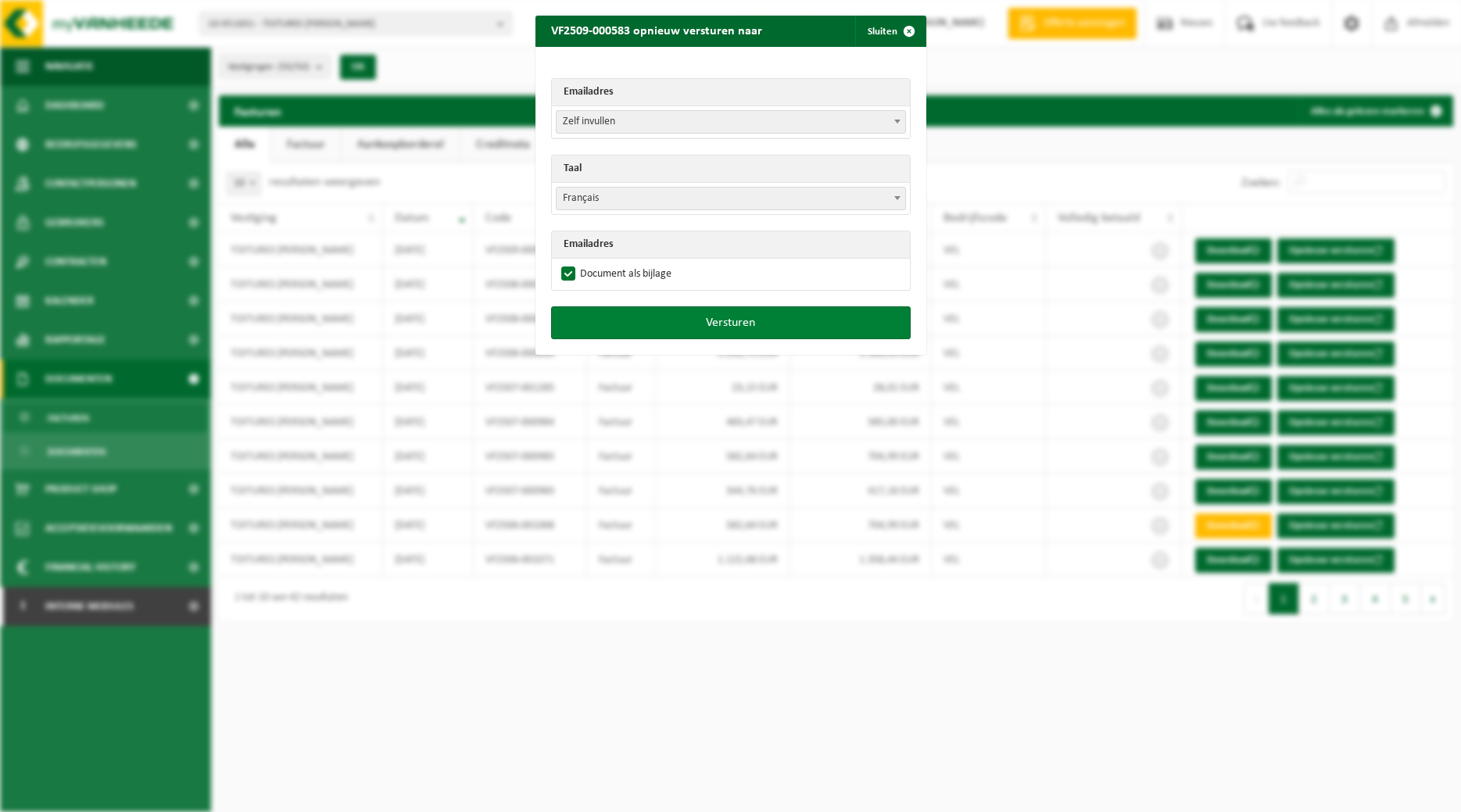
click at [682, 318] on button "Versturen" at bounding box center [730, 323] width 360 height 33
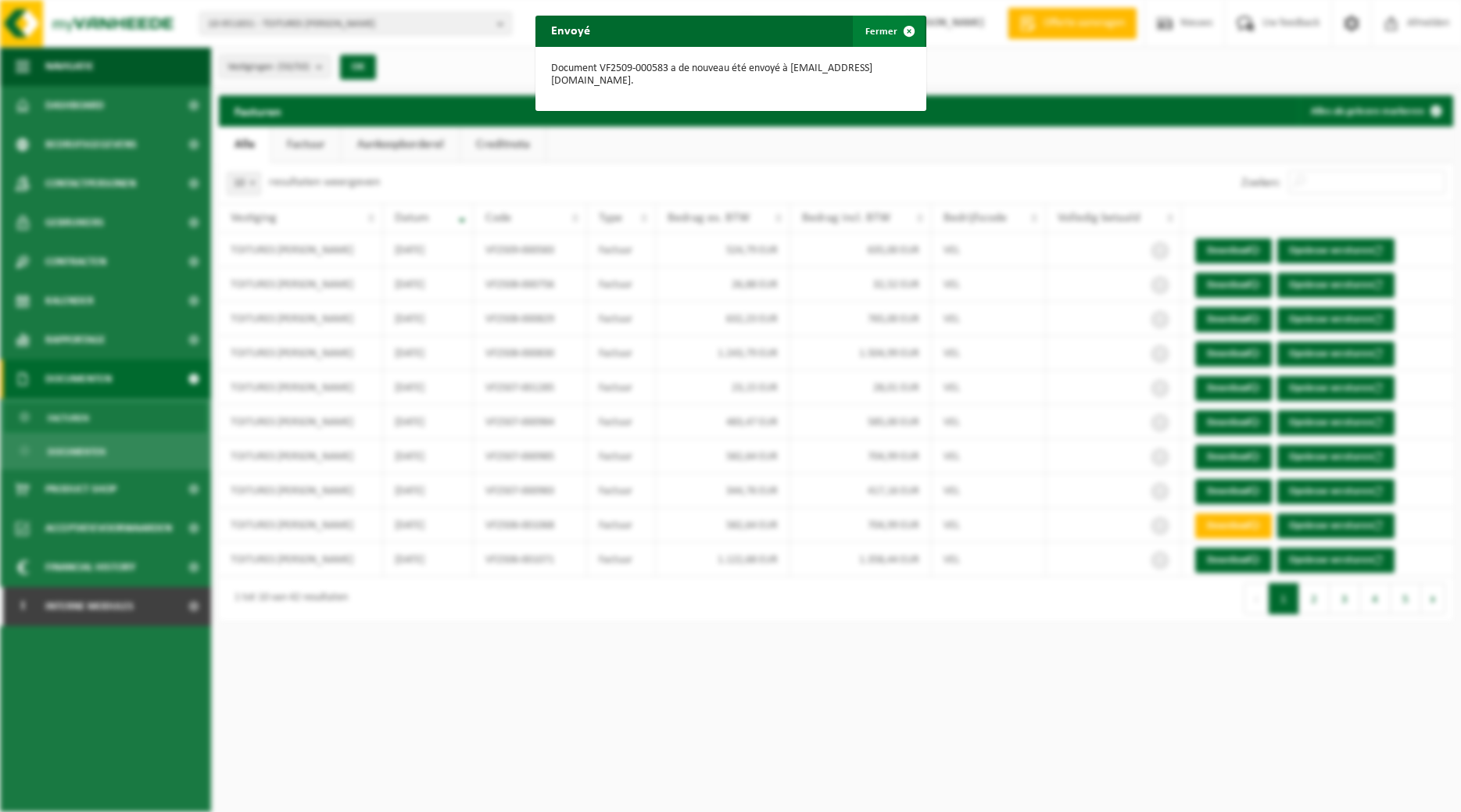
click at [916, 30] on span "button" at bounding box center [909, 31] width 31 height 31
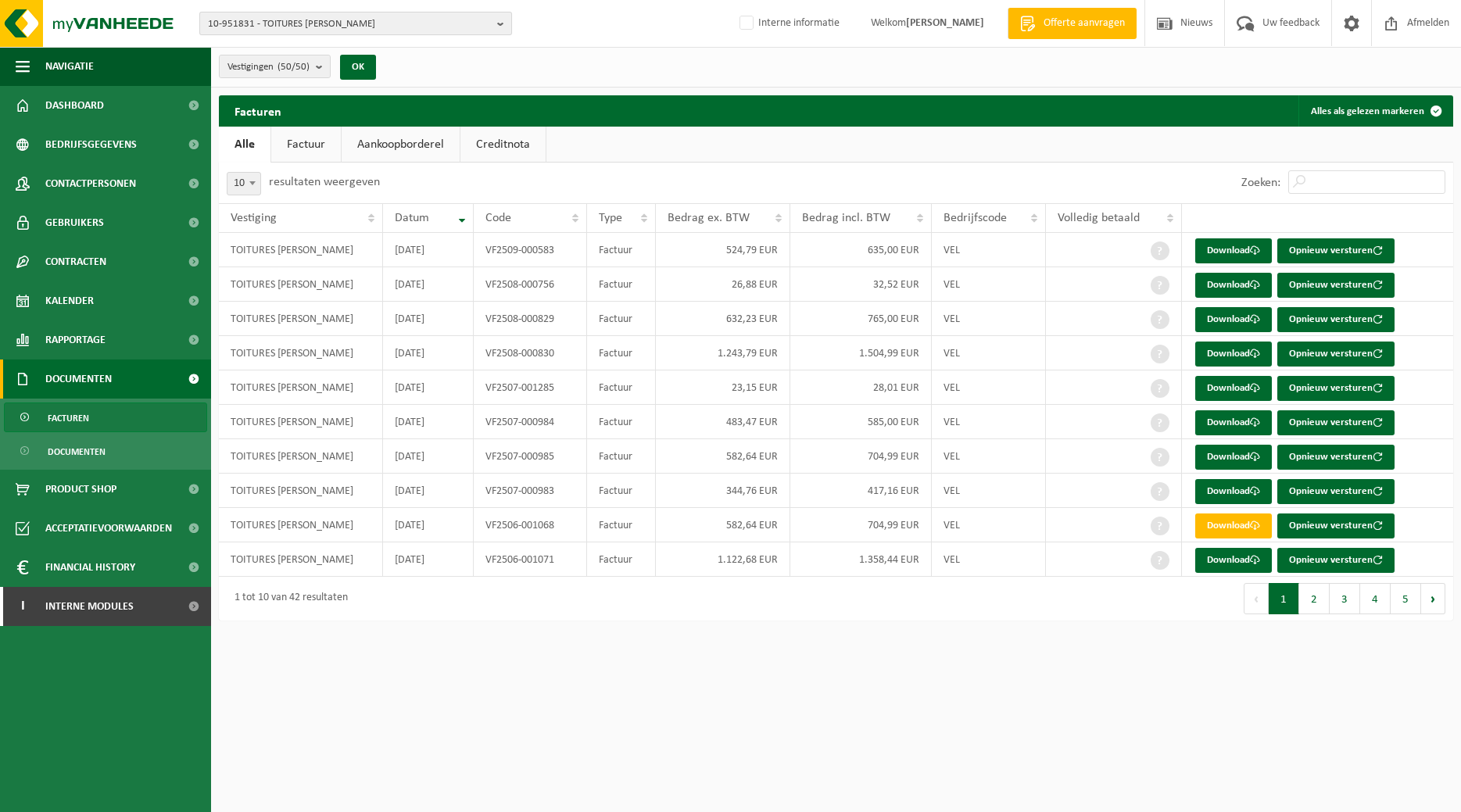
click at [510, 26] on b "button" at bounding box center [504, 23] width 15 height 22
type input "10-957441"
click at [391, 72] on li "10-957441 - TOITURES BERTRAND SRL" at bounding box center [356, 73] width 304 height 19
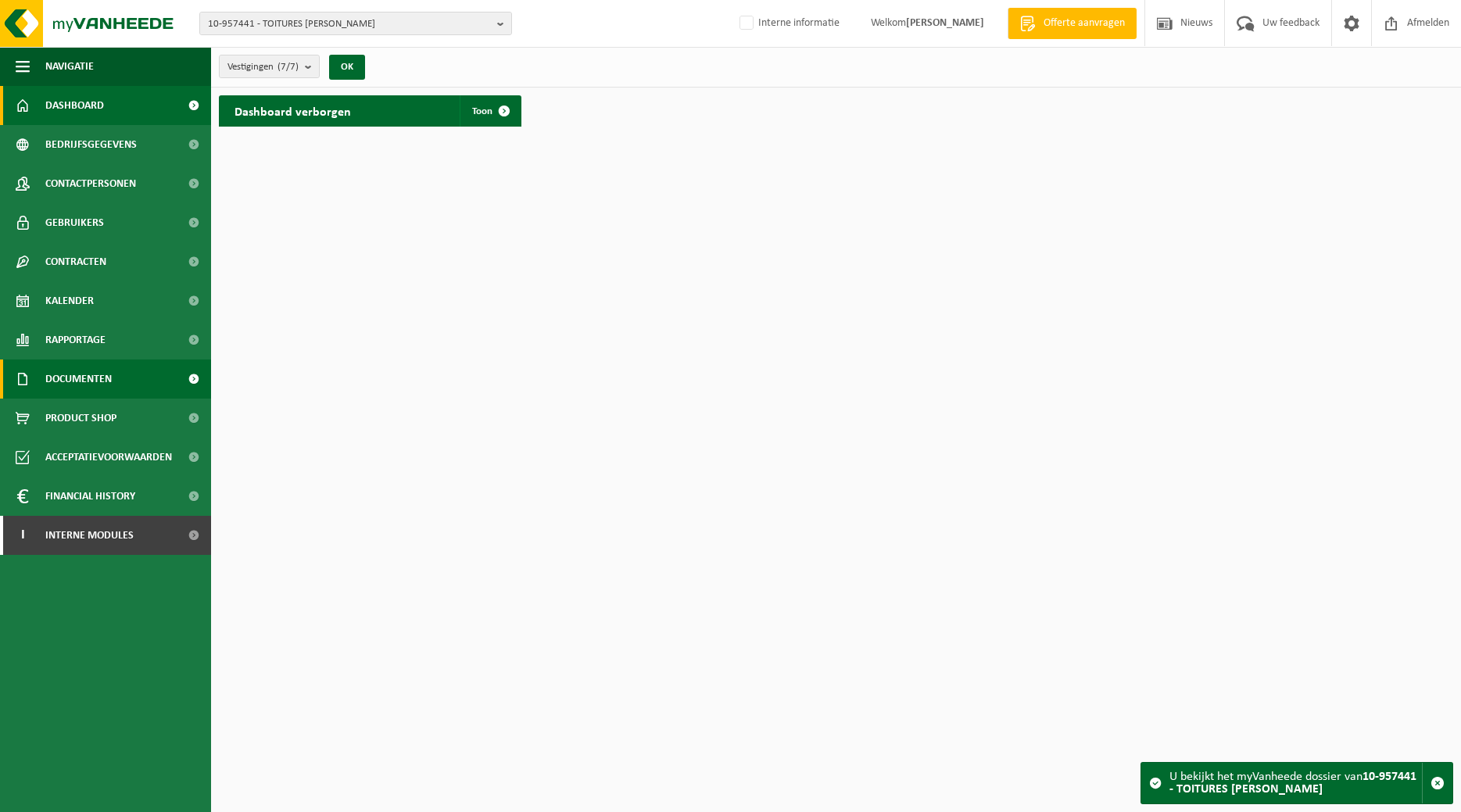
click at [108, 383] on span "Documenten" at bounding box center [79, 379] width 67 height 39
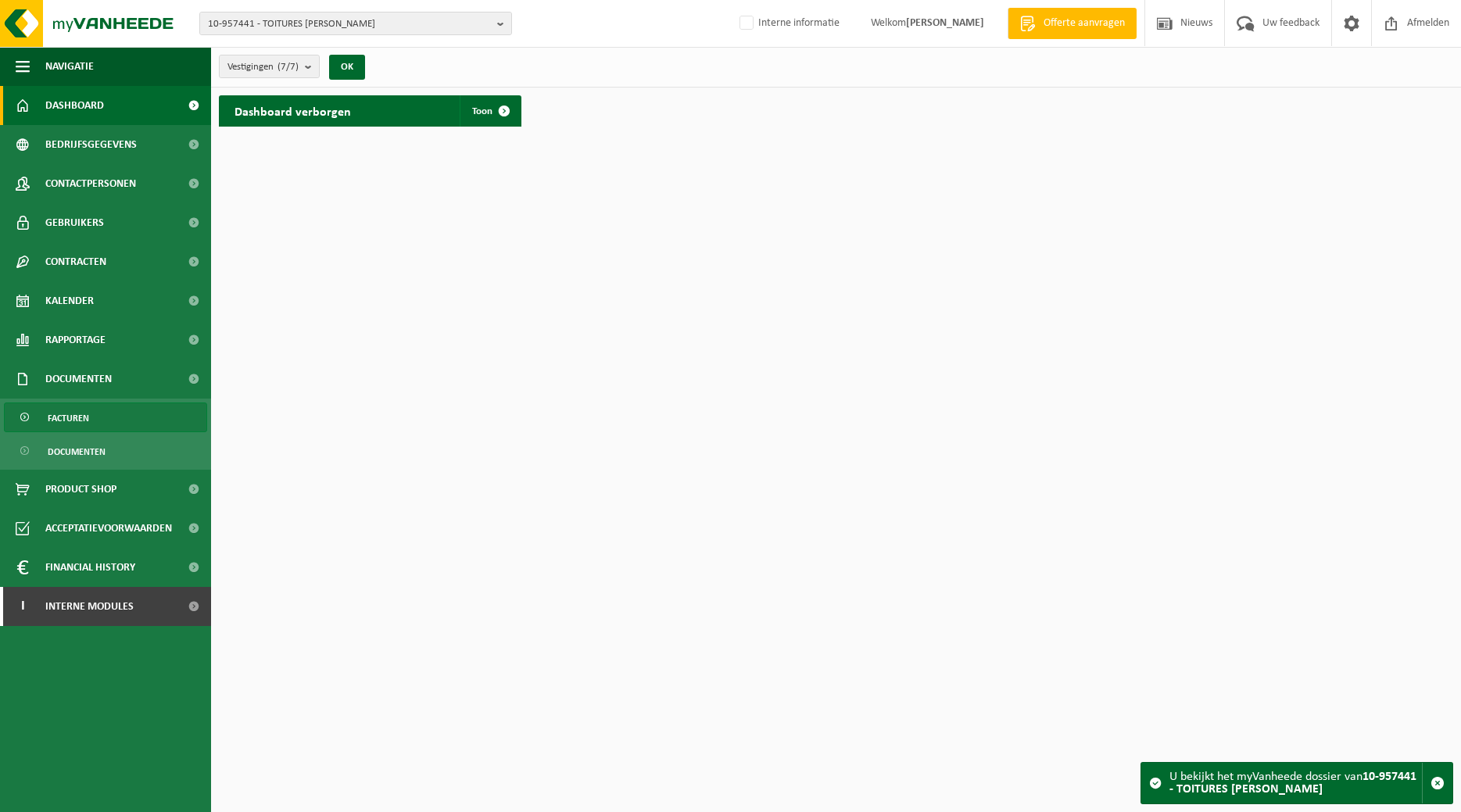
click at [102, 418] on link "Facturen" at bounding box center [106, 417] width 204 height 30
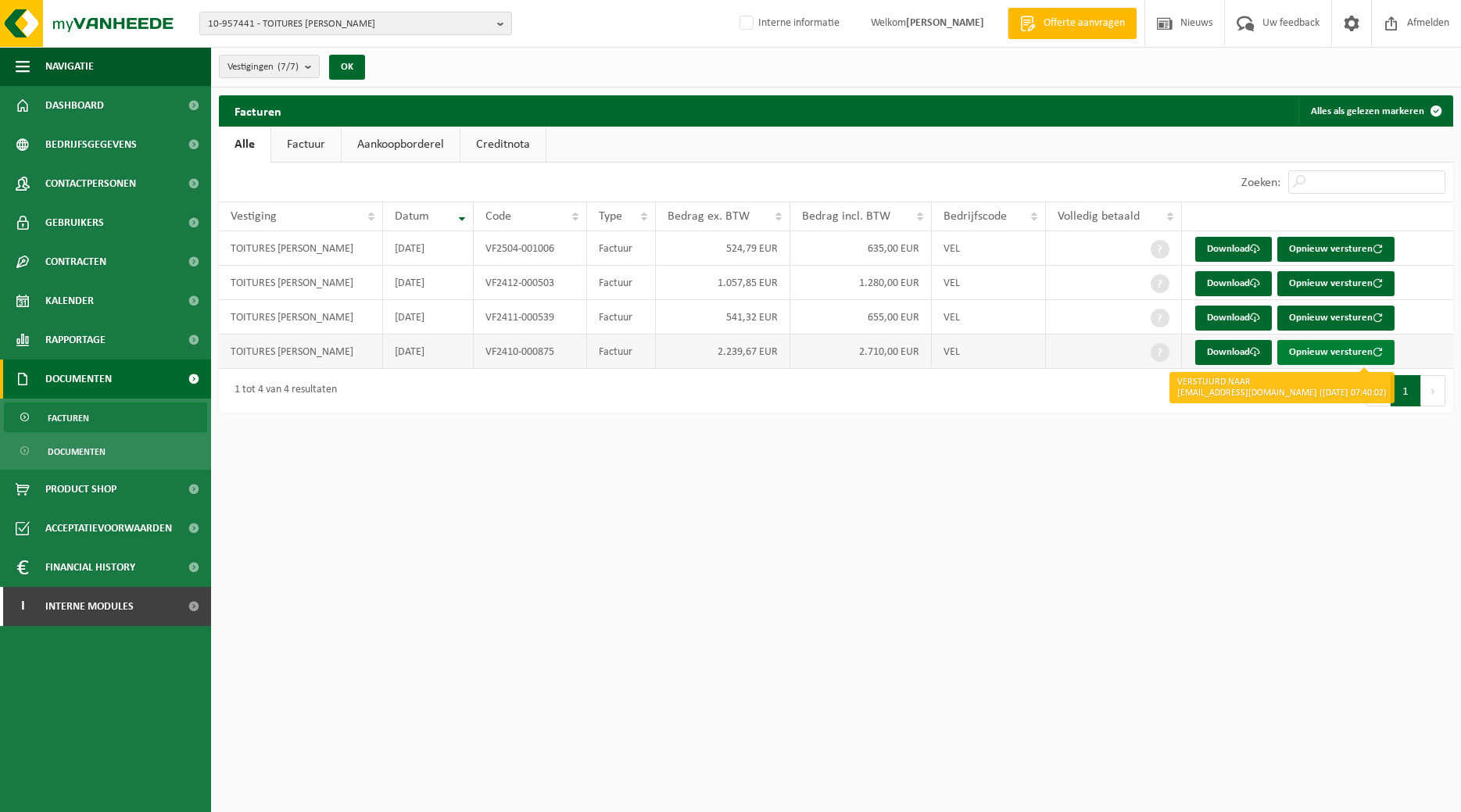
click at [1343, 350] on button "Opnieuw versturen" at bounding box center [1335, 353] width 117 height 25
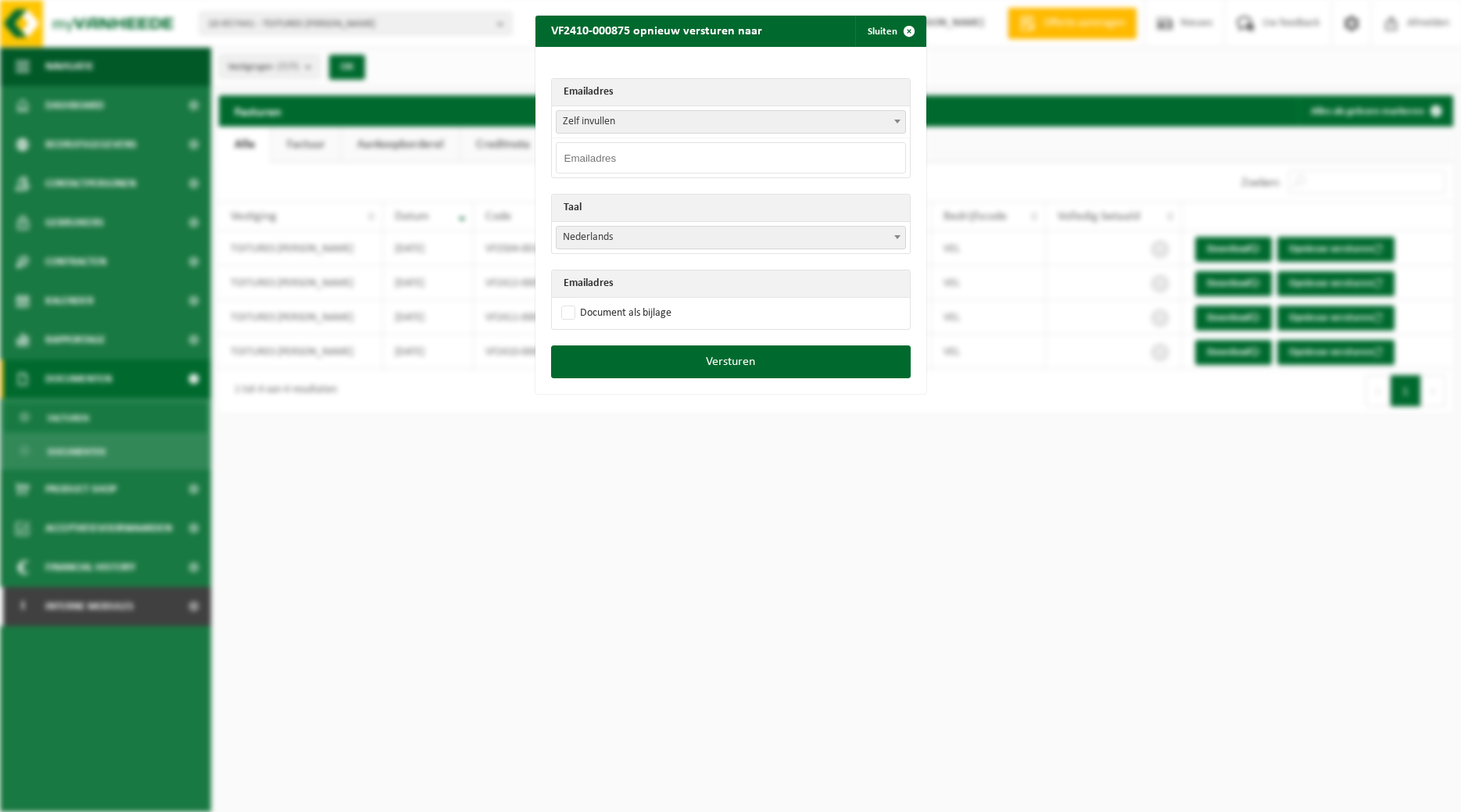
click at [894, 123] on b at bounding box center [897, 121] width 6 height 4
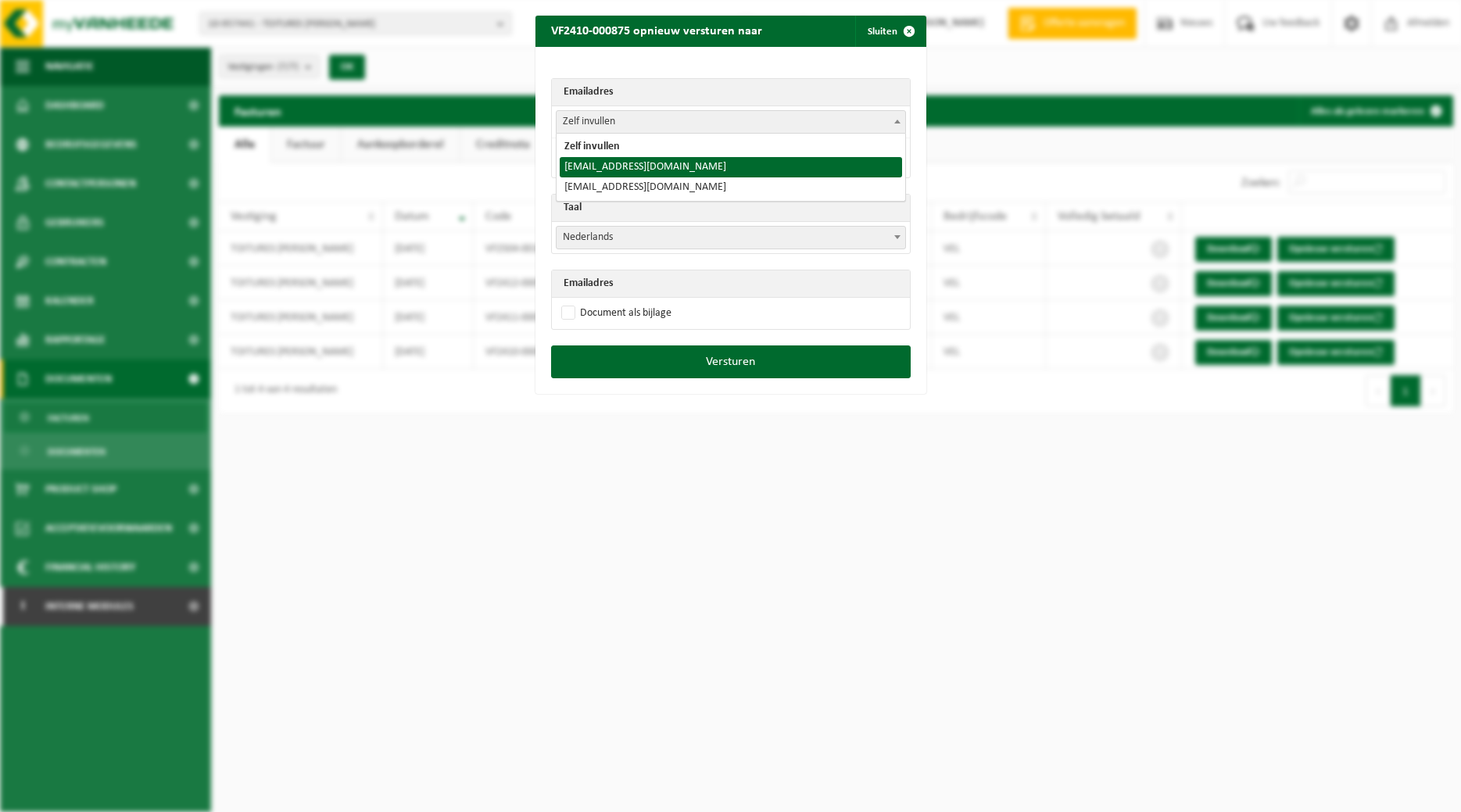
select select "[EMAIL_ADDRESS][DOMAIN_NAME]"
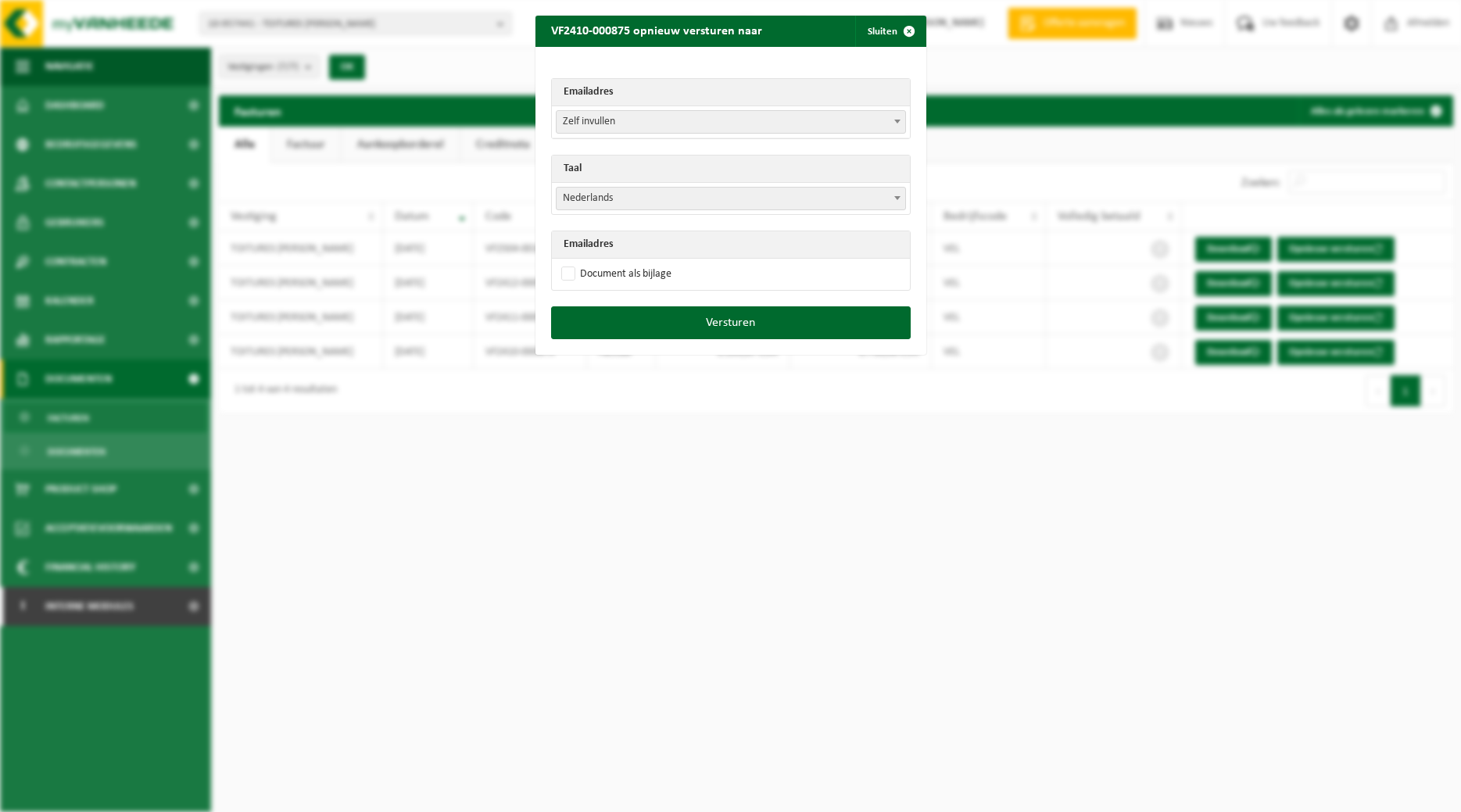
click at [899, 193] on span at bounding box center [898, 198] width 16 height 20
select select "fr"
click at [656, 278] on label "Document als bijlage" at bounding box center [615, 274] width 113 height 23
click at [656, 263] on input "Document als bijlage" at bounding box center [749, 262] width 391 height 1
checkbox input "true"
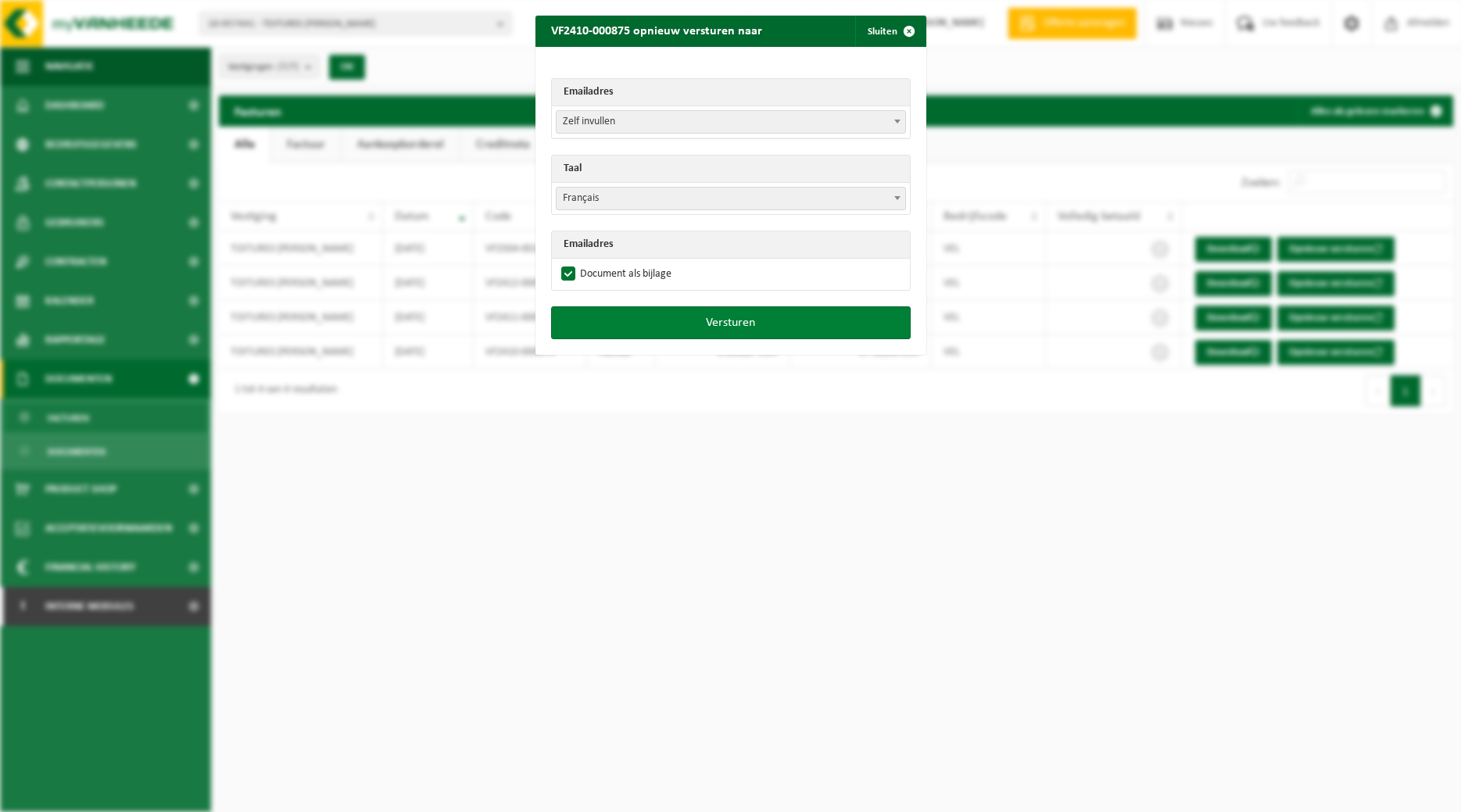
click at [665, 316] on button "Versturen" at bounding box center [730, 323] width 360 height 33
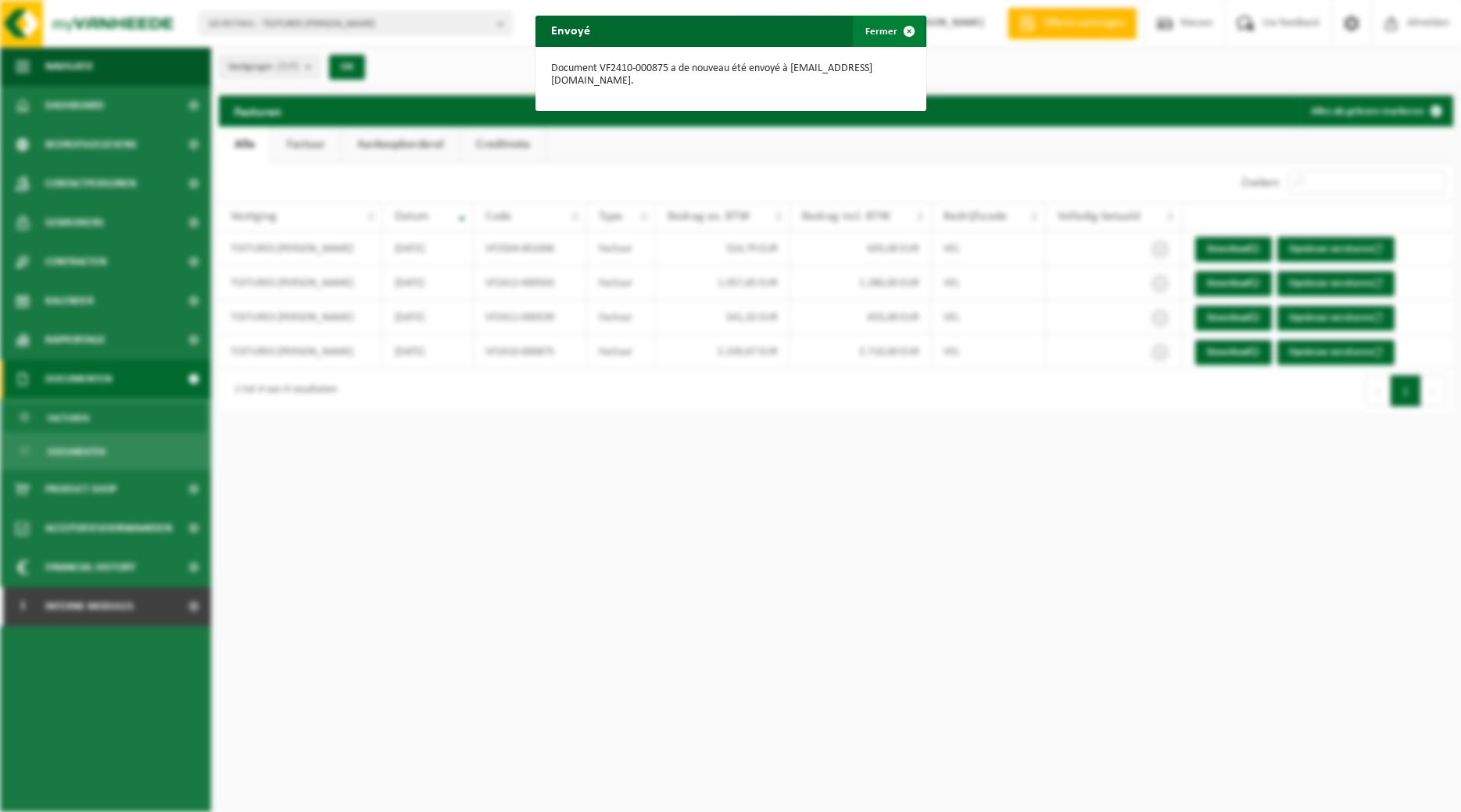
click at [906, 28] on span "button" at bounding box center [909, 31] width 31 height 31
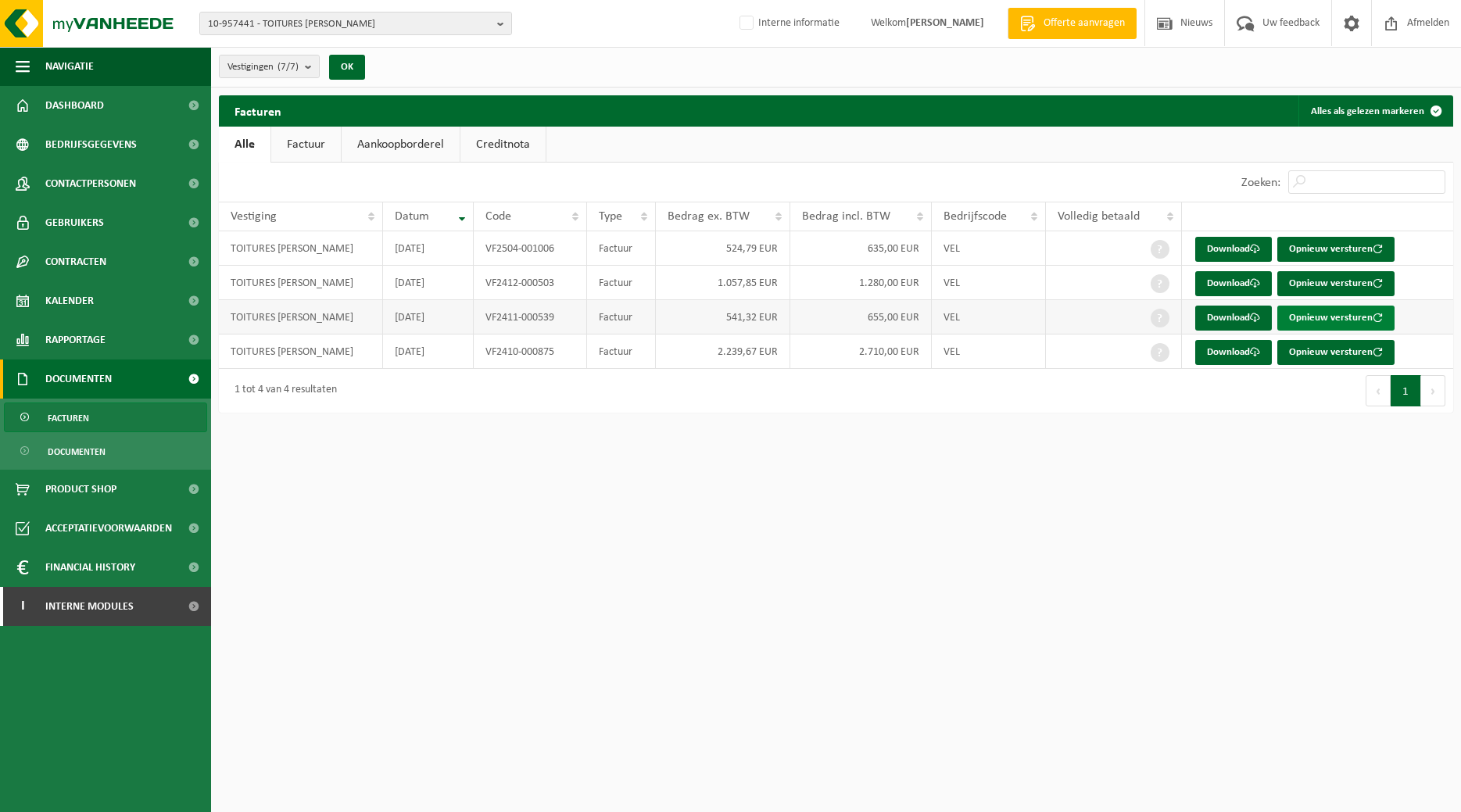
click at [1330, 313] on button "Opnieuw versturen" at bounding box center [1335, 318] width 117 height 25
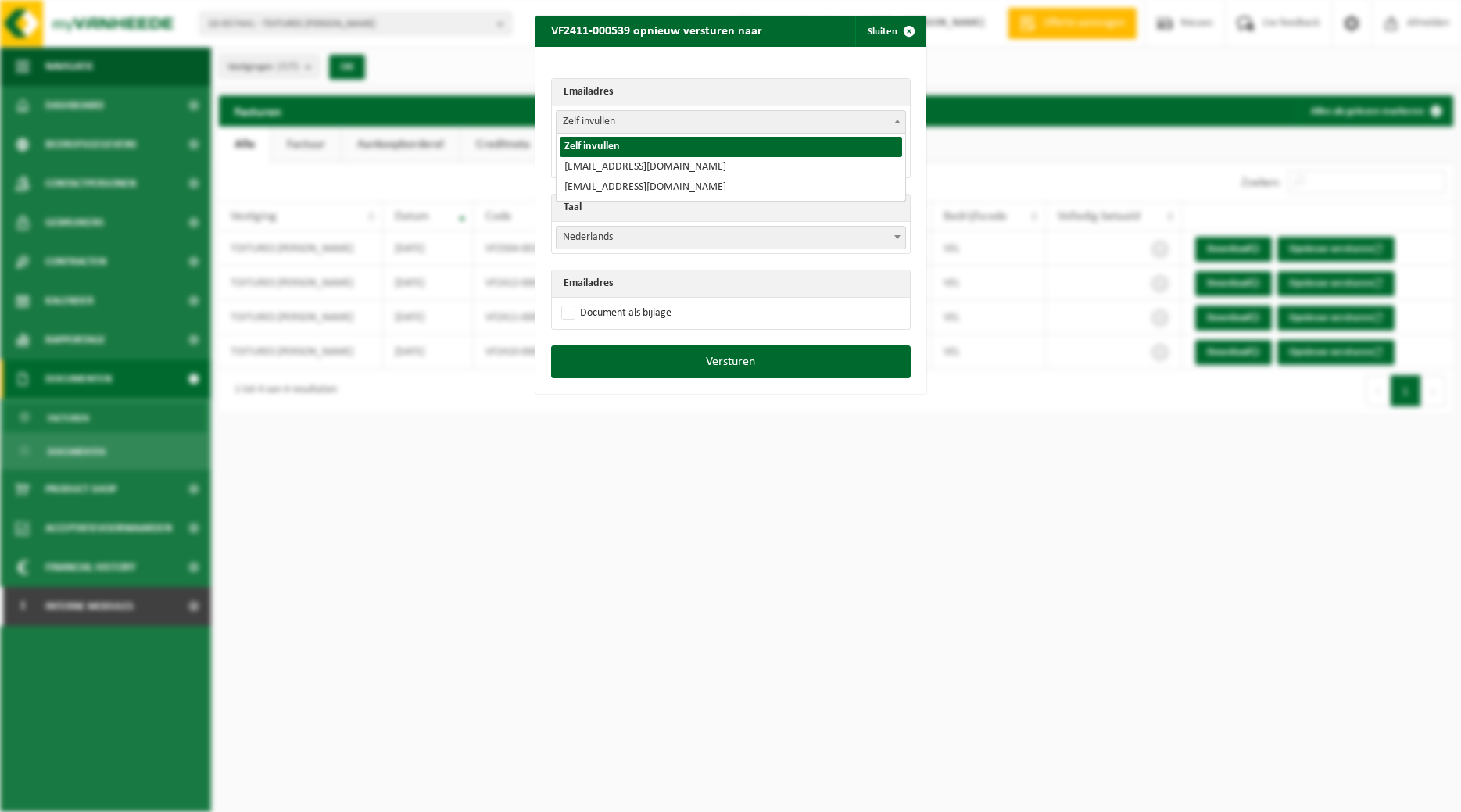
click at [894, 121] on b at bounding box center [897, 121] width 6 height 4
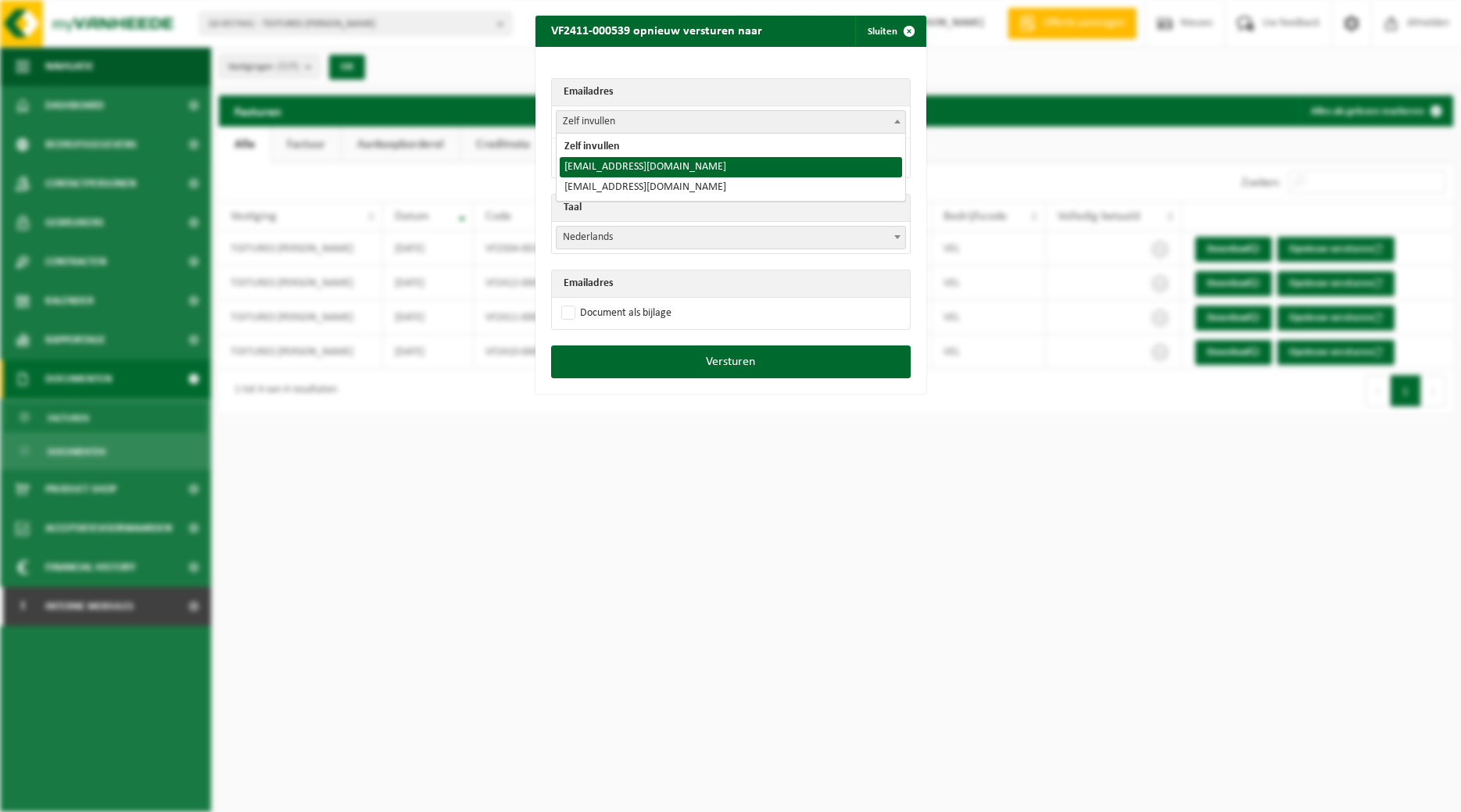
select select "toitures.bertrand@outlook.com"
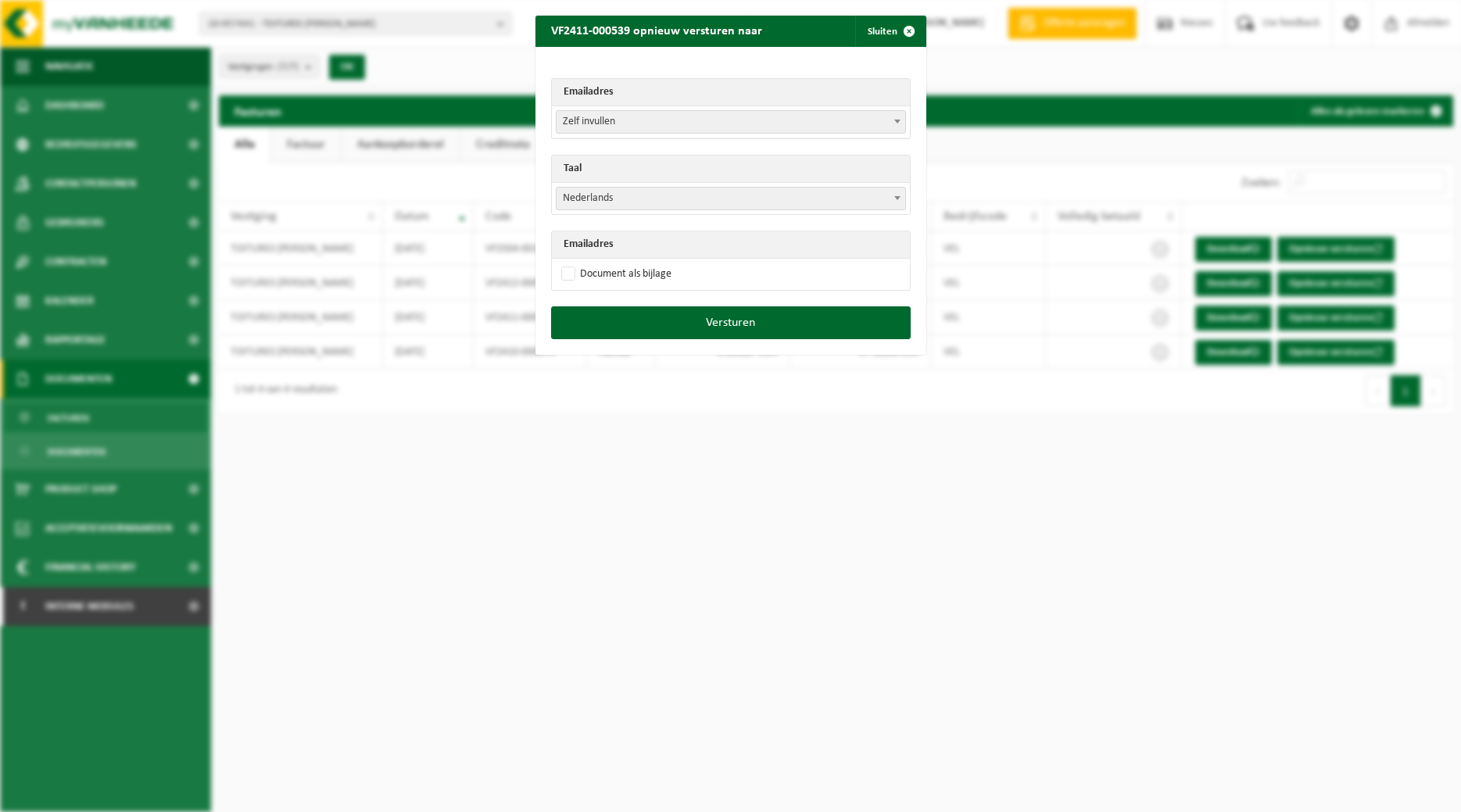
click at [897, 194] on span at bounding box center [898, 198] width 16 height 20
select select "fr"
click at [636, 273] on label "Document als bijlage" at bounding box center [615, 274] width 113 height 23
click at [636, 263] on input "Document als bijlage" at bounding box center [749, 262] width 391 height 1
checkbox input "true"
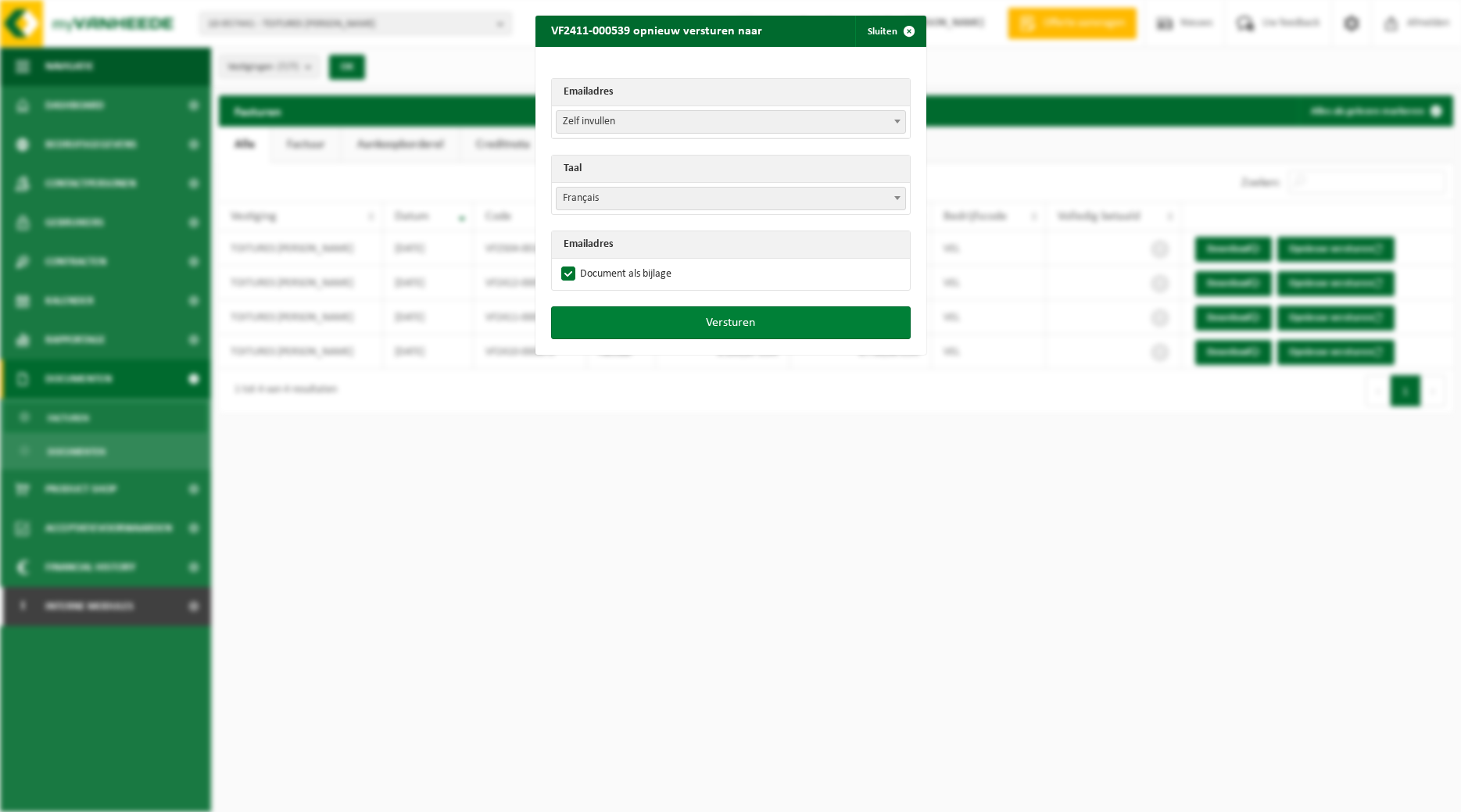
click at [668, 325] on button "Versturen" at bounding box center [730, 323] width 360 height 33
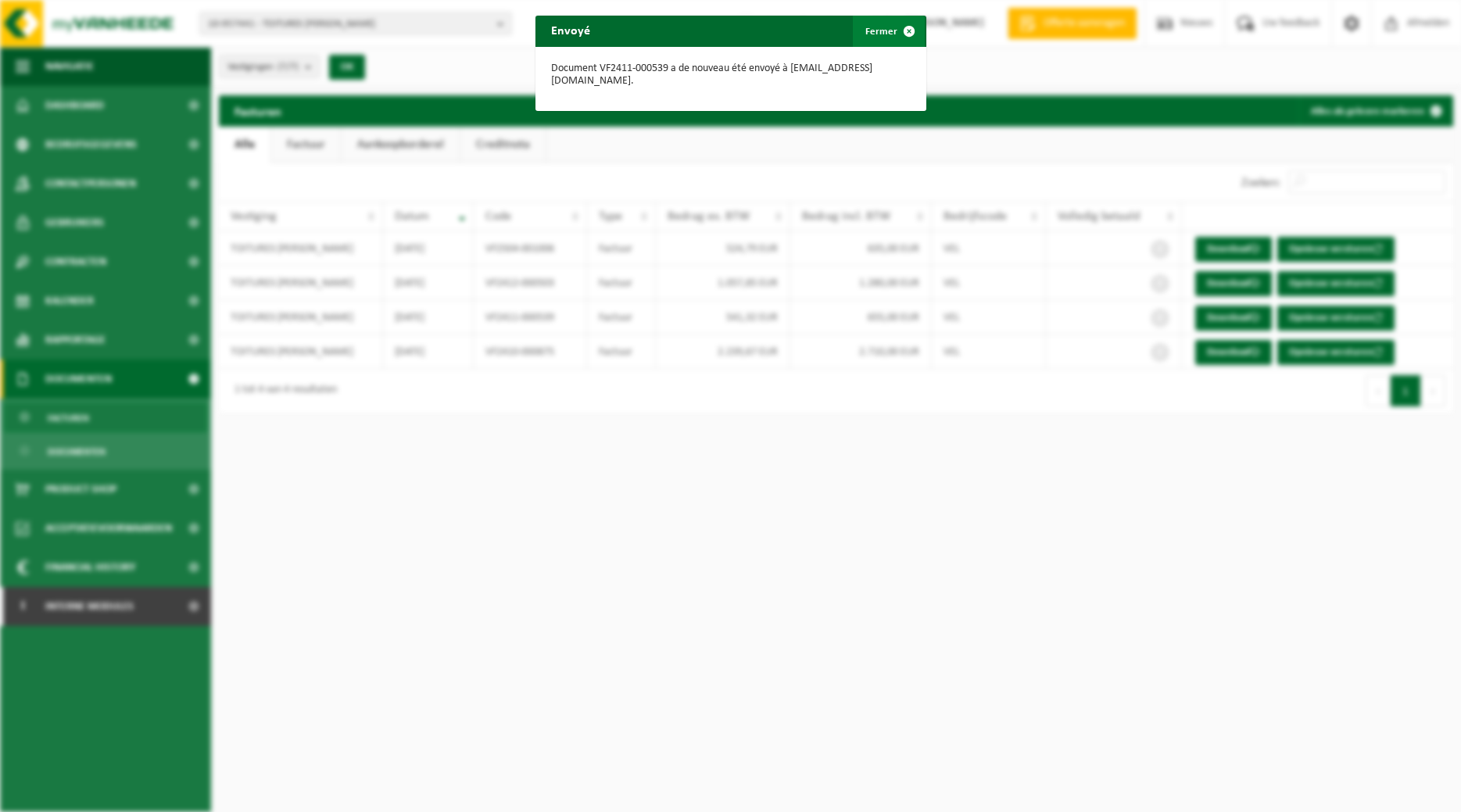
click at [915, 30] on span "button" at bounding box center [909, 31] width 31 height 31
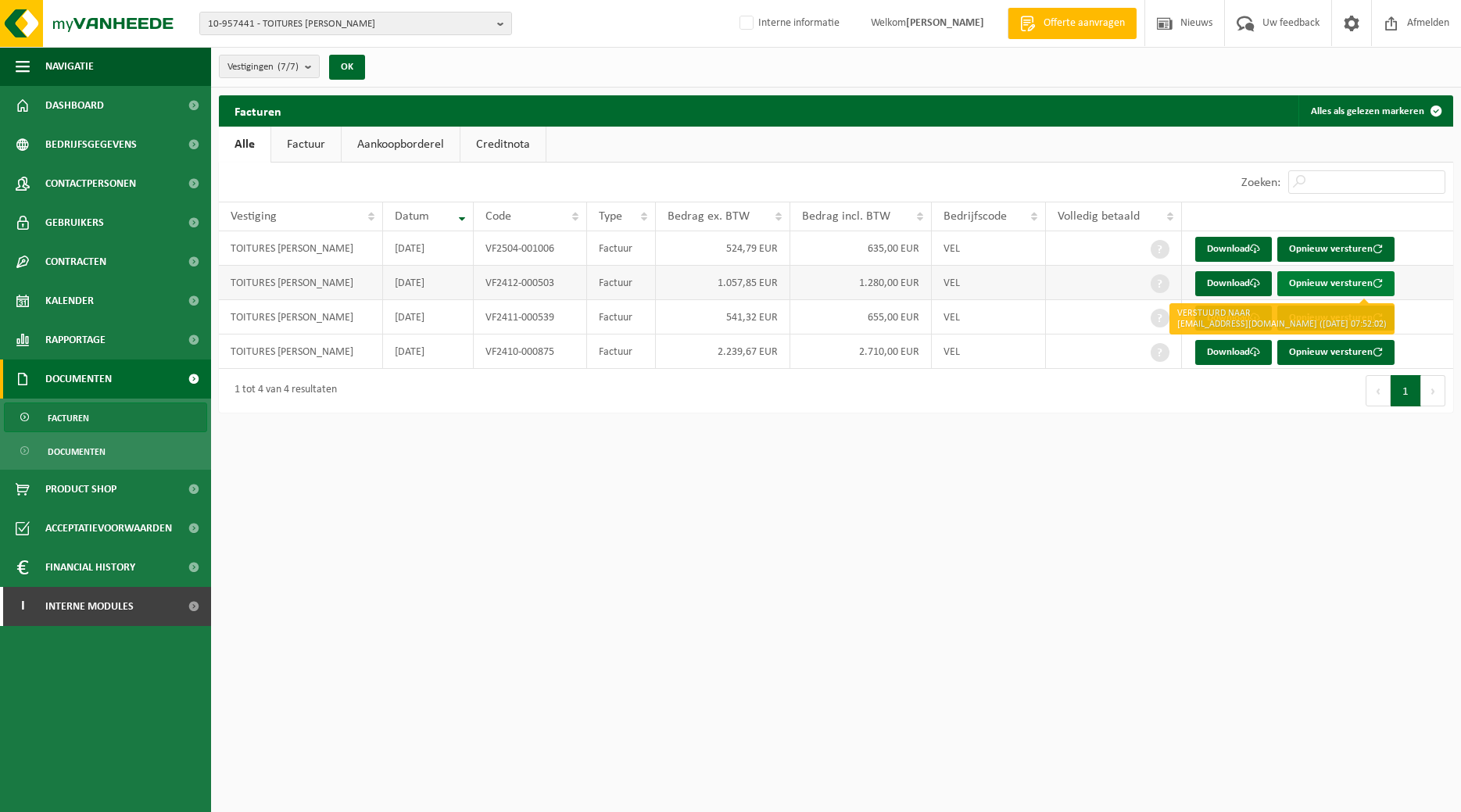
click at [1334, 285] on button "Opnieuw versturen" at bounding box center [1335, 284] width 117 height 25
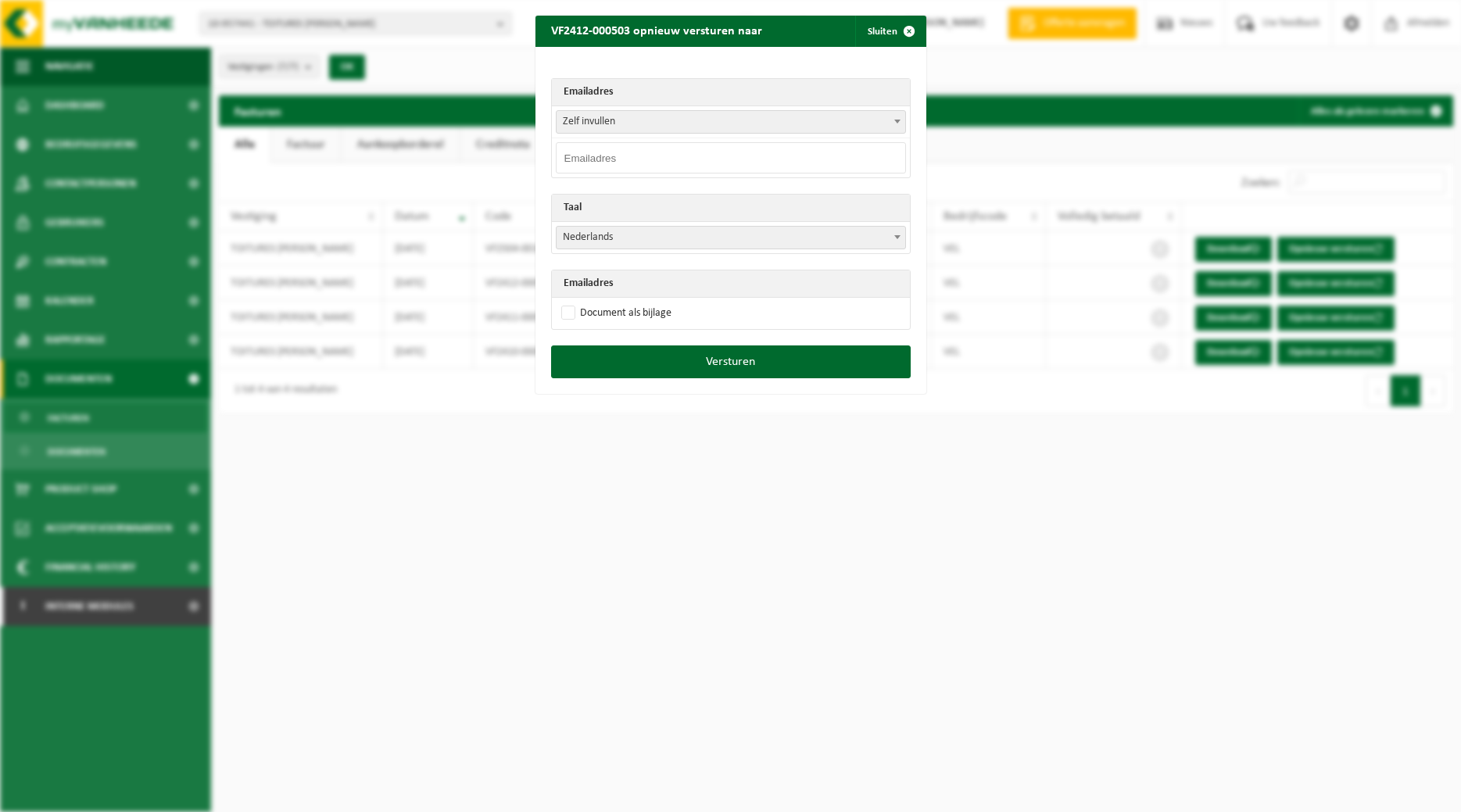
click at [894, 116] on span at bounding box center [898, 120] width 16 height 20
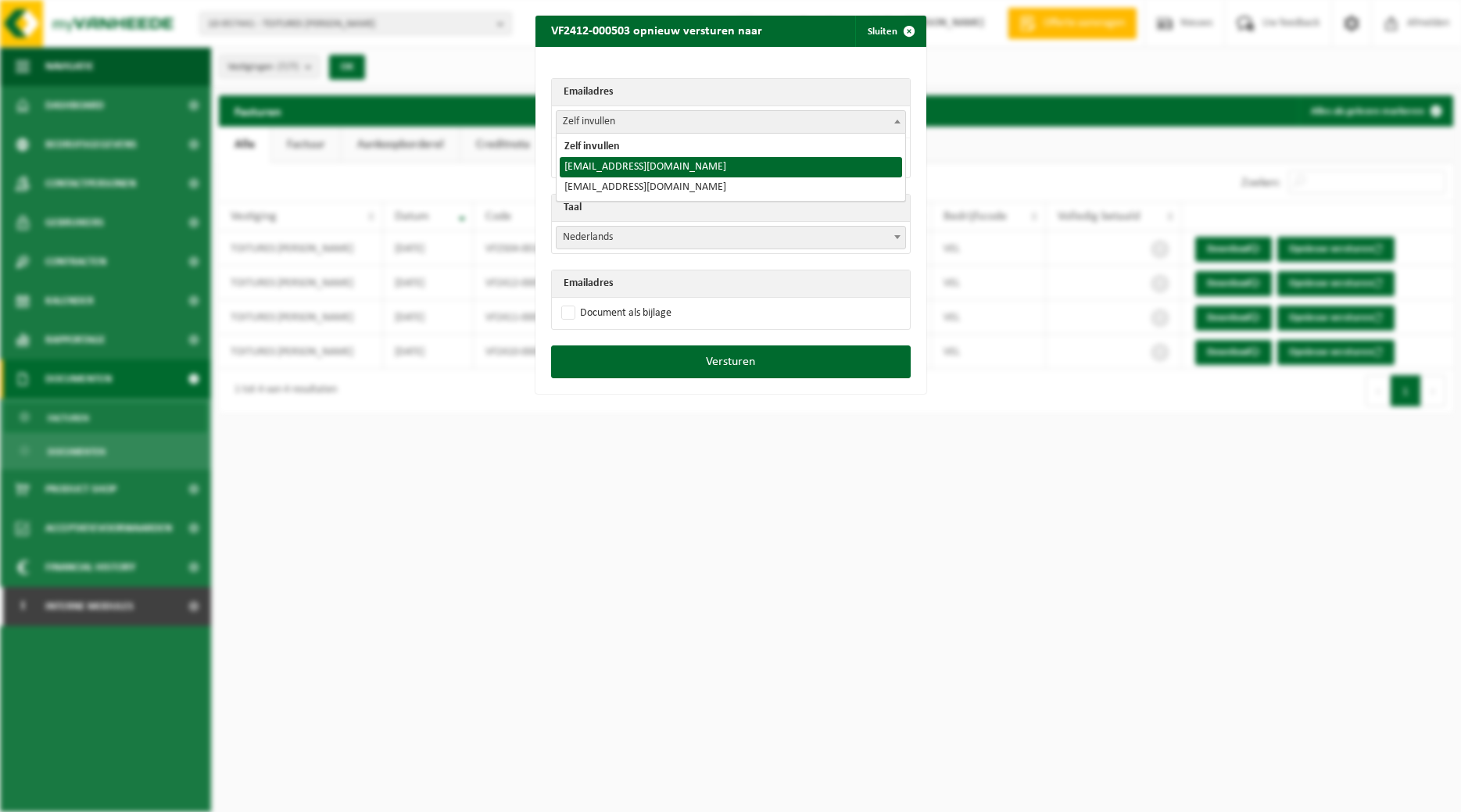
select select "toitures.bertrand@outlook.com"
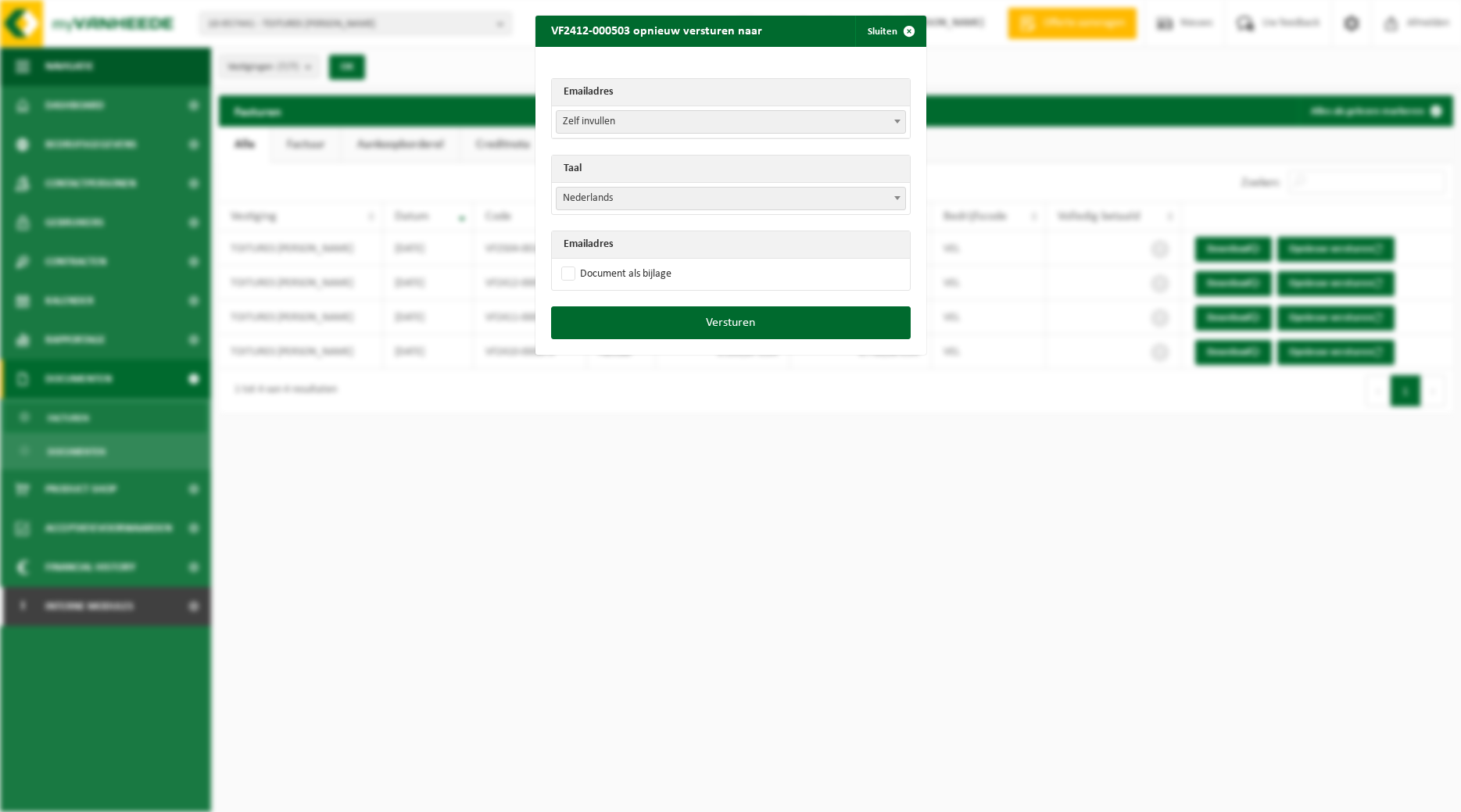
click at [895, 200] on b at bounding box center [897, 198] width 6 height 4
select select "fr"
click at [635, 265] on label "Document als bijlage" at bounding box center [615, 274] width 113 height 23
click at [635, 263] on input "Document als bijlage" at bounding box center [749, 262] width 391 height 1
checkbox input "true"
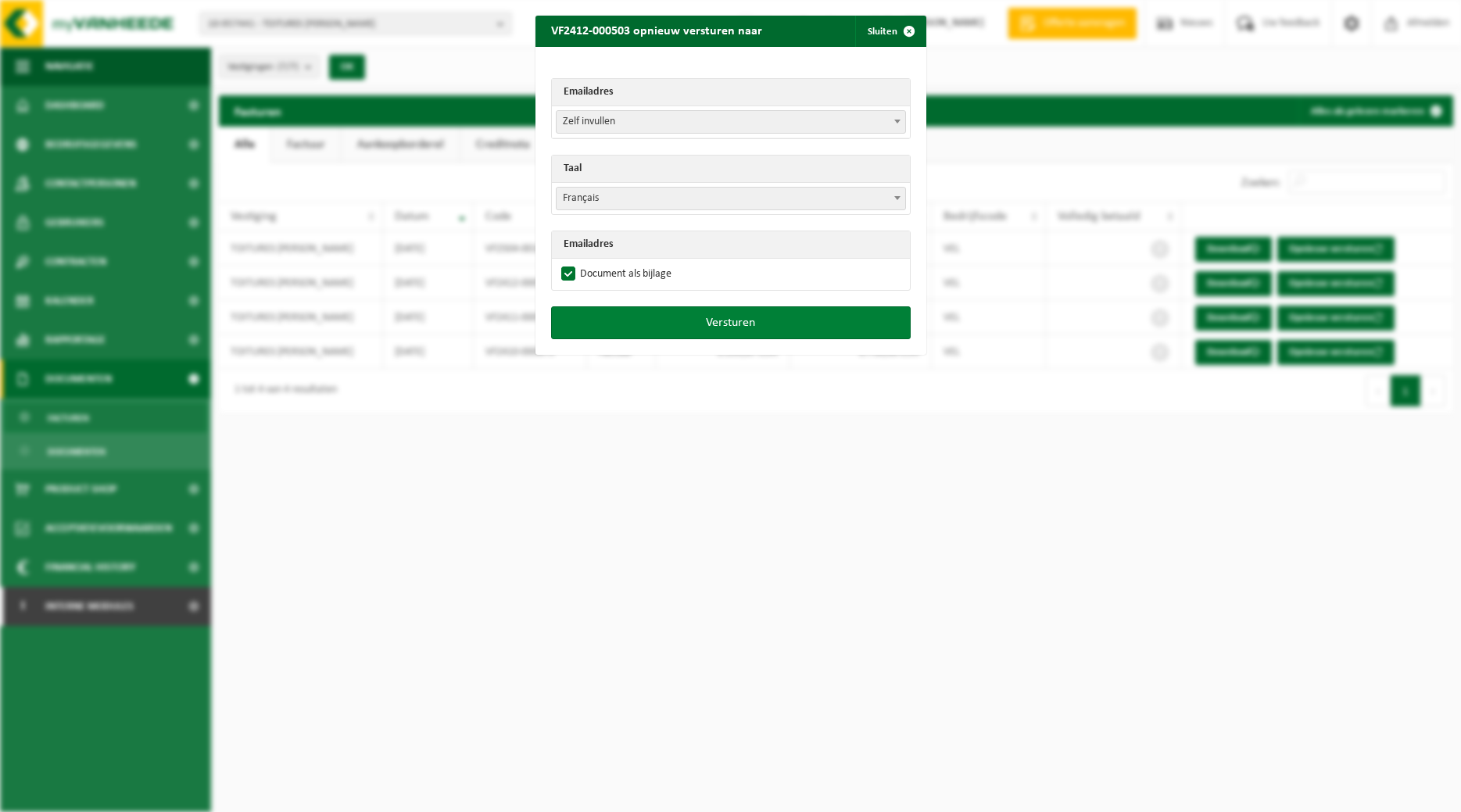
click at [651, 320] on button "Versturen" at bounding box center [730, 323] width 360 height 33
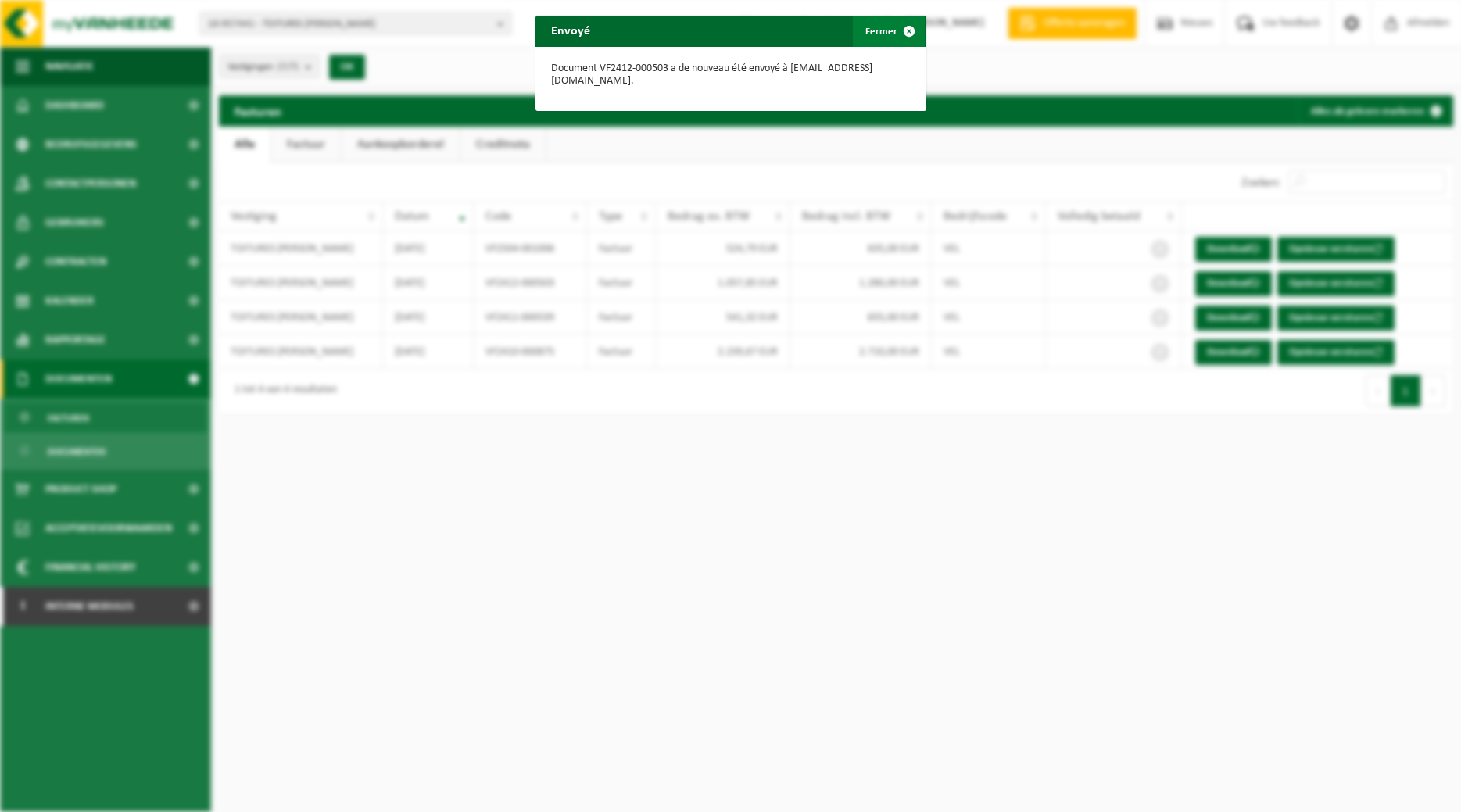
click at [898, 35] on span "button" at bounding box center [909, 31] width 31 height 31
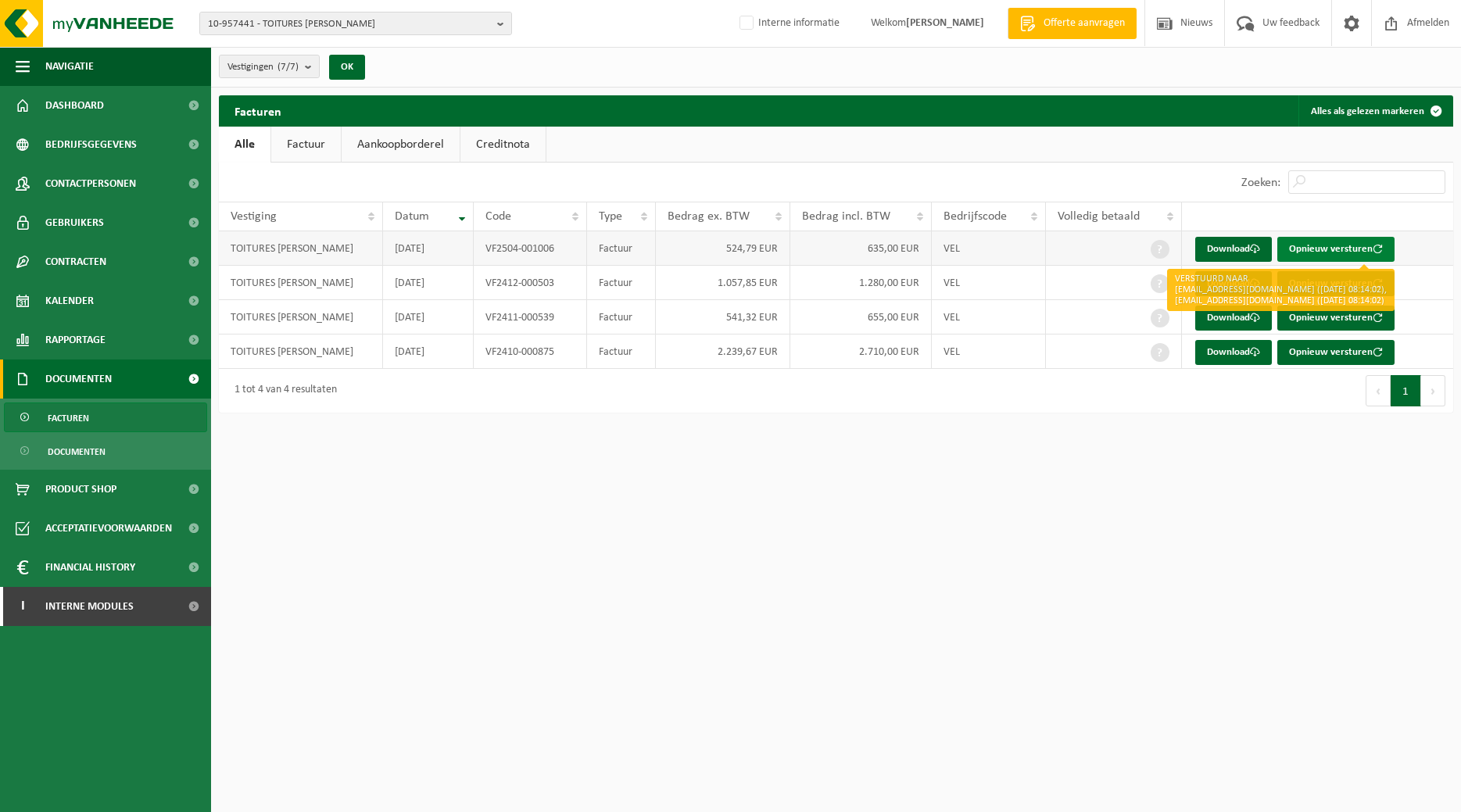
click at [1322, 243] on button "Opnieuw versturen" at bounding box center [1335, 249] width 117 height 25
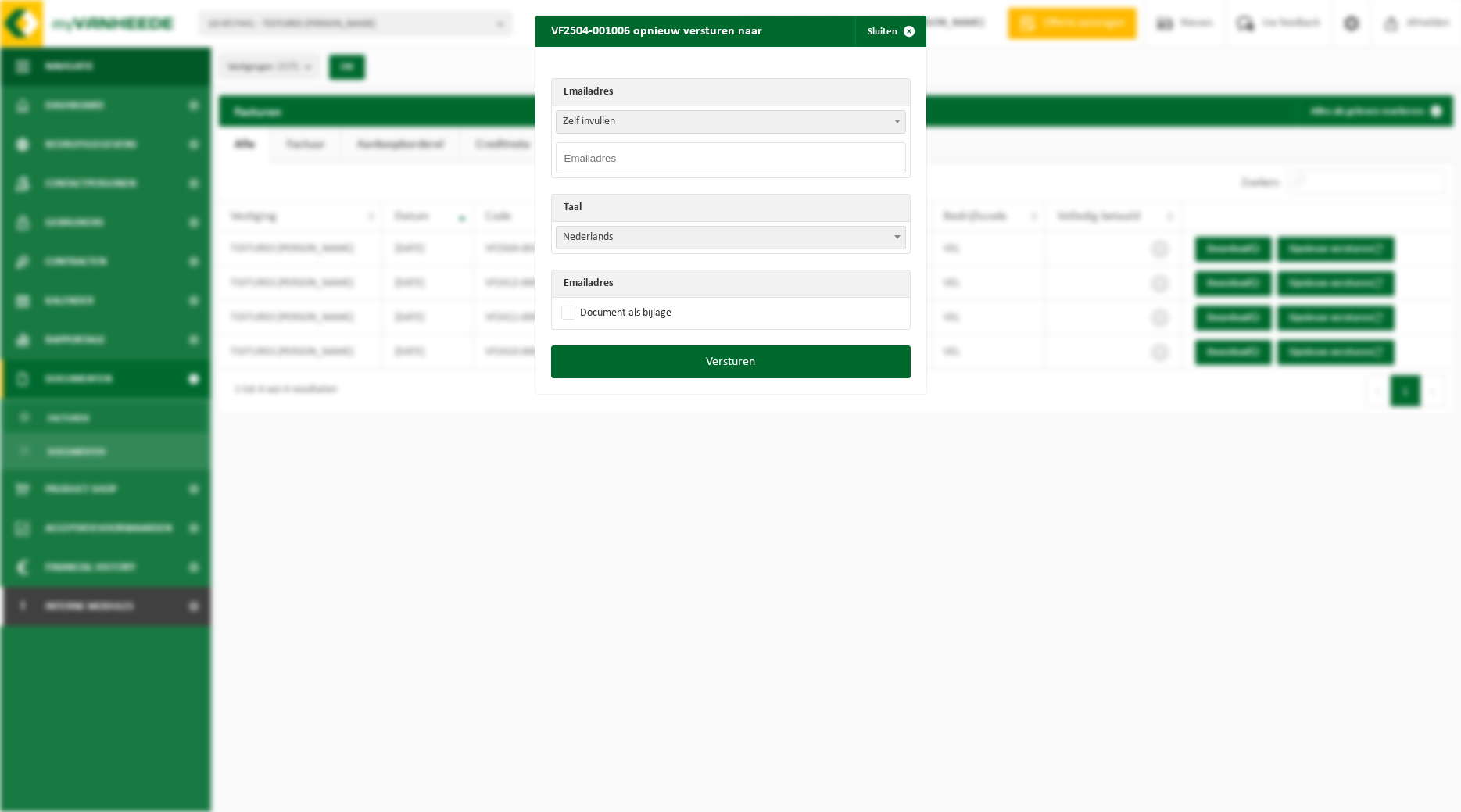
click at [894, 119] on span at bounding box center [898, 120] width 16 height 20
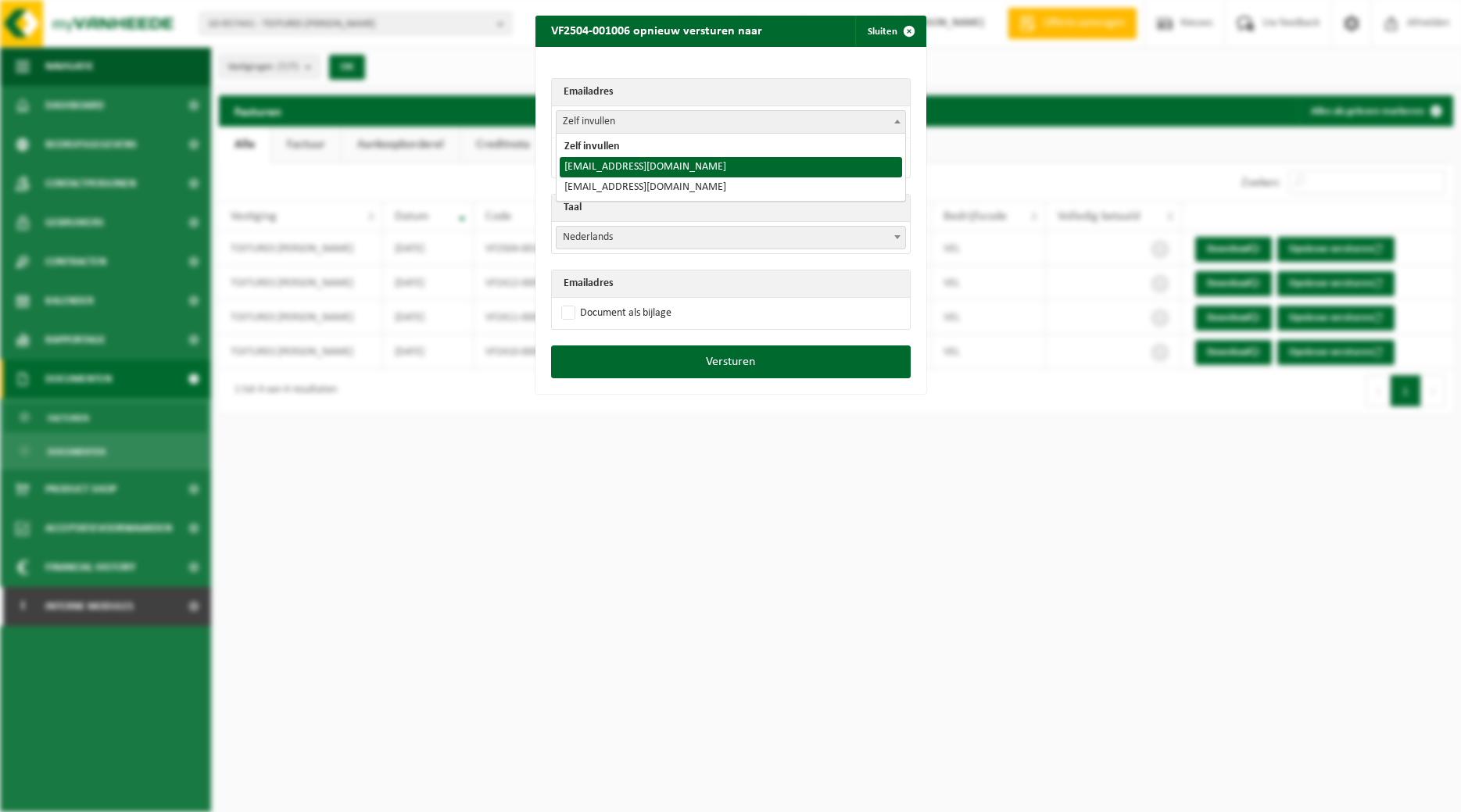
select select "toitures.bertrand@outlook.com"
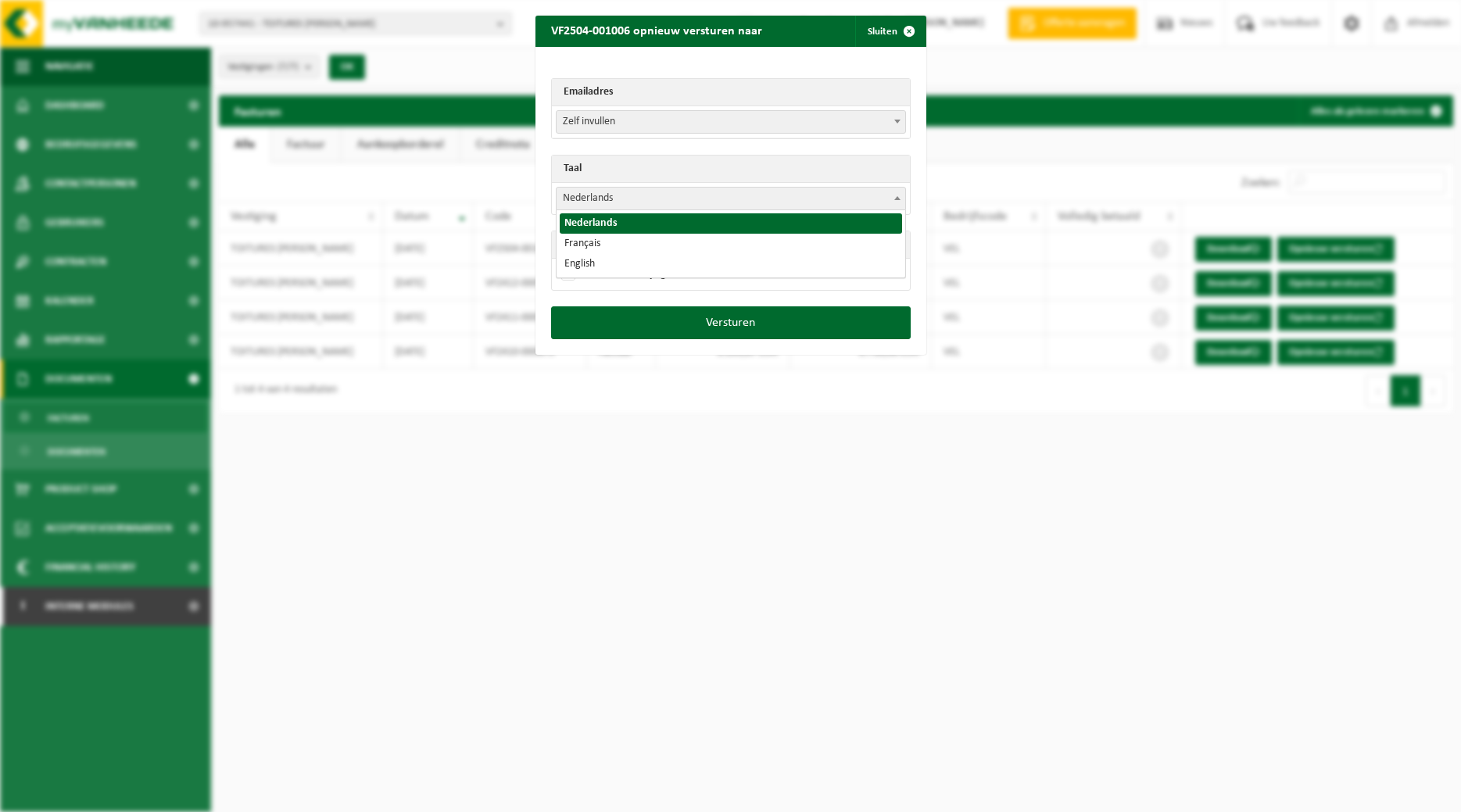
click at [809, 204] on span "Nederlands" at bounding box center [731, 199] width 349 height 22
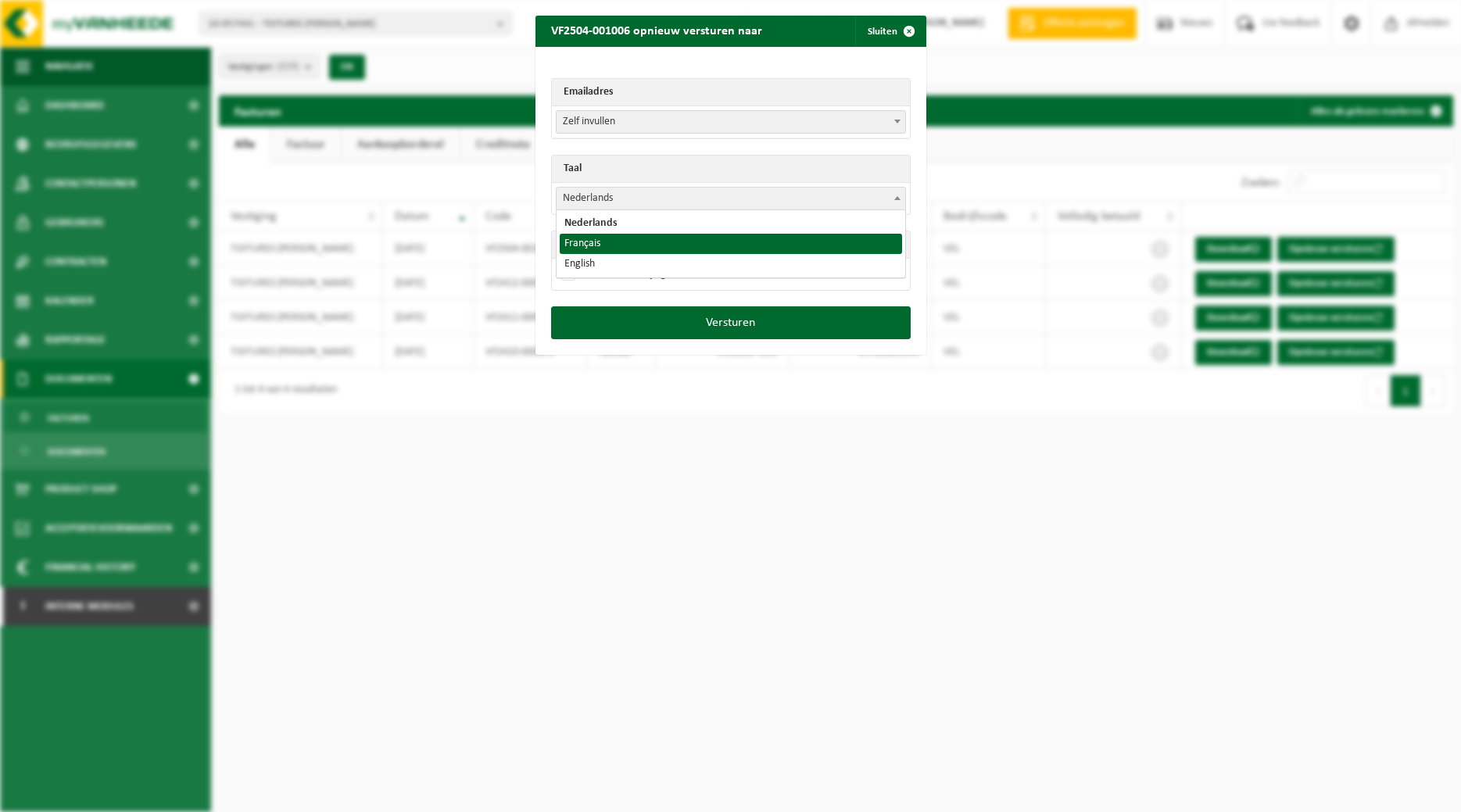
select select "fr"
click at [619, 272] on label "Document als bijlage" at bounding box center [615, 274] width 113 height 23
click at [619, 263] on input "Document als bijlage" at bounding box center [749, 262] width 391 height 1
checkbox input "true"
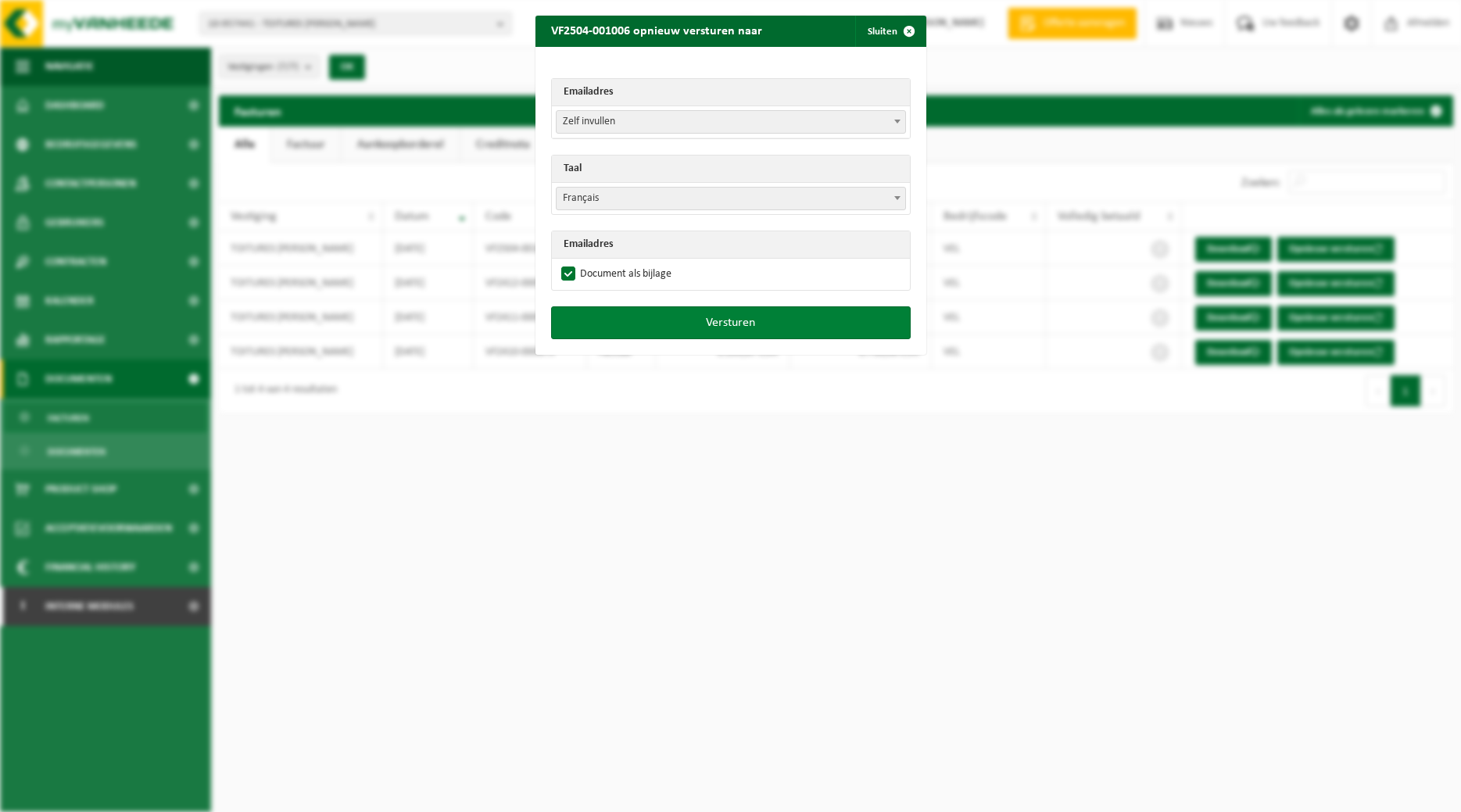
click at [697, 325] on button "Versturen" at bounding box center [730, 323] width 360 height 33
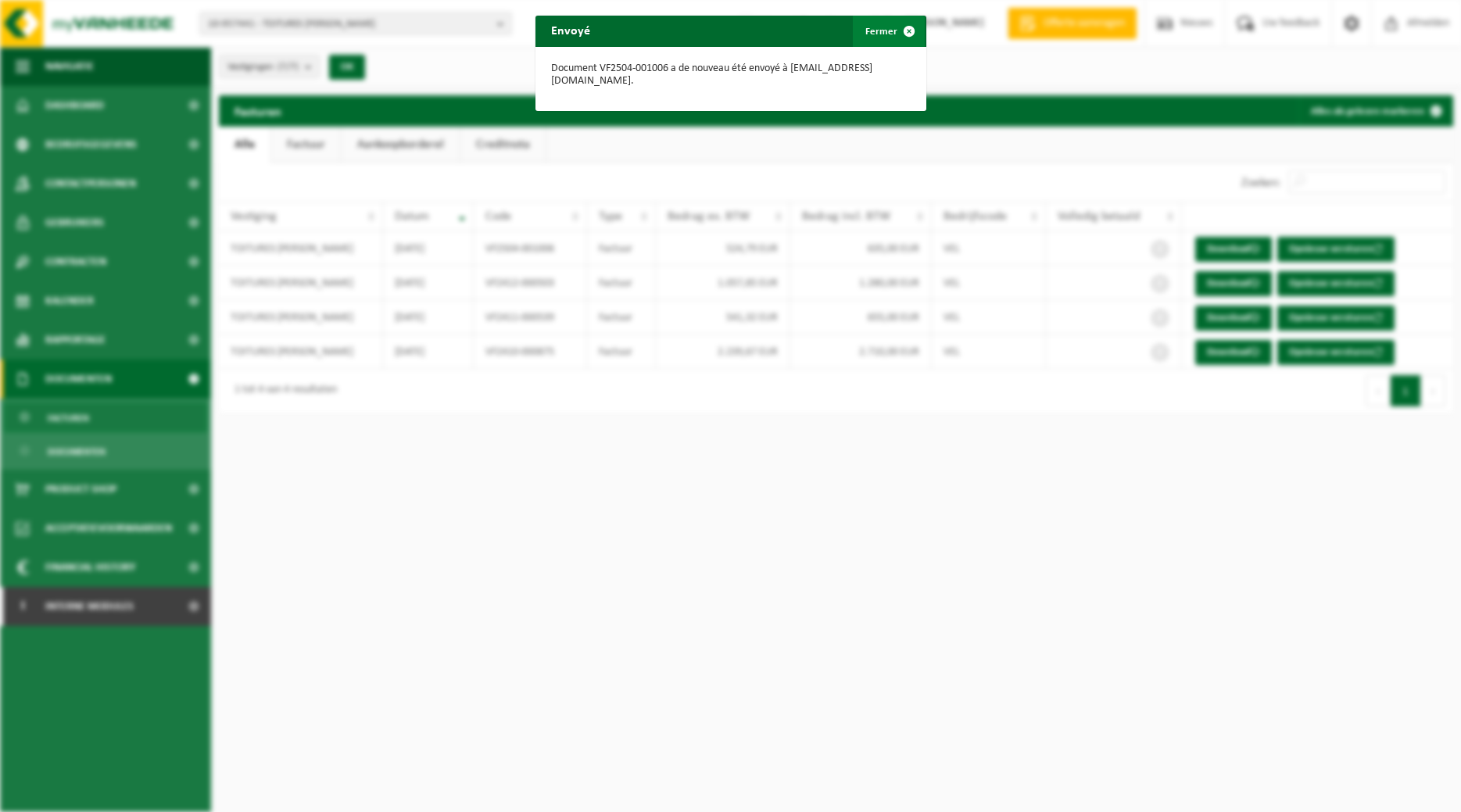
click at [902, 25] on span "button" at bounding box center [909, 31] width 31 height 31
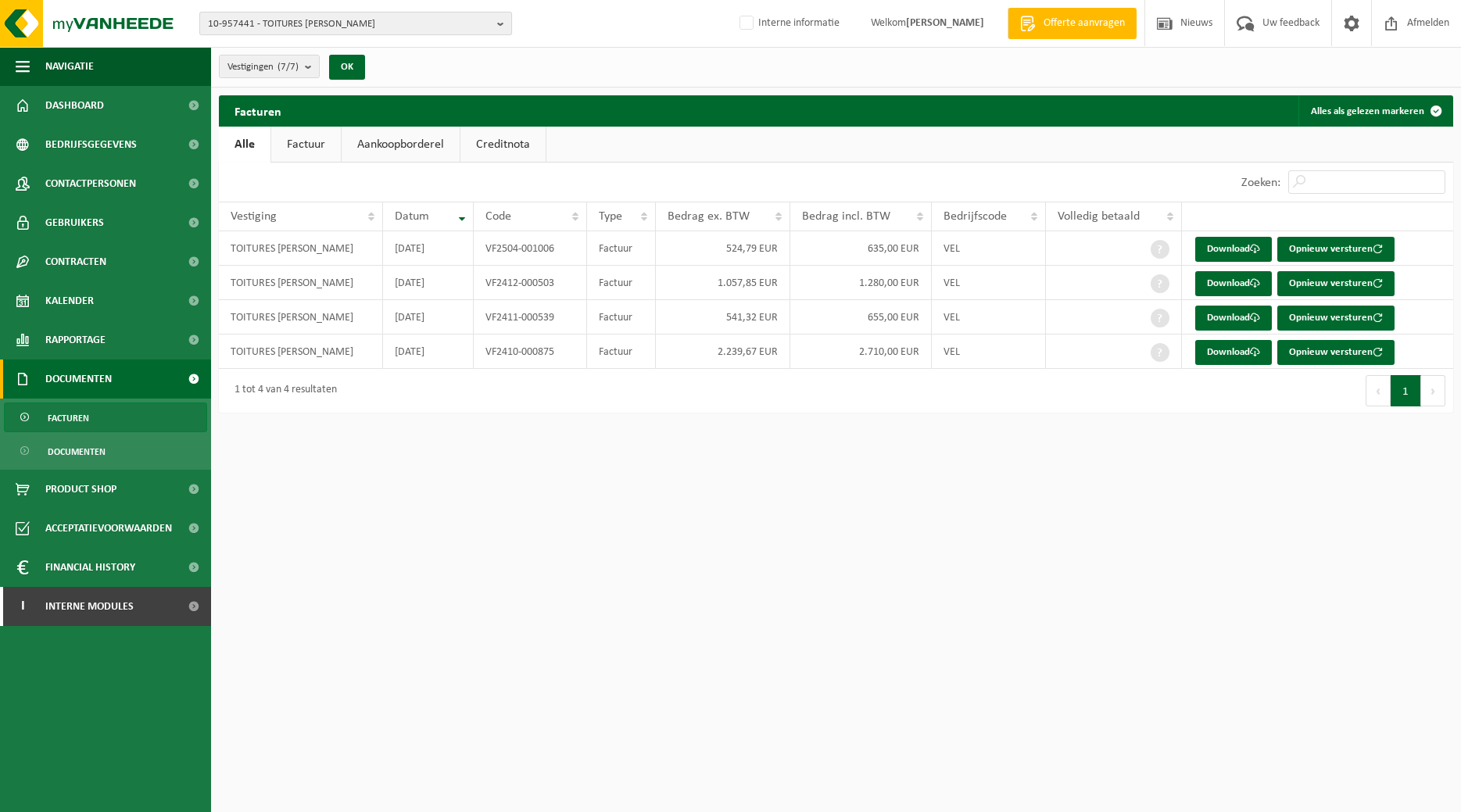
click at [496, 22] on button "10-957441 - TOITURES BERTRAND SRL" at bounding box center [356, 23] width 313 height 23
type input "10-957431"
click at [452, 67] on li "10-957431 - VN CONSTRUCT SPRL" at bounding box center [356, 73] width 304 height 19
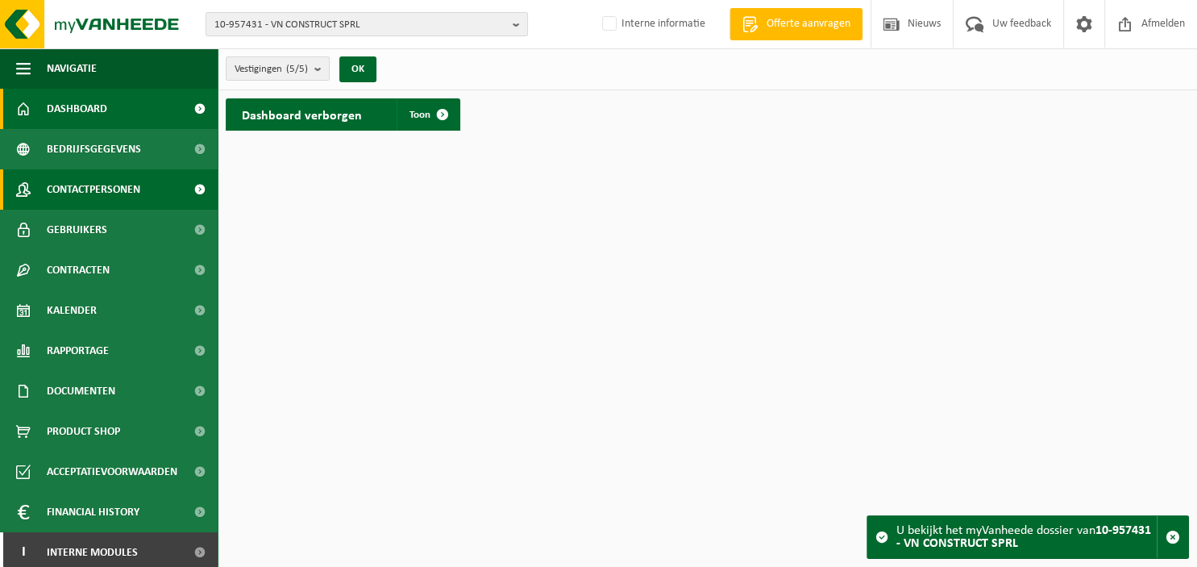
click at [97, 185] on span "Contactpersonen" at bounding box center [94, 189] width 94 height 40
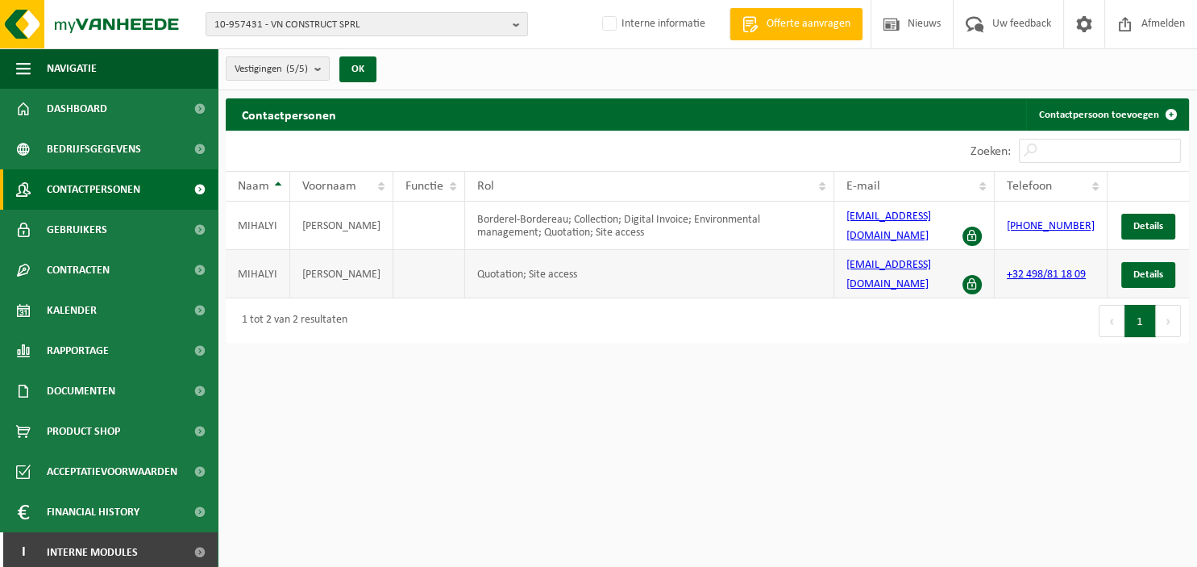
click at [908, 264] on link "[EMAIL_ADDRESS][DOMAIN_NAME]" at bounding box center [889, 274] width 85 height 31
click at [514, 23] on b "button" at bounding box center [520, 24] width 15 height 23
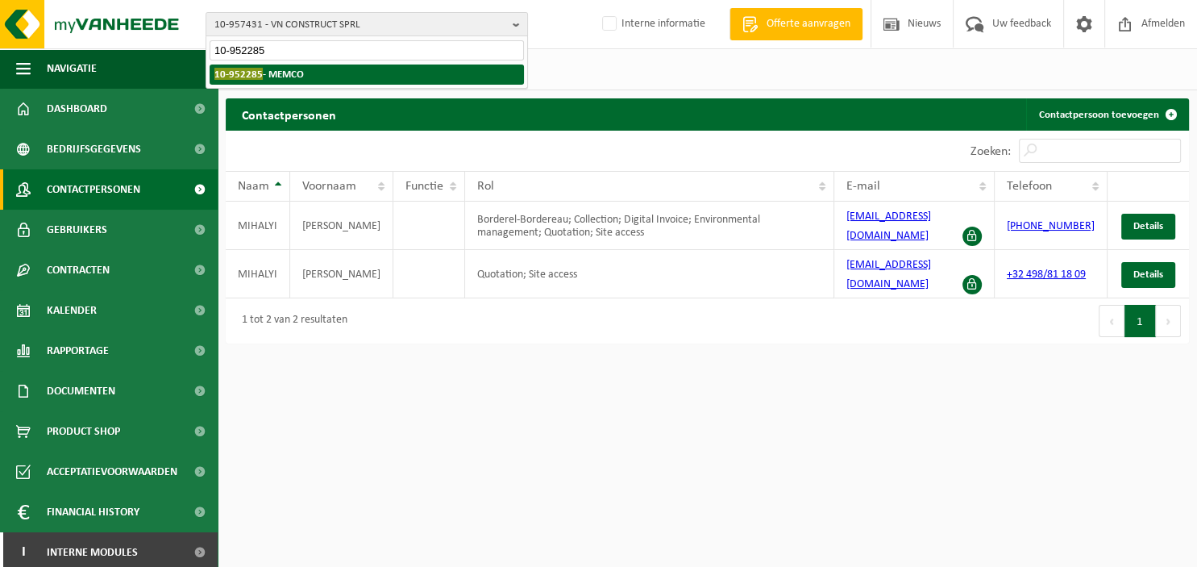
type input "10-952285"
click at [350, 79] on li "10-952285 - MEMCO" at bounding box center [367, 75] width 314 height 20
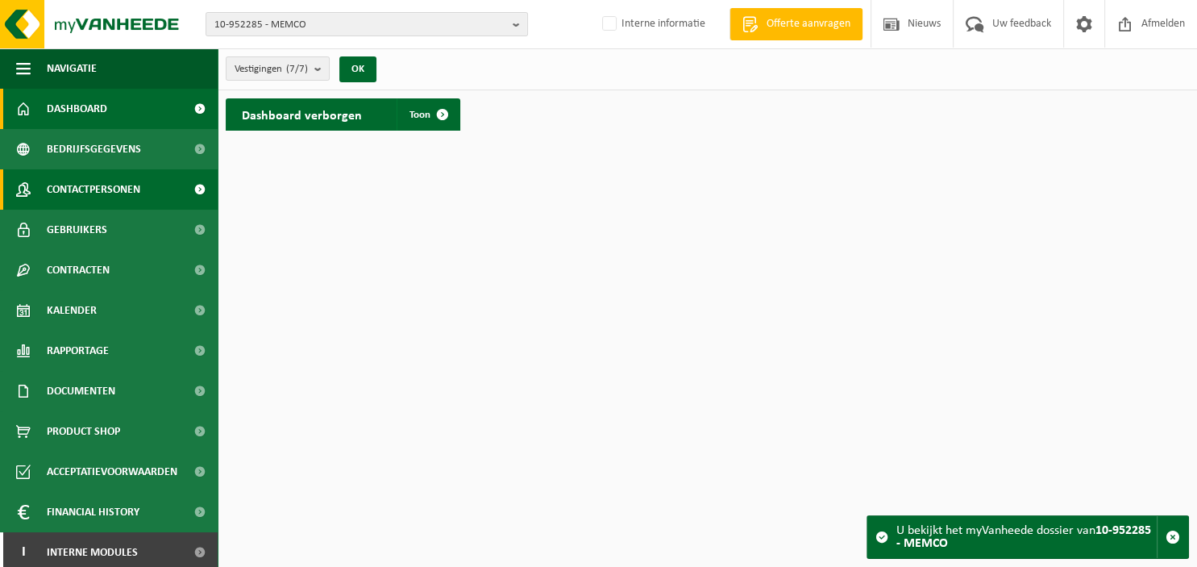
click at [89, 185] on span "Contactpersonen" at bounding box center [94, 189] width 94 height 40
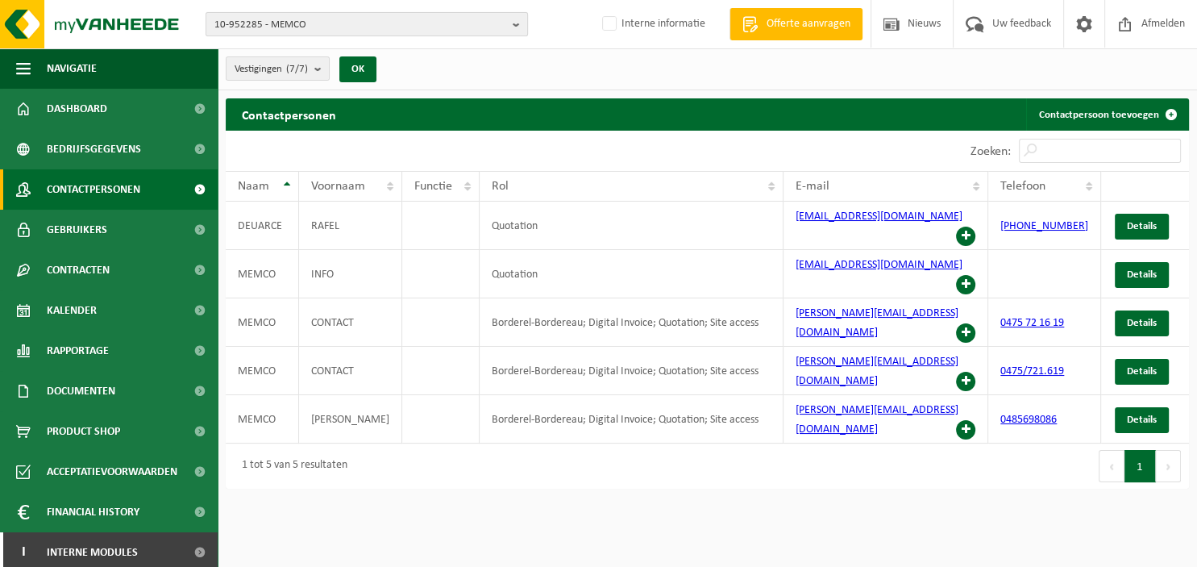
click at [515, 24] on b "button" at bounding box center [520, 24] width 15 height 23
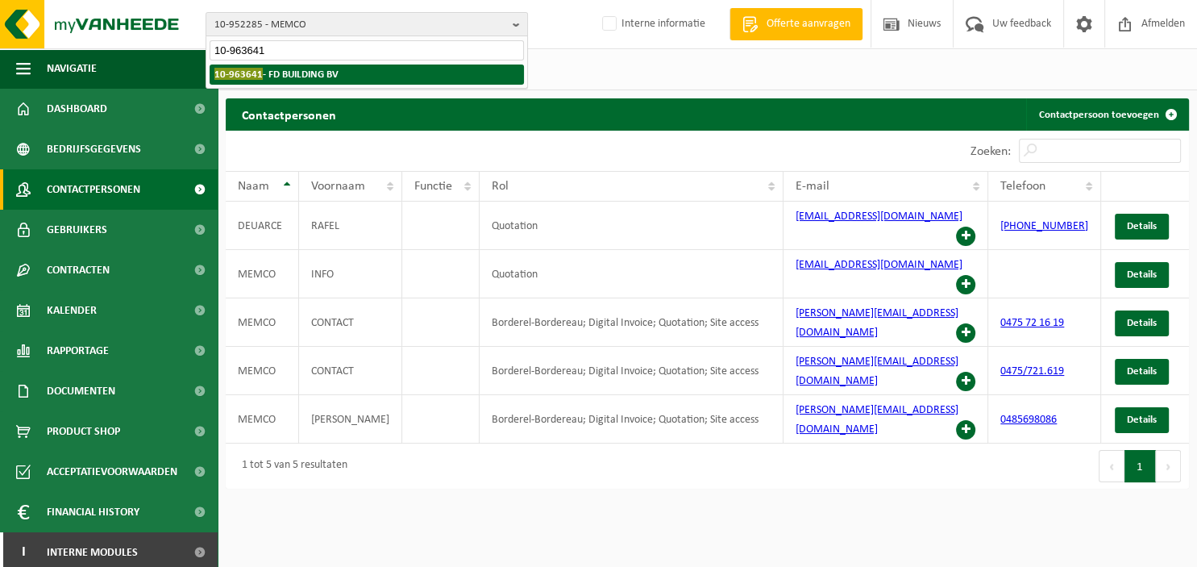
type input "10-963641"
click at [408, 71] on li "10-963641 - FD BUILDING BV" at bounding box center [367, 75] width 314 height 20
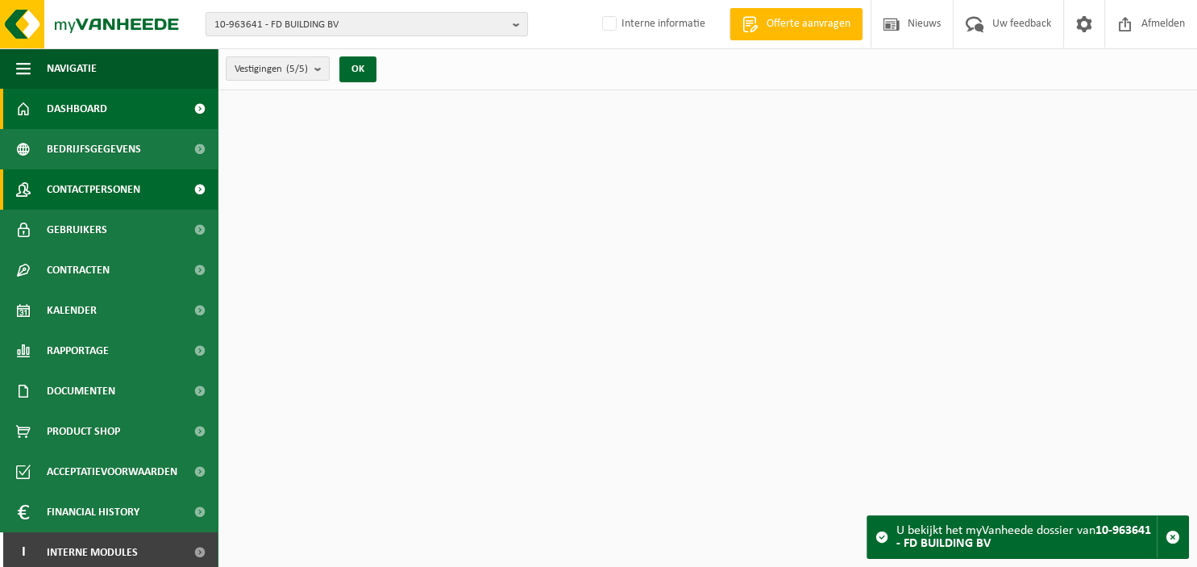
click at [105, 185] on span "Contactpersonen" at bounding box center [94, 189] width 94 height 40
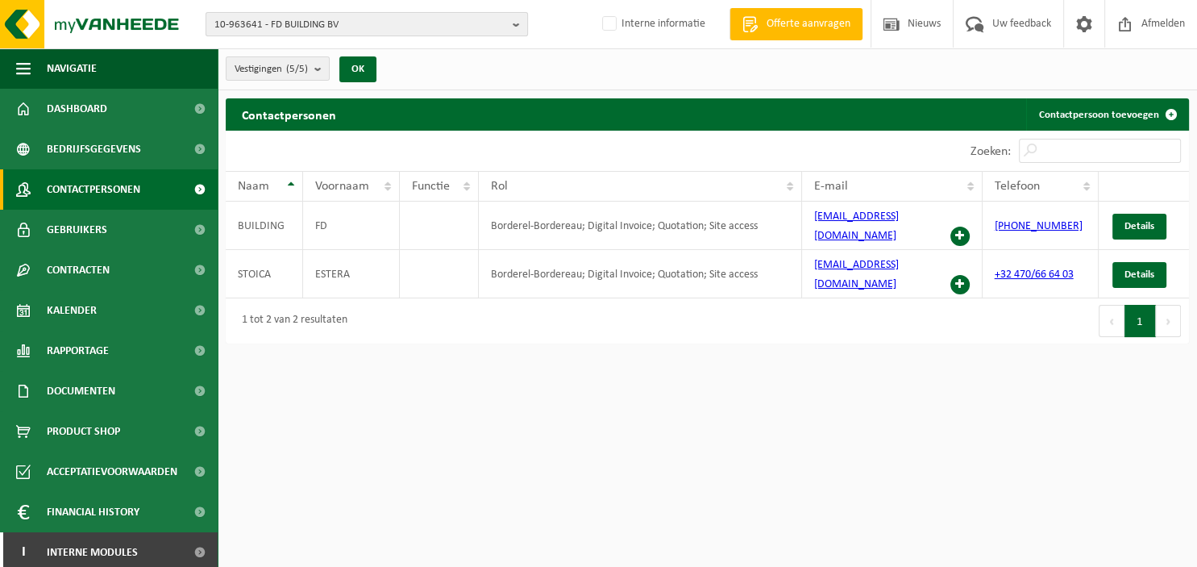
click at [514, 23] on b "button" at bounding box center [520, 24] width 15 height 23
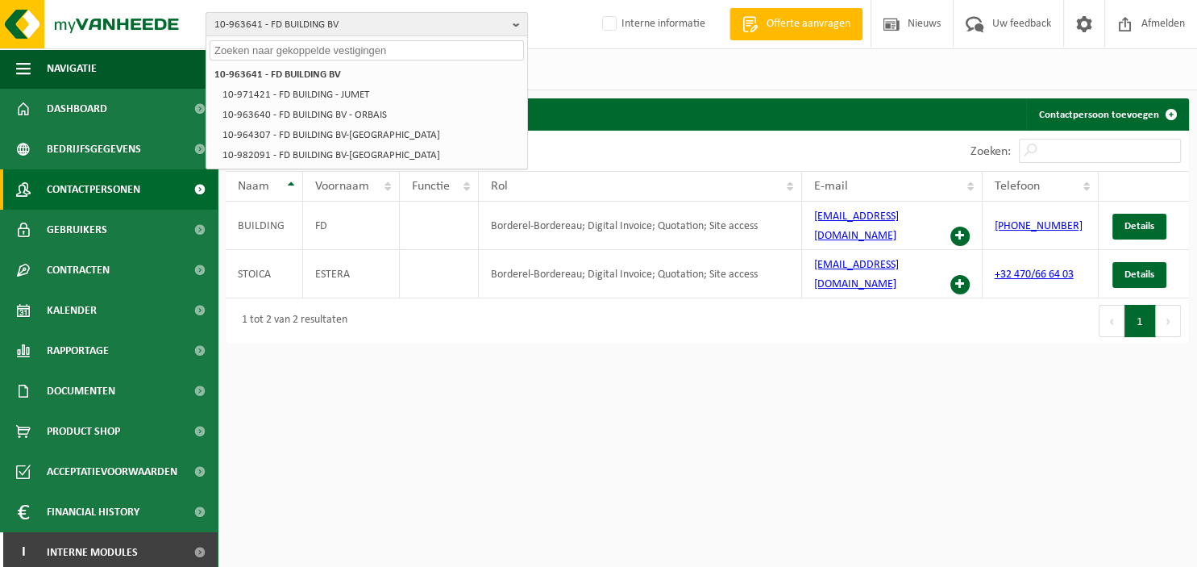
paste input "10-952612"
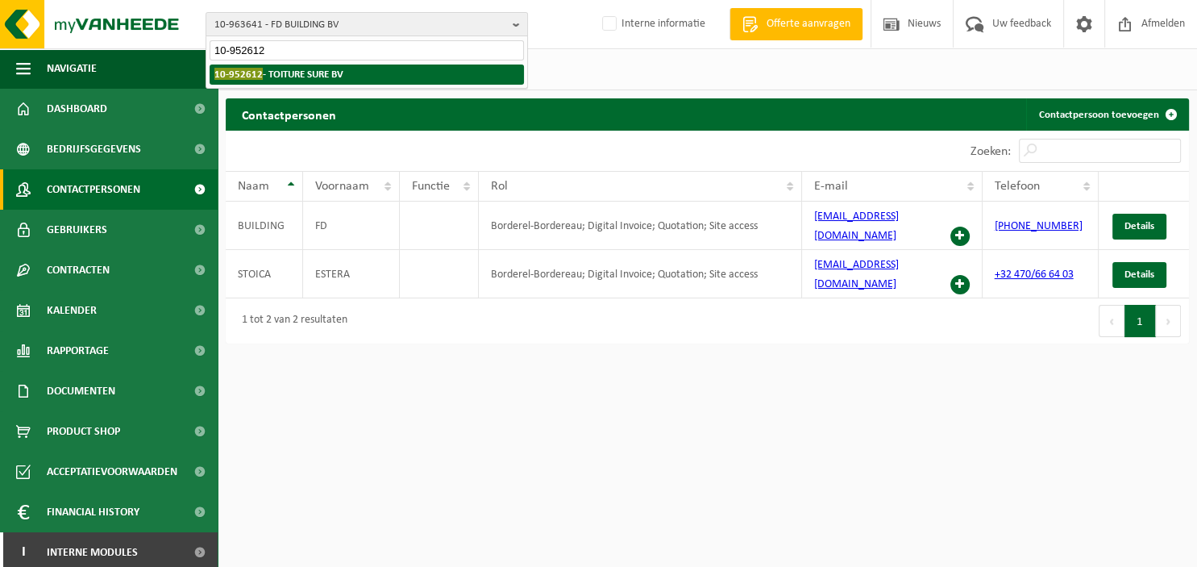
type input "10-952612"
click at [360, 73] on li "10-952612 - TOITURE SURE BV" at bounding box center [367, 75] width 314 height 20
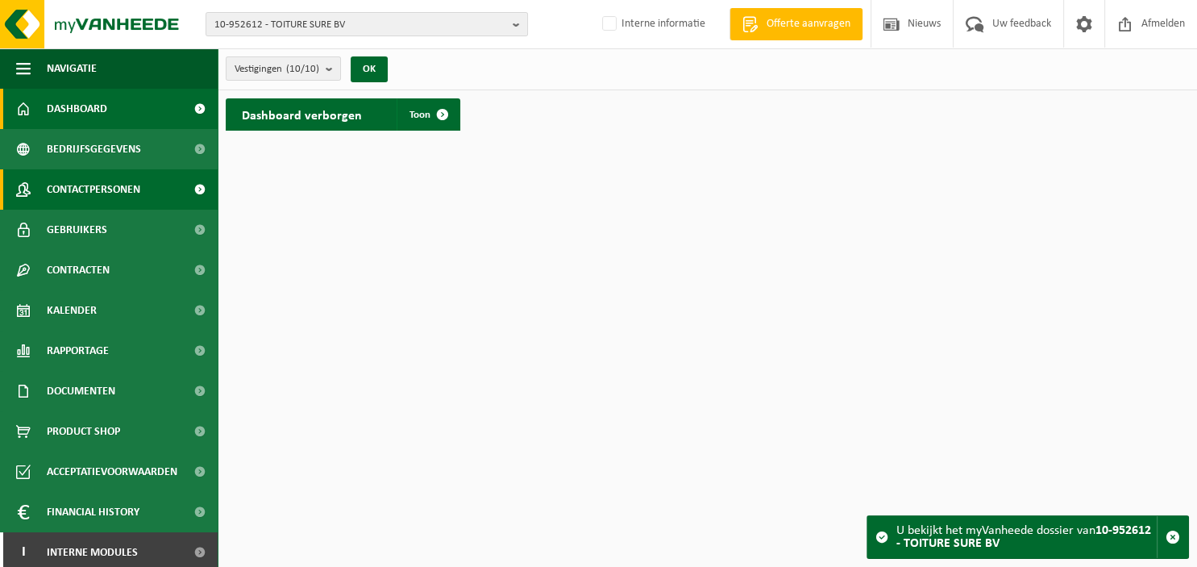
click at [114, 181] on span "Contactpersonen" at bounding box center [94, 189] width 94 height 40
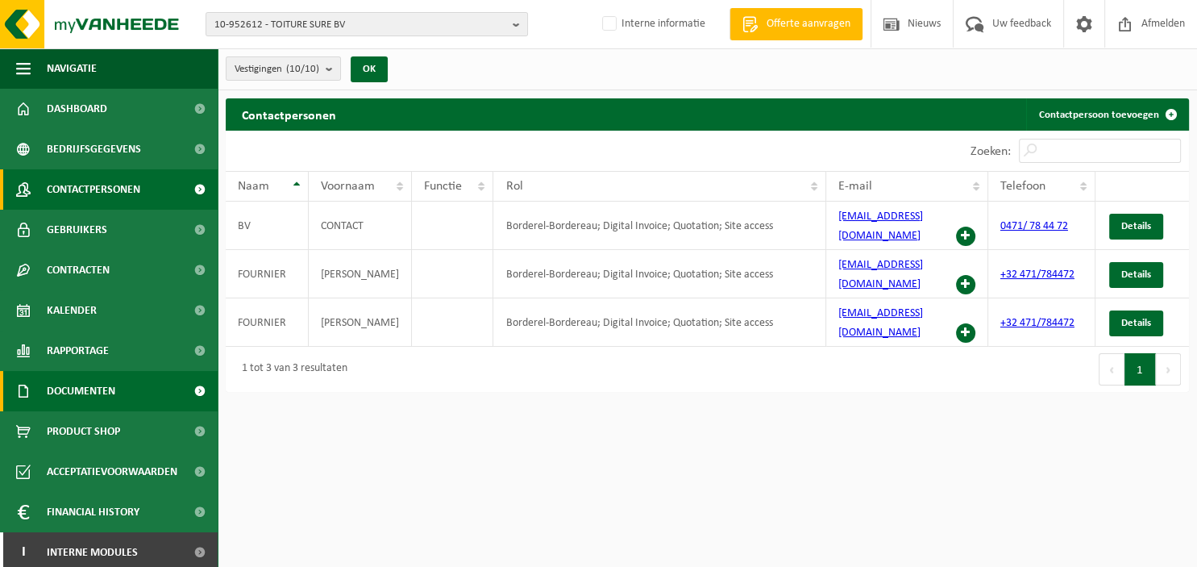
click at [92, 393] on span "Documenten" at bounding box center [81, 391] width 69 height 40
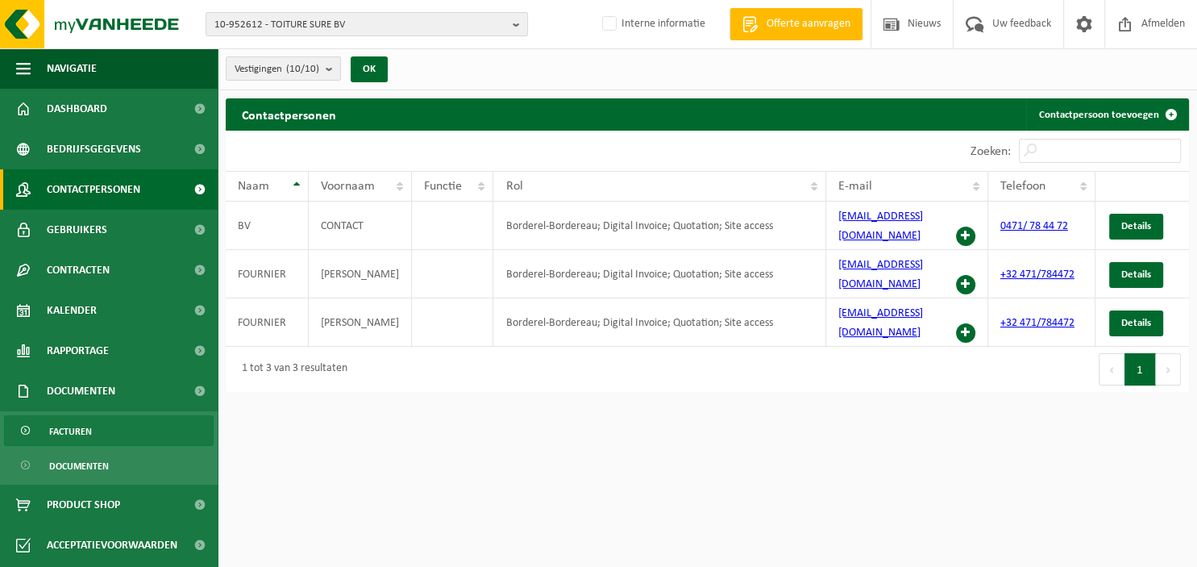
click at [86, 422] on span "Facturen" at bounding box center [70, 431] width 43 height 31
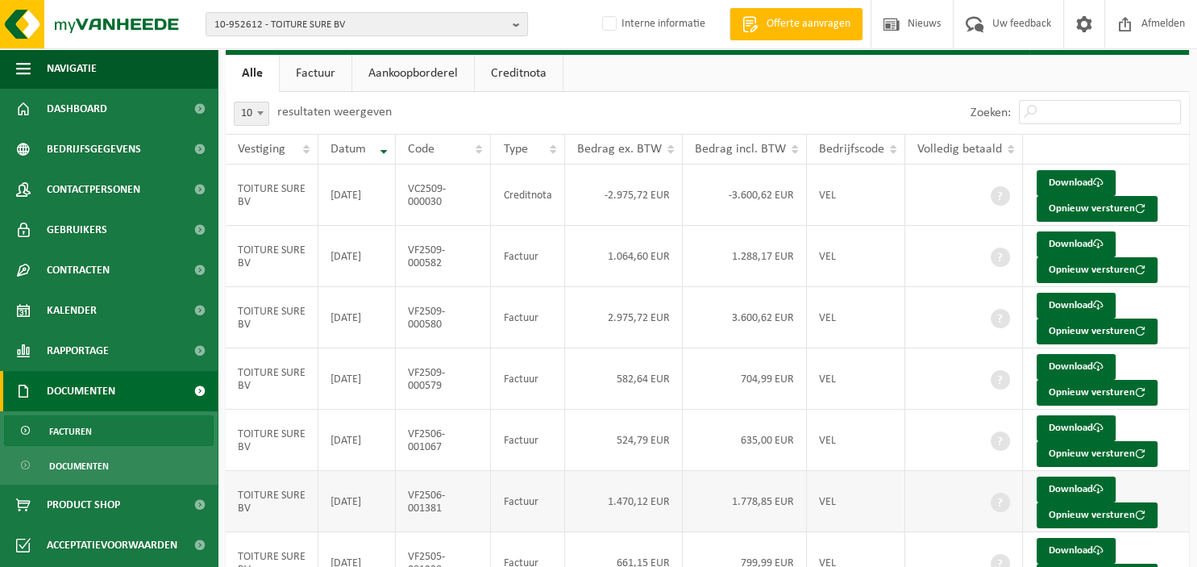
scroll to position [170, 0]
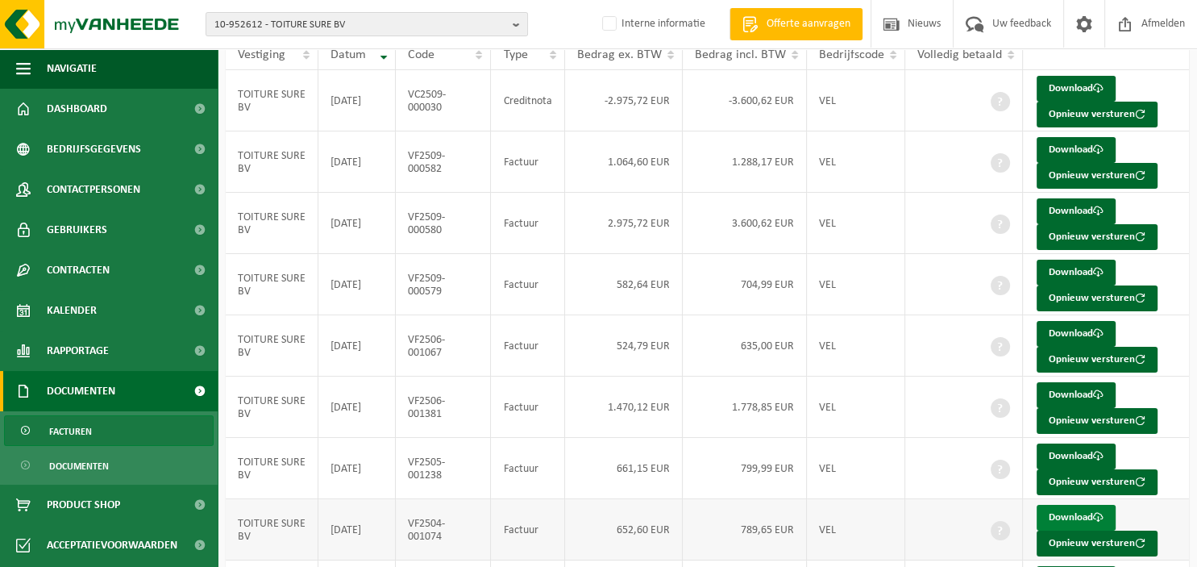
click at [1063, 506] on link "Download" at bounding box center [1076, 518] width 79 height 26
click at [514, 18] on b "button" at bounding box center [520, 24] width 15 height 23
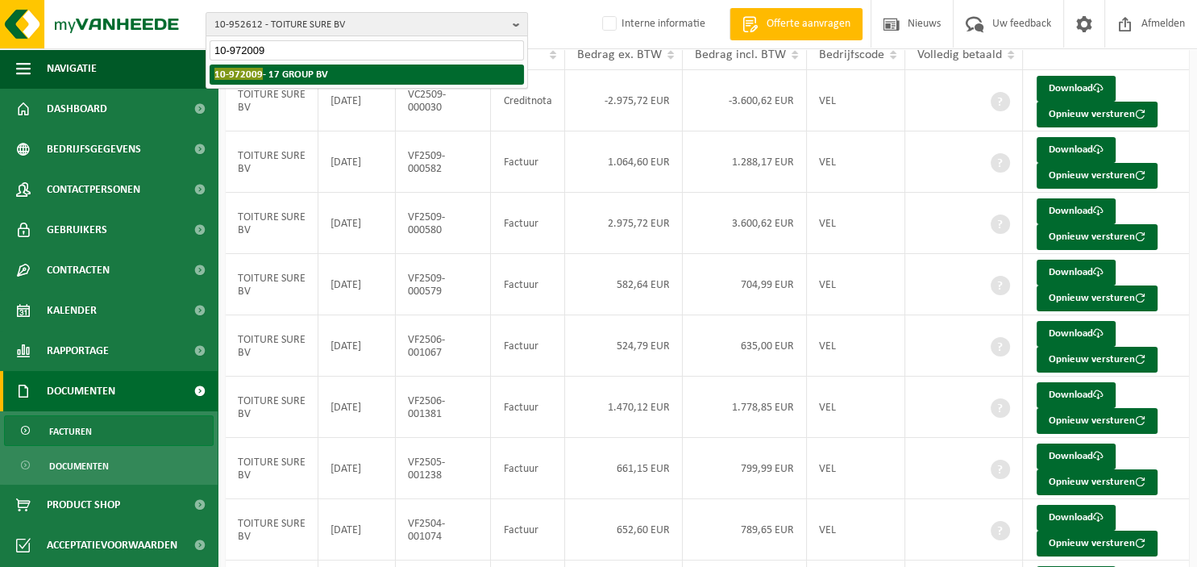
type input "10-972009"
click at [298, 73] on strong "10-972009 - 17 GROUP BV" at bounding box center [271, 74] width 114 height 12
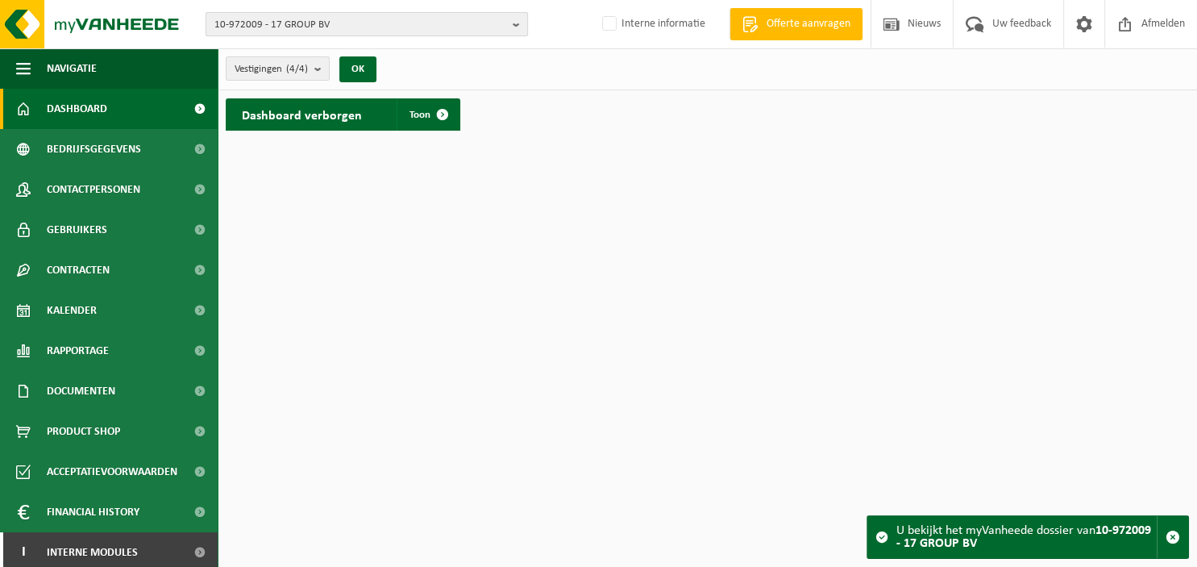
click at [514, 26] on b "button" at bounding box center [520, 24] width 15 height 23
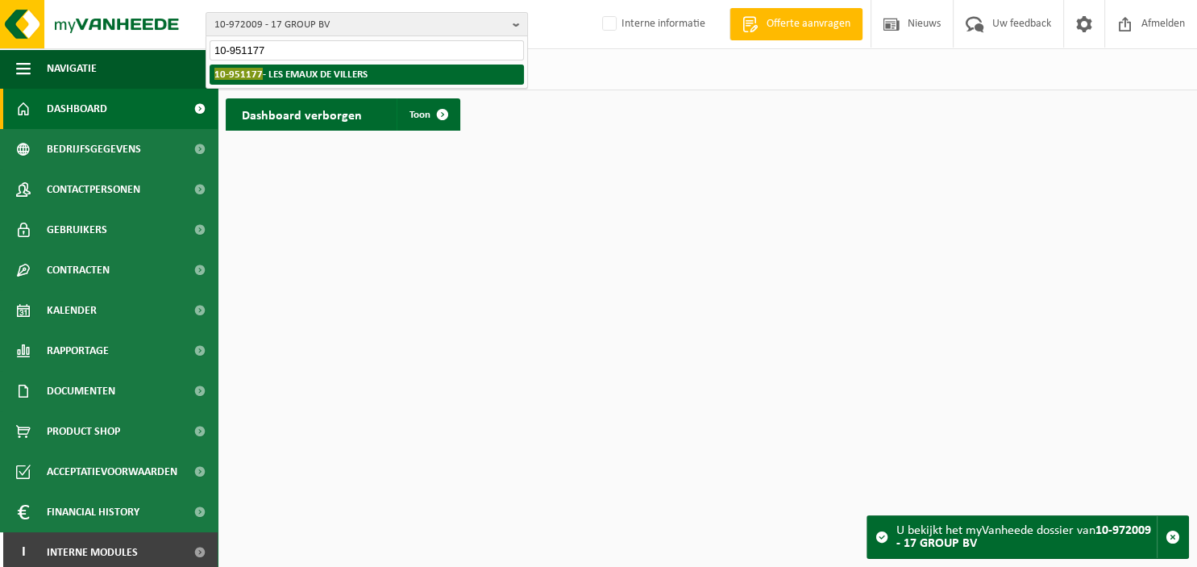
type input "10-951177"
click at [373, 79] on li "10-951177 - LES EMAUX DE VILLERS" at bounding box center [367, 75] width 314 height 20
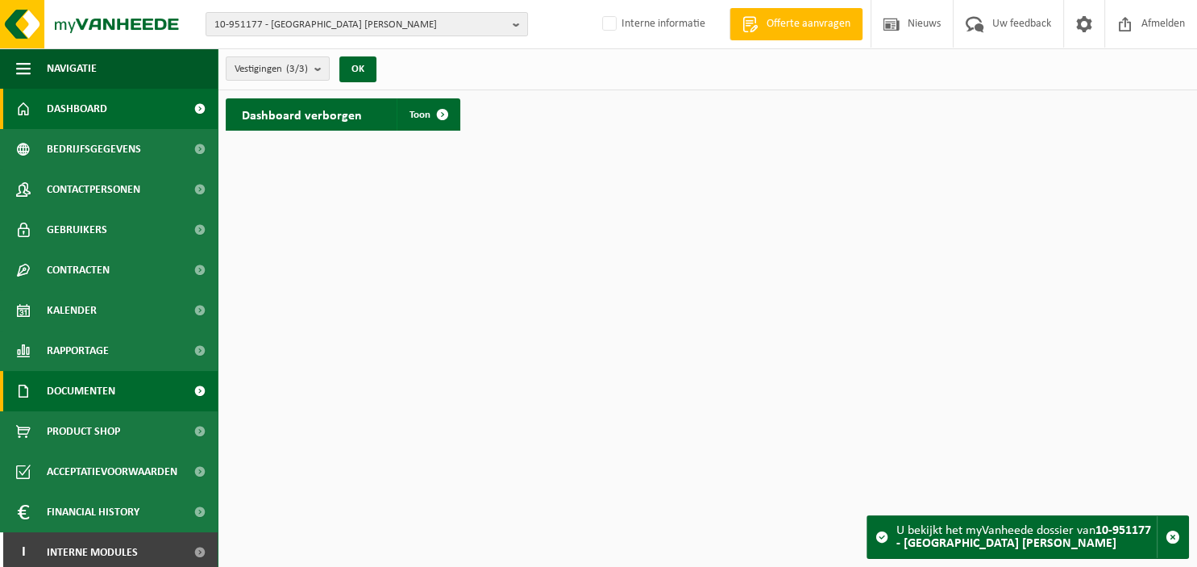
click at [92, 389] on span "Documenten" at bounding box center [81, 391] width 69 height 40
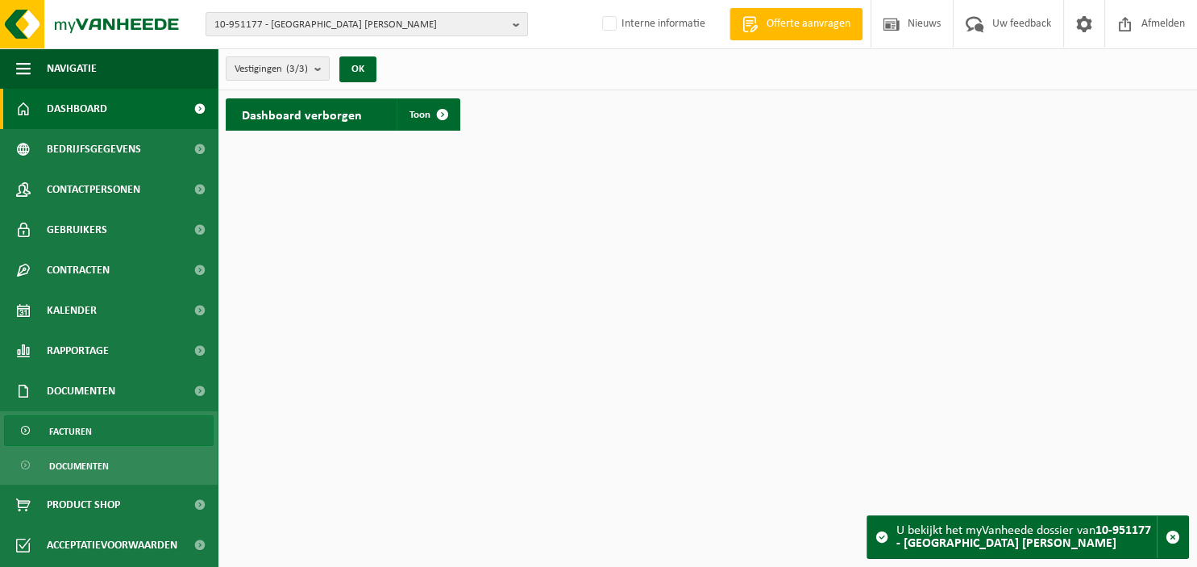
click at [85, 431] on span "Facturen" at bounding box center [70, 431] width 43 height 31
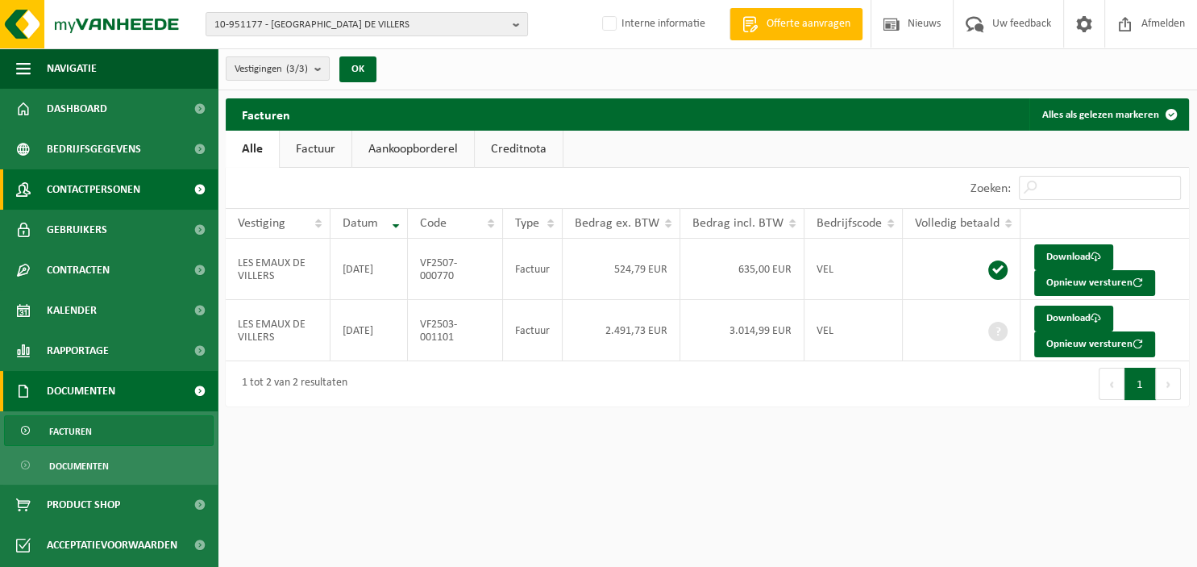
click at [98, 185] on span "Contactpersonen" at bounding box center [94, 189] width 94 height 40
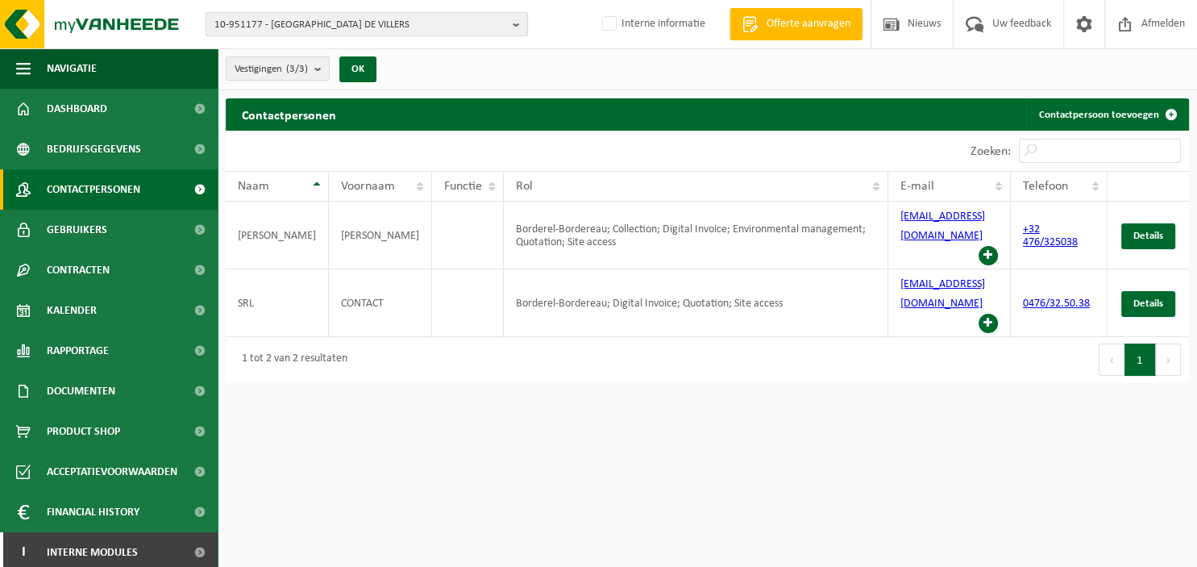
click at [524, 21] on b "button" at bounding box center [520, 24] width 15 height 23
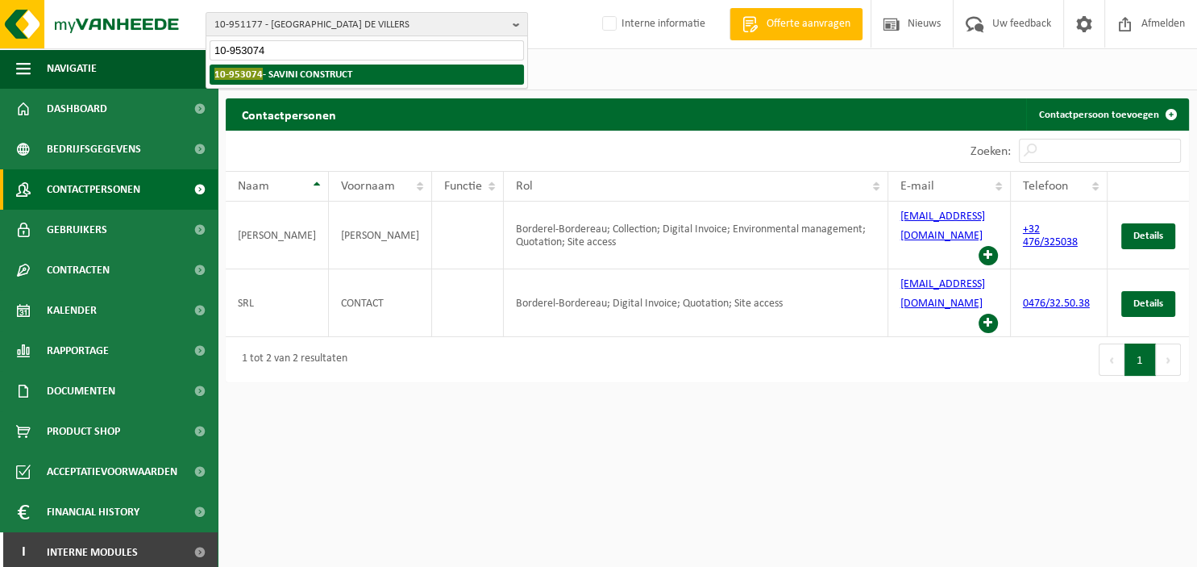
type input "10-953074"
click at [369, 71] on li "10-953074 - SAVINI CONSTRUCT" at bounding box center [367, 75] width 314 height 20
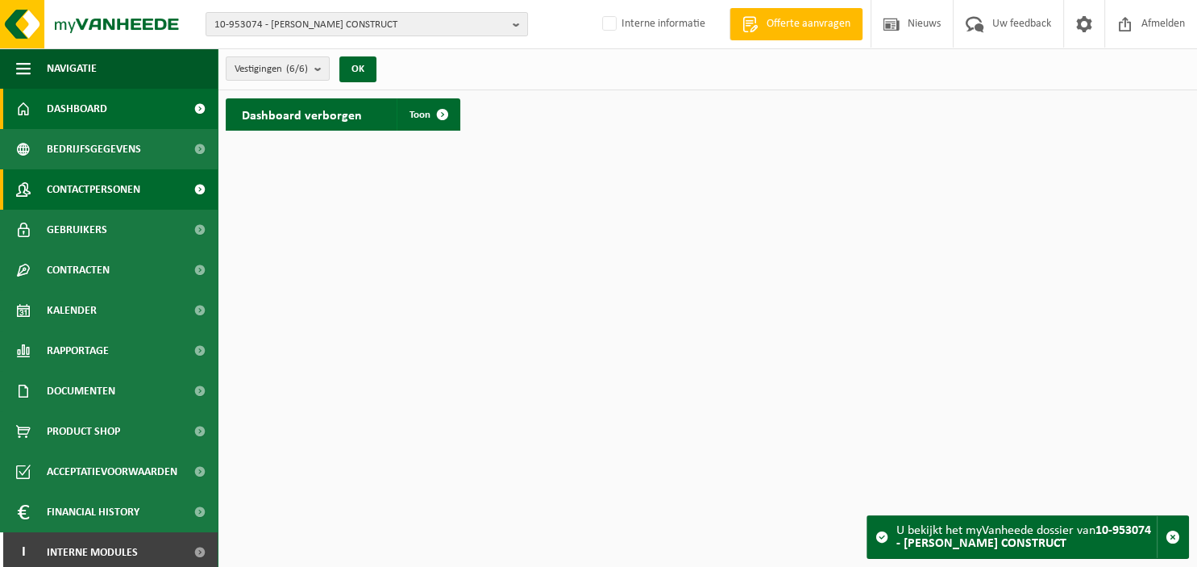
click at [98, 180] on span "Contactpersonen" at bounding box center [94, 189] width 94 height 40
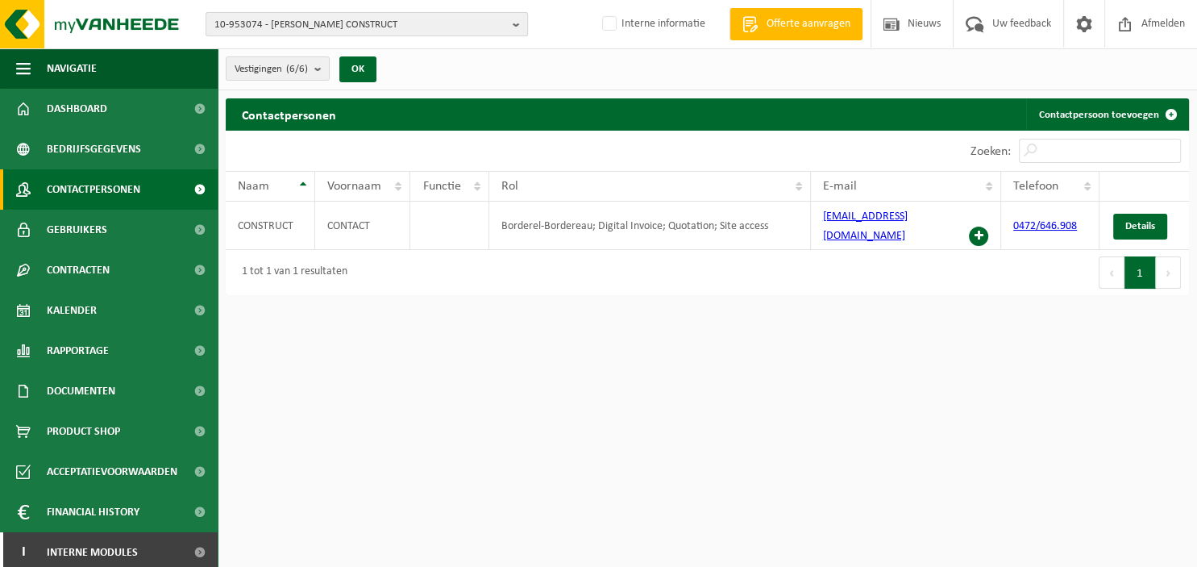
click at [516, 19] on b "button" at bounding box center [520, 24] width 15 height 23
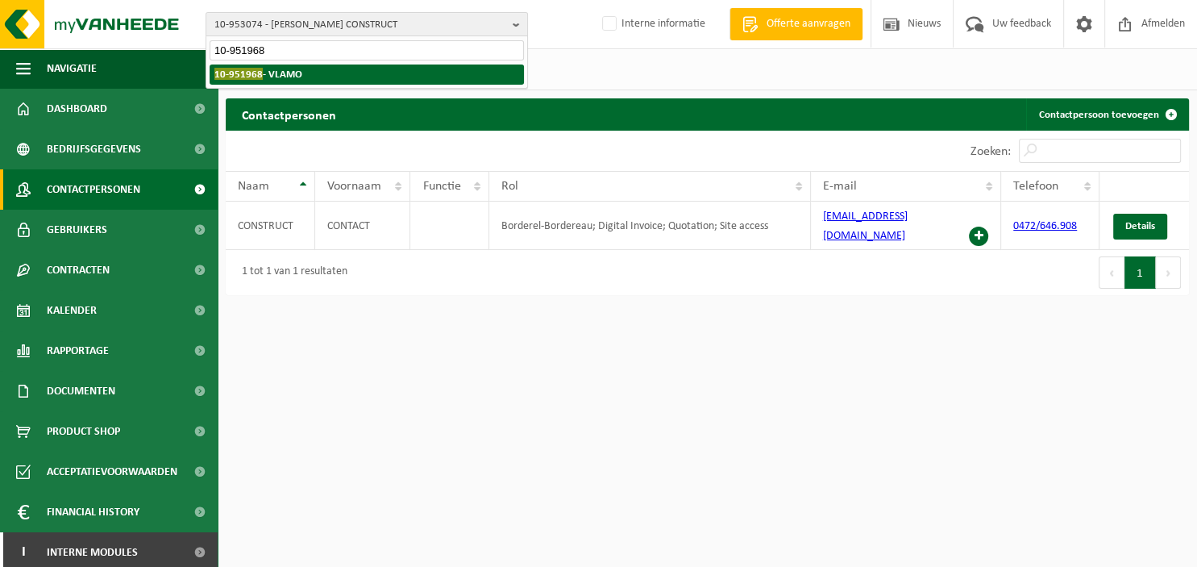
type input "10-951968"
click at [402, 72] on li "10-951968 - VLAMO" at bounding box center [367, 75] width 314 height 20
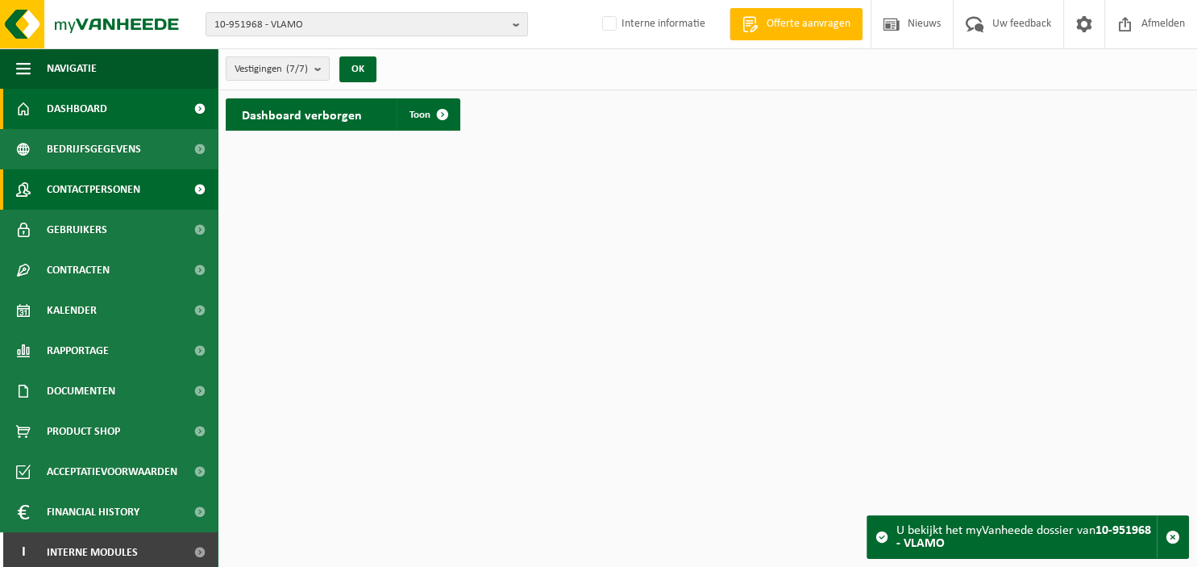
click at [104, 189] on span "Contactpersonen" at bounding box center [94, 189] width 94 height 40
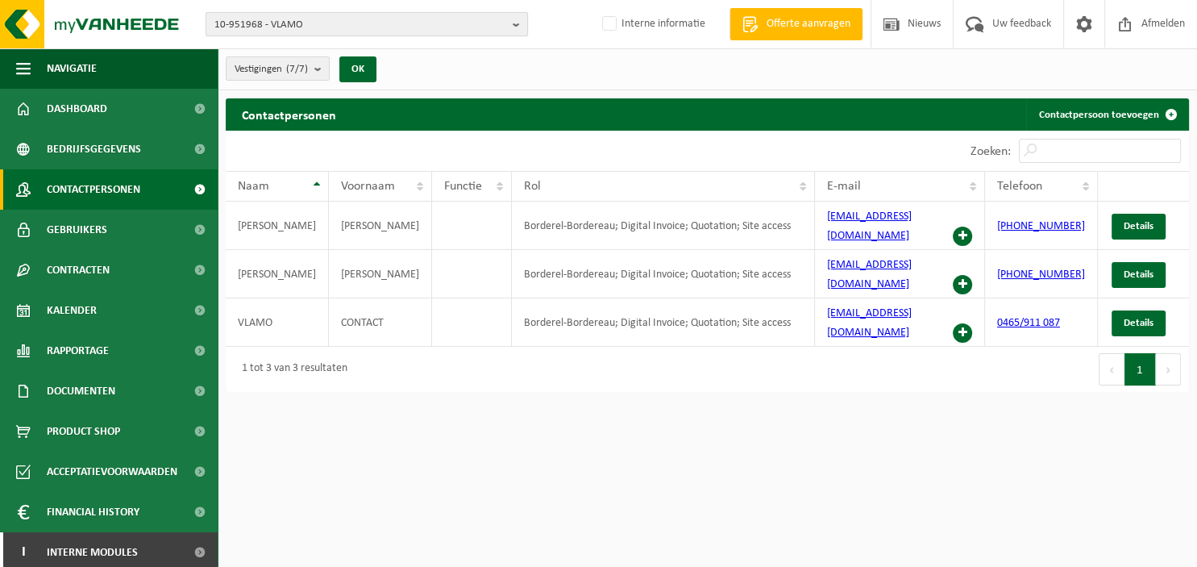
click at [514, 26] on b "button" at bounding box center [520, 24] width 15 height 23
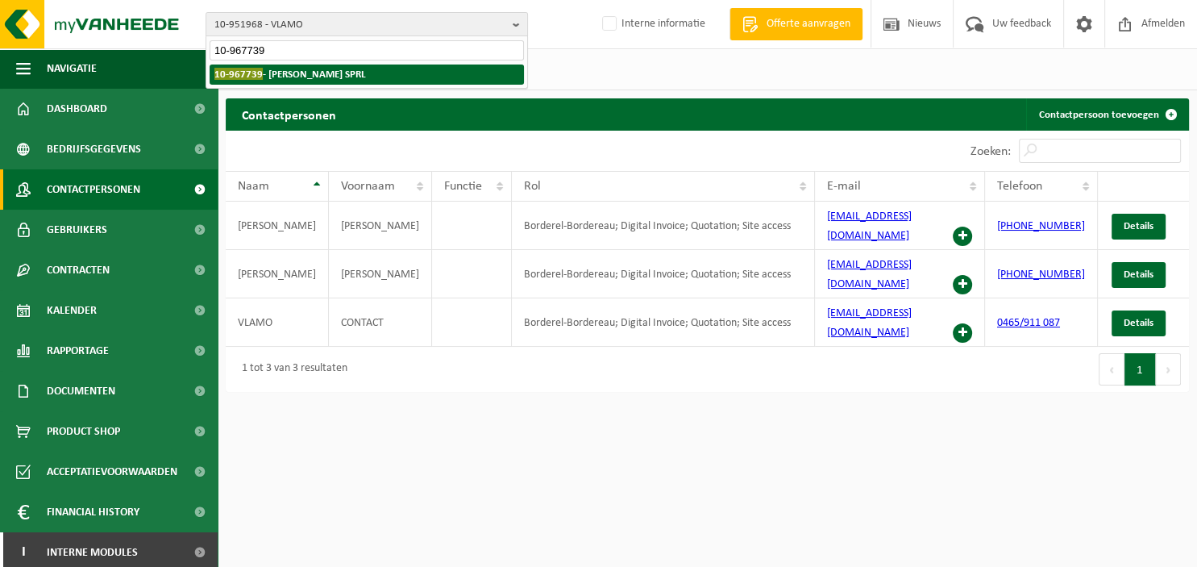
type input "10-967739"
click at [392, 80] on li "10-967739 - [PERSON_NAME] SPRL" at bounding box center [367, 75] width 314 height 20
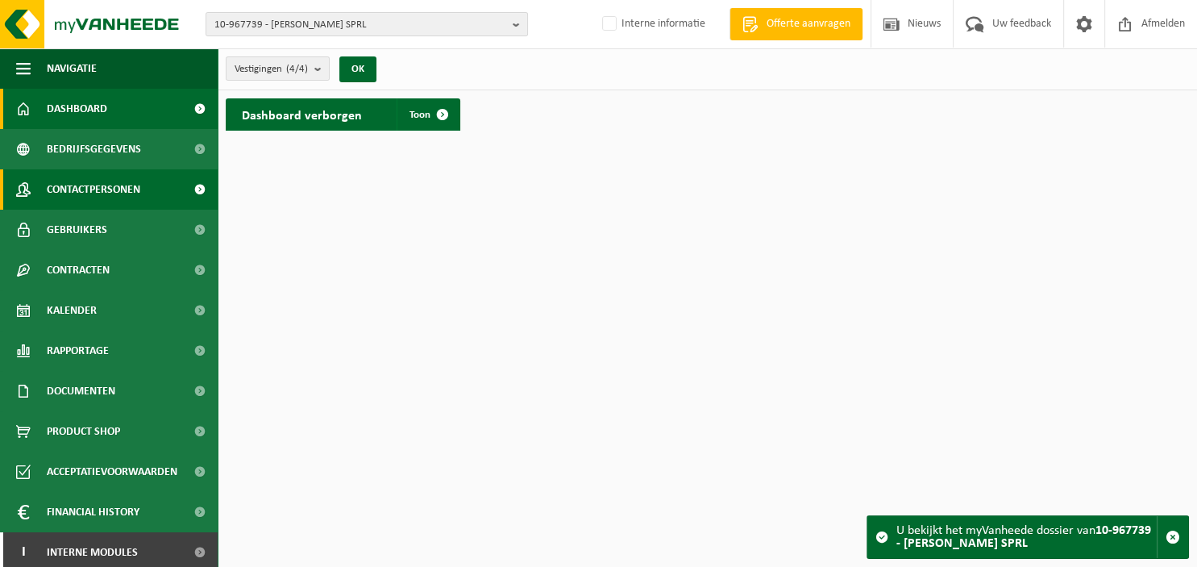
click at [96, 184] on span "Contactpersonen" at bounding box center [94, 189] width 94 height 40
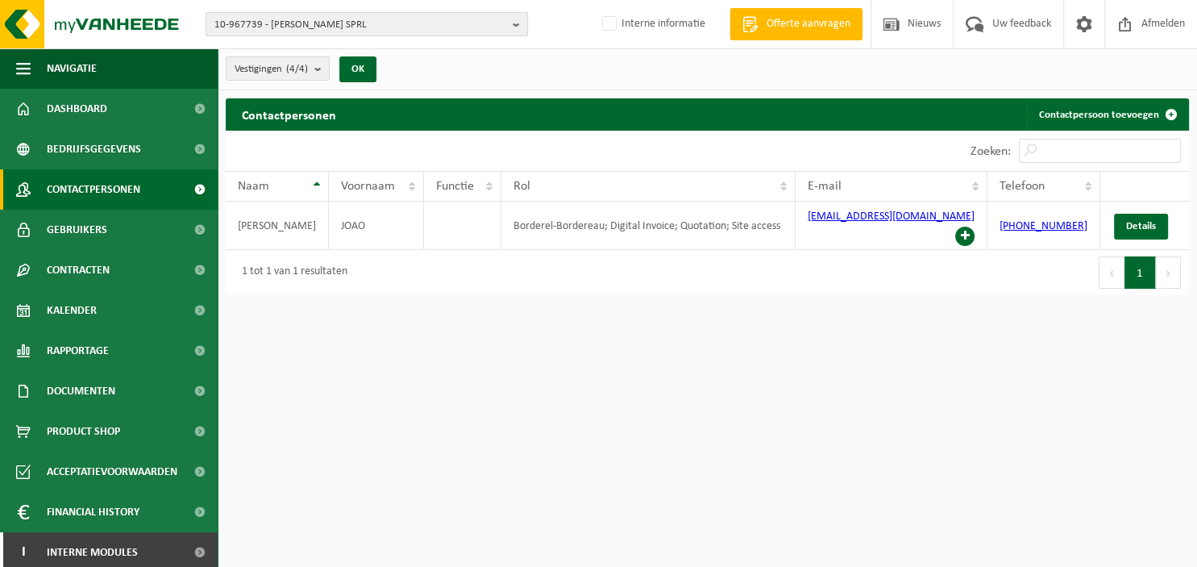
click at [518, 23] on b "button" at bounding box center [520, 24] width 15 height 23
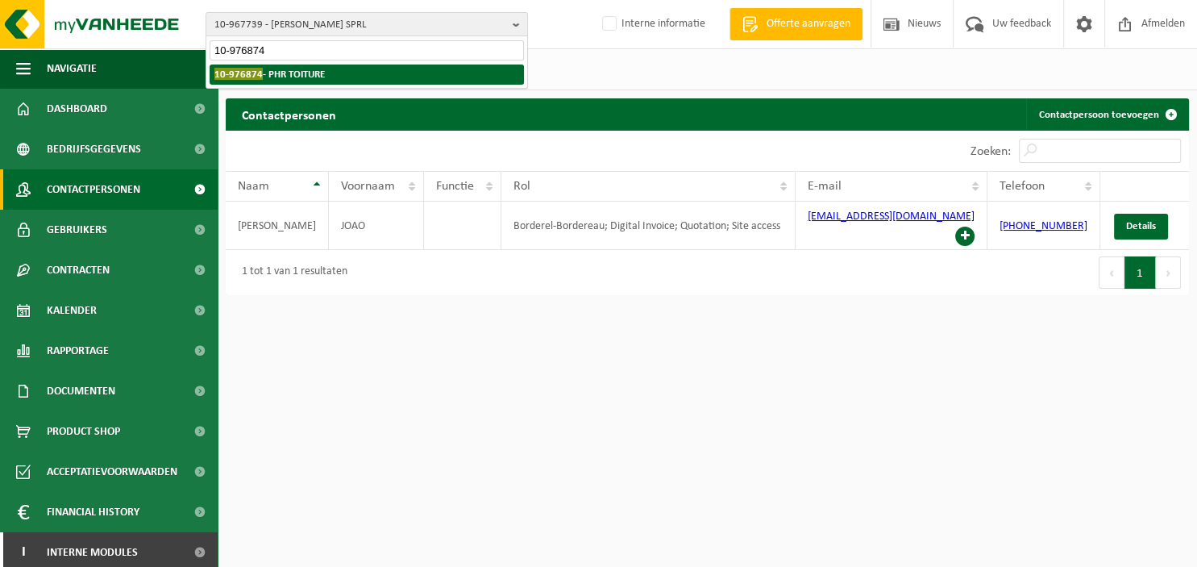
type input "10-976874"
click at [337, 71] on li "10-976874 - PHR TOITURE" at bounding box center [367, 75] width 314 height 20
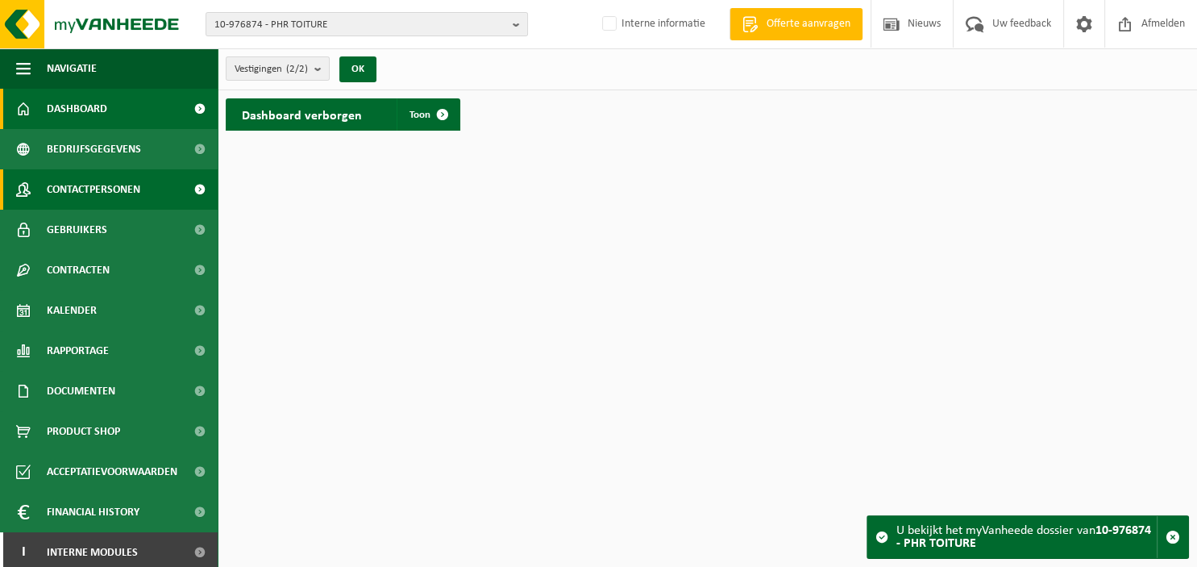
click at [104, 181] on span "Contactpersonen" at bounding box center [94, 189] width 94 height 40
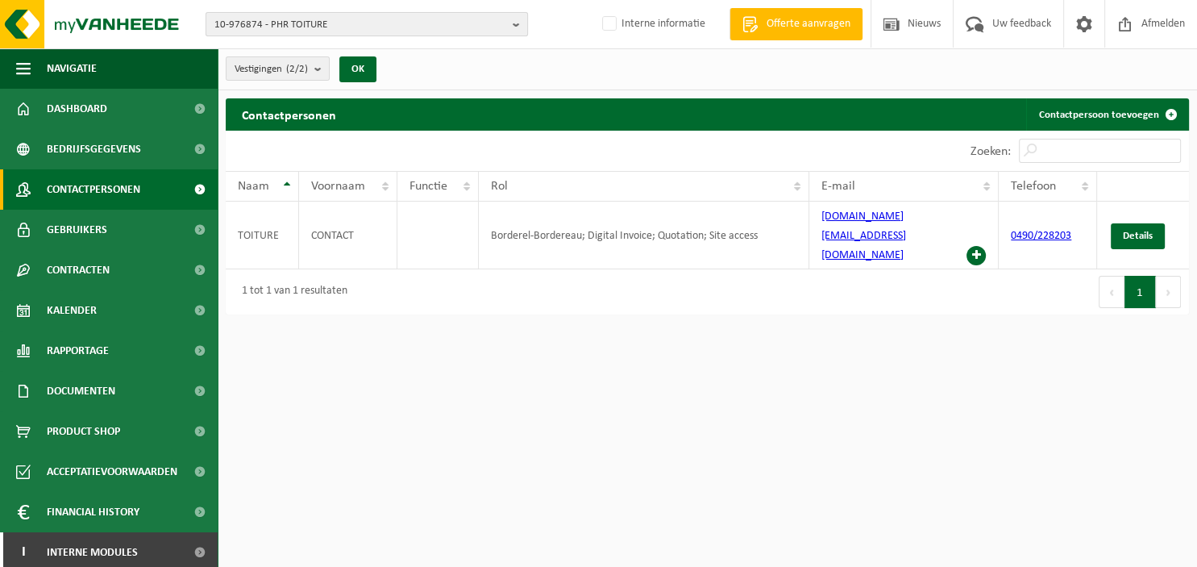
click at [516, 26] on b "button" at bounding box center [520, 24] width 15 height 23
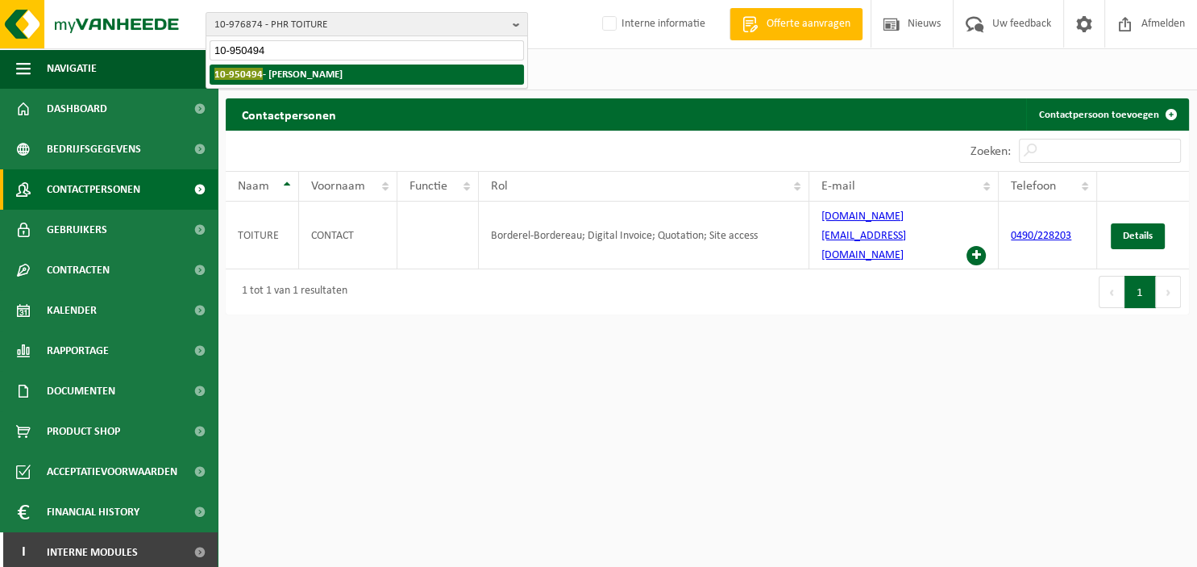
type input "10-950494"
click at [410, 78] on li "10-950494 - [PERSON_NAME]" at bounding box center [367, 75] width 314 height 20
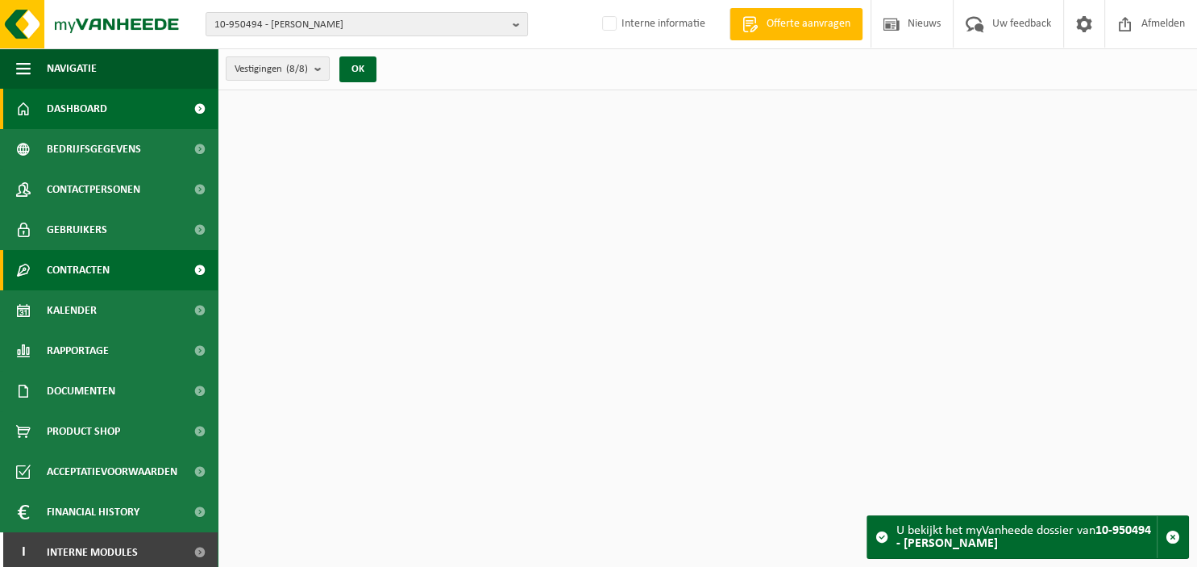
click at [98, 274] on span "Contracten" at bounding box center [78, 270] width 63 height 40
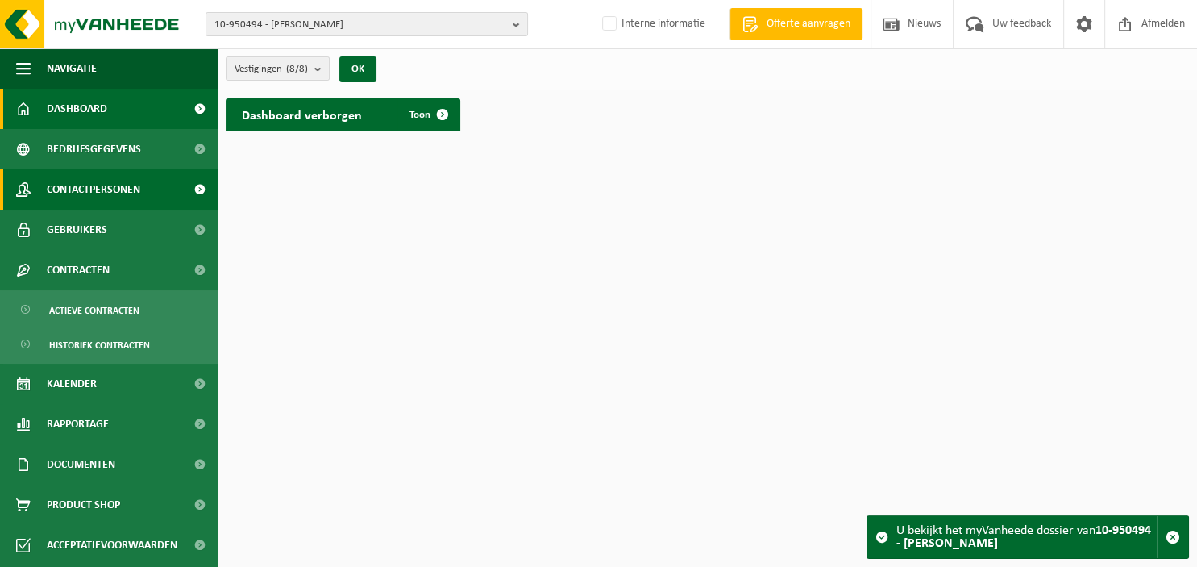
click at [98, 190] on span "Contactpersonen" at bounding box center [94, 189] width 94 height 40
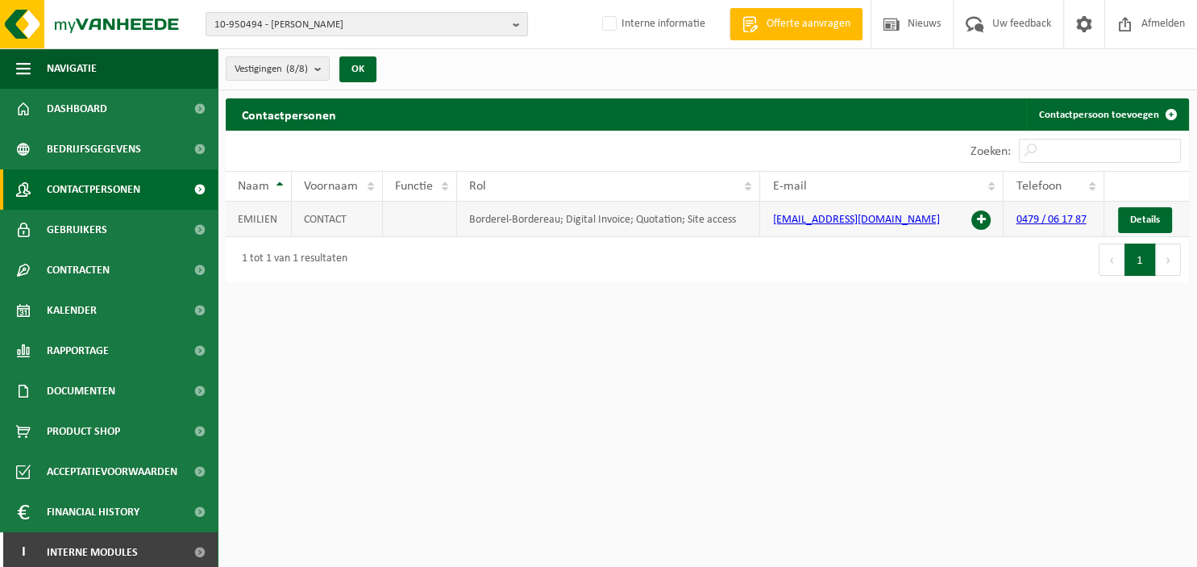
click at [824, 217] on link "[EMAIL_ADDRESS][DOMAIN_NAME]" at bounding box center [855, 220] width 167 height 12
click at [518, 24] on b "button" at bounding box center [520, 24] width 15 height 23
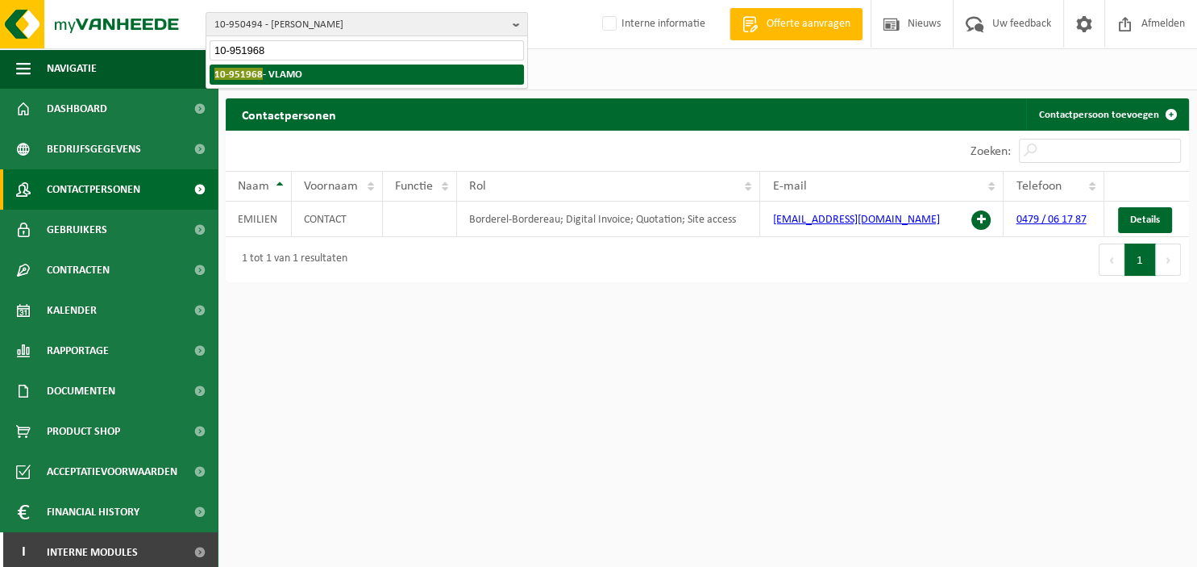
type input "10-951968"
click at [388, 73] on li "10-951968 - VLAMO" at bounding box center [367, 75] width 314 height 20
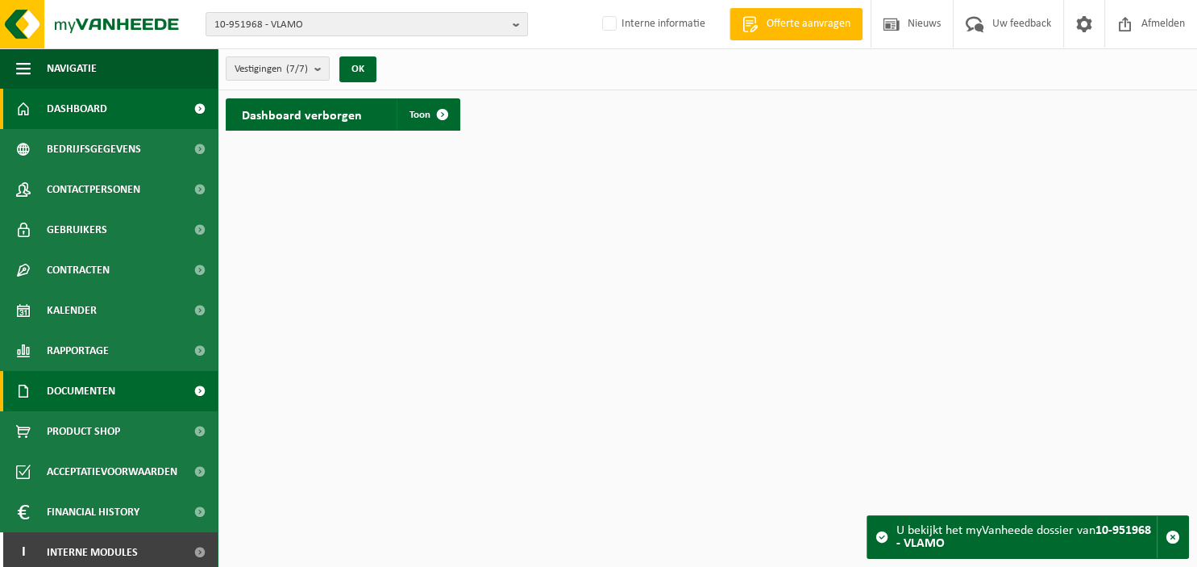
click at [94, 389] on span "Documenten" at bounding box center [81, 391] width 69 height 40
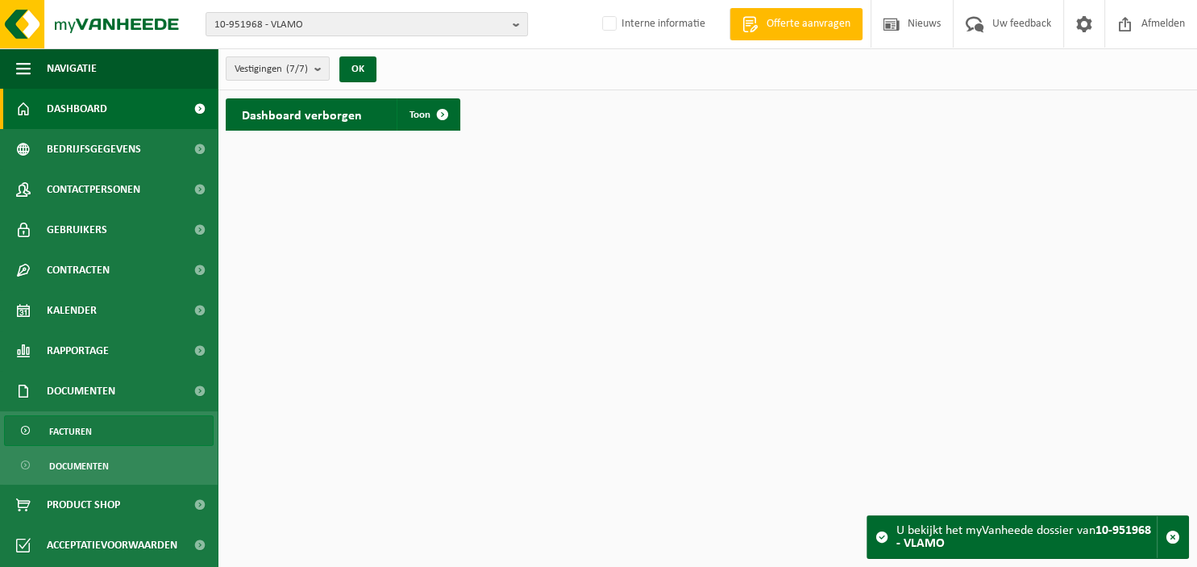
click at [77, 432] on span "Facturen" at bounding box center [70, 431] width 43 height 31
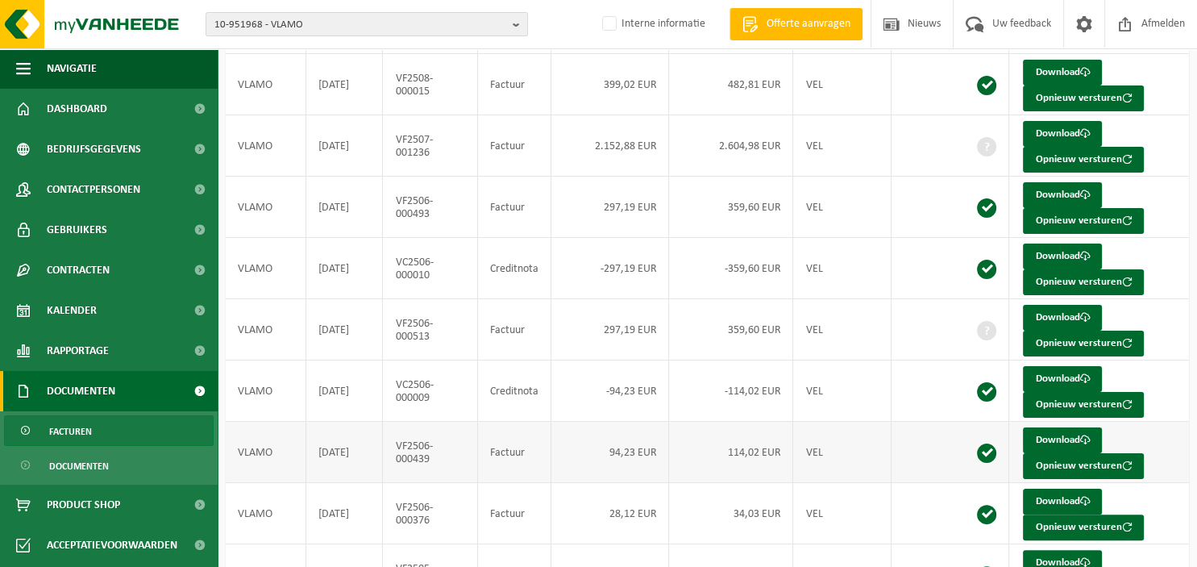
scroll to position [332, 0]
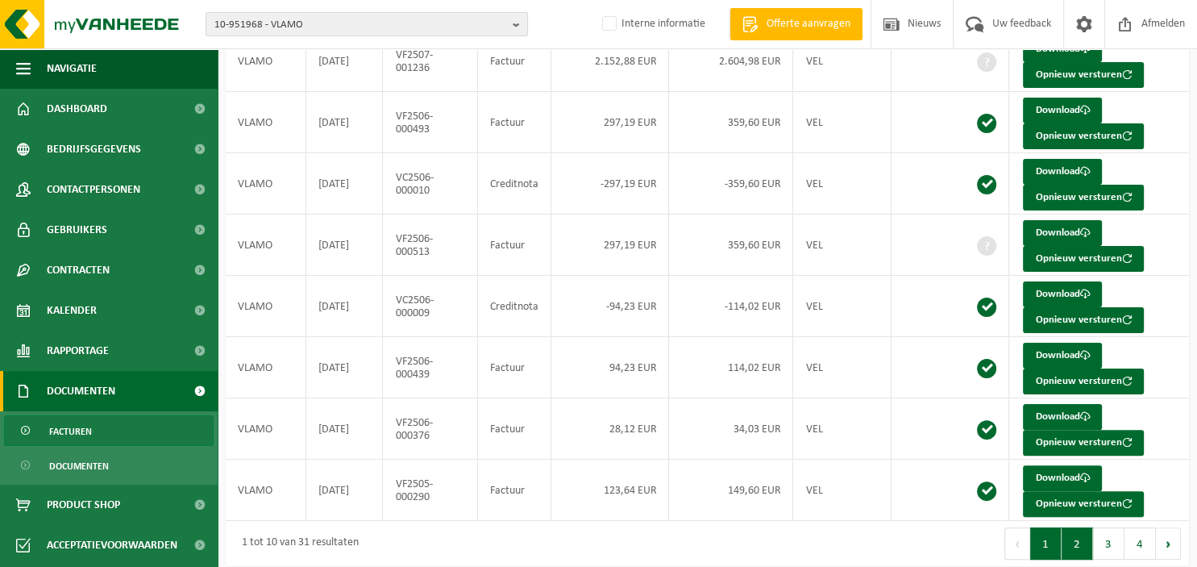
click at [1075, 534] on button "2" at bounding box center [1077, 543] width 31 height 32
click at [1104, 537] on button "3" at bounding box center [1108, 543] width 31 height 32
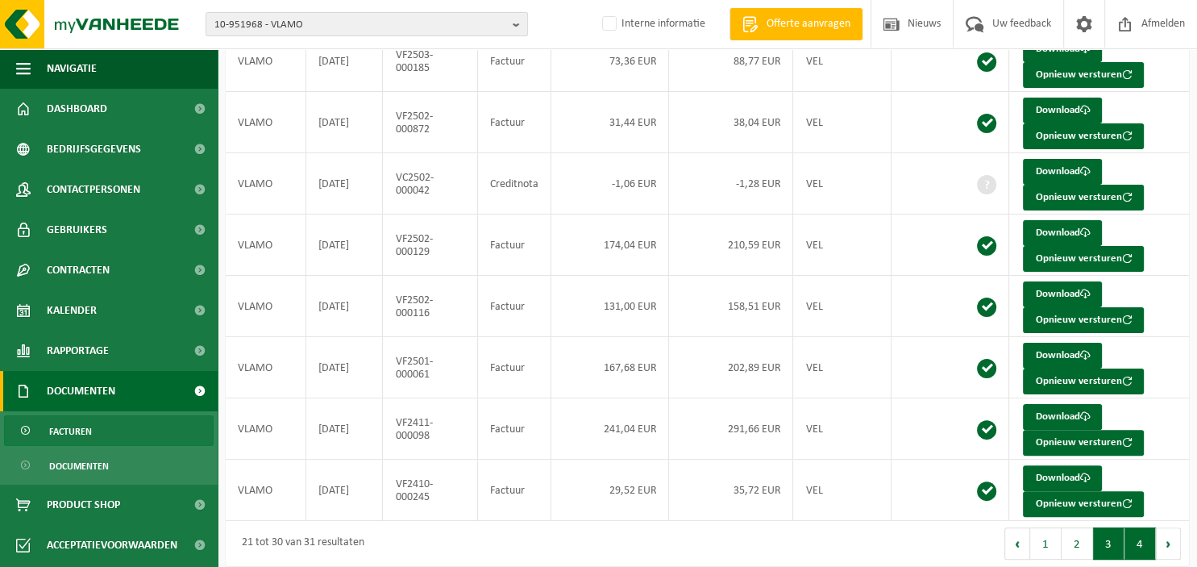
click at [1138, 539] on button "4" at bounding box center [1140, 543] width 31 height 32
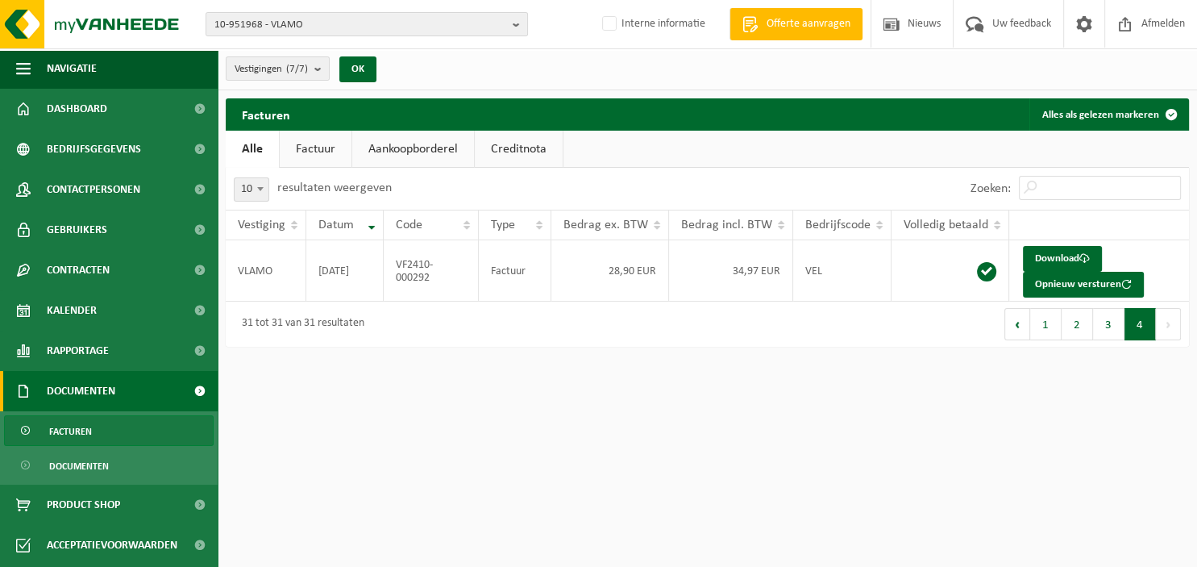
scroll to position [0, 0]
click at [1104, 325] on button "3" at bounding box center [1108, 324] width 31 height 32
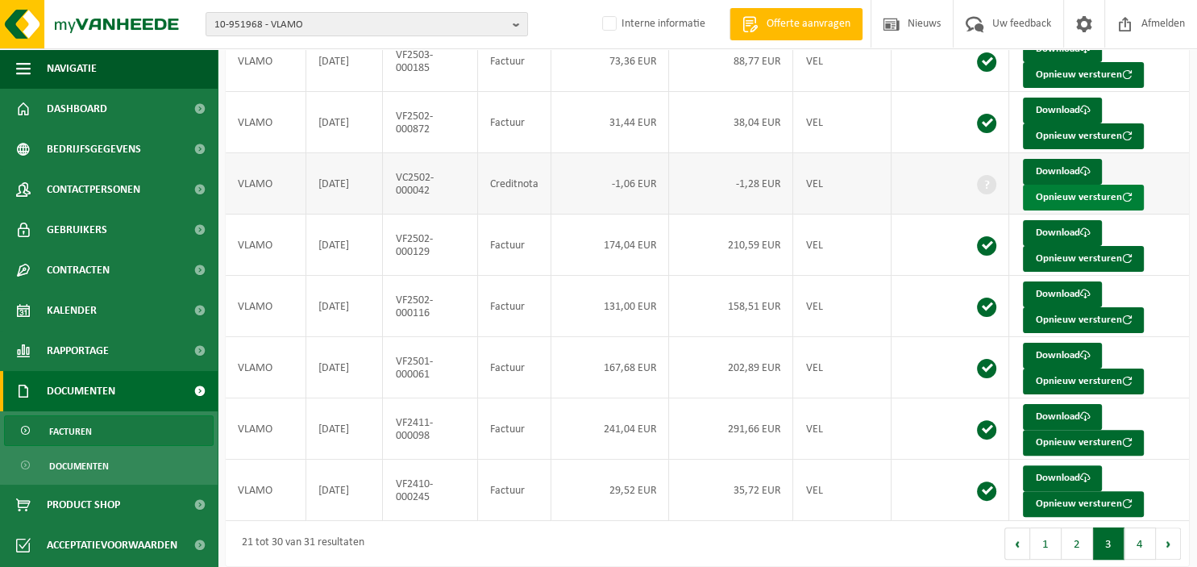
click at [1049, 192] on button "Opnieuw versturen" at bounding box center [1083, 198] width 121 height 26
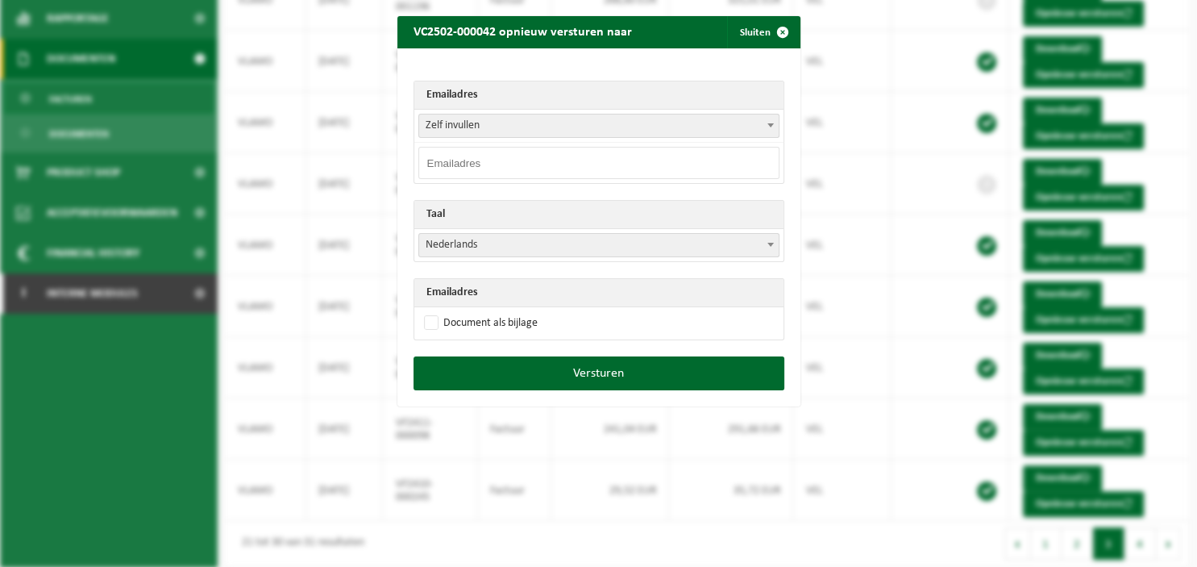
click at [769, 127] on b at bounding box center [771, 125] width 6 height 4
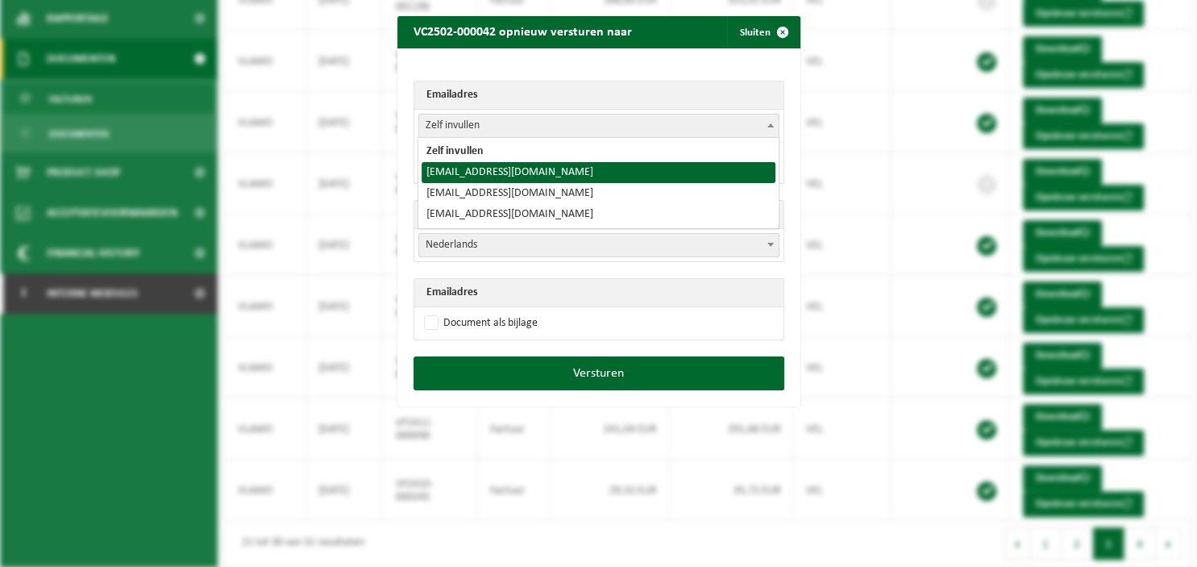
select select "vlamo1511@gmail.com"
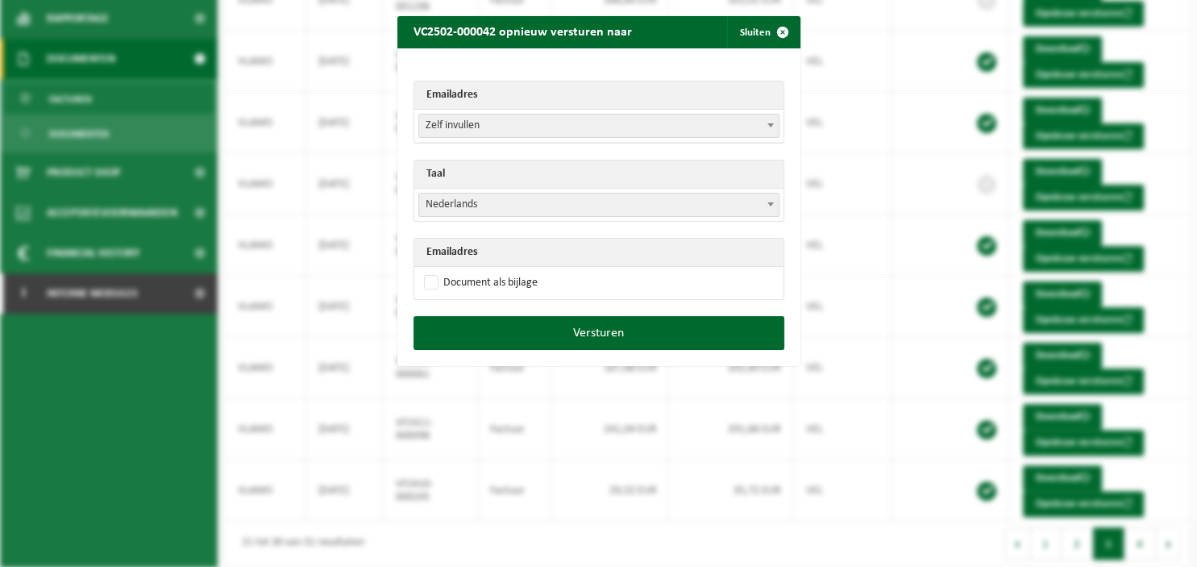
click at [766, 207] on span at bounding box center [771, 204] width 16 height 21
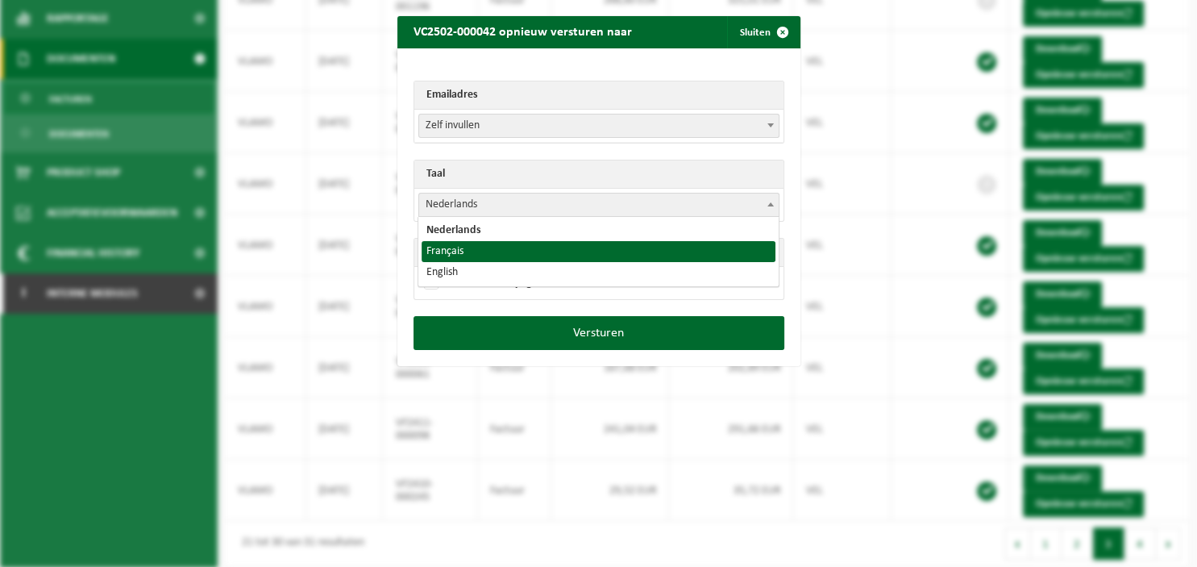
select select "fr"
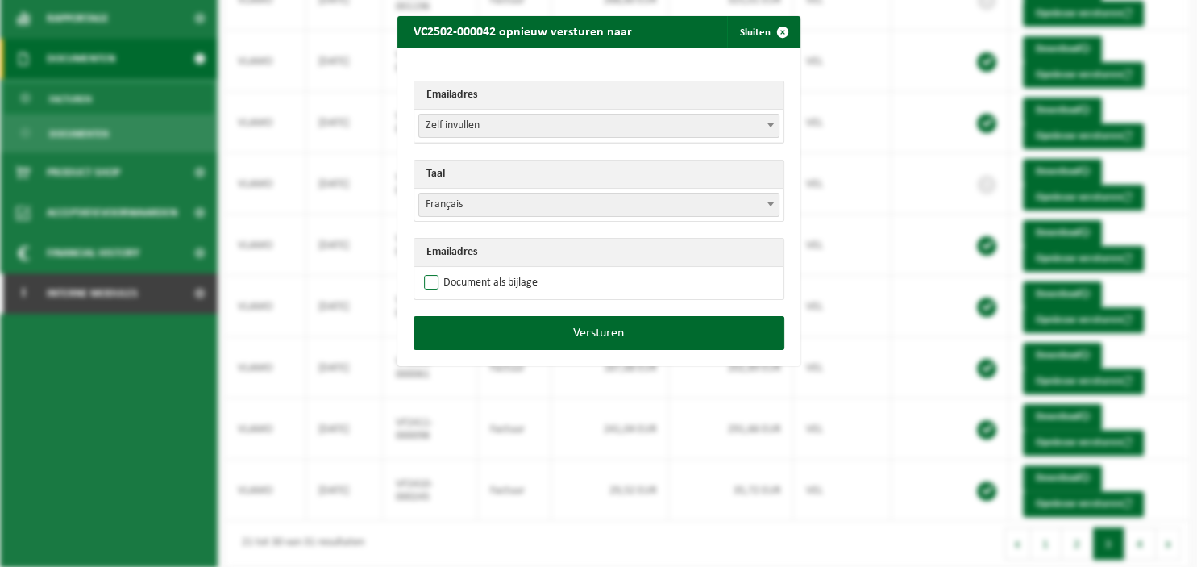
click at [463, 281] on label "Document als bijlage" at bounding box center [479, 283] width 117 height 24
click at [463, 271] on input "Document als bijlage" at bounding box center [619, 270] width 403 height 1
checkbox input "true"
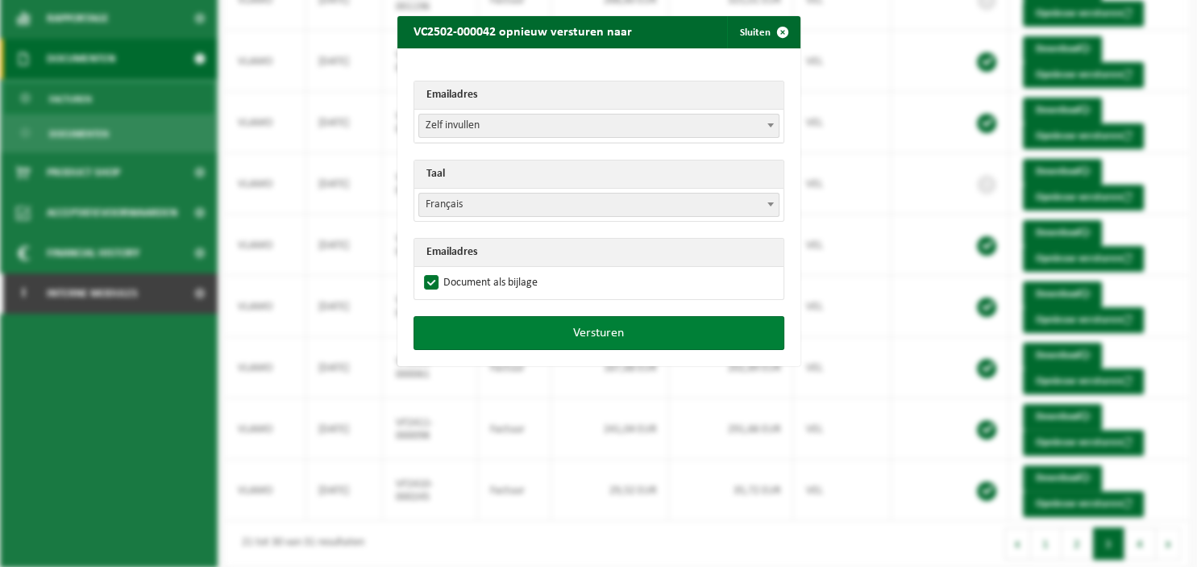
click at [525, 326] on button "Versturen" at bounding box center [599, 333] width 371 height 34
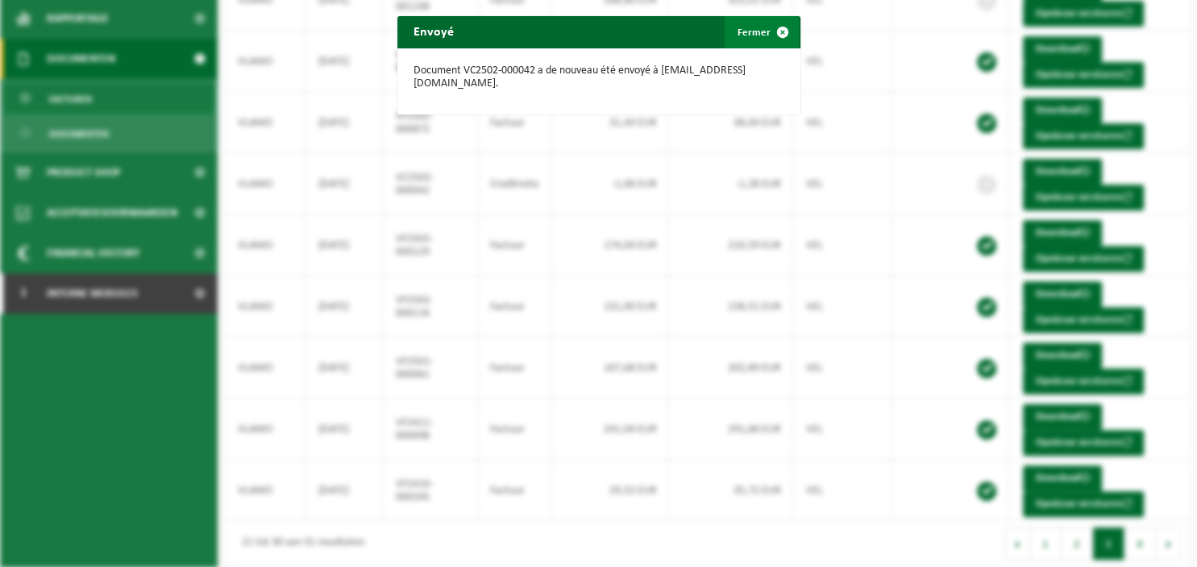
click at [785, 34] on span "button" at bounding box center [783, 32] width 32 height 32
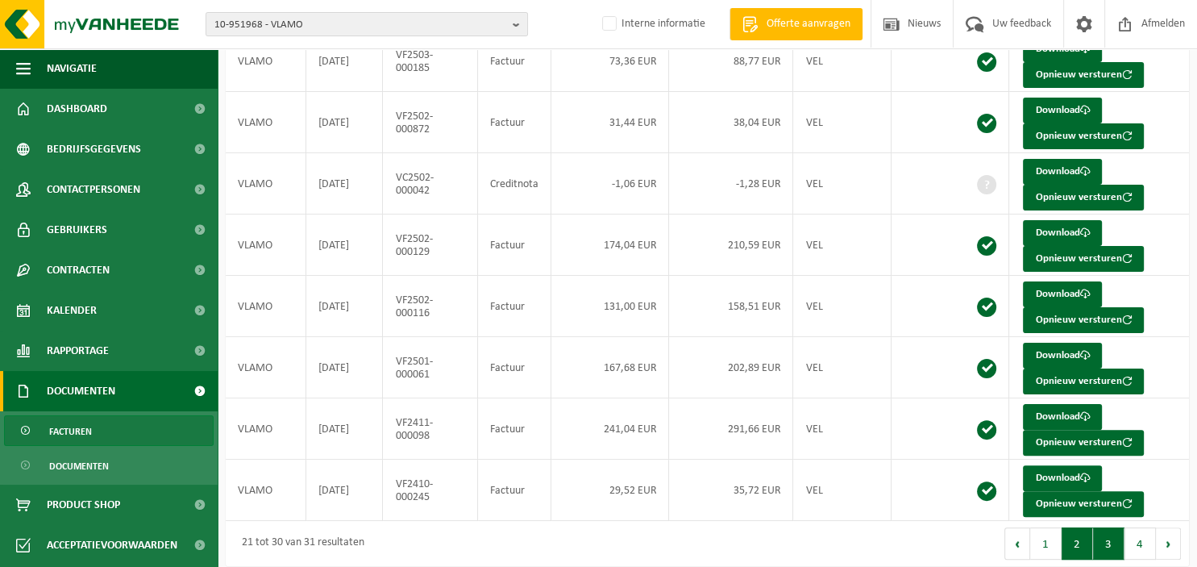
click at [1077, 536] on button "2" at bounding box center [1077, 543] width 31 height 32
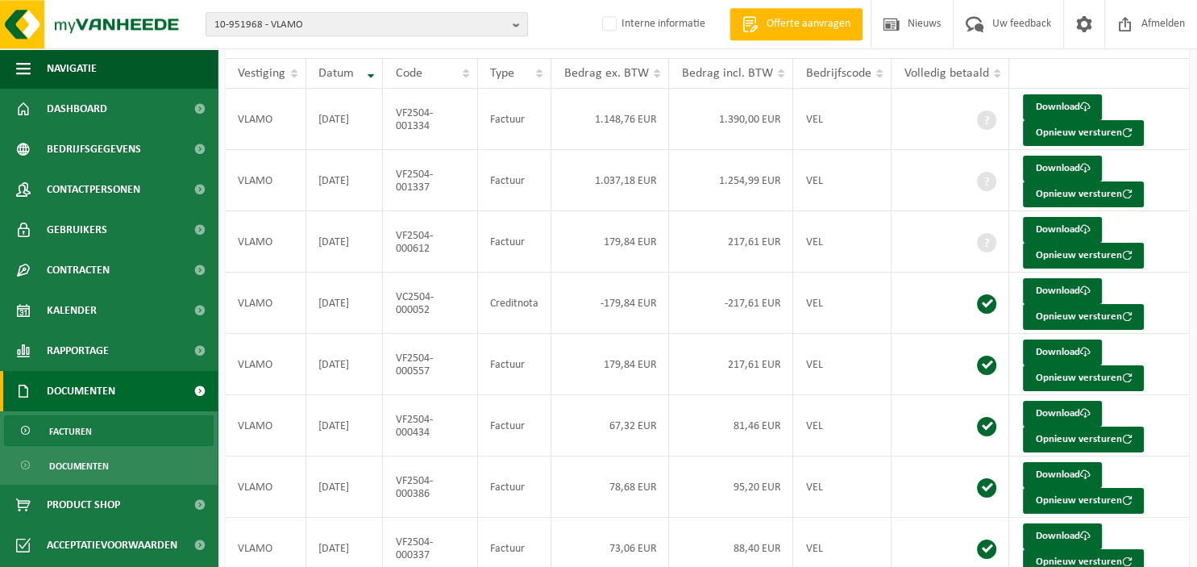
scroll to position [77, 0]
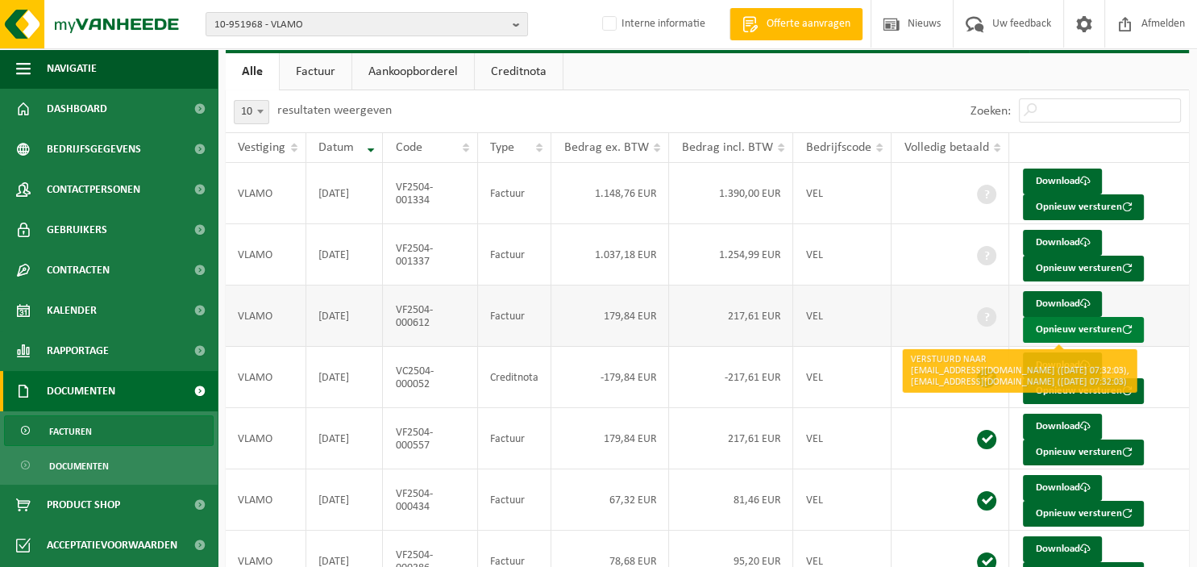
click at [1040, 323] on button "Opnieuw versturen" at bounding box center [1083, 330] width 121 height 26
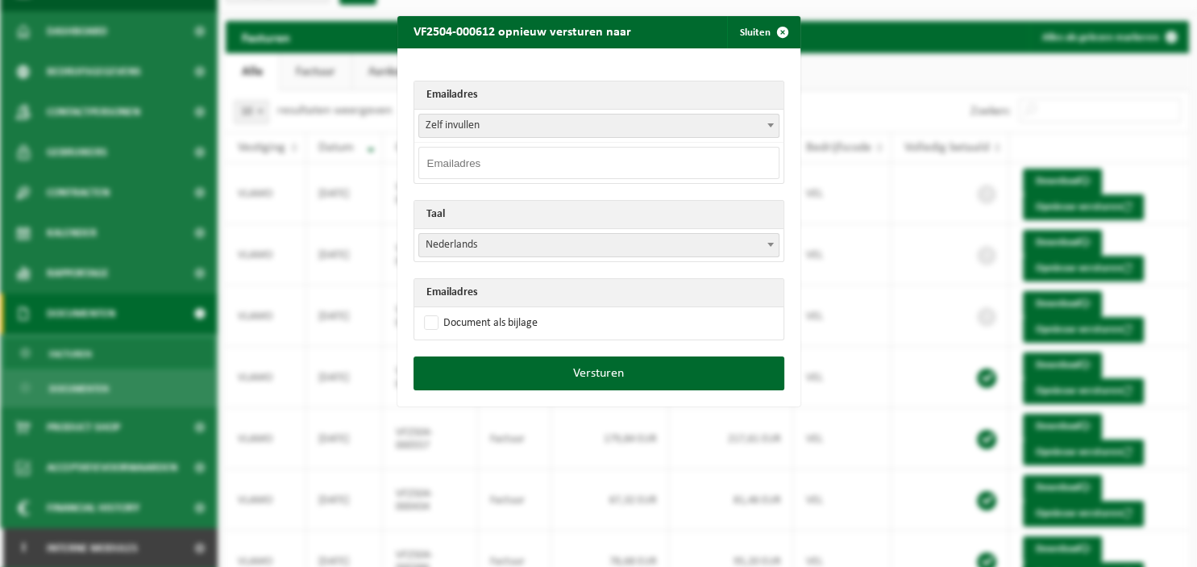
click at [768, 130] on span at bounding box center [771, 124] width 16 height 21
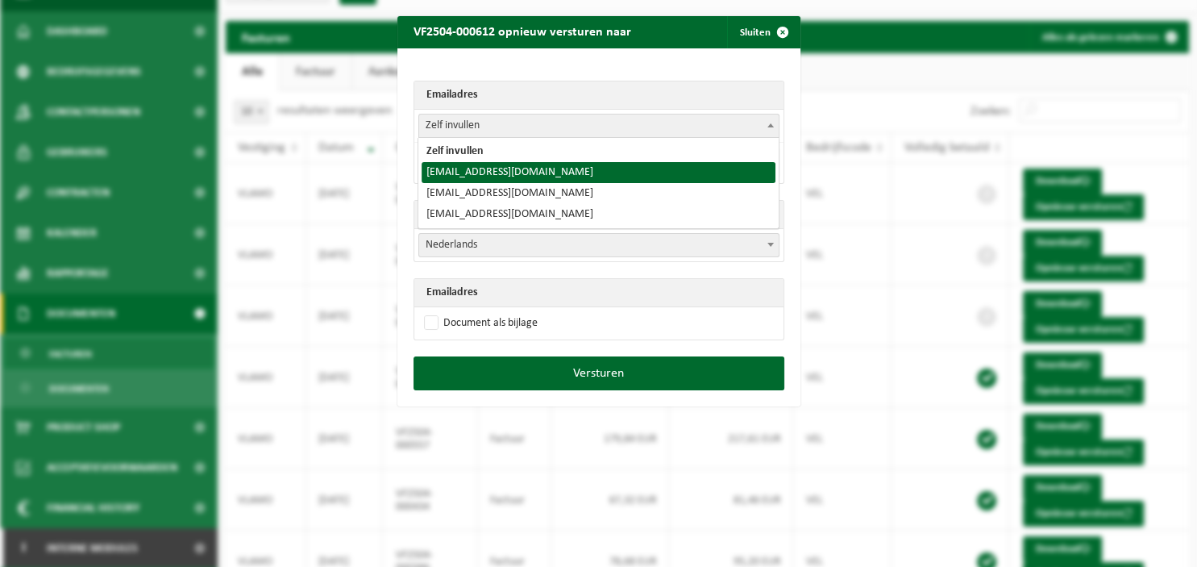
select select "vlamo1511@gmail.com"
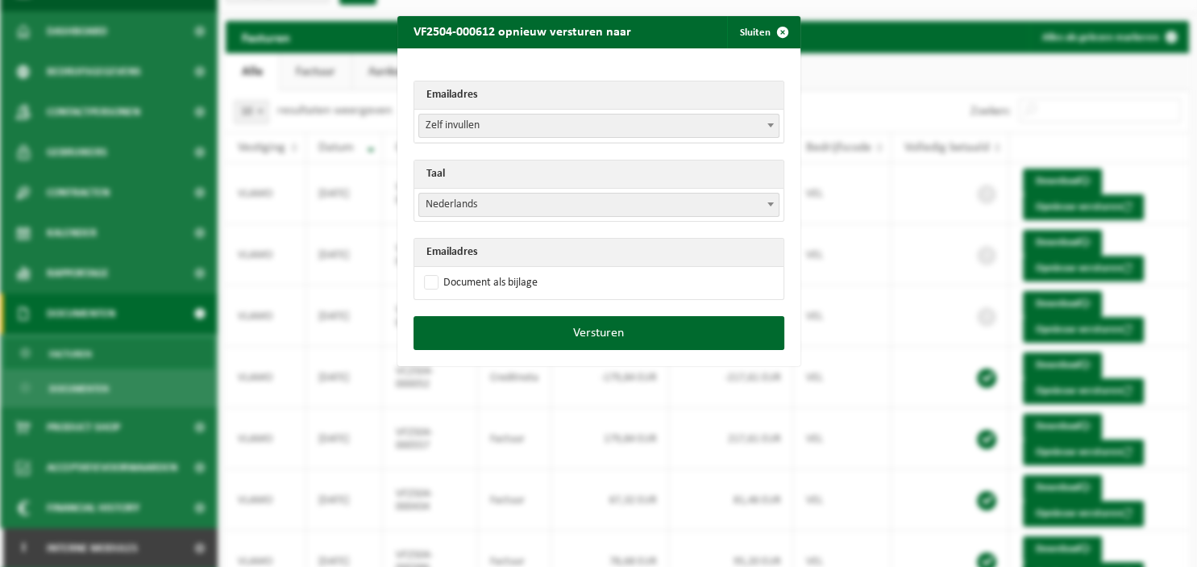
click at [611, 211] on span "Nederlands" at bounding box center [599, 205] width 360 height 23
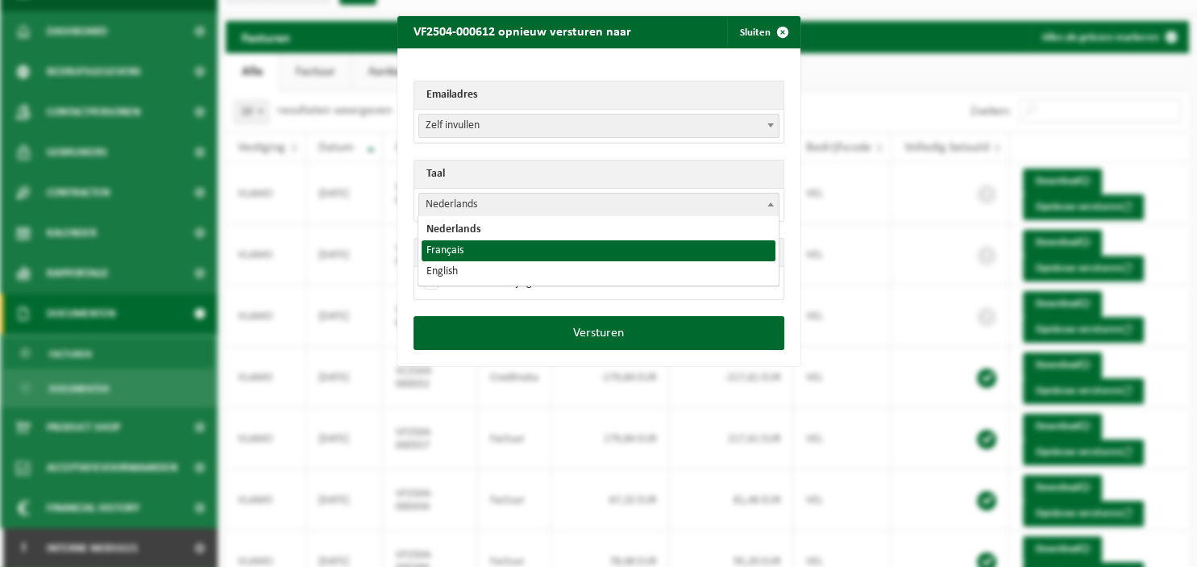
select select "fr"
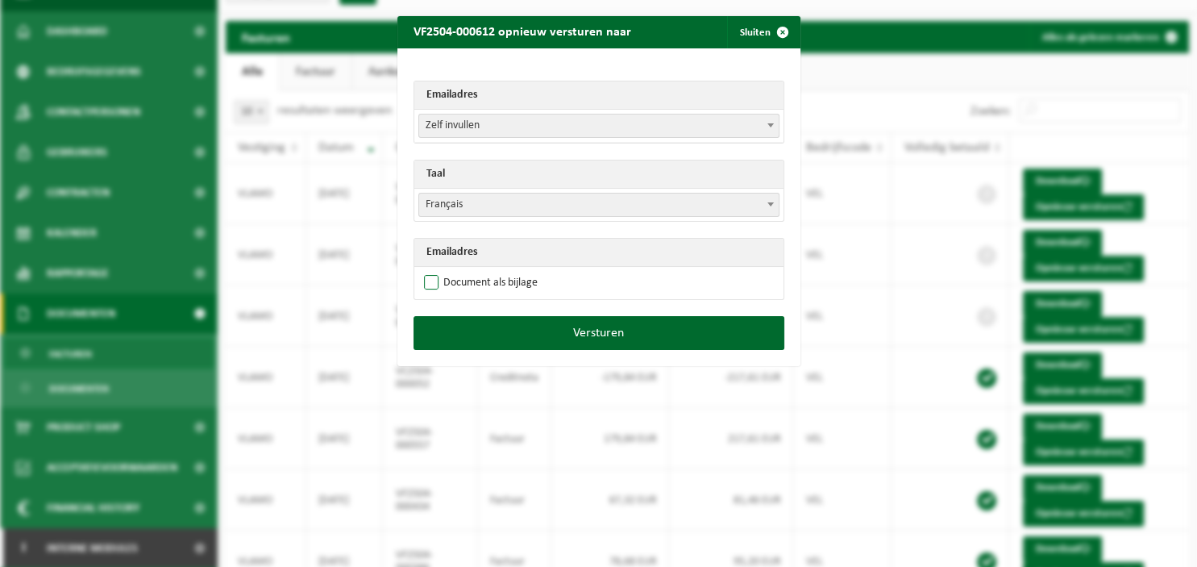
click at [462, 280] on label "Document als bijlage" at bounding box center [479, 283] width 117 height 24
click at [462, 271] on input "Document als bijlage" at bounding box center [619, 270] width 403 height 1
checkbox input "true"
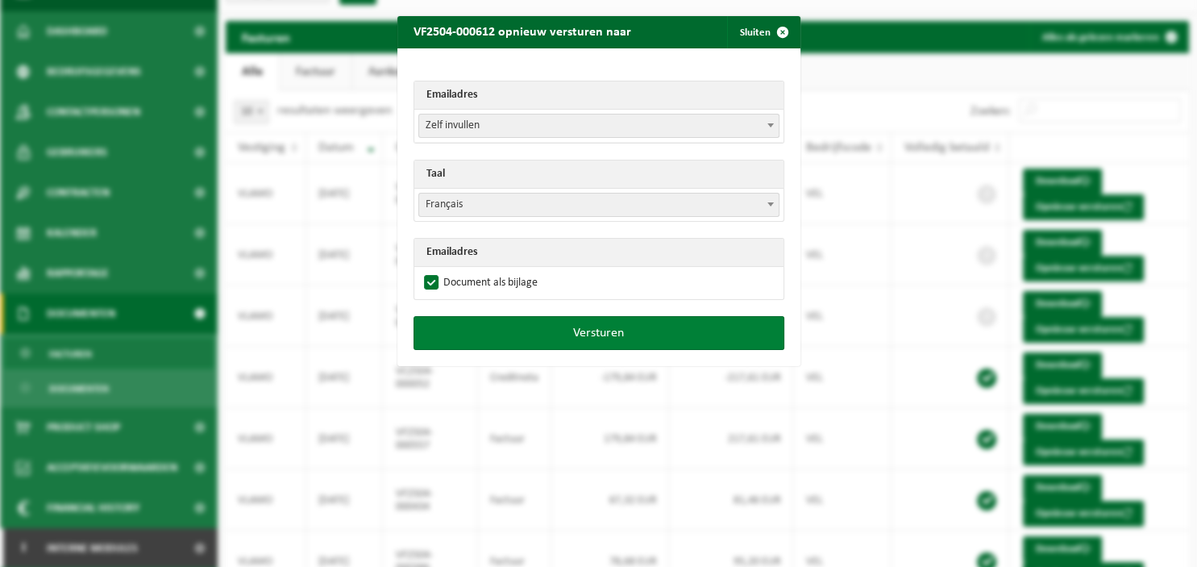
click at [478, 330] on button "Versturen" at bounding box center [599, 333] width 371 height 34
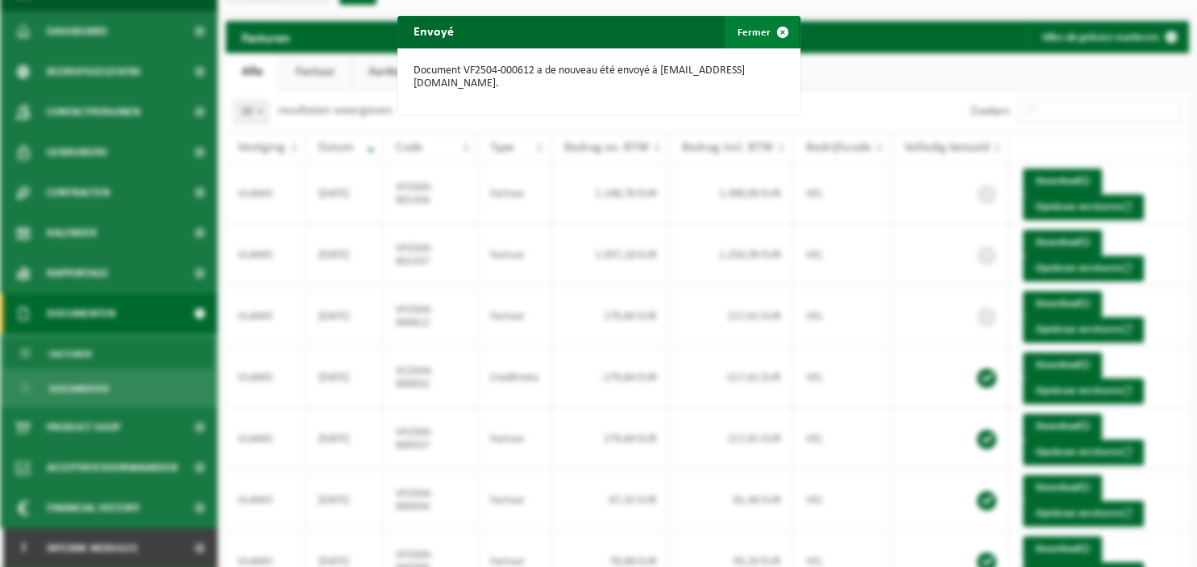
click at [767, 34] on span "button" at bounding box center [783, 32] width 32 height 32
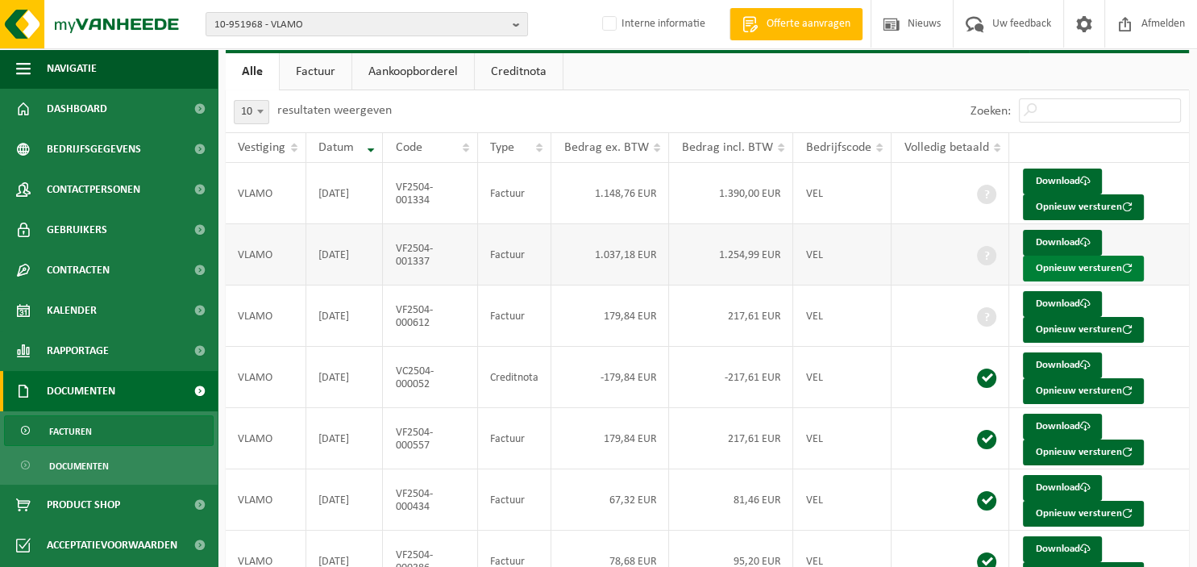
click at [1051, 262] on button "Opnieuw versturen" at bounding box center [1083, 269] width 121 height 26
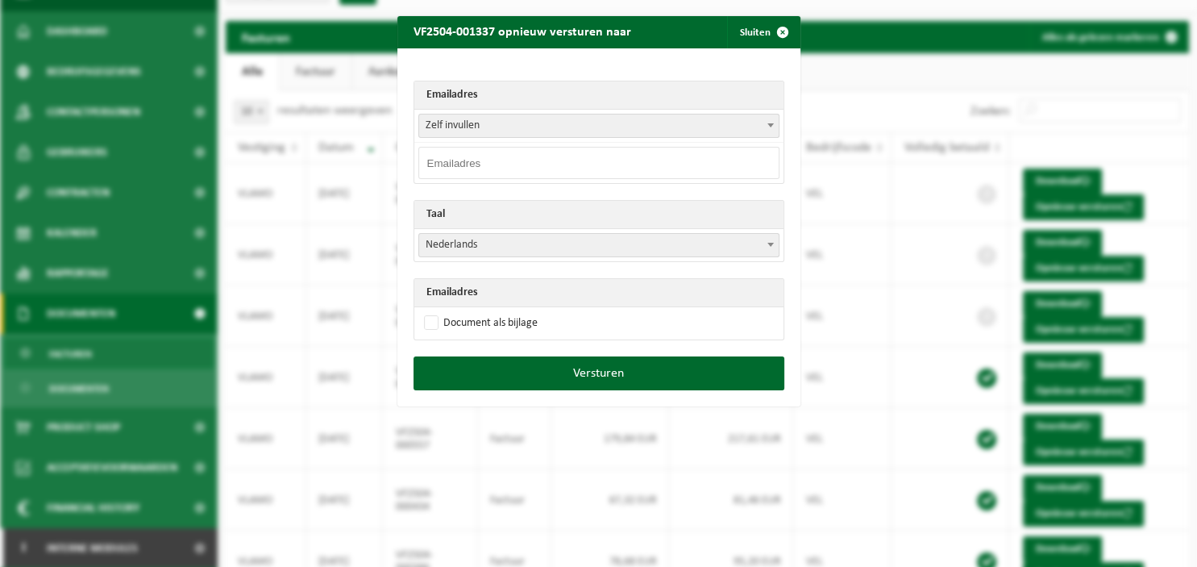
click at [771, 123] on b at bounding box center [771, 125] width 6 height 4
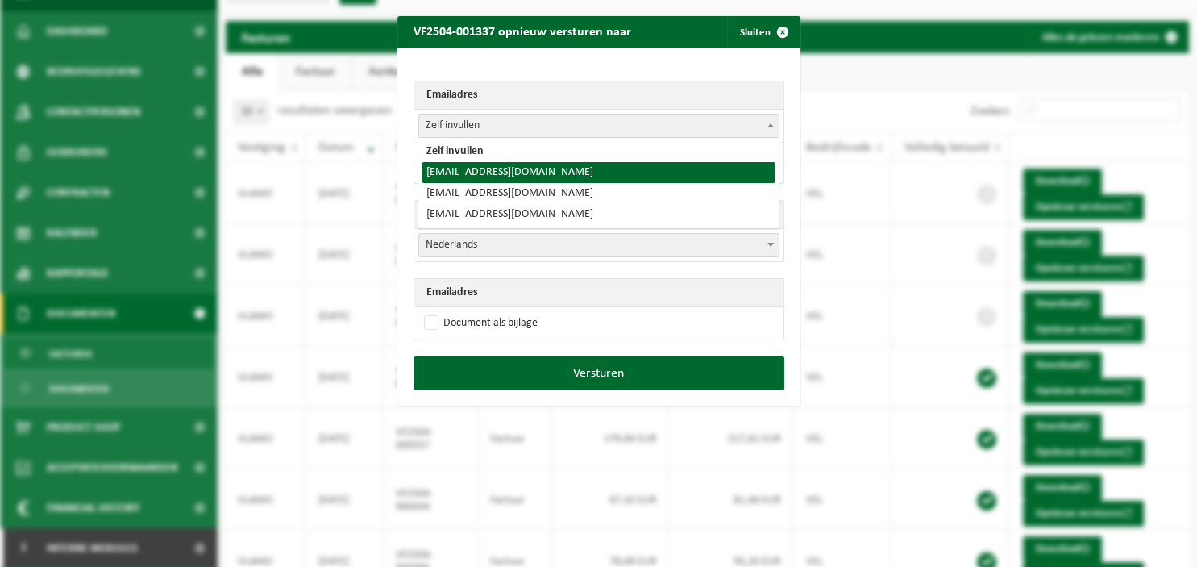
select select "vlamo1511@gmail.com"
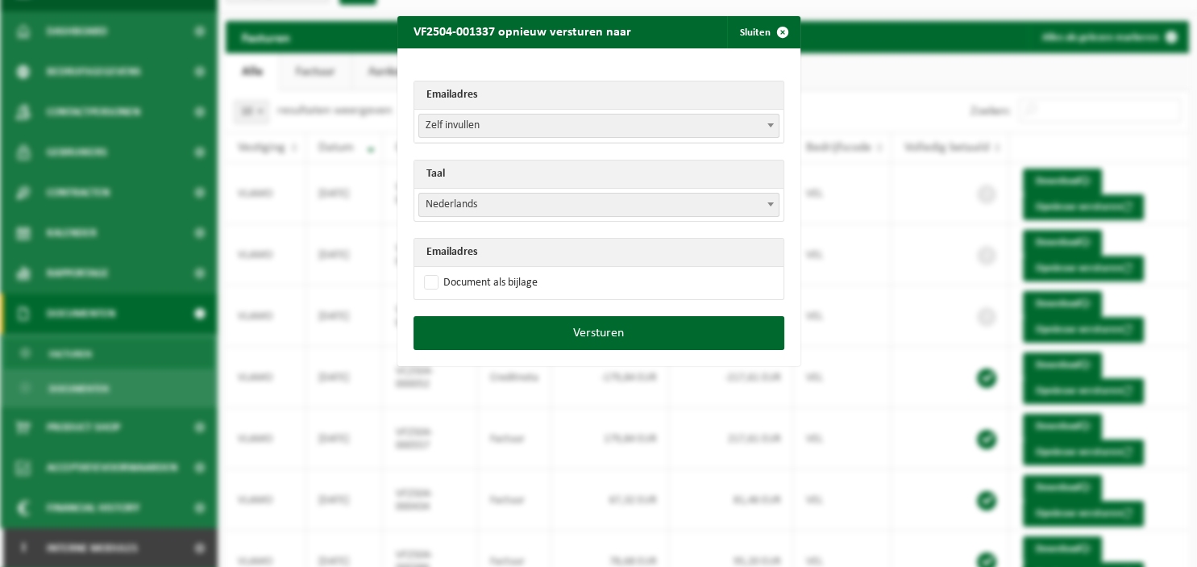
click at [771, 211] on span at bounding box center [771, 204] width 16 height 21
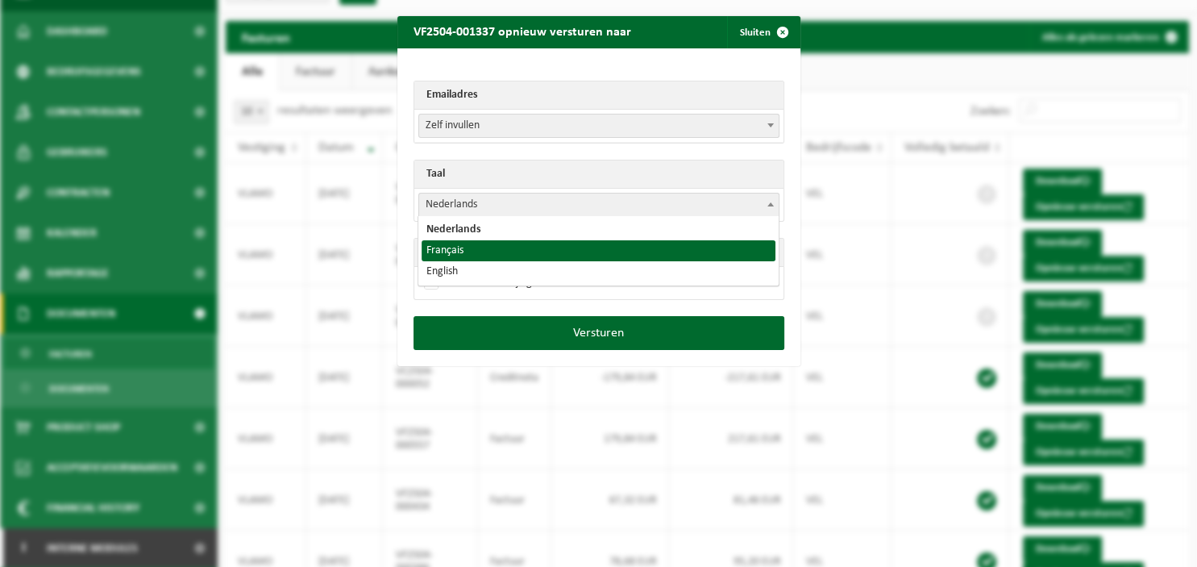
select select "fr"
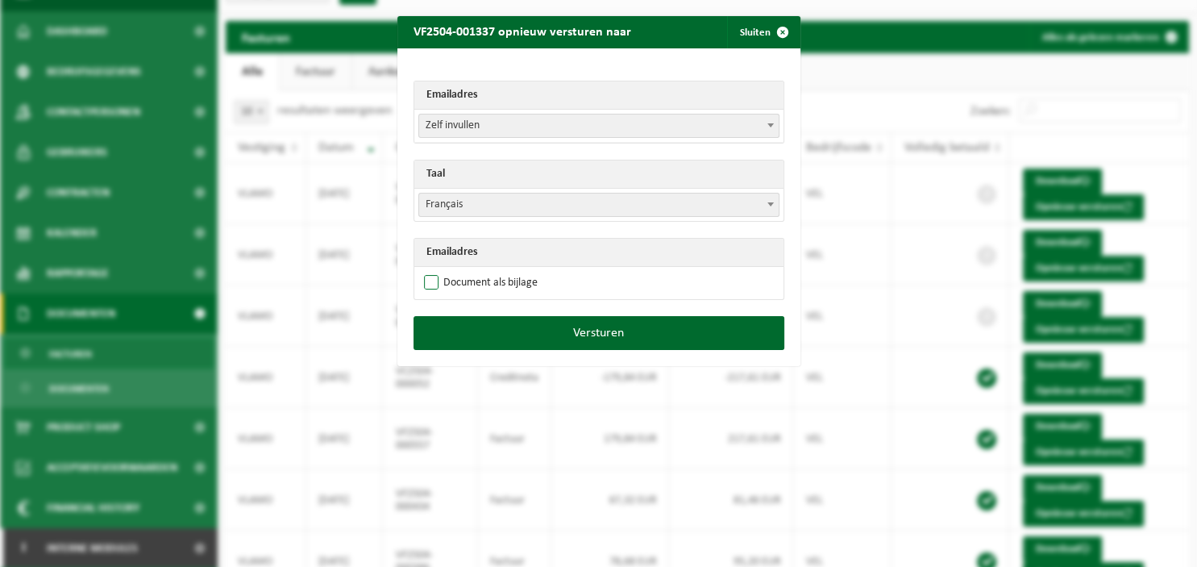
click at [495, 283] on label "Document als bijlage" at bounding box center [479, 283] width 117 height 24
click at [495, 271] on input "Document als bijlage" at bounding box center [619, 270] width 403 height 1
checkbox input "true"
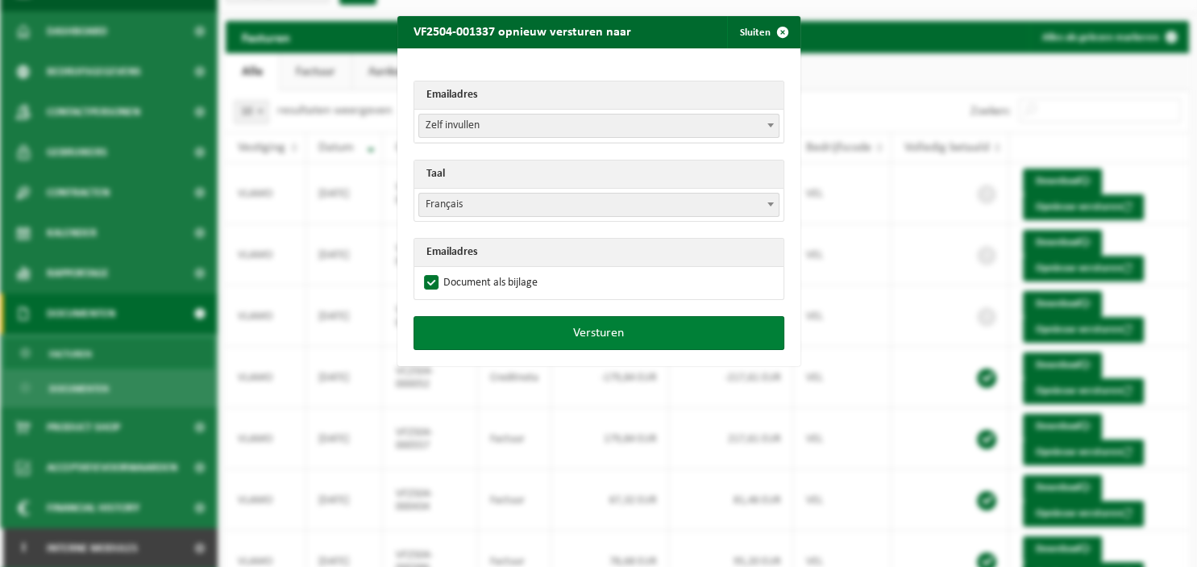
click at [514, 336] on button "Versturen" at bounding box center [599, 333] width 371 height 34
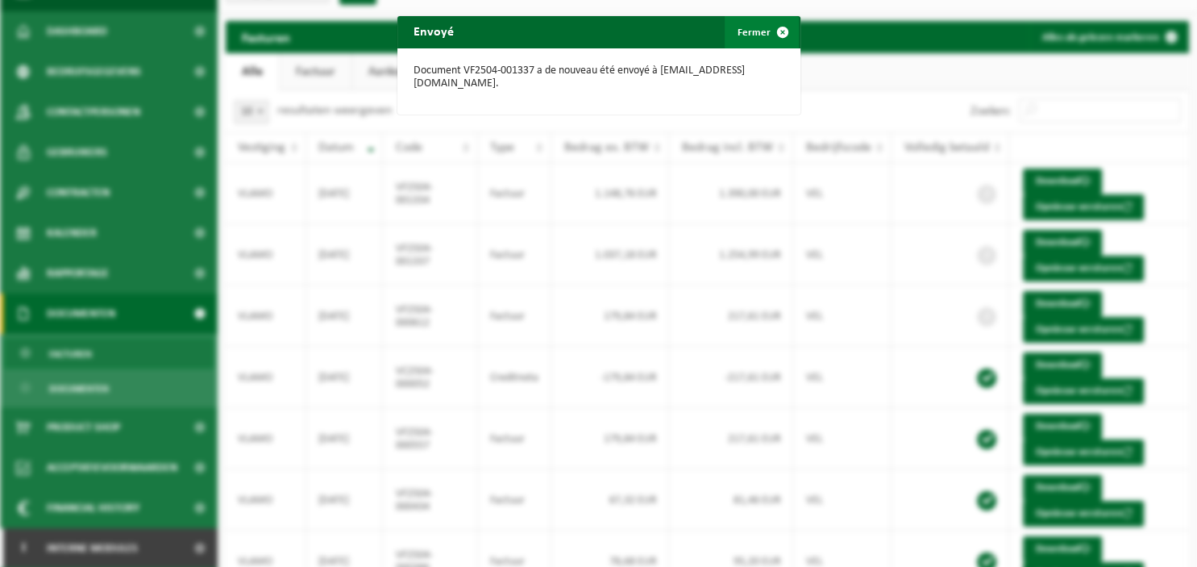
click at [749, 34] on button "Fermer" at bounding box center [762, 32] width 74 height 32
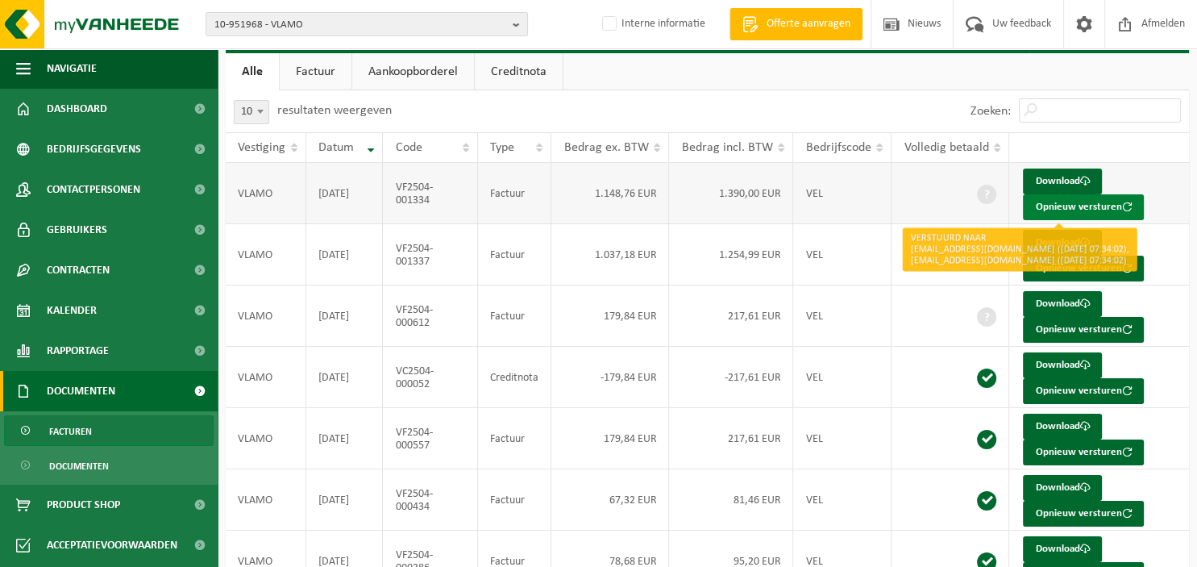
click at [1050, 205] on button "Opnieuw versturen" at bounding box center [1083, 207] width 121 height 26
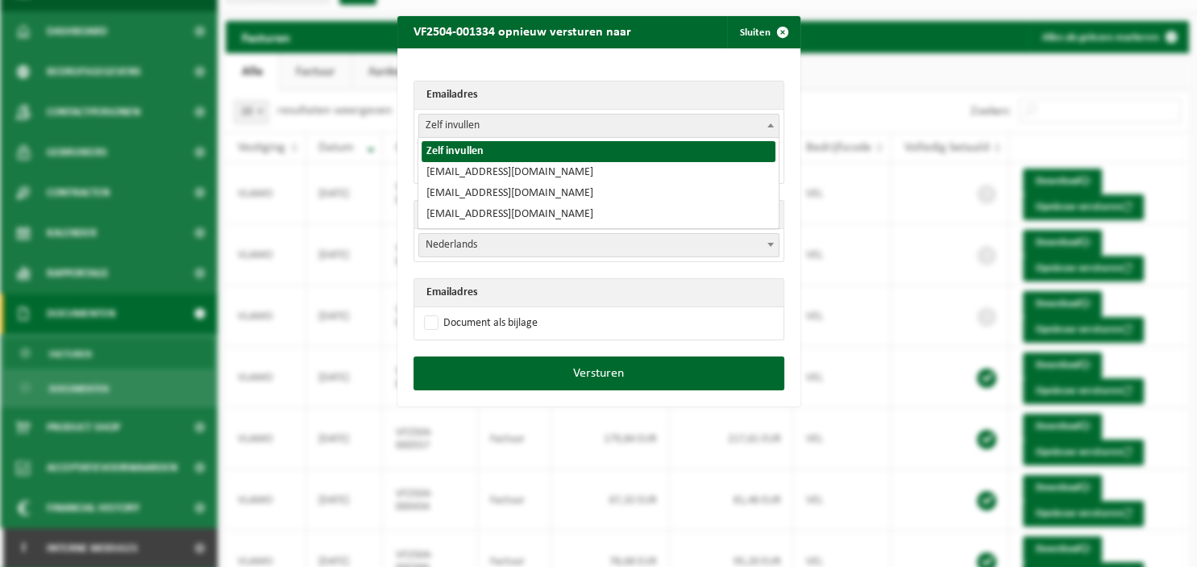
click at [766, 123] on span at bounding box center [771, 124] width 16 height 21
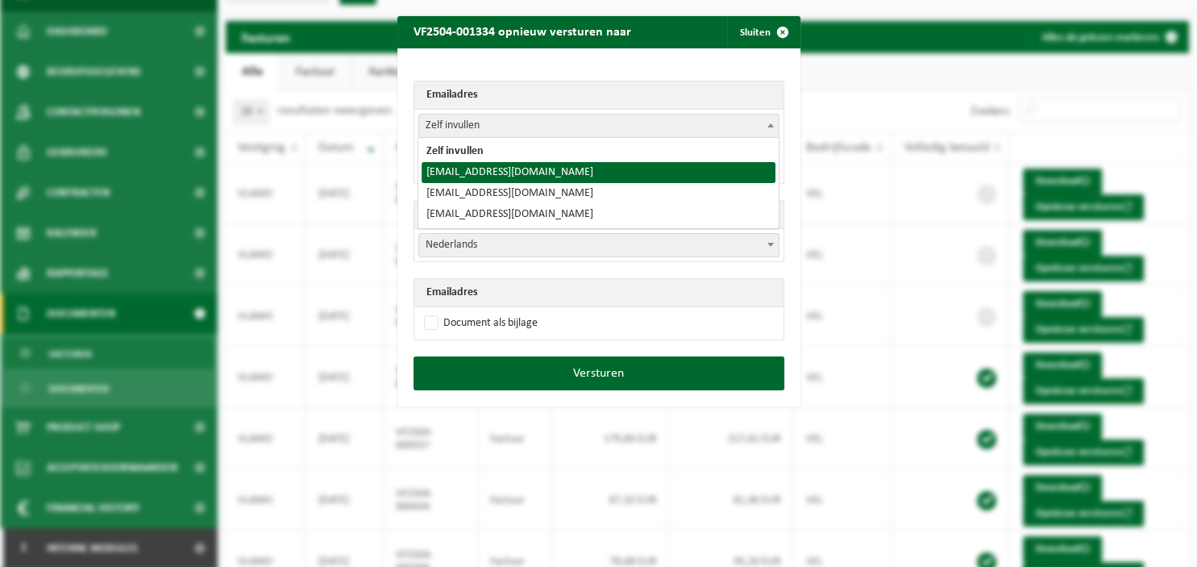
select select "vlamo1511@gmail.com"
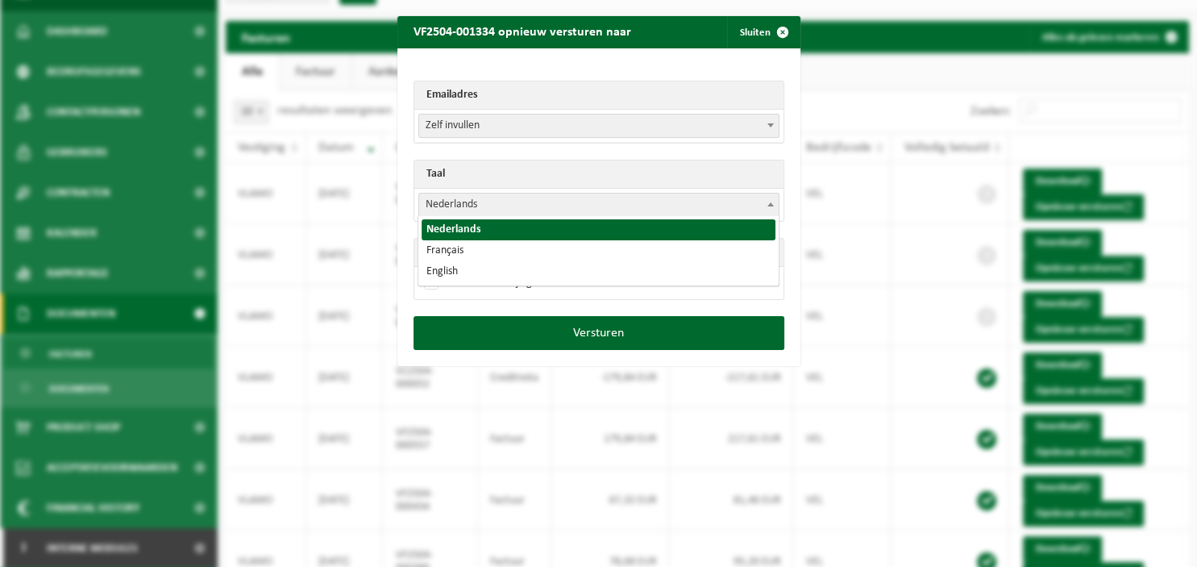
click at [621, 205] on span "Nederlands" at bounding box center [599, 205] width 360 height 23
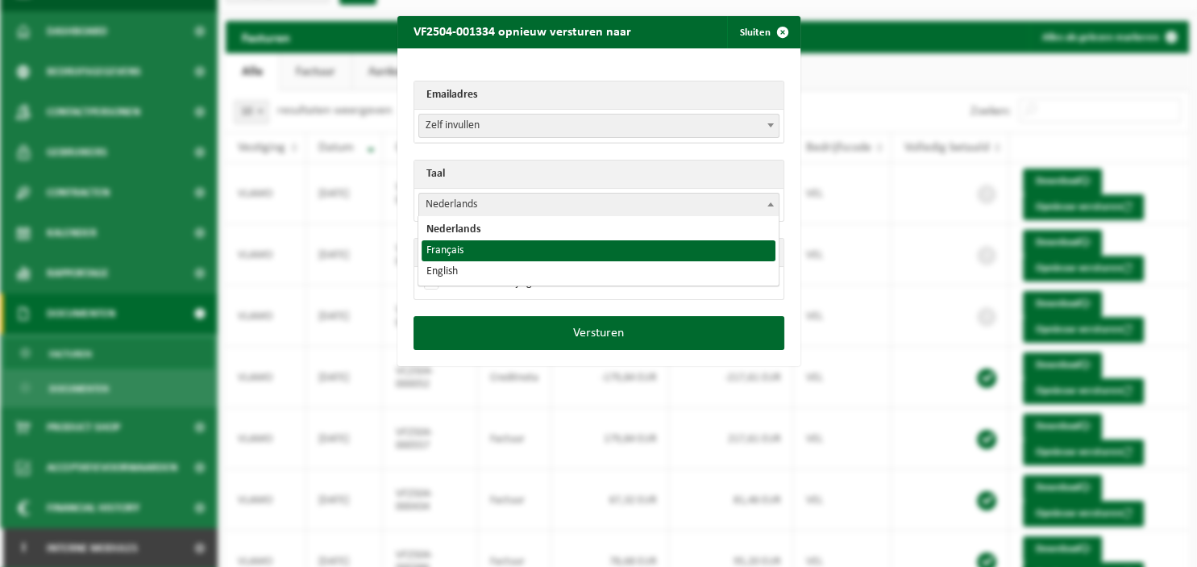
select select "fr"
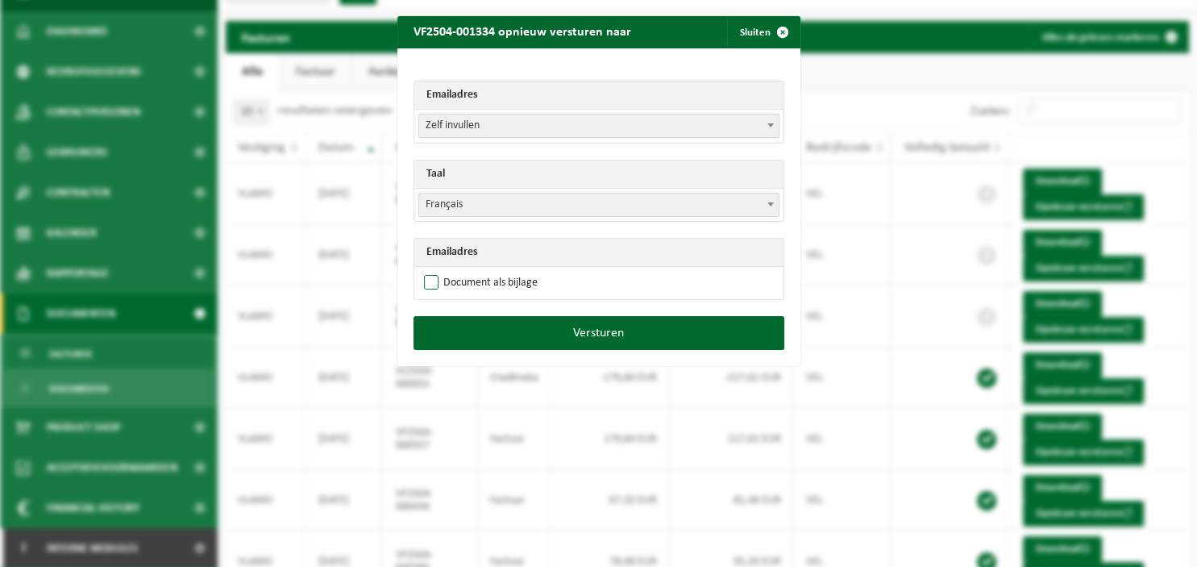
click at [464, 282] on label "Document als bijlage" at bounding box center [479, 283] width 117 height 24
click at [464, 271] on input "Document als bijlage" at bounding box center [619, 270] width 403 height 1
checkbox input "true"
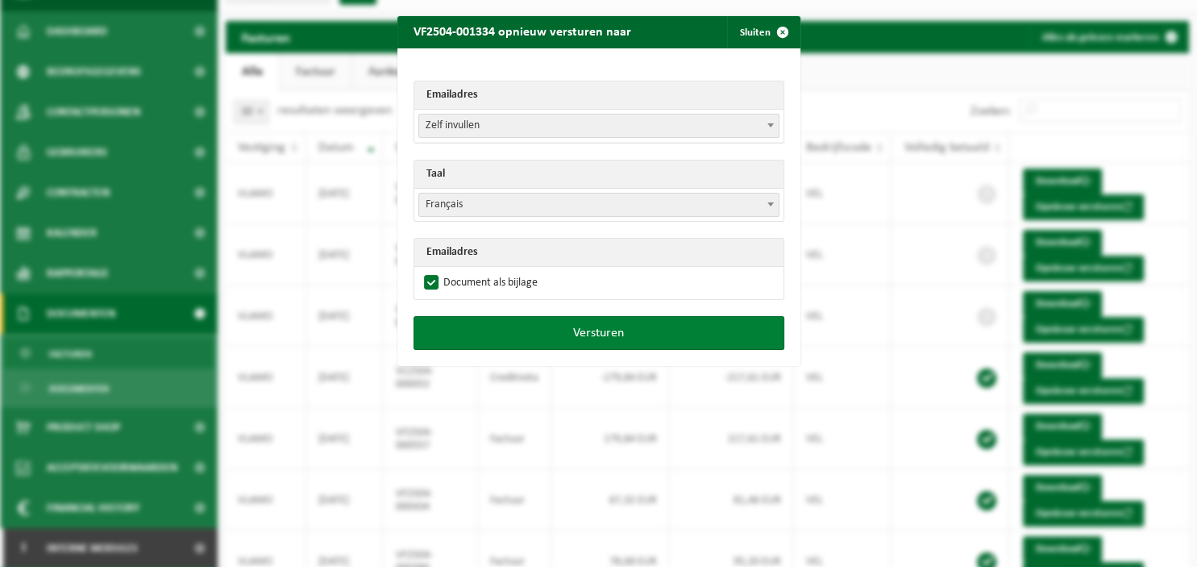
click at [468, 321] on button "Versturen" at bounding box center [599, 333] width 371 height 34
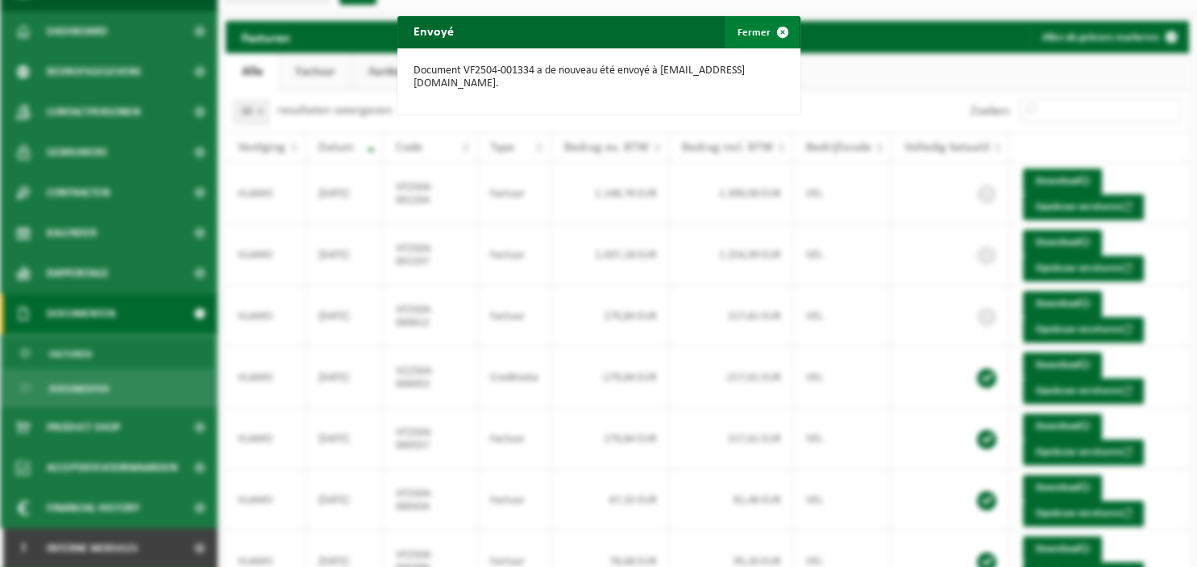
click at [768, 25] on span "button" at bounding box center [783, 32] width 32 height 32
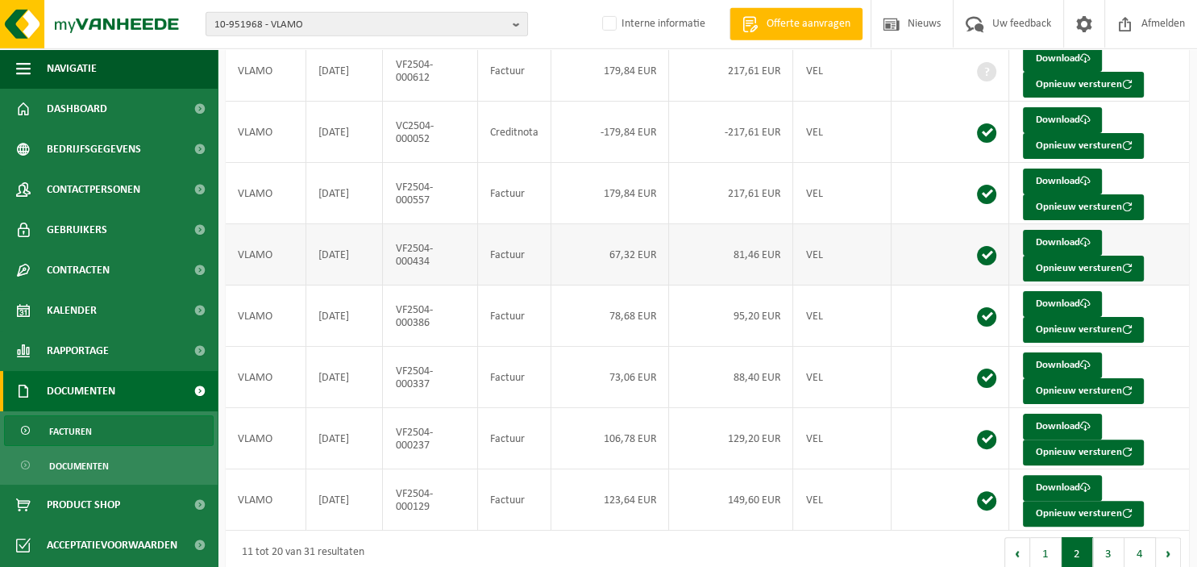
scroll to position [332, 0]
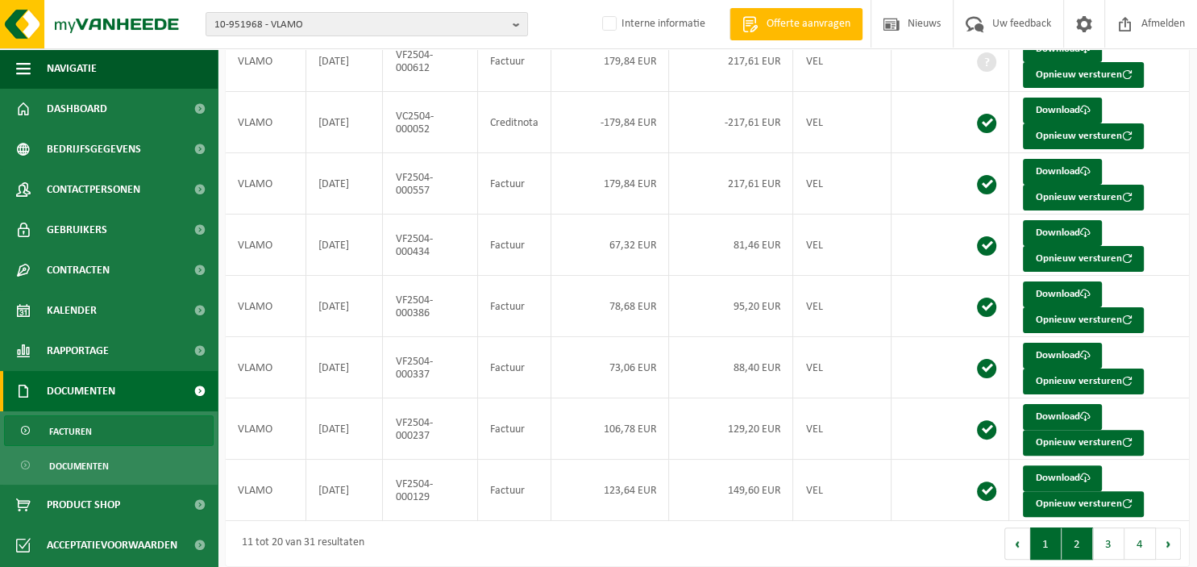
click at [1045, 534] on button "1" at bounding box center [1045, 543] width 31 height 32
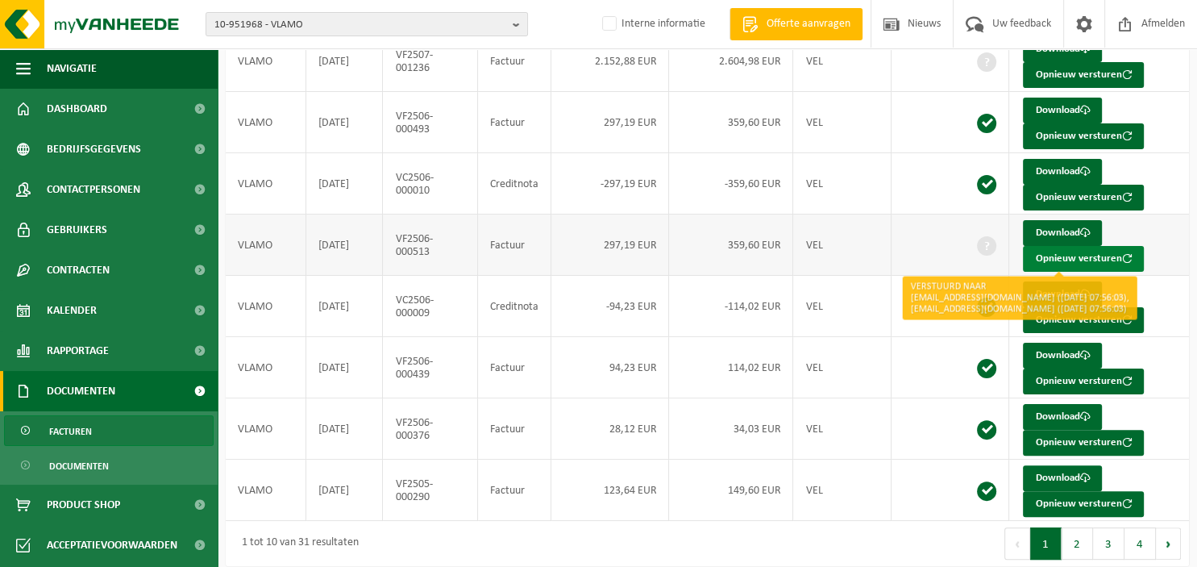
click at [1046, 253] on button "Opnieuw versturen" at bounding box center [1083, 259] width 121 height 26
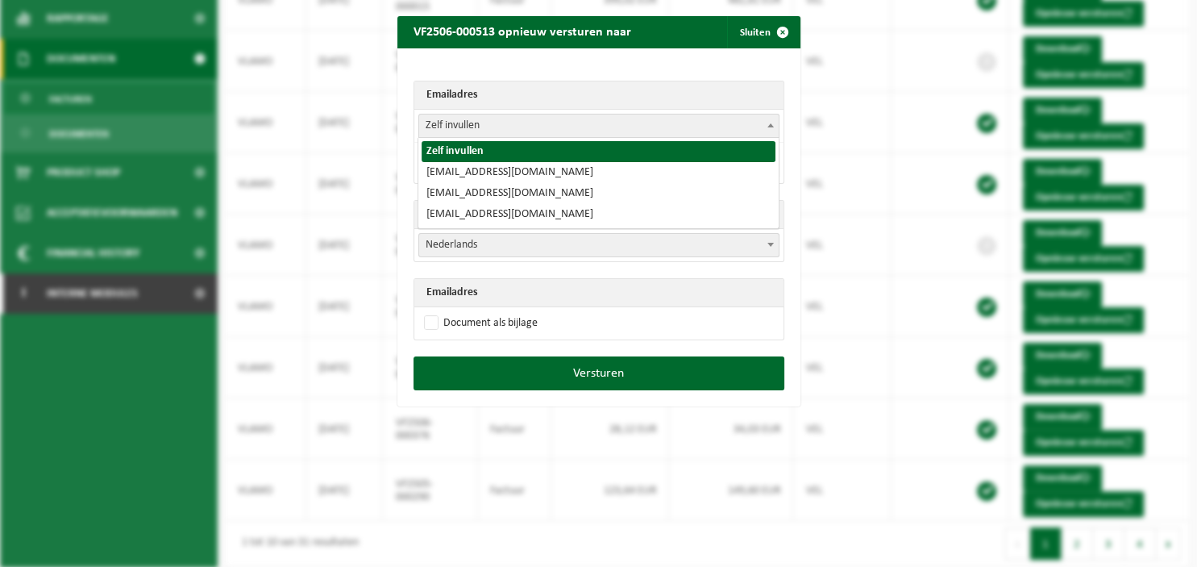
click at [768, 127] on span at bounding box center [771, 124] width 16 height 21
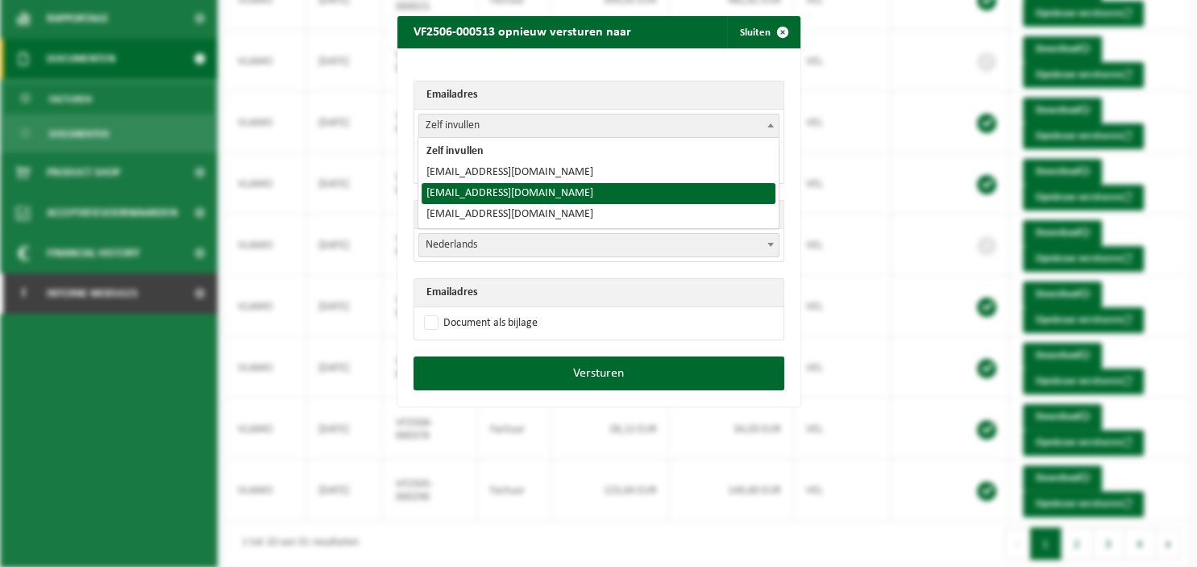
select select "vlamo1511@gmail.com"
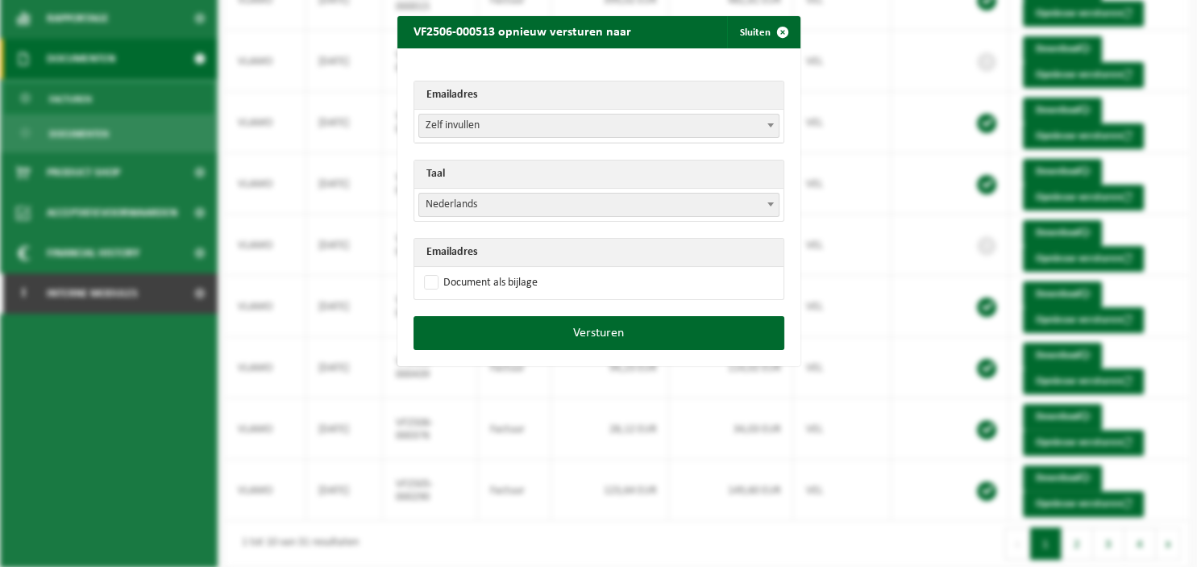
click at [772, 127] on span at bounding box center [771, 124] width 16 height 21
click at [773, 198] on span at bounding box center [771, 204] width 16 height 21
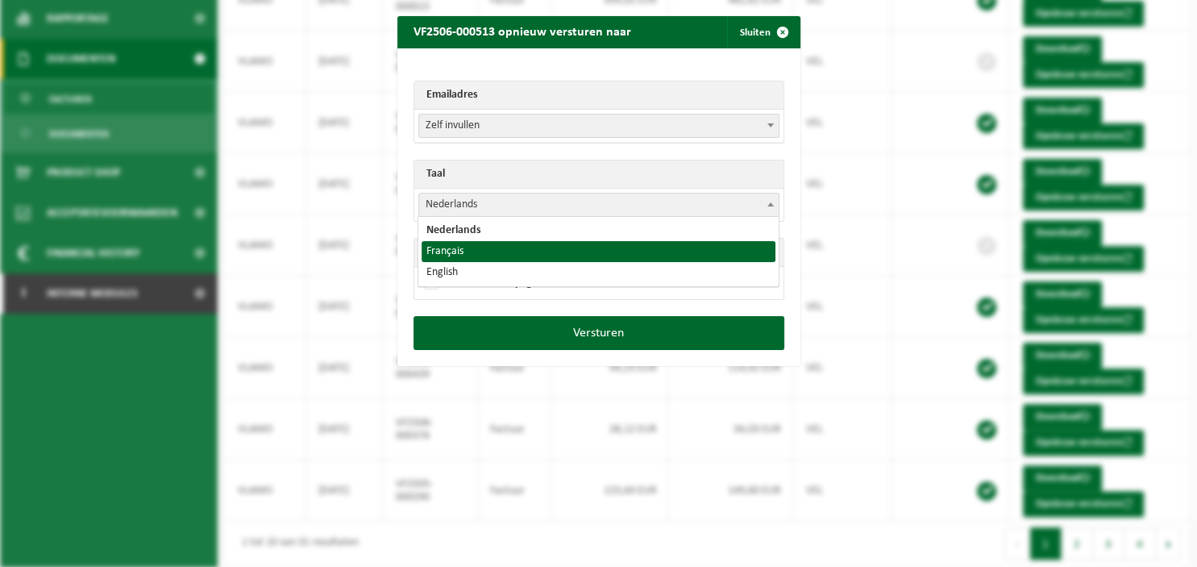
select select "fr"
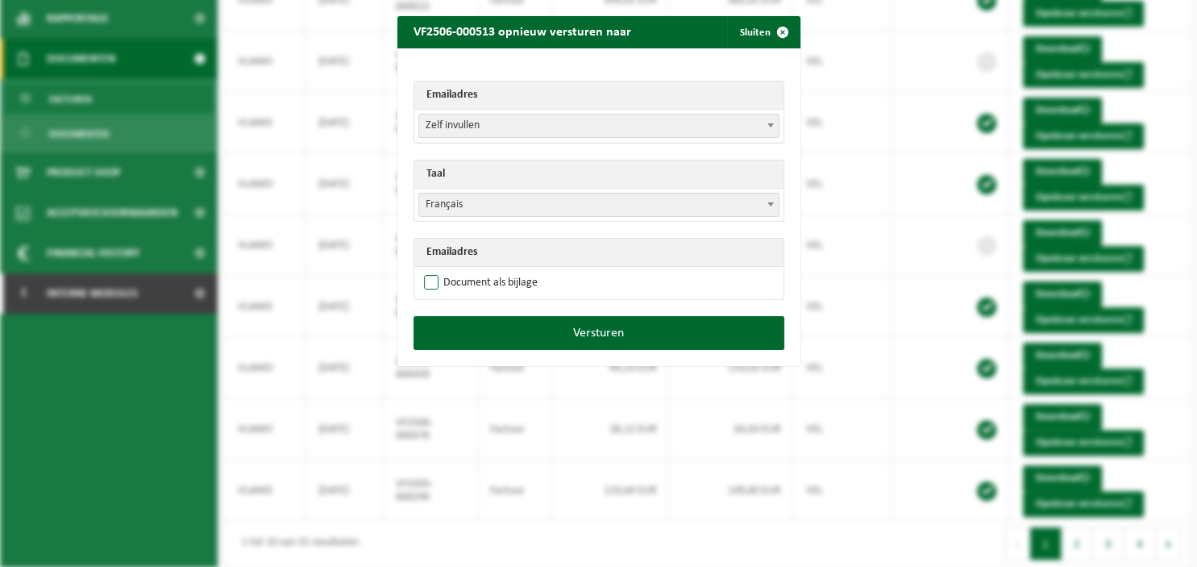
click at [510, 279] on label "Document als bijlage" at bounding box center [479, 283] width 117 height 24
click at [510, 271] on input "Document als bijlage" at bounding box center [619, 270] width 403 height 1
checkbox input "true"
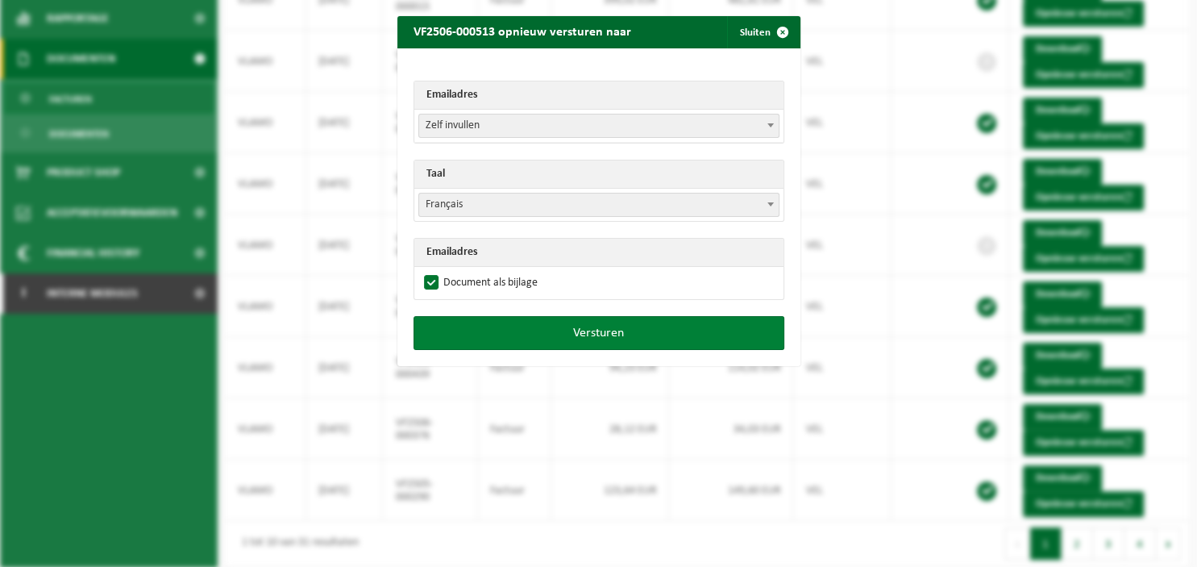
click at [543, 327] on button "Versturen" at bounding box center [599, 333] width 371 height 34
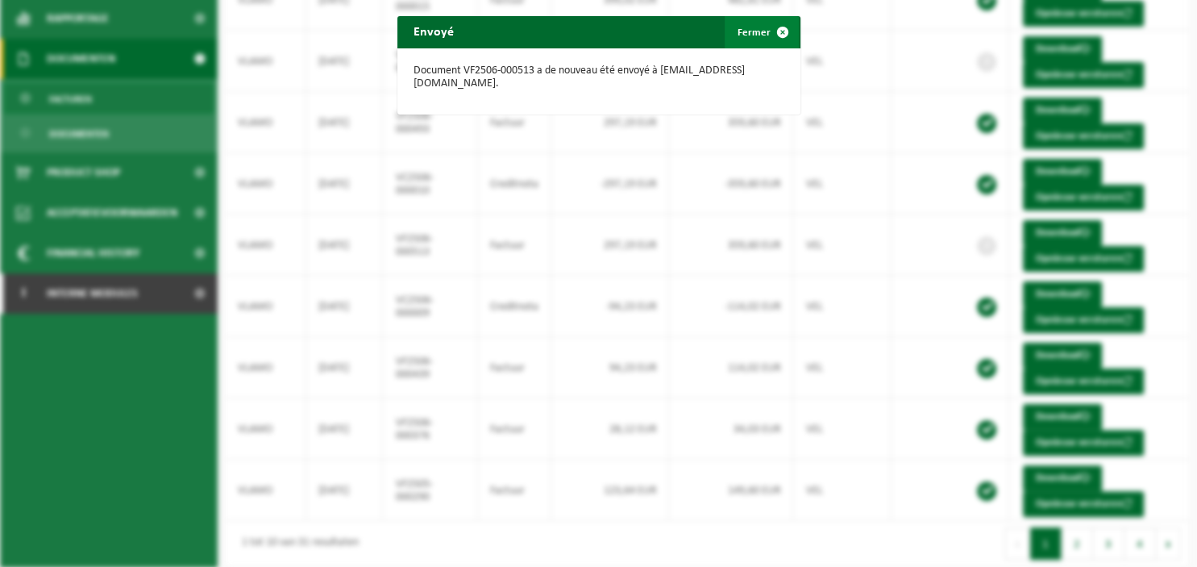
click at [775, 31] on span "button" at bounding box center [783, 32] width 32 height 32
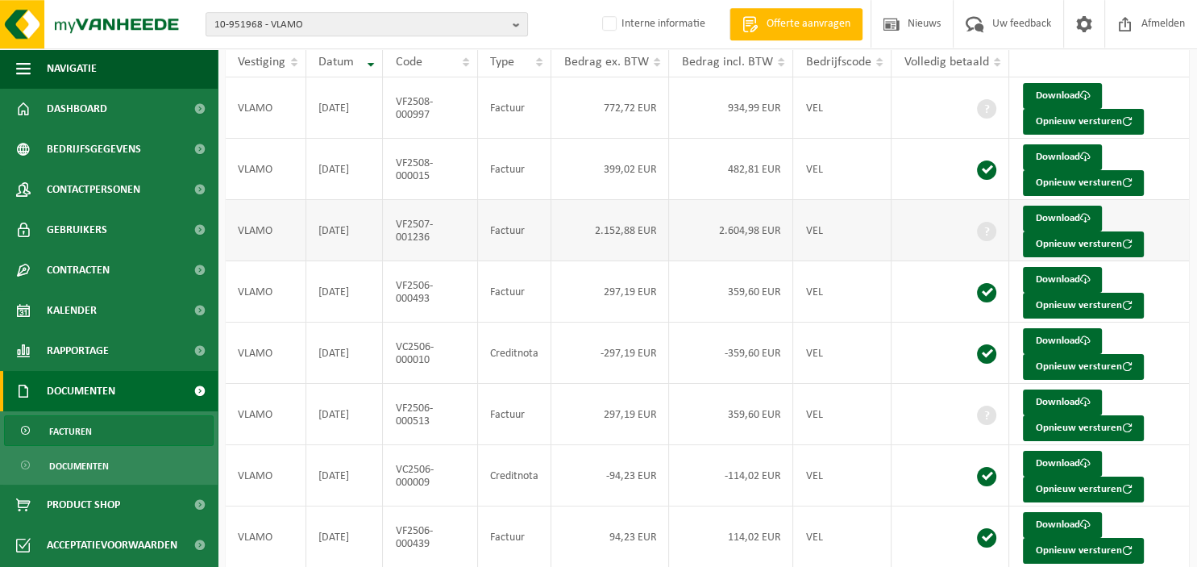
scroll to position [162, 0]
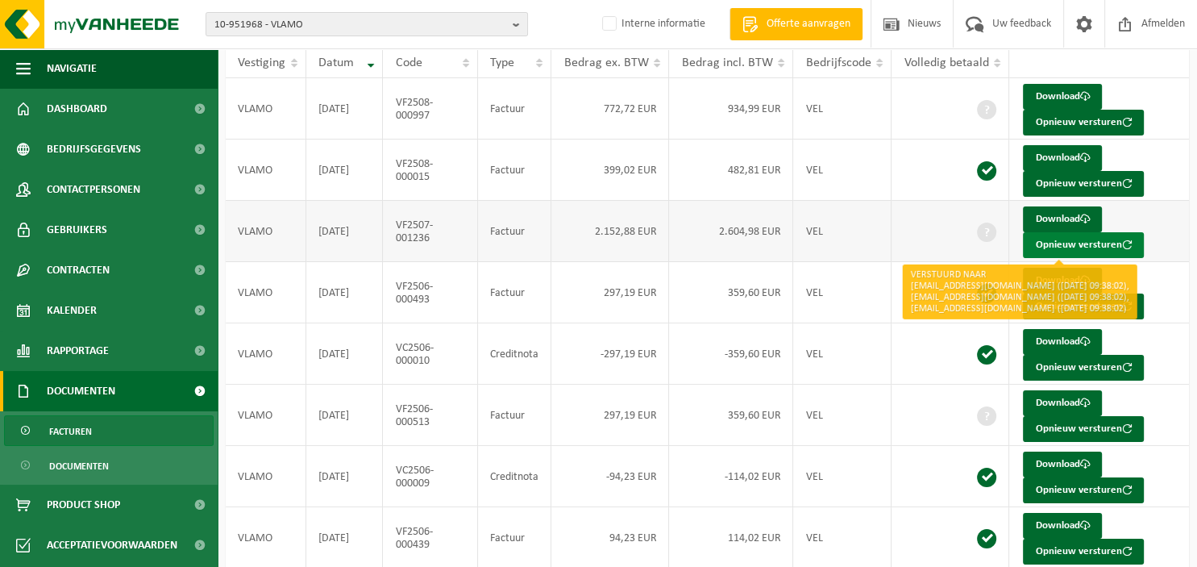
click at [1047, 243] on button "Opnieuw versturen" at bounding box center [1083, 245] width 121 height 26
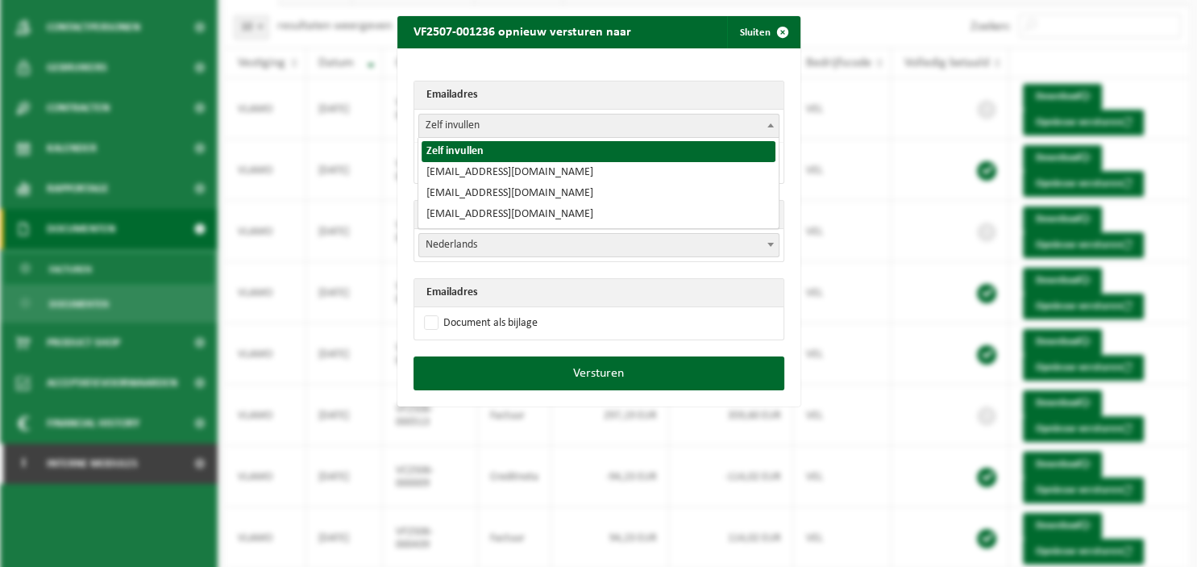
click at [772, 126] on b at bounding box center [771, 125] width 6 height 4
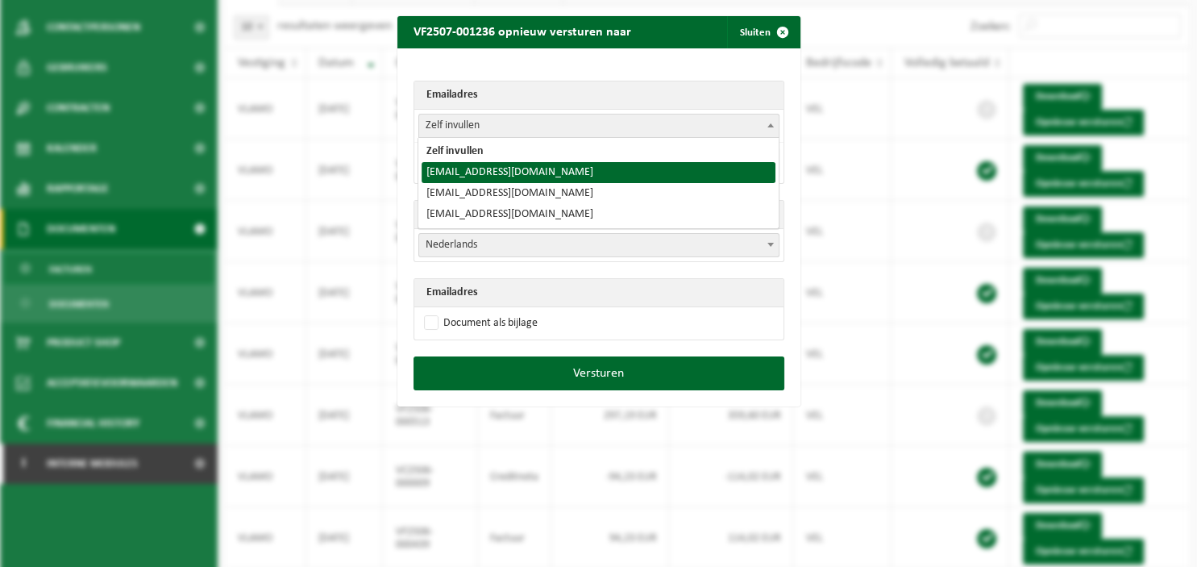
select select "vlamo1511@gmail.com"
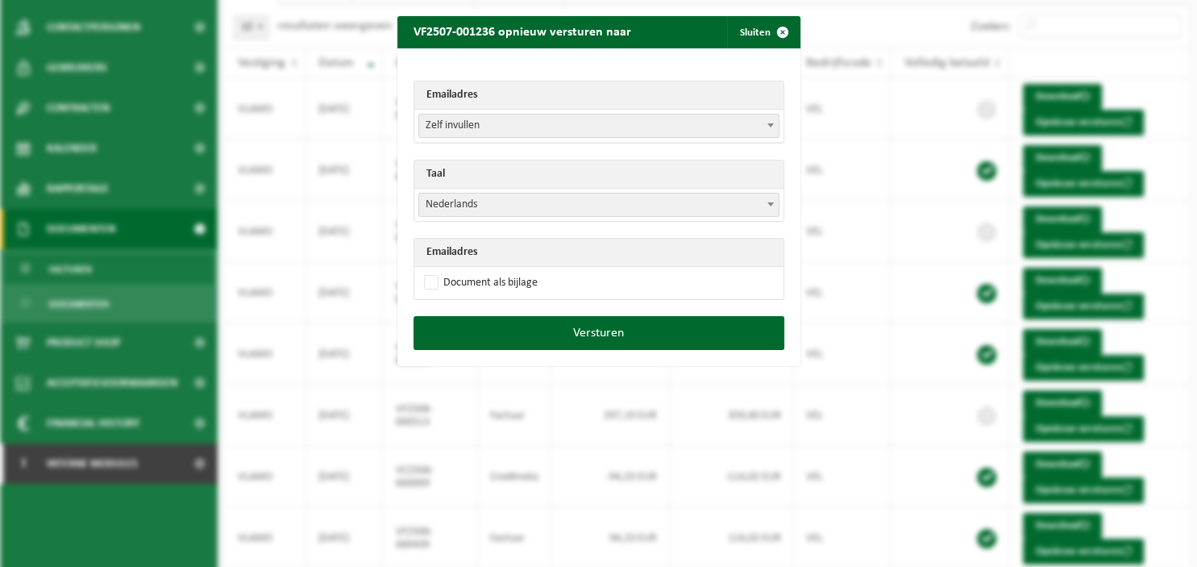
click at [770, 202] on span at bounding box center [771, 204] width 16 height 21
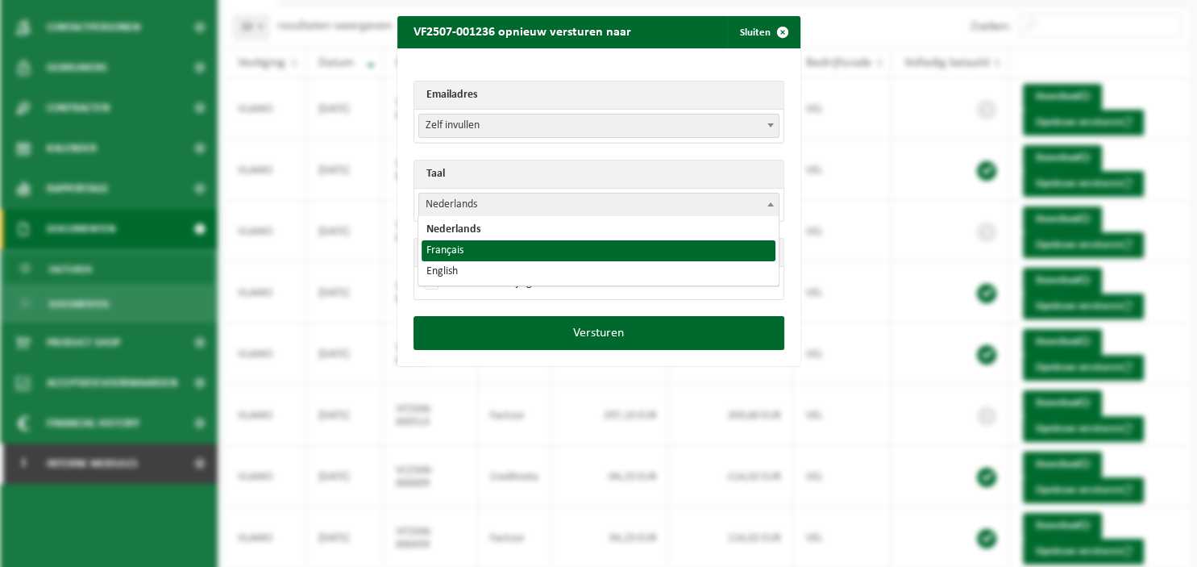
select select "fr"
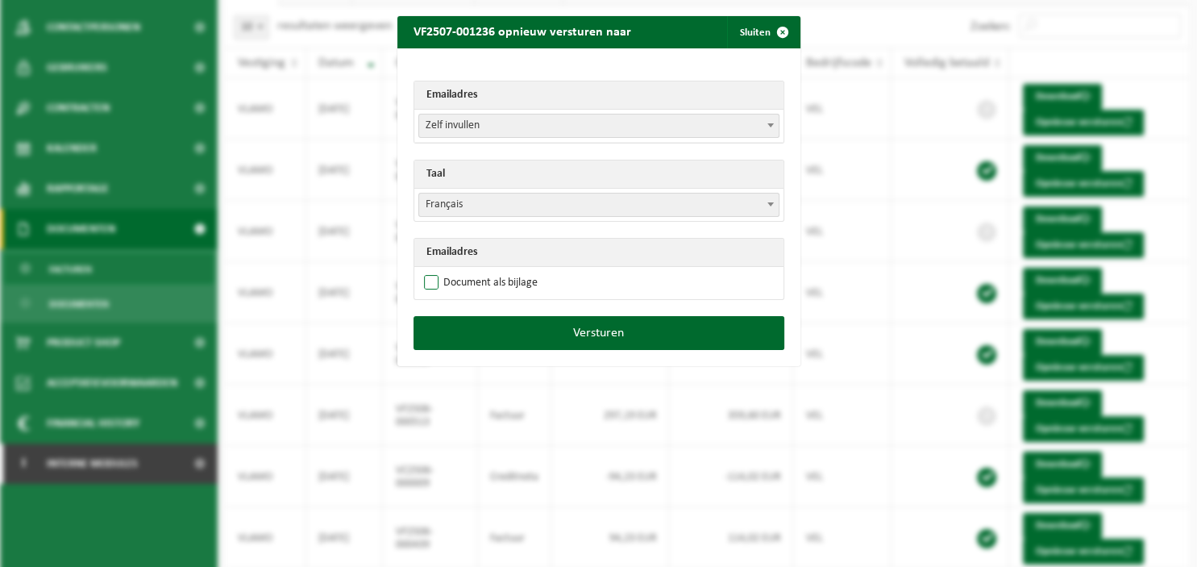
click at [531, 280] on label "Document als bijlage" at bounding box center [479, 283] width 117 height 24
click at [531, 271] on input "Document als bijlage" at bounding box center [619, 270] width 403 height 1
checkbox input "true"
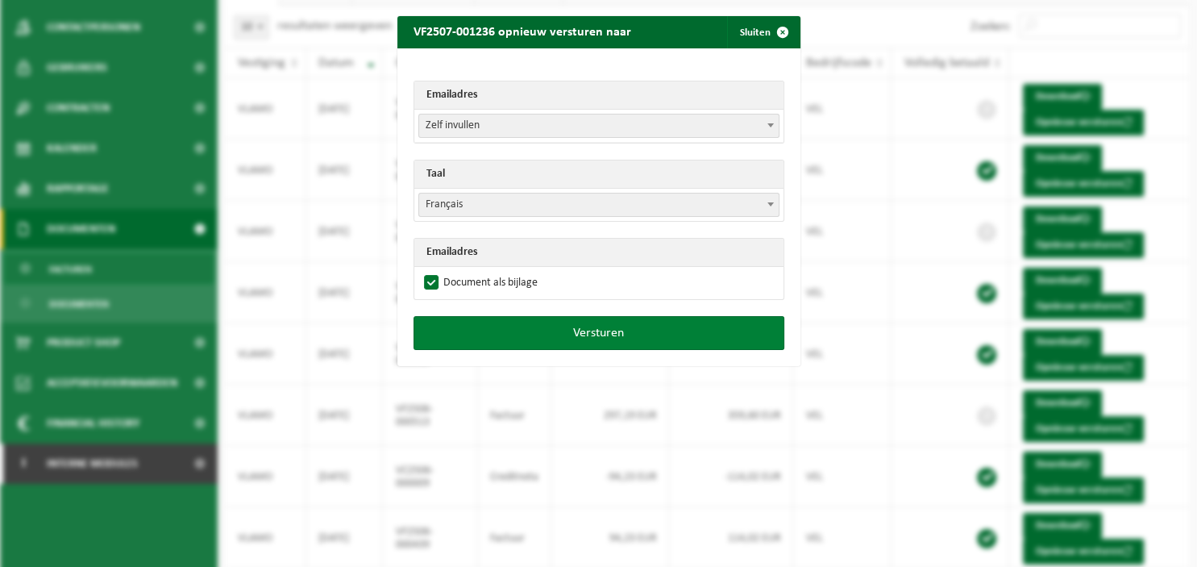
click at [547, 330] on button "Versturen" at bounding box center [599, 333] width 371 height 34
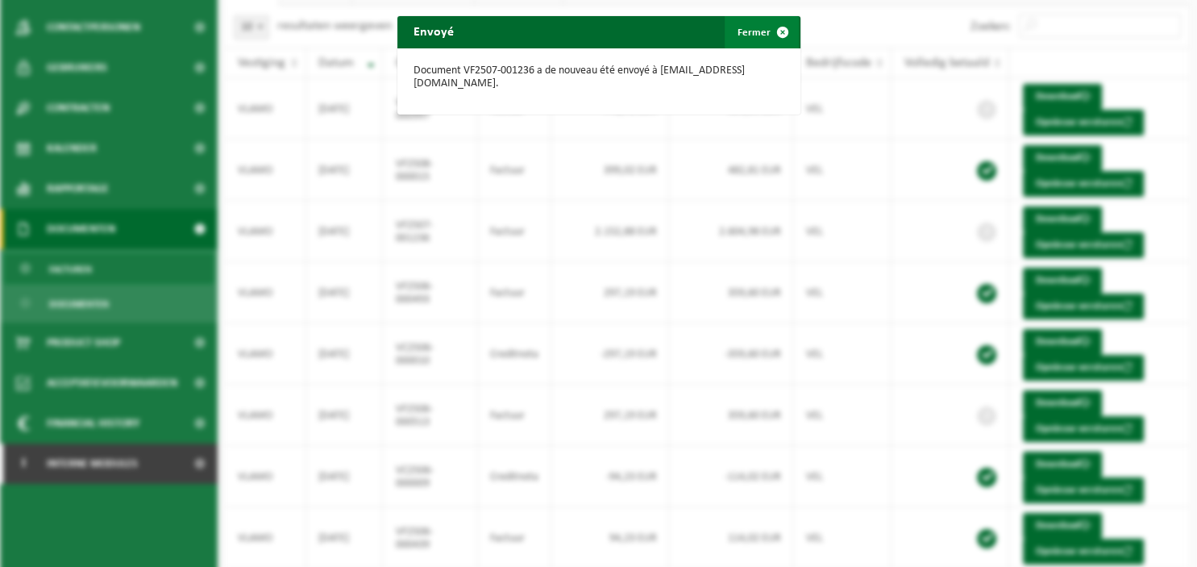
click at [764, 37] on button "Fermer" at bounding box center [762, 32] width 74 height 32
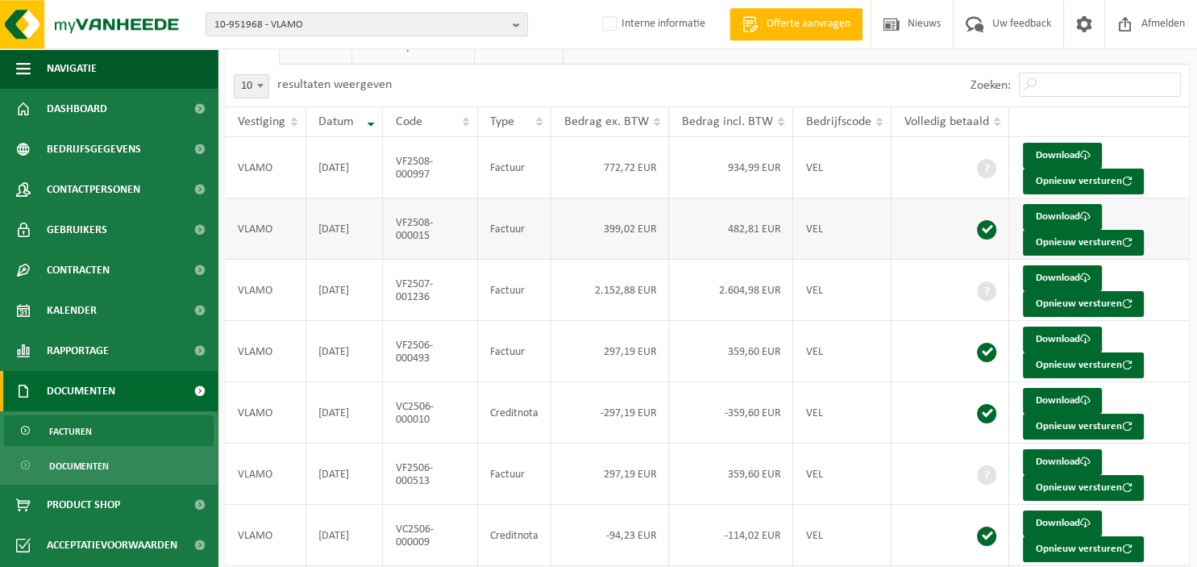
scroll to position [77, 0]
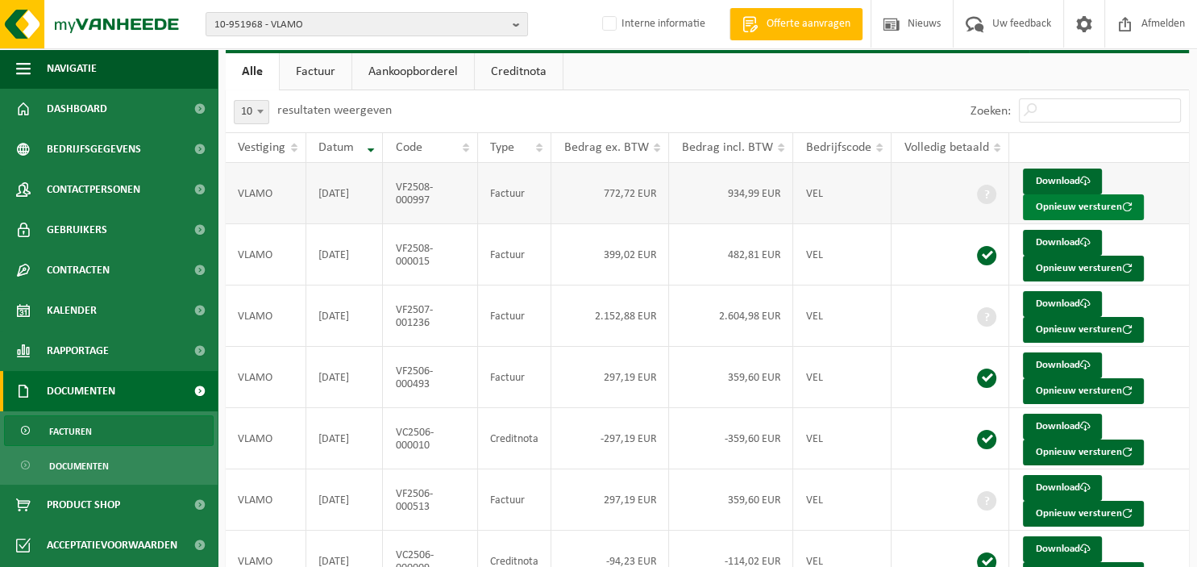
click at [1038, 206] on button "Opnieuw versturen" at bounding box center [1083, 207] width 121 height 26
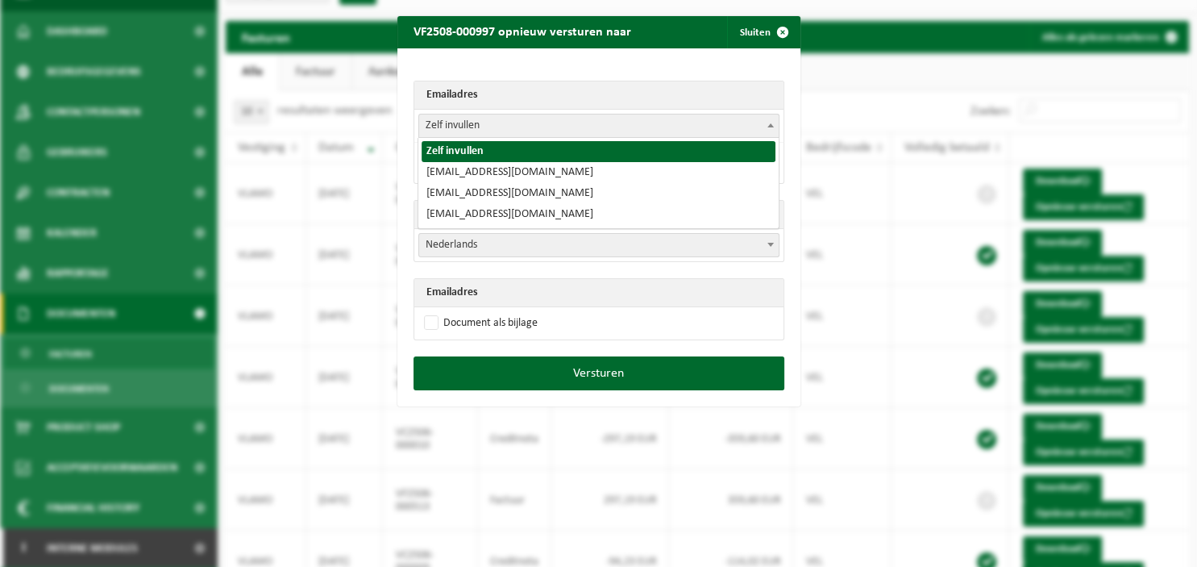
click at [769, 120] on span at bounding box center [771, 124] width 16 height 21
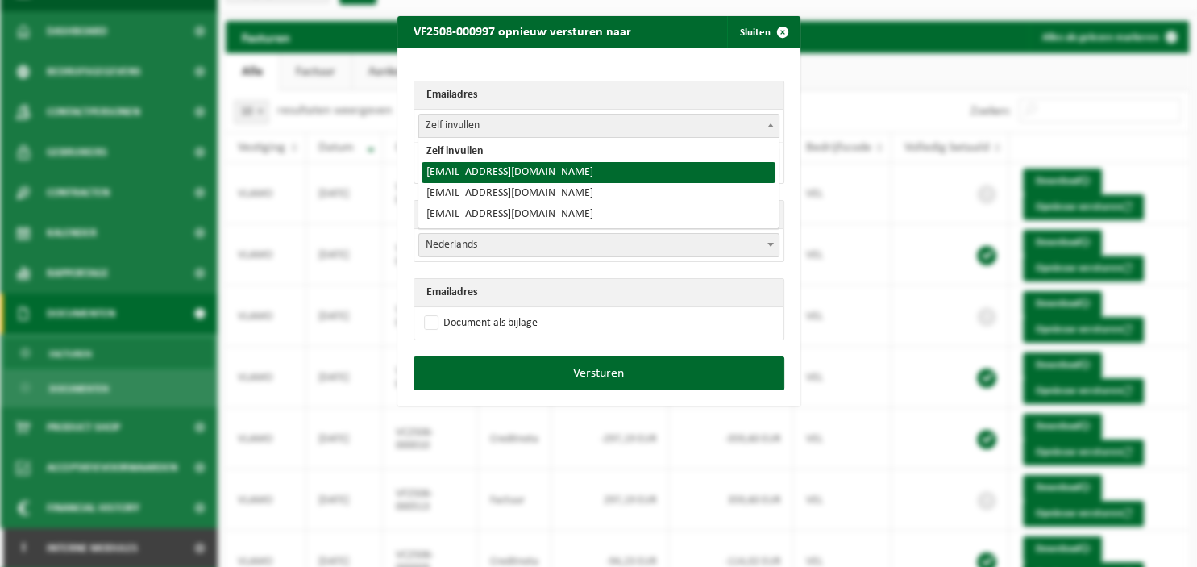
select select "vlamo1511@gmail.com"
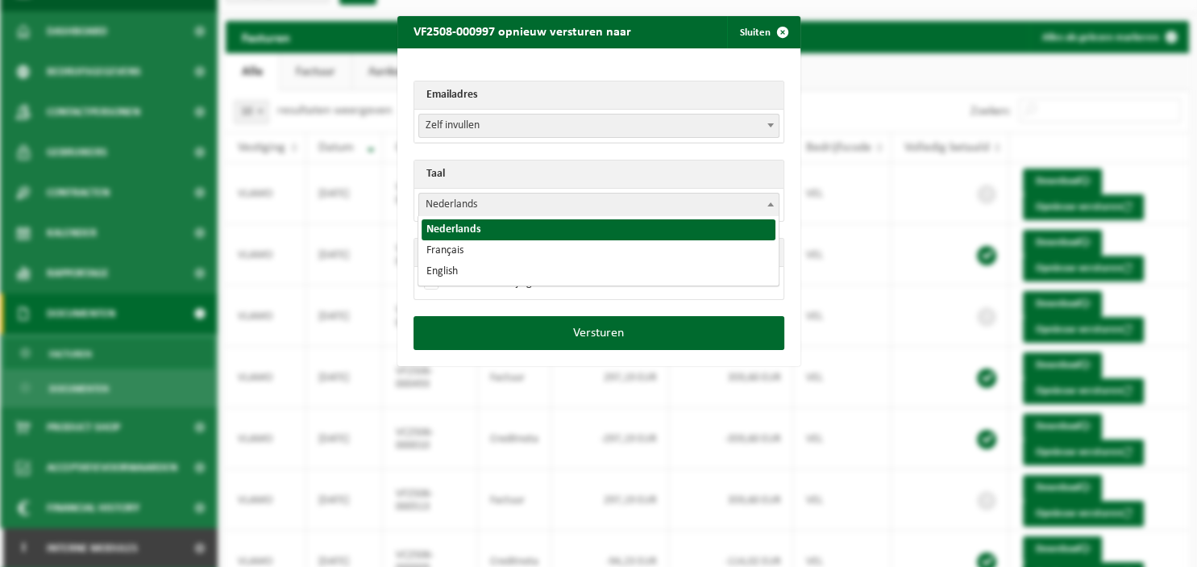
click at [772, 202] on b at bounding box center [771, 204] width 6 height 4
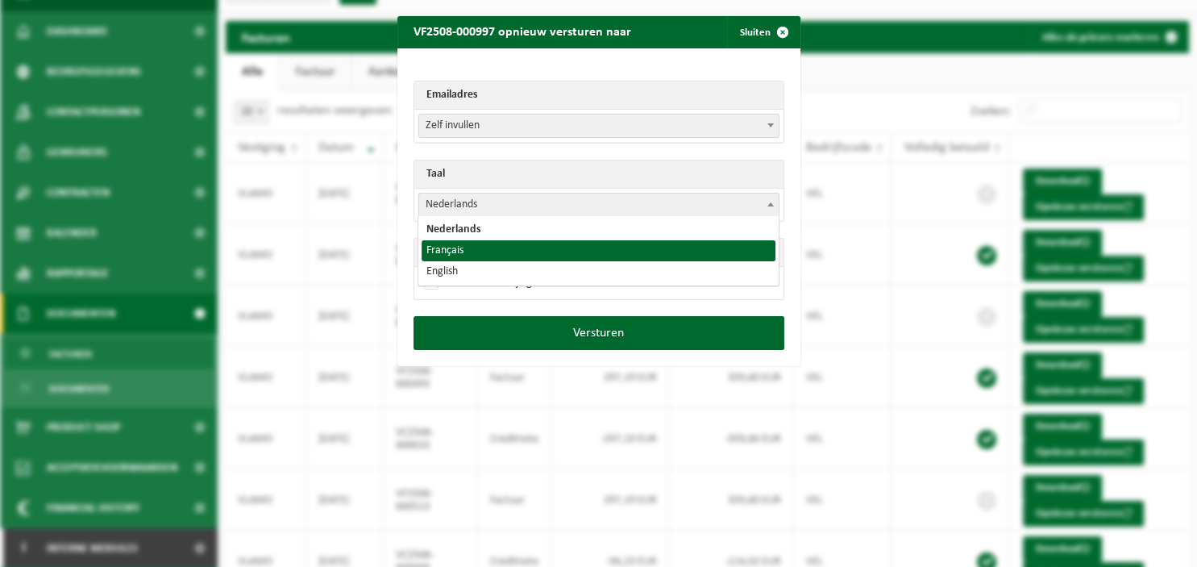
select select "fr"
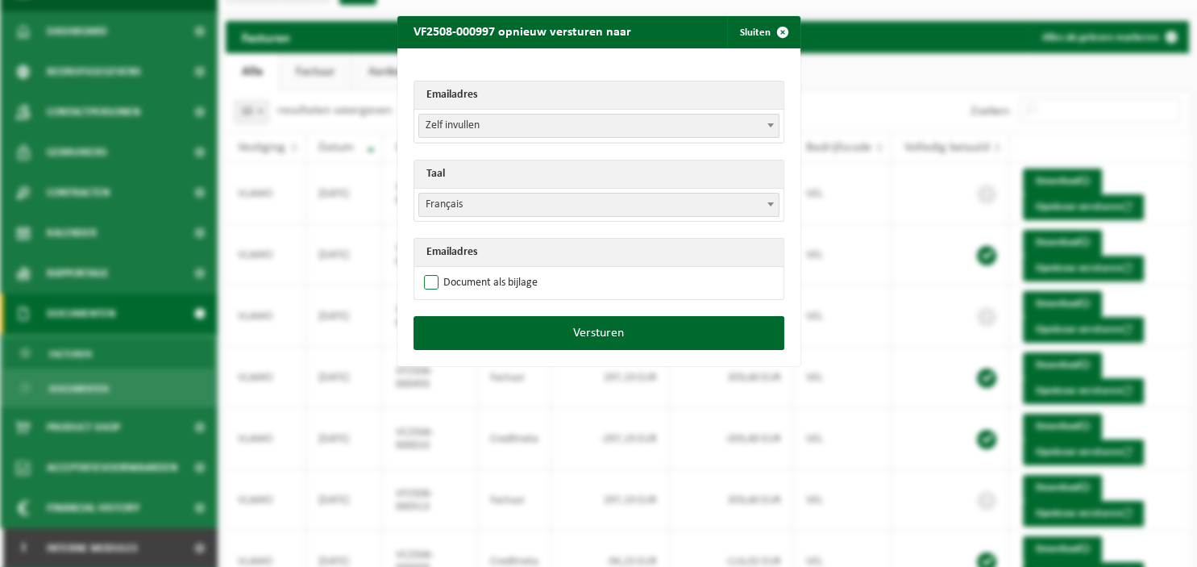
click at [508, 277] on label "Document als bijlage" at bounding box center [479, 283] width 117 height 24
click at [508, 271] on input "Document als bijlage" at bounding box center [619, 270] width 403 height 1
checkbox input "true"
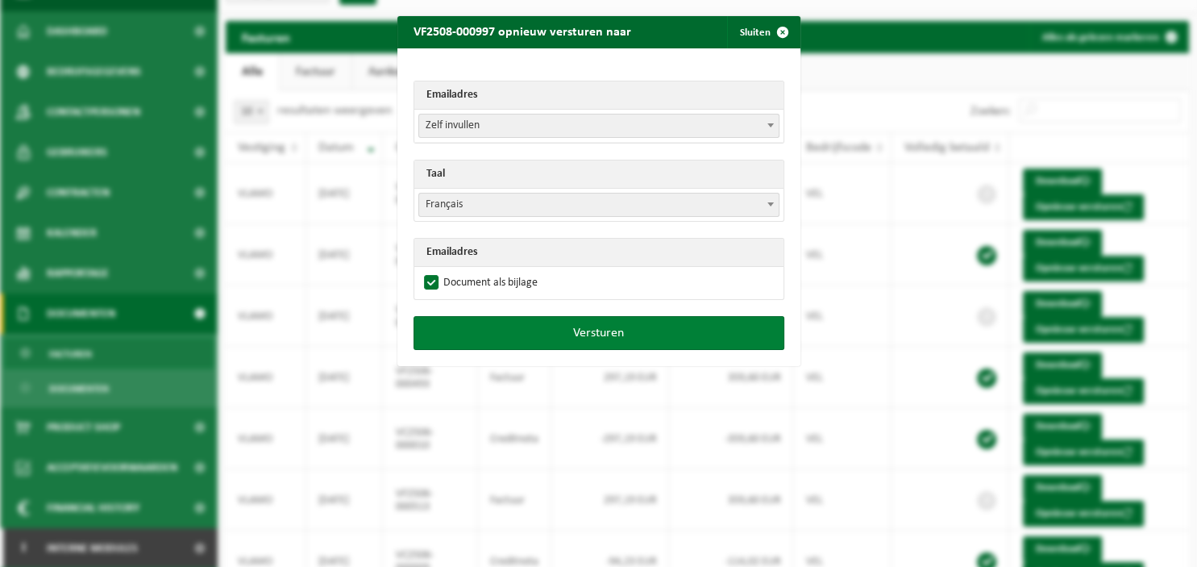
click at [531, 321] on button "Versturen" at bounding box center [599, 333] width 371 height 34
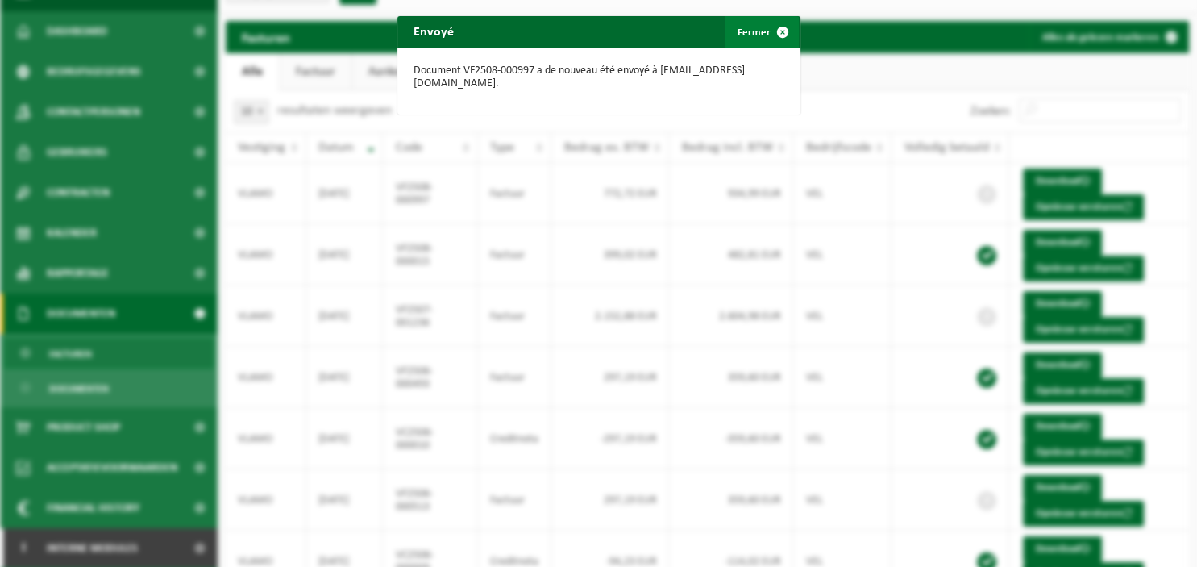
click at [780, 33] on span "button" at bounding box center [783, 32] width 32 height 32
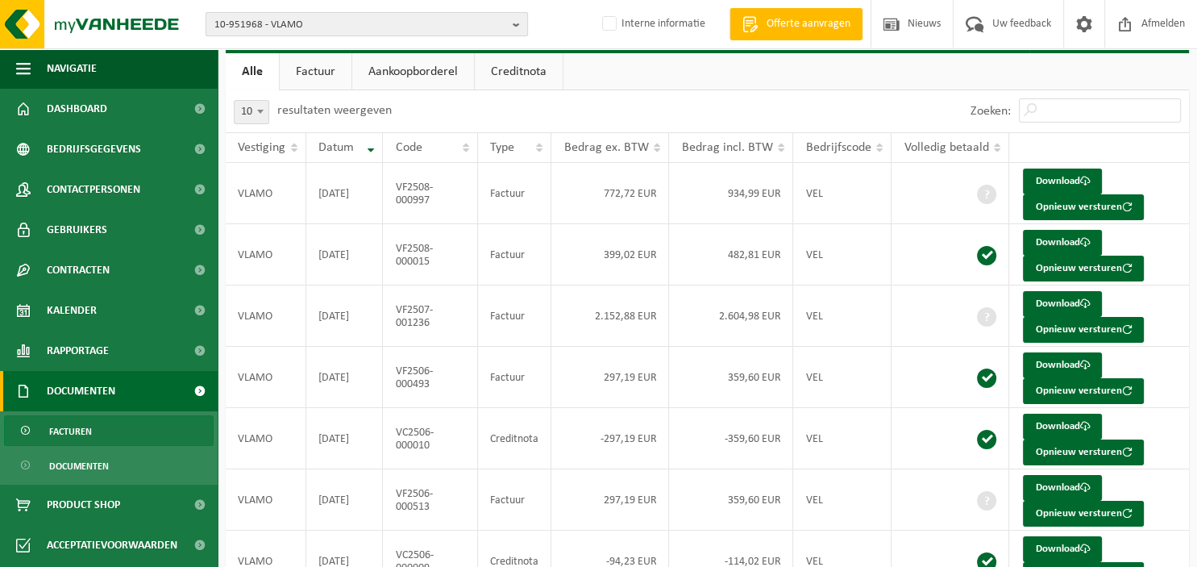
click at [517, 15] on b "button" at bounding box center [520, 24] width 15 height 23
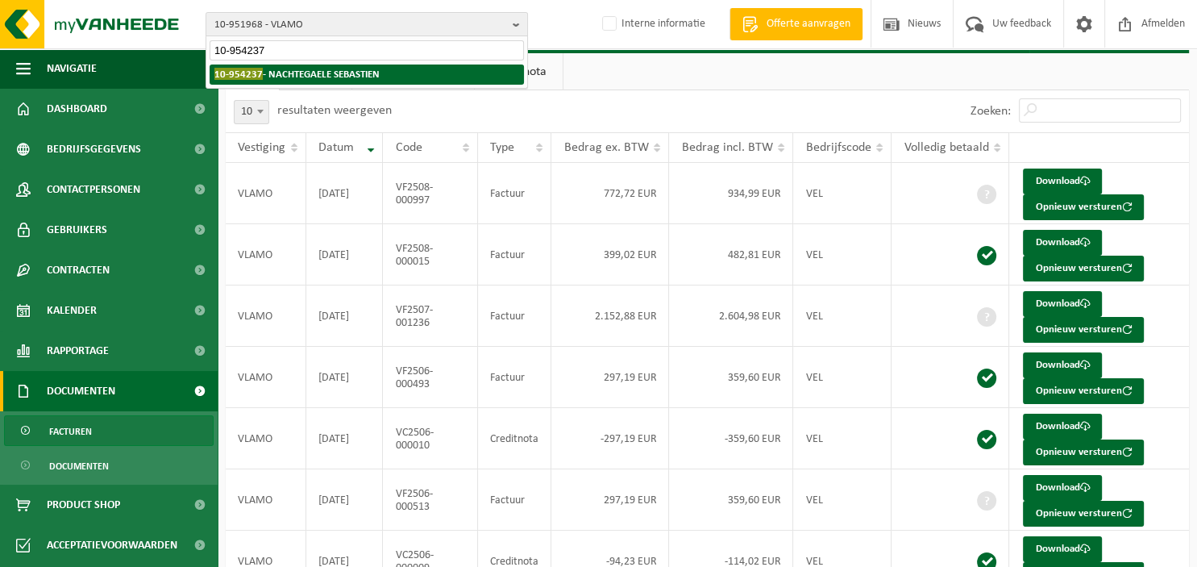
type input "10-954237"
click at [385, 73] on li "10-954237 - NACHTEGAELE SEBASTIEN" at bounding box center [367, 75] width 314 height 20
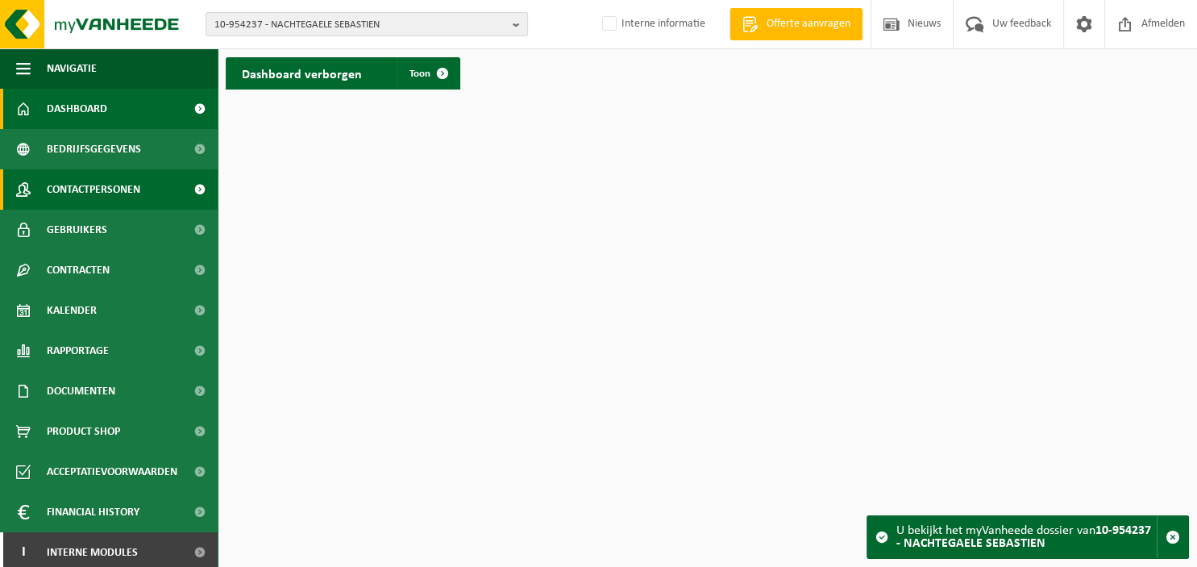
click at [82, 182] on span "Contactpersonen" at bounding box center [94, 189] width 94 height 40
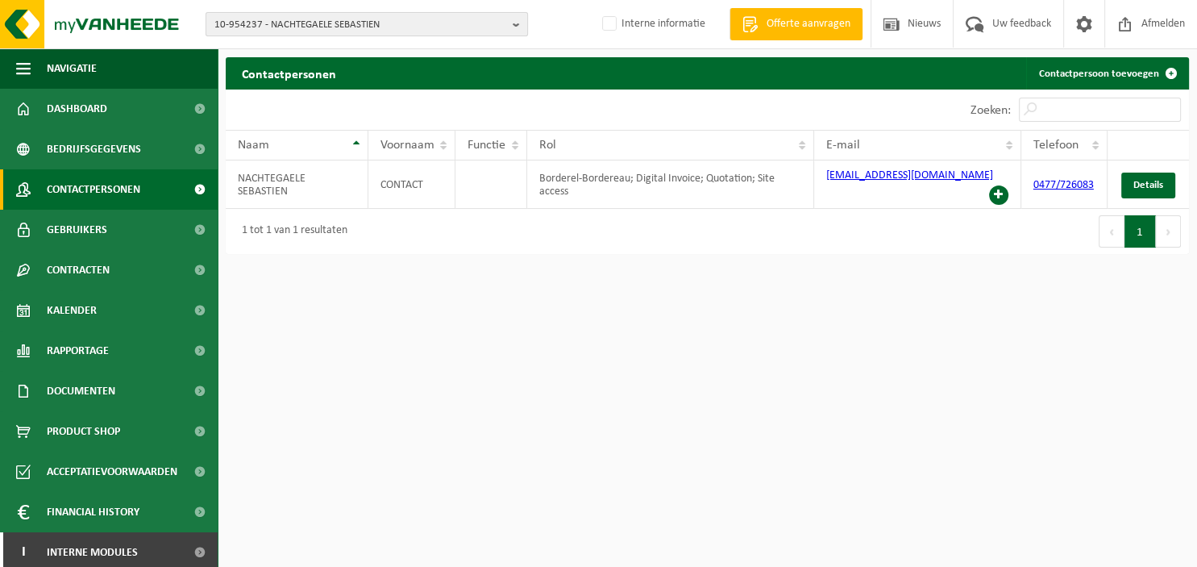
click at [520, 24] on b "button" at bounding box center [520, 24] width 15 height 23
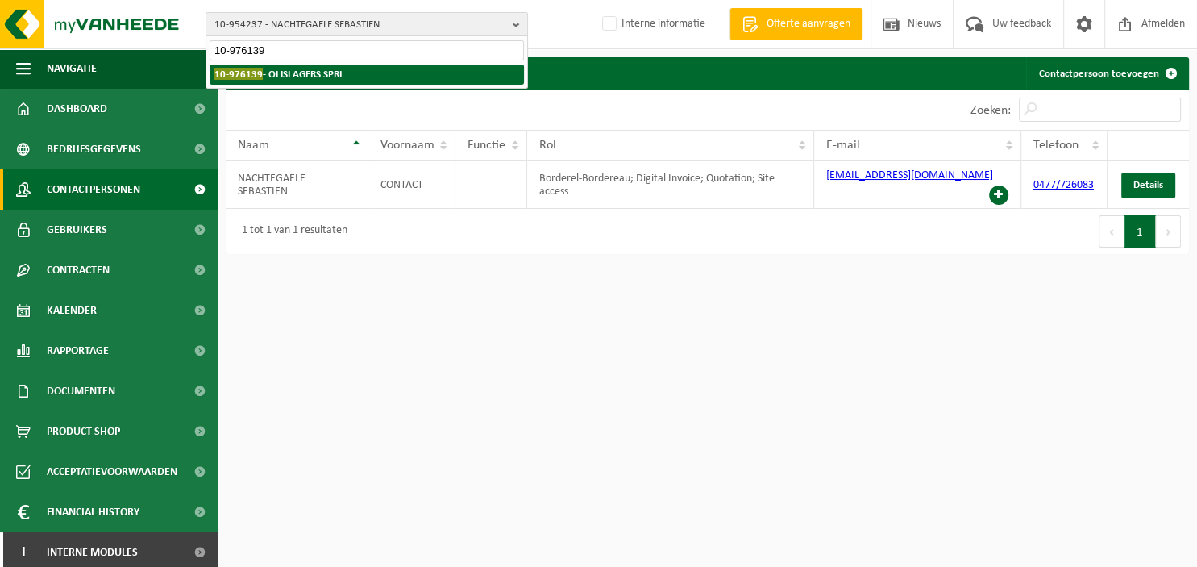
type input "10-976139"
click at [368, 75] on li "10-976139 - OLISLAGERS SPRL" at bounding box center [367, 75] width 314 height 20
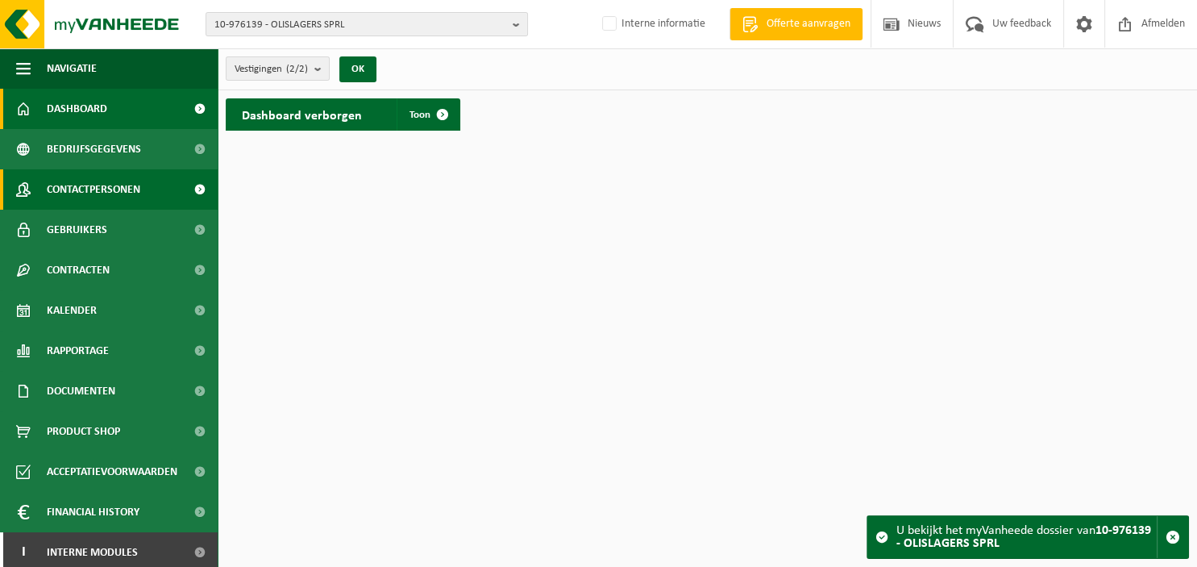
click at [105, 184] on span "Contactpersonen" at bounding box center [94, 189] width 94 height 40
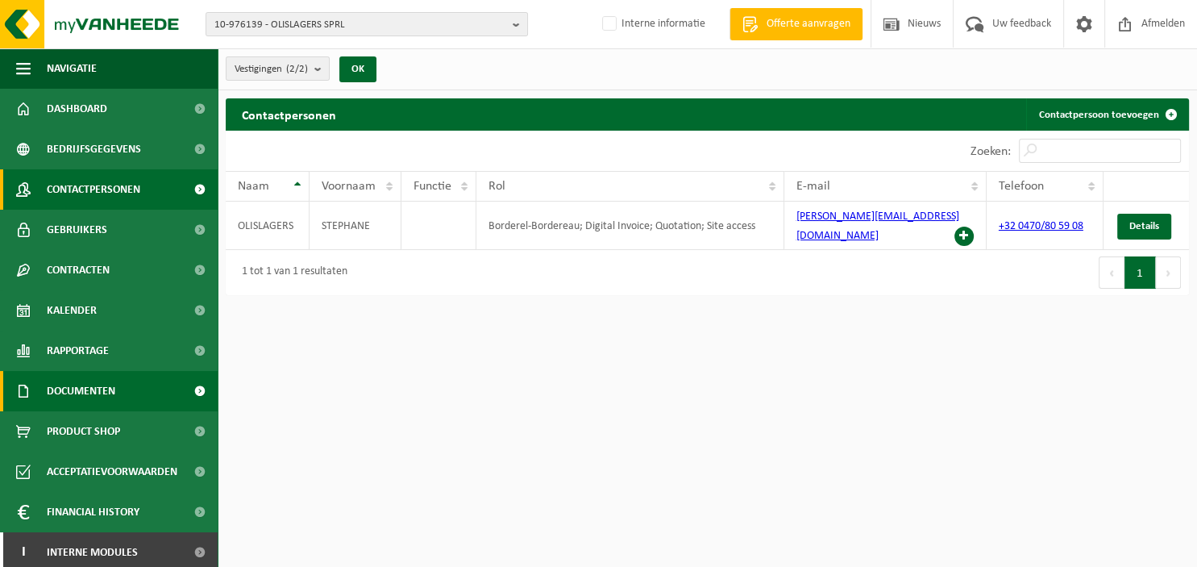
click at [115, 383] on span "Documenten" at bounding box center [81, 391] width 69 height 40
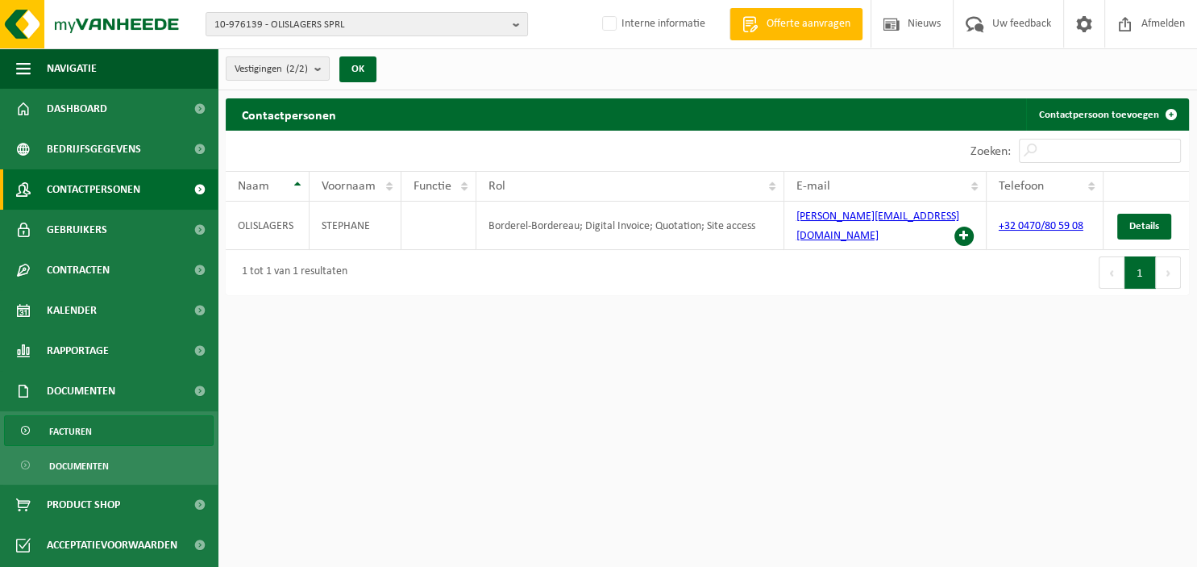
click at [107, 424] on link "Facturen" at bounding box center [109, 430] width 210 height 31
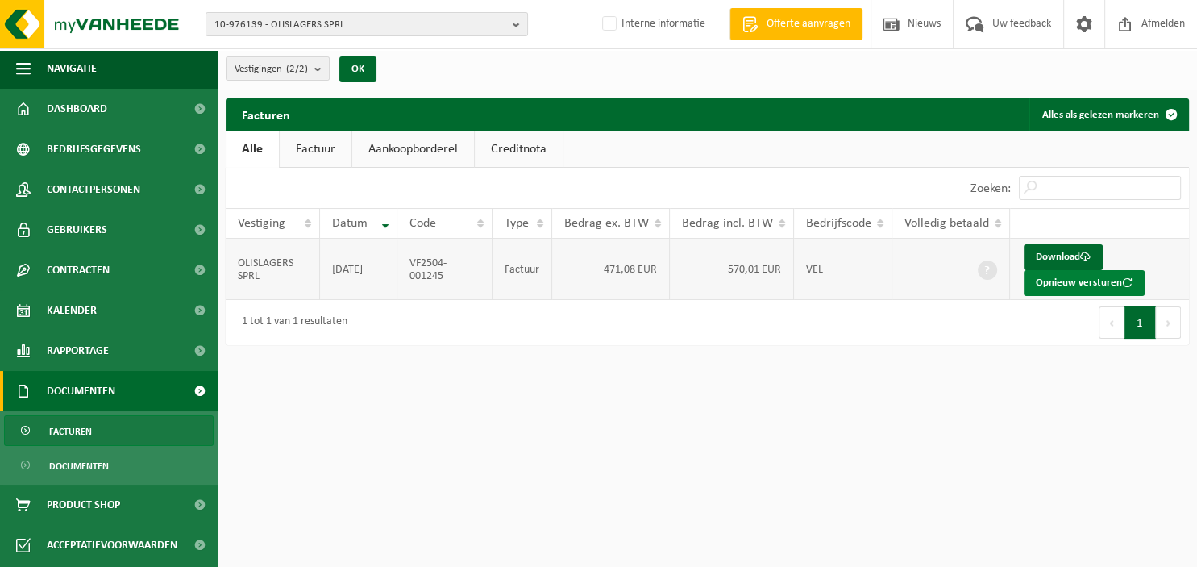
click at [1054, 277] on button "Opnieuw versturen" at bounding box center [1084, 283] width 121 height 26
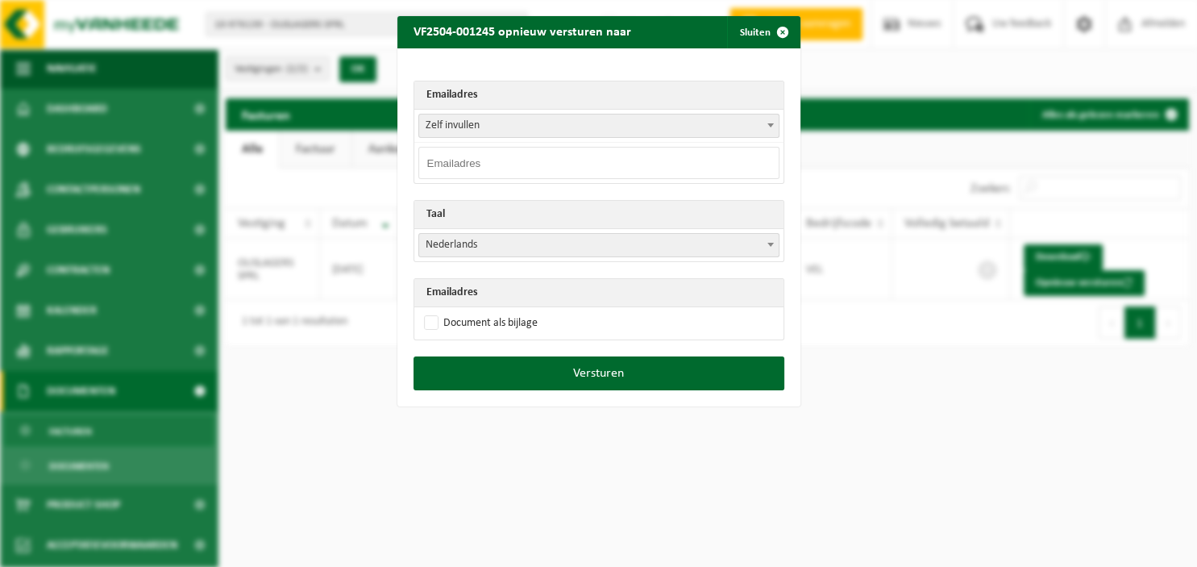
click at [772, 125] on b at bounding box center [771, 125] width 6 height 4
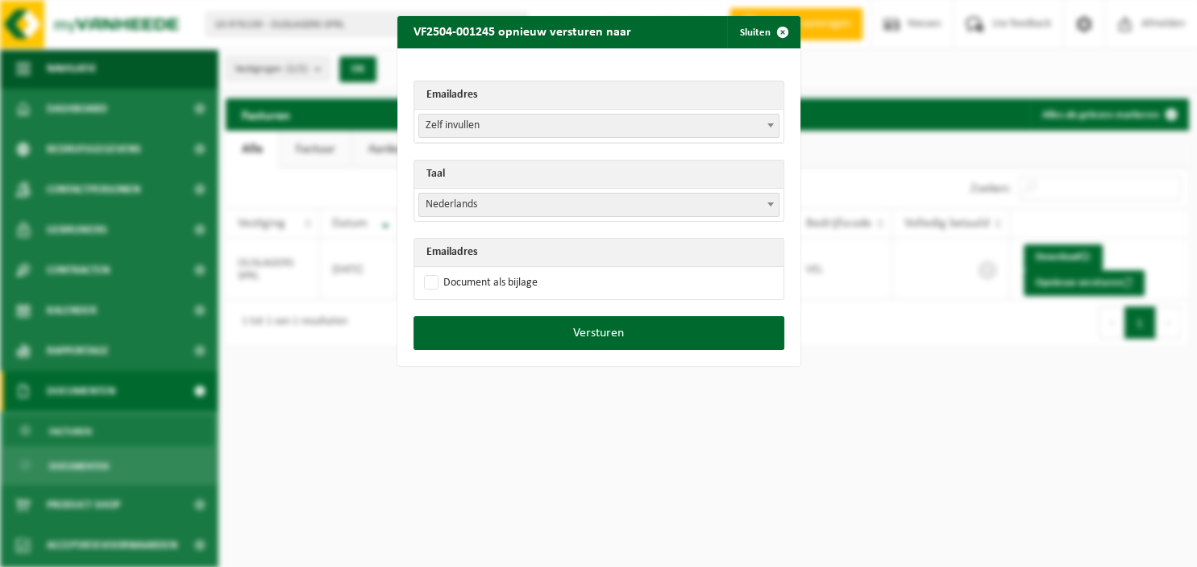
select select "[PERSON_NAME][EMAIL_ADDRESS][DOMAIN_NAME]"
click at [765, 203] on span at bounding box center [771, 204] width 16 height 21
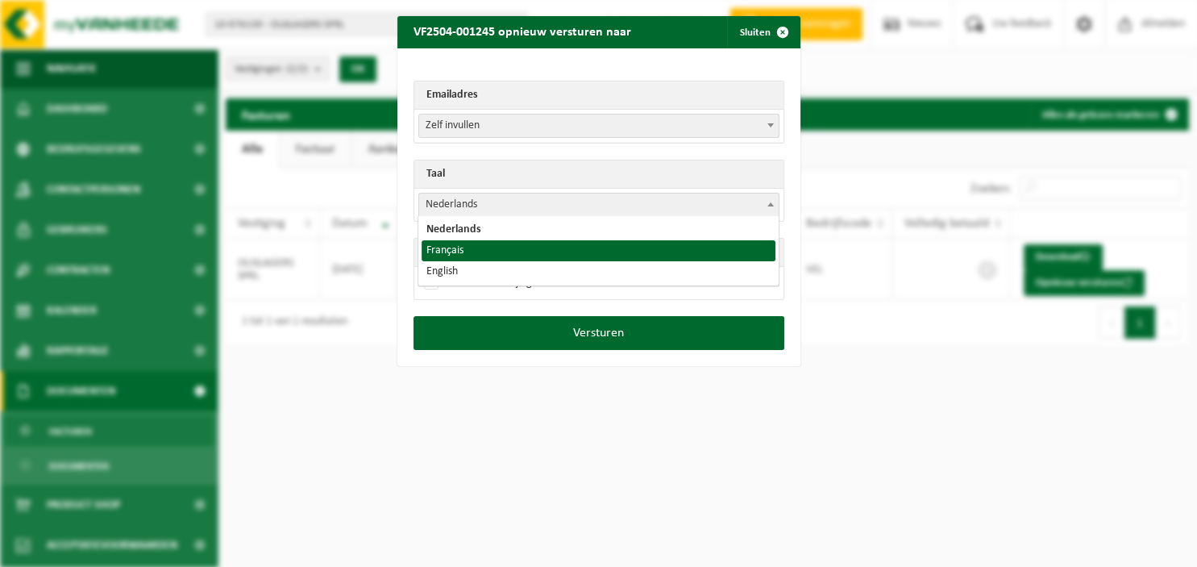
select select "fr"
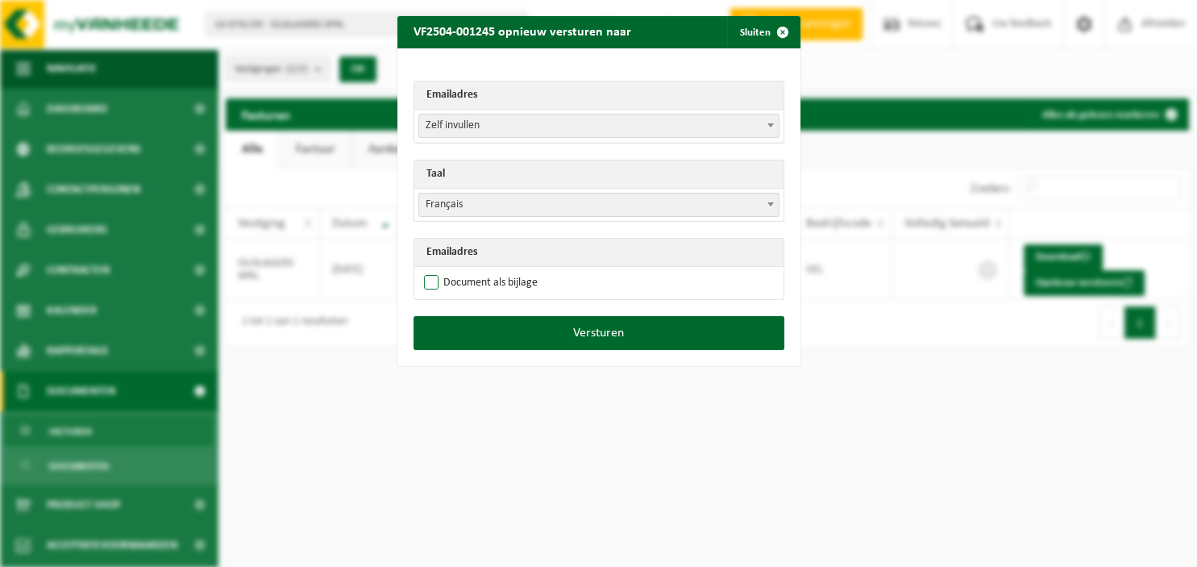
click at [516, 282] on label "Document als bijlage" at bounding box center [479, 283] width 117 height 24
click at [516, 271] on input "Document als bijlage" at bounding box center [619, 270] width 403 height 1
checkbox input "true"
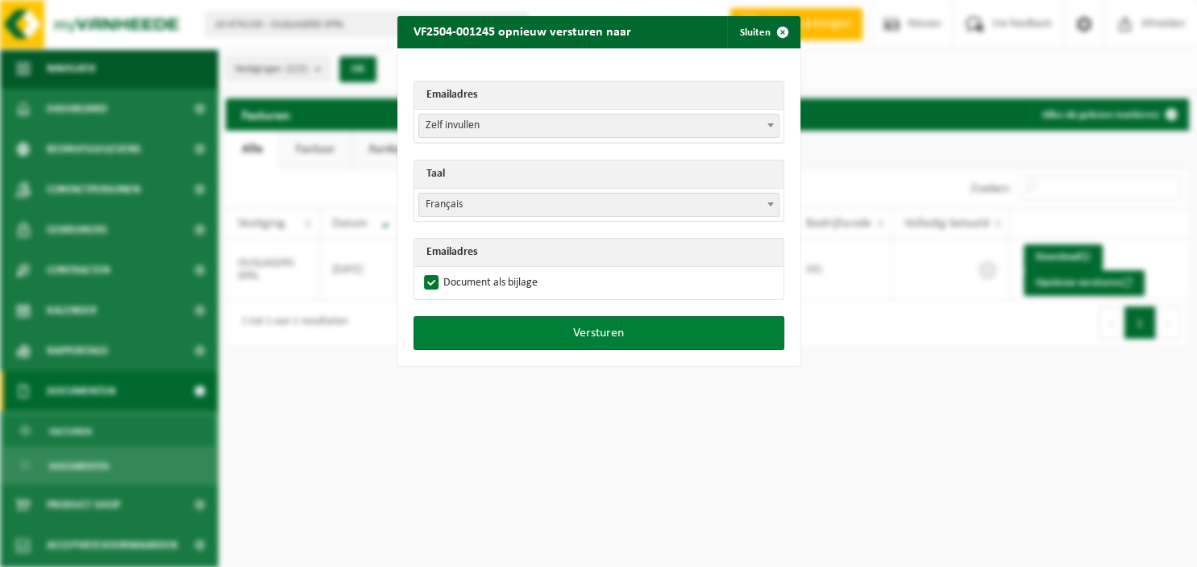
click at [534, 324] on button "Versturen" at bounding box center [599, 333] width 371 height 34
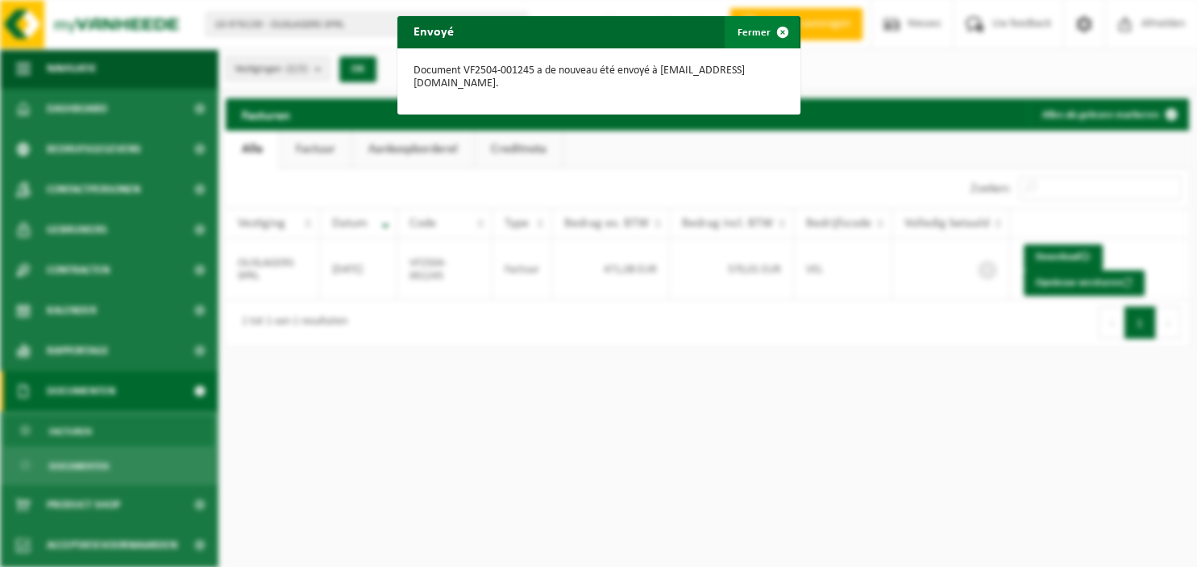
click at [791, 32] on span "button" at bounding box center [783, 32] width 32 height 32
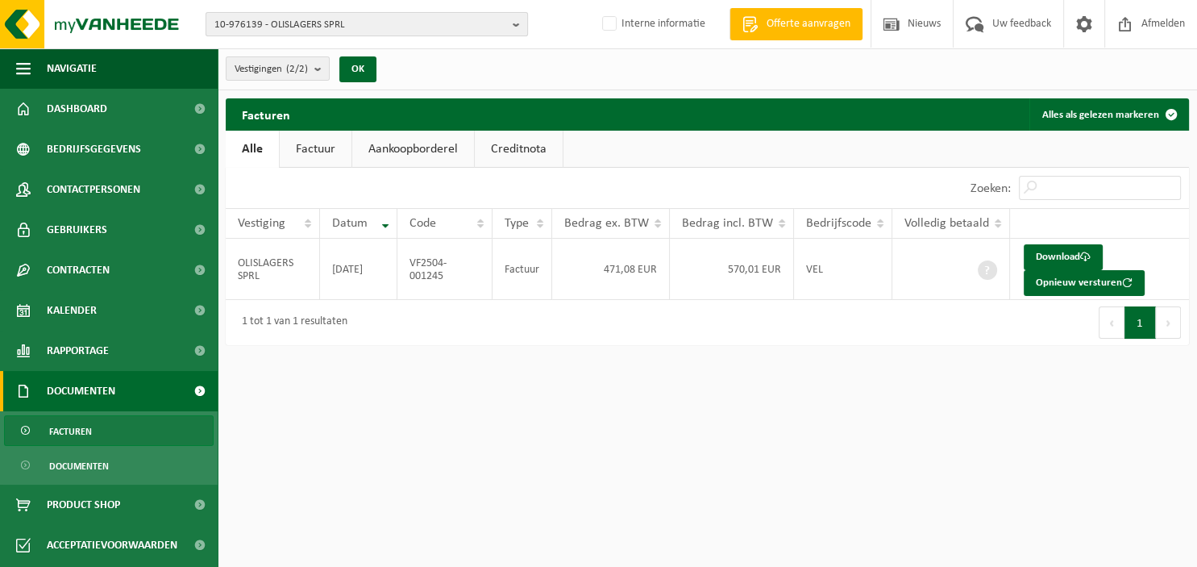
click at [522, 25] on b "button" at bounding box center [520, 24] width 15 height 23
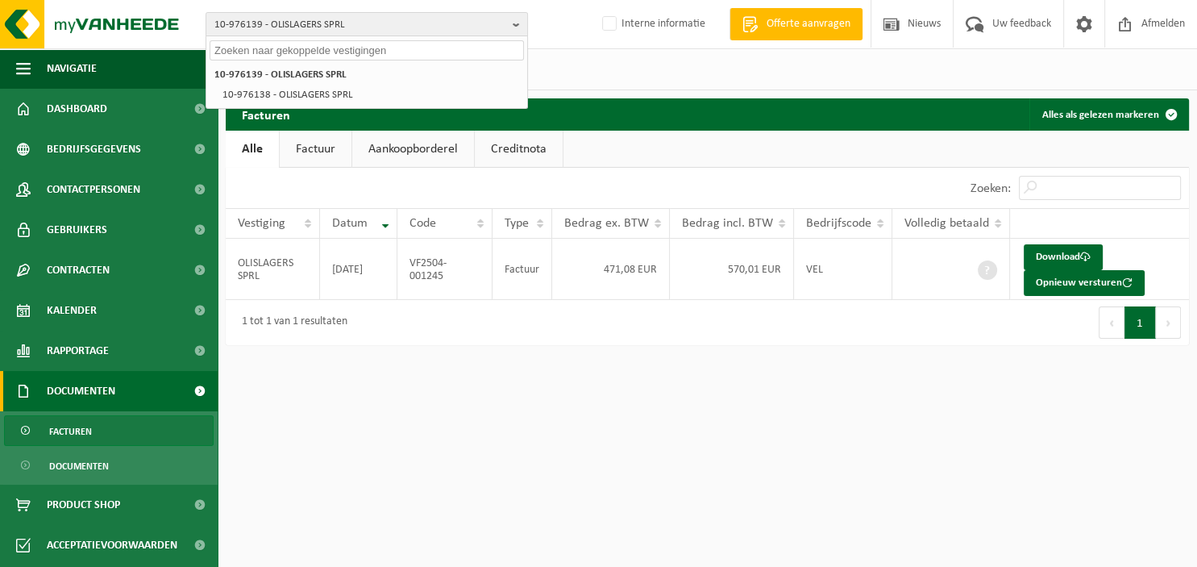
paste input "10-965734"
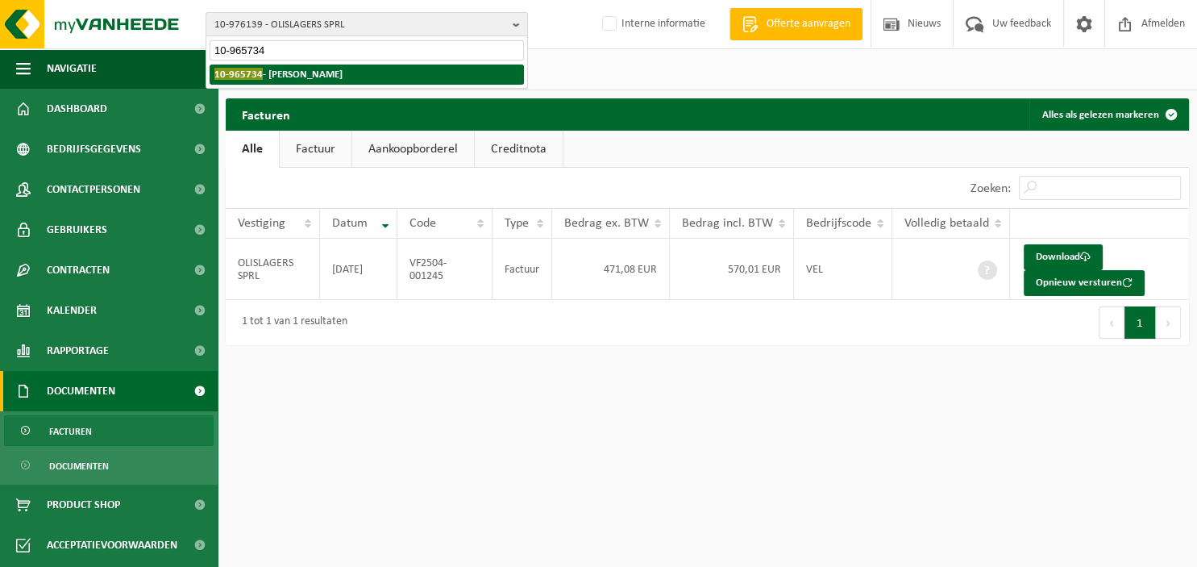
type input "10-965734"
click at [353, 69] on li "10-965734 - LONCHAY ELINE" at bounding box center [367, 75] width 314 height 20
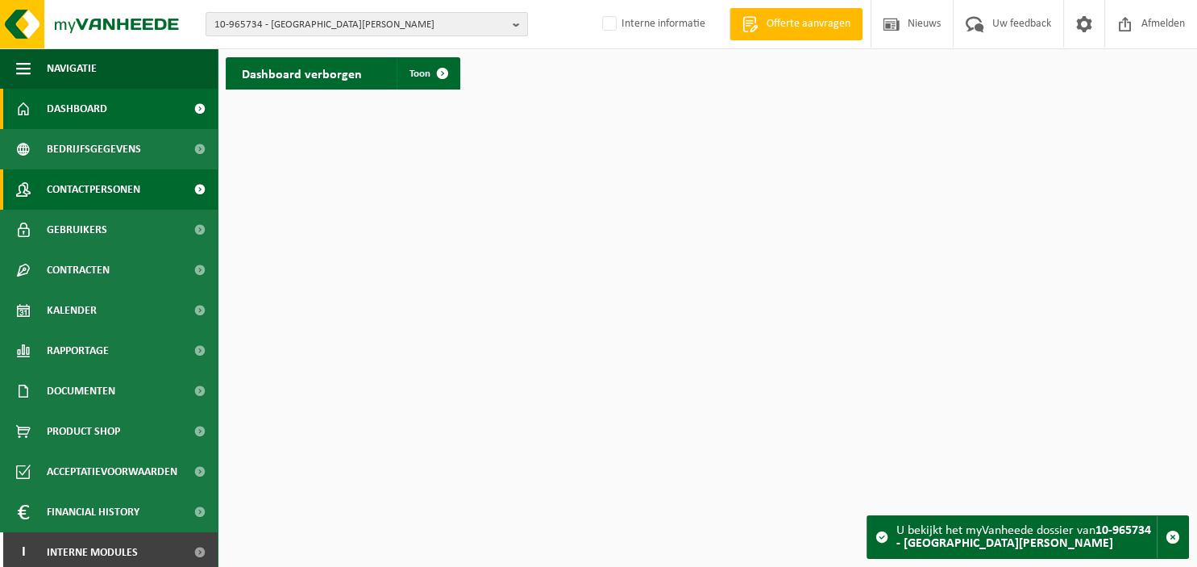
click at [99, 187] on span "Contactpersonen" at bounding box center [94, 189] width 94 height 40
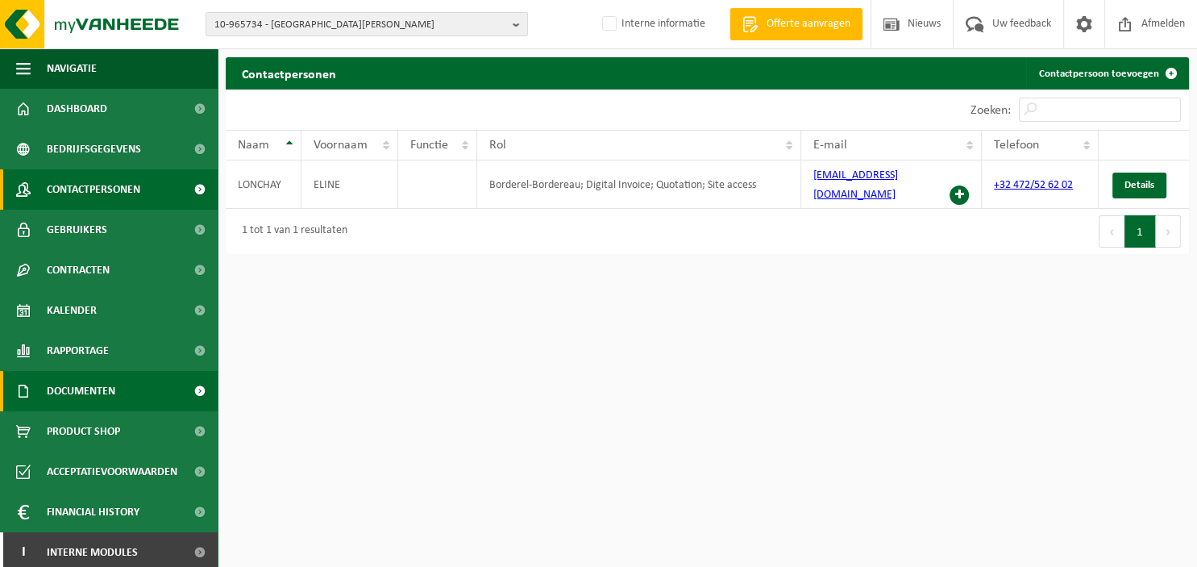
click at [106, 389] on span "Documenten" at bounding box center [81, 391] width 69 height 40
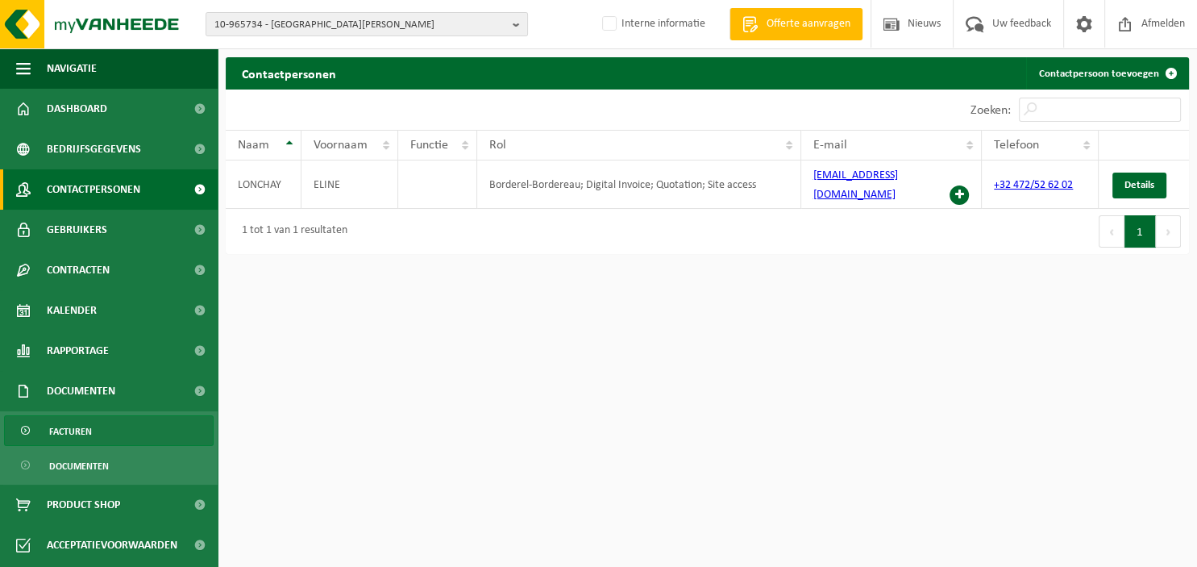
click at [93, 430] on link "Facturen" at bounding box center [109, 430] width 210 height 31
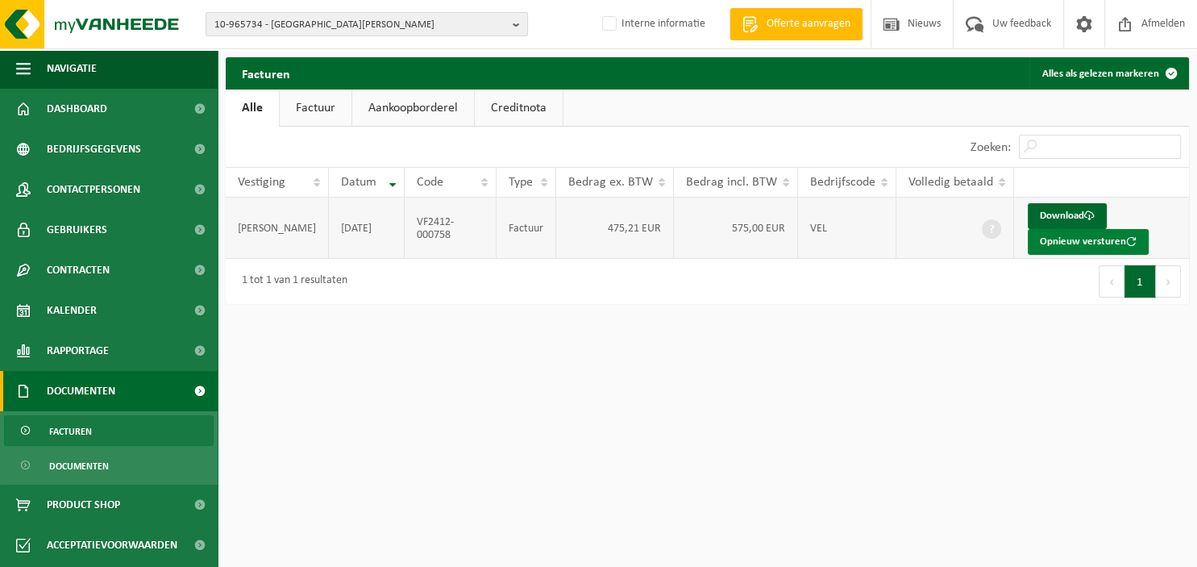
click at [1055, 243] on button "Opnieuw versturen" at bounding box center [1088, 242] width 121 height 26
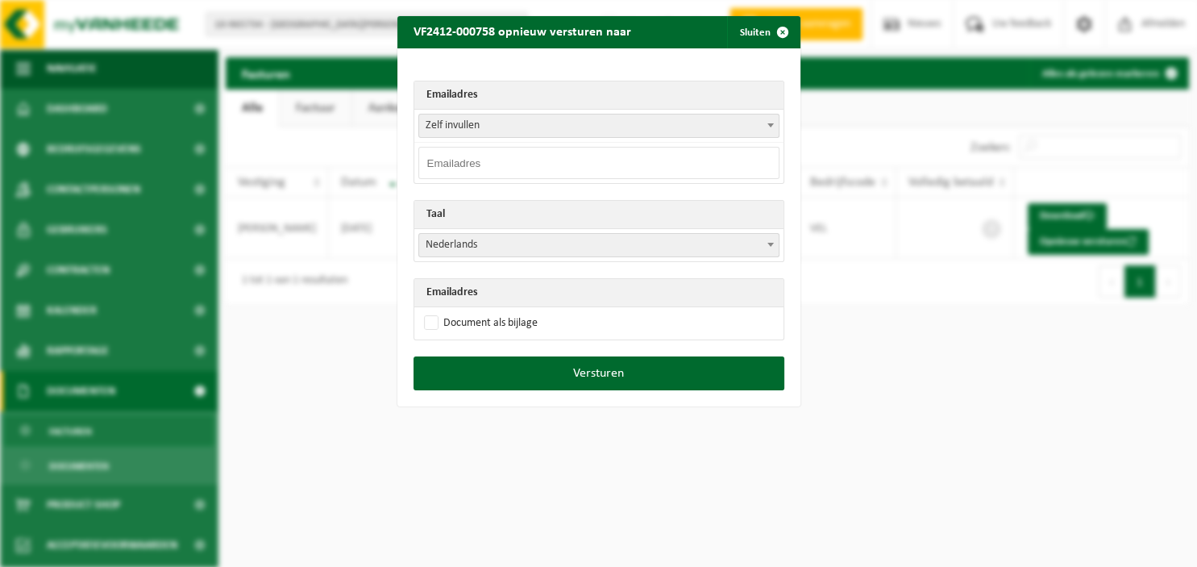
click at [572, 156] on input "email" at bounding box center [598, 163] width 361 height 32
paste input "[EMAIL_ADDRESS][DOMAIN_NAME]"
type input "[EMAIL_ADDRESS][DOMAIN_NAME]"
click at [769, 239] on span at bounding box center [771, 244] width 16 height 21
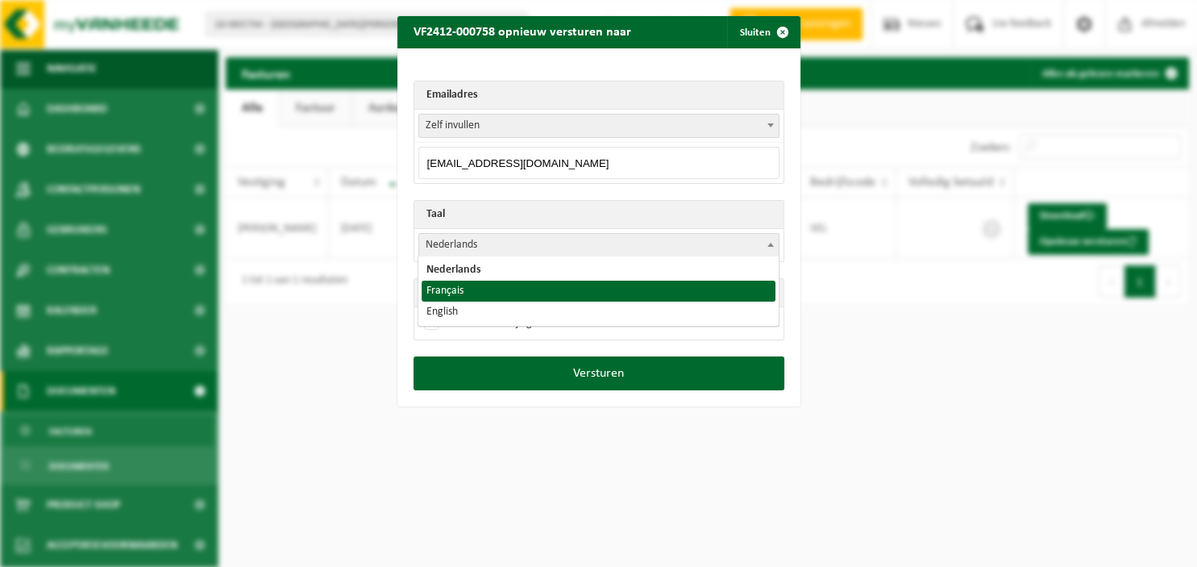
select select "fr"
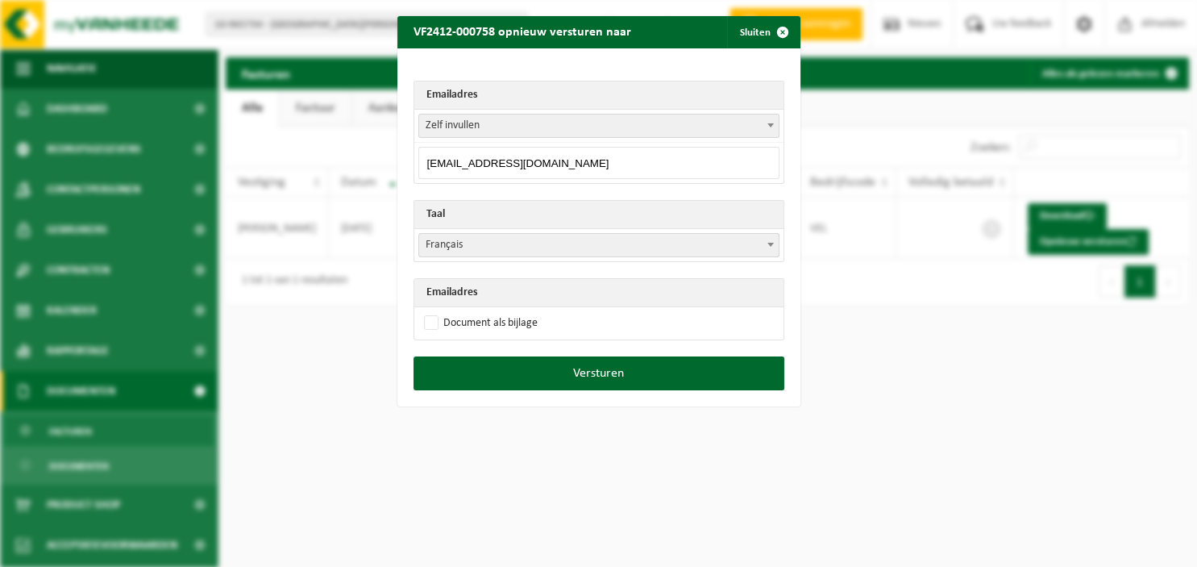
click at [769, 127] on b at bounding box center [771, 125] width 6 height 4
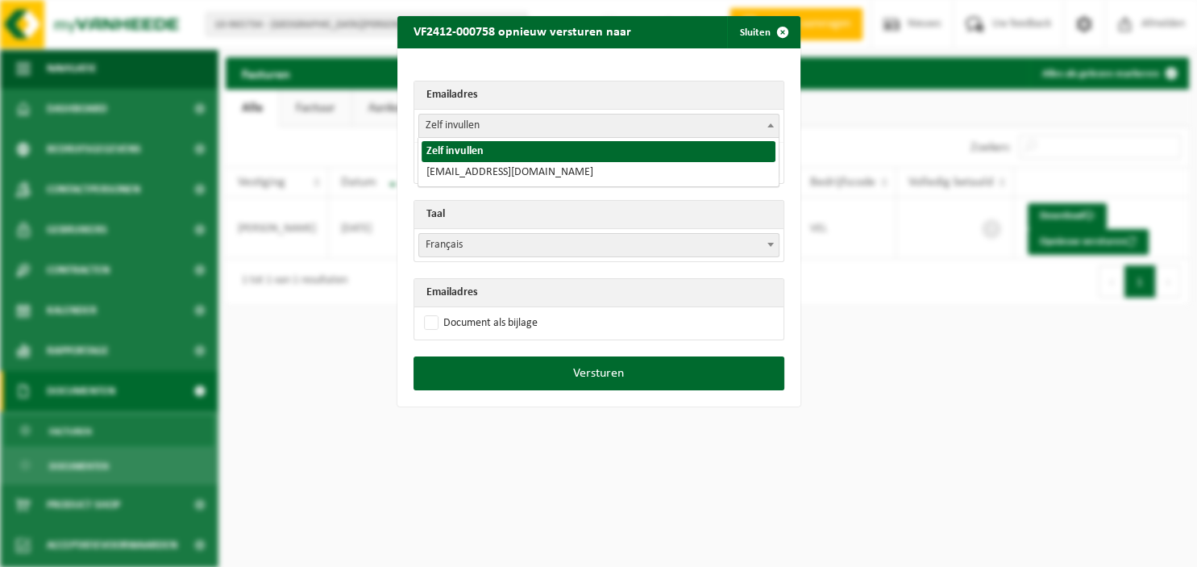
click at [769, 127] on b at bounding box center [771, 125] width 6 height 4
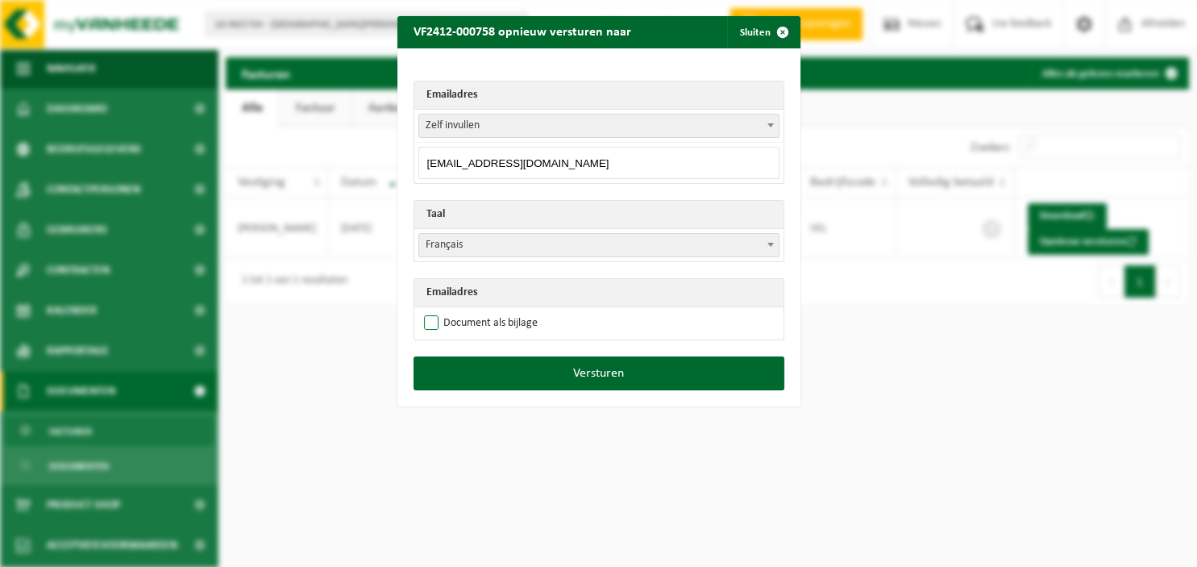
click at [471, 327] on label "Document als bijlage" at bounding box center [479, 323] width 117 height 24
click at [471, 311] on input "Document als bijlage" at bounding box center [619, 310] width 403 height 1
checkbox input "true"
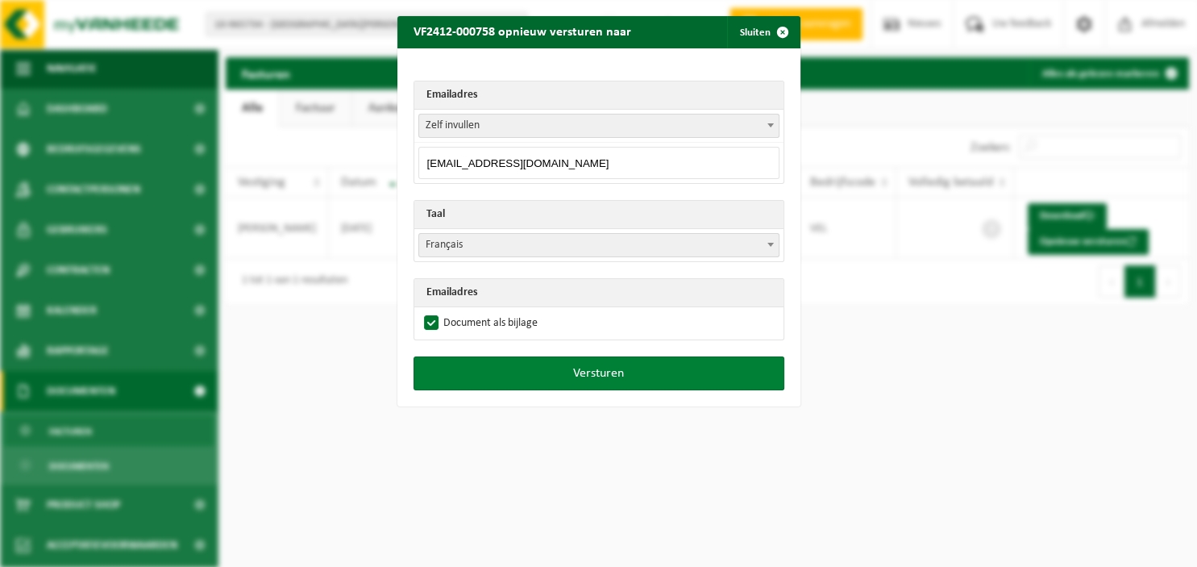
click at [540, 372] on button "Versturen" at bounding box center [599, 373] width 371 height 34
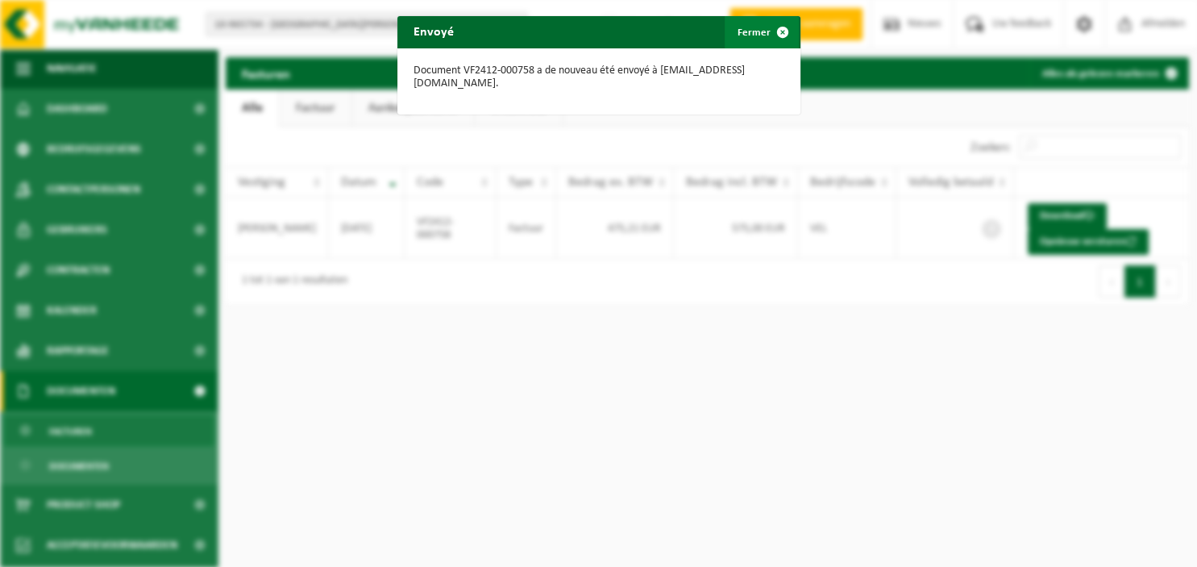
click at [779, 27] on span "button" at bounding box center [783, 32] width 32 height 32
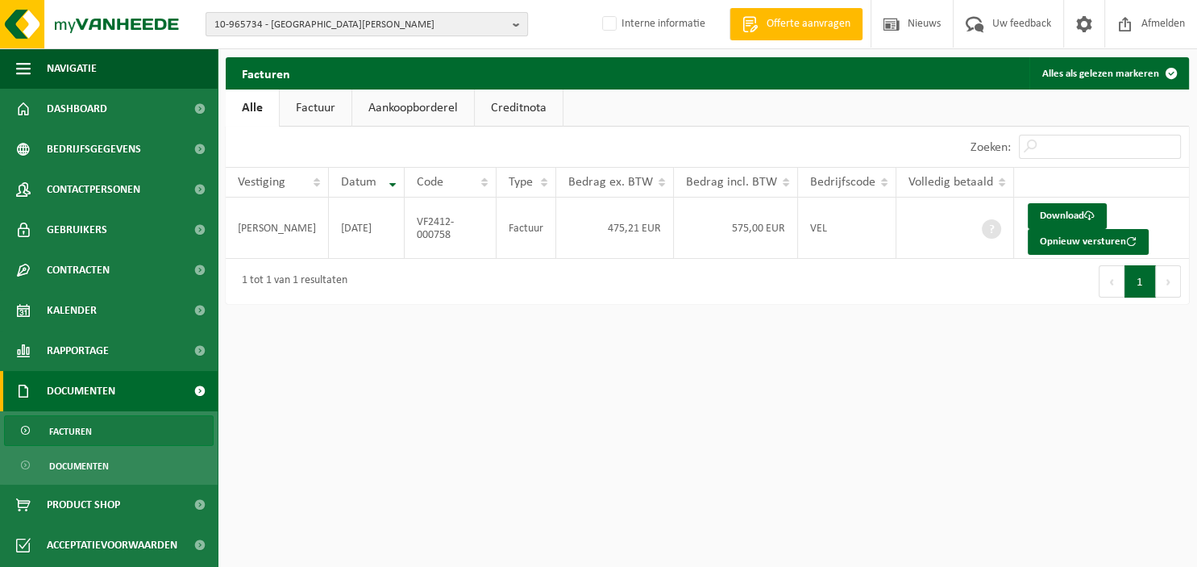
click at [521, 19] on b "button" at bounding box center [520, 24] width 15 height 23
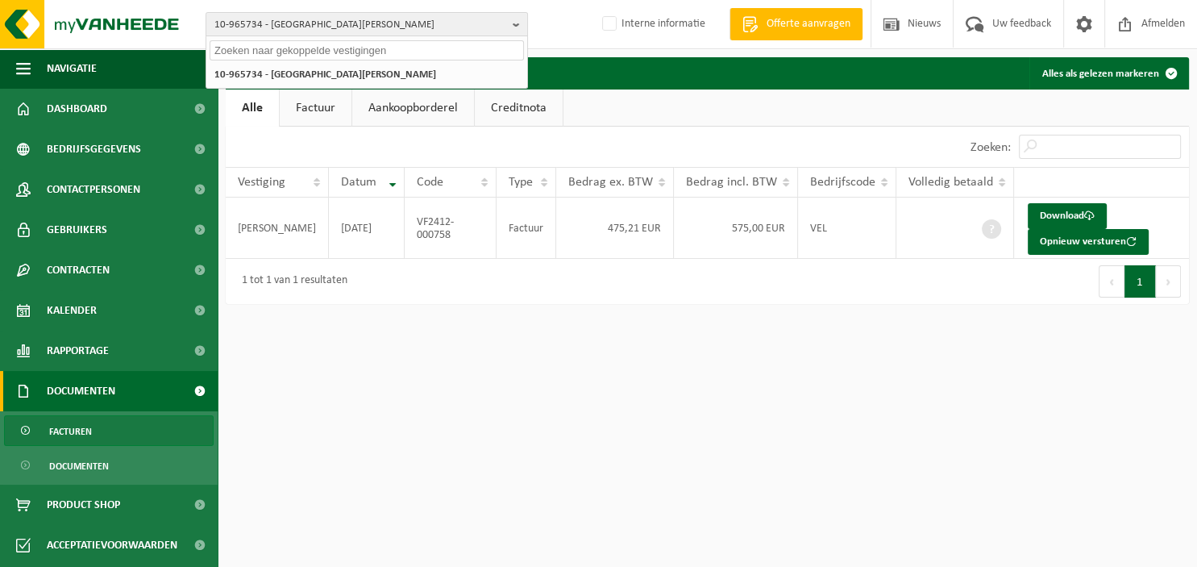
paste input "10-970255"
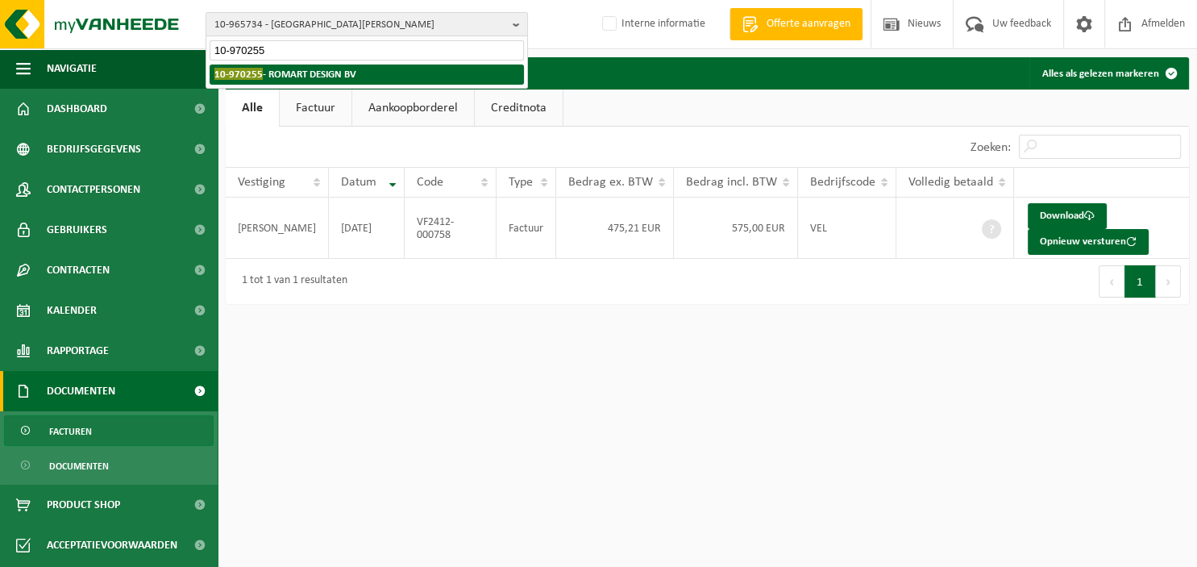
type input "10-970255"
click at [385, 75] on li "10-970255 - ROMART DESIGN BV" at bounding box center [367, 75] width 314 height 20
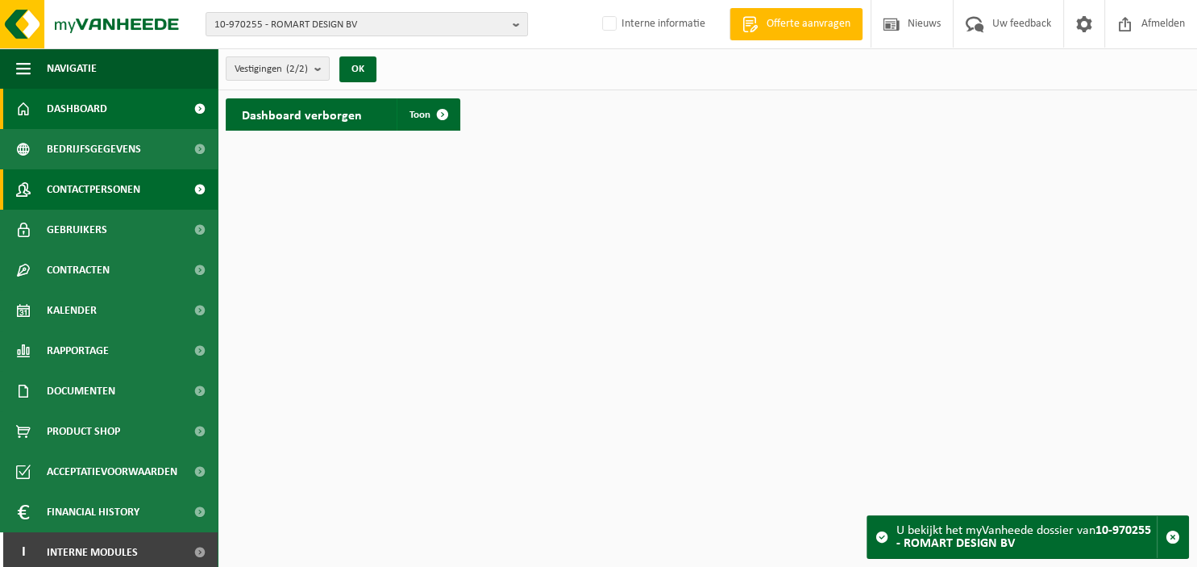
click at [119, 188] on span "Contactpersonen" at bounding box center [94, 189] width 94 height 40
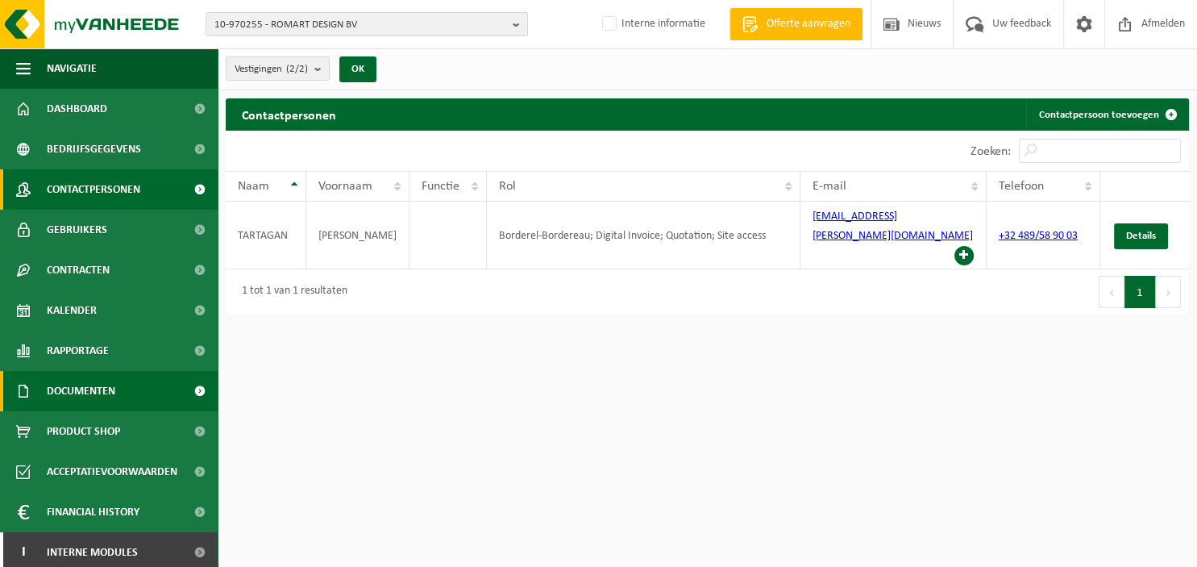
click at [105, 398] on span "Documenten" at bounding box center [81, 391] width 69 height 40
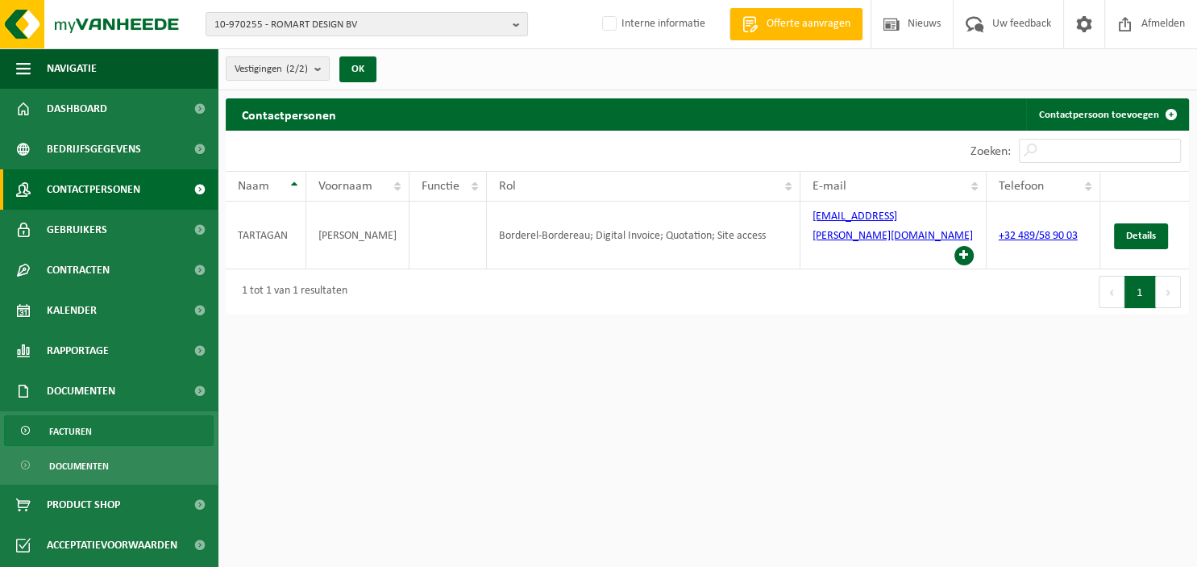
click at [102, 429] on link "Facturen" at bounding box center [109, 430] width 210 height 31
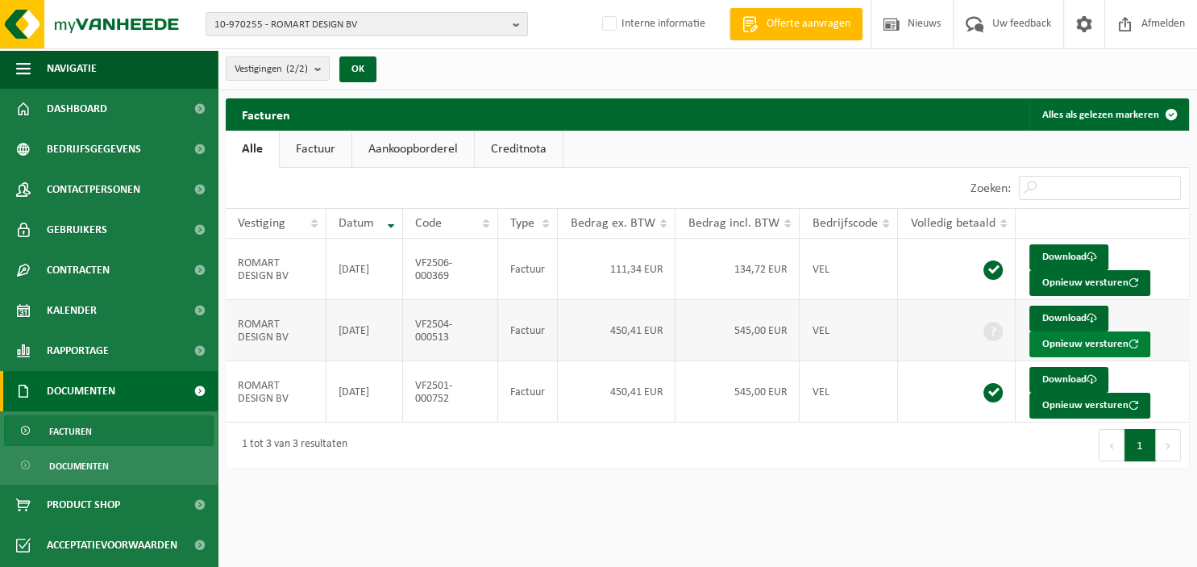
click at [1053, 344] on button "Opnieuw versturen" at bounding box center [1090, 344] width 121 height 26
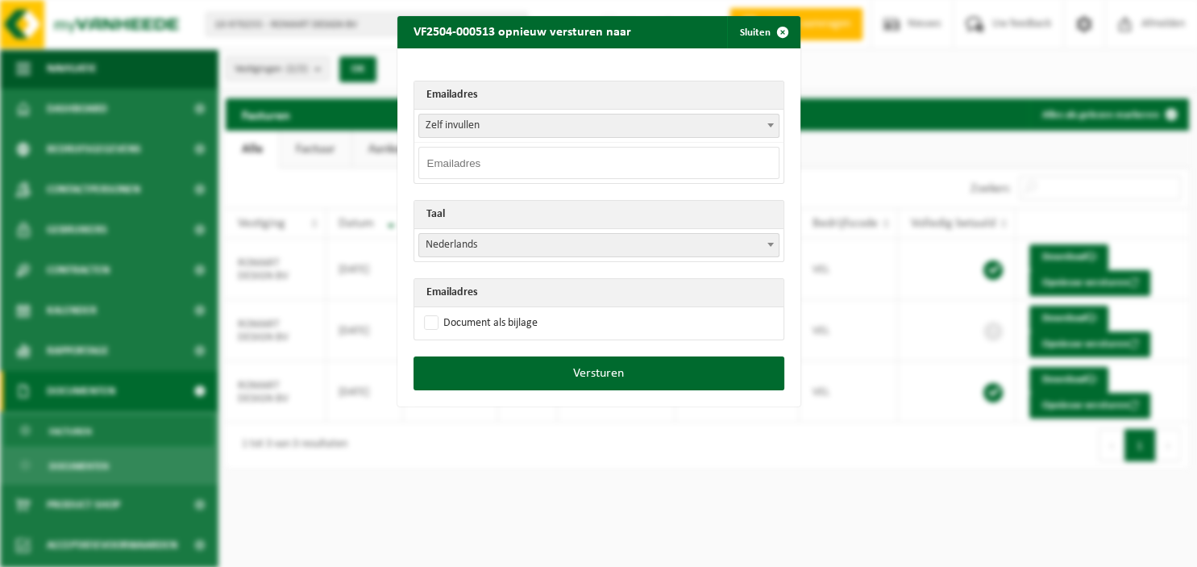
click at [727, 165] on input "email" at bounding box center [598, 163] width 361 height 32
paste input "tartagan.isaac@icloud.com"
type input "tartagan.isaac@icloud.com"
click at [772, 237] on span at bounding box center [771, 244] width 16 height 21
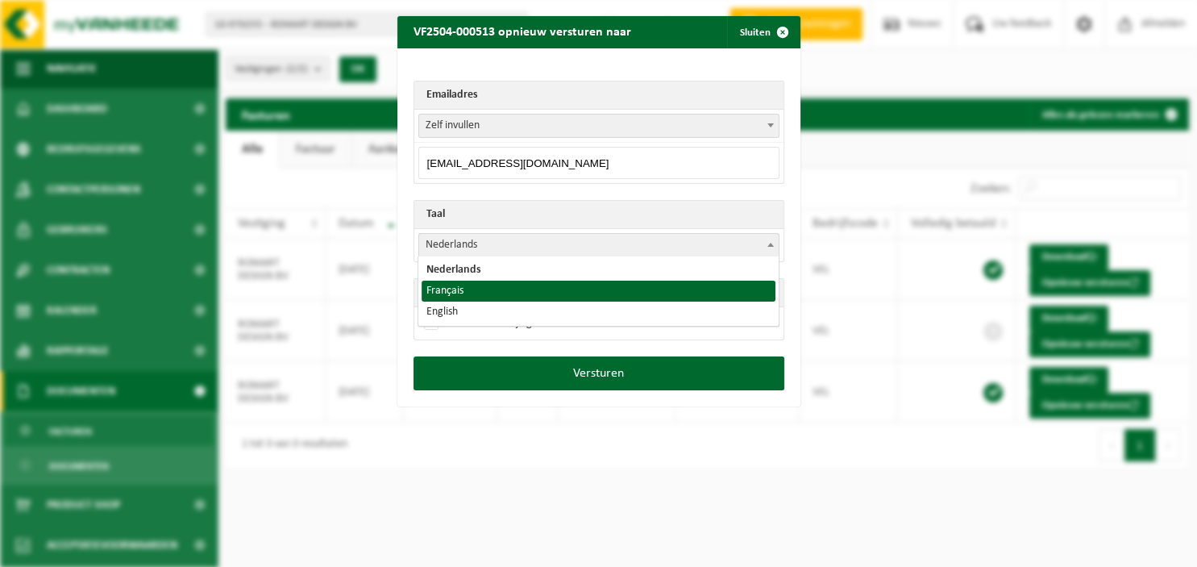
select select "fr"
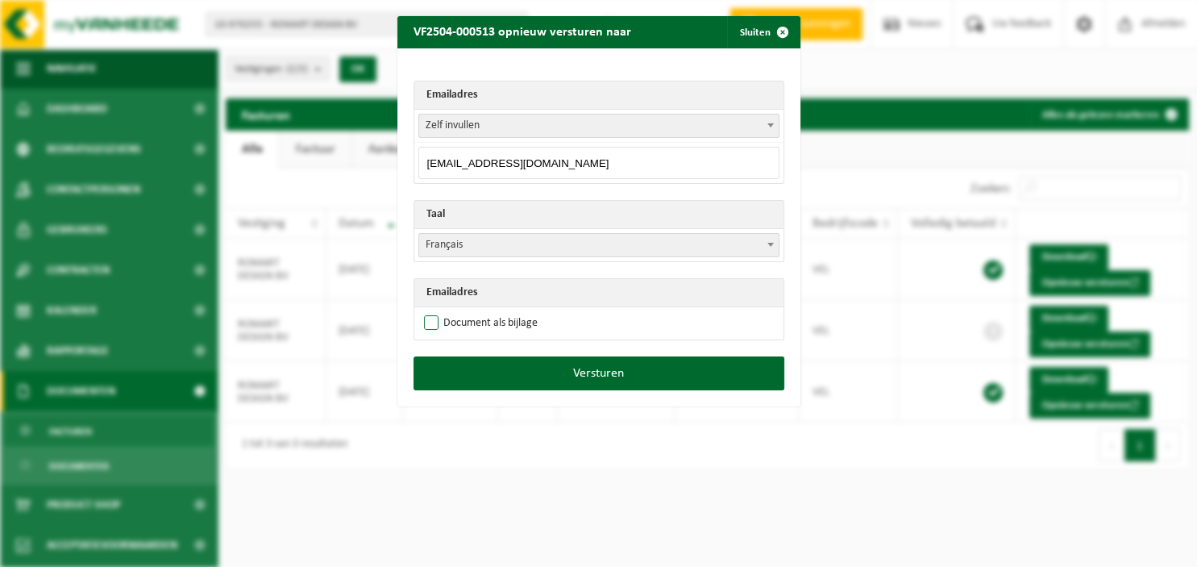
click at [509, 322] on label "Document als bijlage" at bounding box center [479, 323] width 117 height 24
click at [509, 311] on input "Document als bijlage" at bounding box center [619, 310] width 403 height 1
checkbox input "true"
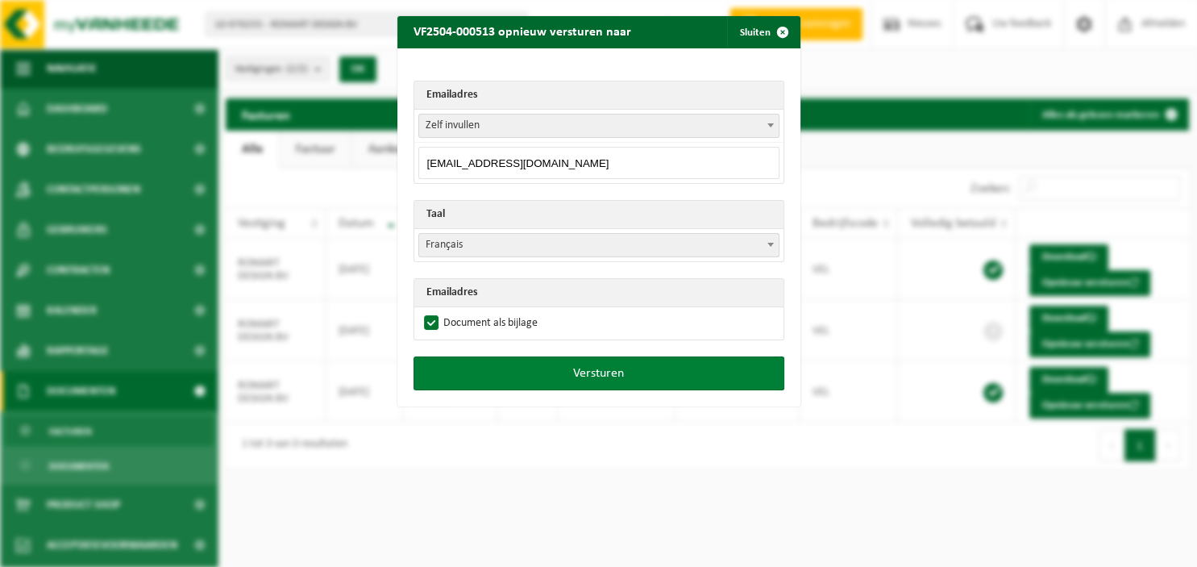
click at [539, 372] on button "Versturen" at bounding box center [599, 373] width 371 height 34
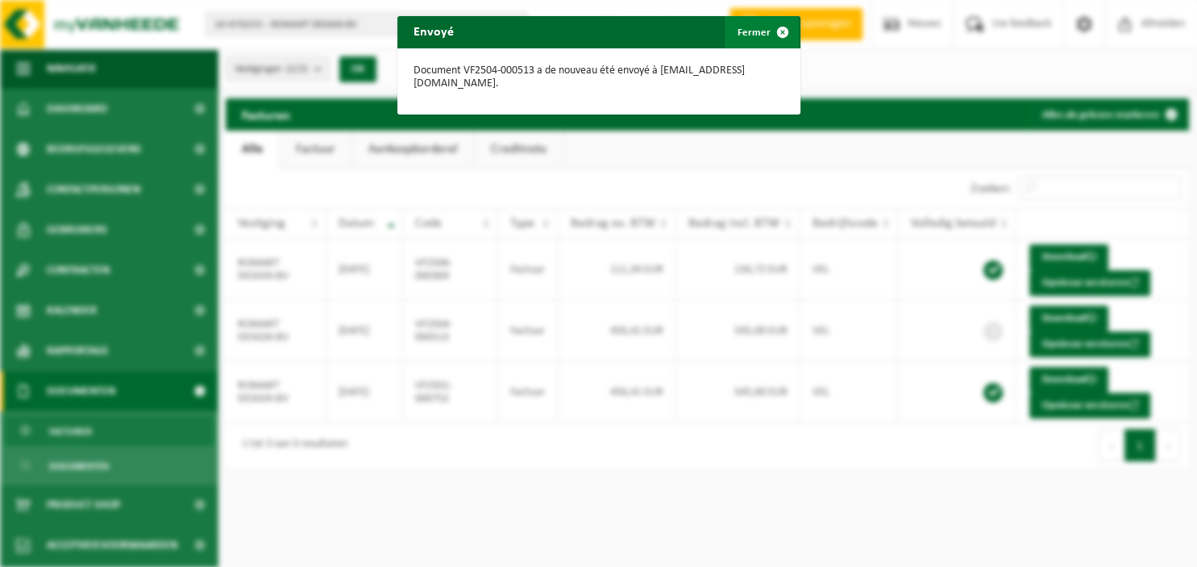
click at [769, 31] on span "button" at bounding box center [783, 32] width 32 height 32
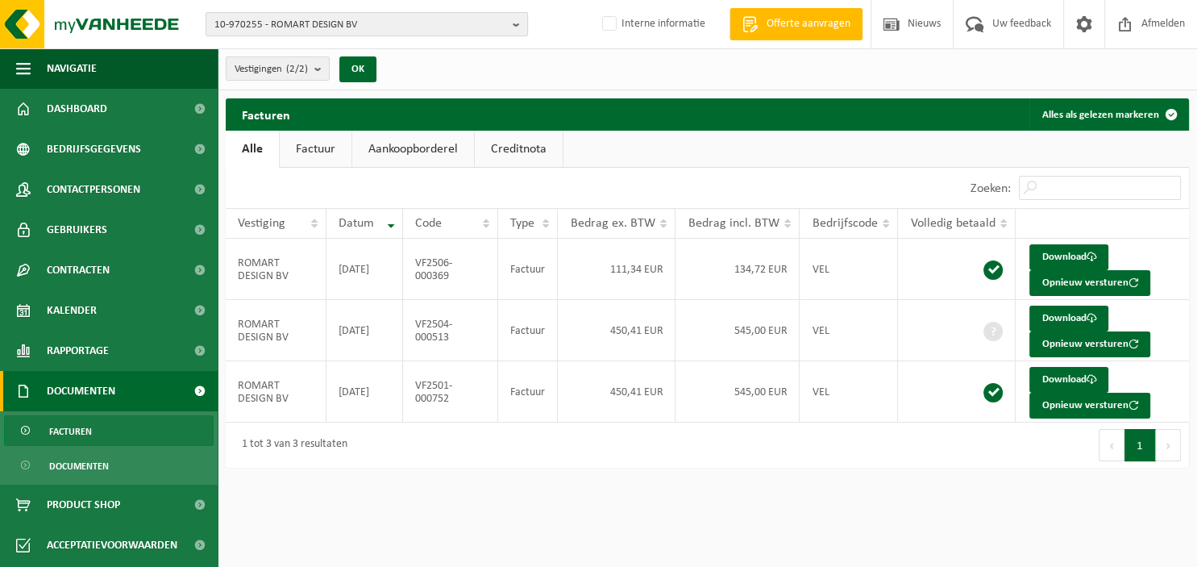
click at [522, 23] on b "button" at bounding box center [520, 24] width 15 height 23
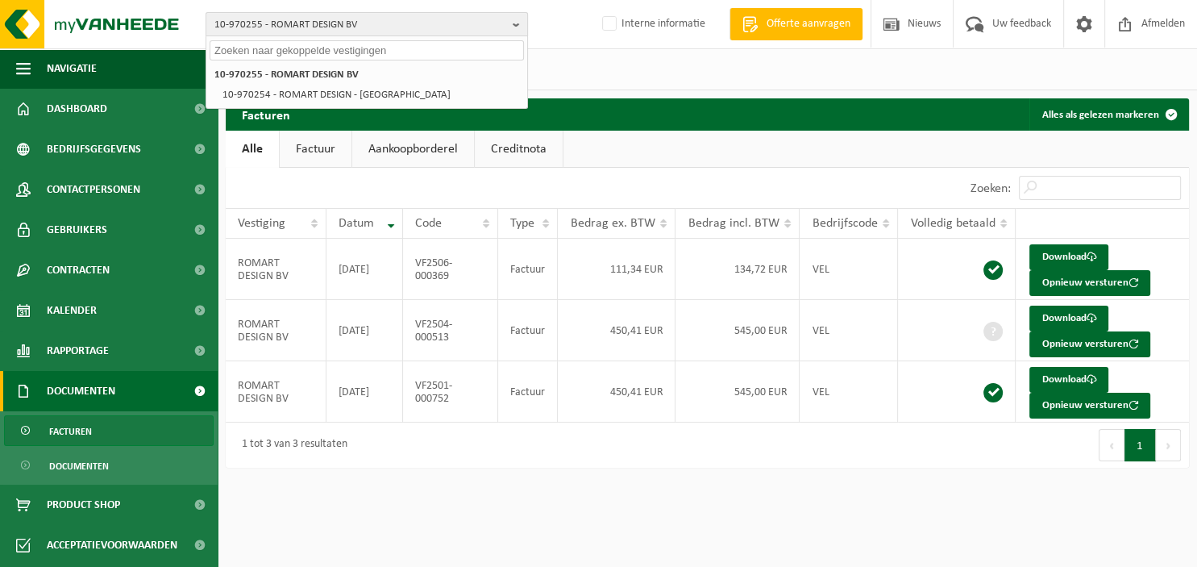
paste input "10-974839"
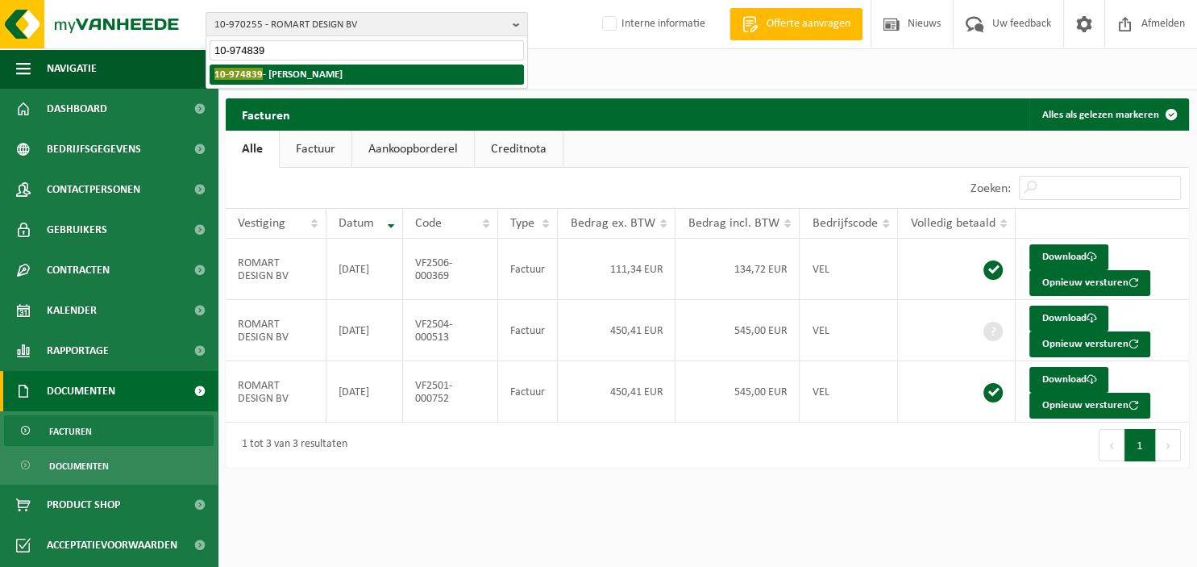
type input "10-974839"
click at [411, 70] on li "10-974839 - GHISLAIN, BRYAN" at bounding box center [367, 75] width 314 height 20
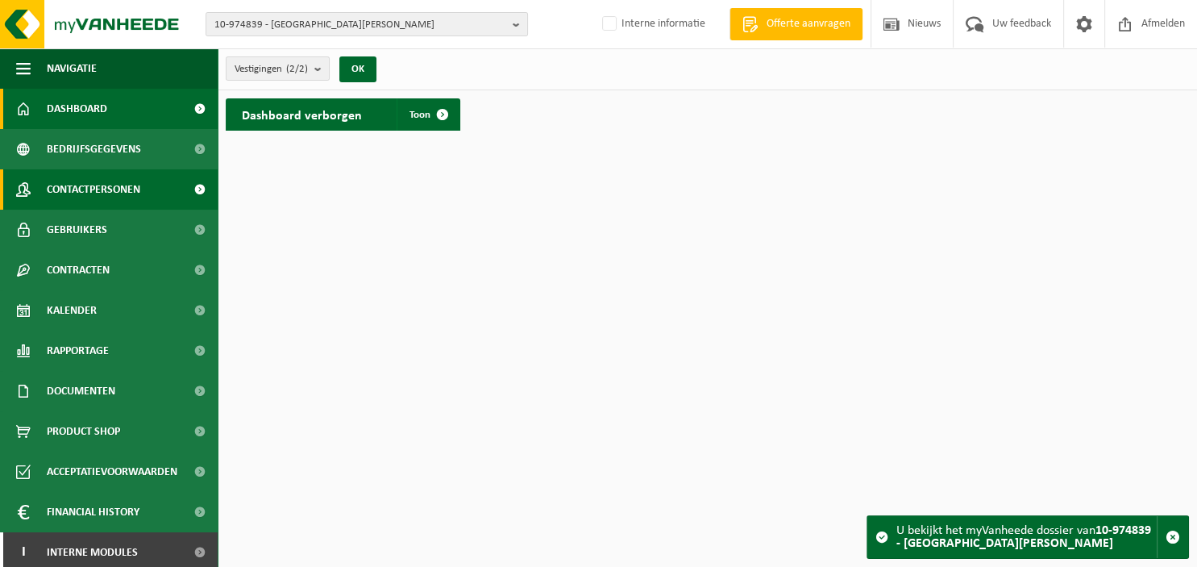
click at [99, 181] on span "Contactpersonen" at bounding box center [94, 189] width 94 height 40
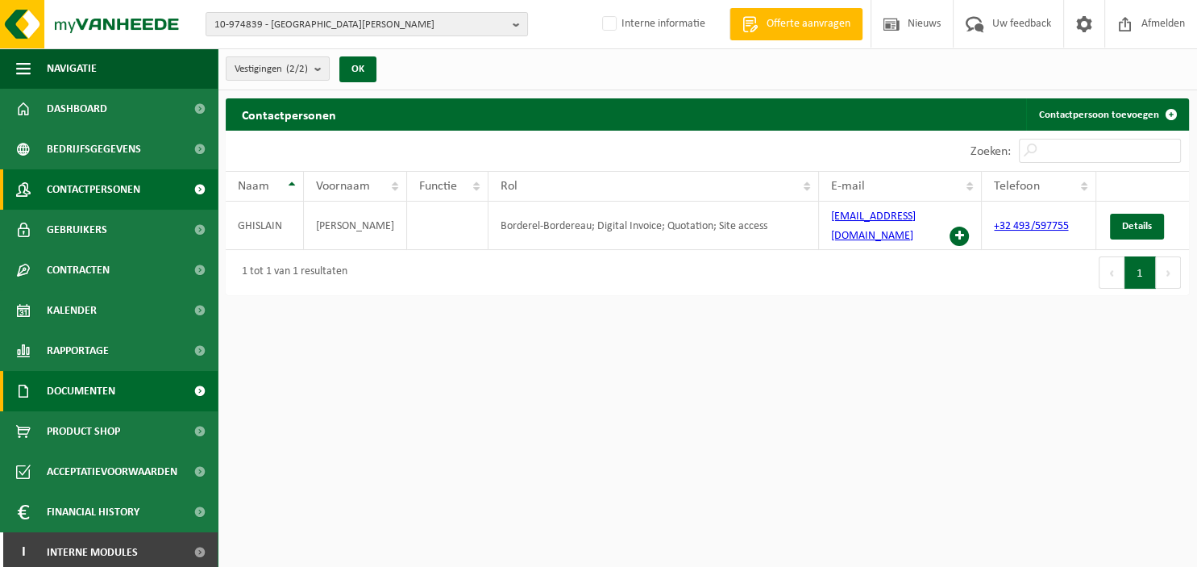
click at [121, 391] on link "Documenten" at bounding box center [109, 391] width 218 height 40
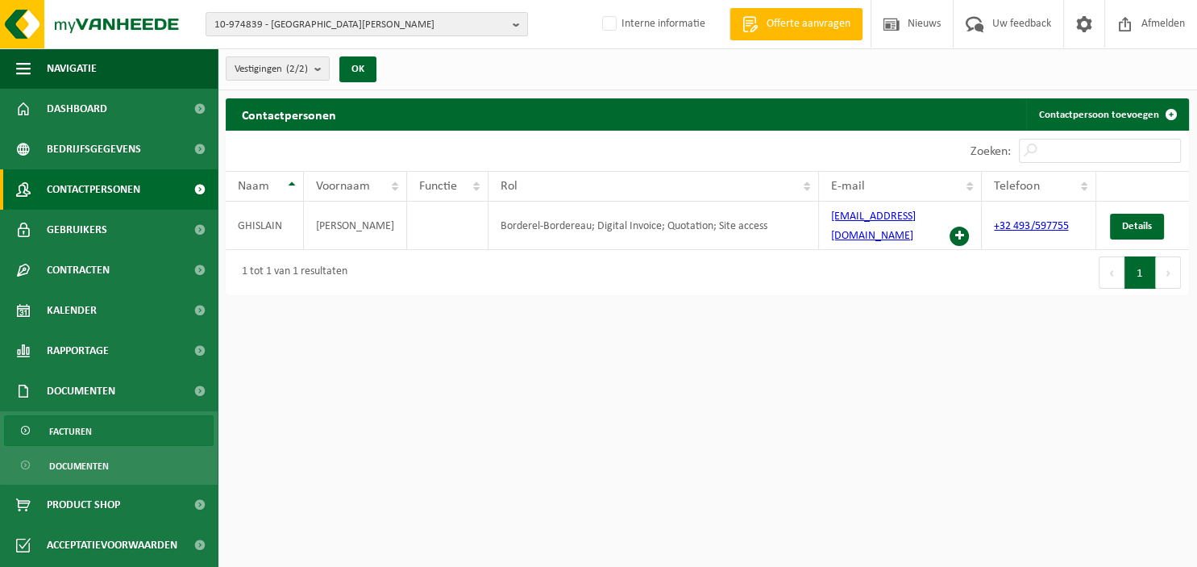
click at [108, 424] on link "Facturen" at bounding box center [109, 430] width 210 height 31
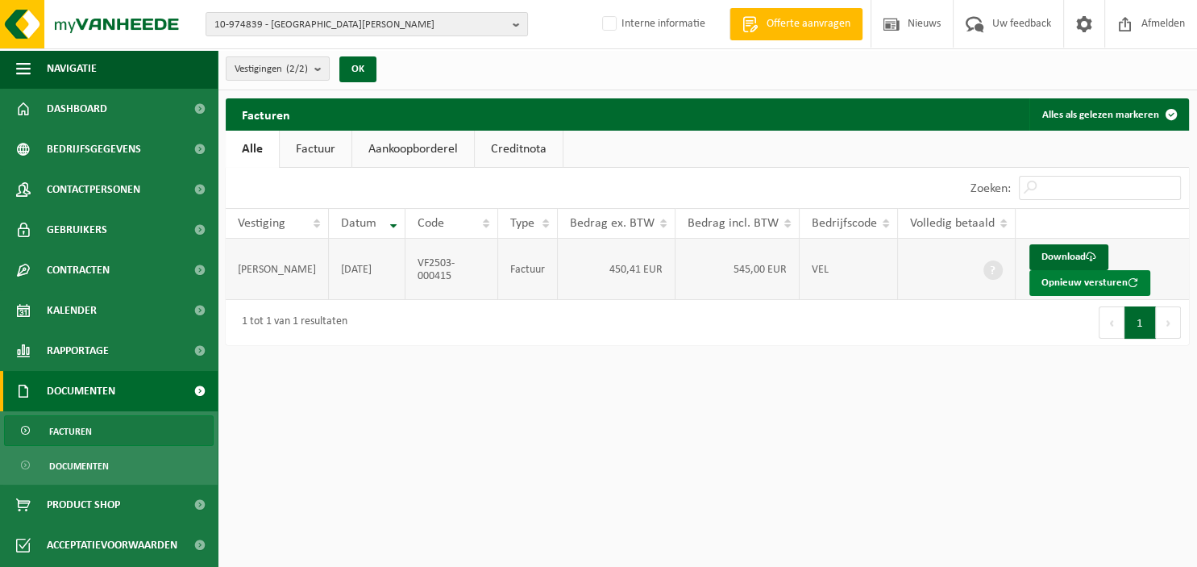
click at [1042, 280] on button "Opnieuw versturen" at bounding box center [1090, 283] width 121 height 26
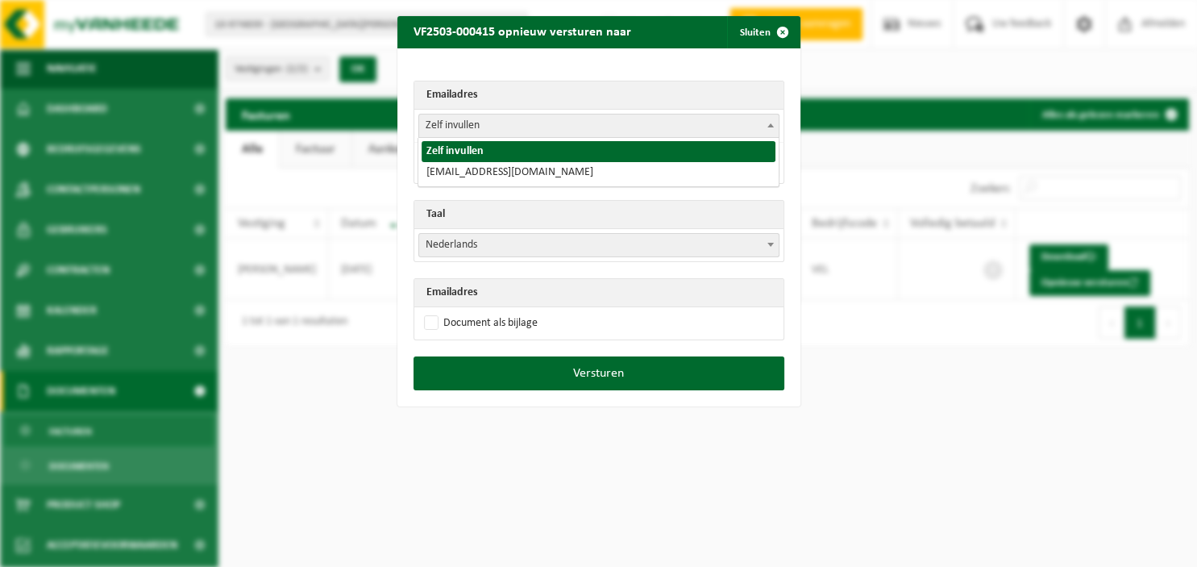
click at [770, 119] on span at bounding box center [771, 124] width 16 height 21
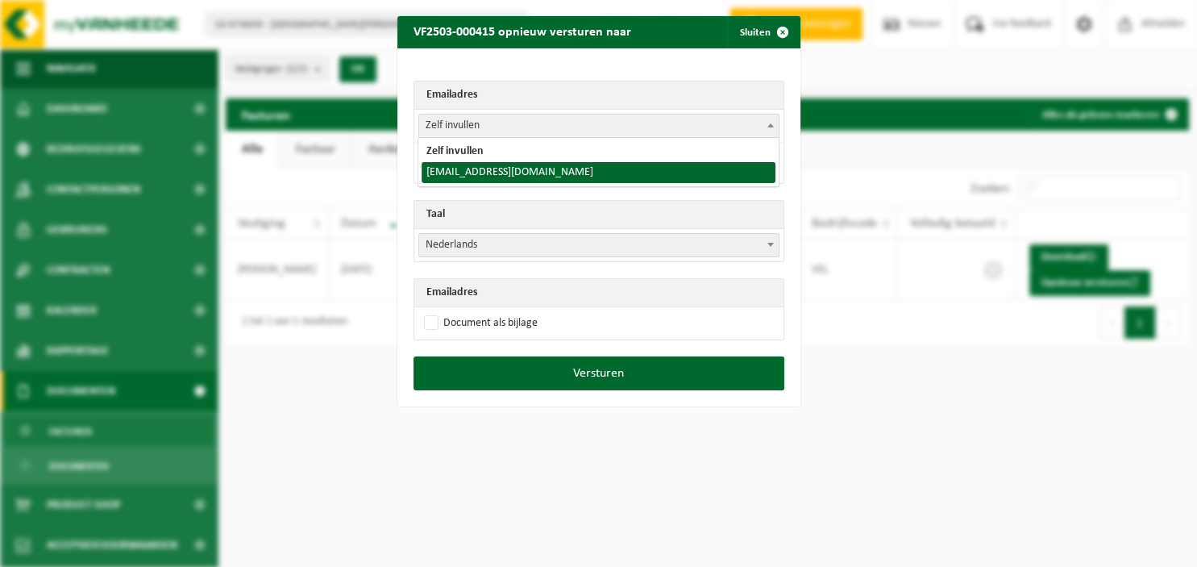
select select "[EMAIL_ADDRESS][DOMAIN_NAME]"
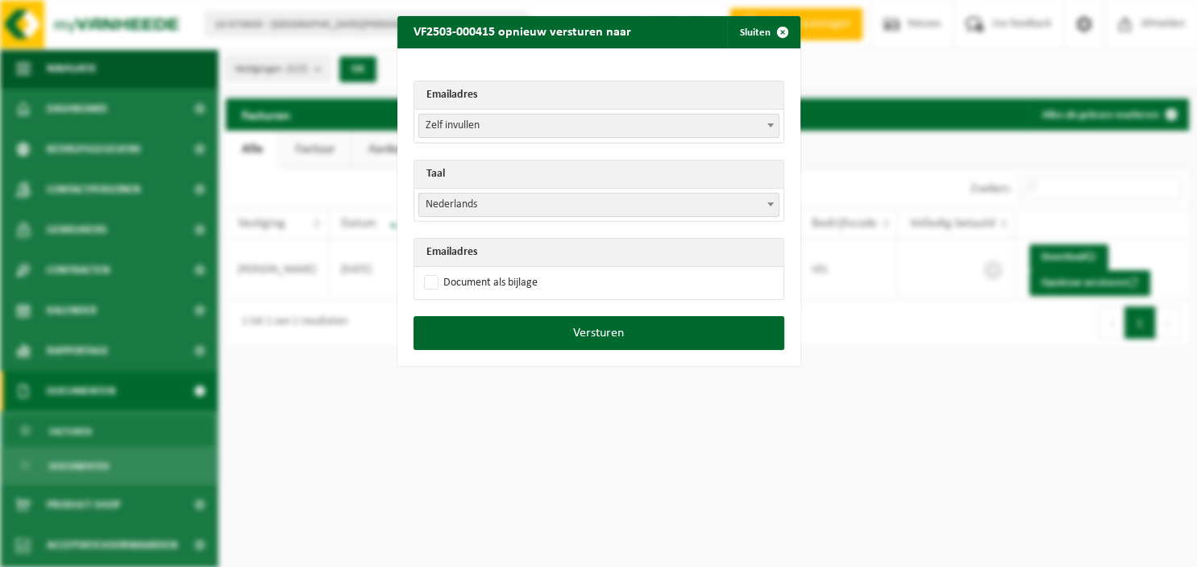
click at [581, 202] on span "Nederlands" at bounding box center [599, 205] width 360 height 23
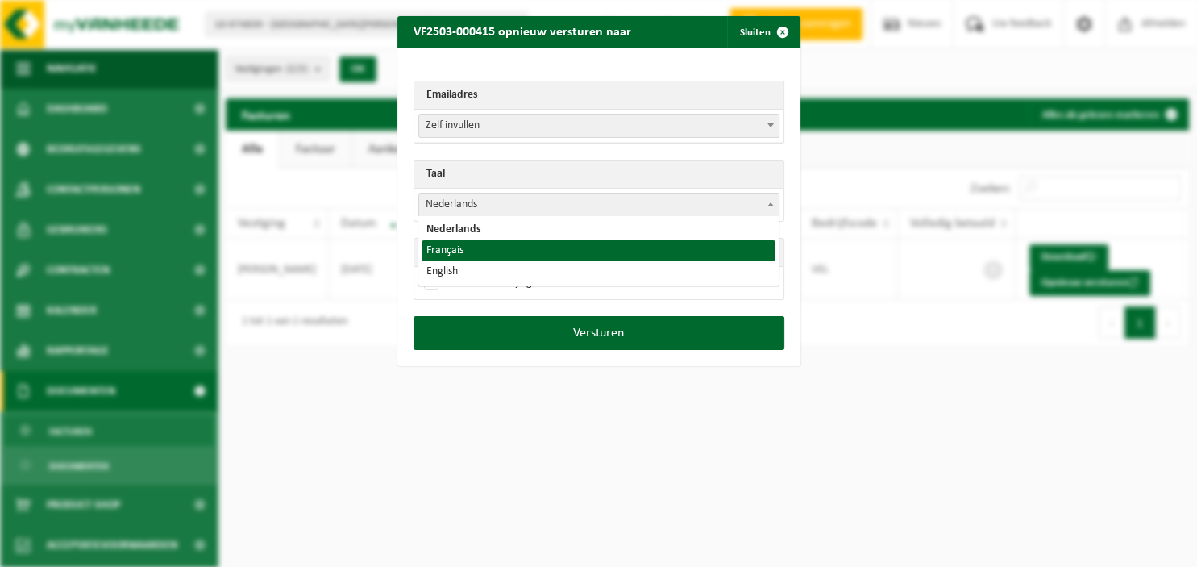
select select "fr"
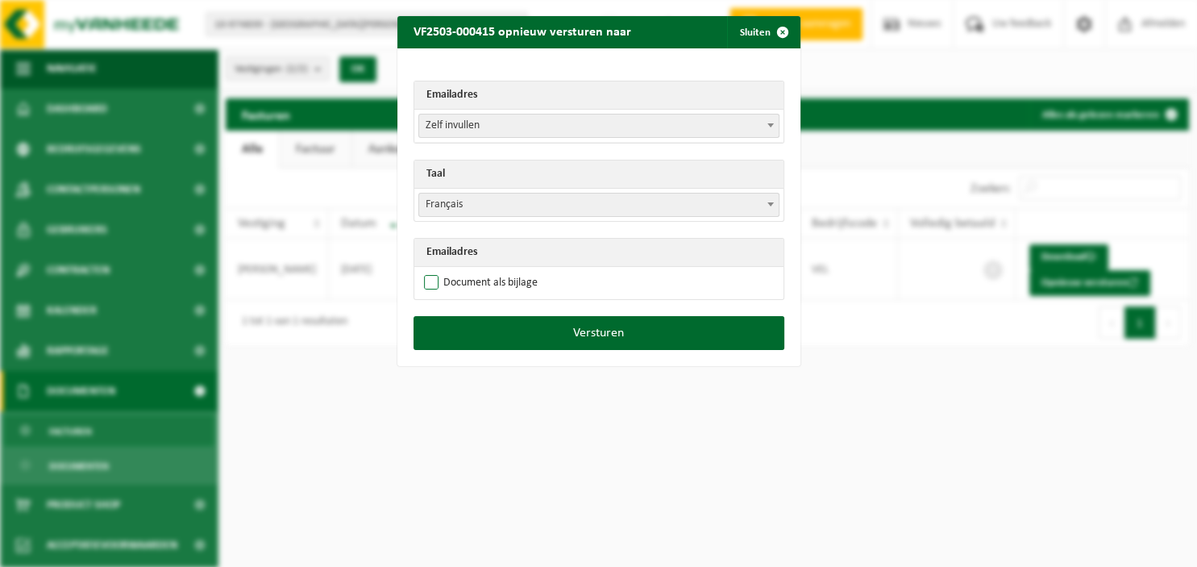
click at [485, 286] on label "Document als bijlage" at bounding box center [479, 283] width 117 height 24
click at [485, 271] on input "Document als bijlage" at bounding box center [619, 270] width 403 height 1
checkbox input "true"
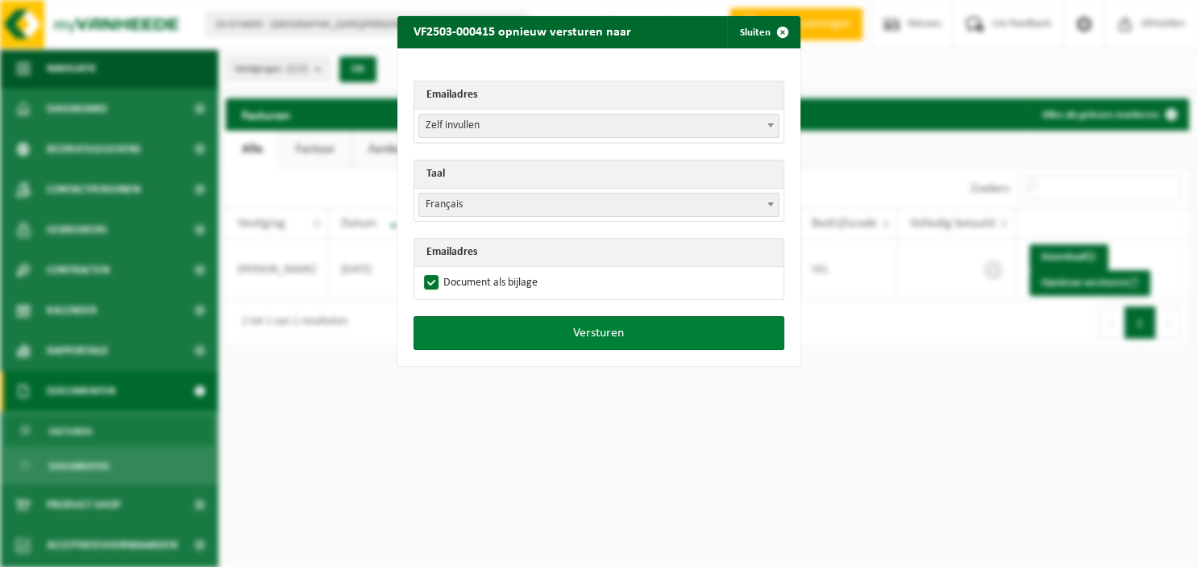
click at [550, 331] on button "Versturen" at bounding box center [599, 333] width 371 height 34
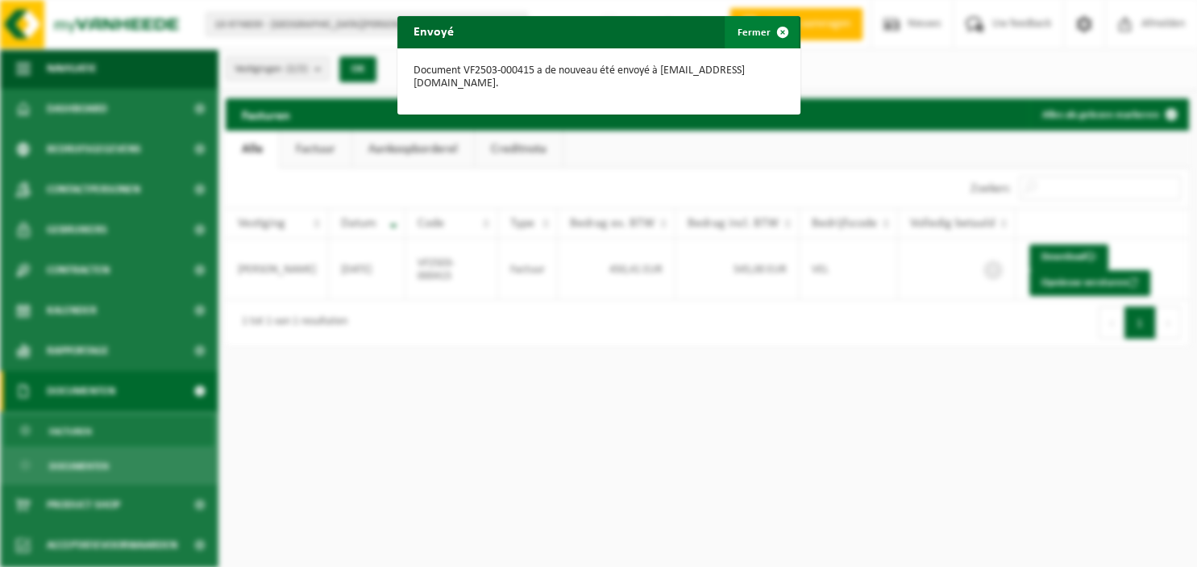
click at [775, 31] on span "button" at bounding box center [783, 32] width 32 height 32
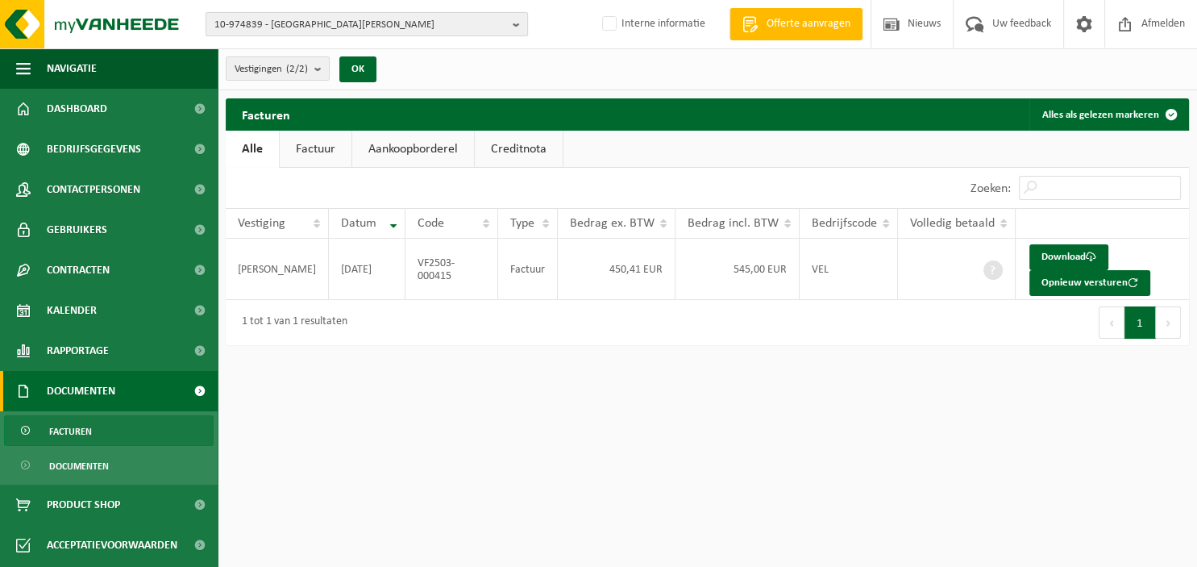
click at [518, 21] on b "button" at bounding box center [520, 24] width 15 height 23
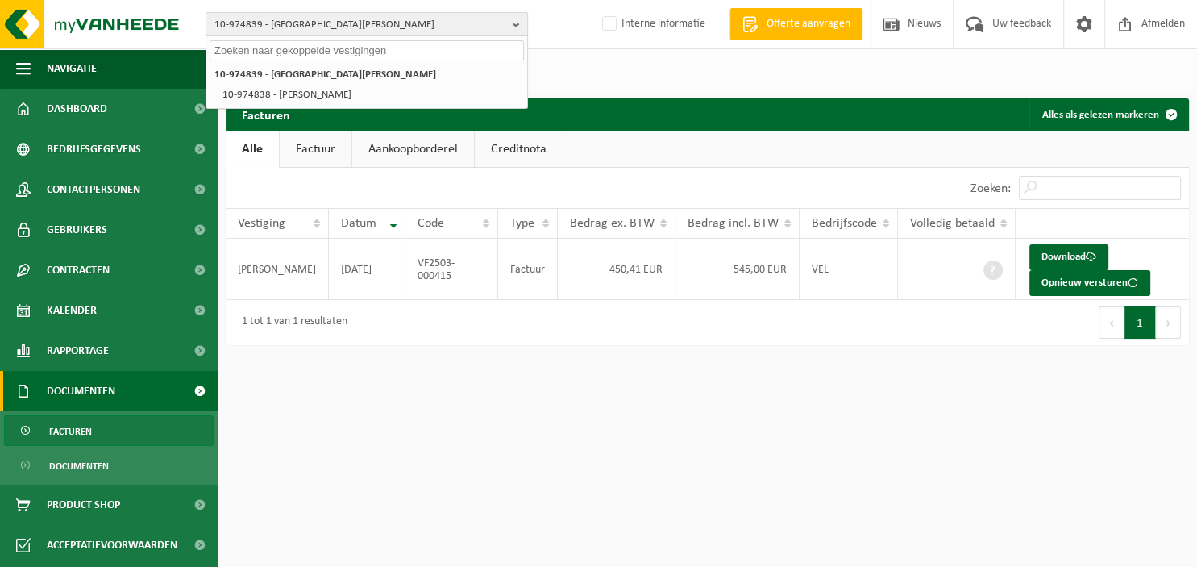
paste input "10-961457"
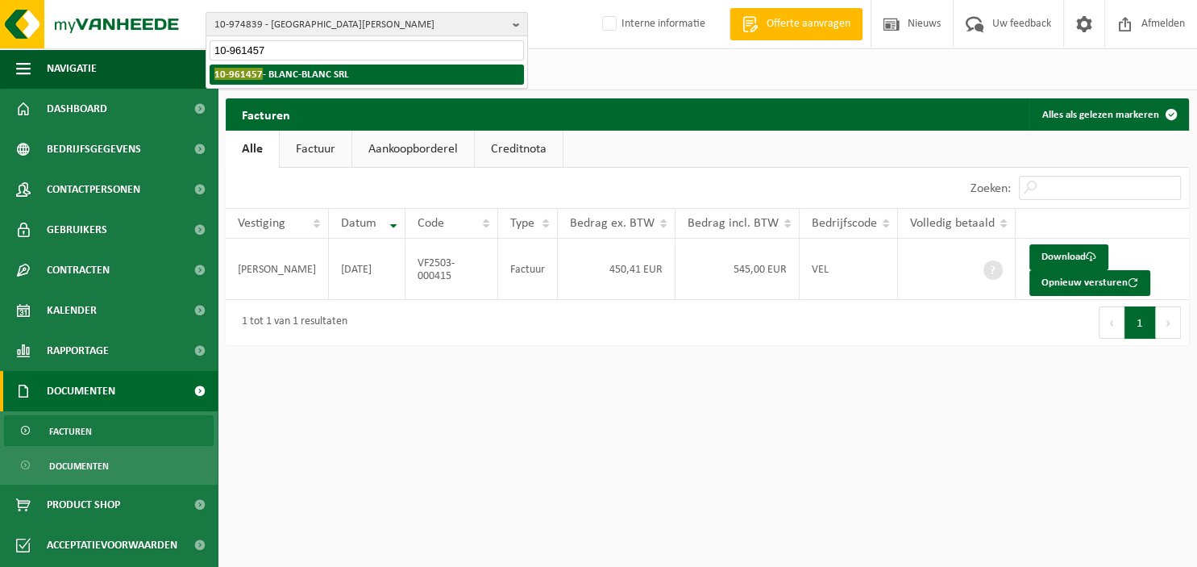
type input "10-961457"
click at [359, 70] on li "10-961457 - BLANC-BLANC SRL" at bounding box center [367, 75] width 314 height 20
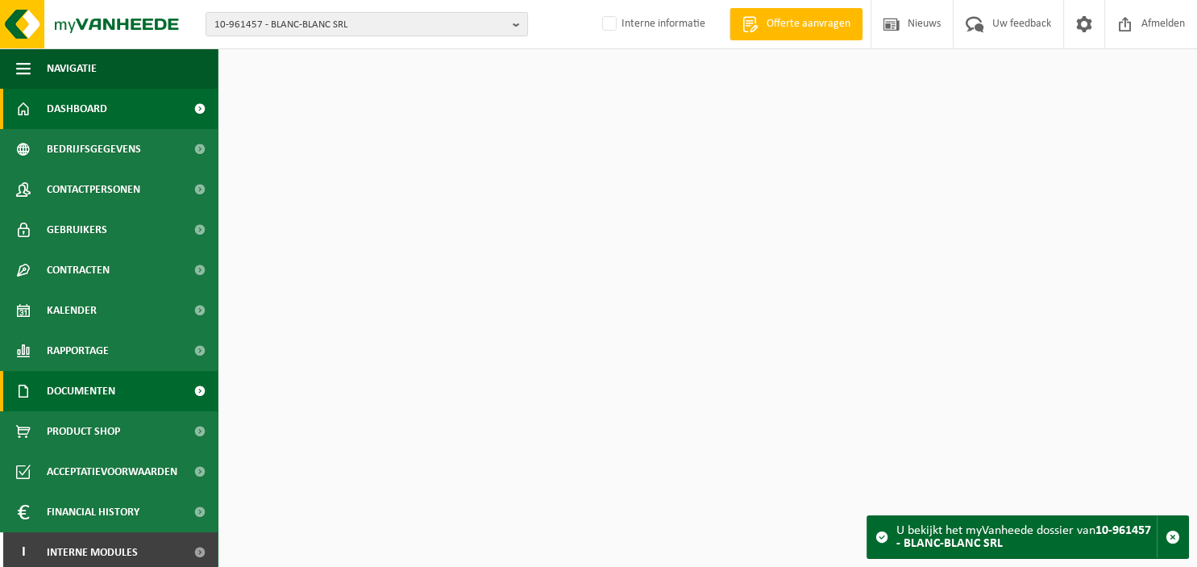
click at [94, 386] on span "Documenten" at bounding box center [81, 391] width 69 height 40
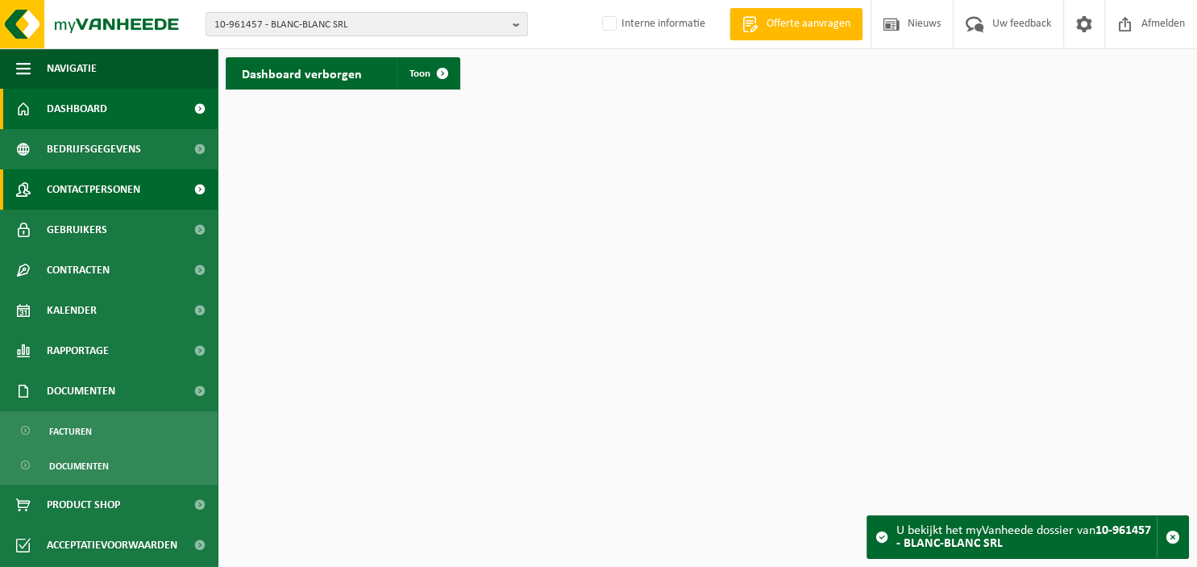
click at [110, 194] on span "Contactpersonen" at bounding box center [94, 189] width 94 height 40
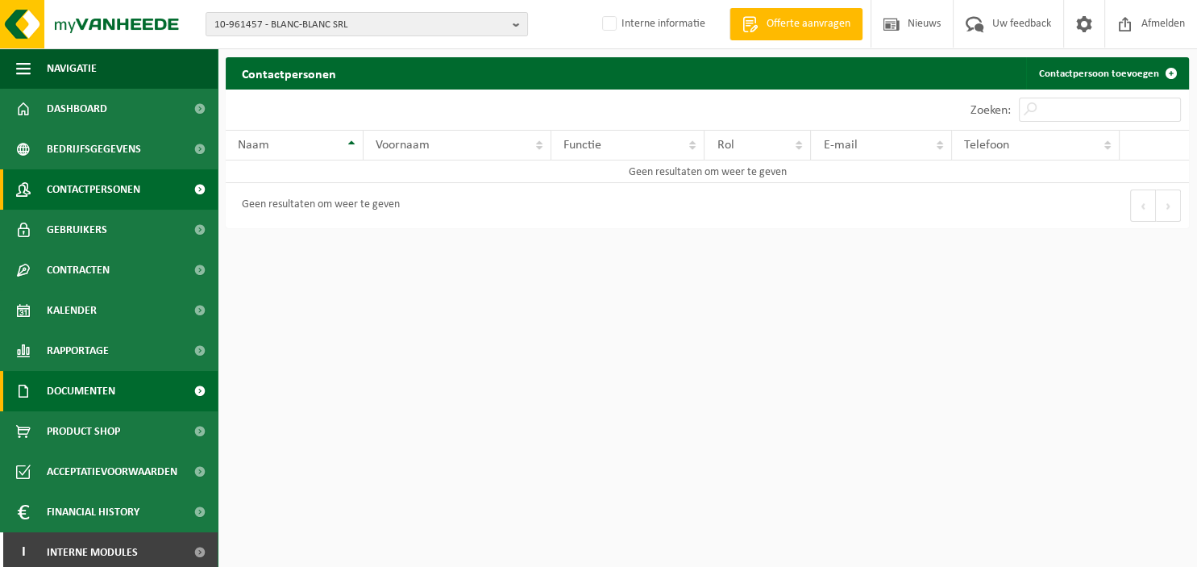
click at [81, 397] on span "Documenten" at bounding box center [81, 391] width 69 height 40
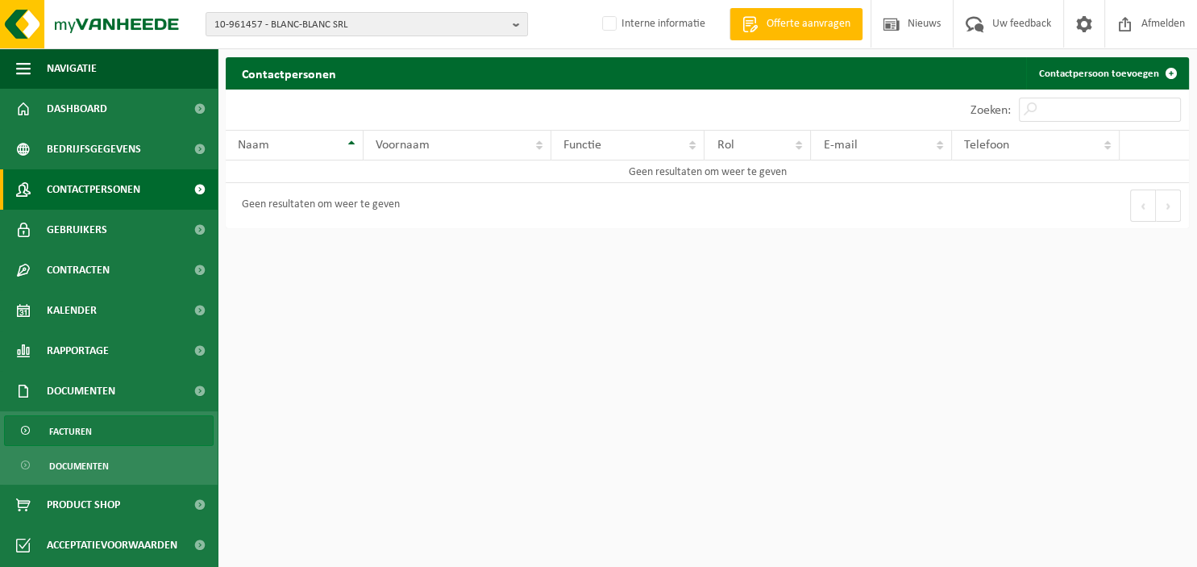
click at [83, 431] on span "Facturen" at bounding box center [70, 431] width 43 height 31
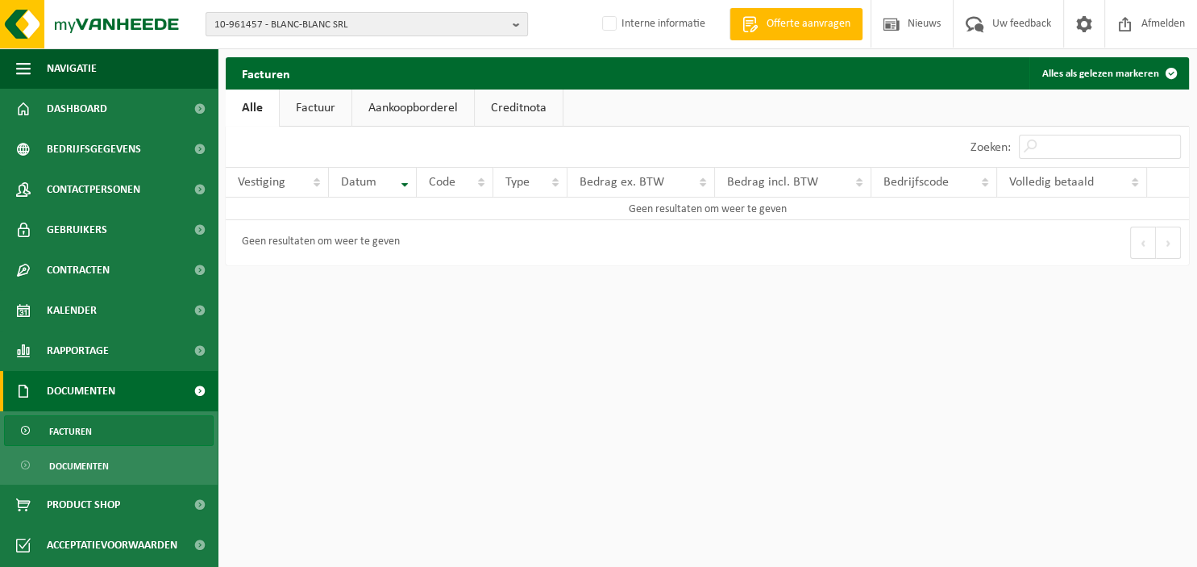
click at [518, 27] on b "button" at bounding box center [520, 24] width 15 height 23
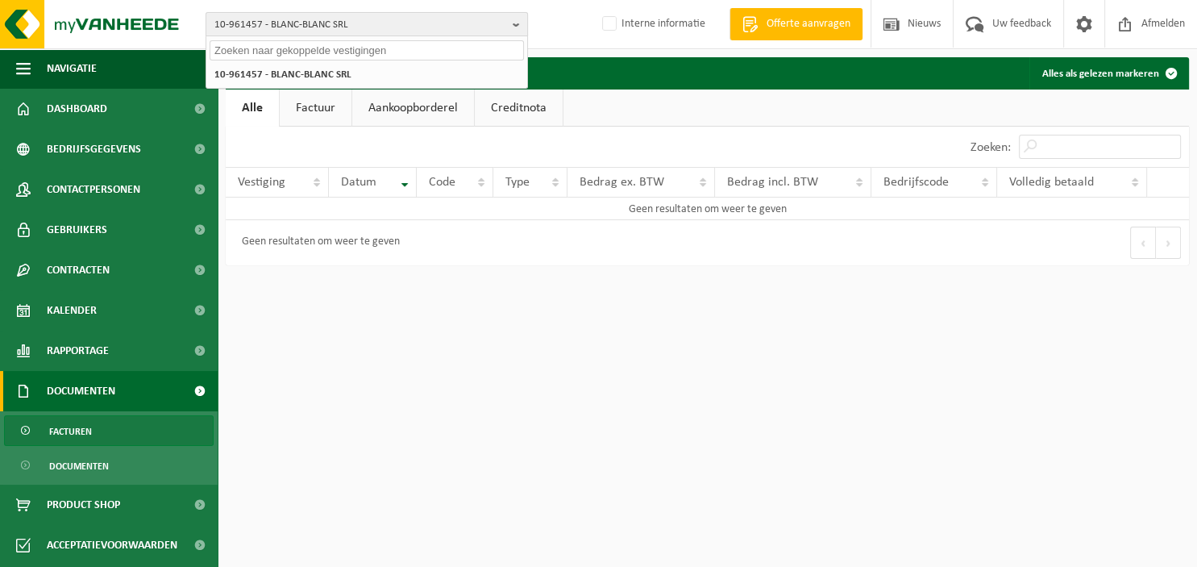
paste input "10-960707"
type input "10-960707"
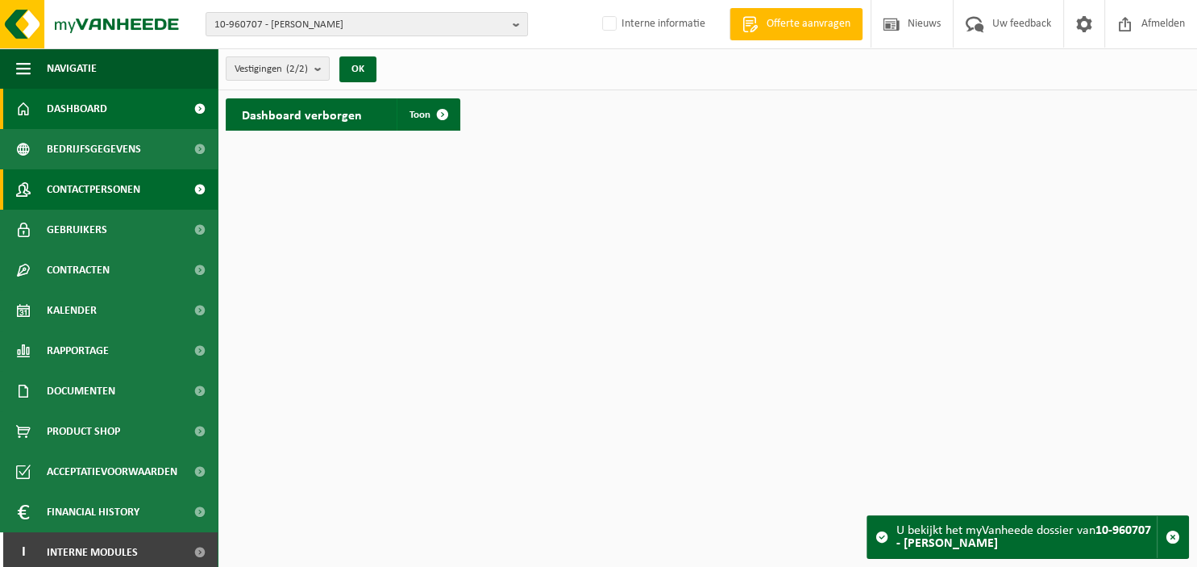
click at [102, 197] on span "Contactpersonen" at bounding box center [94, 189] width 94 height 40
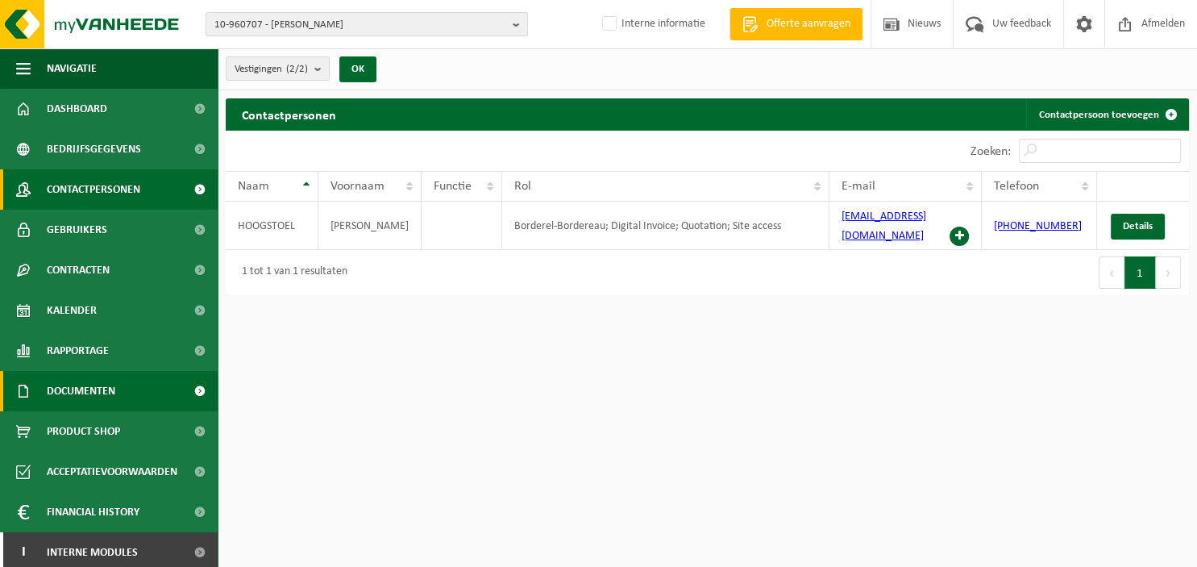
click at [82, 402] on span "Documenten" at bounding box center [81, 391] width 69 height 40
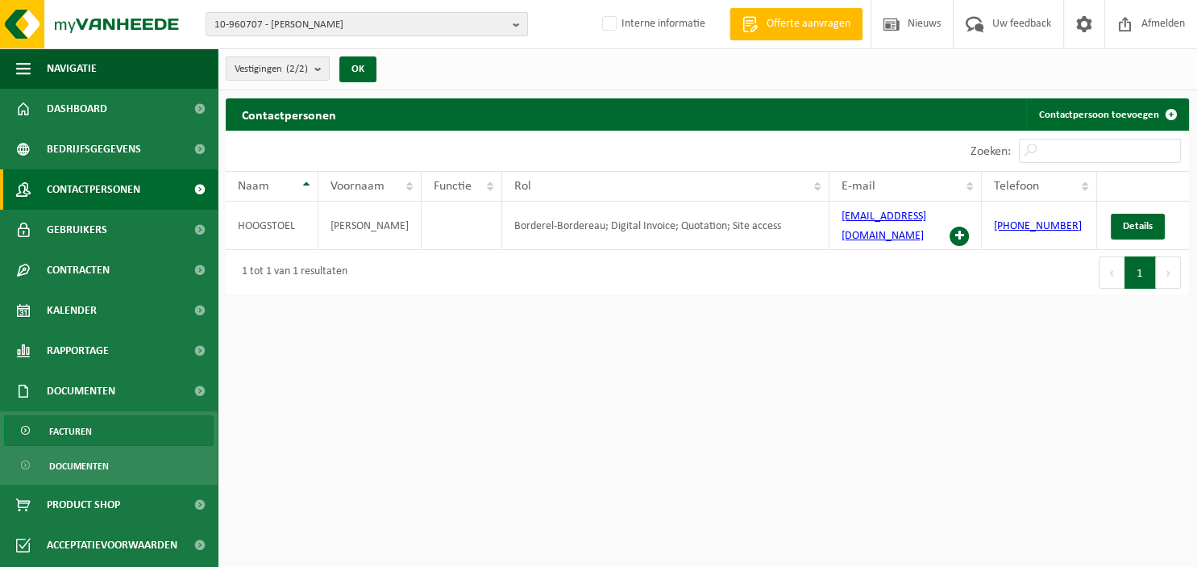
click at [95, 423] on link "Facturen" at bounding box center [109, 430] width 210 height 31
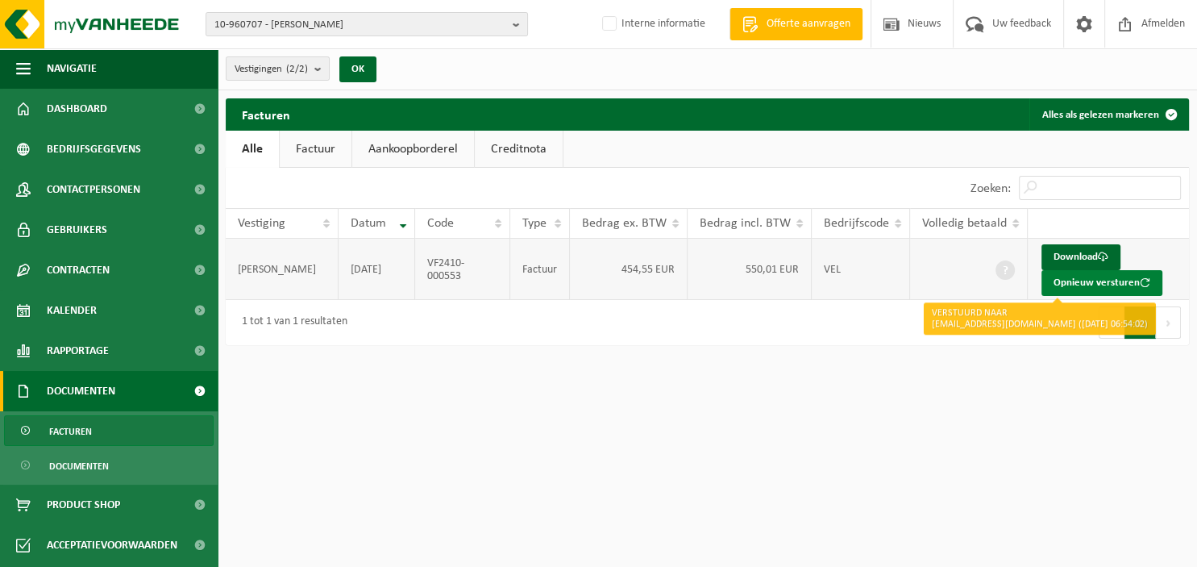
click at [1079, 277] on button "Opnieuw versturen" at bounding box center [1102, 283] width 121 height 26
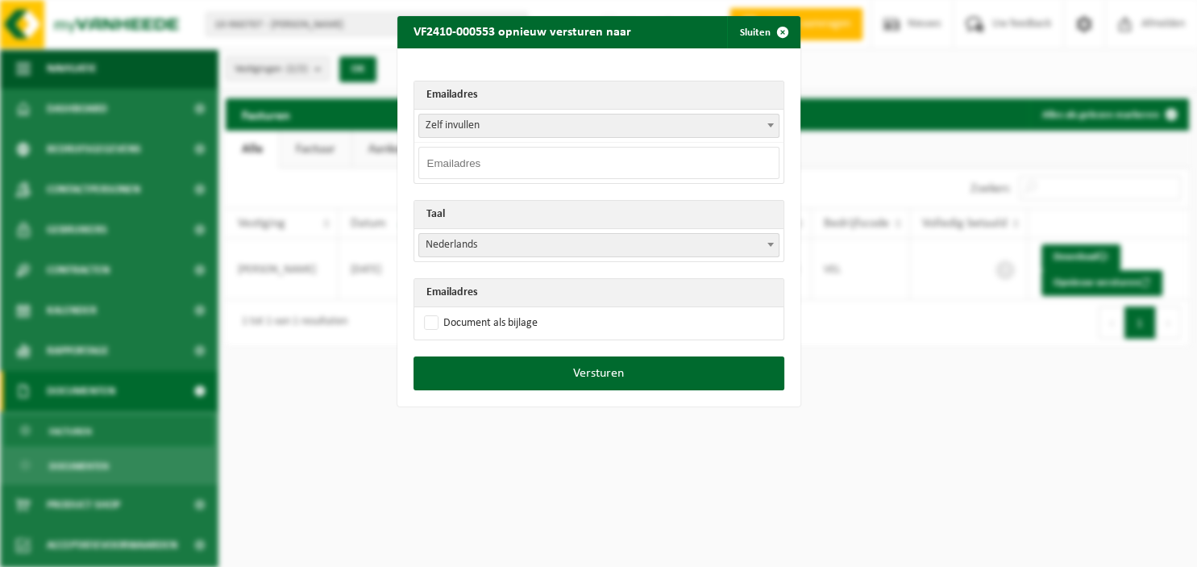
click at [643, 153] on input "email" at bounding box center [598, 163] width 361 height 32
paste input "[EMAIL_ADDRESS][DOMAIN_NAME]"
type input "[EMAIL_ADDRESS][DOMAIN_NAME]"
click at [769, 244] on b at bounding box center [771, 245] width 6 height 4
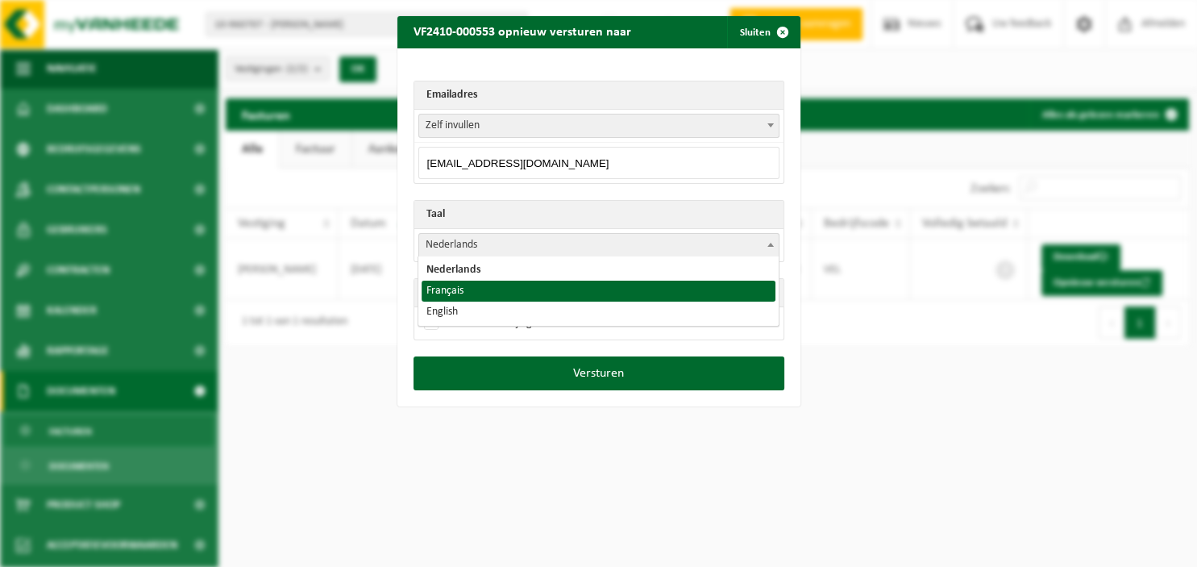
select select "fr"
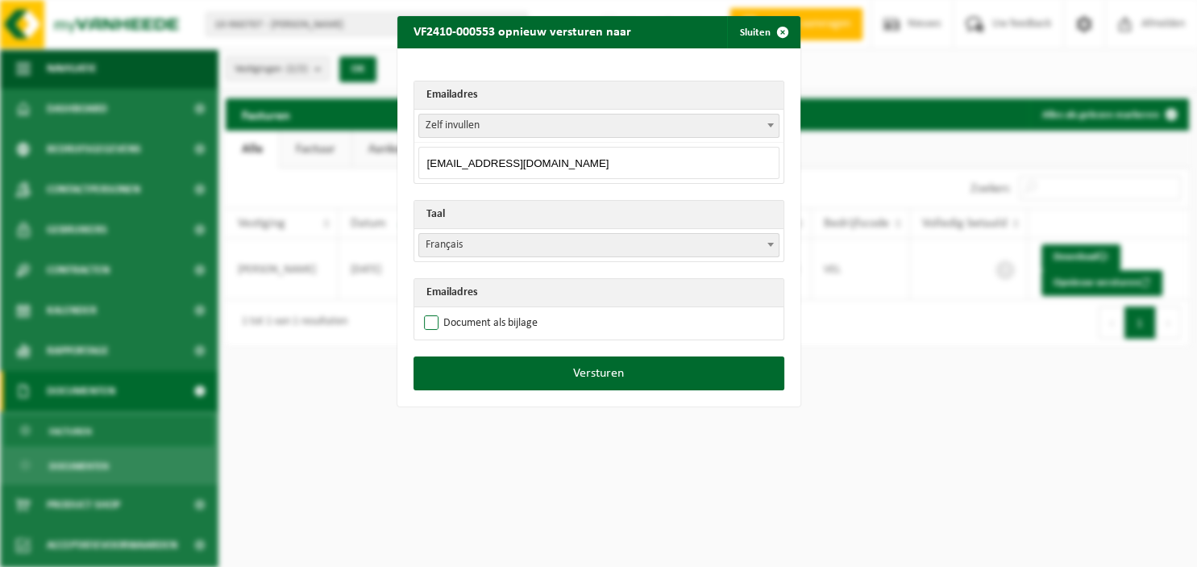
click at [493, 319] on label "Document als bijlage" at bounding box center [479, 323] width 117 height 24
click at [493, 311] on input "Document als bijlage" at bounding box center [619, 310] width 403 height 1
checkbox input "true"
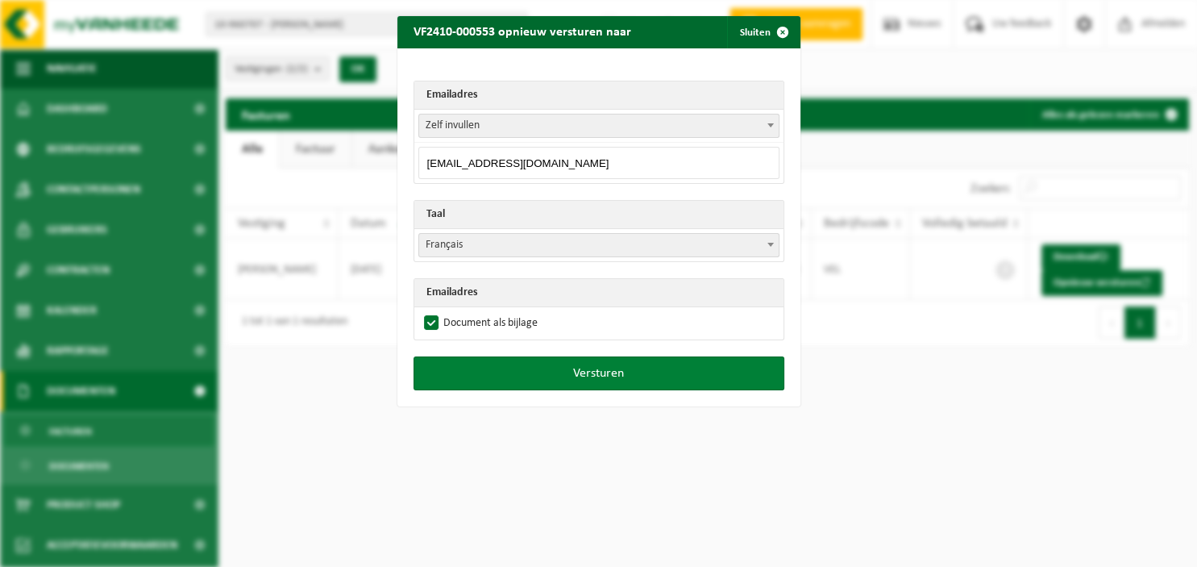
click at [502, 368] on button "Versturen" at bounding box center [599, 373] width 371 height 34
